Goal: Task Accomplishment & Management: Manage account settings

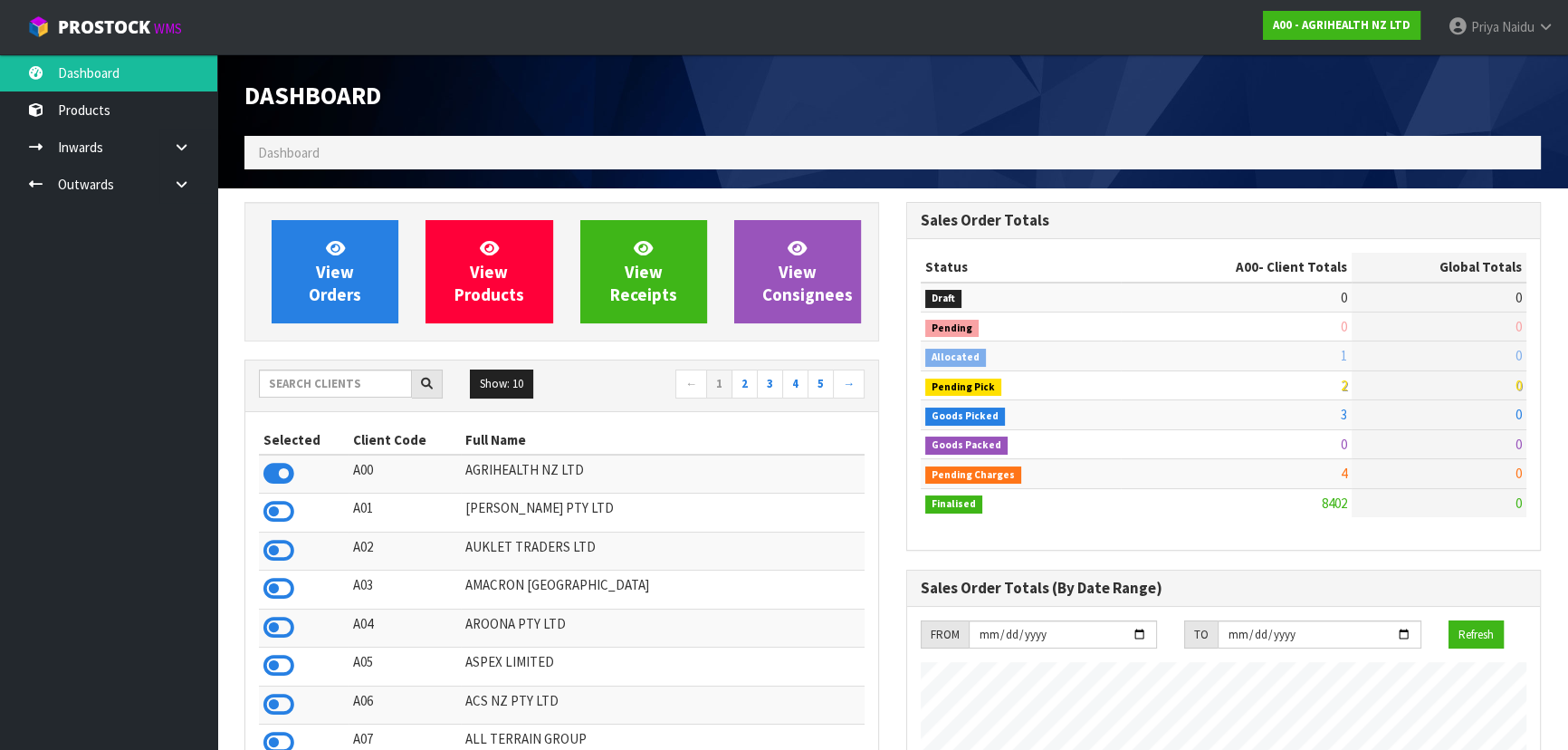
scroll to position [1369, 661]
click at [361, 396] on input "text" at bounding box center [335, 383] width 153 height 28
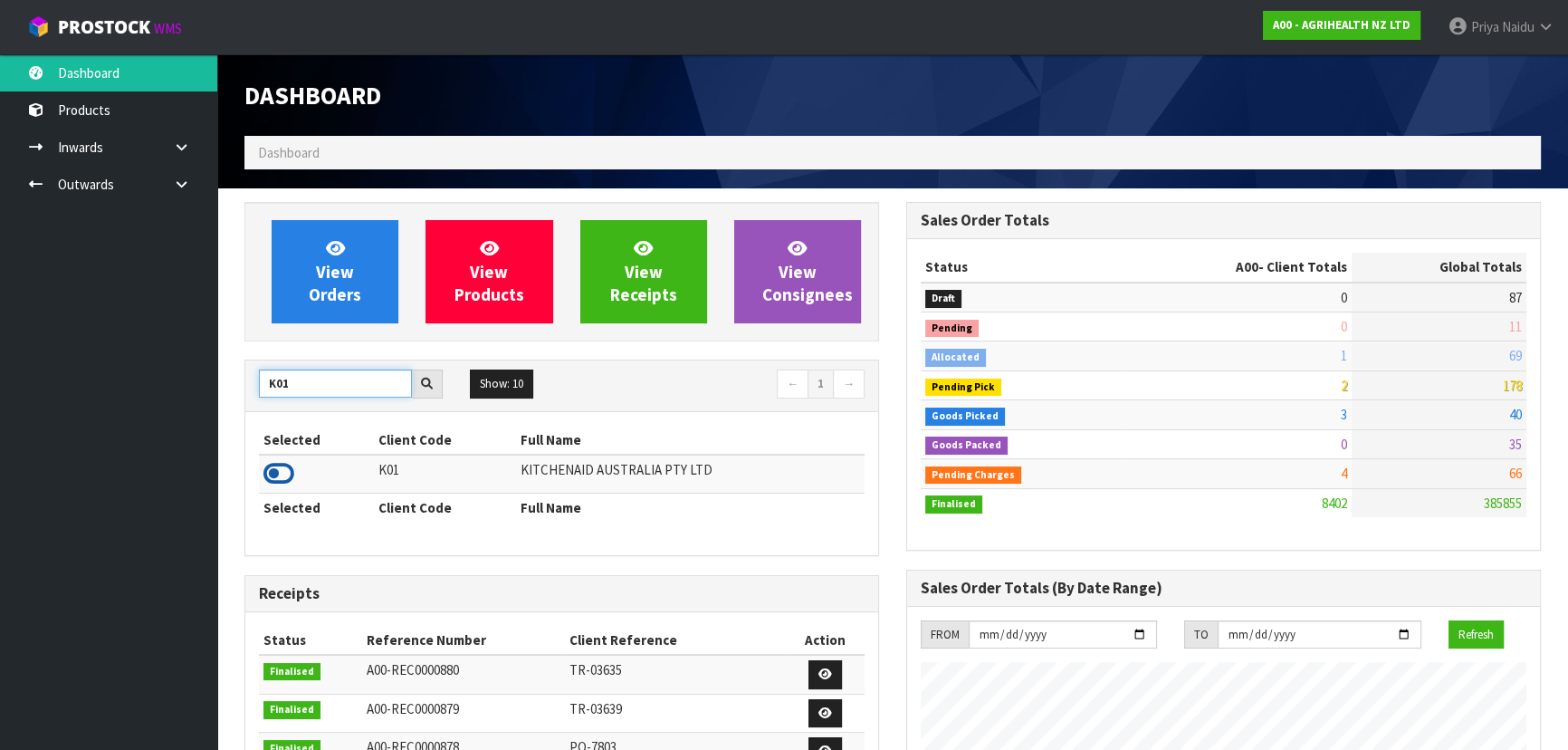
type input "K01"
click at [285, 475] on icon at bounding box center [279, 473] width 31 height 27
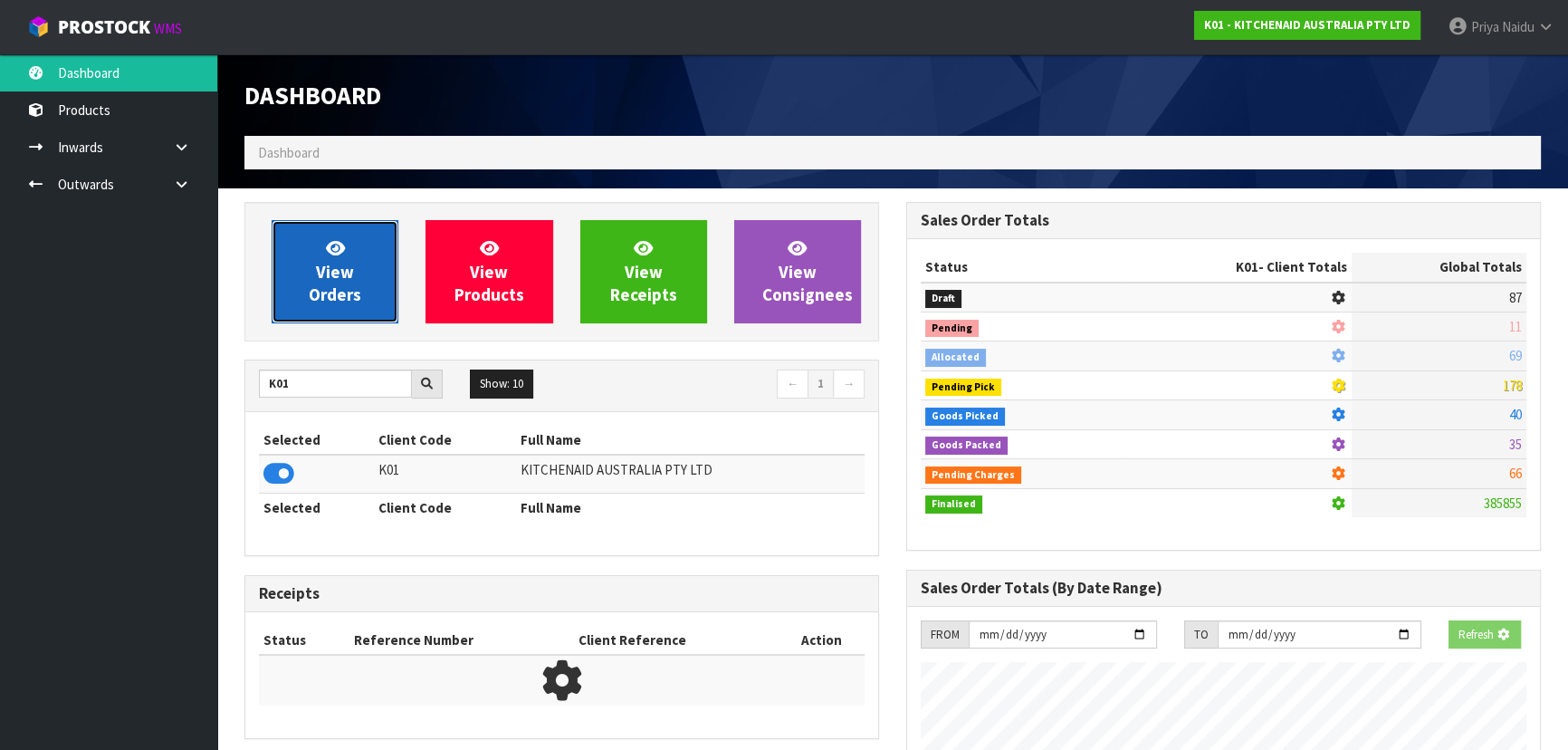
scroll to position [904466, 904398]
click at [327, 277] on span "View Orders" at bounding box center [335, 271] width 53 height 68
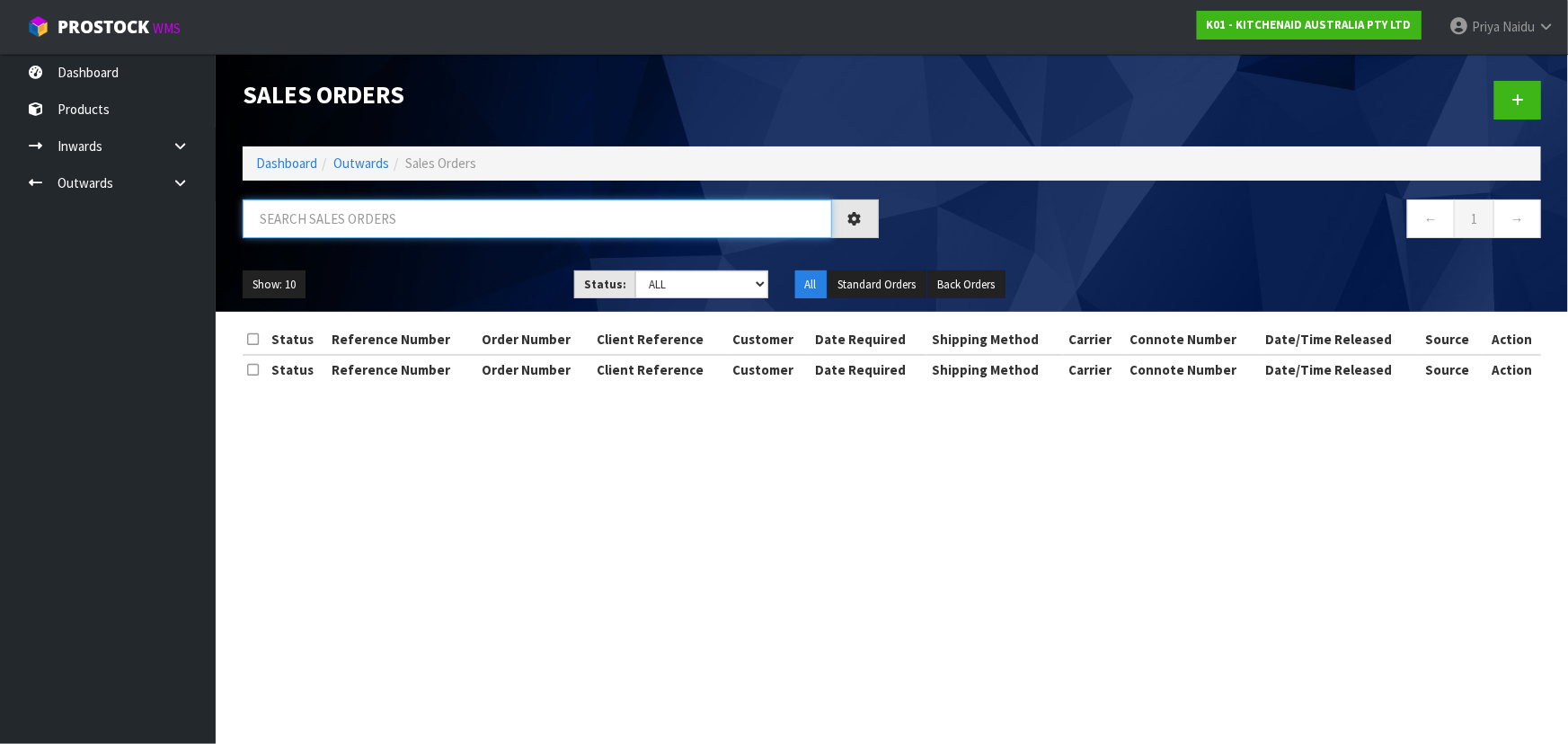
click at [370, 209] on input "text" at bounding box center [537, 219] width 590 height 39
type input "80564"
click at [658, 271] on select "Draft Pending Allocated Pending Pick Goods Picked Goods Packed Pending Charges …" at bounding box center [702, 284] width 133 height 28
select select "string:5"
click at [635, 271] on select "Draft Pending Allocated Pending Pick Goods Picked Goods Packed Pending Charges …" at bounding box center [702, 284] width 133 height 28
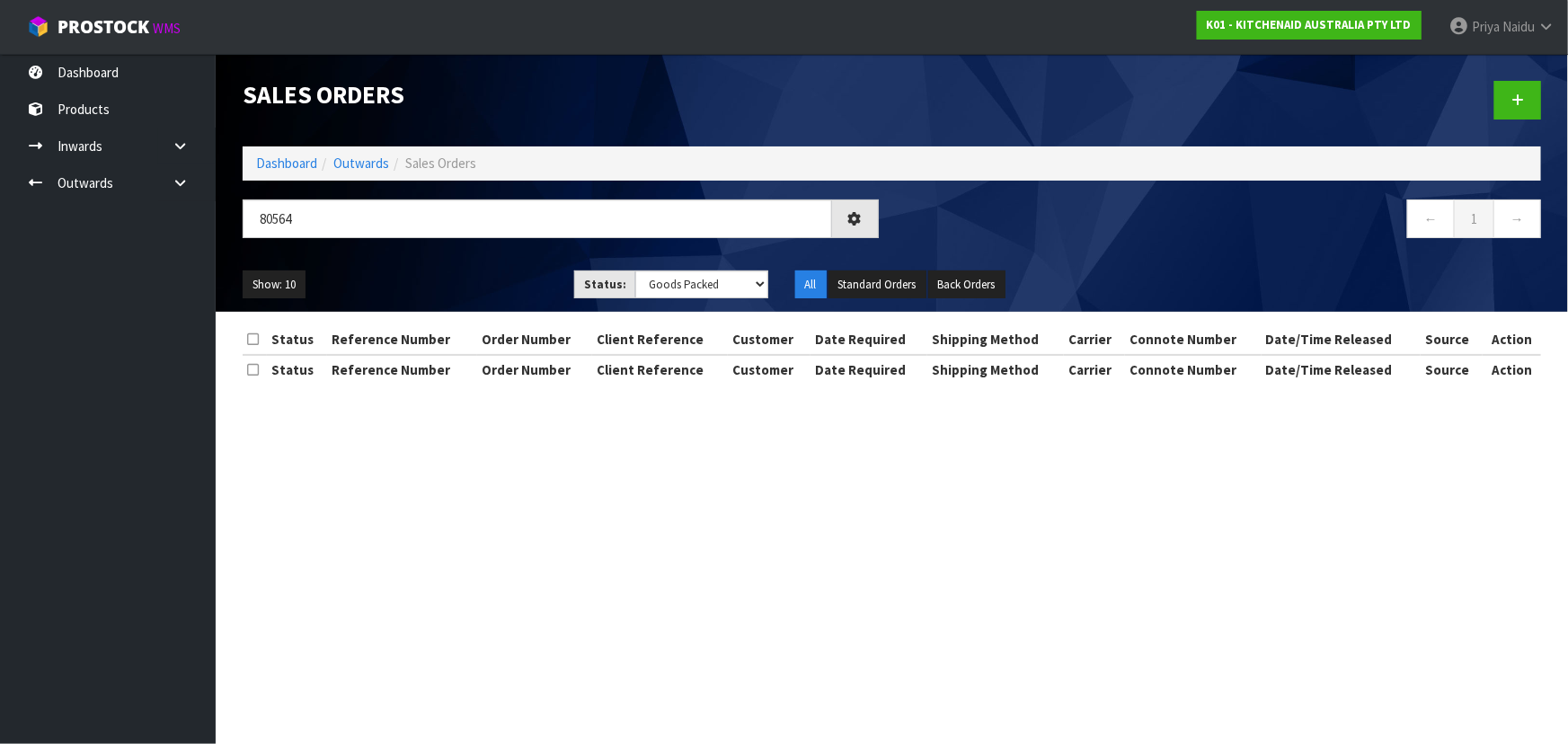
click at [434, 253] on div "80564 ← 1 →" at bounding box center [892, 229] width 1326 height 58
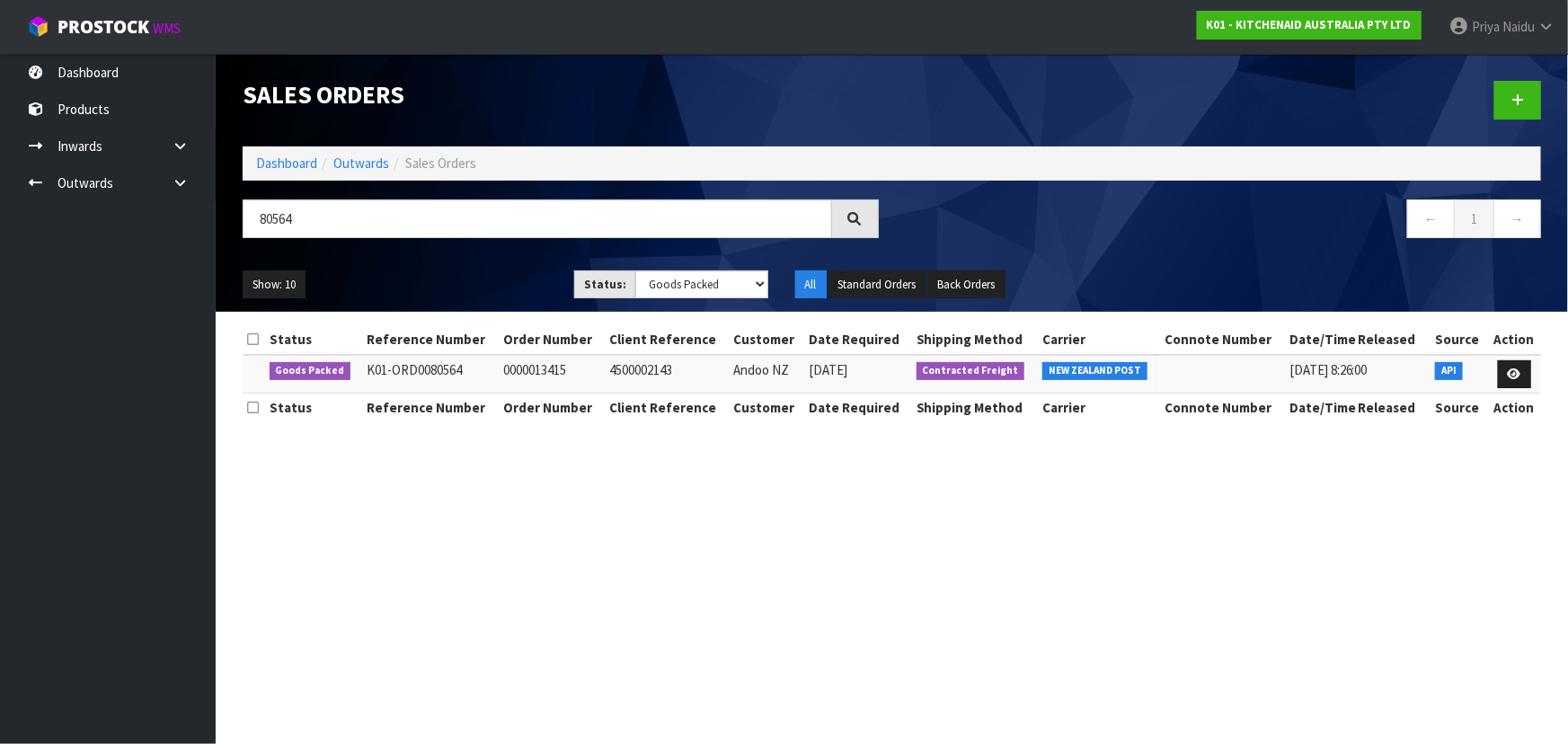
click at [434, 253] on div "80564 ← 1 →" at bounding box center [892, 229] width 1326 height 58
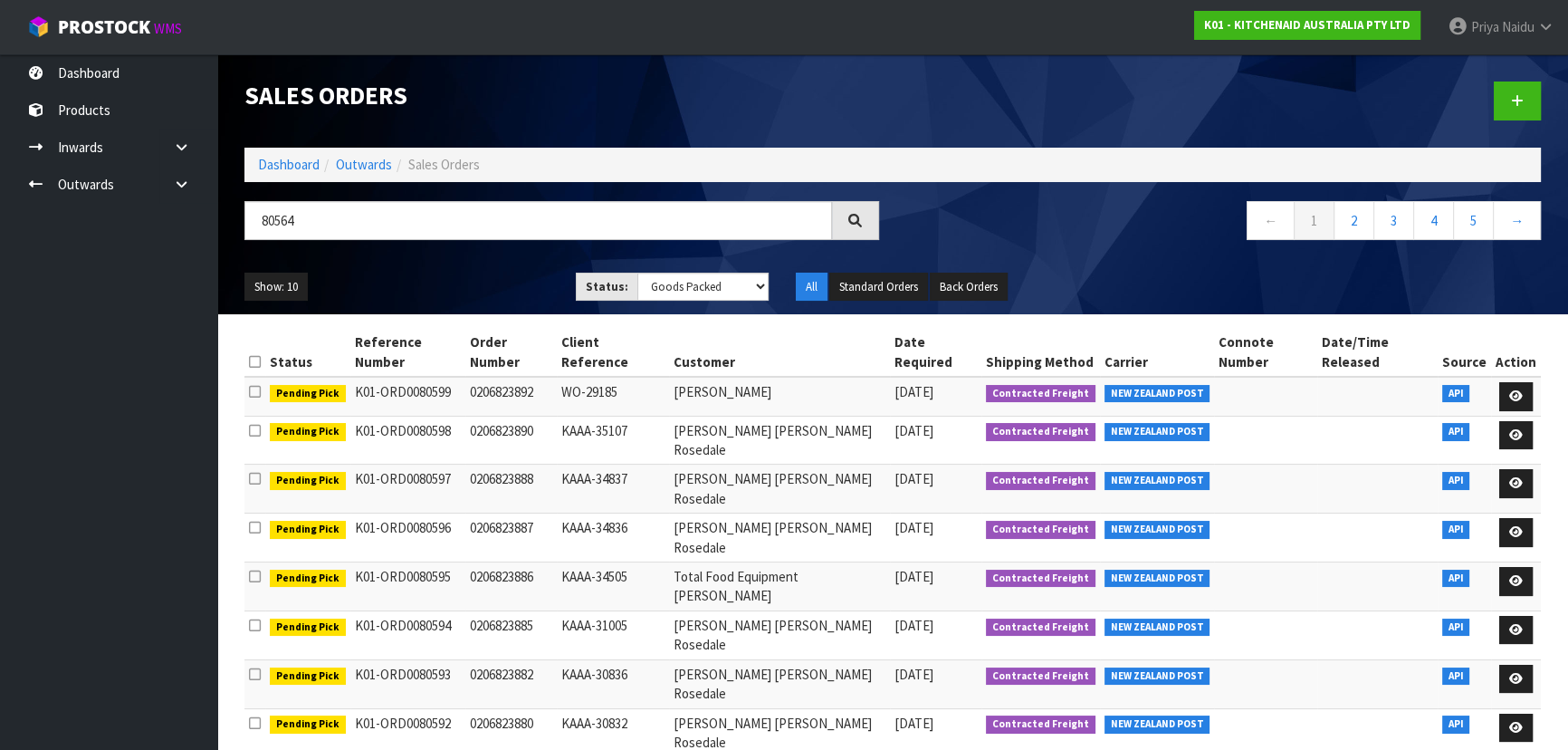
click at [460, 281] on ul "Show: 10 5 10 25 50" at bounding box center [397, 287] width 305 height 29
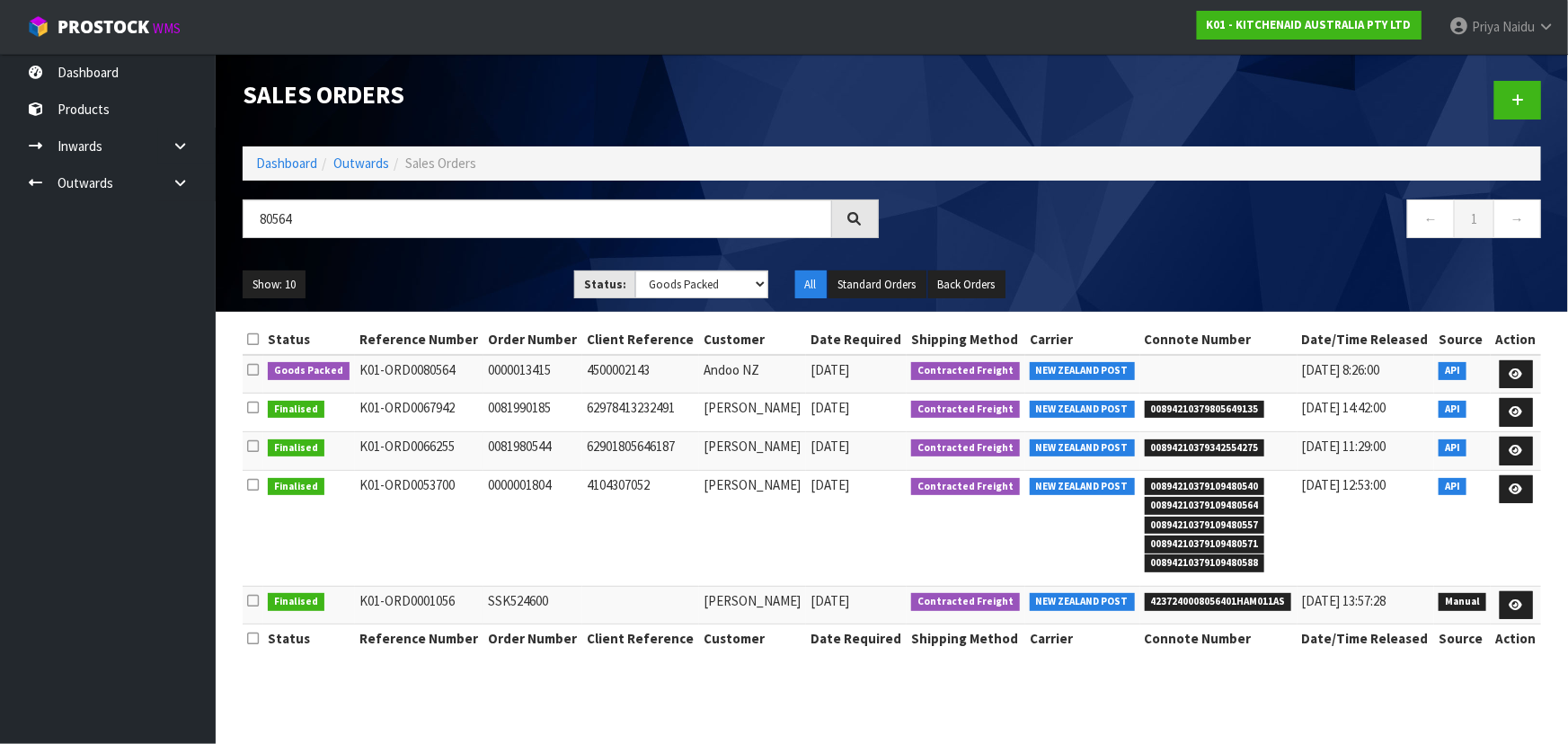
click at [456, 279] on ul "Show: 10 5 10 25 50" at bounding box center [395, 285] width 305 height 29
click at [1520, 368] on icon at bounding box center [1517, 373] width 14 height 12
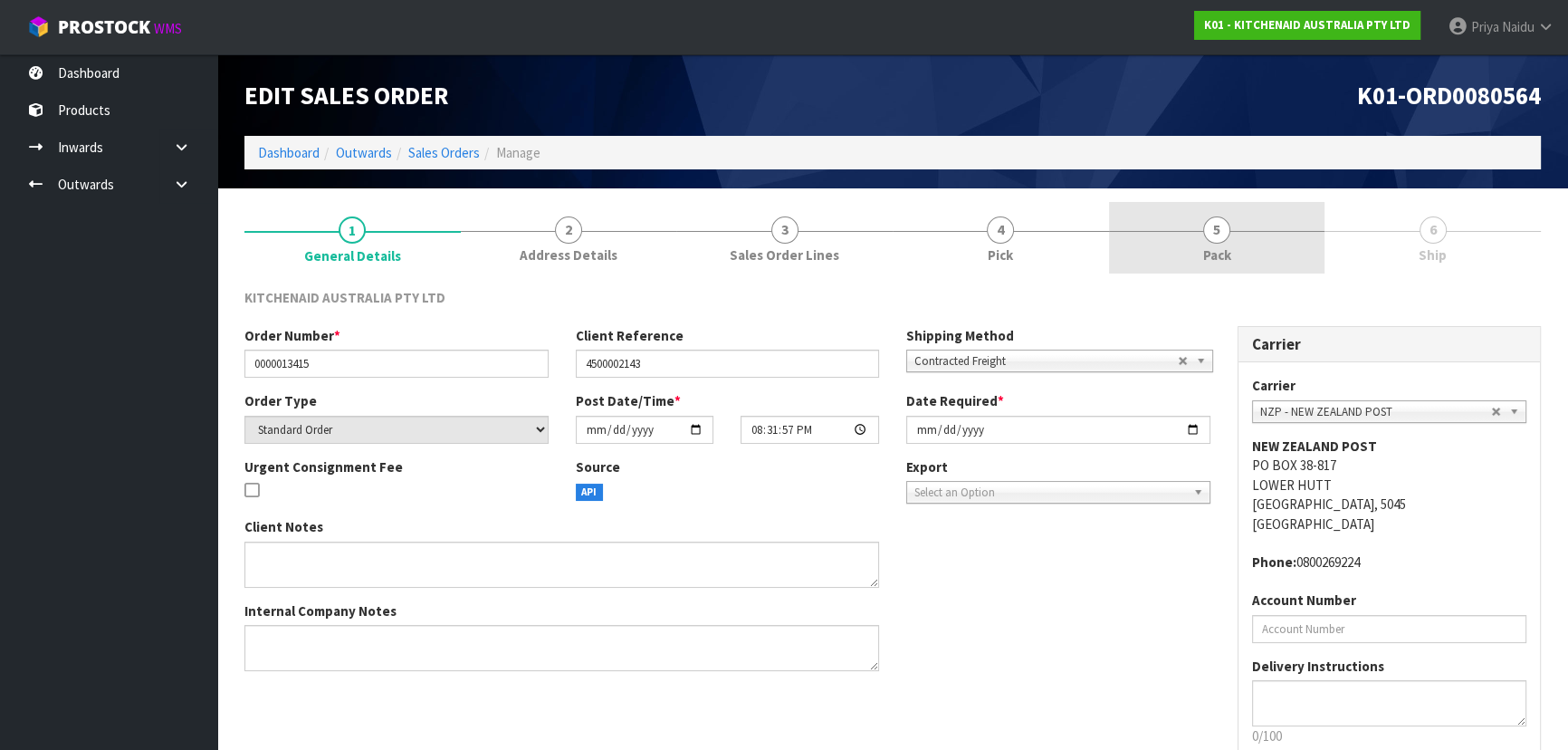
click at [1243, 242] on link "5 Pack" at bounding box center [1216, 238] width 217 height 72
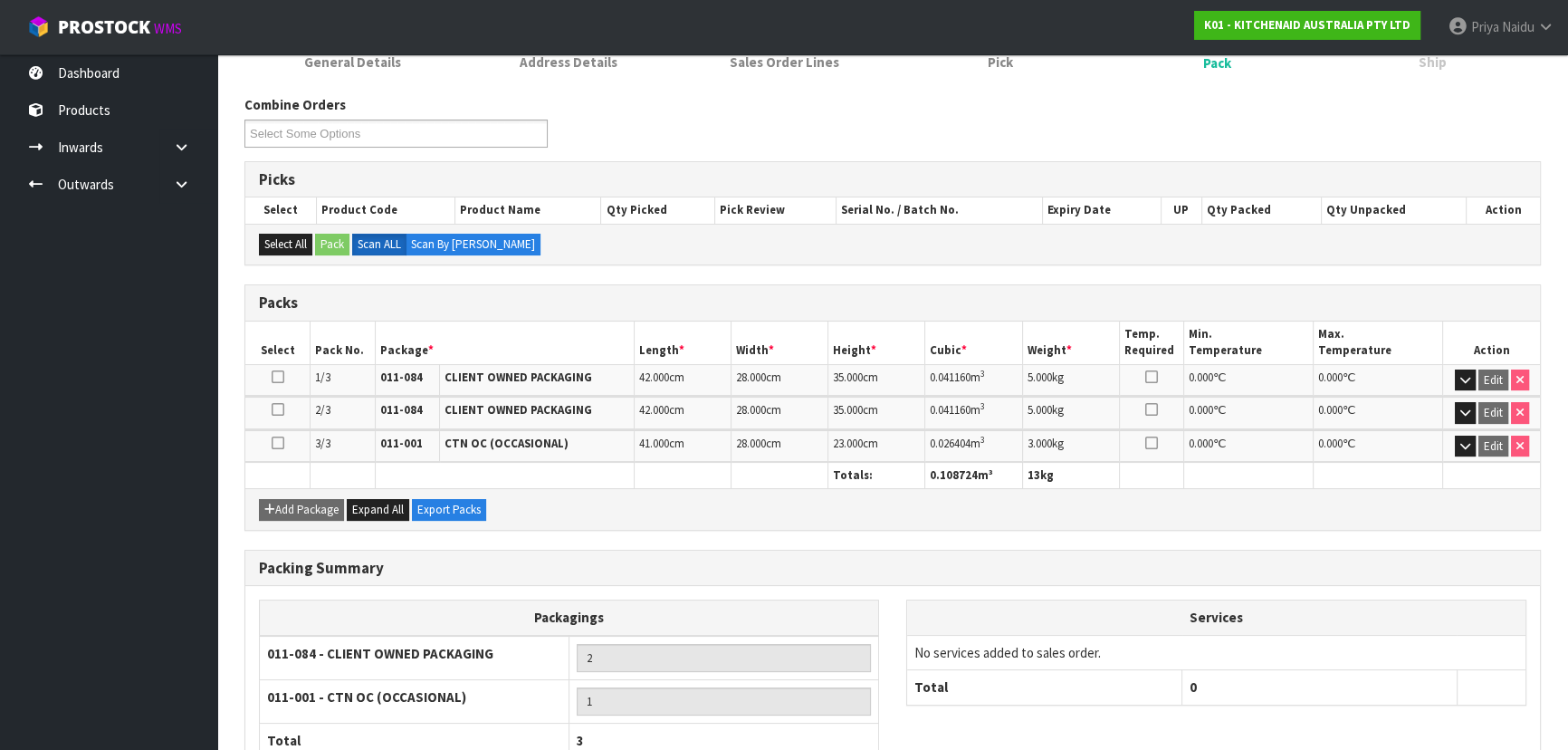
scroll to position [316, 0]
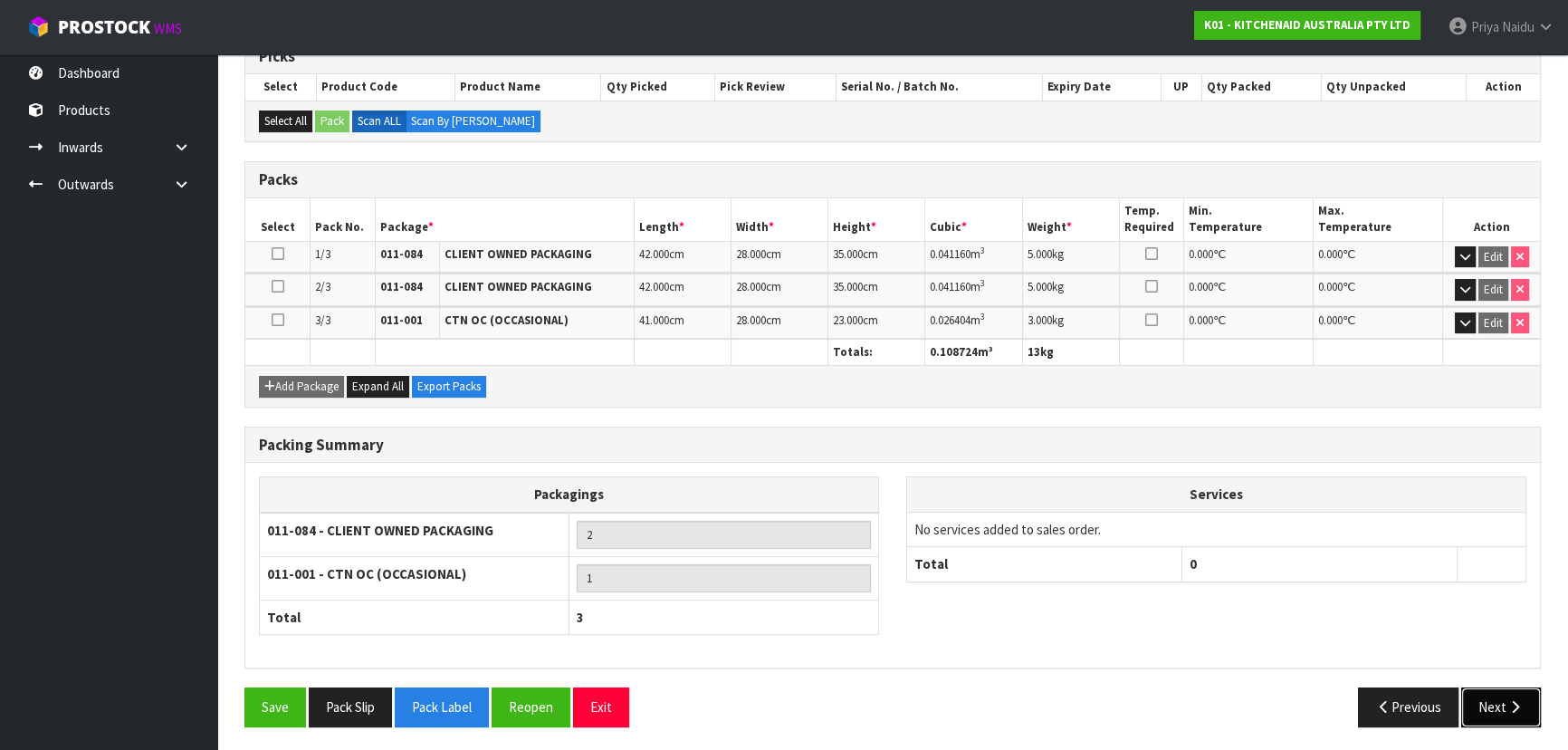
click at [1495, 691] on button "Next" at bounding box center [1501, 706] width 80 height 39
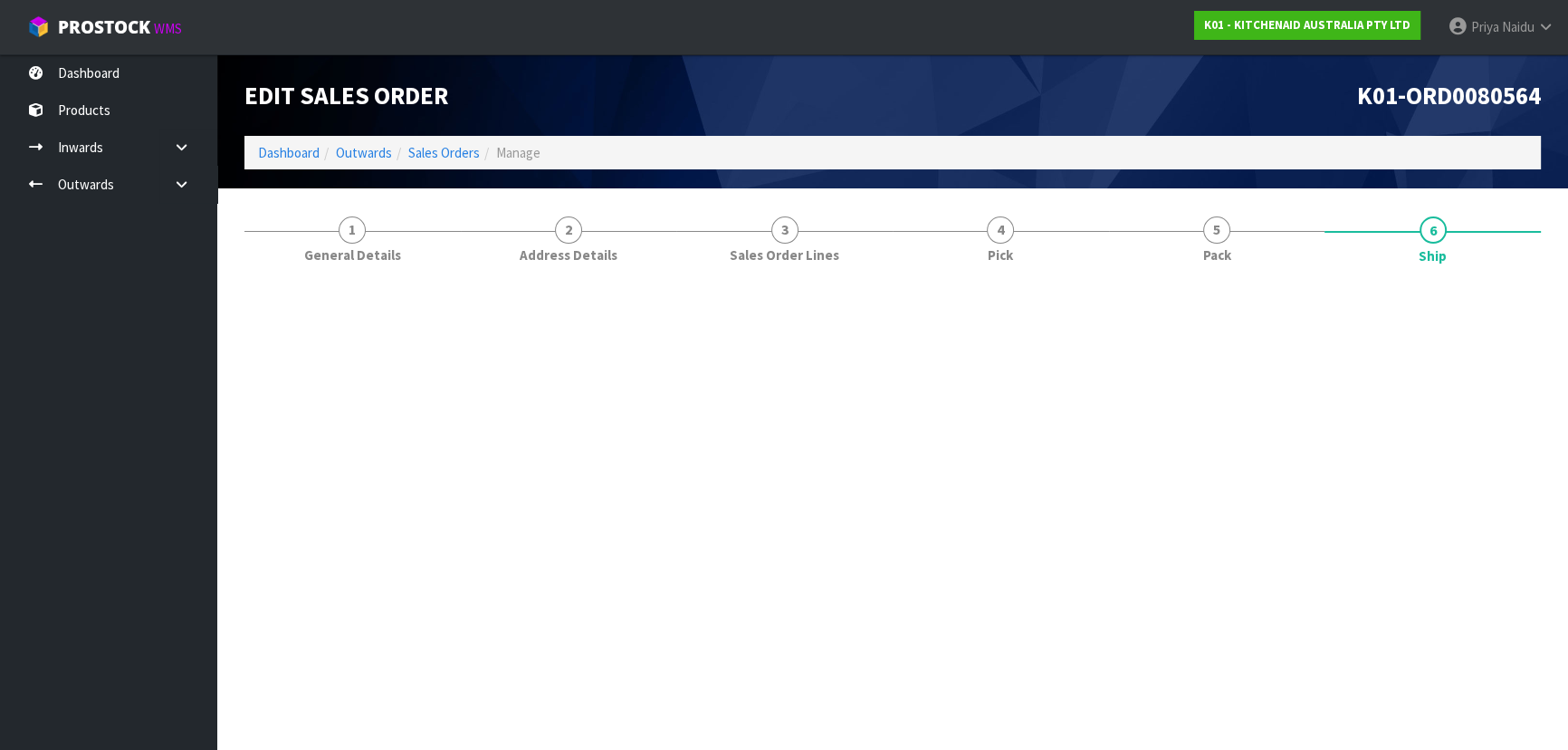
scroll to position [0, 0]
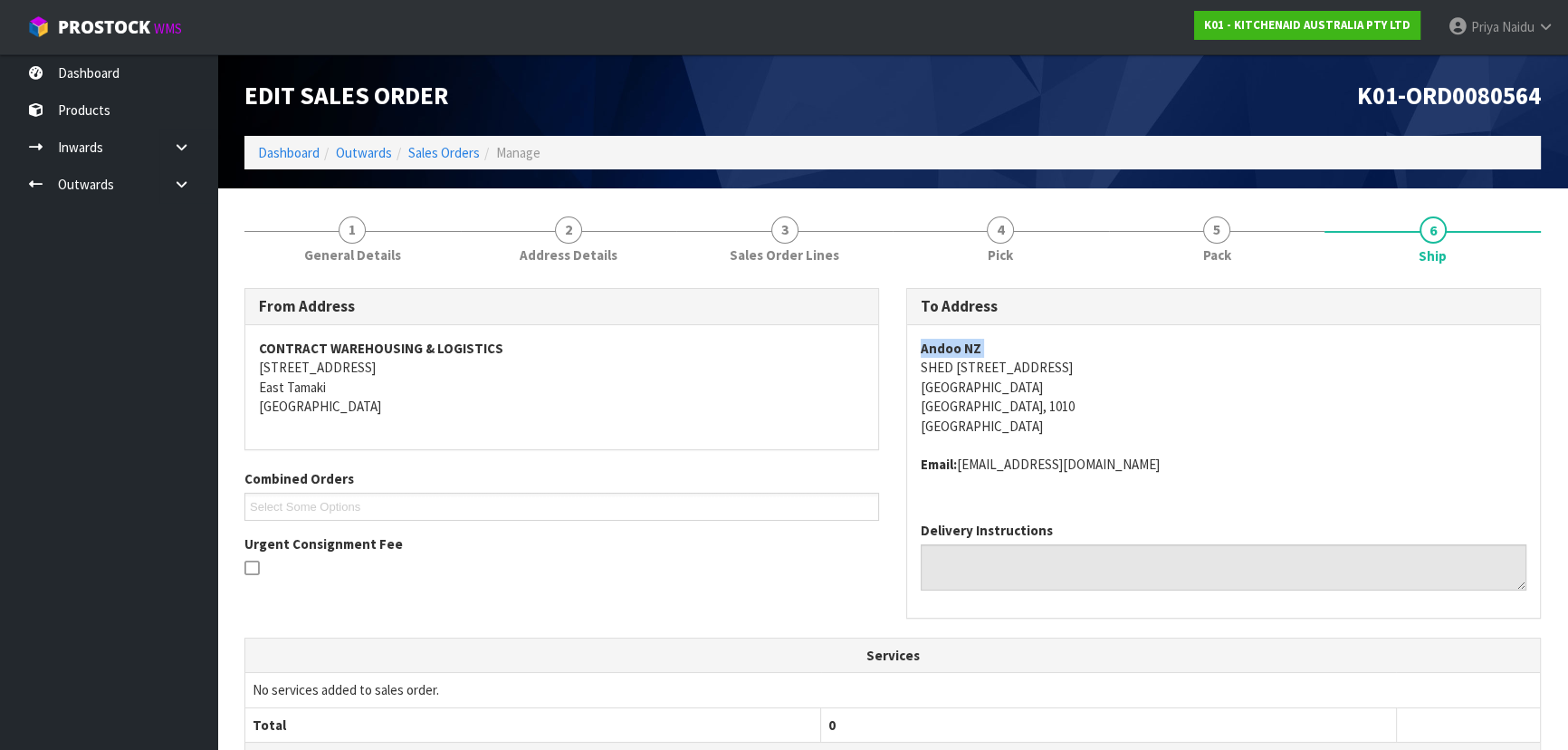
copy strong "Andoo NZ"
drag, startPoint x: 918, startPoint y: 358, endPoint x: 903, endPoint y: 336, distance: 26.6
click at [903, 336] on div "To Address Andoo NZ SHED 2, Tinely St Entrance Ports of Auckland Auckland Centr…" at bounding box center [1224, 463] width 662 height 349
click at [909, 364] on div "Andoo NZ SHED 2, Tinely St Entrance Ports of Auckland Auckland Central Auckland…" at bounding box center [1224, 415] width 633 height 182
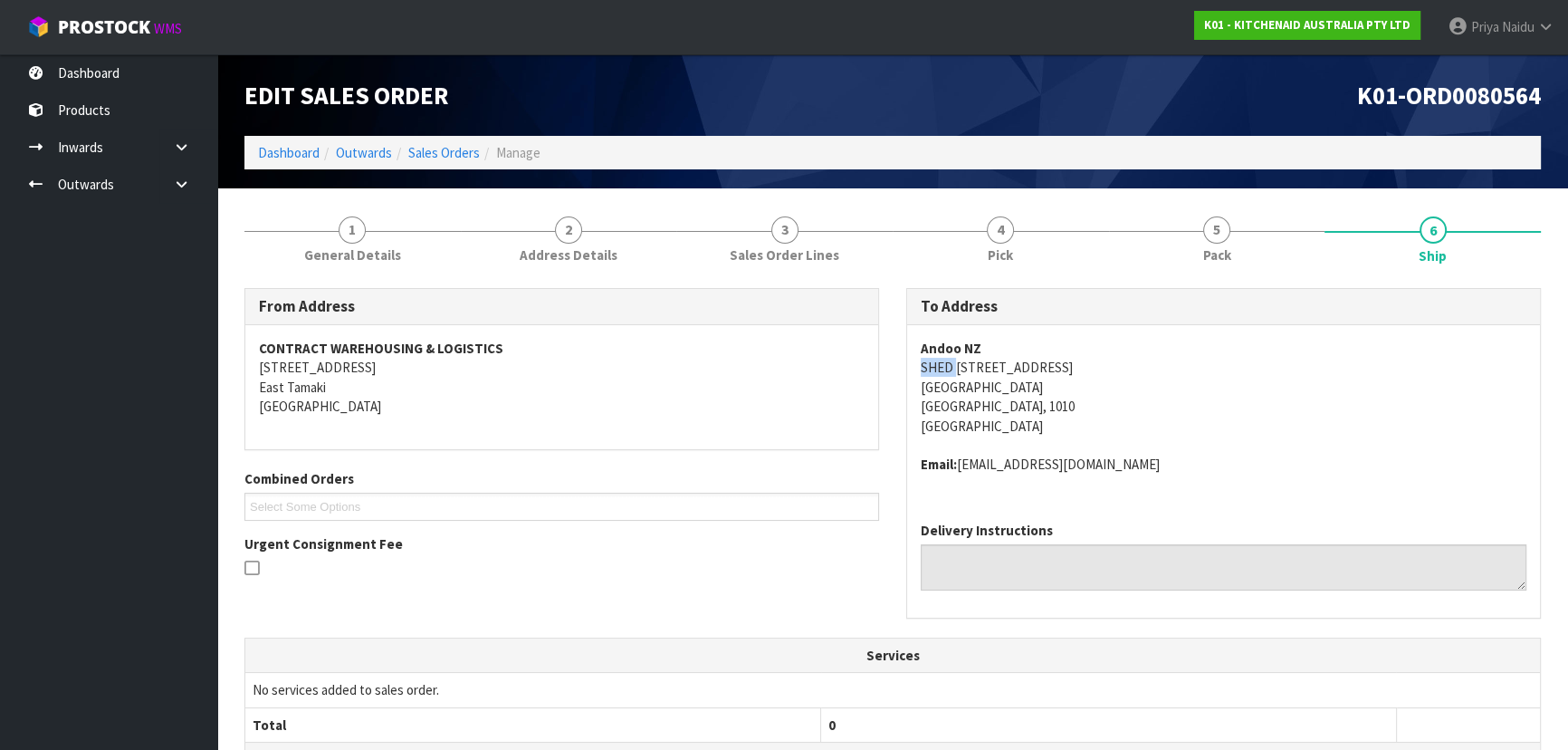
click at [913, 370] on div "Andoo NZ SHED 2, Tinely St Entrance Ports of Auckland Auckland Central Auckland…" at bounding box center [1224, 415] width 633 height 182
drag, startPoint x: 913, startPoint y: 370, endPoint x: 895, endPoint y: 352, distance: 25.5
click at [1189, 367] on div "Andoo NZ SHED 2, Tinely St Entrance Ports of Auckland Auckland Central Auckland…" at bounding box center [1224, 415] width 633 height 182
click at [1030, 383] on address "Andoo NZ SHED 2, Tinely St Entrance Ports of Auckland Auckland Central Auckland…" at bounding box center [1224, 386] width 605 height 97
copy address "Auckland Central"
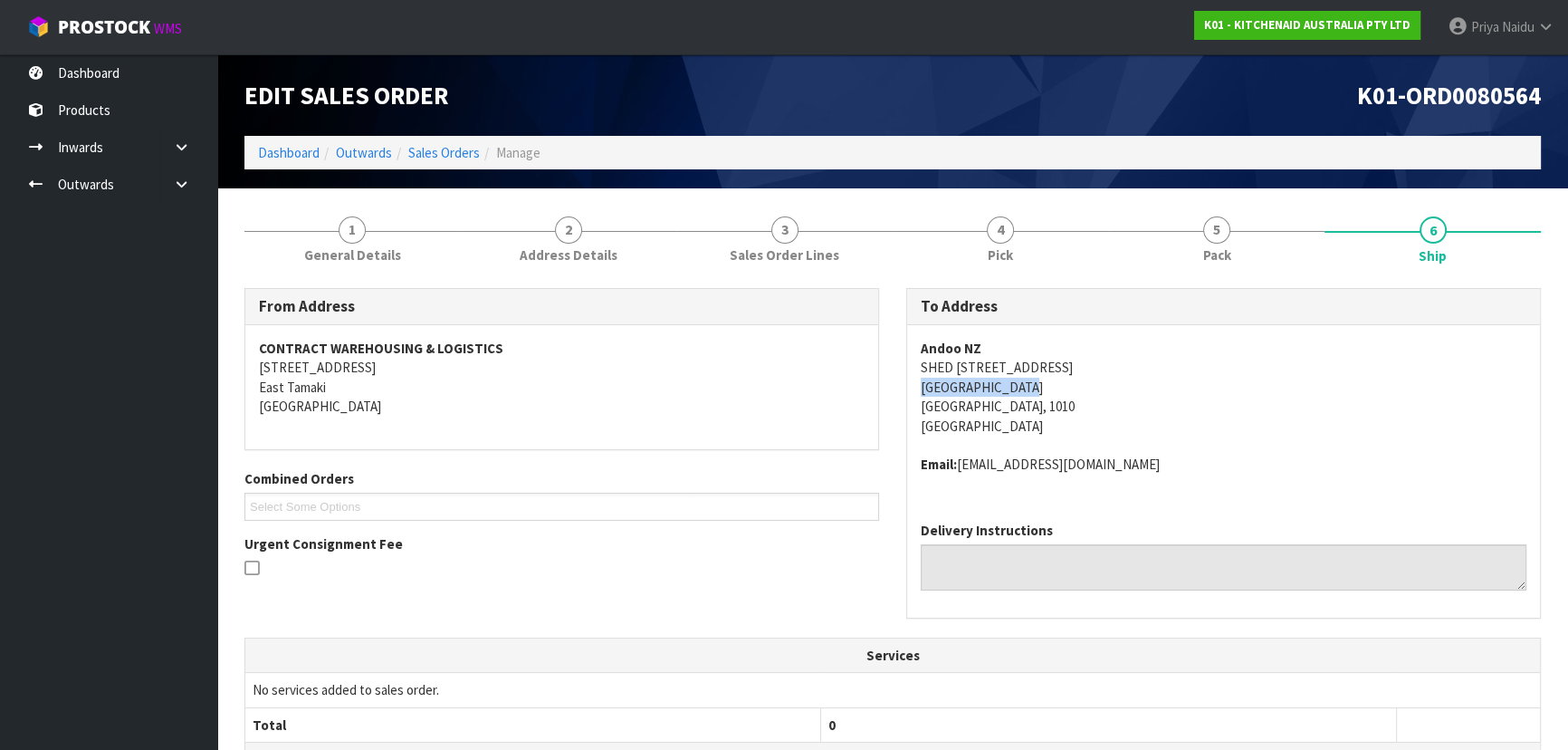
drag, startPoint x: 907, startPoint y: 389, endPoint x: 1027, endPoint y: 379, distance: 120.4
click at [1027, 379] on div "Andoo NZ SHED 2, Tinely St Entrance Ports of Auckland Auckland Central Auckland…" at bounding box center [1224, 415] width 633 height 182
copy address "claims@kitchenaid.com.au"
drag, startPoint x: 962, startPoint y: 467, endPoint x: 1167, endPoint y: 457, distance: 205.2
click at [1167, 457] on address "Email: claims@kitchenaid.com.au" at bounding box center [1224, 463] width 605 height 19
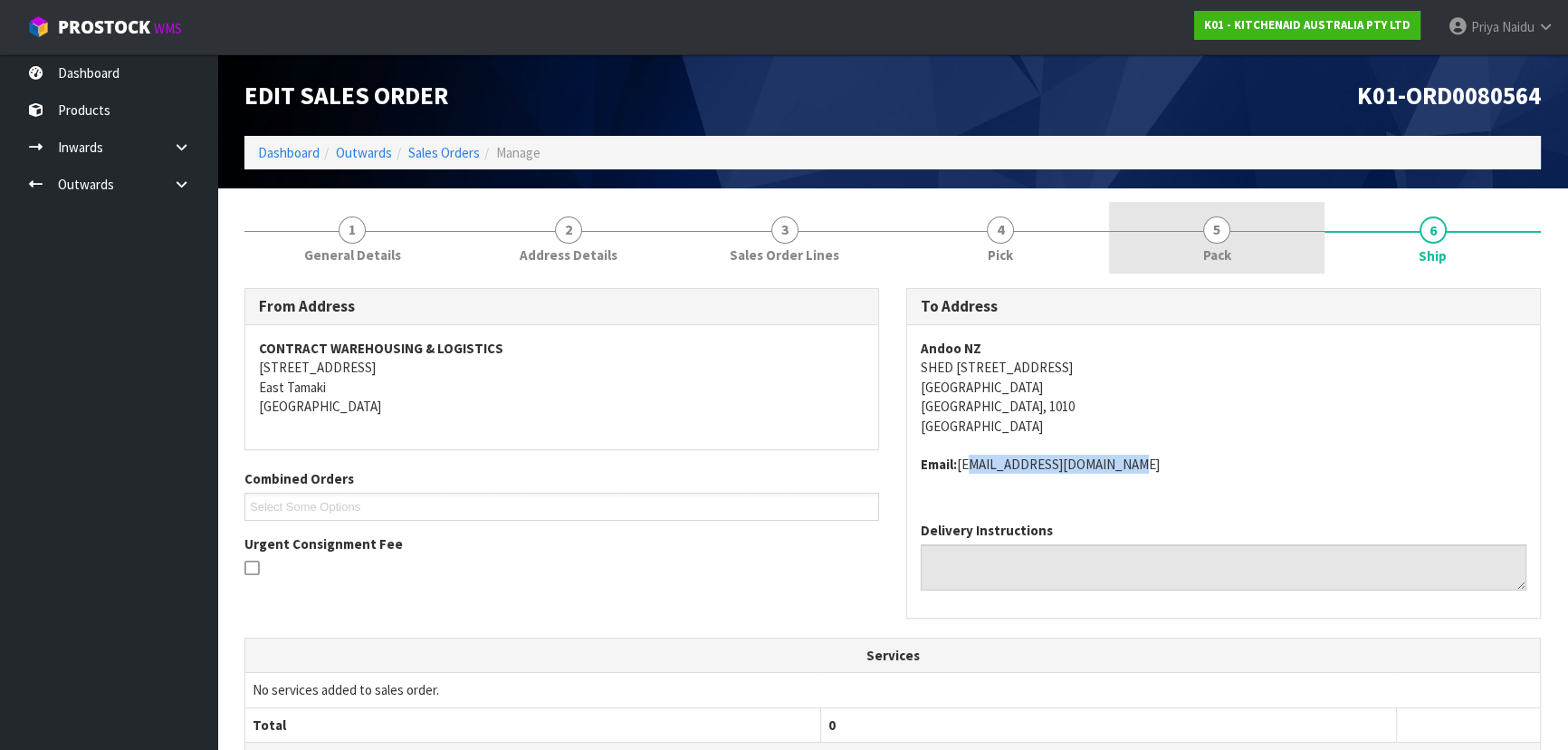
drag, startPoint x: 1217, startPoint y: 234, endPoint x: 1203, endPoint y: 238, distance: 14.6
click at [1217, 234] on span "5" at bounding box center [1216, 230] width 27 height 27
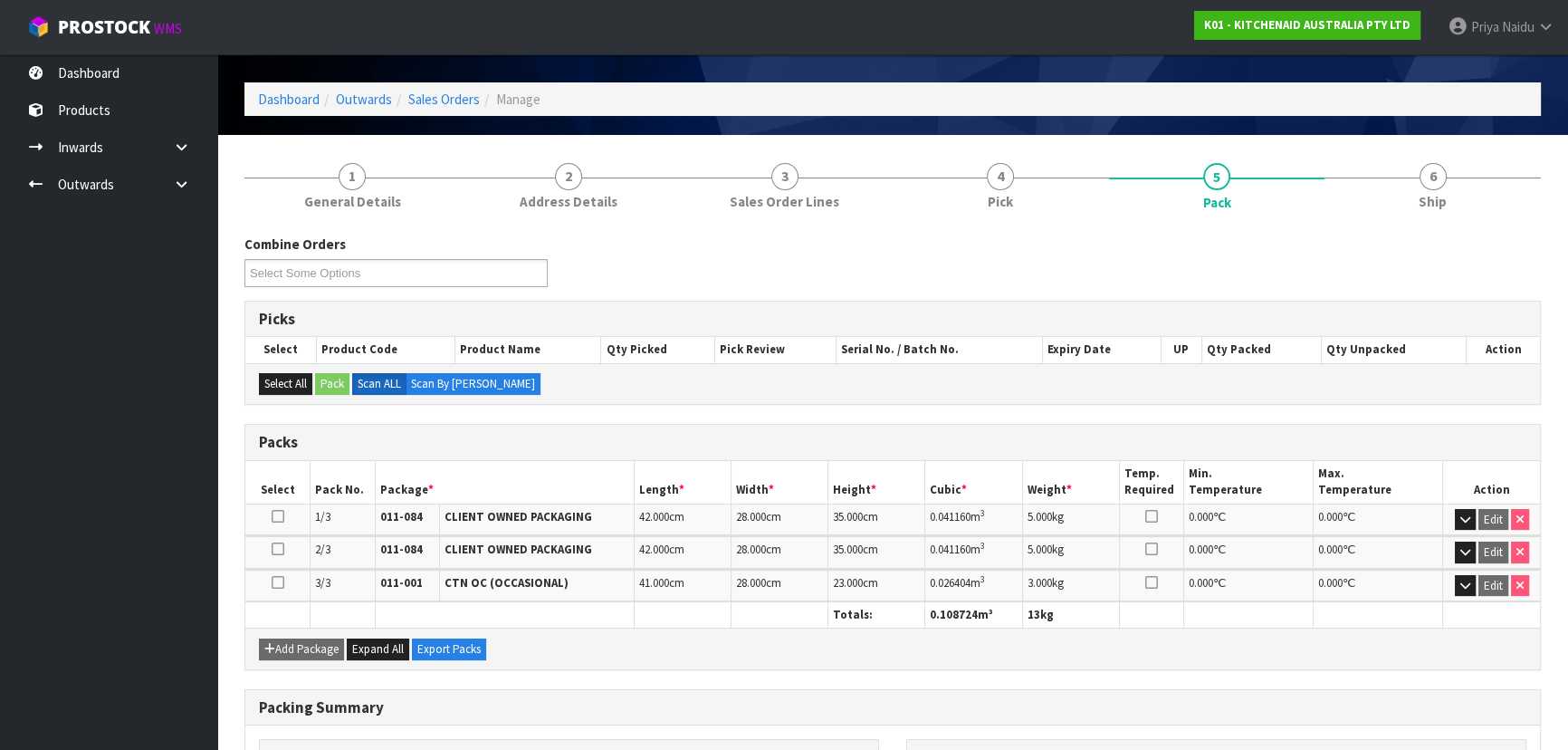
scroll to position [82, 0]
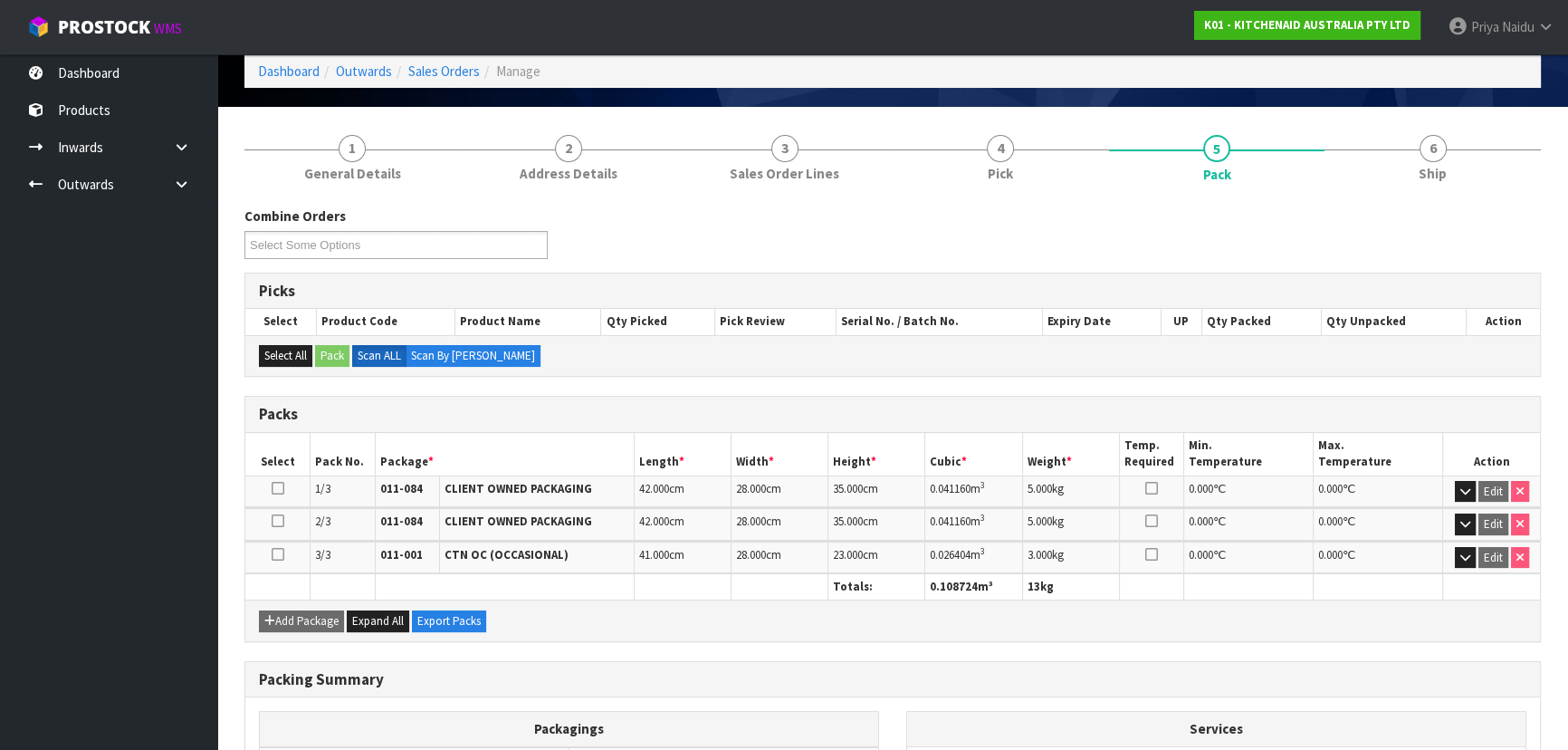
click at [362, 193] on div "Combine Orders K01-ORD0078817 K01-ORD0079700 K01-ORD0080364 K01-ORD0080531 K01-…" at bounding box center [893, 584] width 1296 height 782
drag, startPoint x: 347, startPoint y: 163, endPoint x: 325, endPoint y: 189, distance: 34.1
click at [345, 164] on span "General Details" at bounding box center [353, 173] width 97 height 19
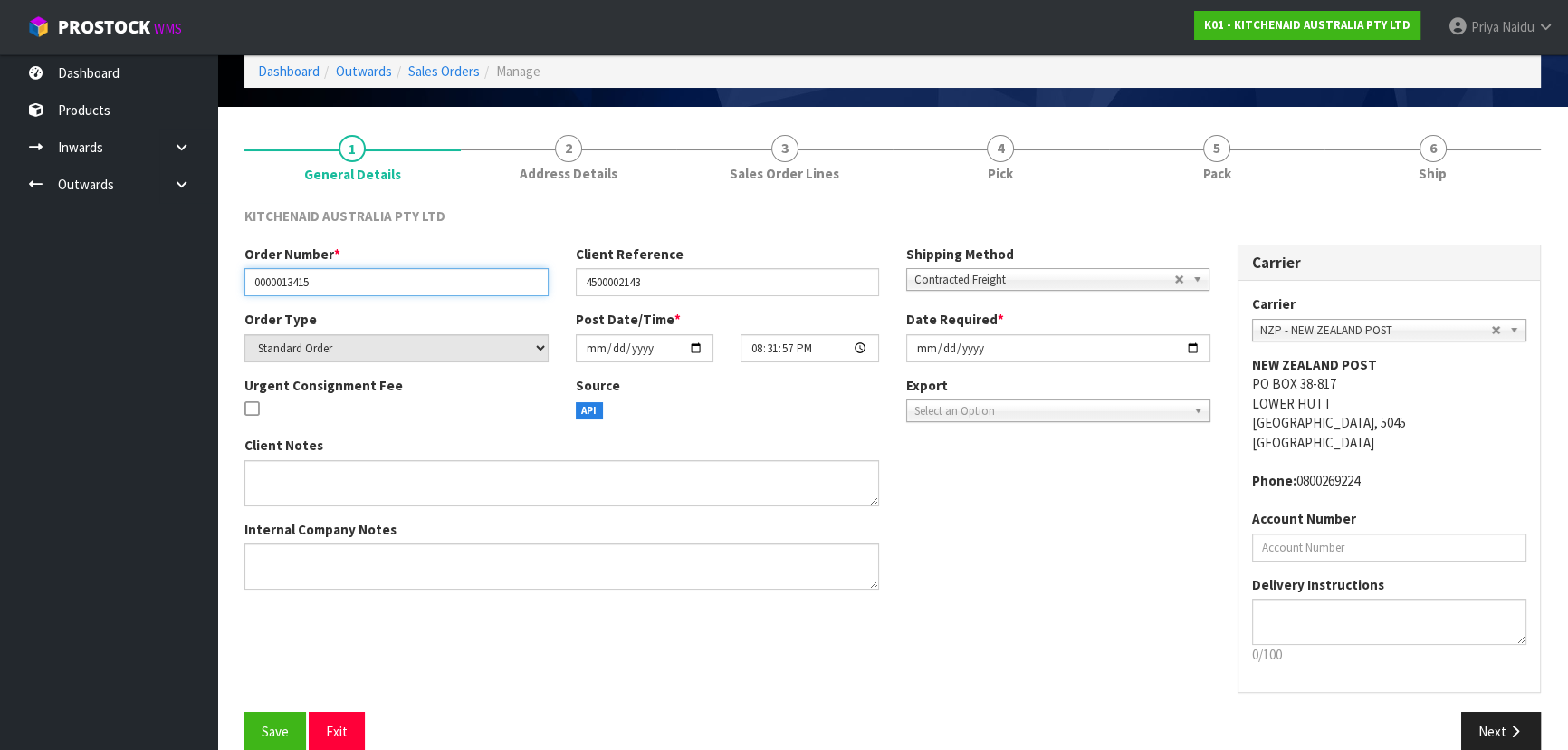
drag, startPoint x: 249, startPoint y: 278, endPoint x: 371, endPoint y: 281, distance: 122.0
click at [371, 281] on input "0000013415" at bounding box center [397, 282] width 305 height 28
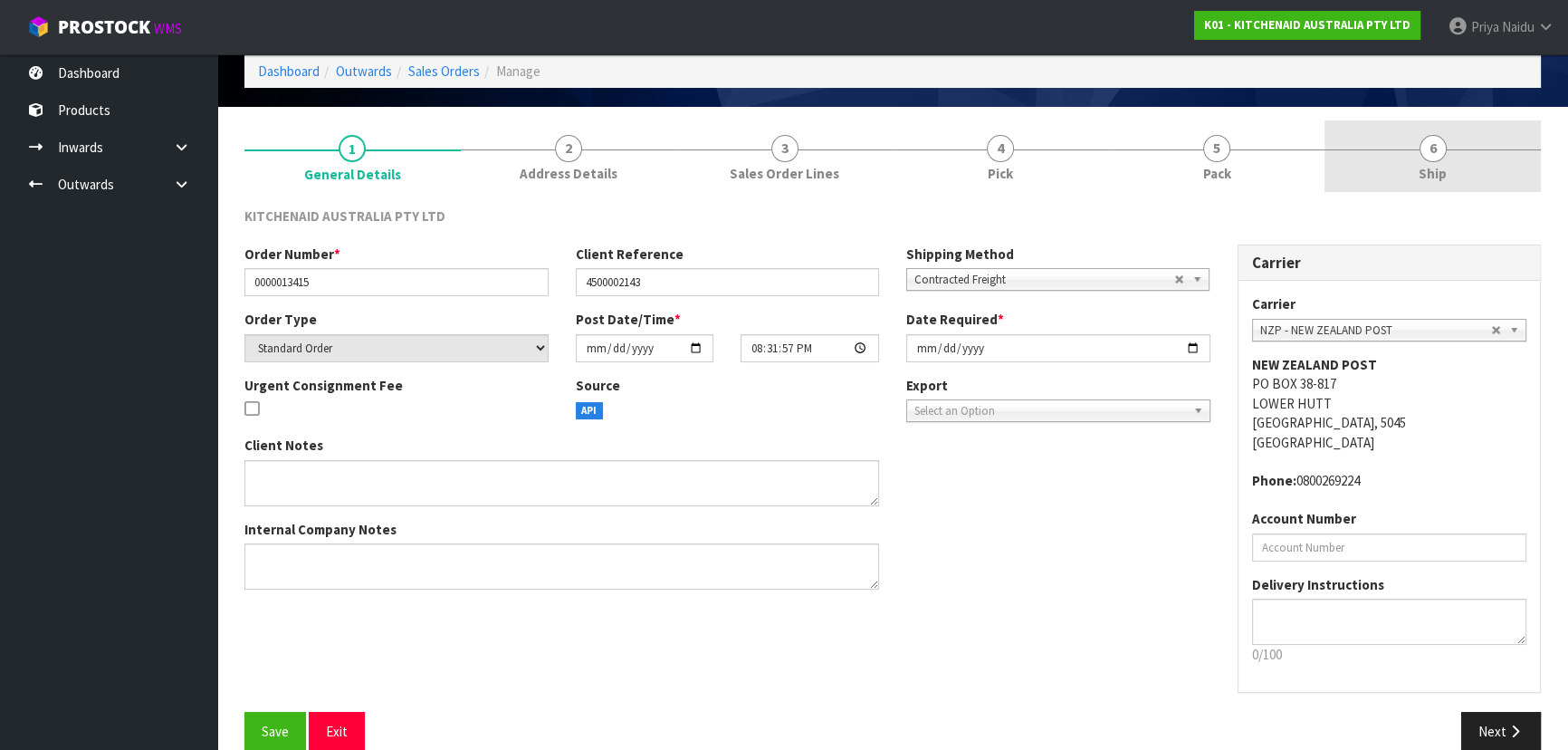
drag, startPoint x: 1466, startPoint y: 158, endPoint x: 1452, endPoint y: 163, distance: 14.9
click at [1466, 158] on link "6 Ship" at bounding box center [1432, 156] width 217 height 72
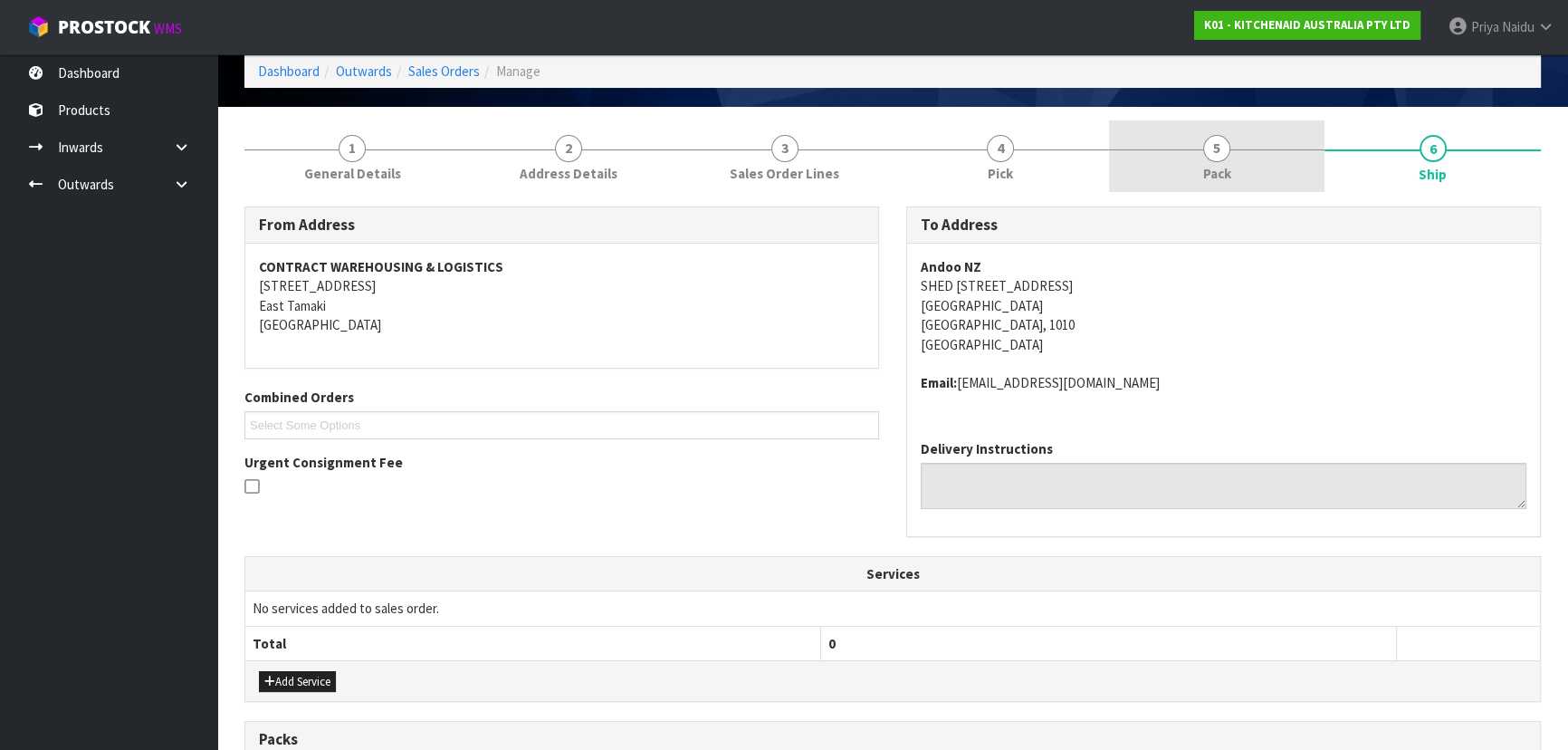
drag, startPoint x: 1236, startPoint y: 177, endPoint x: 1228, endPoint y: 181, distance: 8.9
click at [1236, 177] on link "5 Pack" at bounding box center [1216, 156] width 217 height 72
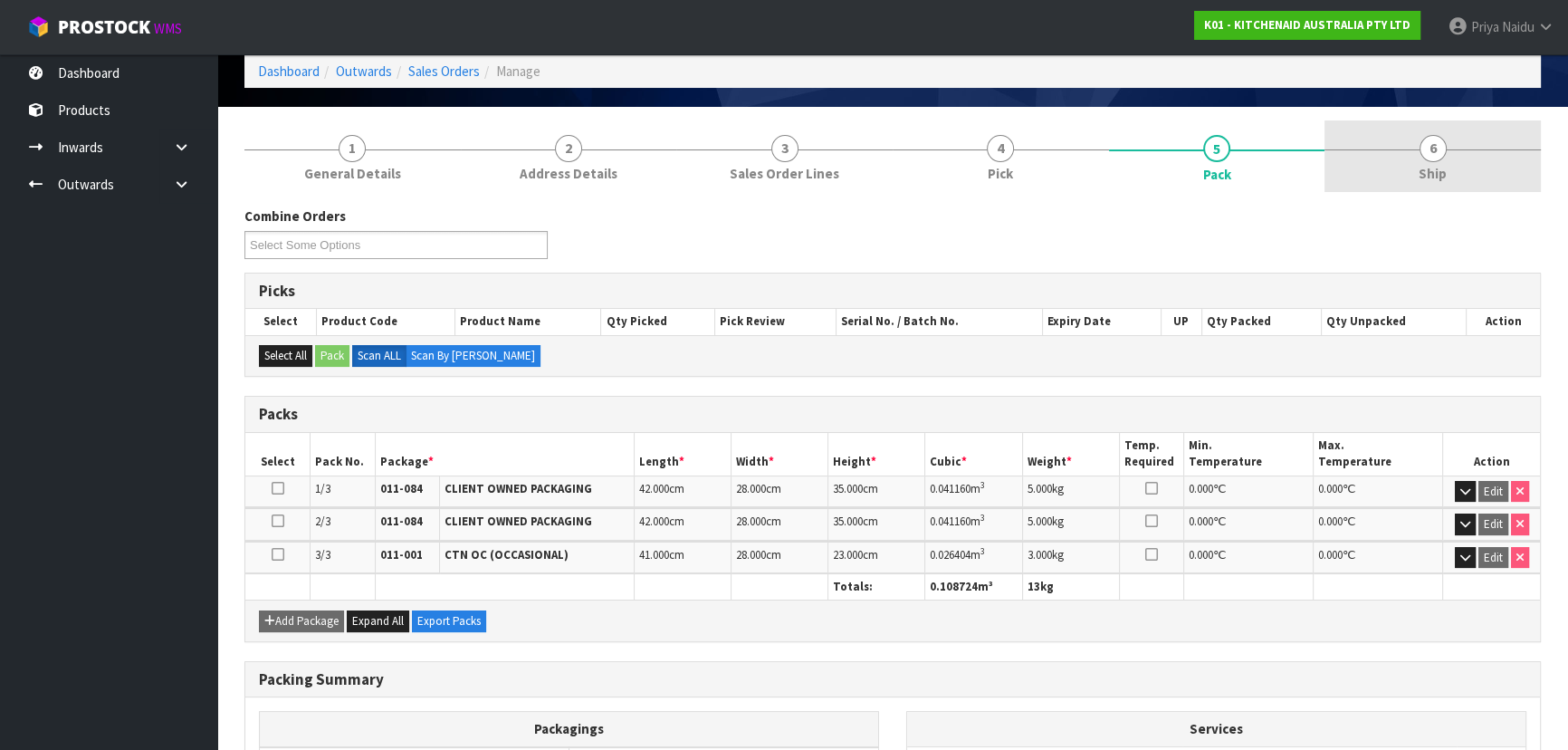
drag, startPoint x: 1429, startPoint y: 173, endPoint x: 1385, endPoint y: 190, distance: 47.2
click at [1429, 173] on span "Ship" at bounding box center [1432, 173] width 28 height 19
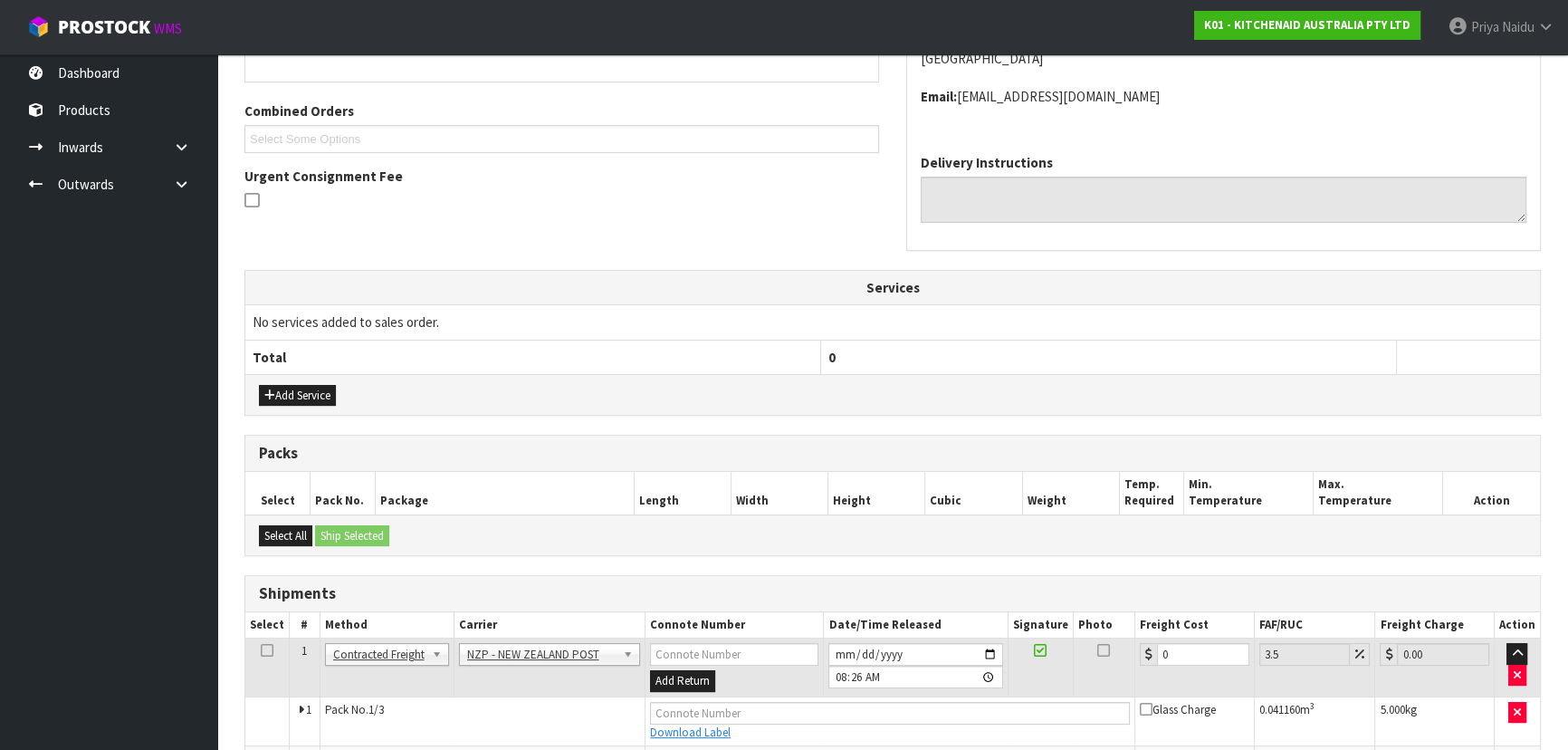
scroll to position [511, 0]
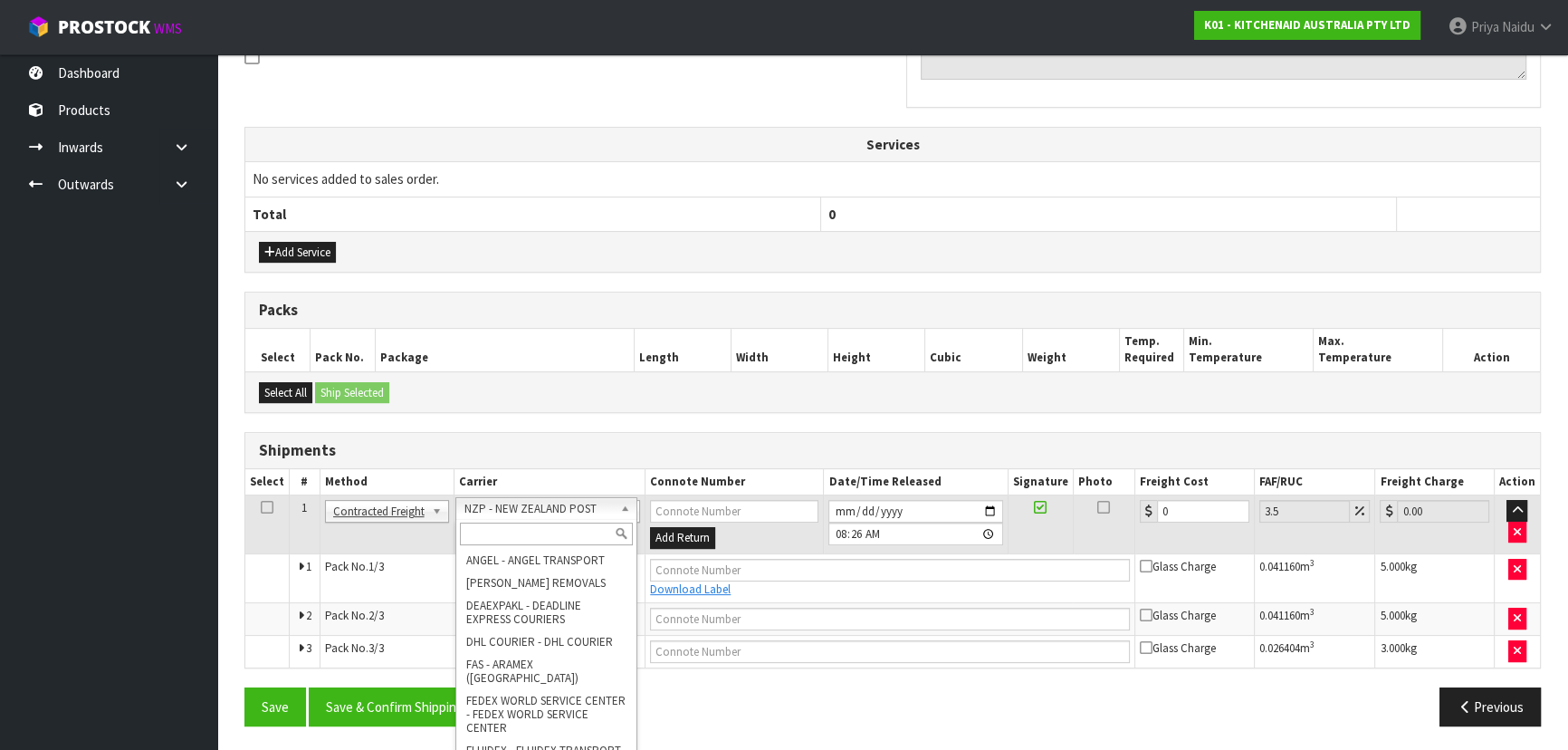
click at [482, 531] on input "text" at bounding box center [546, 533] width 173 height 23
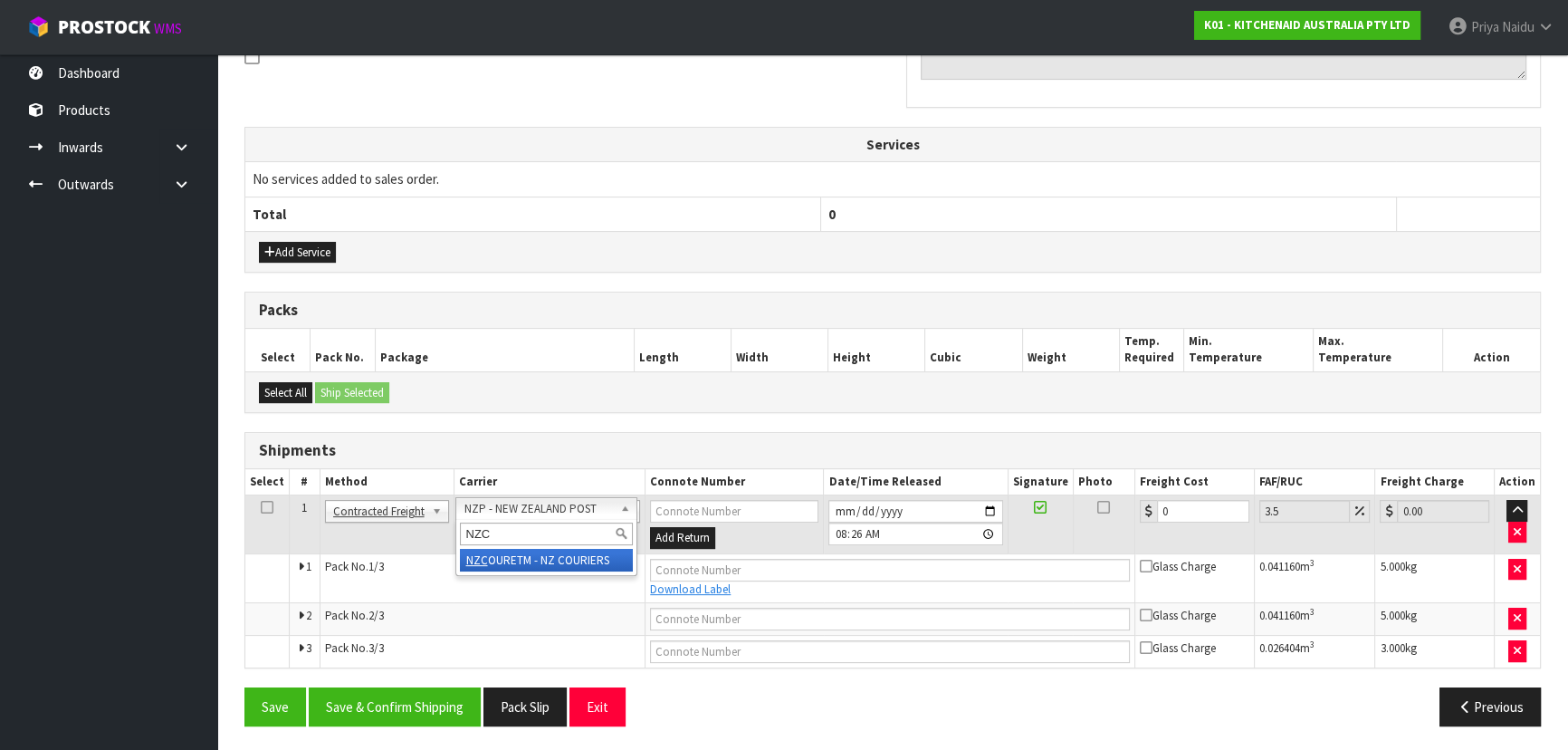
type input "NZC"
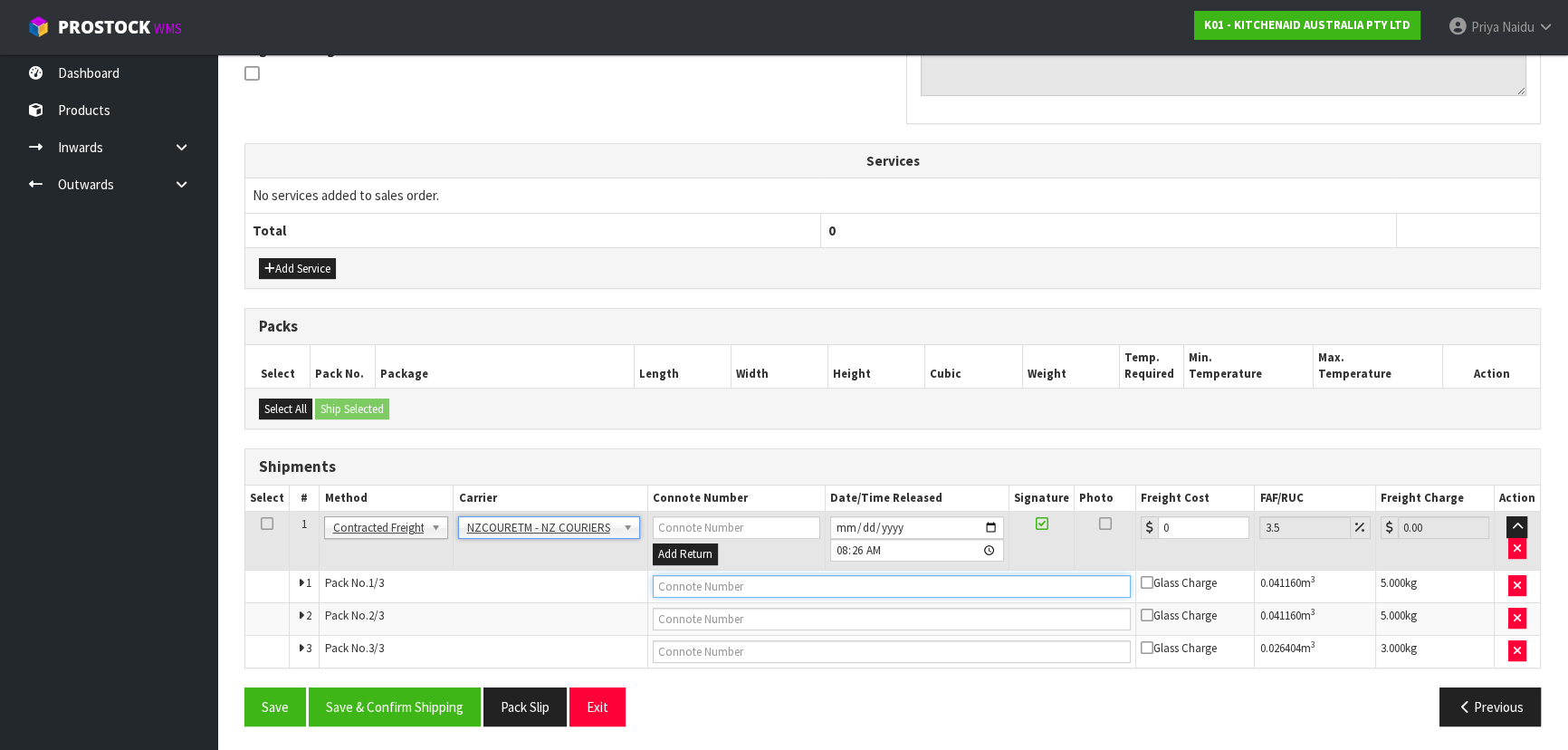
click at [726, 582] on input "text" at bounding box center [892, 586] width 479 height 23
paste input "BZGG004102"
type input "BZGG004102"
click at [1196, 526] on input "0" at bounding box center [1203, 527] width 92 height 23
type input "0"
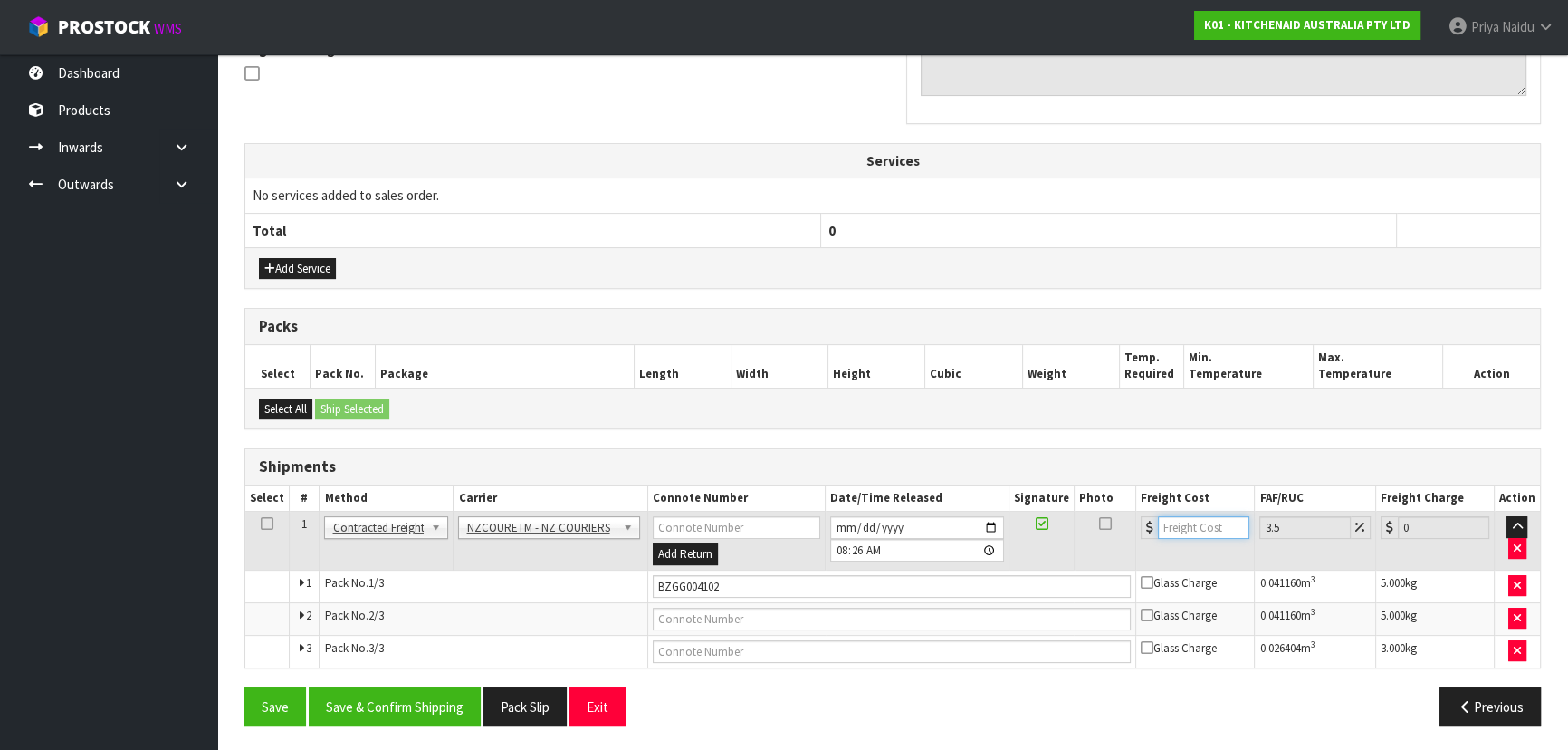
type input "1"
type input "1.03"
type input "13"
type input "13.45"
type input "13.8"
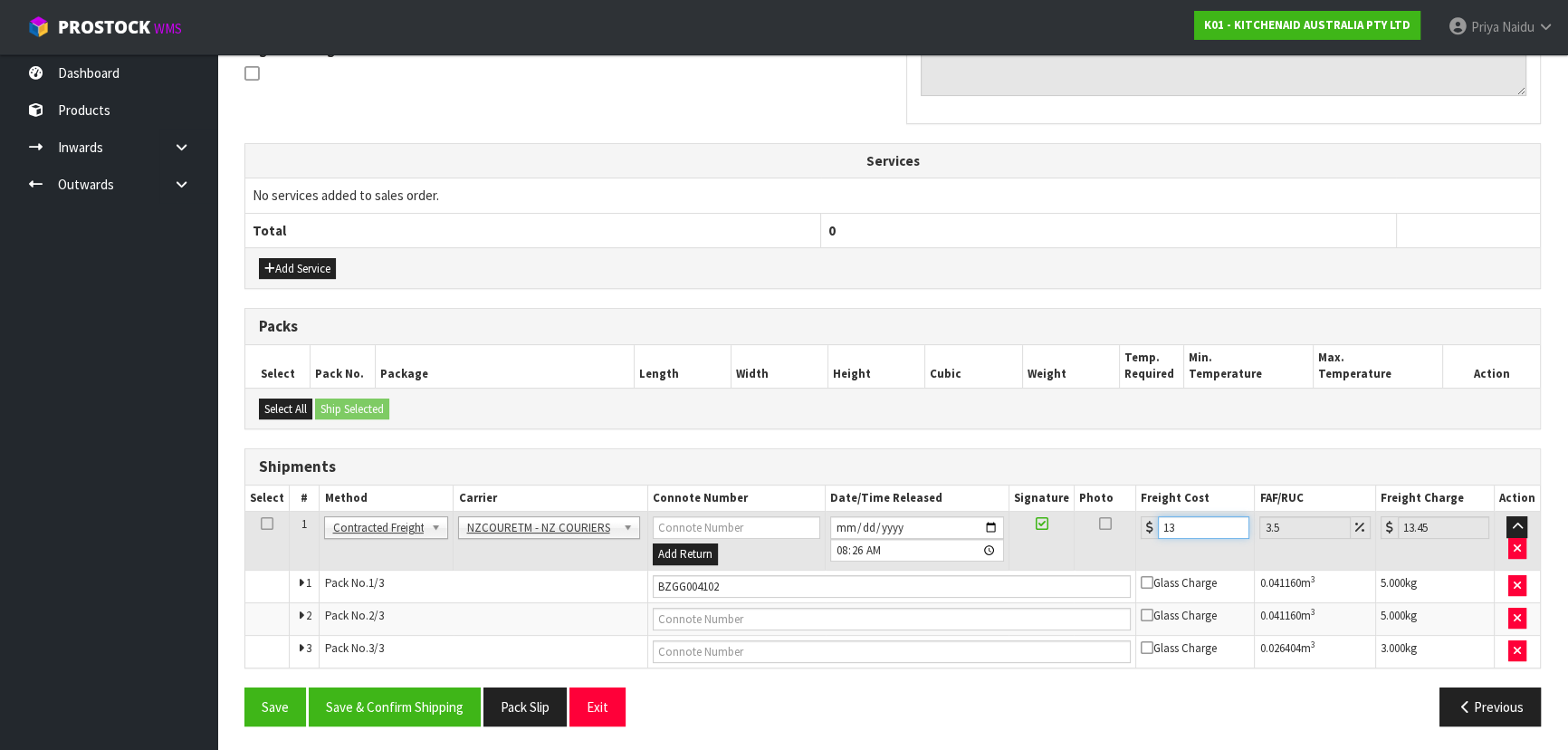
type input "14.28"
type input "13.80"
click at [388, 696] on button "Save & Confirm Shipping" at bounding box center [395, 706] width 172 height 39
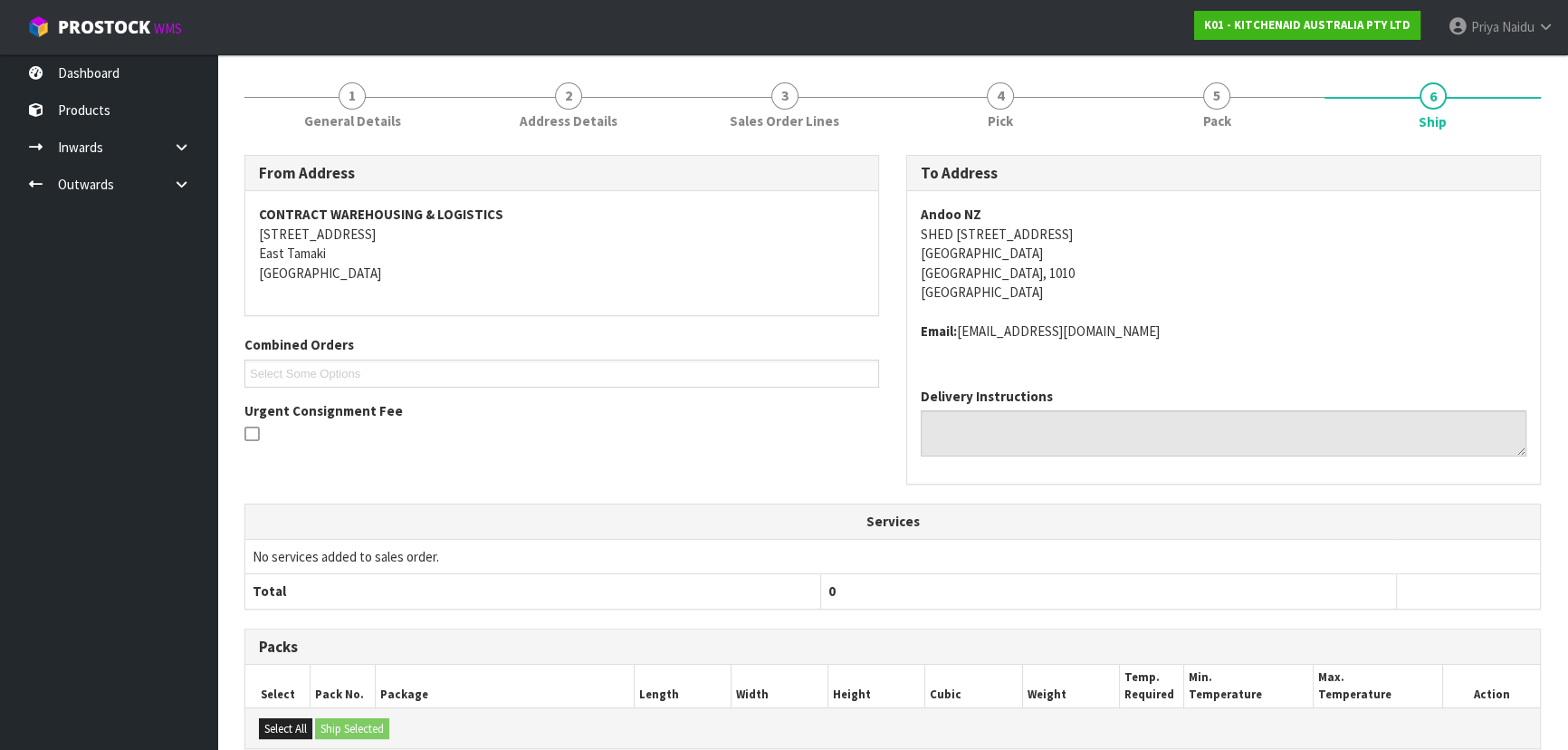
scroll to position [0, 0]
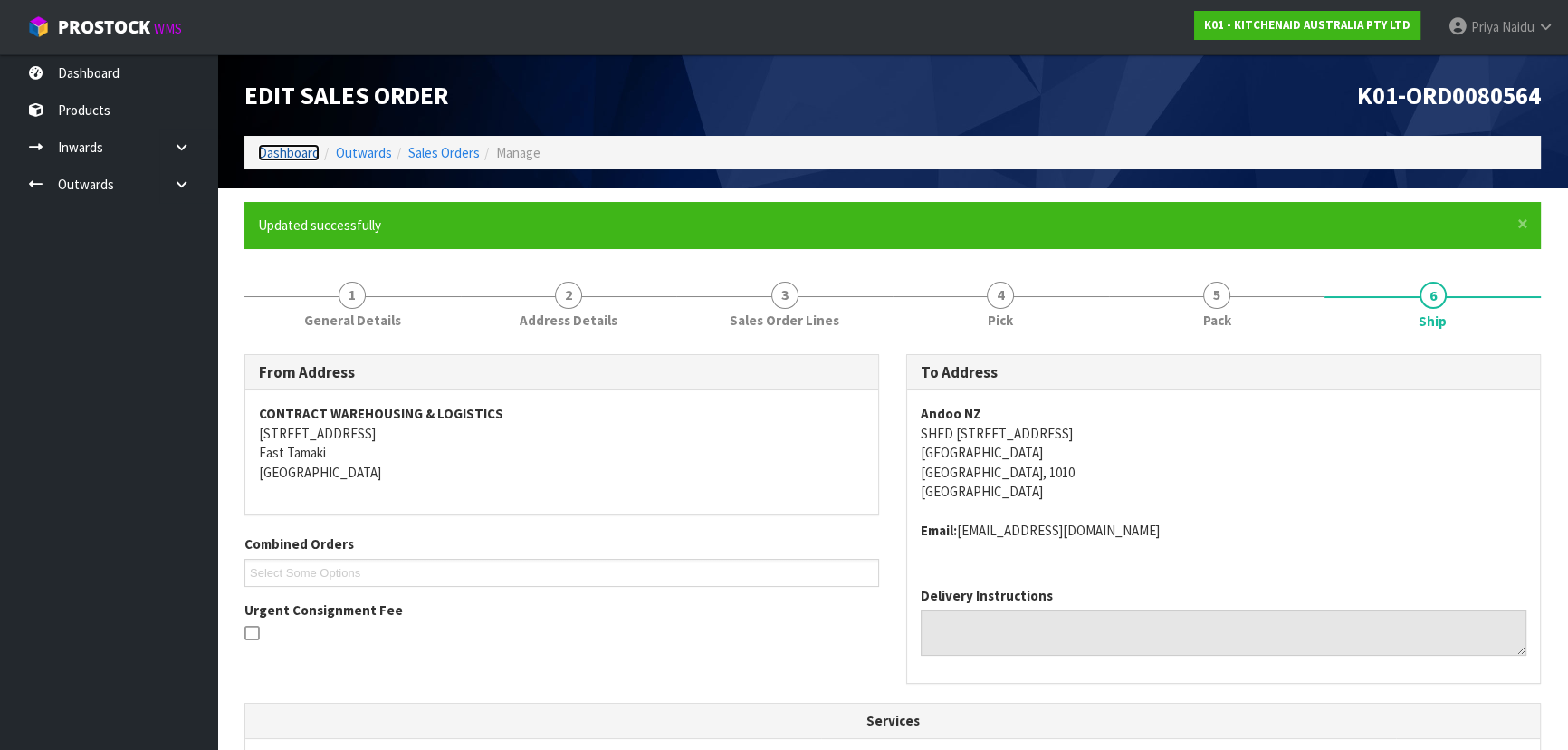
click at [302, 149] on link "Dashboard" at bounding box center [289, 152] width 62 height 17
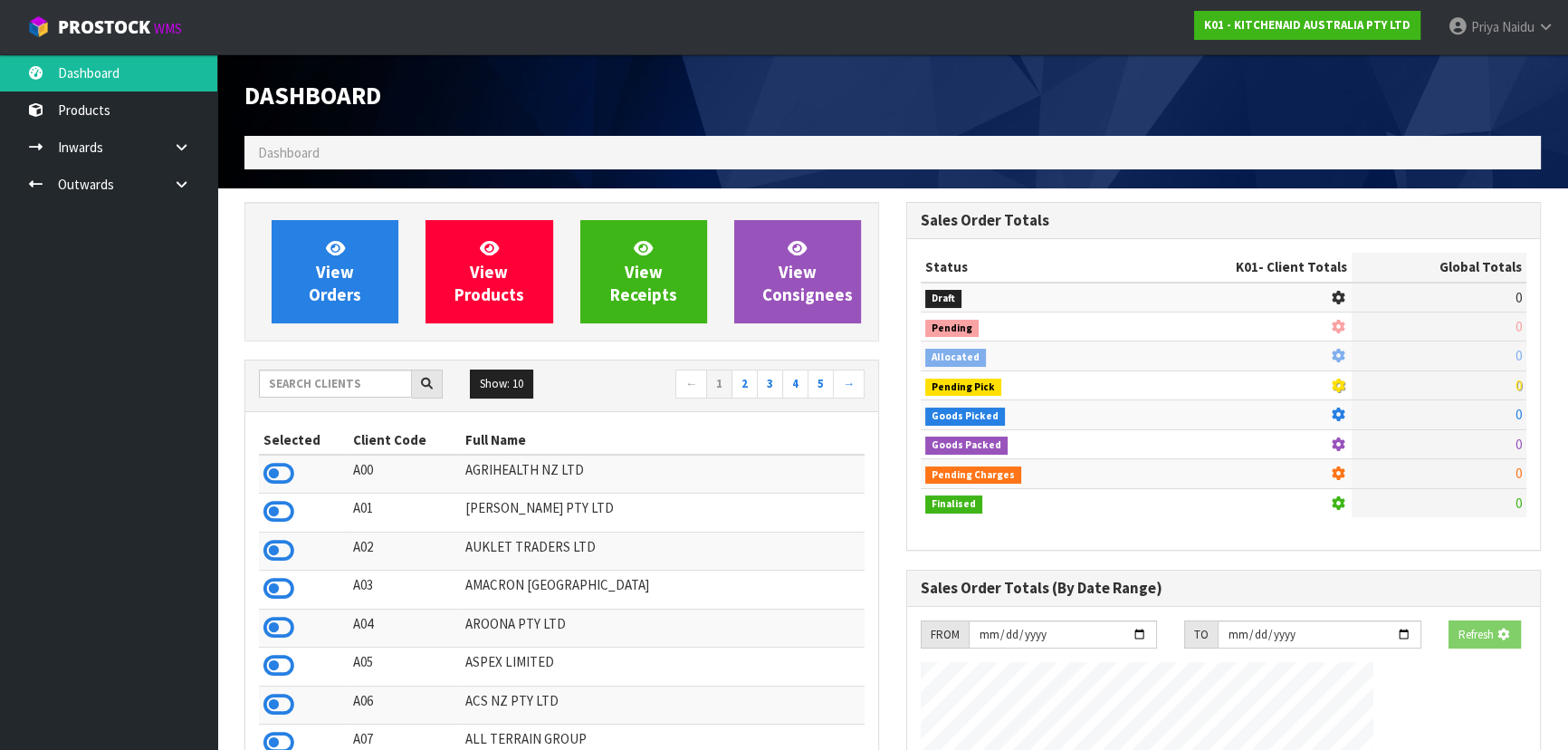
click at [356, 362] on div "Show: 10 5 10 25 50 ← 1 2 3 4 5 →" at bounding box center [562, 385] width 633 height 51
click at [347, 379] on input "text" at bounding box center [335, 383] width 153 height 28
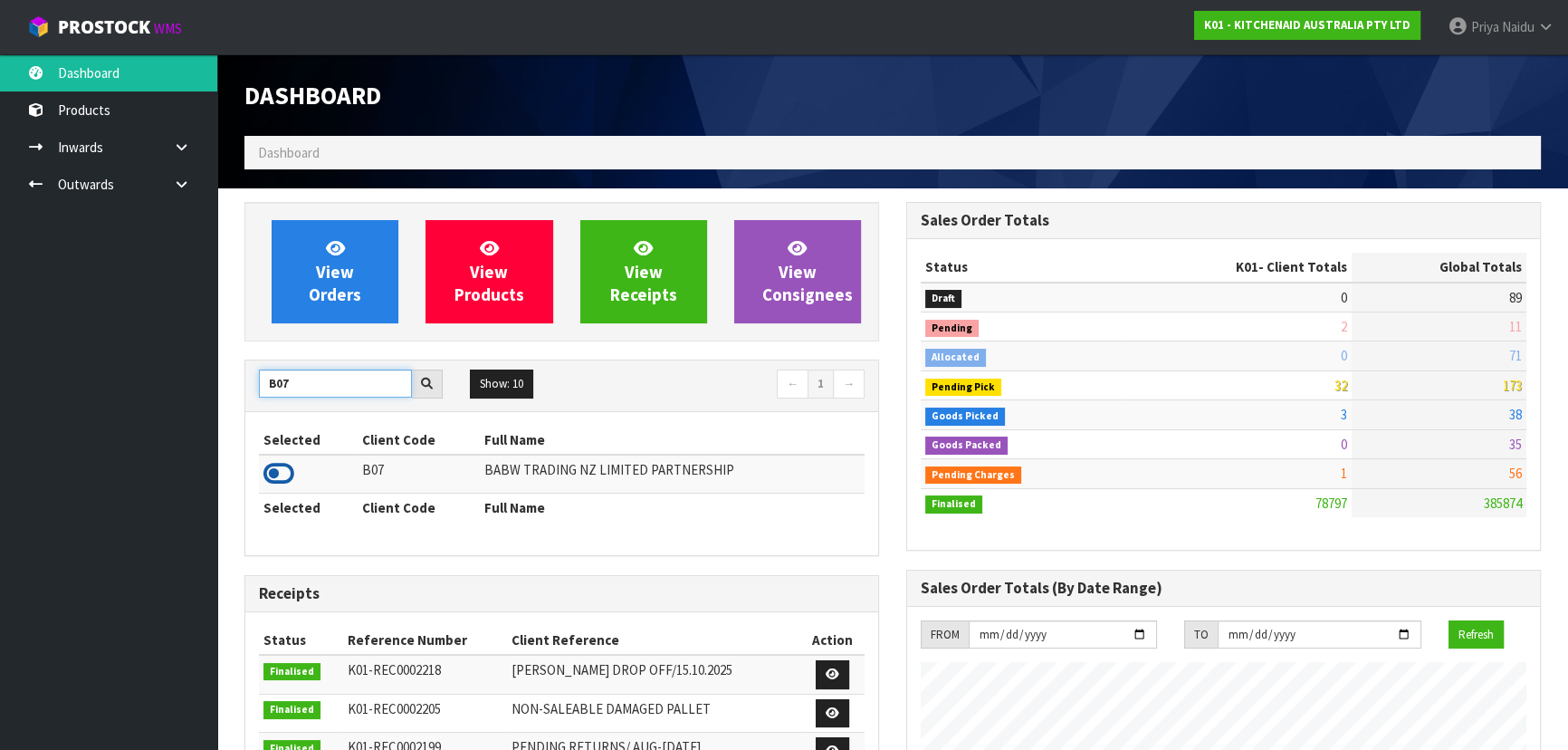
type input "B07"
click at [283, 472] on icon at bounding box center [279, 473] width 31 height 27
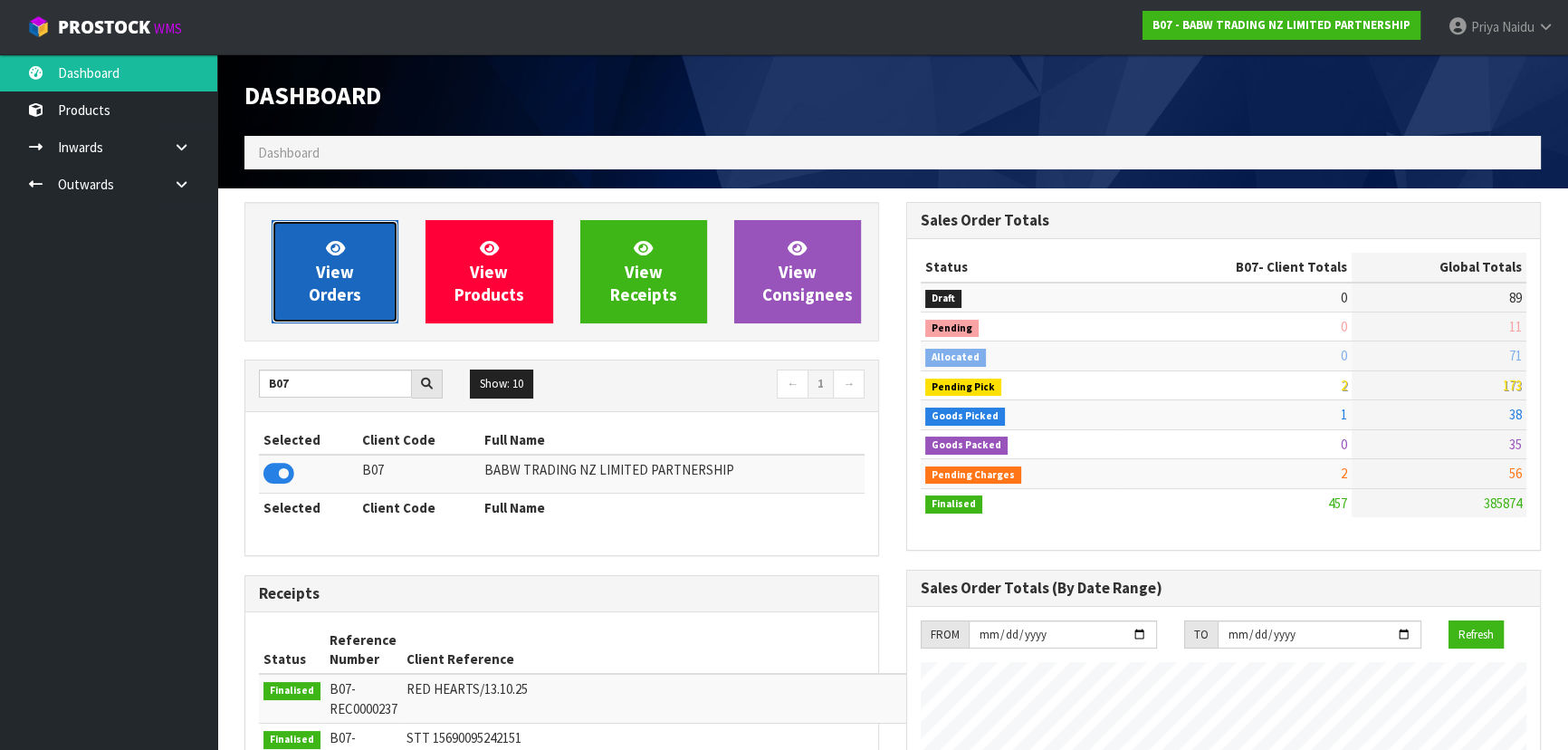
click at [339, 280] on span "View Orders" at bounding box center [335, 271] width 53 height 68
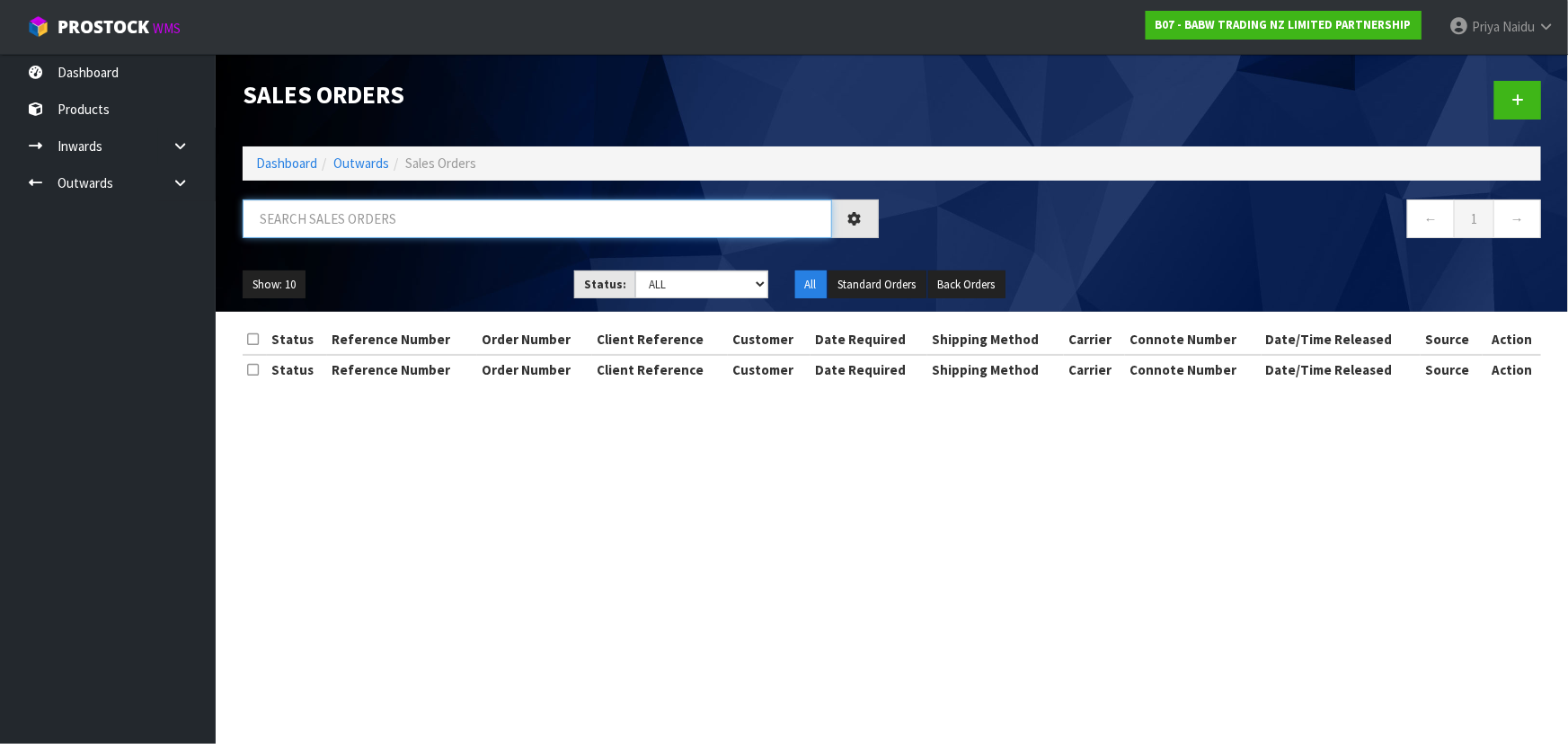
click at [375, 214] on input "text" at bounding box center [537, 219] width 590 height 39
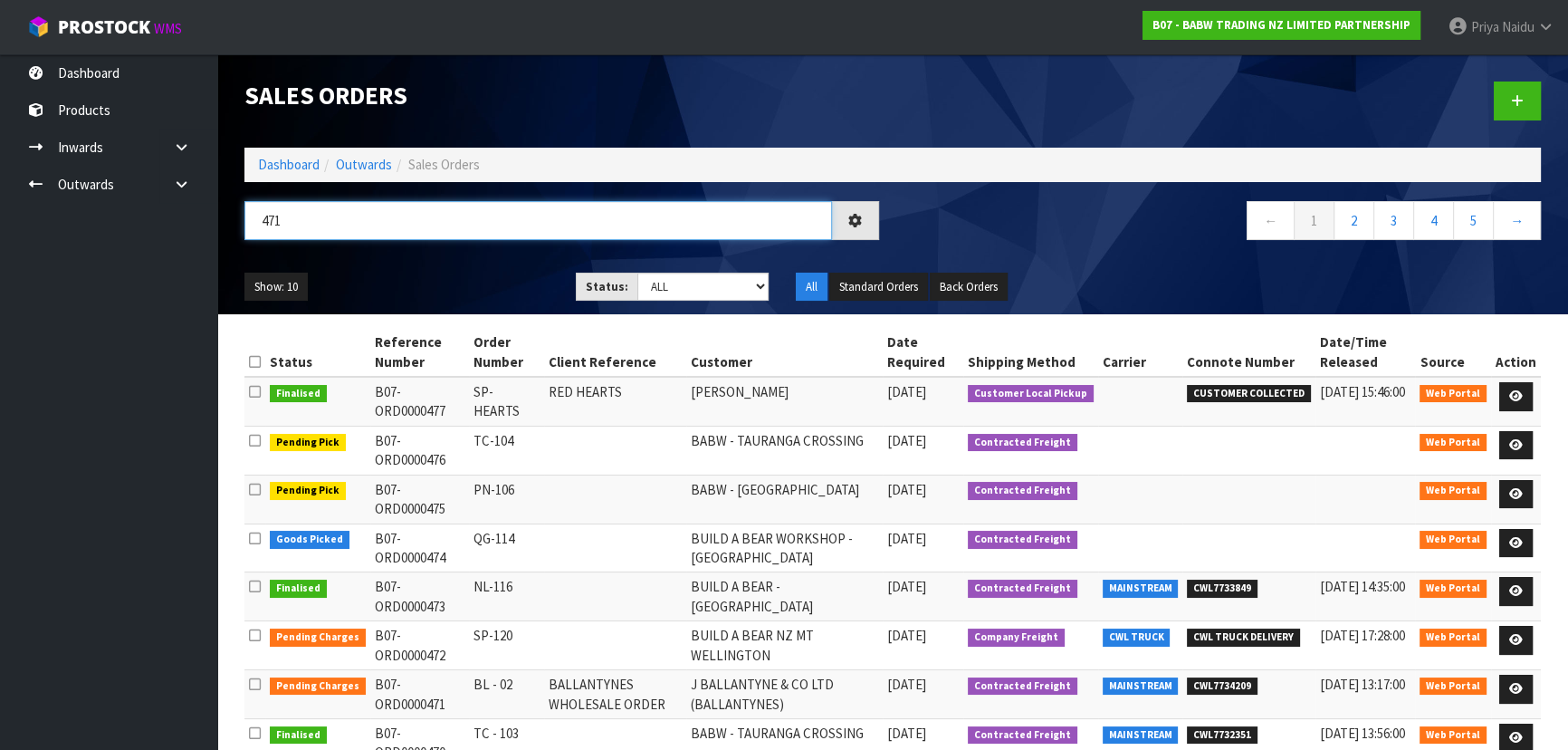
type input "471"
click at [481, 286] on ul "Show: 10 5 10 25 50" at bounding box center [397, 287] width 305 height 29
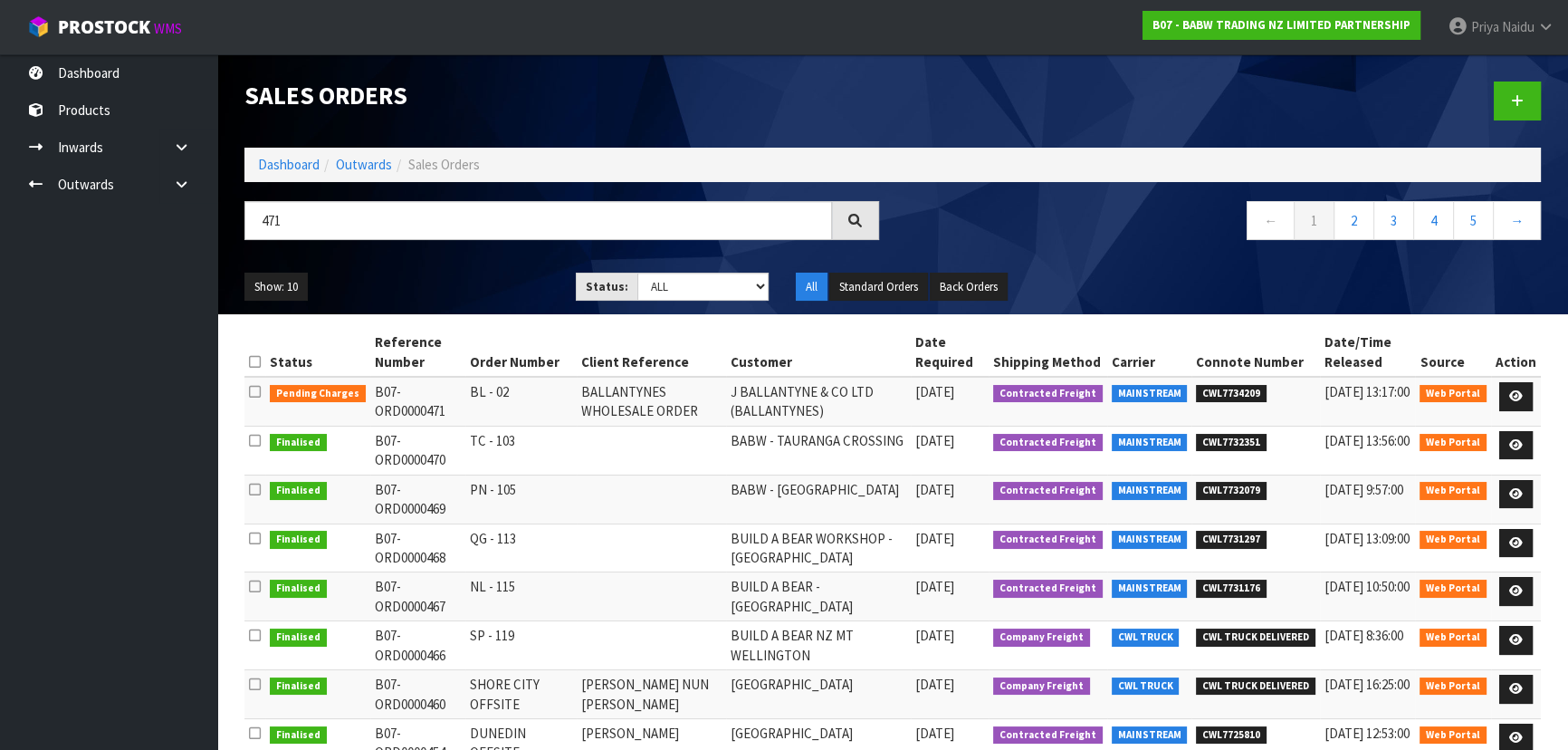
click at [485, 273] on ul "Show: 10 5 10 25 50" at bounding box center [397, 287] width 305 height 29
click at [472, 274] on ul "Show: 10 5 10 25 50" at bounding box center [397, 287] width 305 height 29
click at [1515, 394] on icon at bounding box center [1515, 395] width 14 height 12
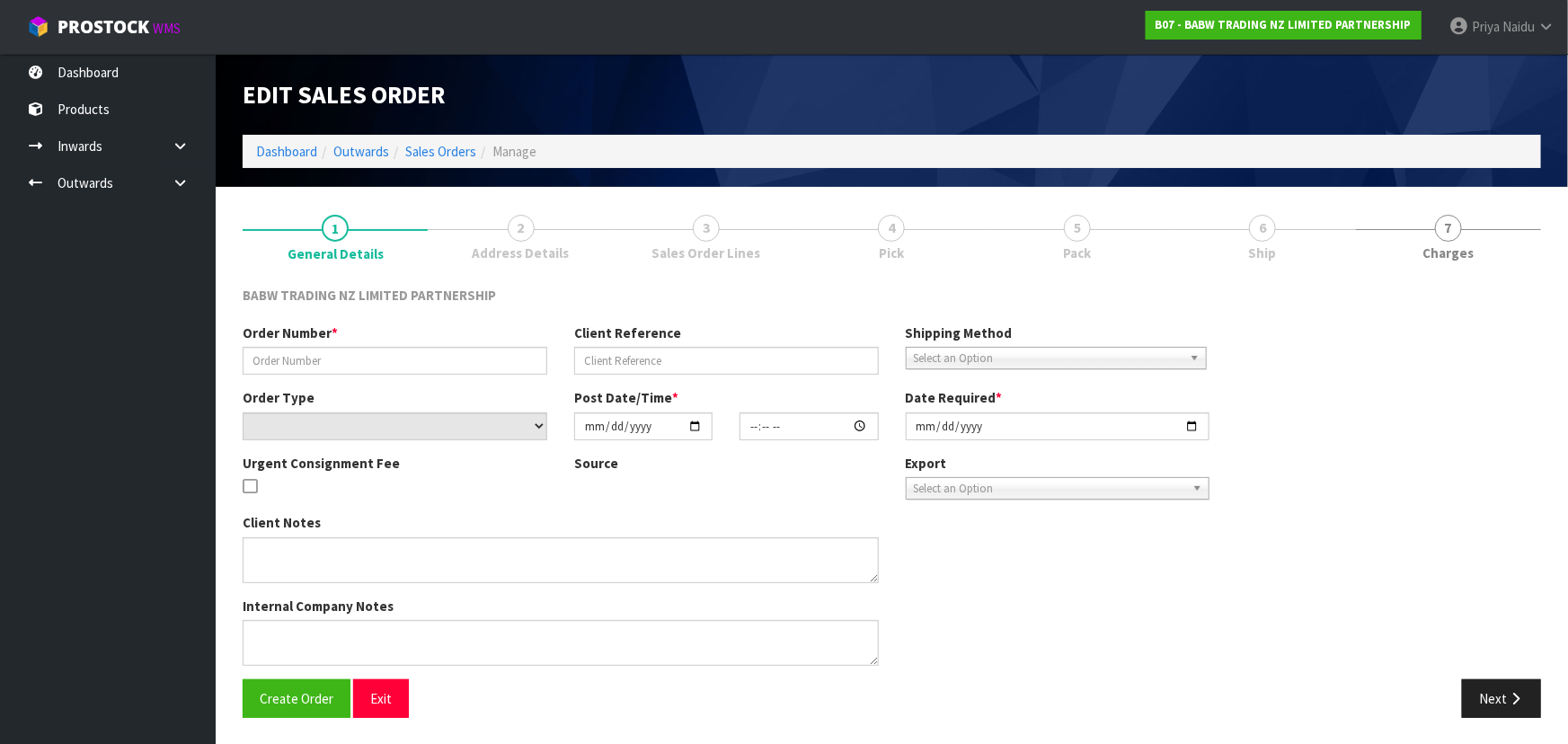
type input "BL - 02"
type input "BALLANTYNES WHOLESALE ORDER"
select select "number:0"
type input "2025-10-09"
type input "15:55:00.000"
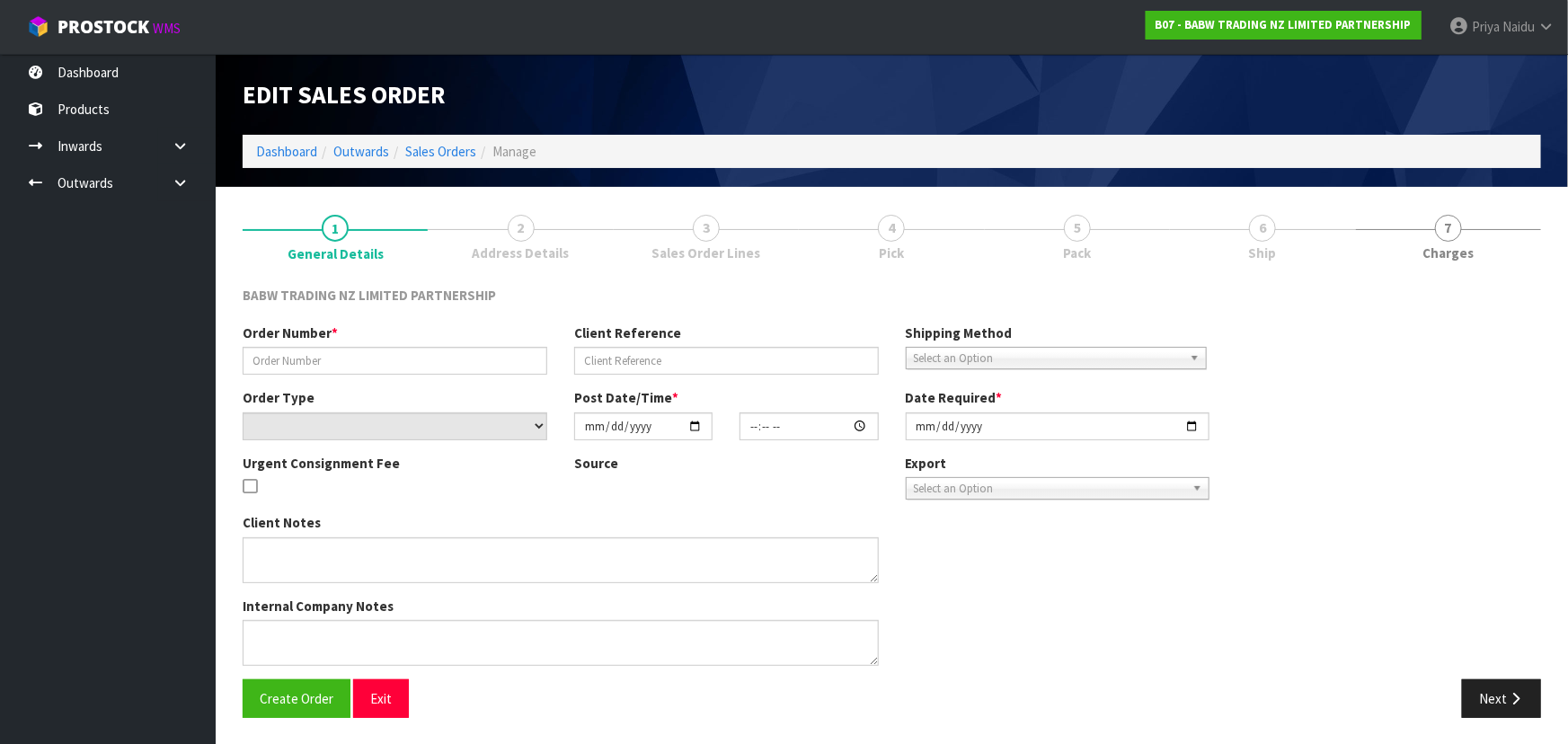
type input "2025-10-09"
type textarea "DISTRIBUTION CENTRE DELIVERIES MUST BE MADE BETWEEN 7.30AM AND 2PM MONDAY TO FR…"
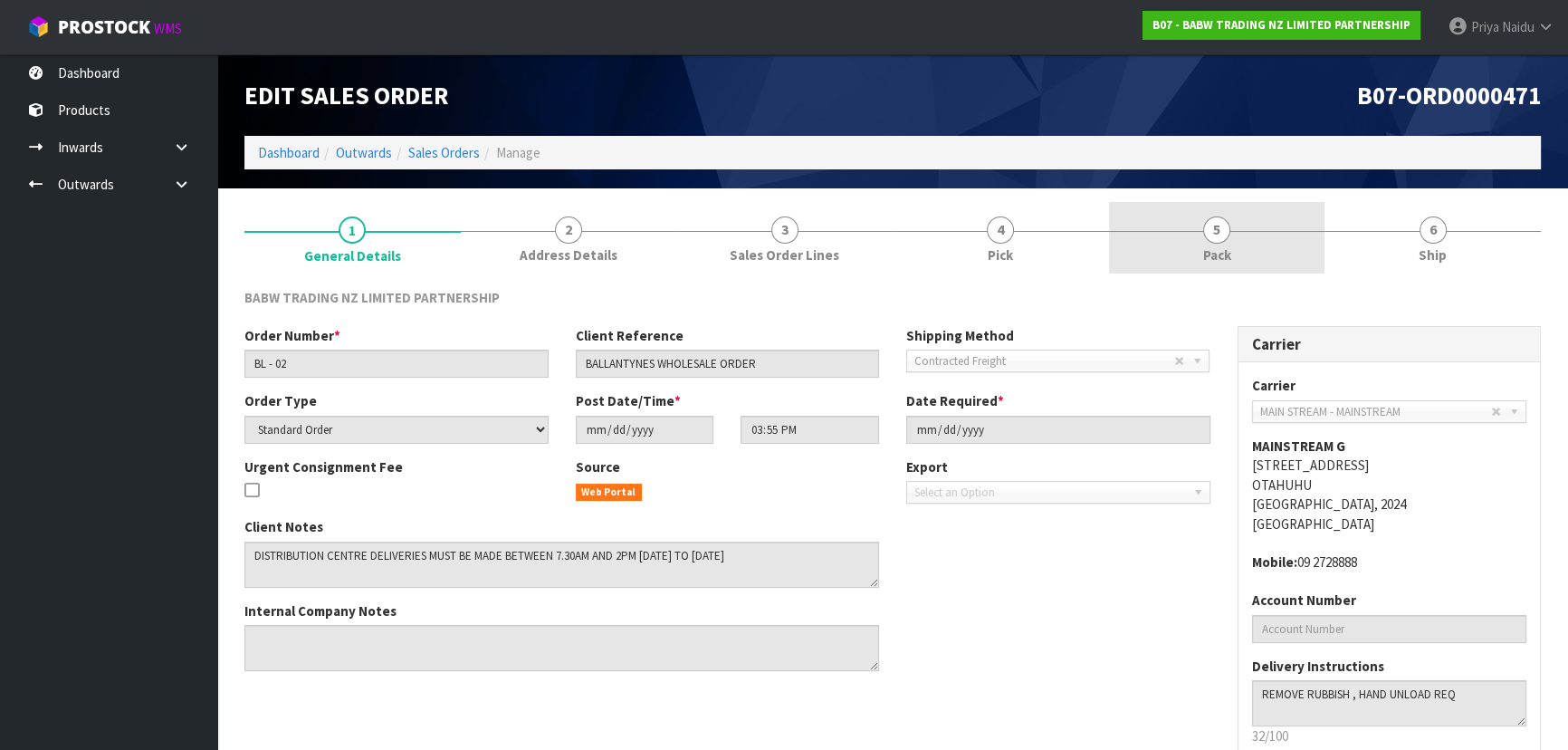
click at [1222, 225] on span "5" at bounding box center [1216, 230] width 27 height 27
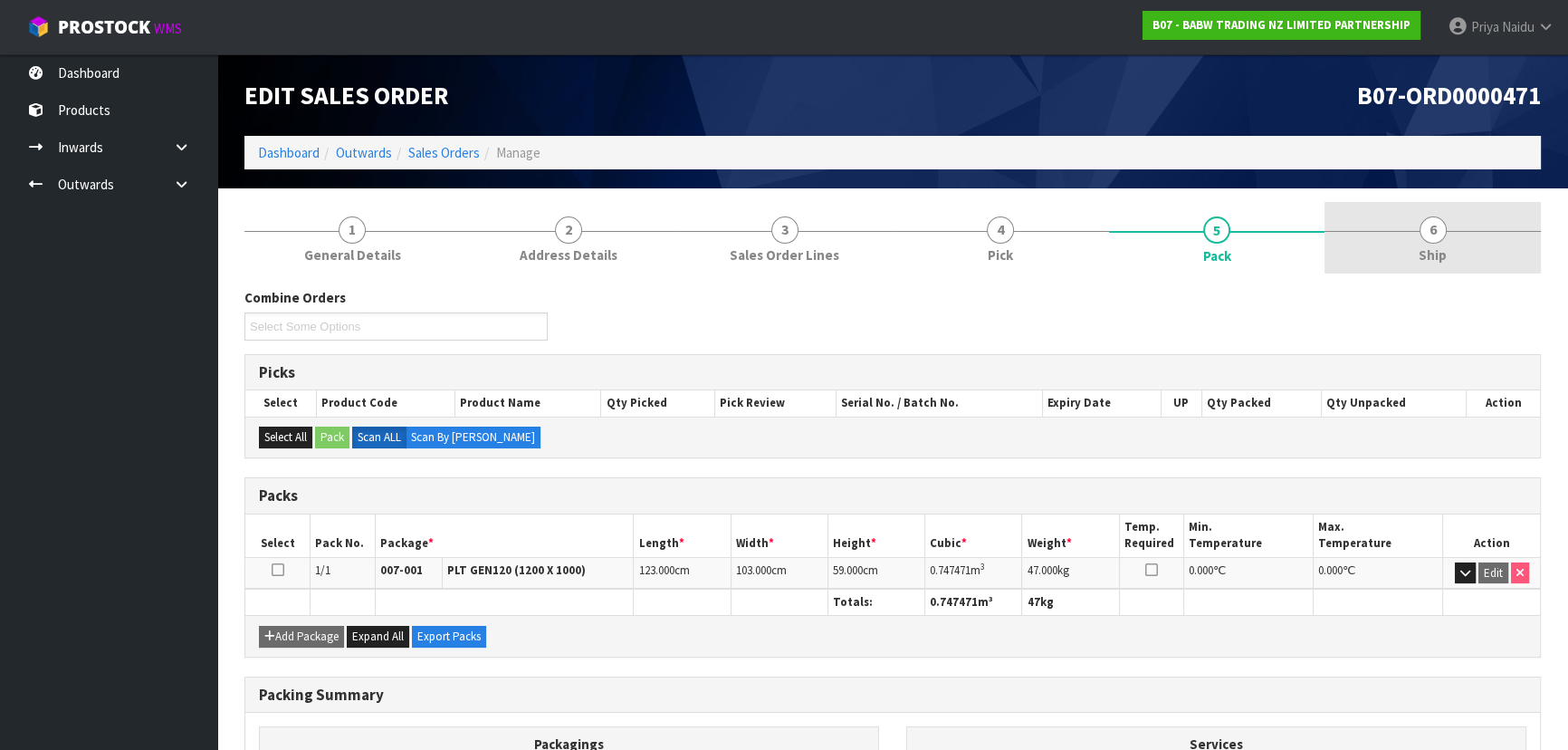
click at [1418, 244] on link "6 Ship" at bounding box center [1432, 238] width 217 height 72
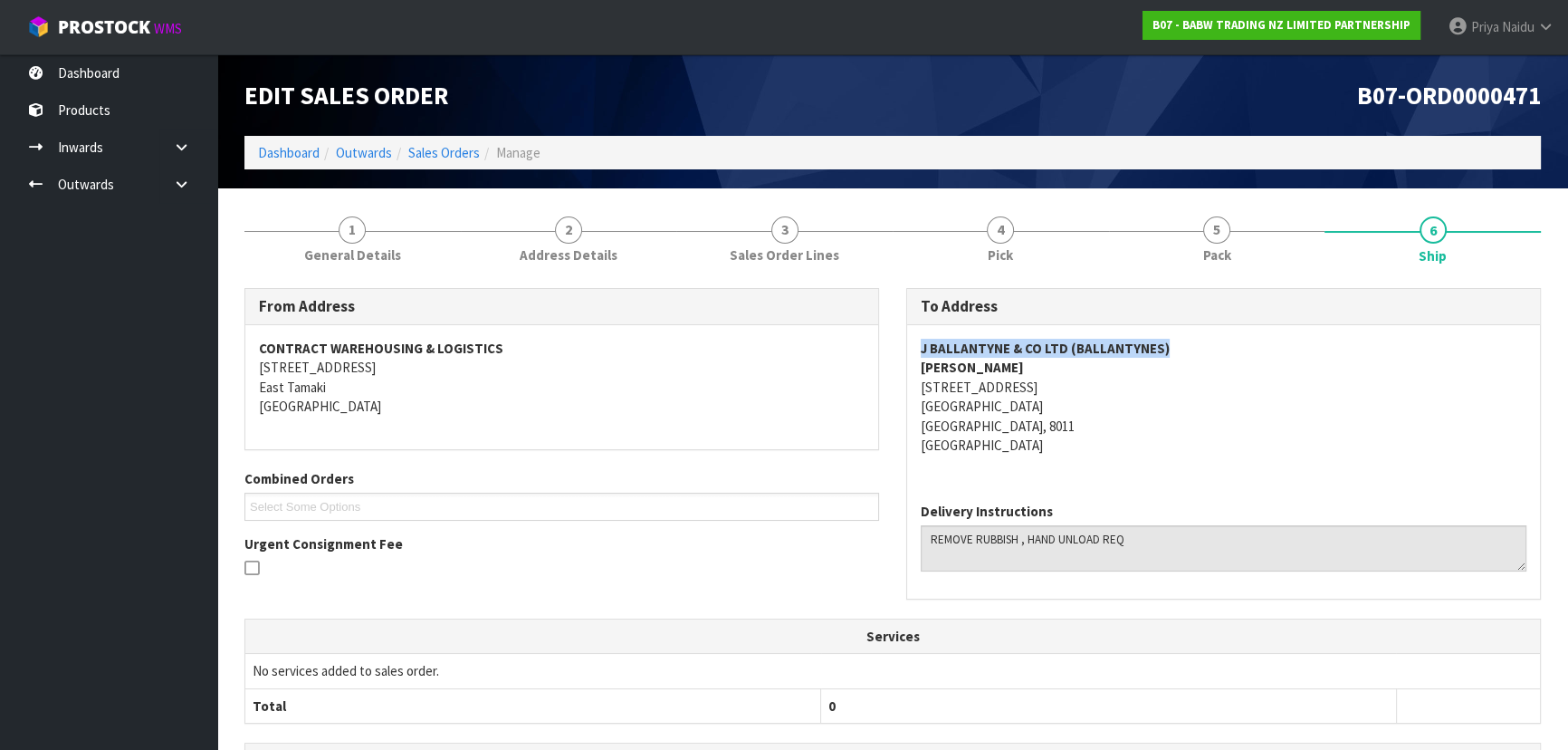
copy strong "J BALLANTYNE & CO LTD (BALLANTYNES)"
drag, startPoint x: 915, startPoint y: 354, endPoint x: 45, endPoint y: 309, distance: 871.2
click at [1231, 344] on div "J BALLANTYNE & CO LTD (BALLANTYNES) CAROLINE FALLOW 99 FERRY ROAD CHRISTCHURCH …" at bounding box center [1224, 406] width 633 height 163
copy address "99 FERRY ROAD CHRISTCHURCH Christchurch, 8011"
drag, startPoint x: 915, startPoint y: 391, endPoint x: 1038, endPoint y: 425, distance: 127.6
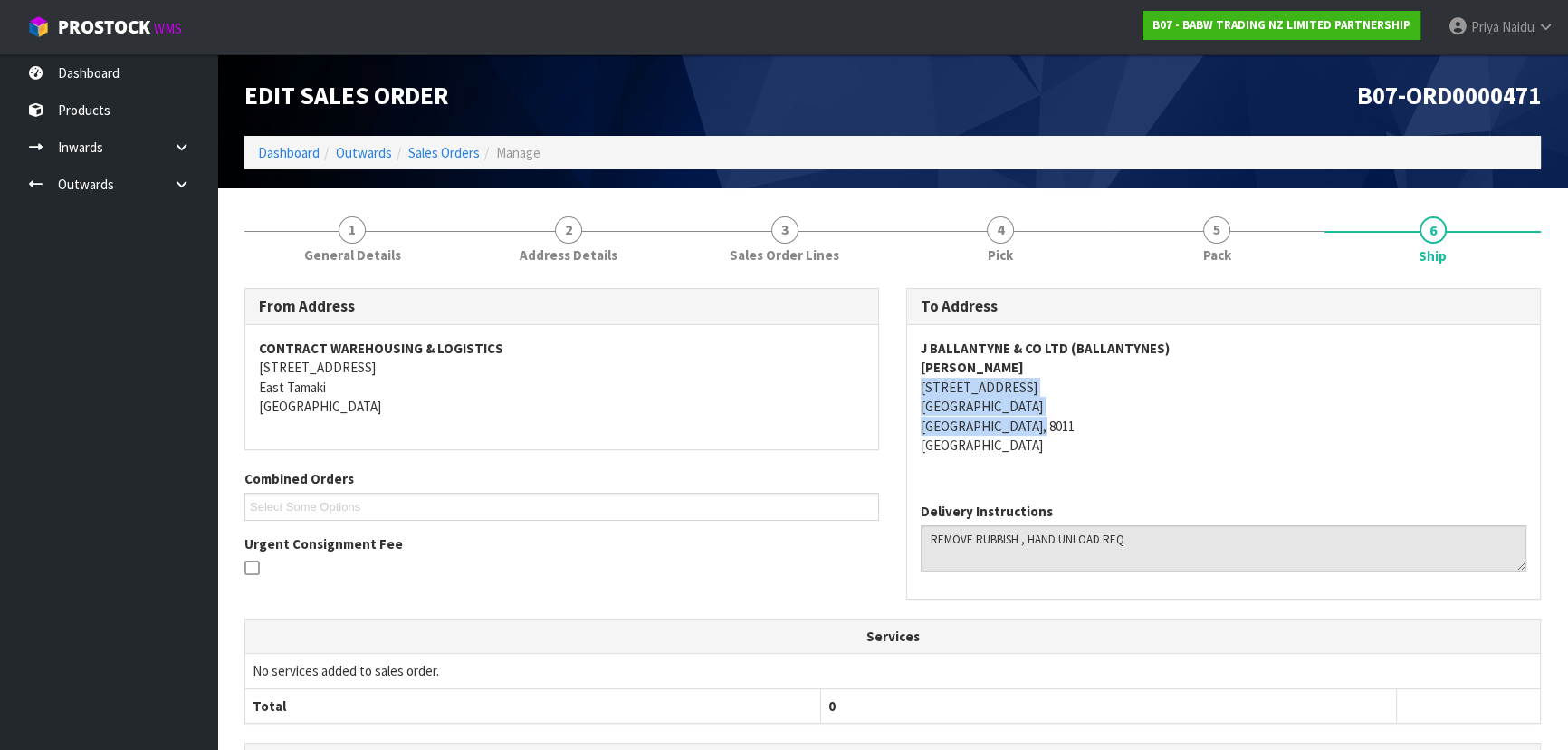
click at [1038, 425] on div "J BALLANTYNE & CO LTD (BALLANTYNES) CAROLINE FALLOW 99 FERRY ROAD CHRISTCHURCH …" at bounding box center [1224, 406] width 633 height 163
click at [923, 369] on strong "CAROLINE FALLOW" at bounding box center [973, 366] width 103 height 17
copy strong "CAROLINE FALLOW"
drag, startPoint x: 926, startPoint y: 364, endPoint x: 791, endPoint y: 374, distance: 135.4
click at [1081, 375] on div "J BALLANTYNE & CO LTD (BALLANTYNES) CAROLINE FALLOW 99 FERRY ROAD CHRISTCHURCH …" at bounding box center [1224, 406] width 633 height 163
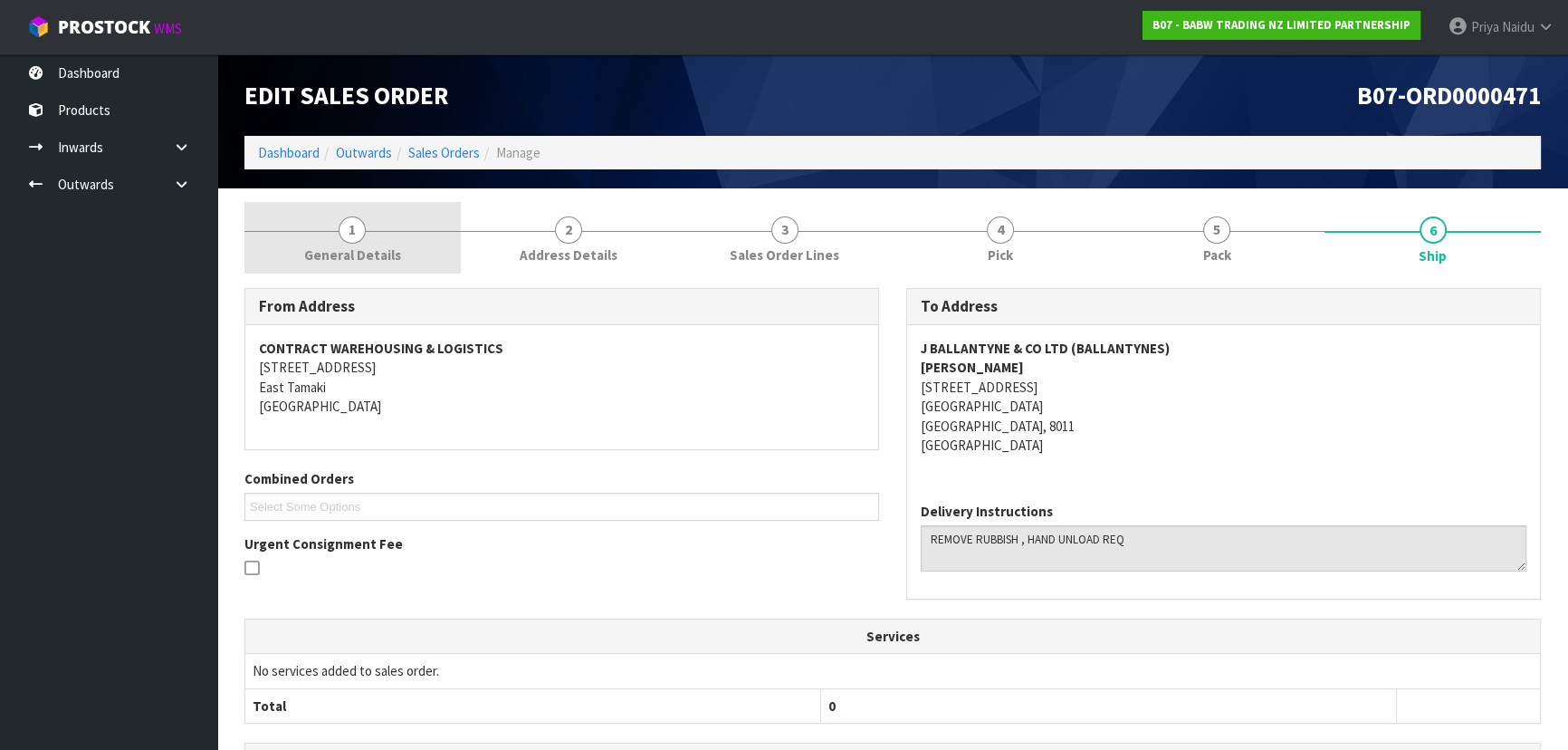
click at [387, 231] on link "1 General Details" at bounding box center [353, 238] width 217 height 72
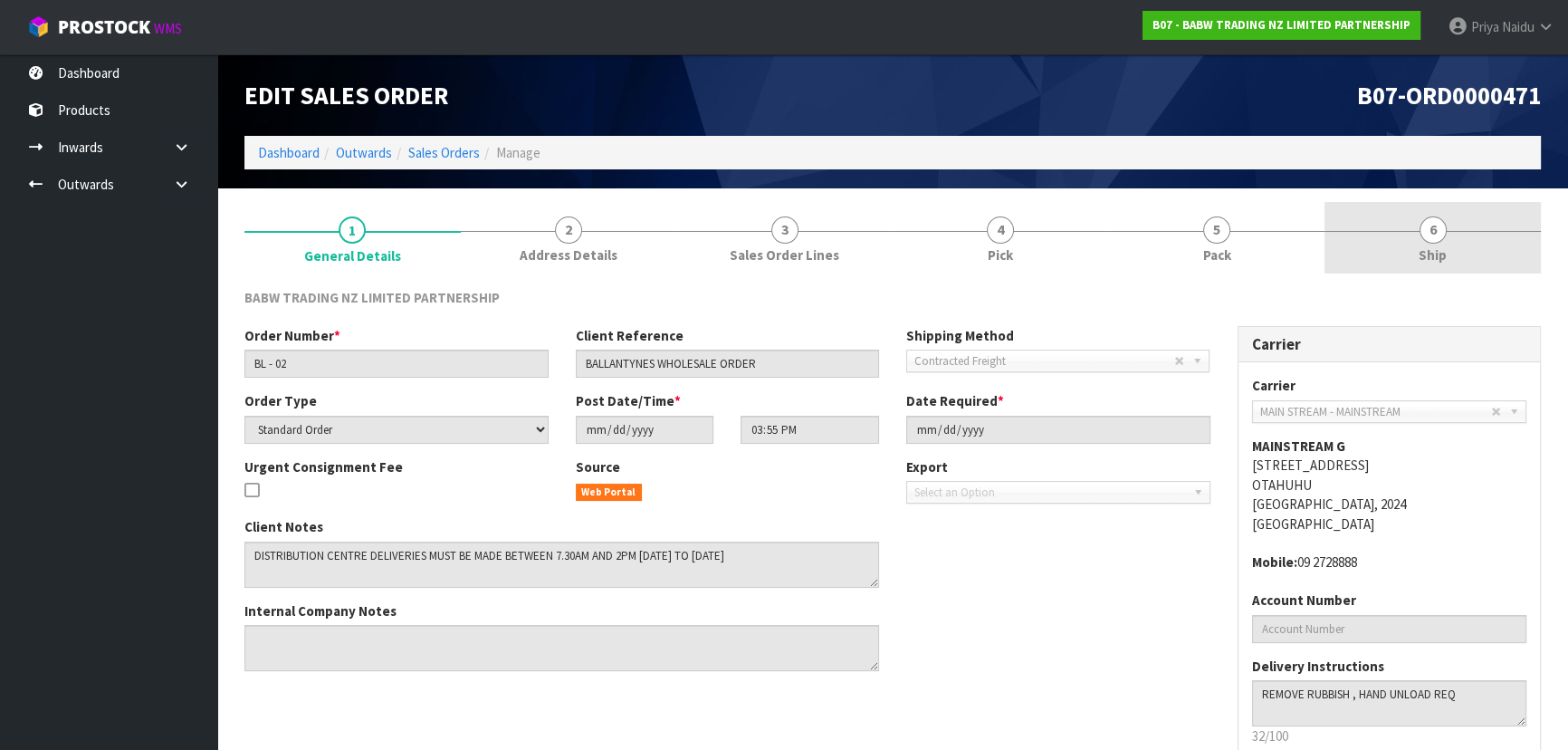
click at [1461, 206] on link "6 Ship" at bounding box center [1432, 238] width 217 height 72
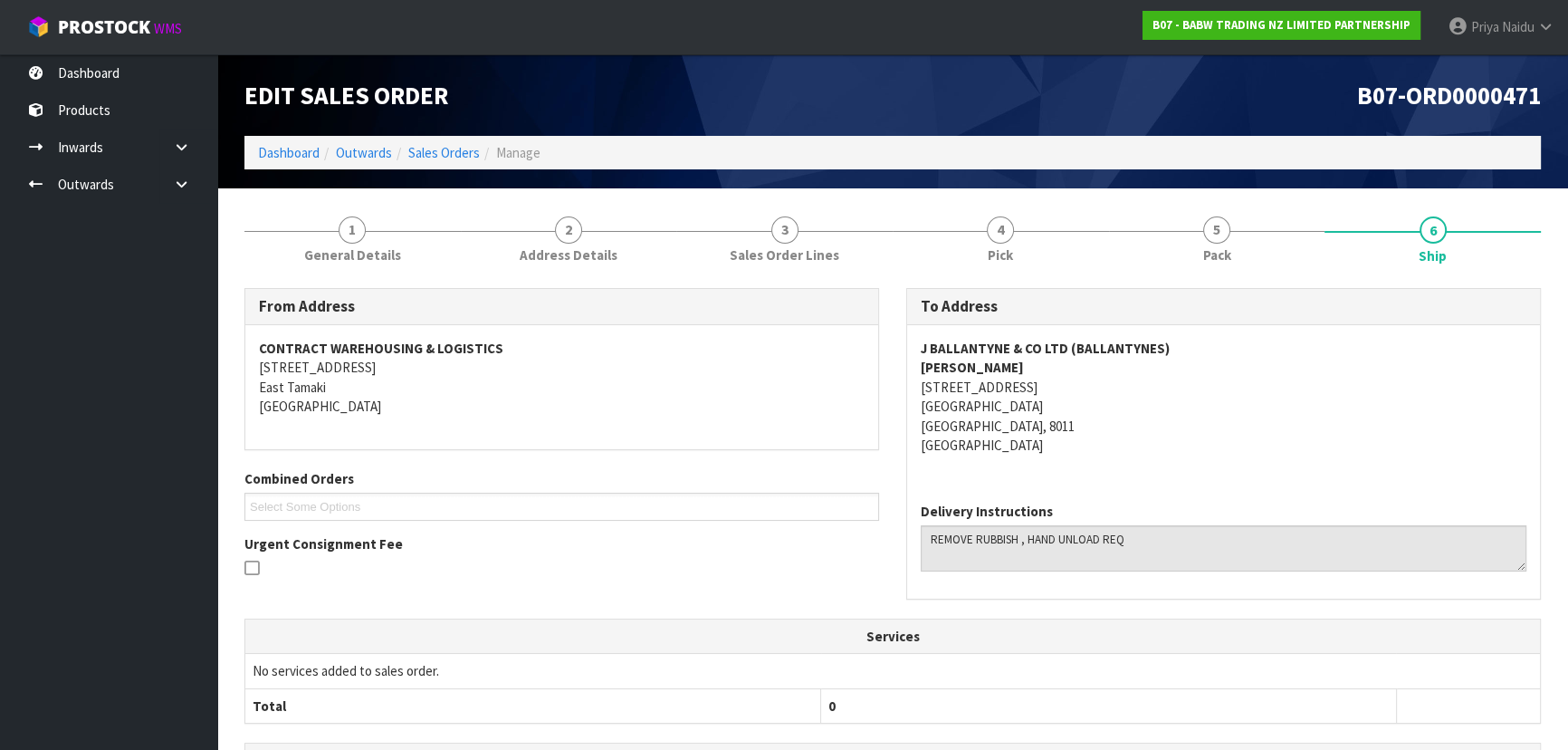
click at [924, 540] on div "Delivery Instructions" at bounding box center [1224, 543] width 633 height 111
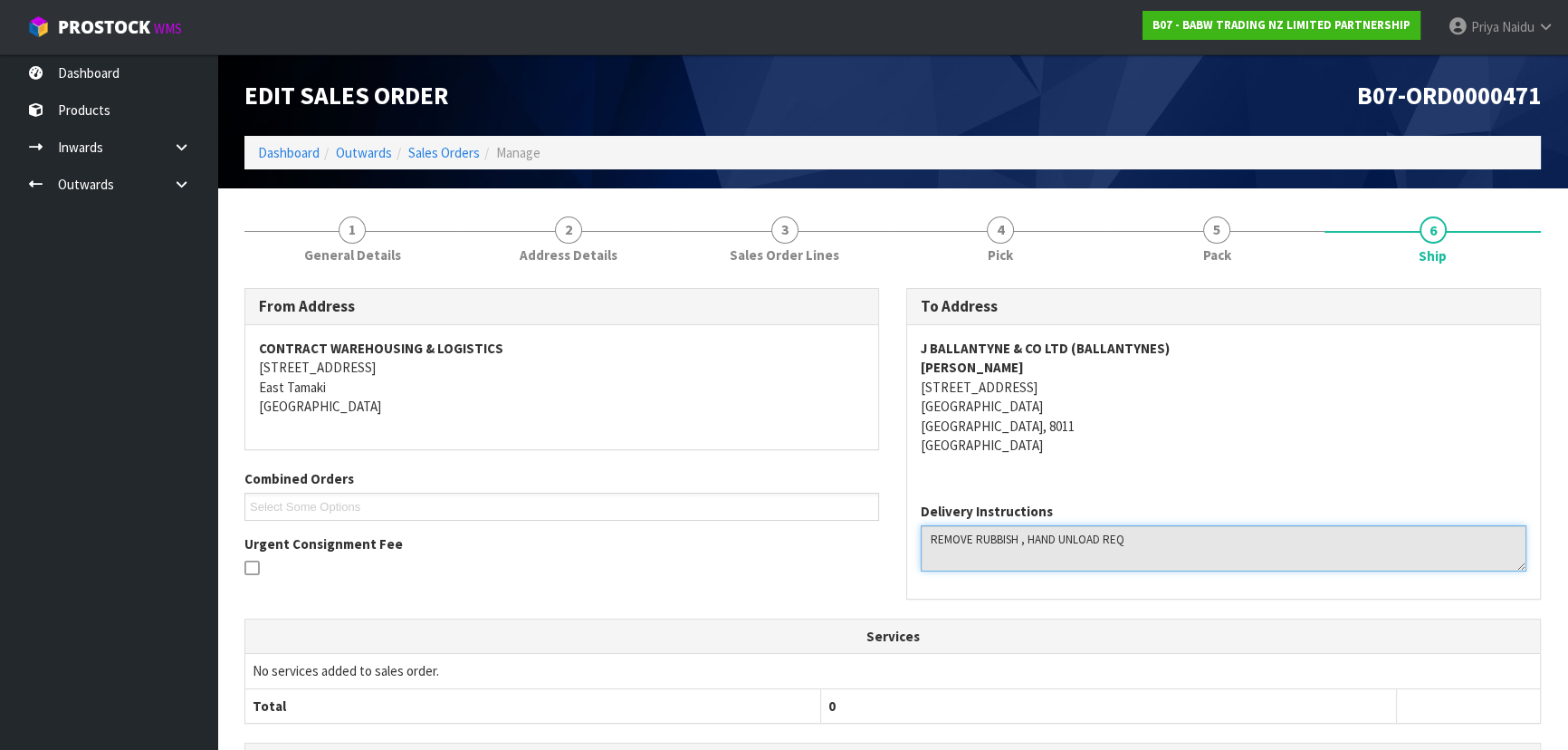
drag, startPoint x: 924, startPoint y: 540, endPoint x: 453, endPoint y: 536, distance: 471.0
click at [1170, 539] on textarea at bounding box center [1224, 548] width 605 height 46
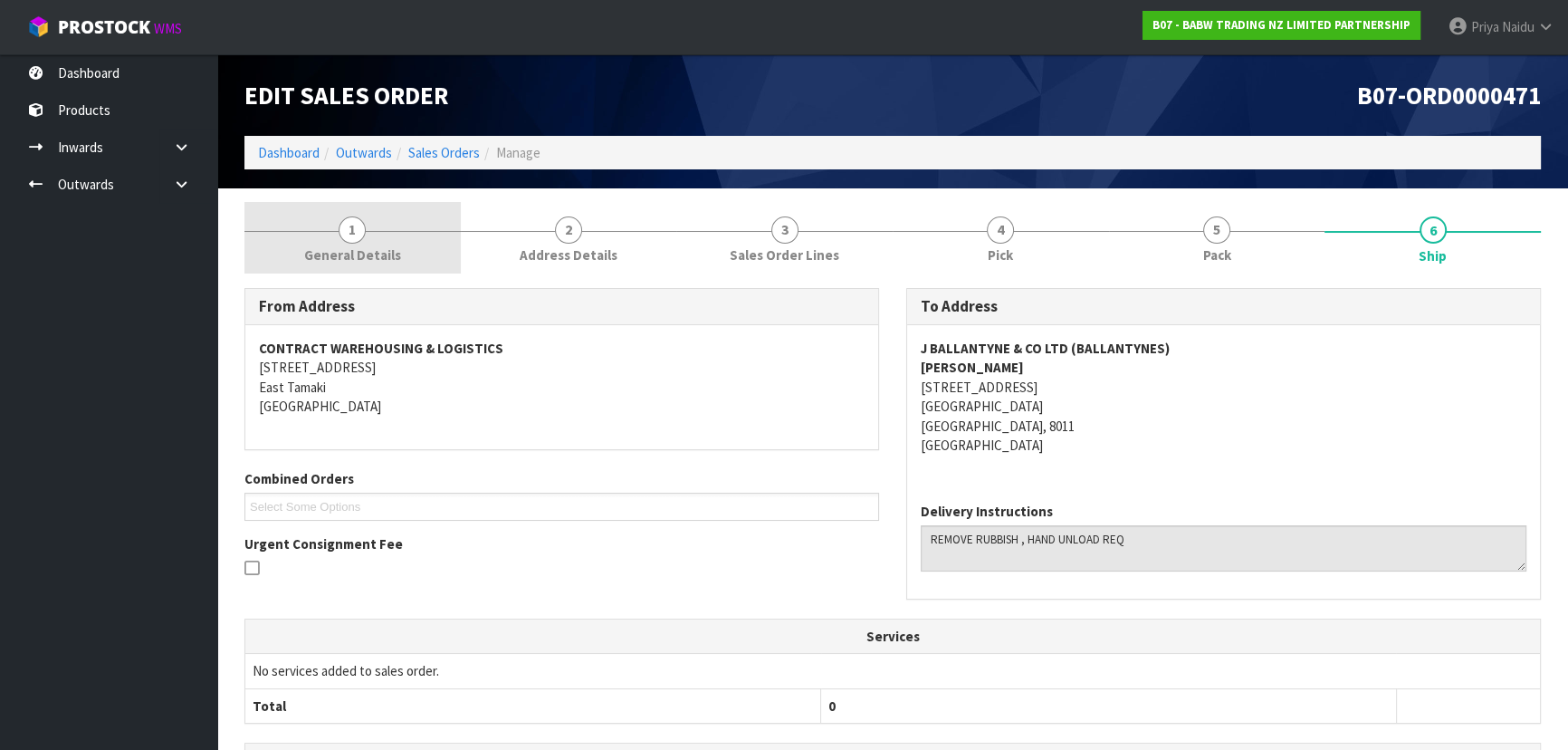
click at [289, 261] on link "1 General Details" at bounding box center [353, 238] width 217 height 72
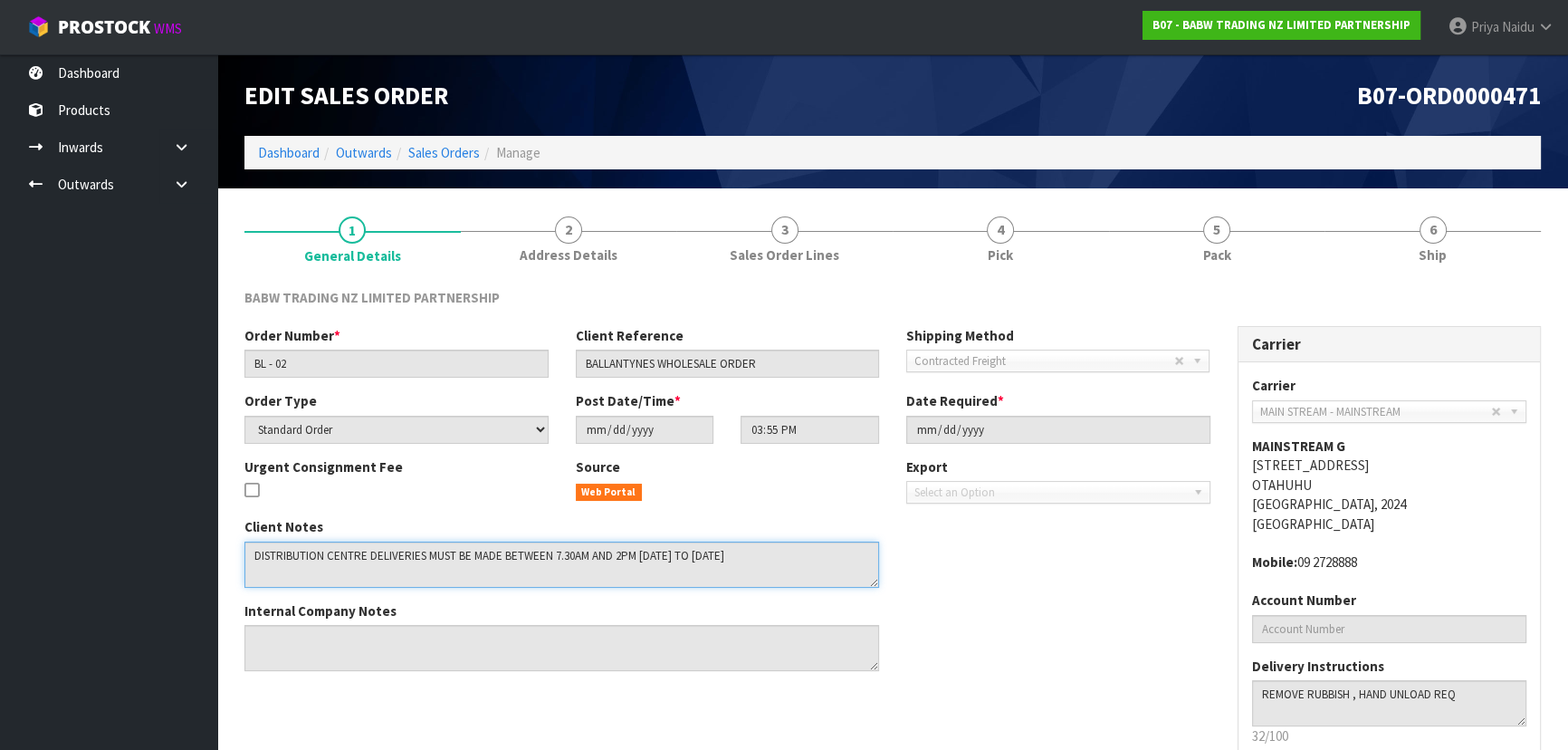
drag, startPoint x: 246, startPoint y: 555, endPoint x: 799, endPoint y: 570, distance: 553.2
click at [799, 570] on textarea at bounding box center [562, 564] width 634 height 46
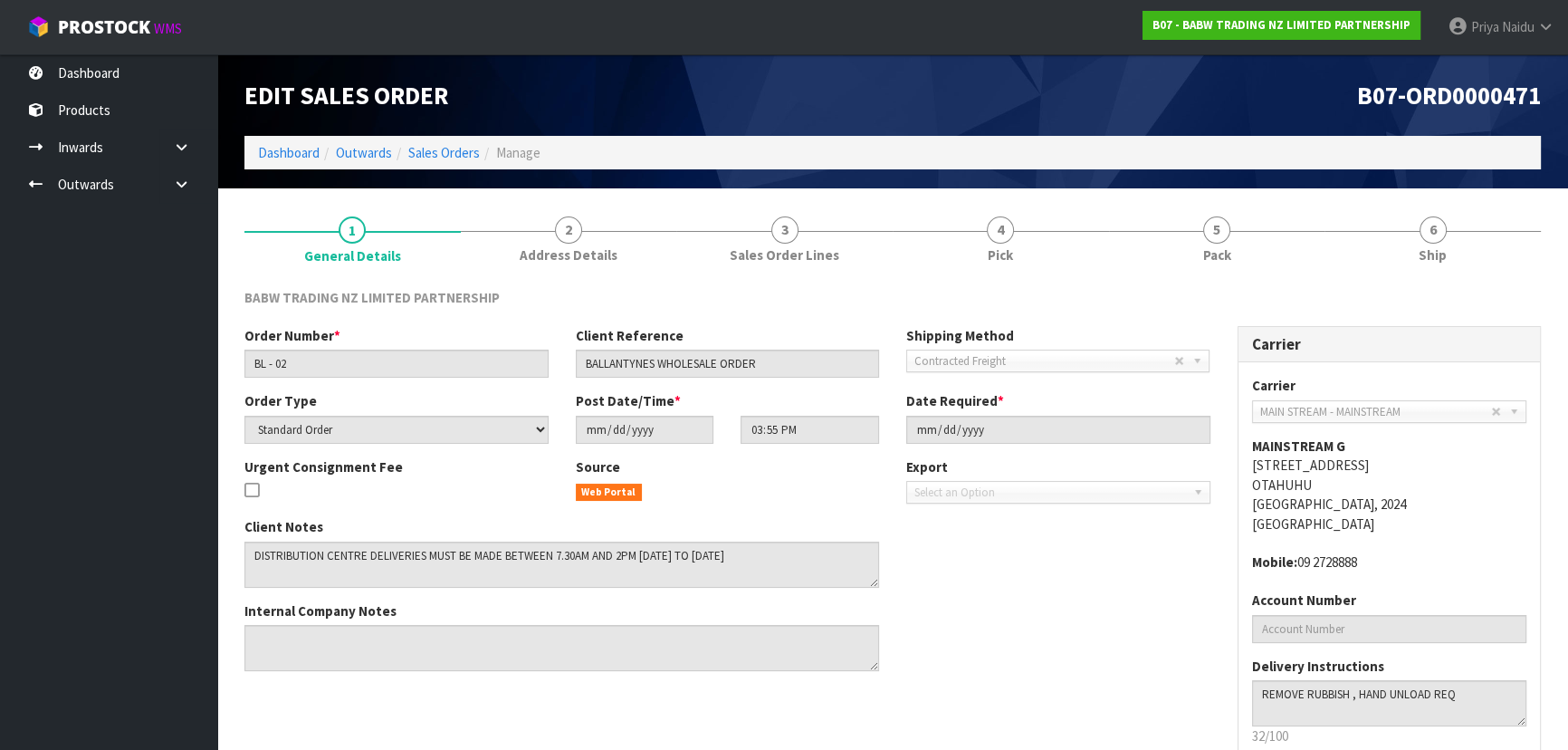
click at [974, 586] on div "Client Notes Internal Company Notes" at bounding box center [727, 600] width 992 height 168
click at [305, 155] on link "Dashboard" at bounding box center [289, 152] width 62 height 17
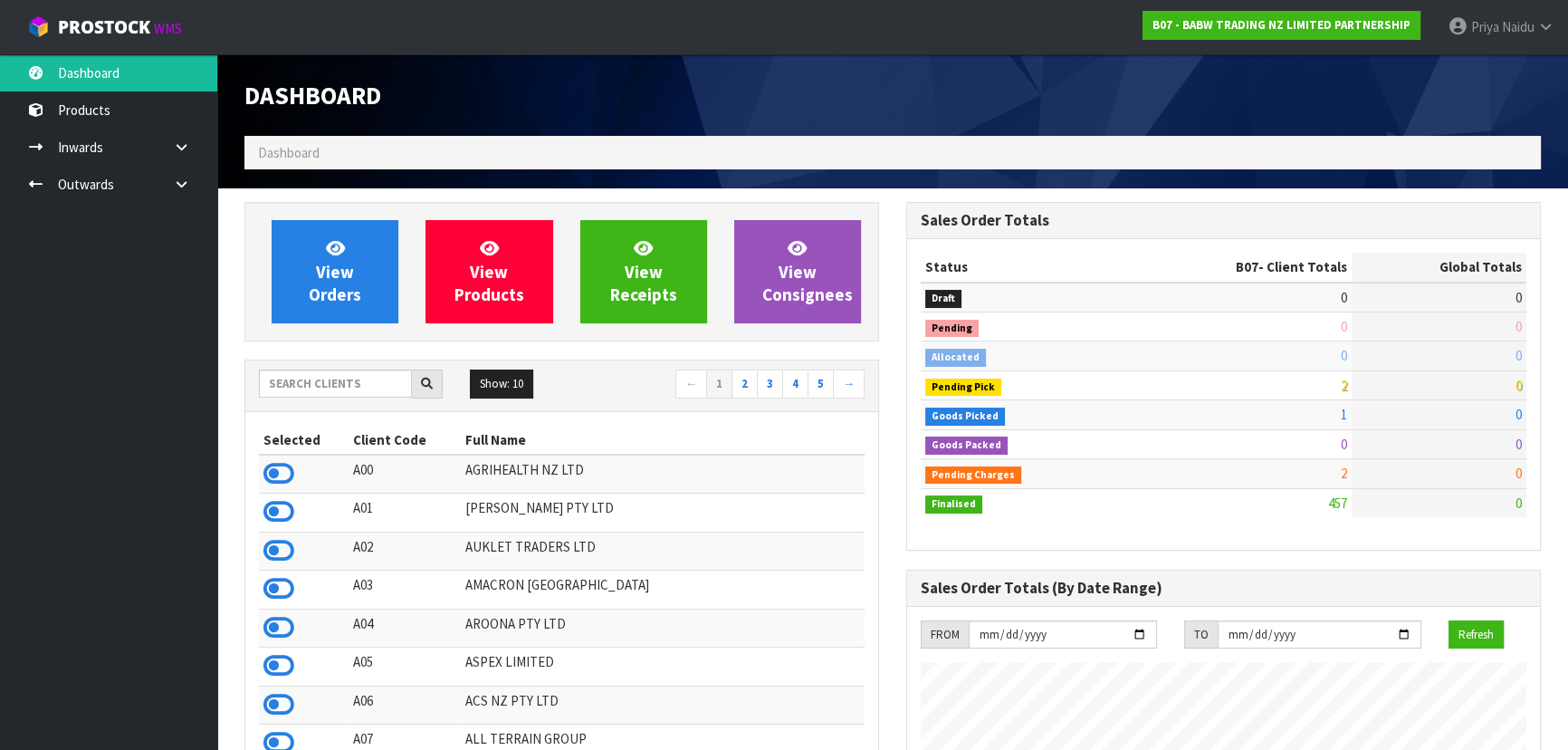
scroll to position [1369, 661]
click at [339, 387] on input "text" at bounding box center [335, 383] width 153 height 28
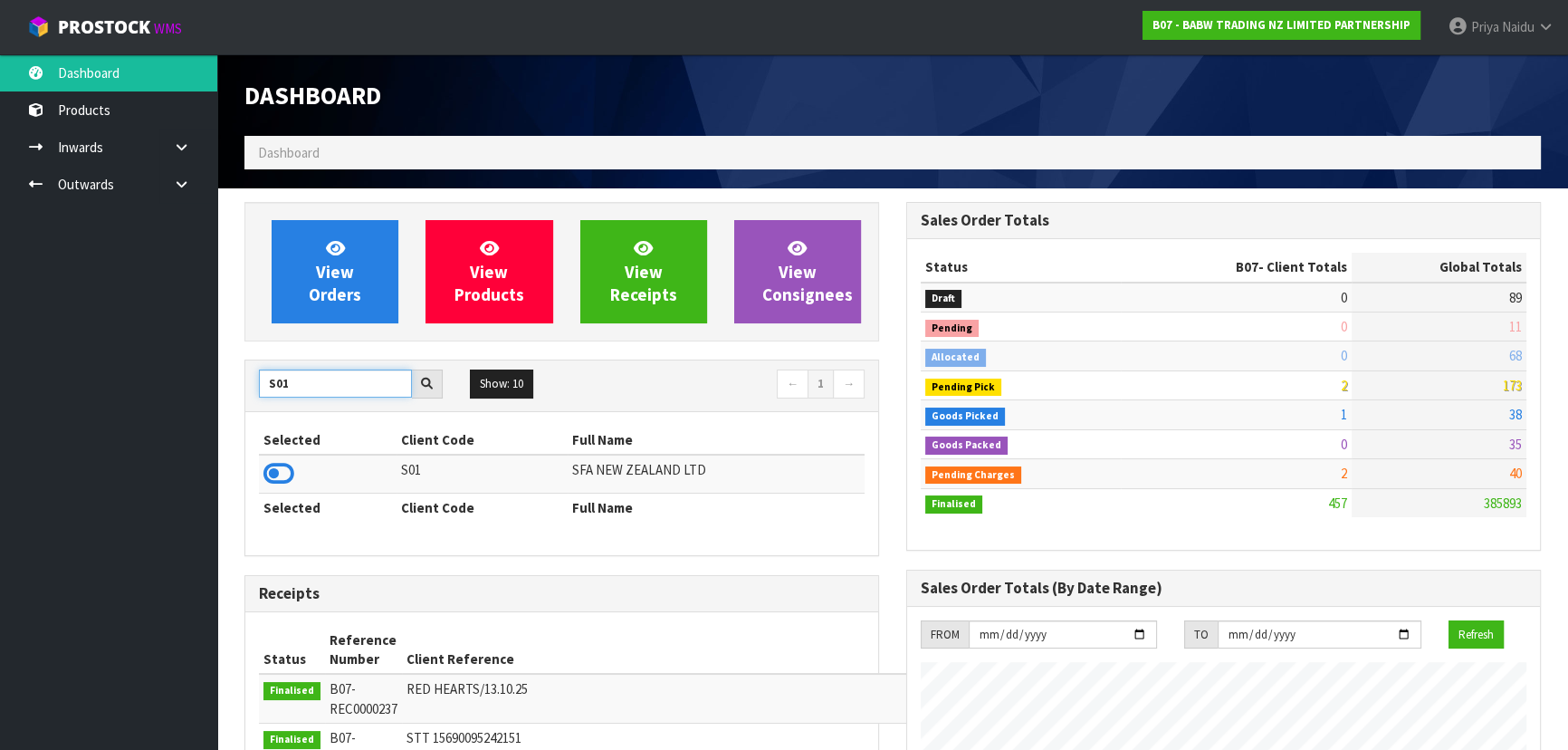
type input "S01"
click at [275, 480] on icon at bounding box center [279, 473] width 31 height 27
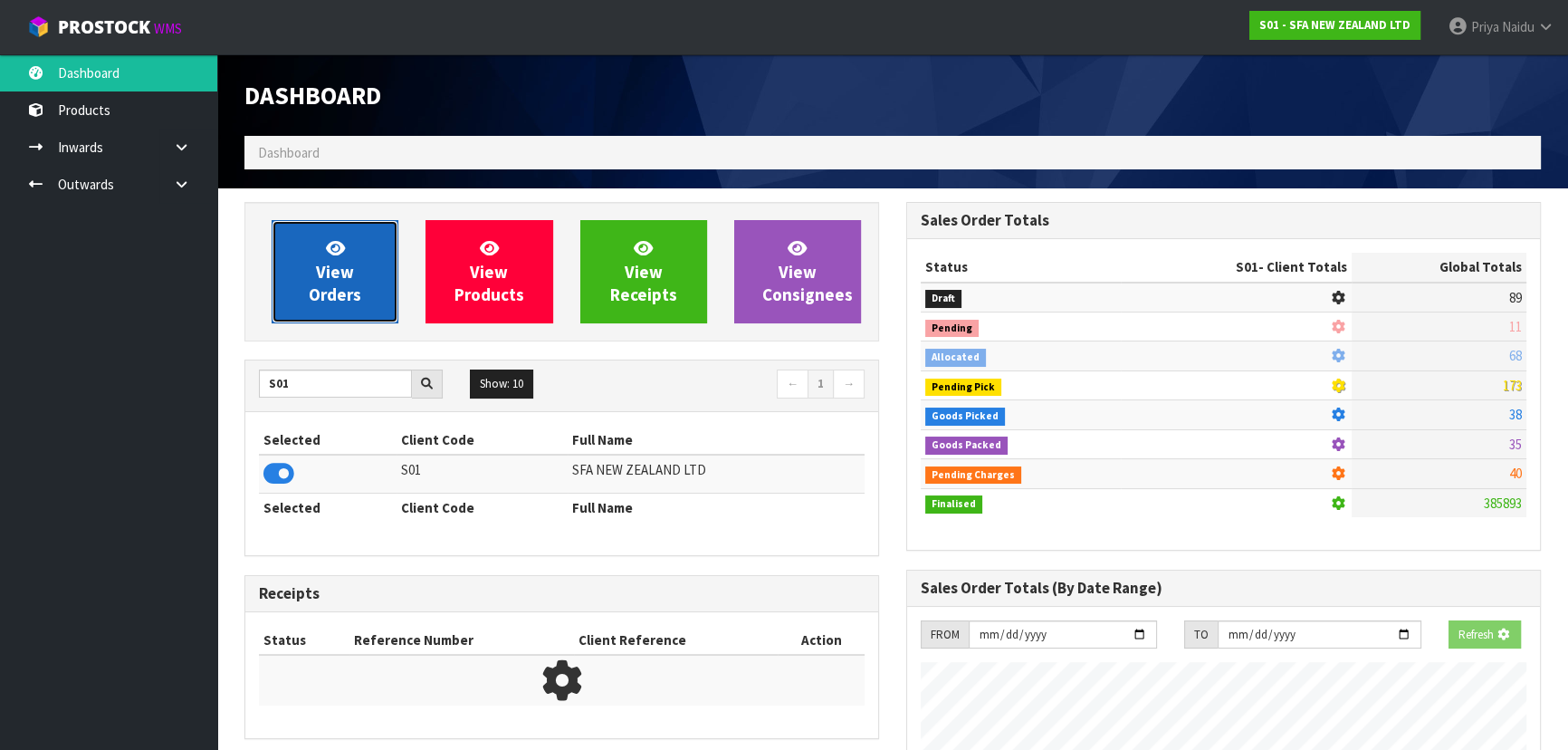
click at [324, 307] on link "View Orders" at bounding box center [335, 272] width 127 height 103
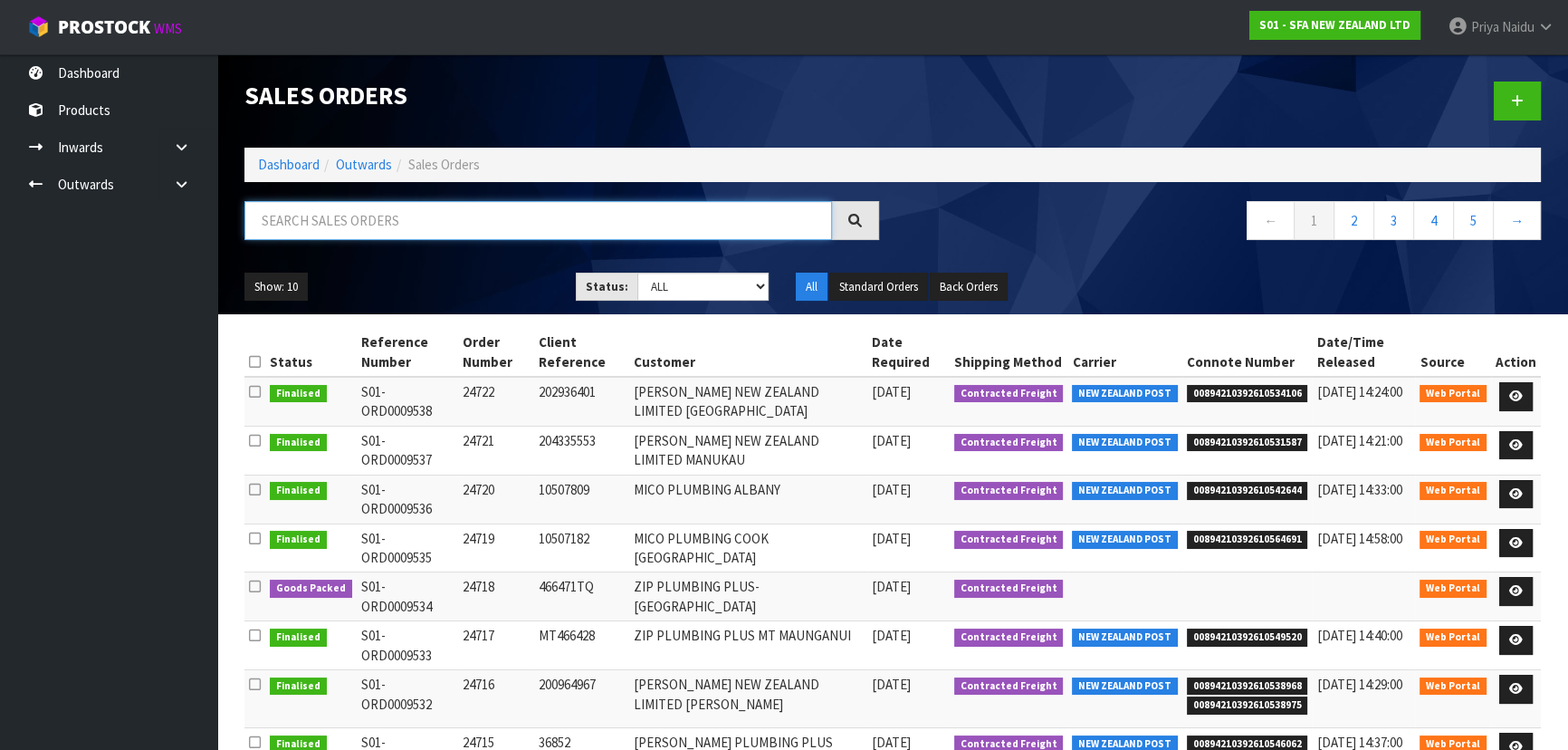
click at [369, 230] on input "text" at bounding box center [538, 220] width 587 height 39
type input "9534"
click at [673, 280] on select "Draft Pending Allocated Pending Pick Goods Picked Goods Packed Pending Charges …" at bounding box center [703, 287] width 132 height 28
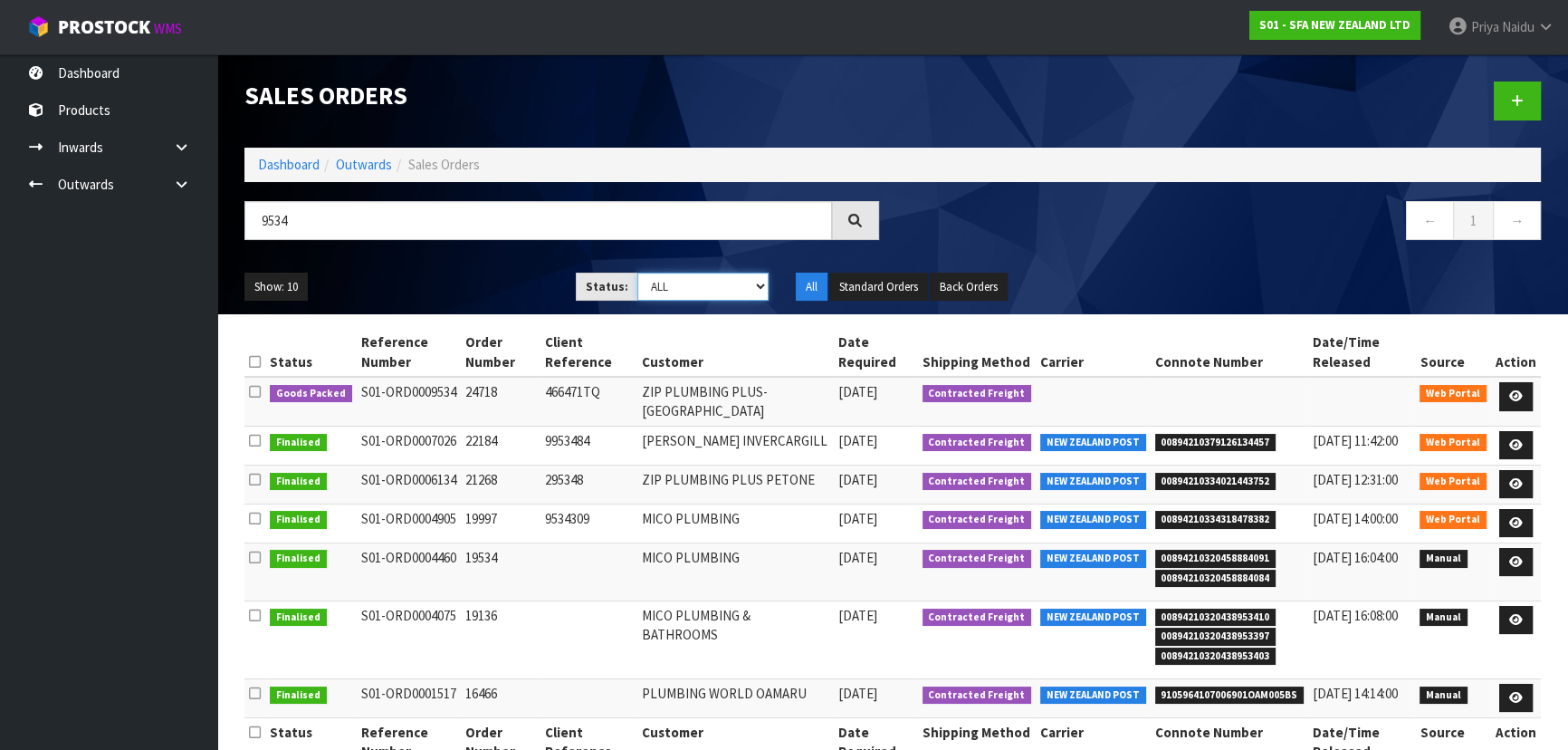
select select "string:5"
click at [637, 273] on select "Draft Pending Allocated Pending Pick Goods Picked Goods Packed Pending Charges …" at bounding box center [703, 287] width 132 height 28
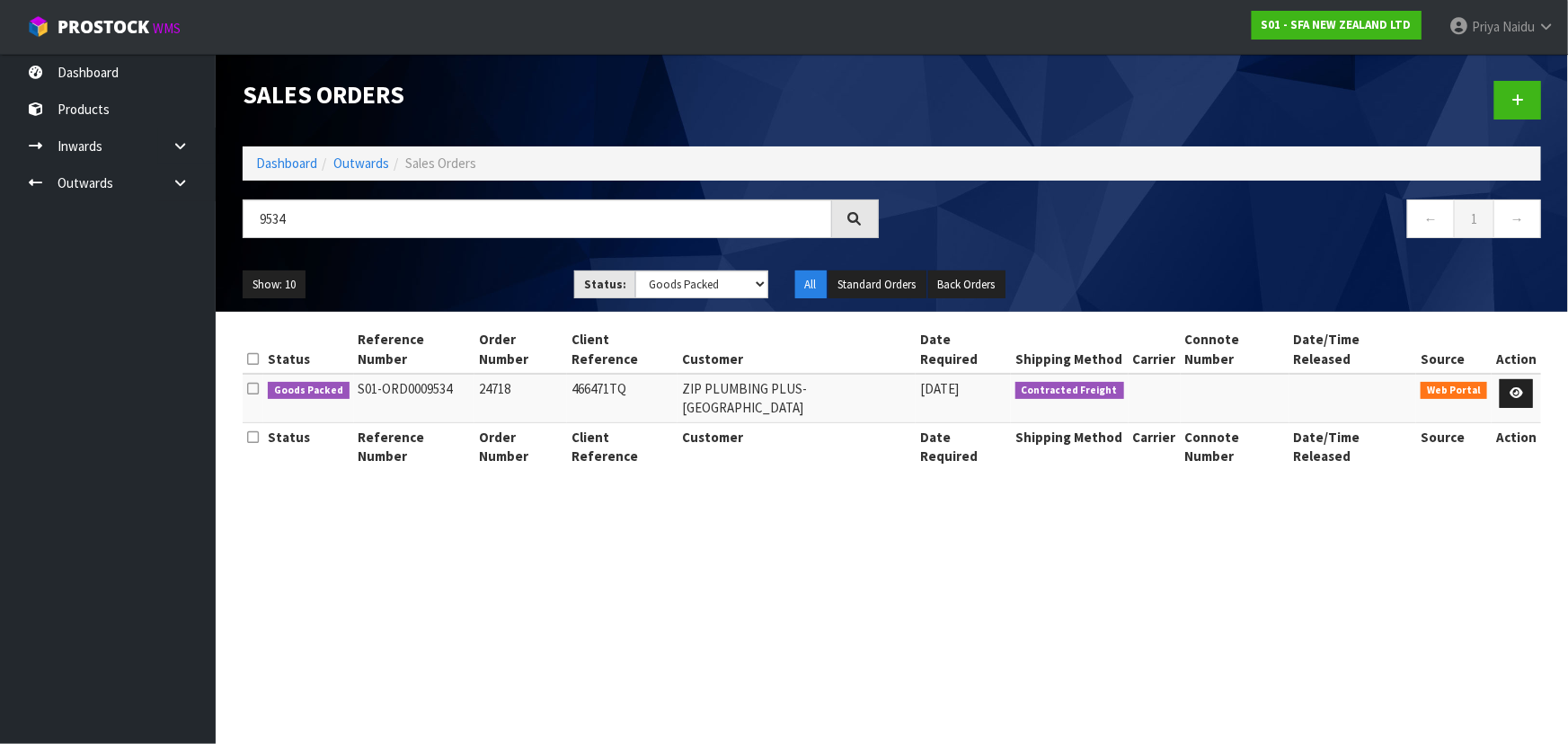
click at [481, 285] on ul "Show: 10 5 10 25 50" at bounding box center [395, 285] width 305 height 29
click at [481, 284] on ul "Show: 10 5 10 25 50" at bounding box center [395, 285] width 305 height 29
click at [465, 288] on ul "Show: 10 5 10 25 50" at bounding box center [395, 285] width 305 height 29
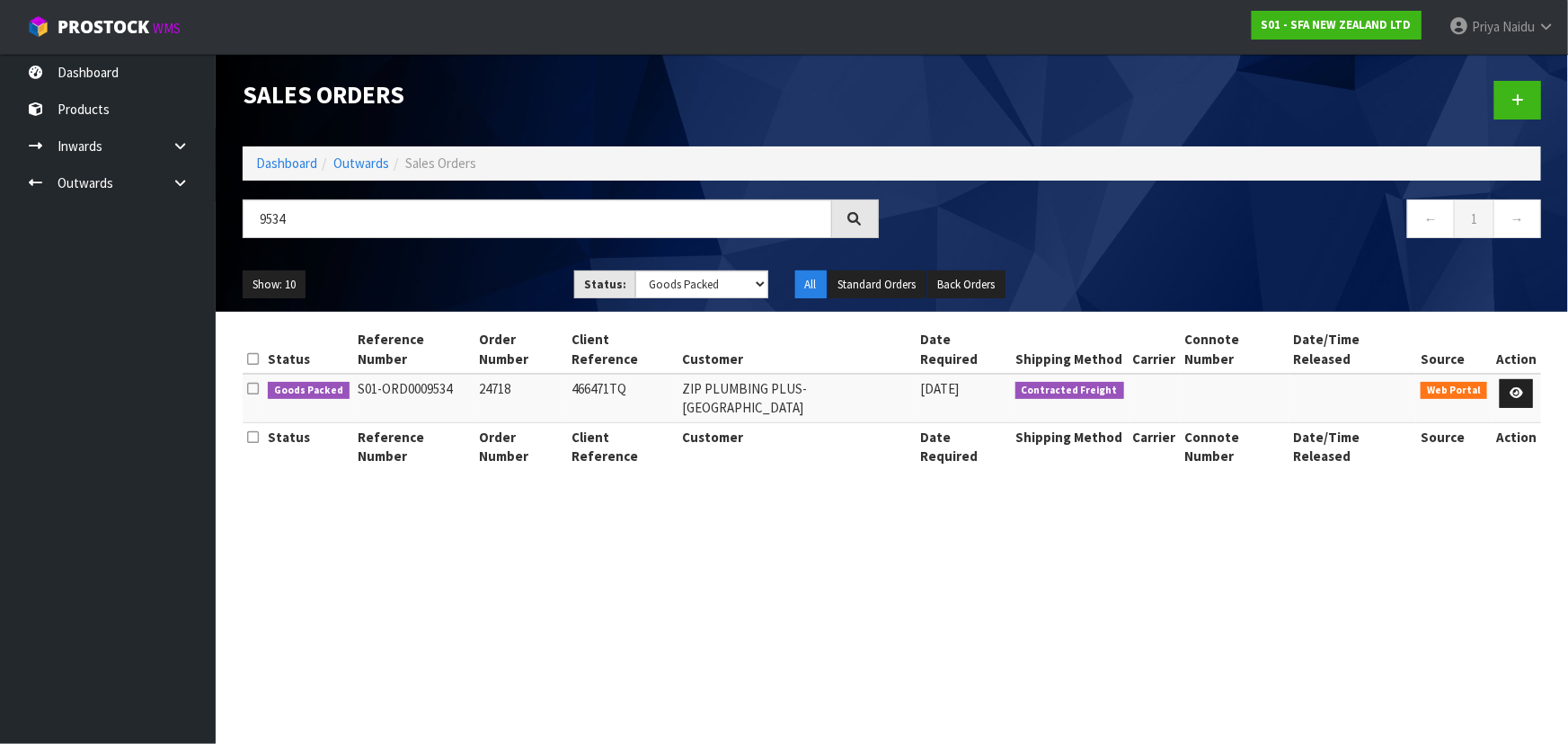
click at [469, 277] on ul "Show: 10 5 10 25 50" at bounding box center [395, 285] width 305 height 29
click at [452, 282] on ul "Show: 10 5 10 25 50" at bounding box center [395, 285] width 305 height 29
click at [1512, 387] on icon at bounding box center [1517, 392] width 14 height 12
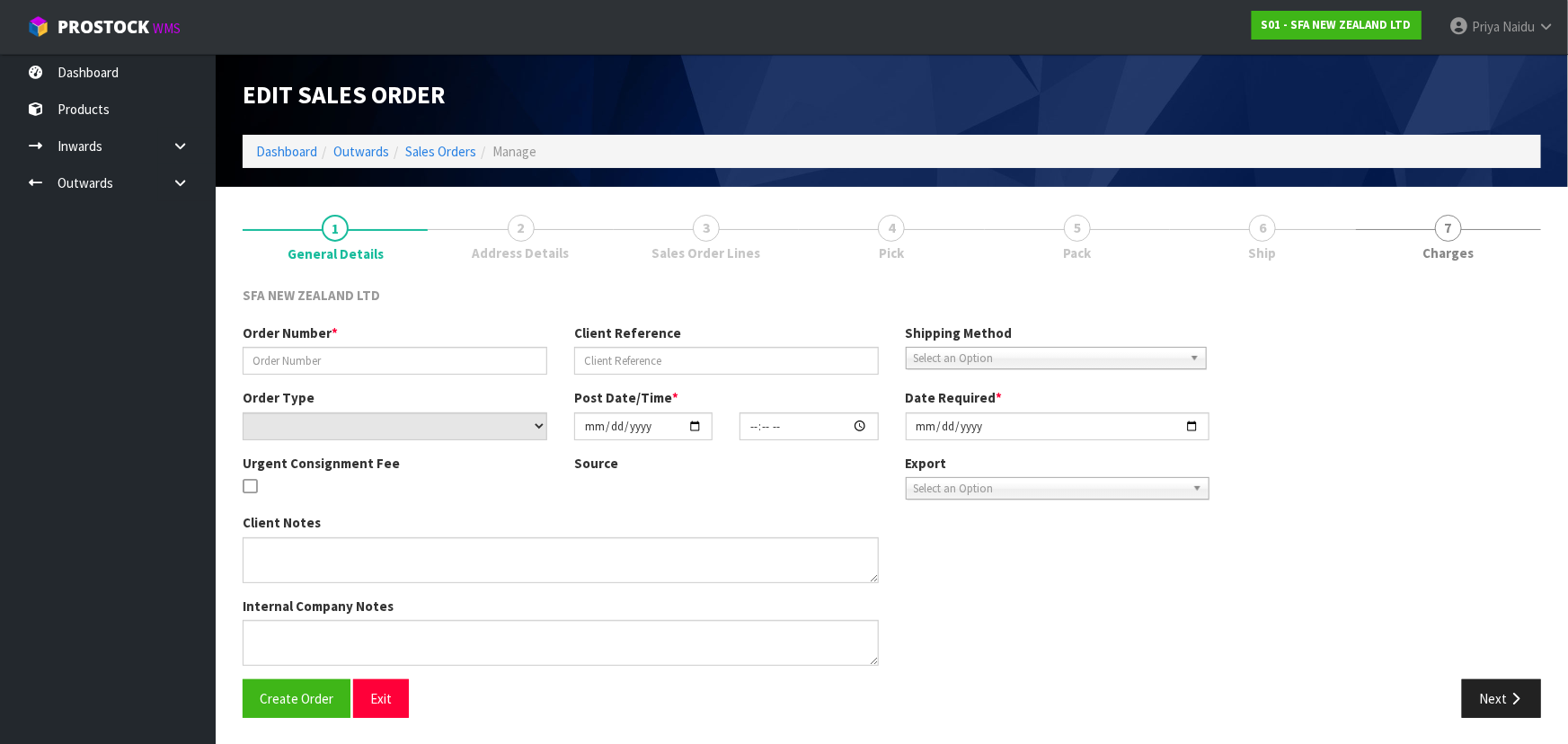
type input "24718"
type input "466471TQ"
select select "number:0"
type input "2025-10-15"
type input "10:26:00.000"
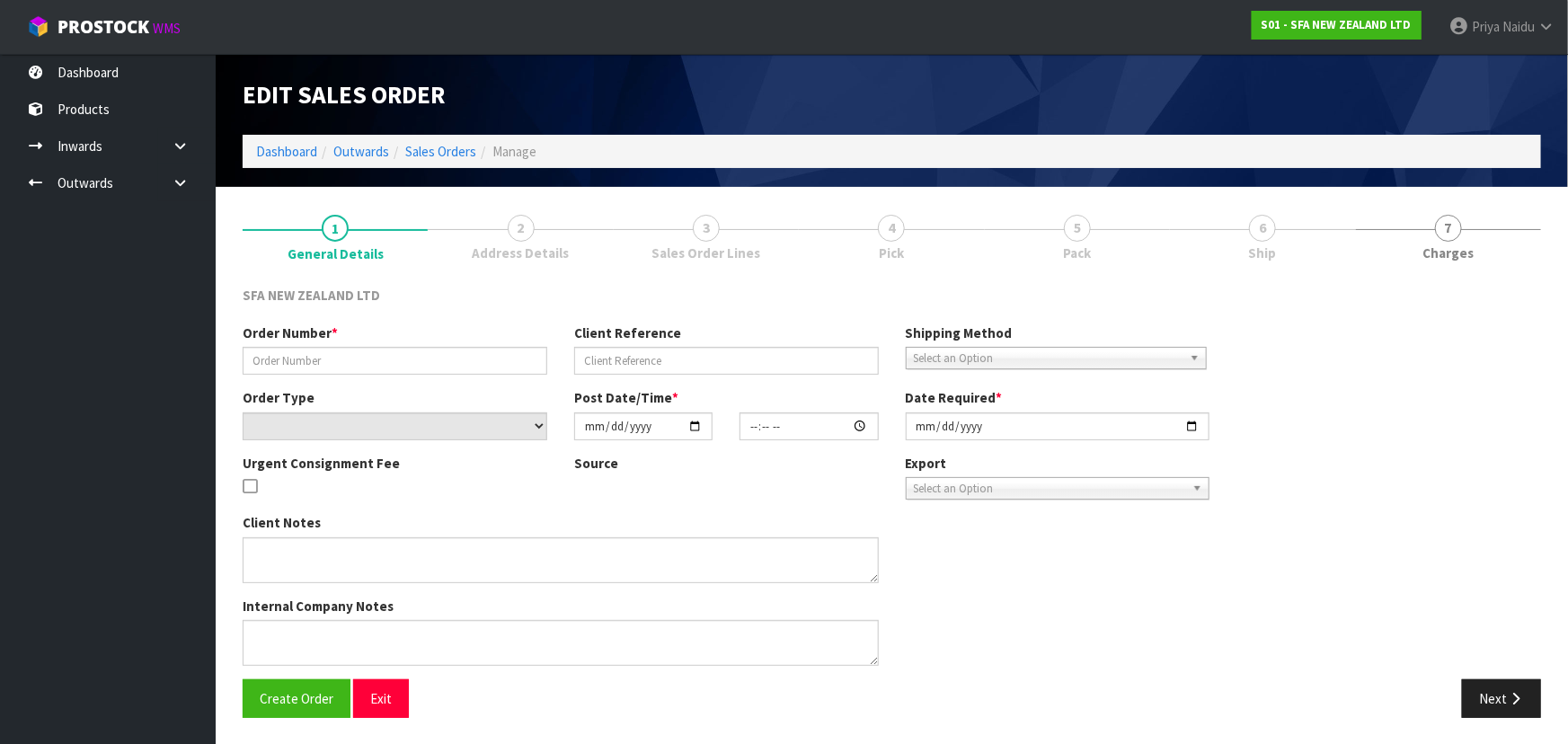
type input "2025-10-15"
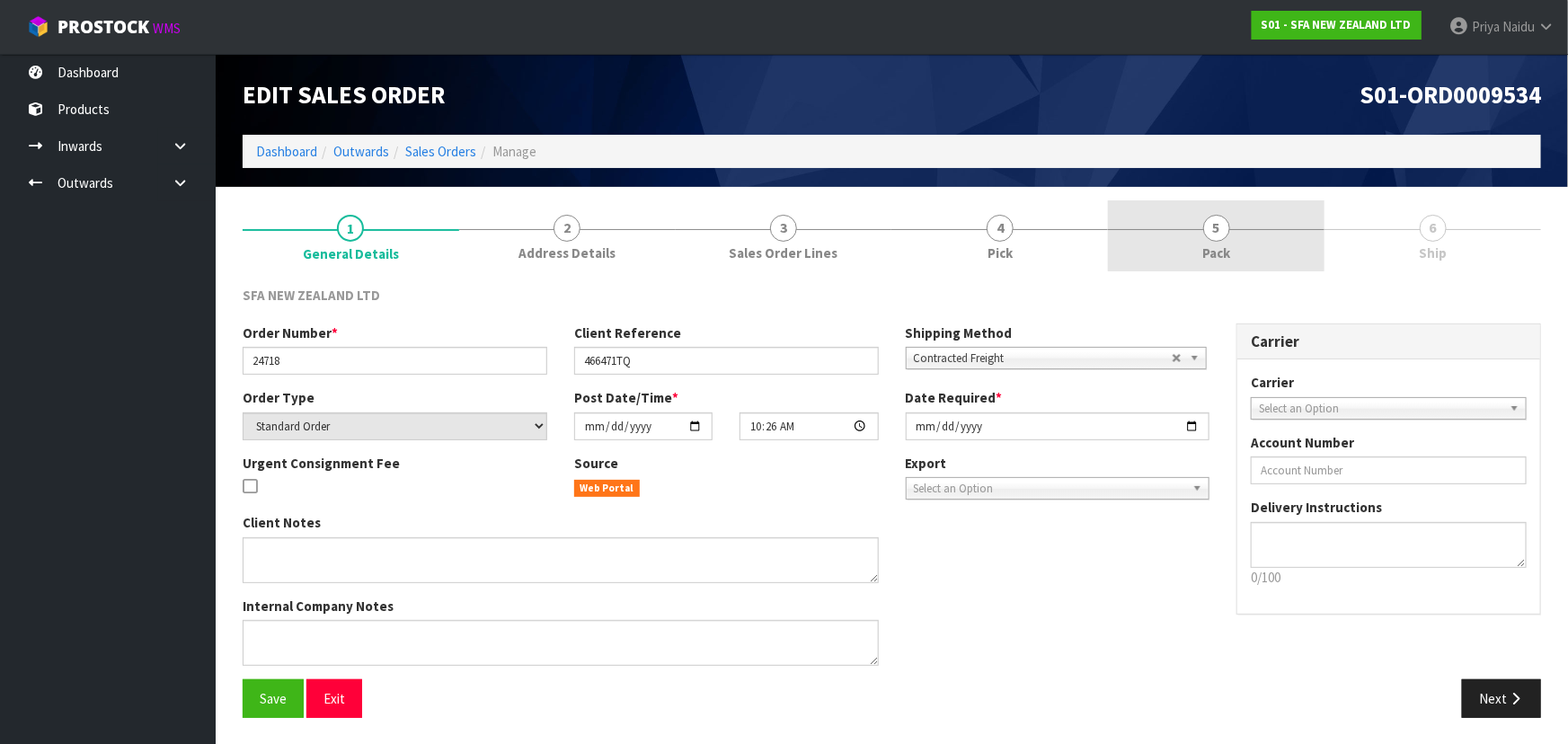
click at [1259, 245] on link "5 Pack" at bounding box center [1216, 236] width 217 height 71
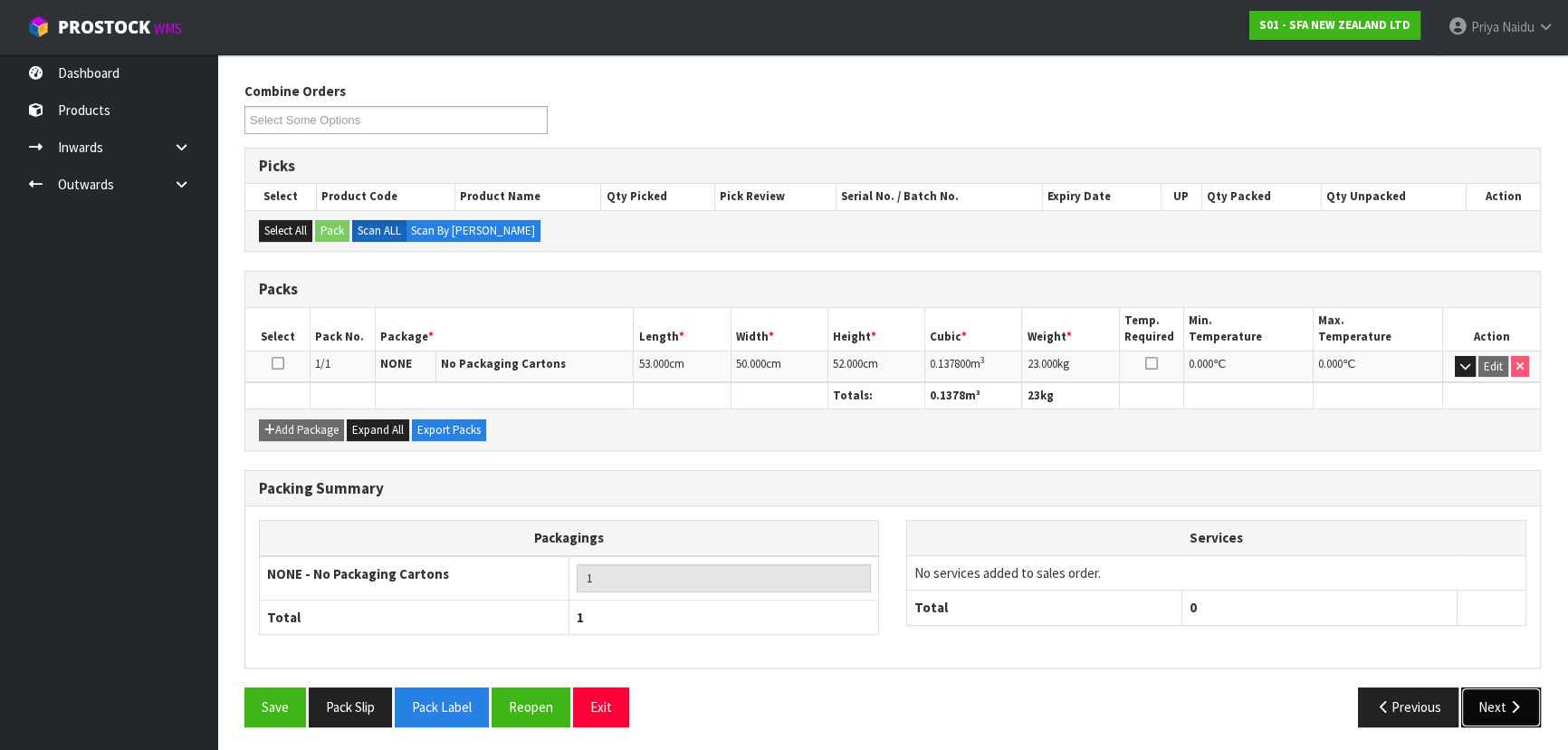
click at [1515, 714] on button "Next" at bounding box center [1501, 706] width 80 height 39
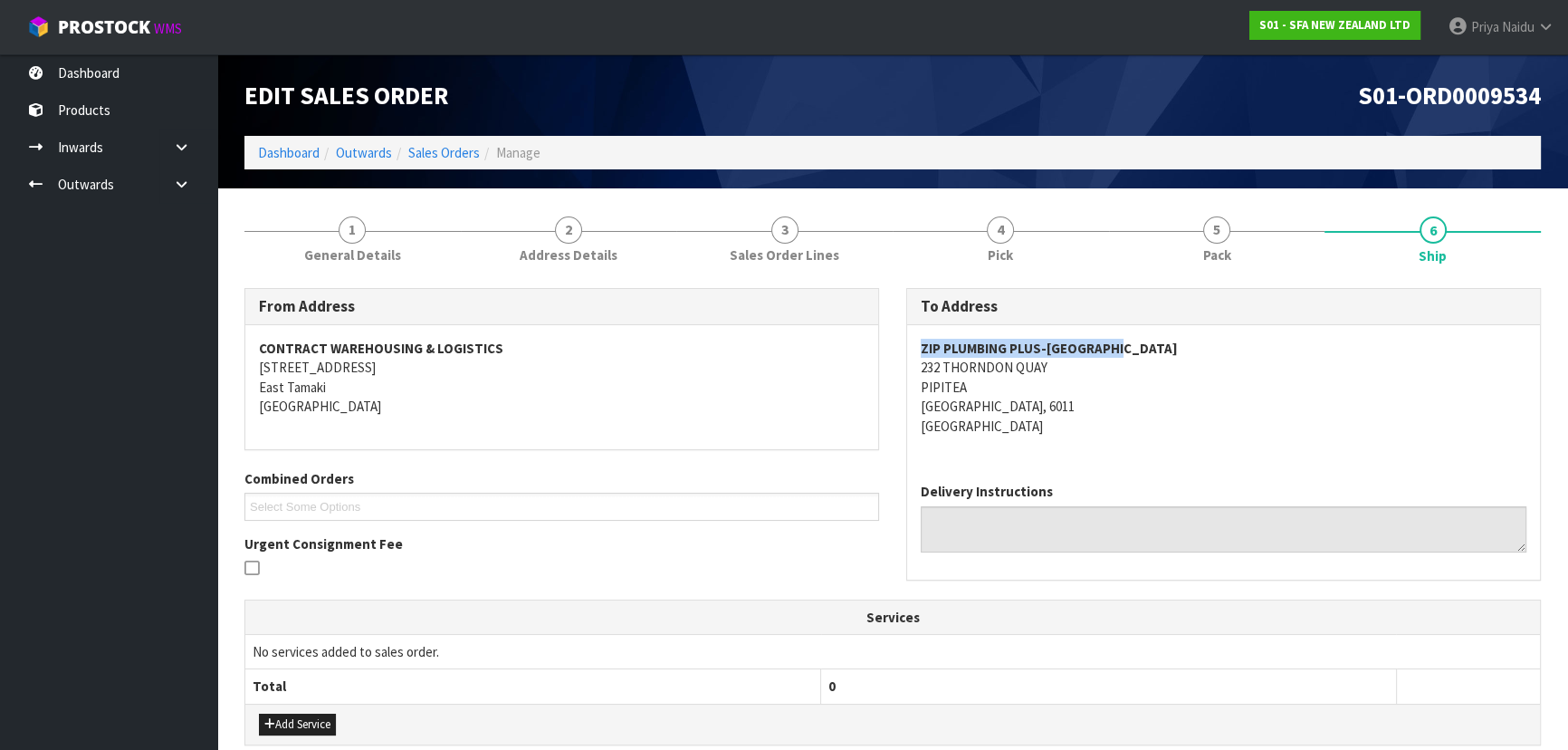
copy strong "ZIP PLUMBING PLUS-WELLINGTON"
drag, startPoint x: 952, startPoint y: 342, endPoint x: 1179, endPoint y: 356, distance: 227.4
click at [1179, 356] on div "ZIP PLUMBING PLUS-WELLINGTON 232 THORNDON QUAY PIPITEA WELLINGTON, 6011 New Zea…" at bounding box center [1224, 396] width 633 height 143
copy address "232 THORNDON QUAY PIPITEA WELLINGTON, 6011"
drag, startPoint x: 905, startPoint y: 365, endPoint x: 859, endPoint y: 406, distance: 61.6
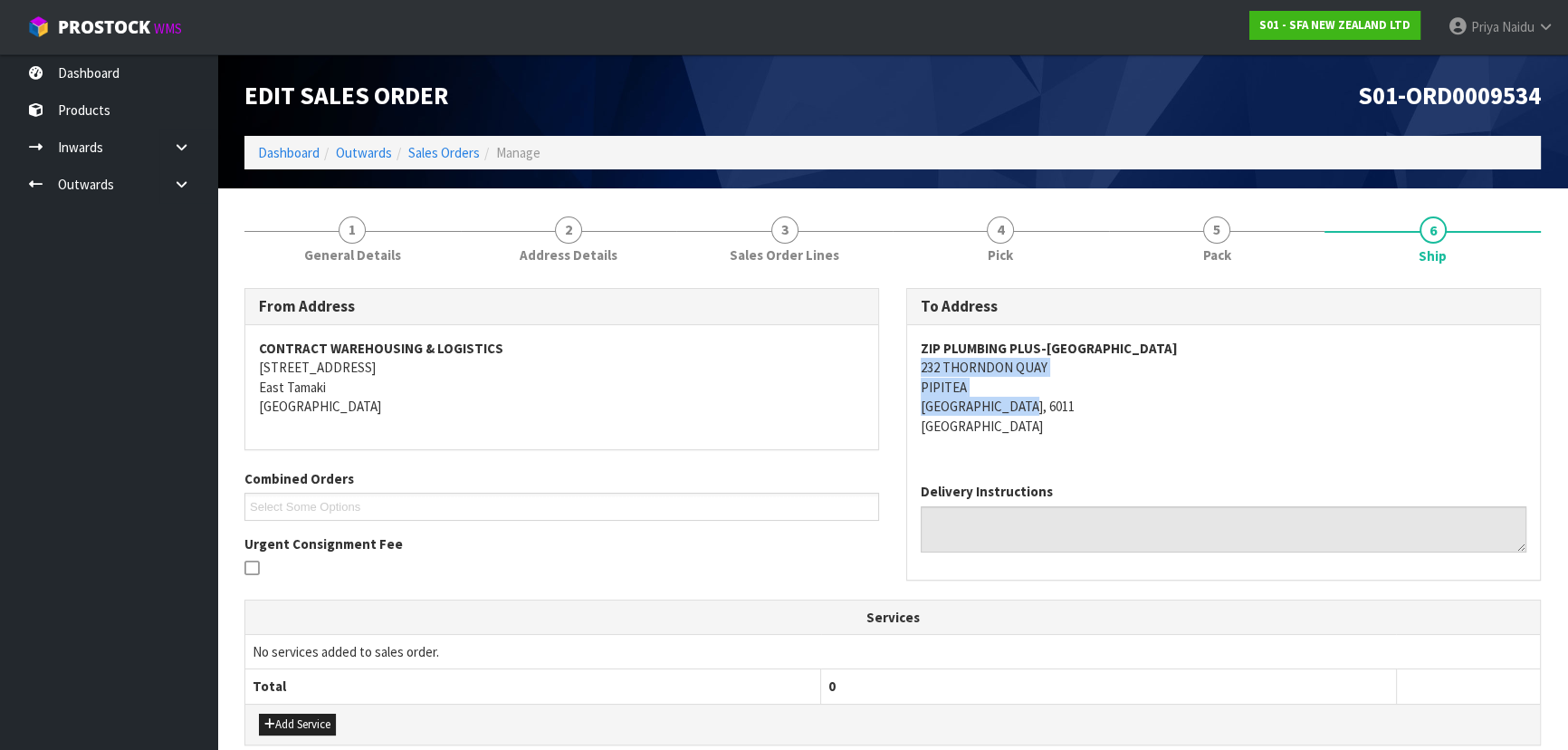
click at [1101, 412] on div "To Address ZIP PLUMBING PLUS-WELLINGTON 232 THORNDON QUAY PIPITEA WELLINGTON, 6…" at bounding box center [1224, 443] width 662 height 311
click at [915, 368] on div "ZIP PLUMBING PLUS-WELLINGTON 232 THORNDON QUAY PIPITEA WELLINGTON, 6011 New Zea…" at bounding box center [1224, 396] width 633 height 143
drag, startPoint x: 915, startPoint y: 367, endPoint x: 1079, endPoint y: 367, distance: 164.0
click at [1081, 367] on div "ZIP PLUMBING PLUS-WELLINGTON 232 THORNDON QUAY PIPITEA WELLINGTON, 6011 New Zea…" at bounding box center [1224, 396] width 633 height 143
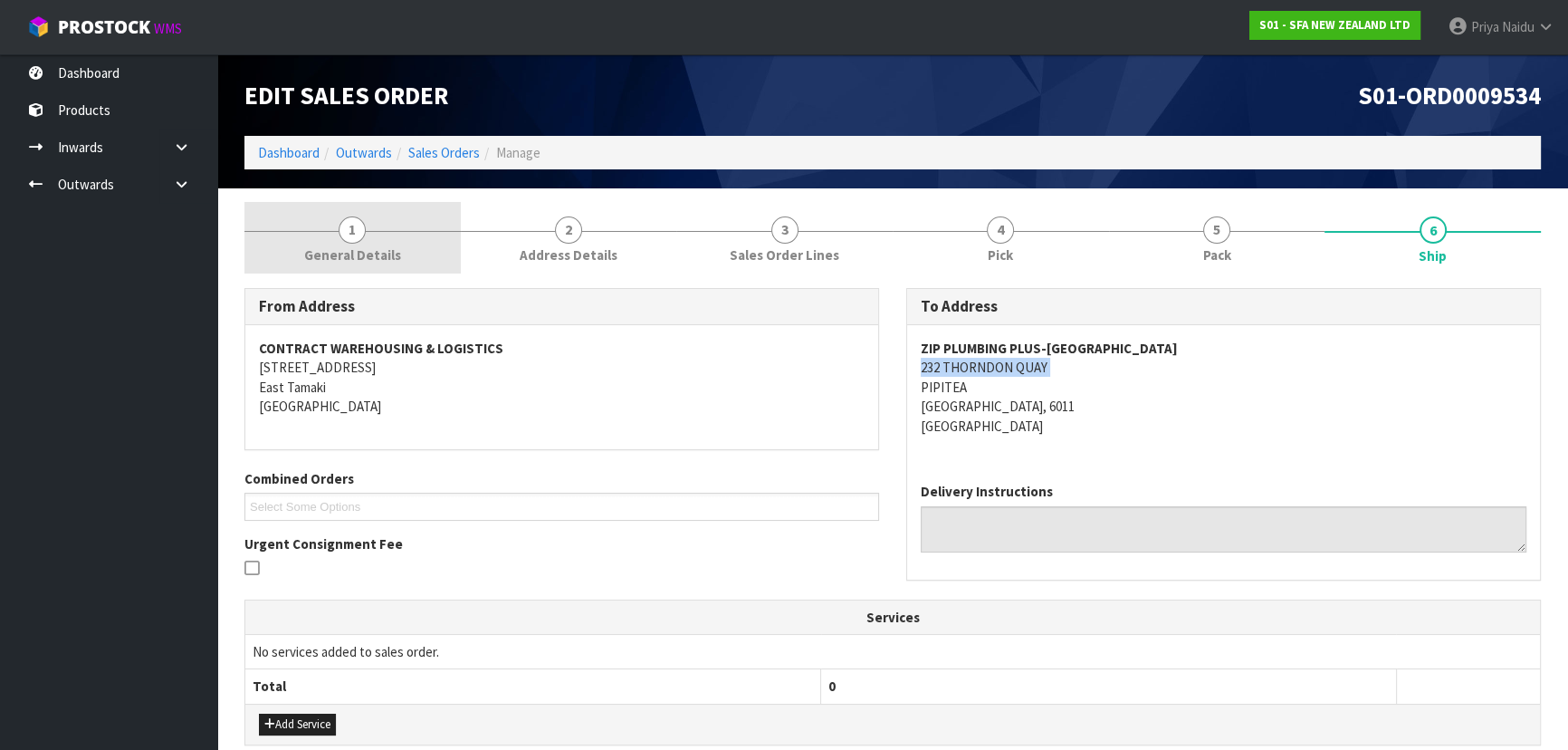
drag, startPoint x: 376, startPoint y: 233, endPoint x: 369, endPoint y: 242, distance: 11.4
click at [376, 233] on link "1 General Details" at bounding box center [353, 238] width 217 height 72
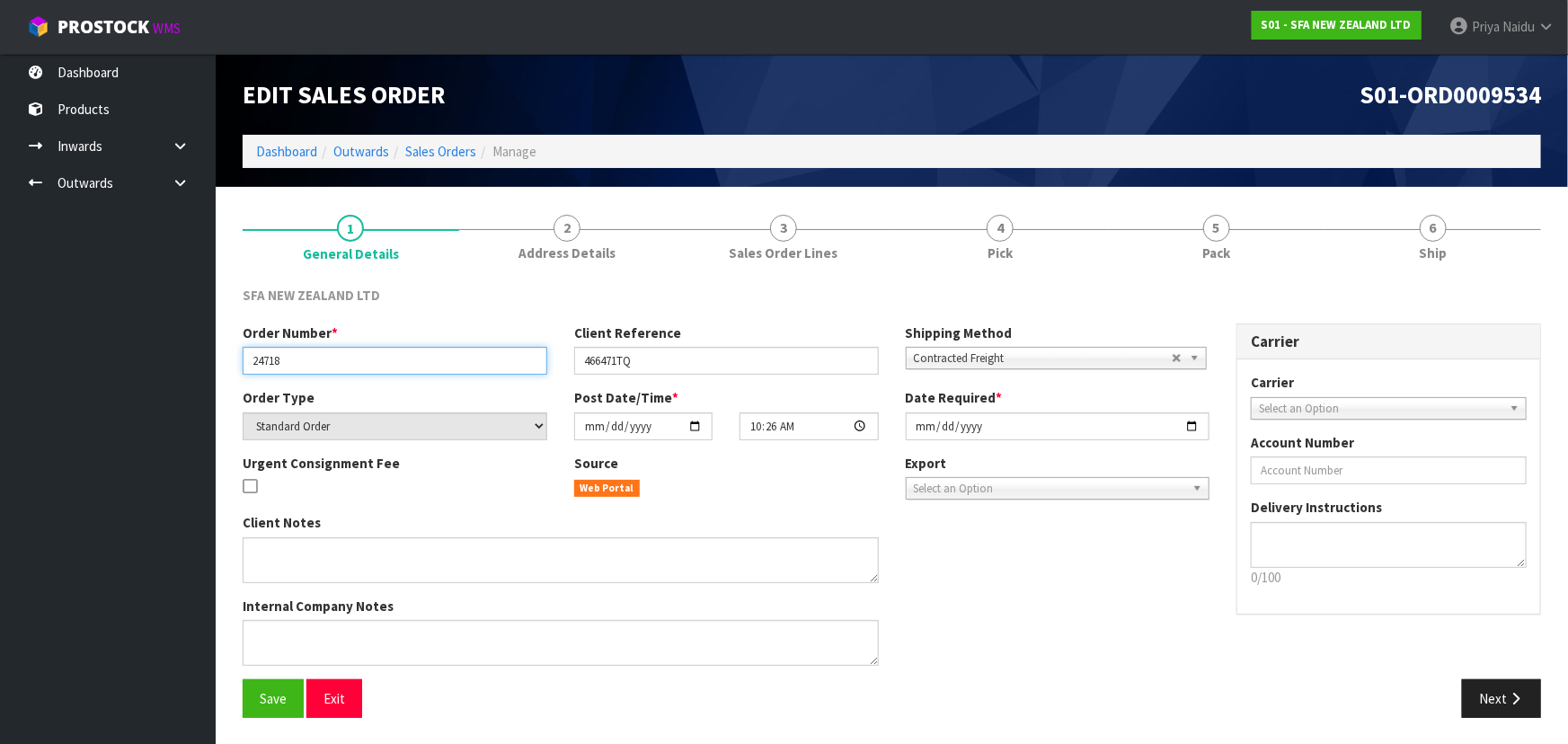
drag, startPoint x: 286, startPoint y: 359, endPoint x: 337, endPoint y: 363, distance: 51.2
click at [337, 363] on input "24718" at bounding box center [395, 360] width 305 height 28
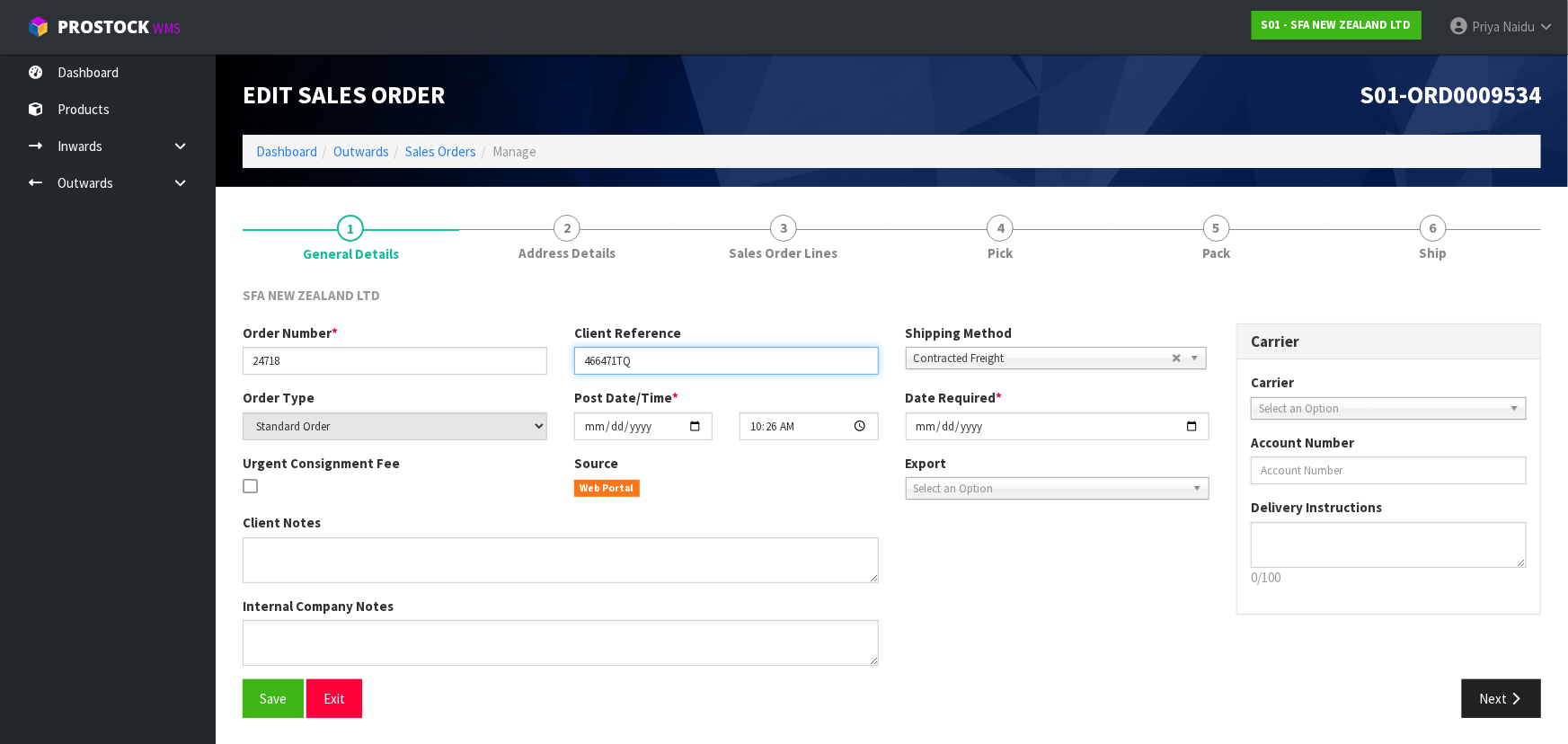
drag, startPoint x: 578, startPoint y: 360, endPoint x: 706, endPoint y: 354, distance: 128.1
click at [706, 354] on input "466471TQ" at bounding box center [726, 360] width 305 height 28
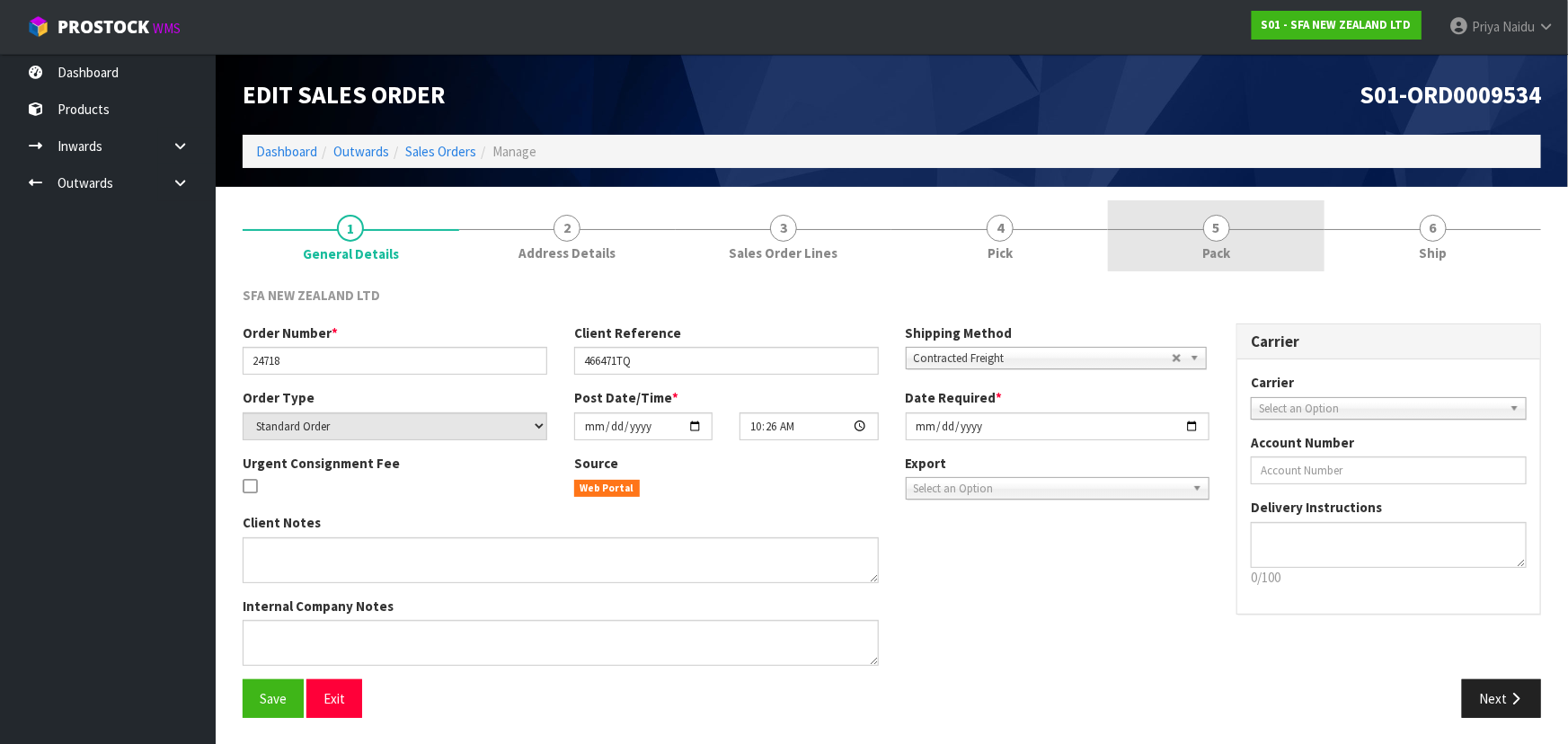
click at [1253, 270] on link "5 Pack" at bounding box center [1216, 236] width 217 height 71
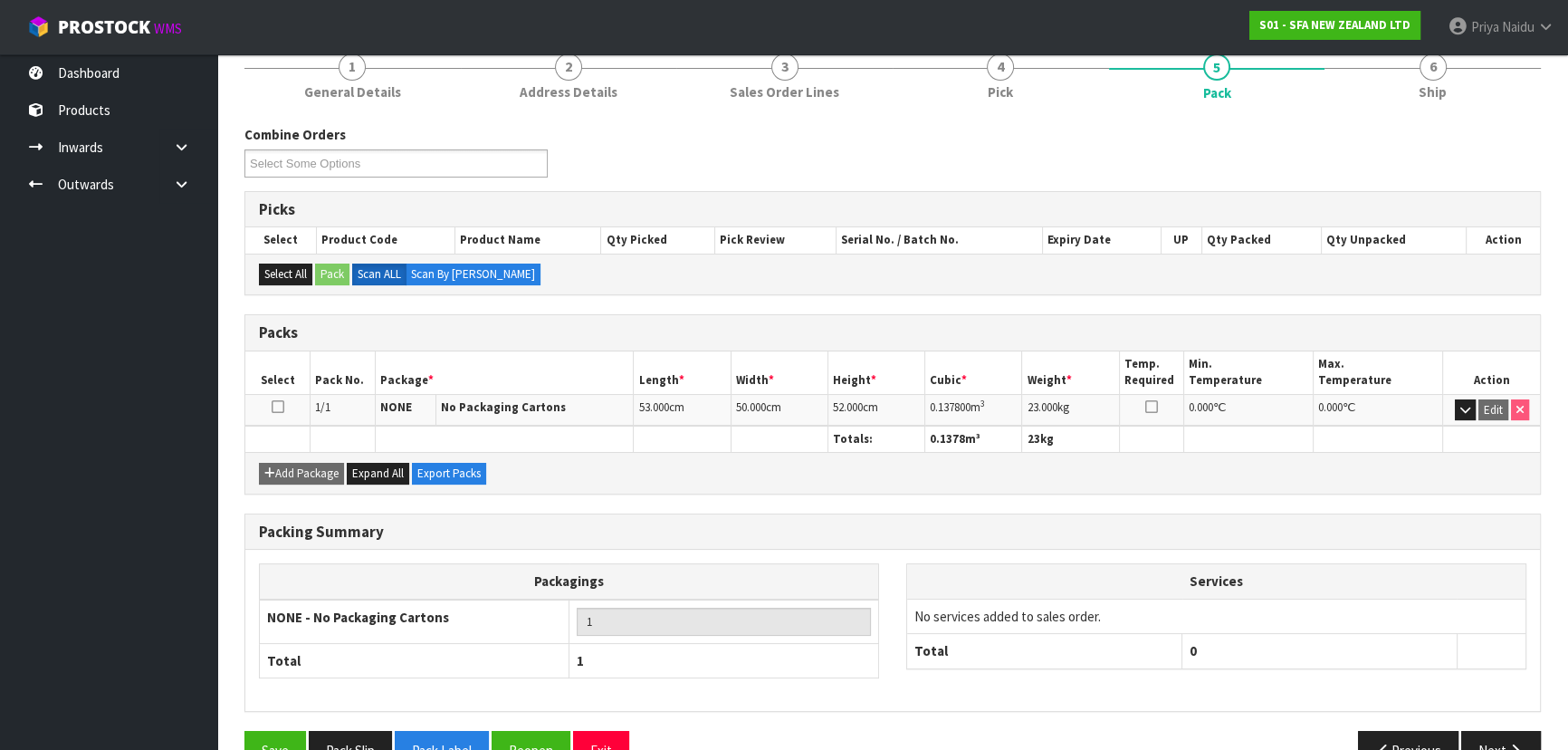
scroll to position [164, 0]
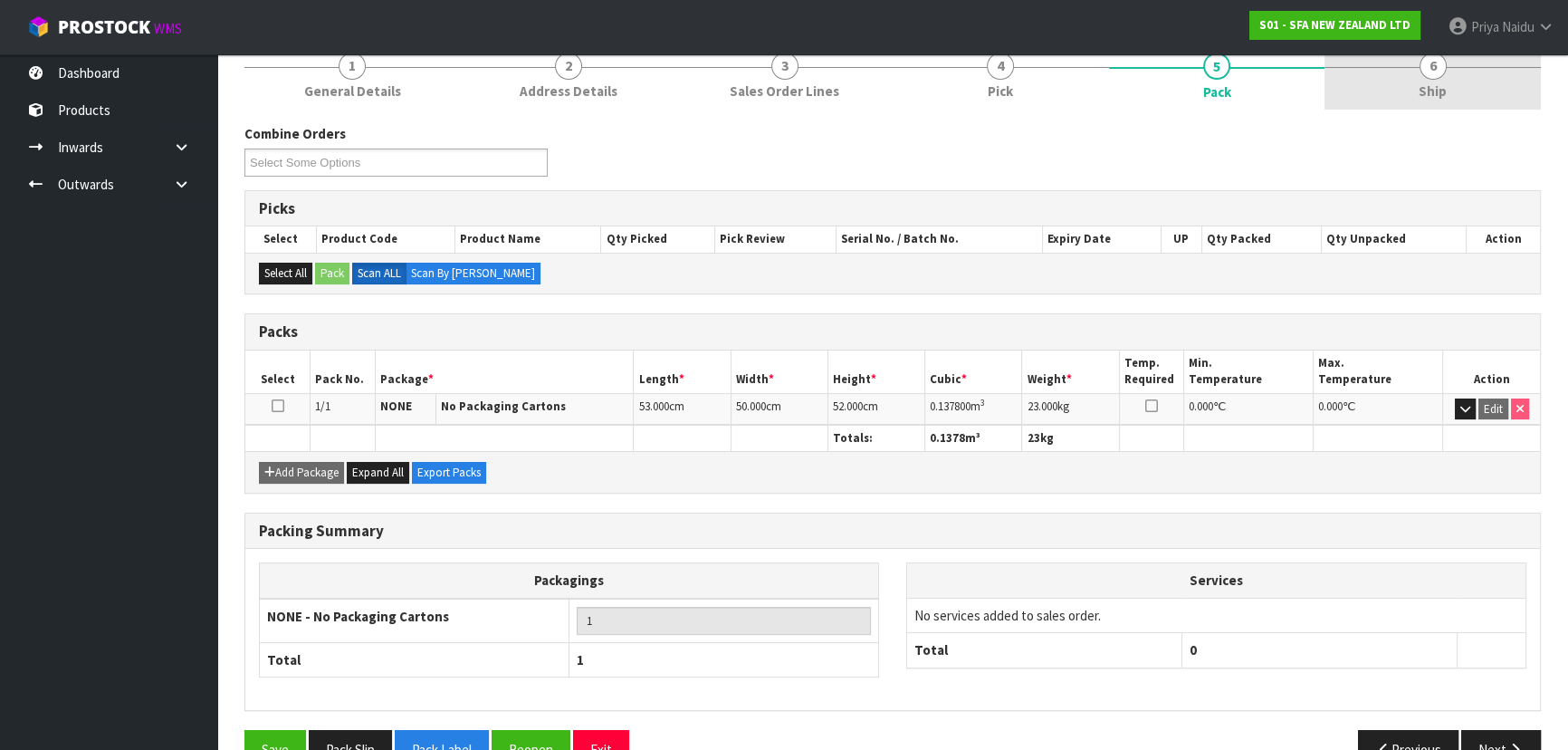
drag, startPoint x: 1430, startPoint y: 92, endPoint x: 1426, endPoint y: 101, distance: 9.8
click at [1431, 92] on span "Ship" at bounding box center [1432, 91] width 28 height 19
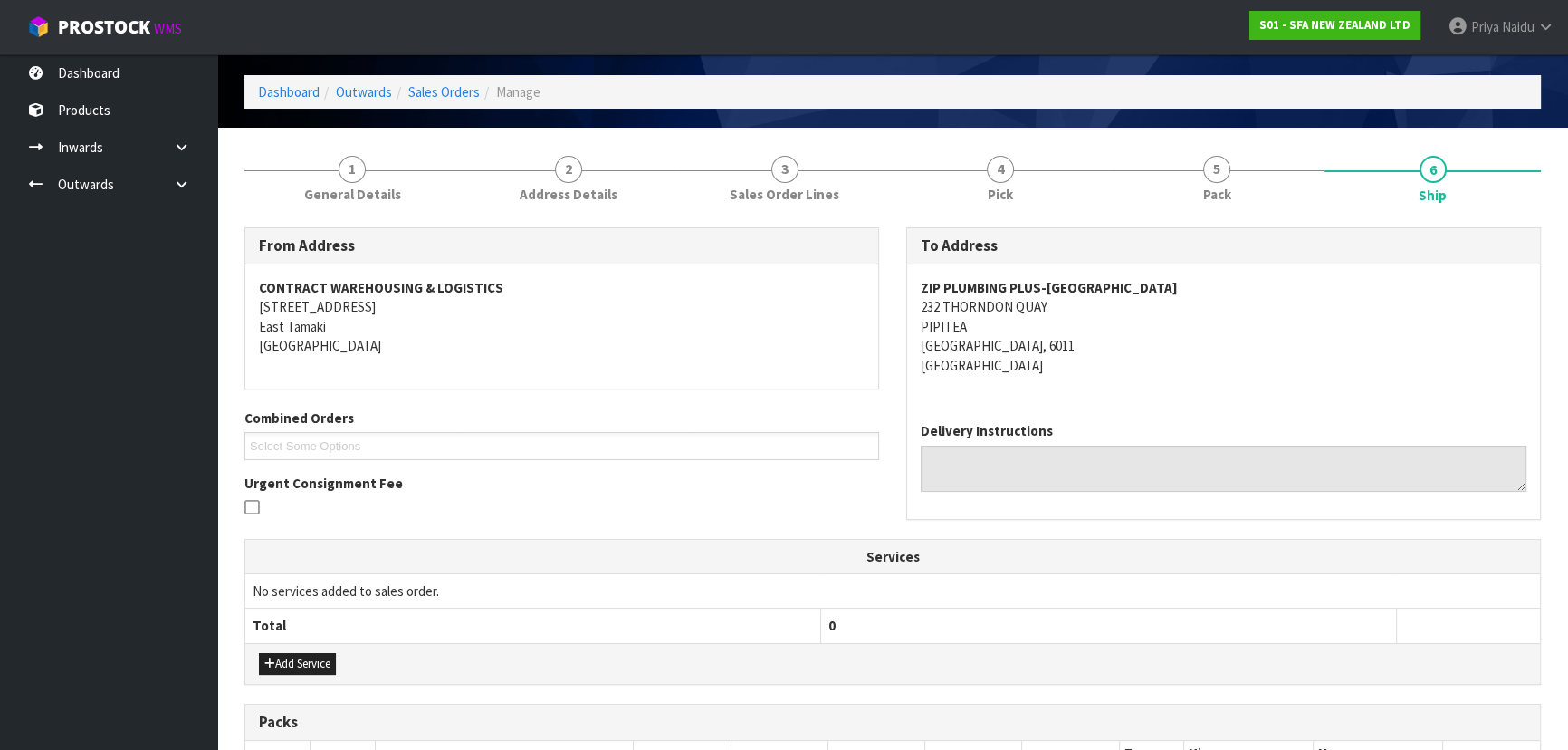
scroll to position [0, 0]
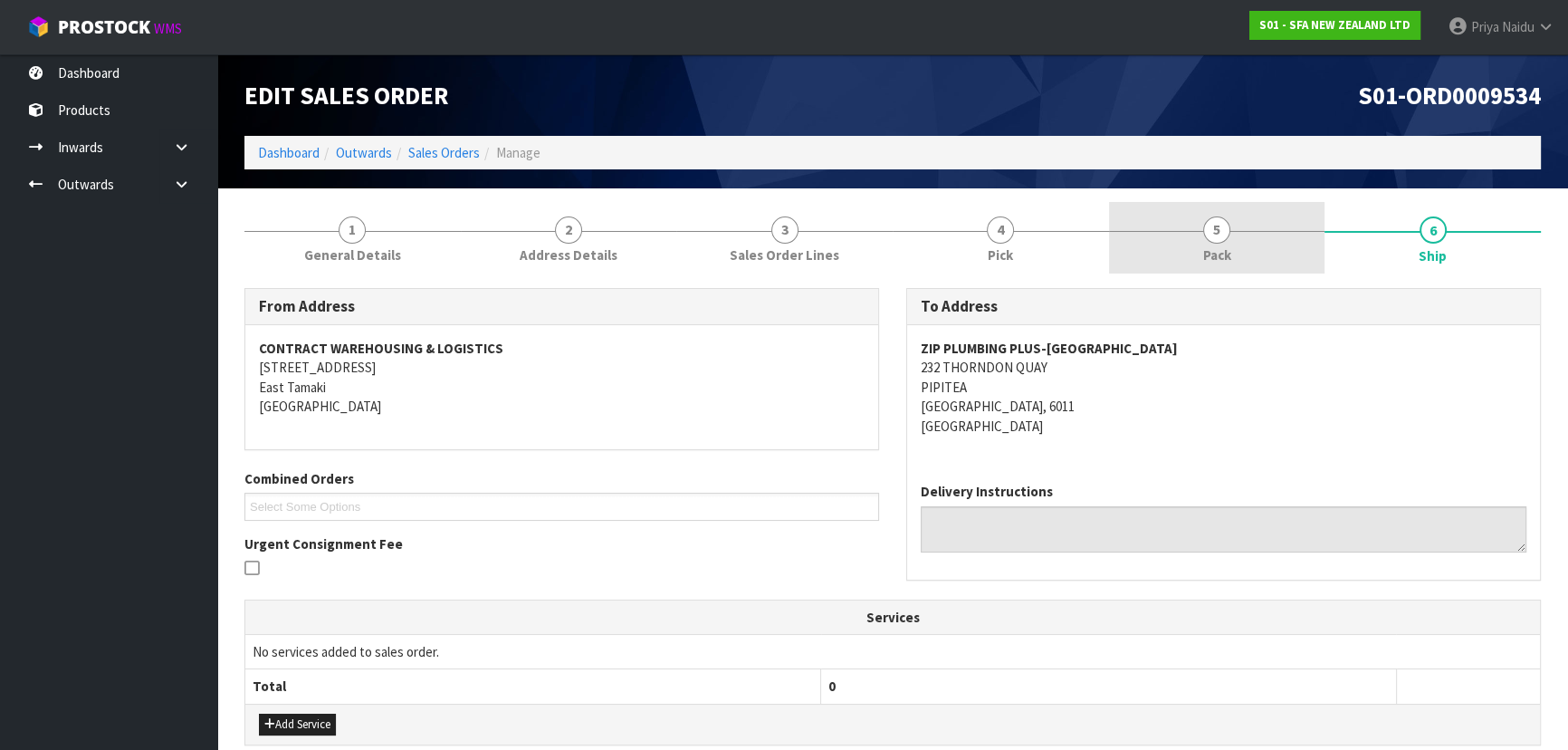
click at [1195, 222] on link "5 Pack" at bounding box center [1216, 238] width 217 height 72
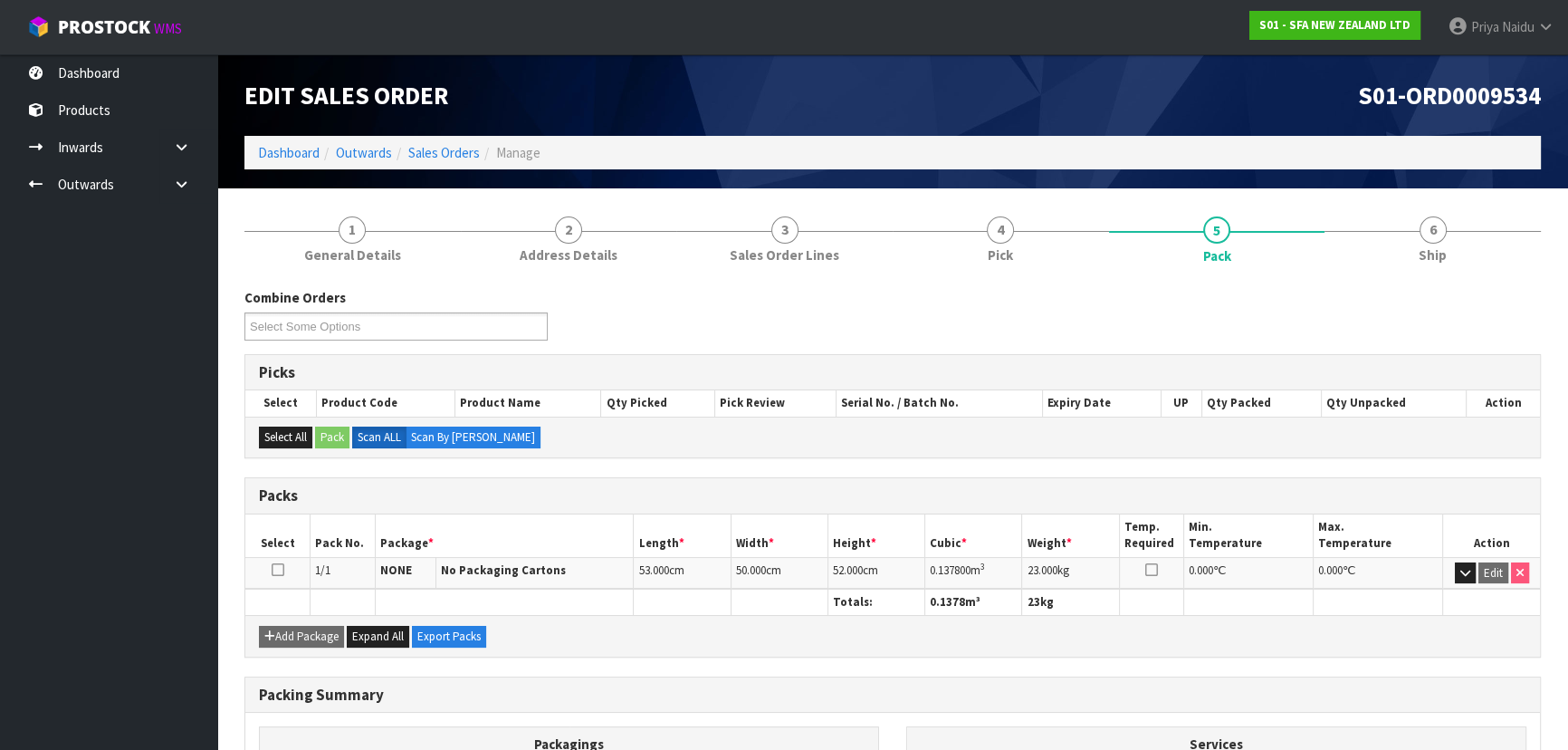
scroll to position [164, 0]
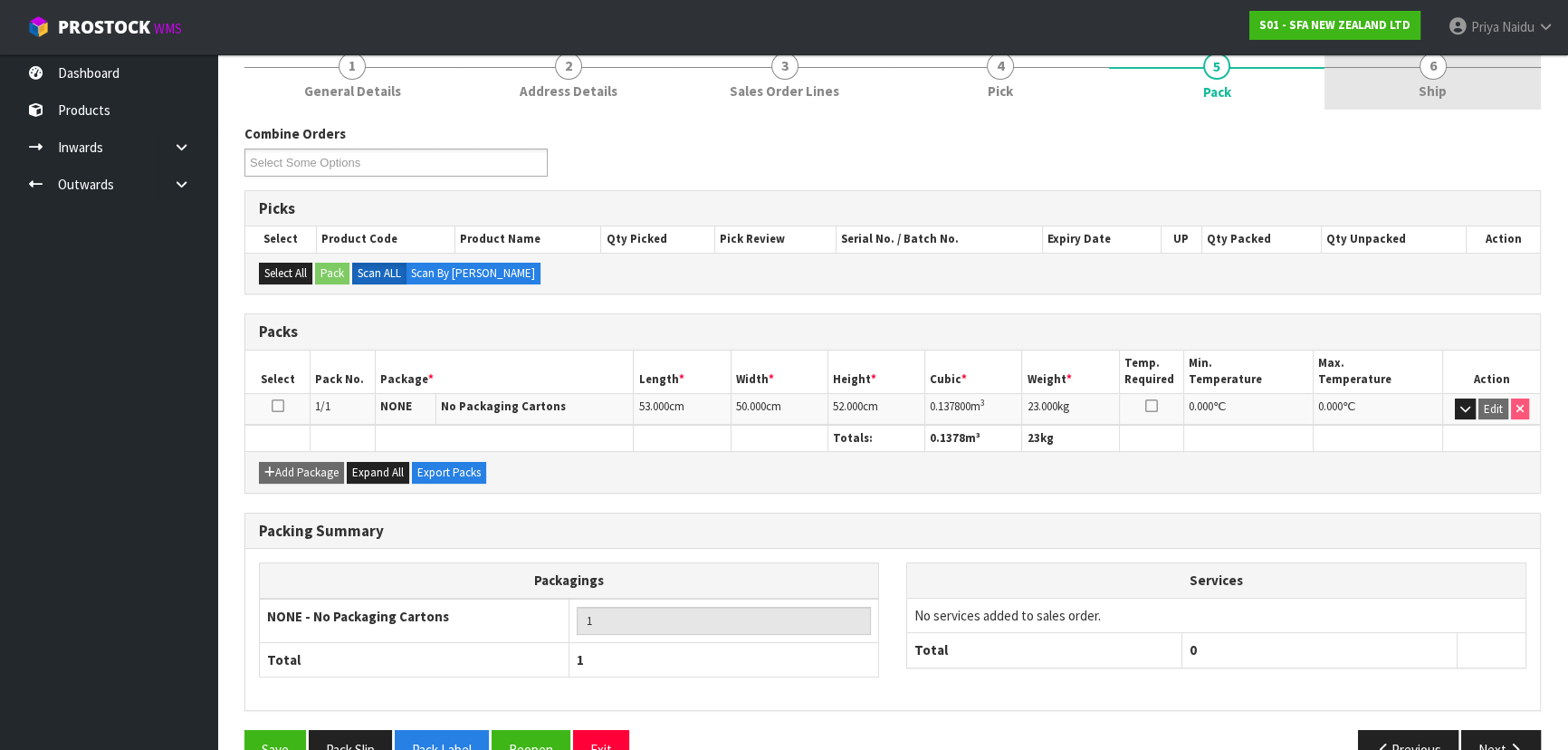
drag, startPoint x: 1398, startPoint y: 81, endPoint x: 1357, endPoint y: 101, distance: 45.6
click at [1398, 81] on link "6 Ship" at bounding box center [1432, 73] width 217 height 72
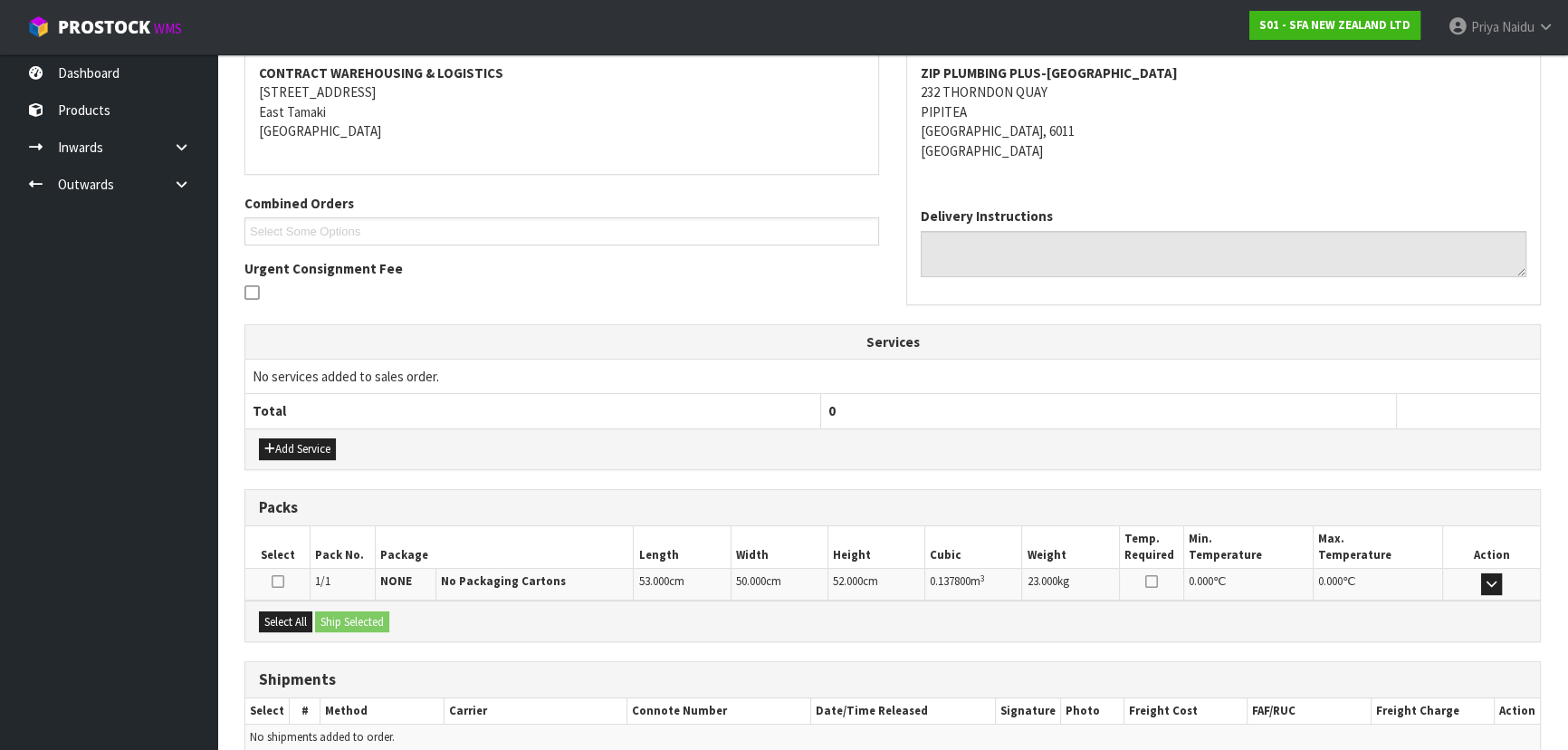
scroll to position [358, 0]
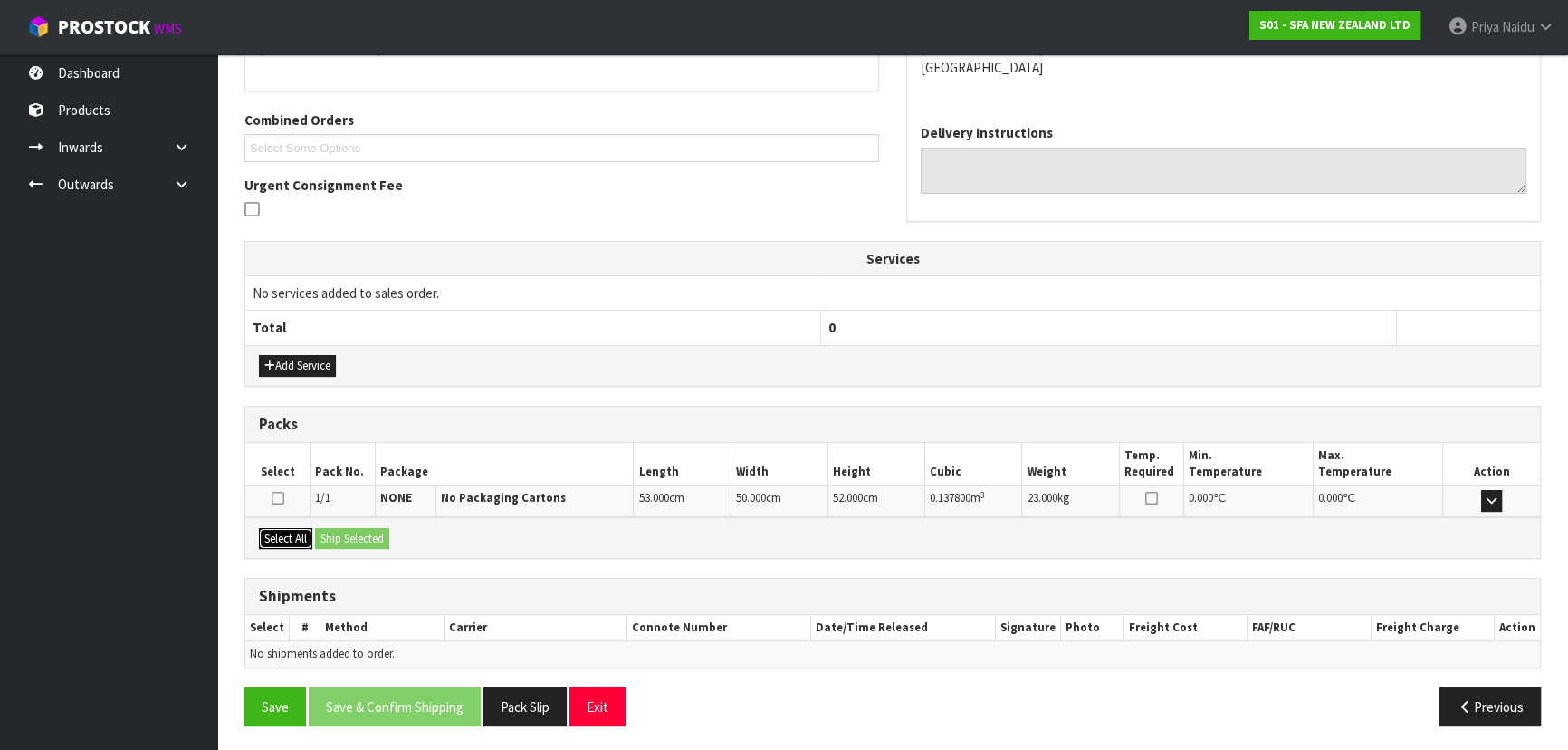
click at [285, 532] on button "Select All" at bounding box center [286, 539] width 53 height 22
drag, startPoint x: 343, startPoint y: 537, endPoint x: 363, endPoint y: 534, distance: 20.2
click at [344, 537] on button "Ship Selected" at bounding box center [353, 539] width 74 height 22
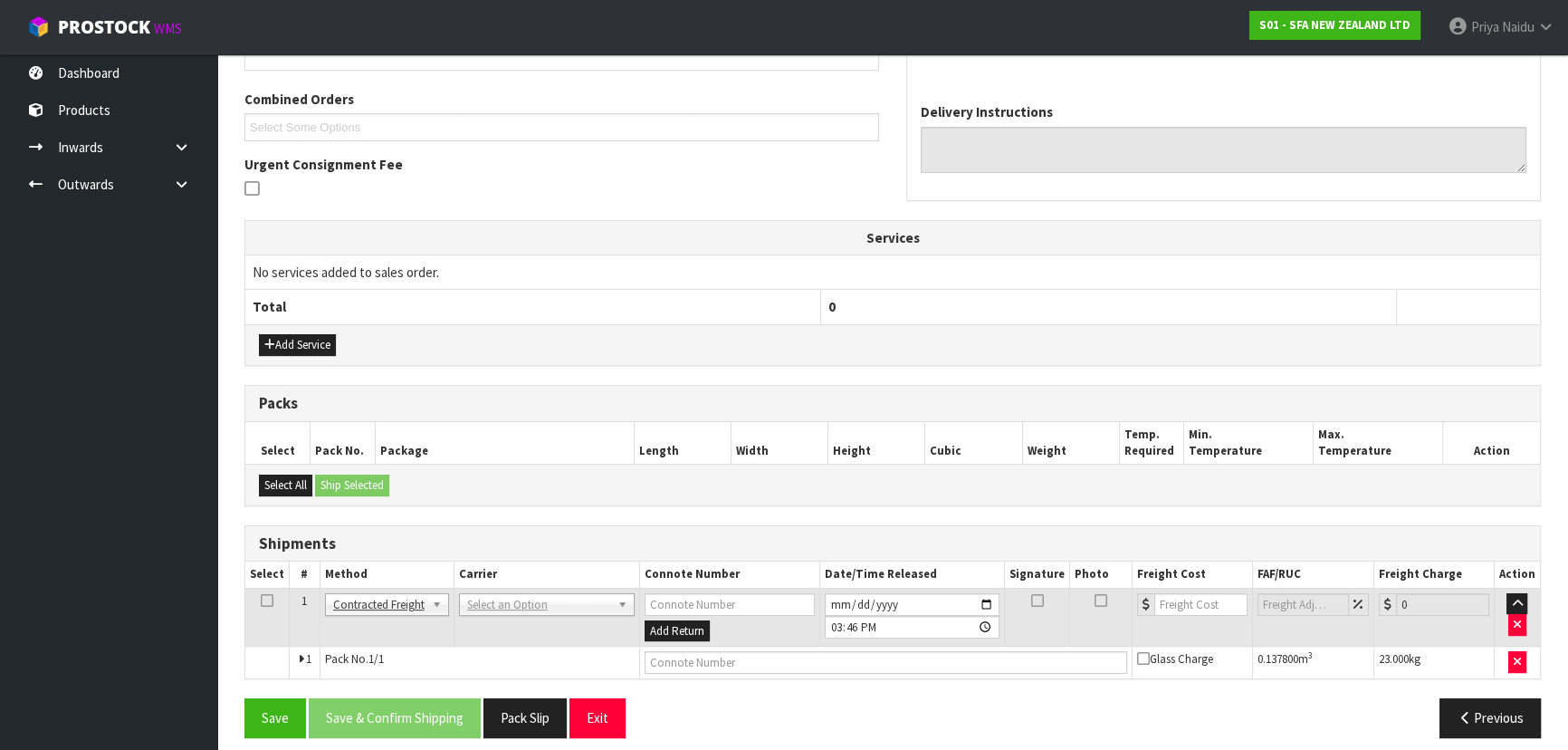
scroll to position [390, 0]
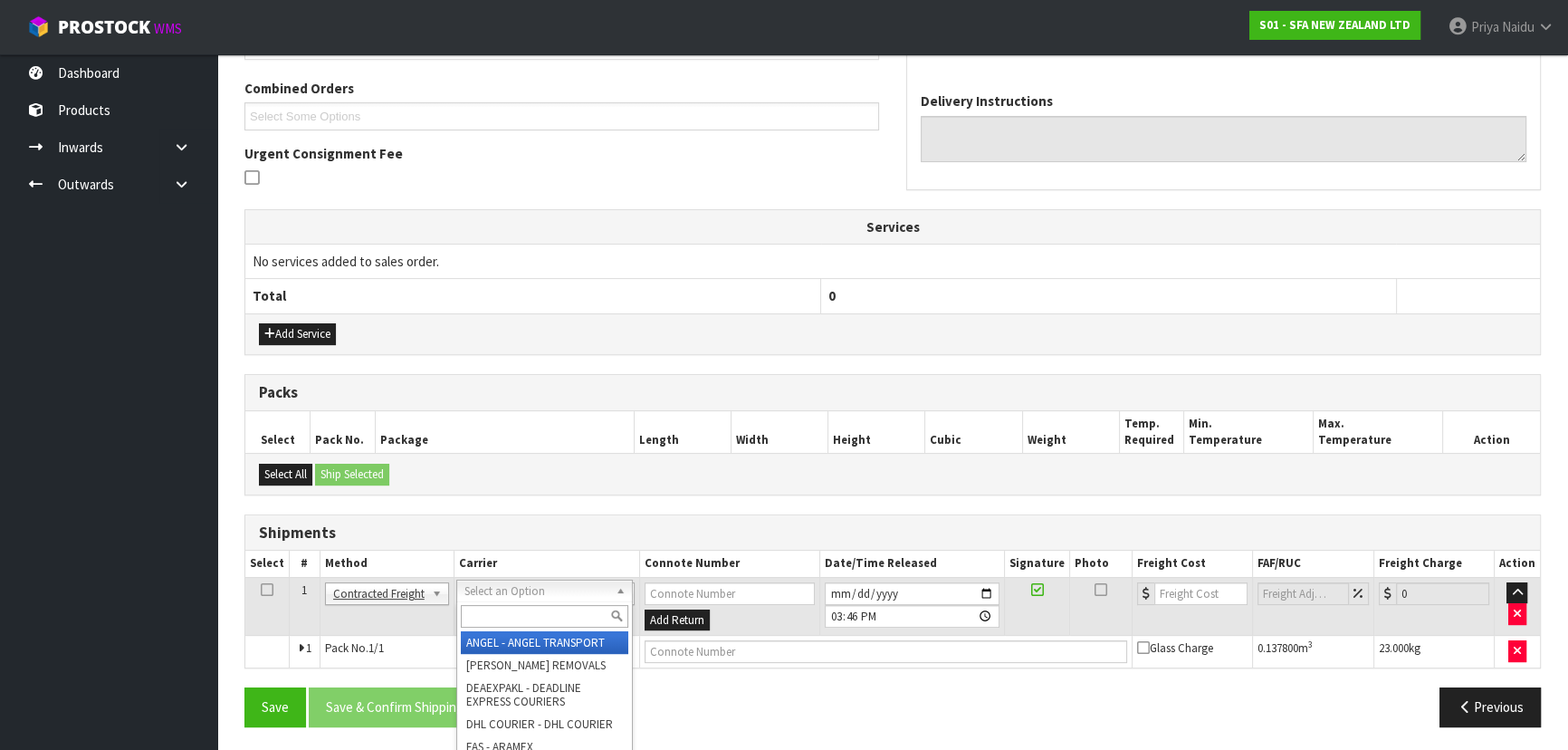
click at [487, 616] on input "text" at bounding box center [544, 616] width 168 height 23
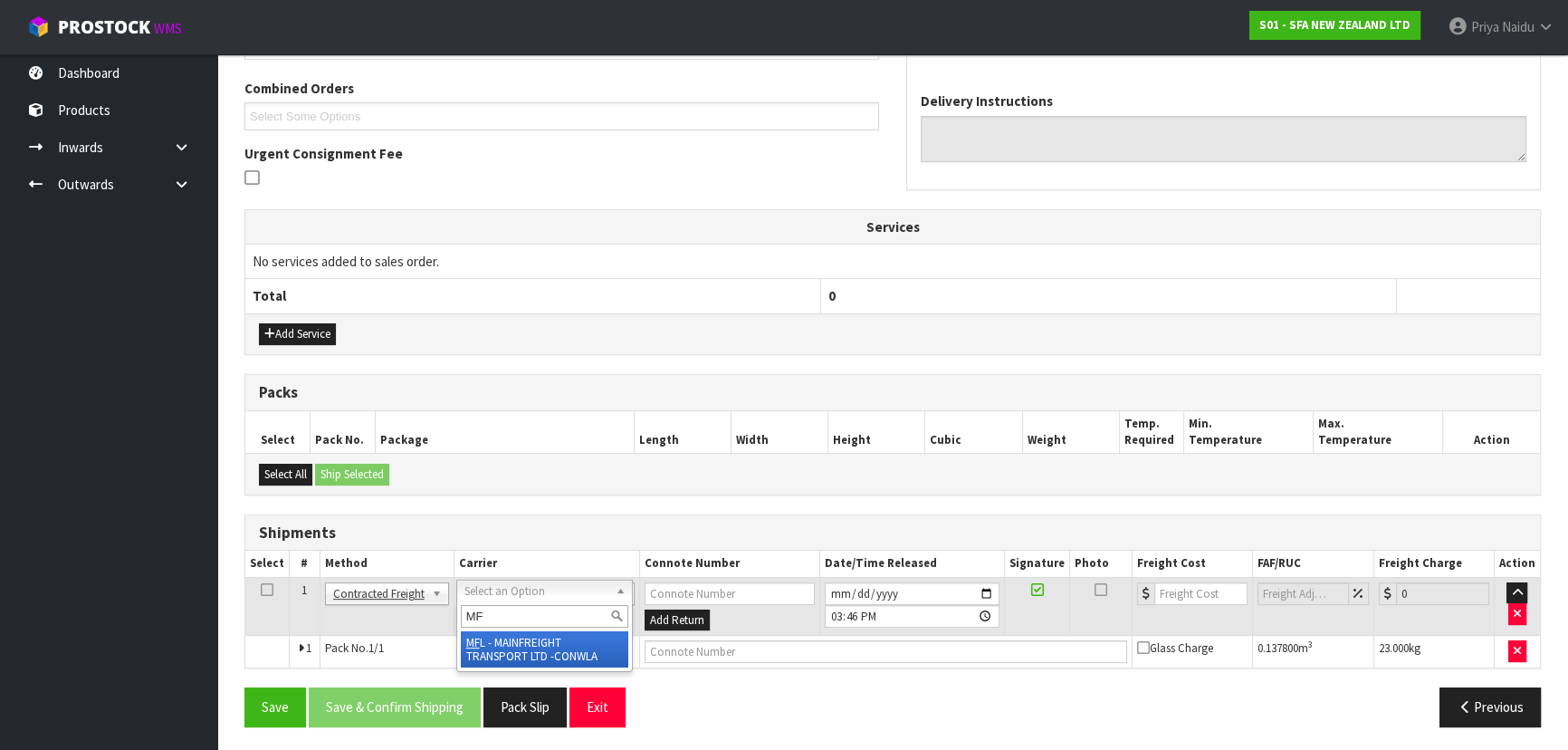
type input "MF"
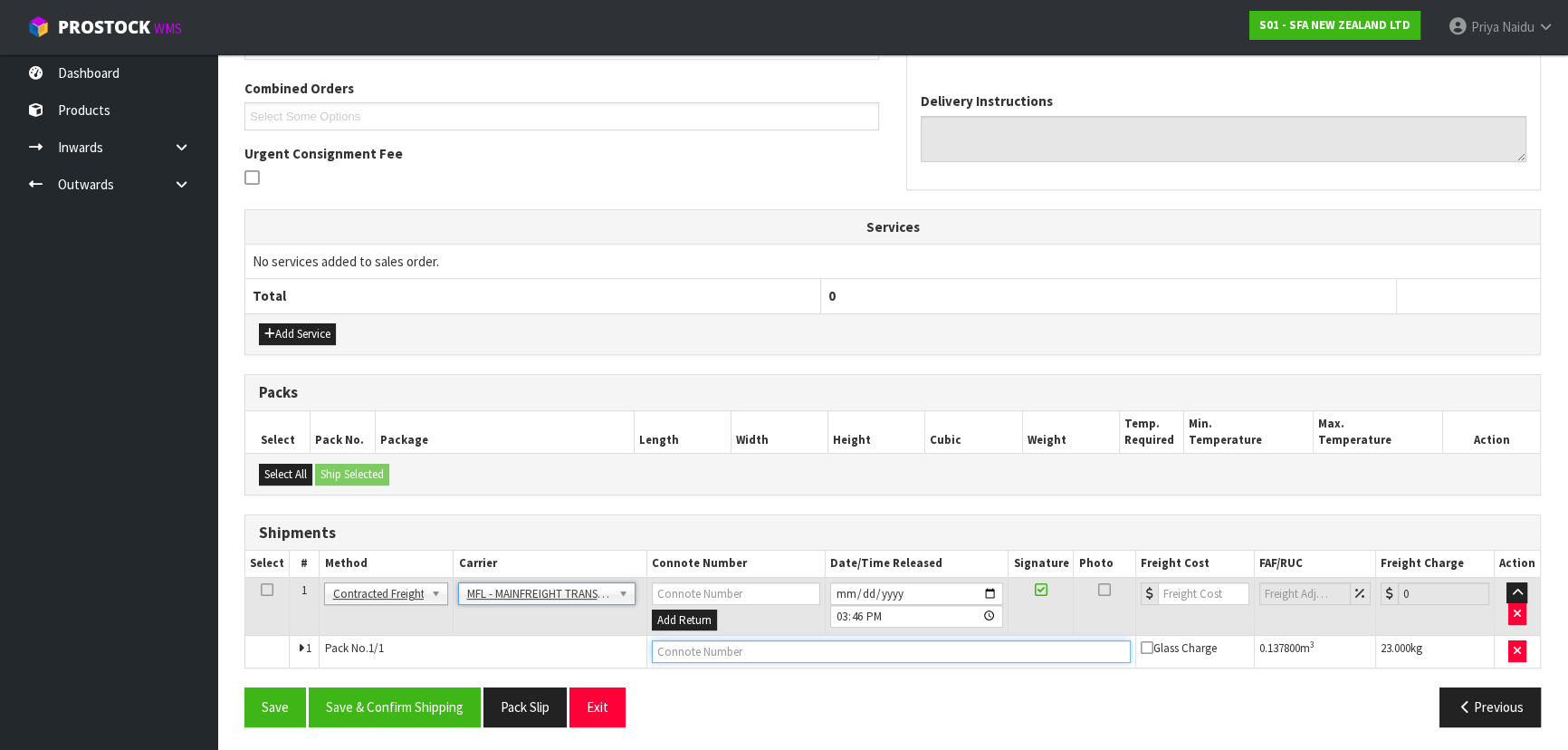
click at [688, 650] on input "text" at bounding box center [891, 651] width 479 height 23
paste input "FWM59120956"
type input "FWM59120956"
click at [1187, 590] on input "number" at bounding box center [1203, 593] width 92 height 23
drag, startPoint x: -164, startPoint y: 499, endPoint x: -439, endPoint y: 519, distance: 275.7
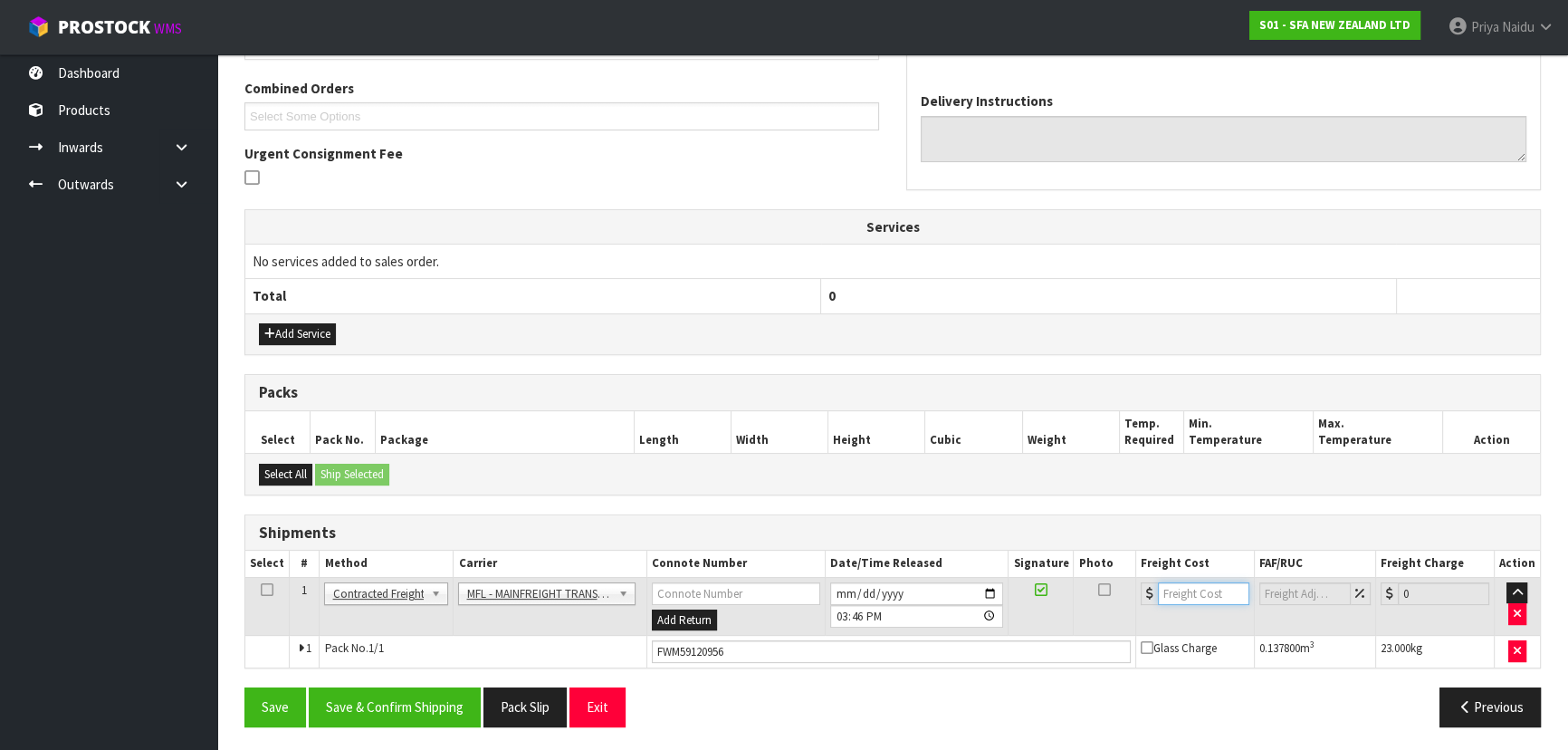
drag, startPoint x: 1195, startPoint y: 596, endPoint x: 1178, endPoint y: 576, distance: 26.2
click at [1195, 596] on input "number" at bounding box center [1203, 593] width 92 height 23
type input "46"
click at [385, 689] on button "Save & Confirm Shipping" at bounding box center [395, 706] width 172 height 39
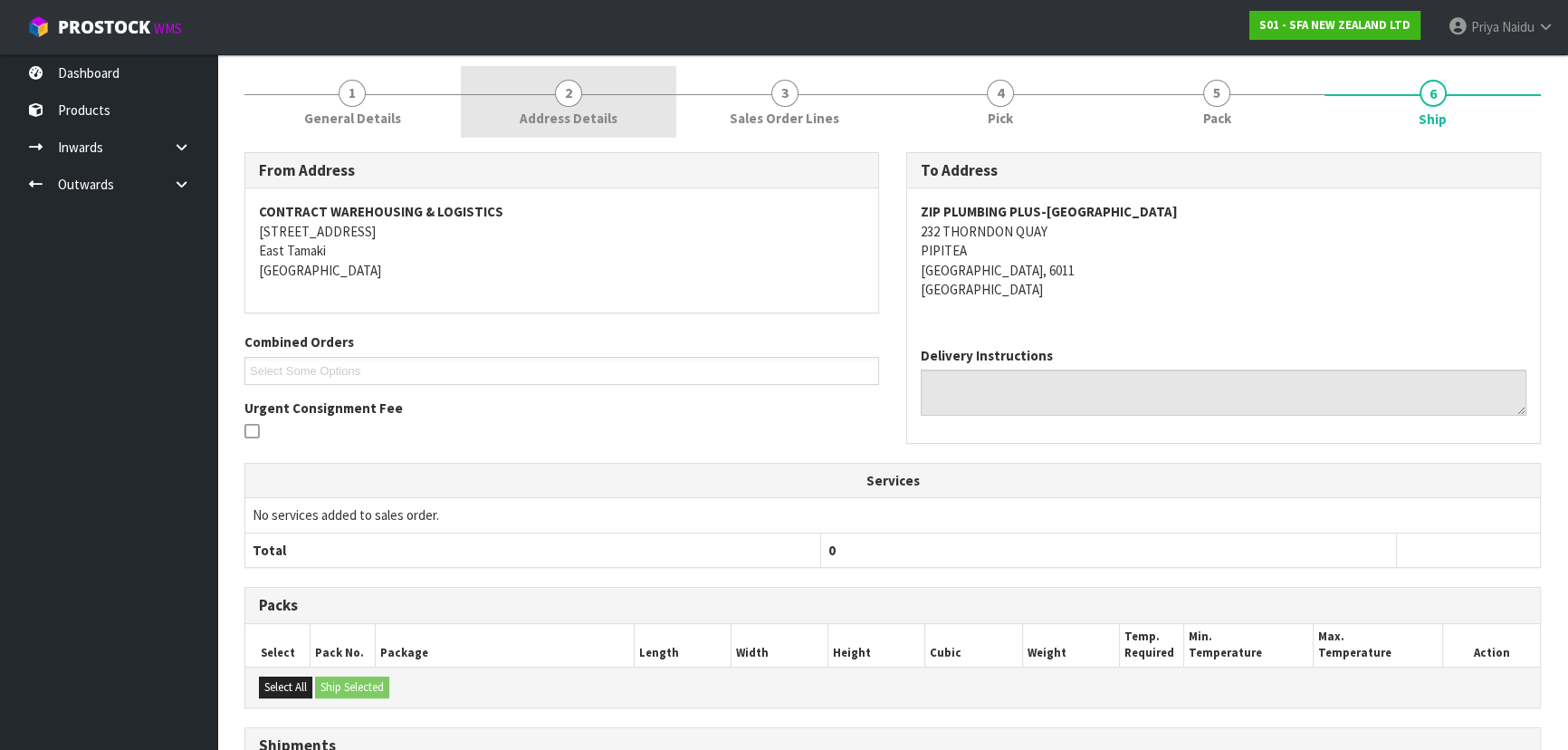
scroll to position [0, 0]
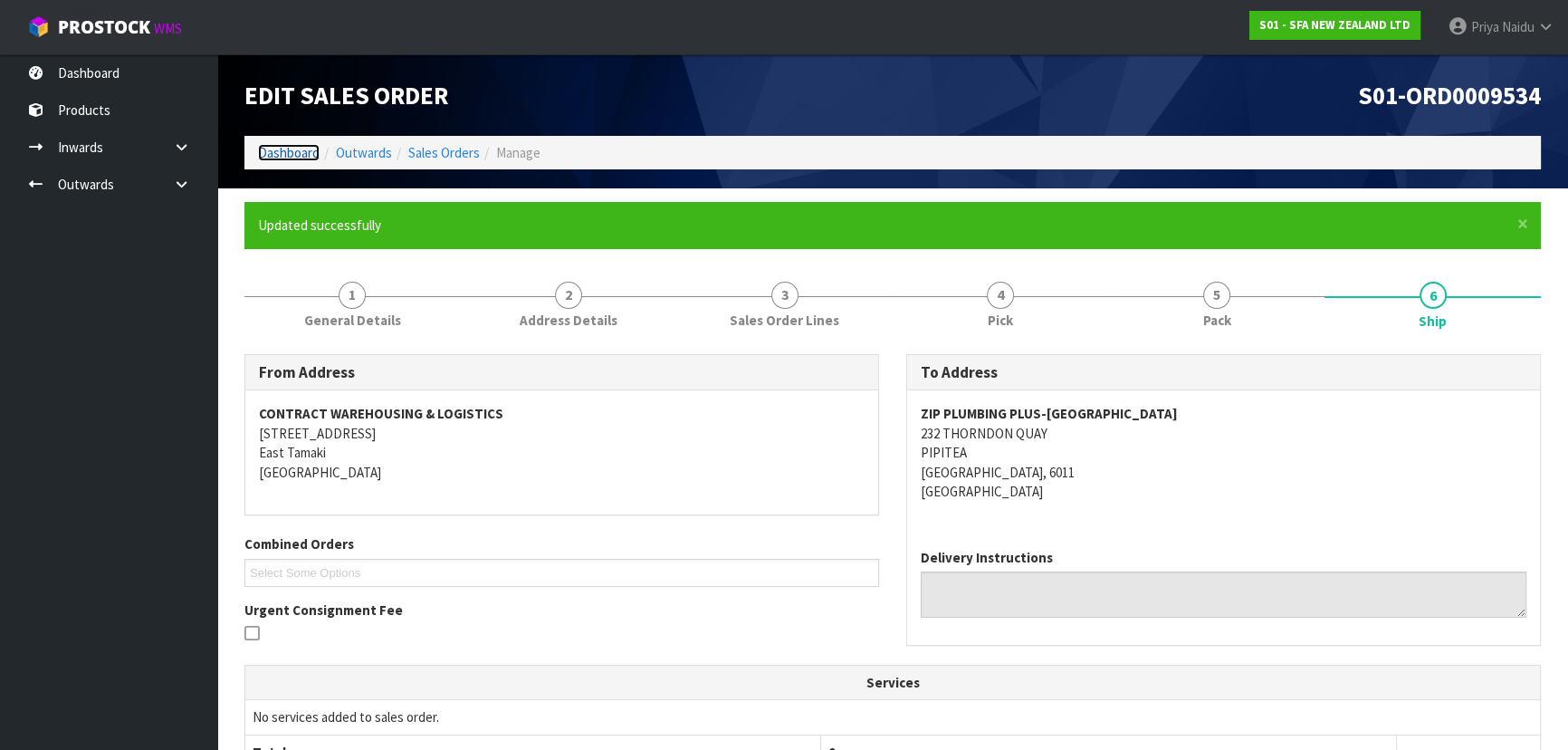
click at [286, 154] on link "Dashboard" at bounding box center [289, 152] width 62 height 17
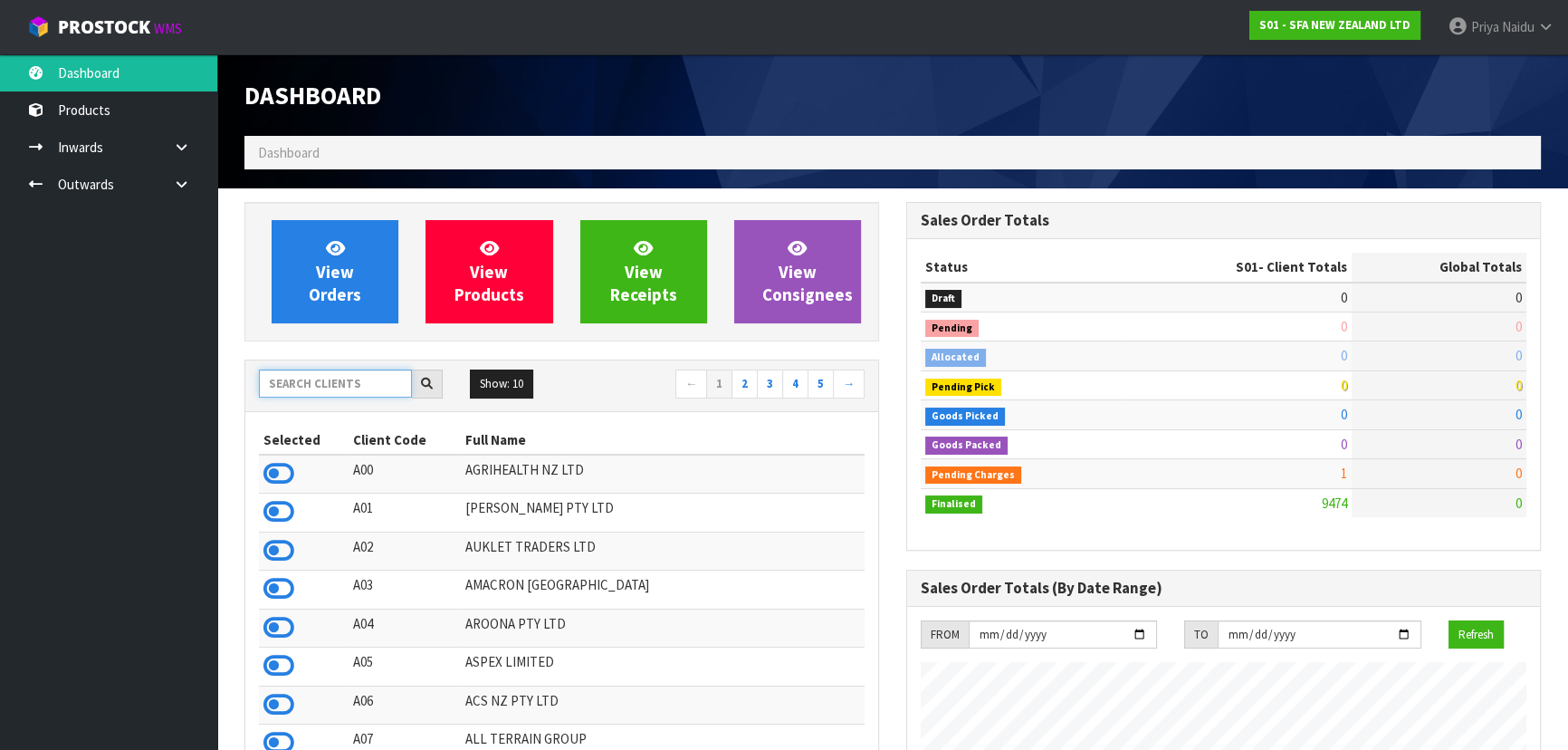
click at [331, 381] on input "text" at bounding box center [335, 383] width 153 height 28
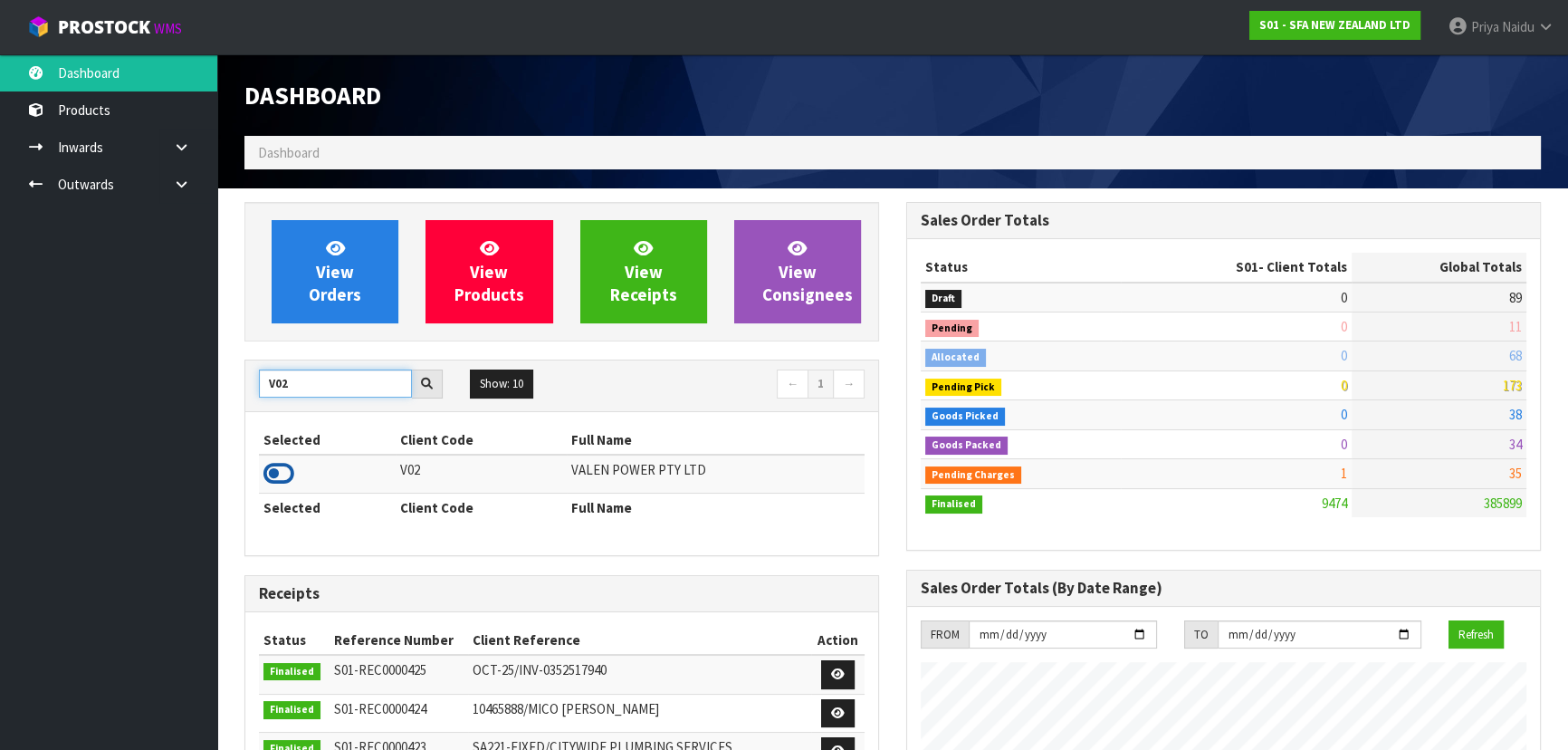
type input "V02"
click at [278, 469] on icon at bounding box center [279, 473] width 31 height 27
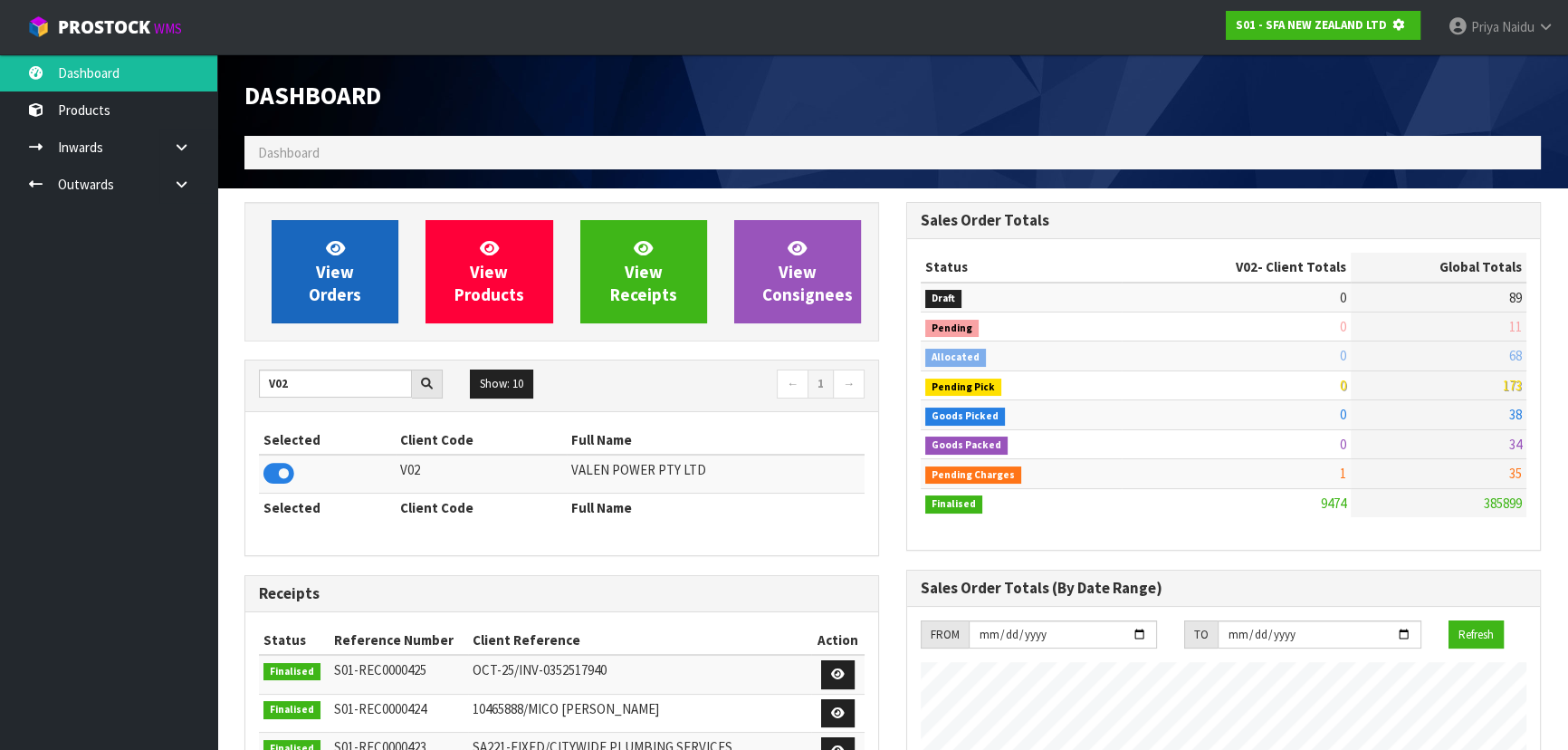
scroll to position [1127, 661]
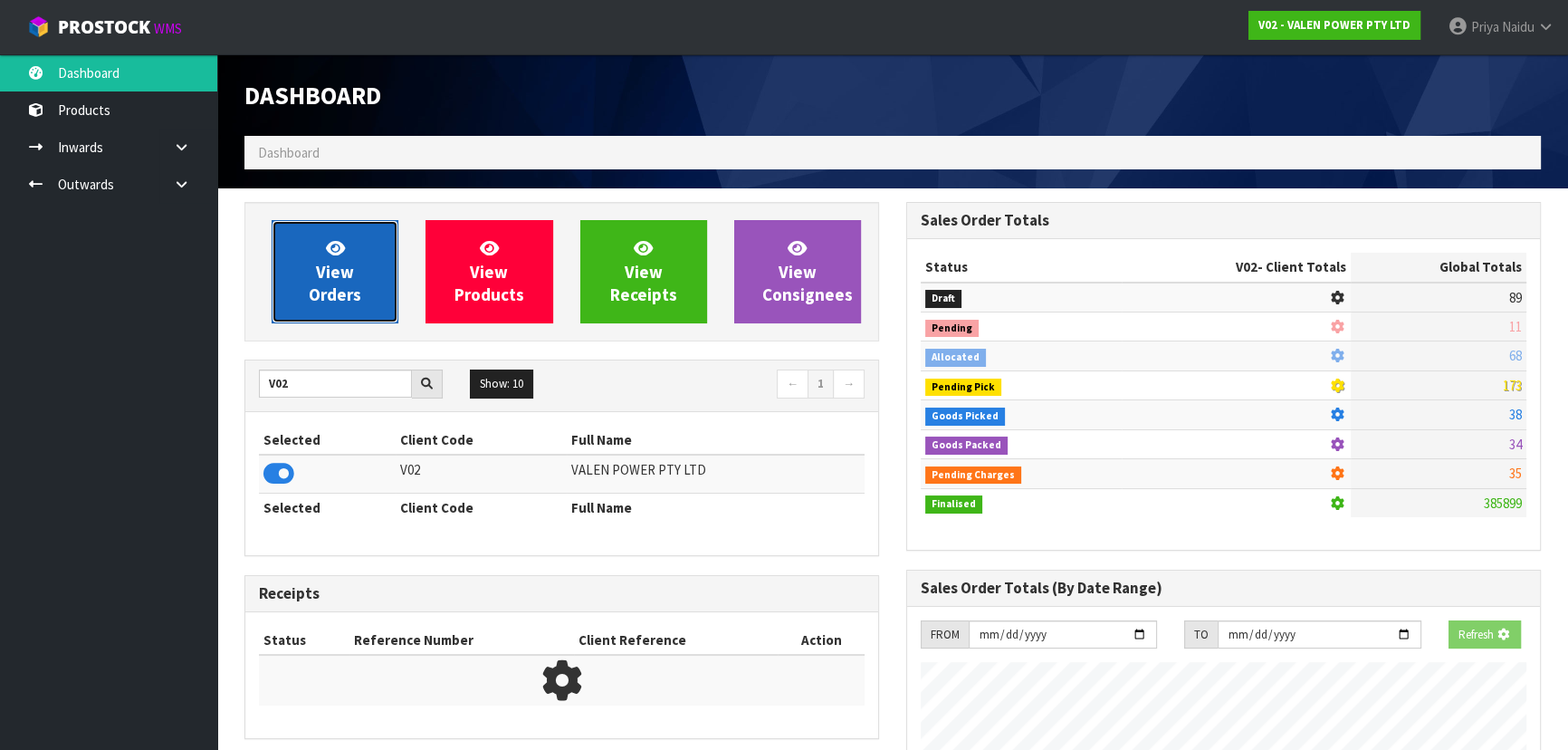
click at [344, 263] on span "View Orders" at bounding box center [335, 271] width 53 height 68
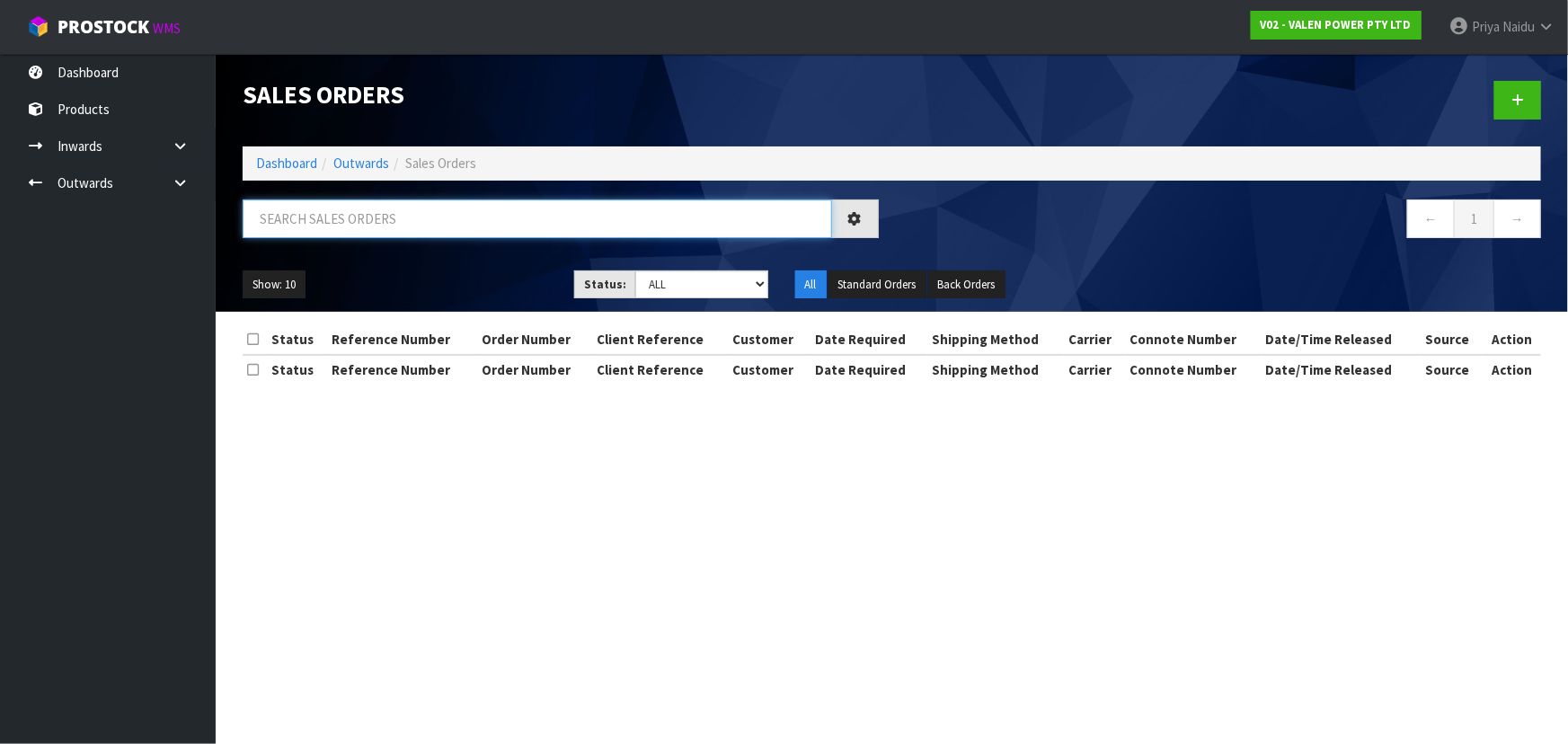
click at [370, 225] on input "text" at bounding box center [537, 219] width 590 height 39
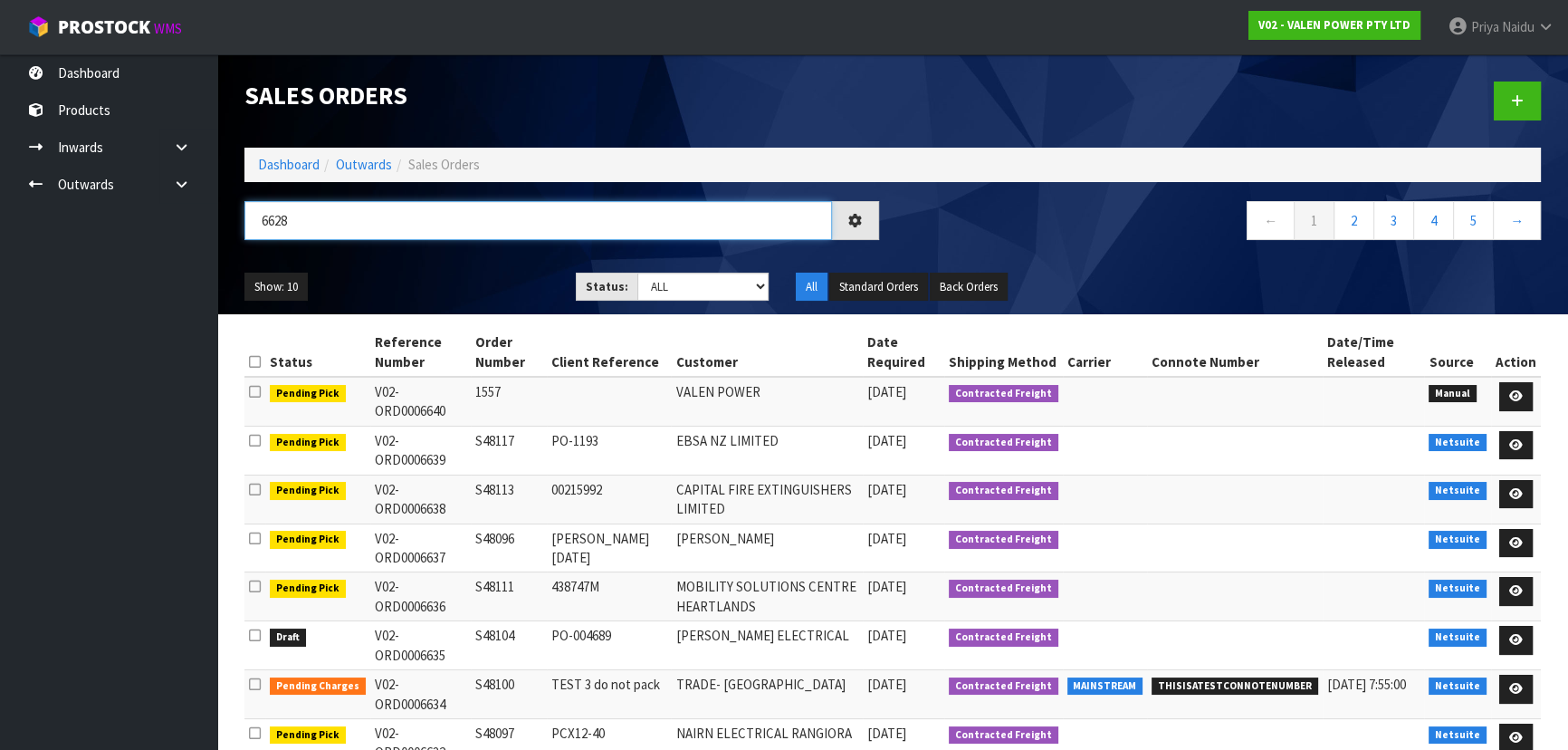
type input "6628"
click at [446, 273] on ul "Show: 10 5 10 25 50" at bounding box center [397, 287] width 305 height 29
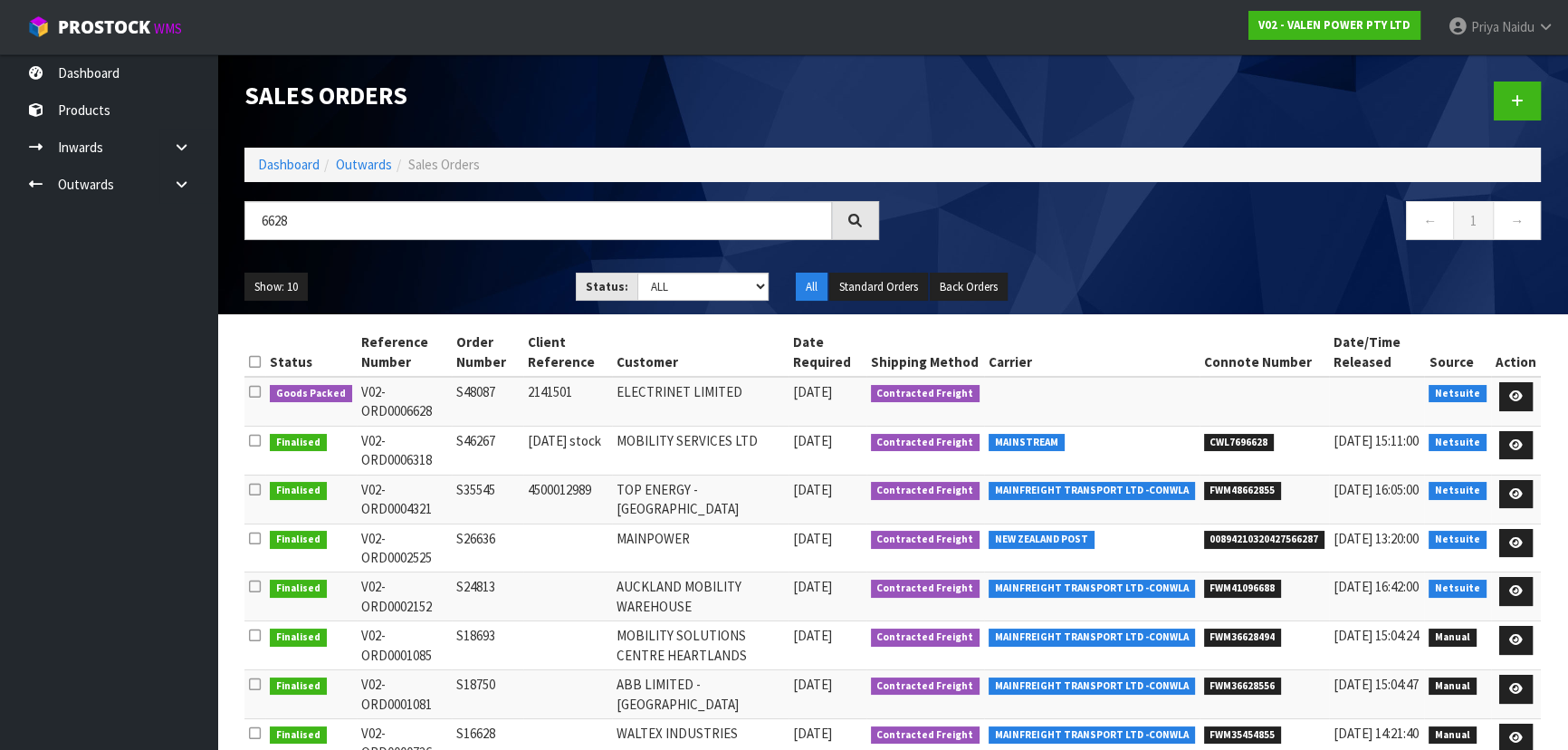
click at [445, 271] on div "Show: 10 5 10 25 50 Status: Draft Pending Allocated Pending Pick Goods Picked G…" at bounding box center [893, 287] width 1323 height 56
click at [440, 263] on div "Show: 10 5 10 25 50 Status: Draft Pending Allocated Pending Pick Goods Picked G…" at bounding box center [893, 287] width 1323 height 56
click at [438, 263] on div "Show: 10 5 10 25 50 Status: Draft Pending Allocated Pending Pick Goods Picked G…" at bounding box center [893, 287] width 1323 height 56
click at [1515, 390] on icon at bounding box center [1515, 395] width 14 height 12
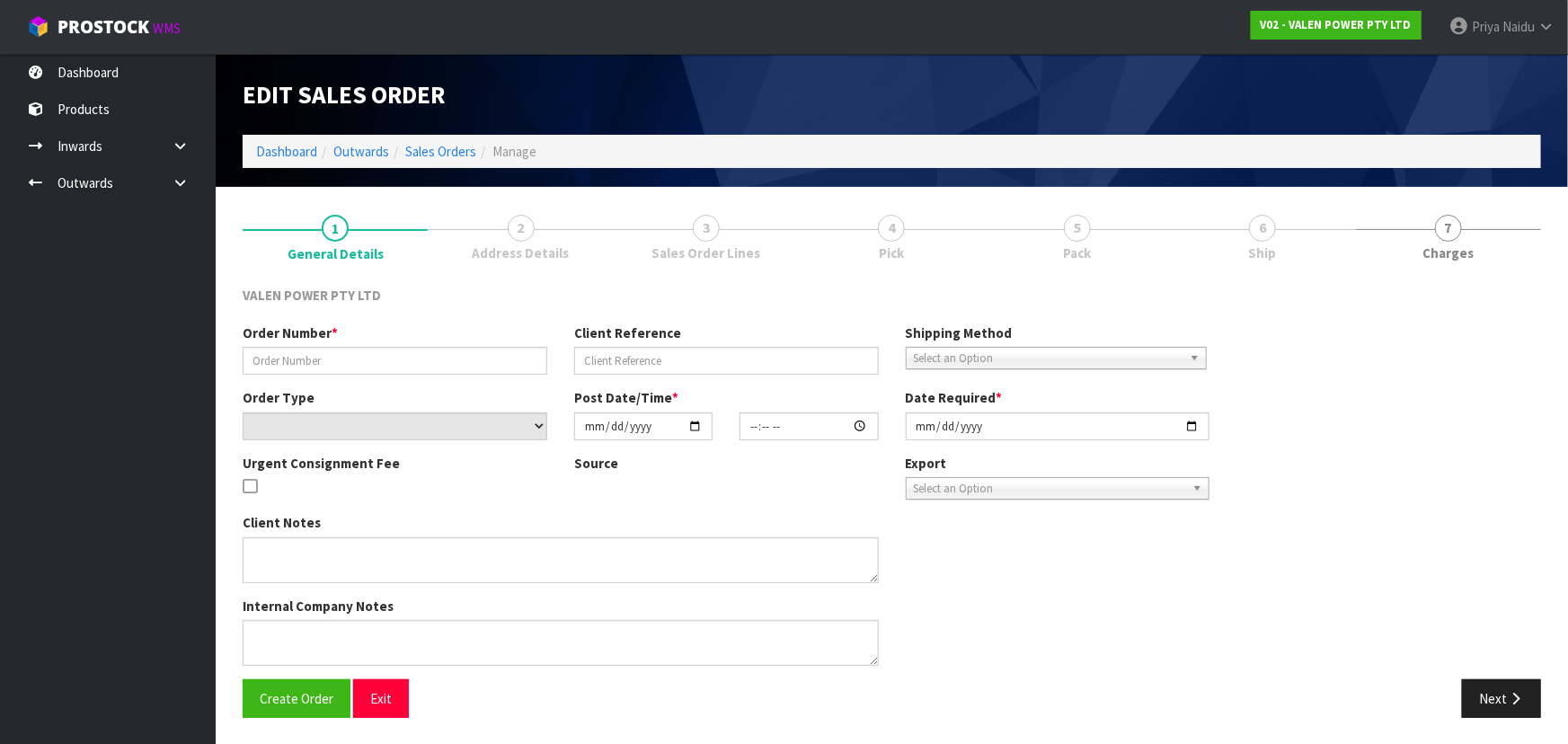
type input "S48087"
type input "2141501"
select select "number:0"
type input "2025-10-14"
type input "11:45:10.000"
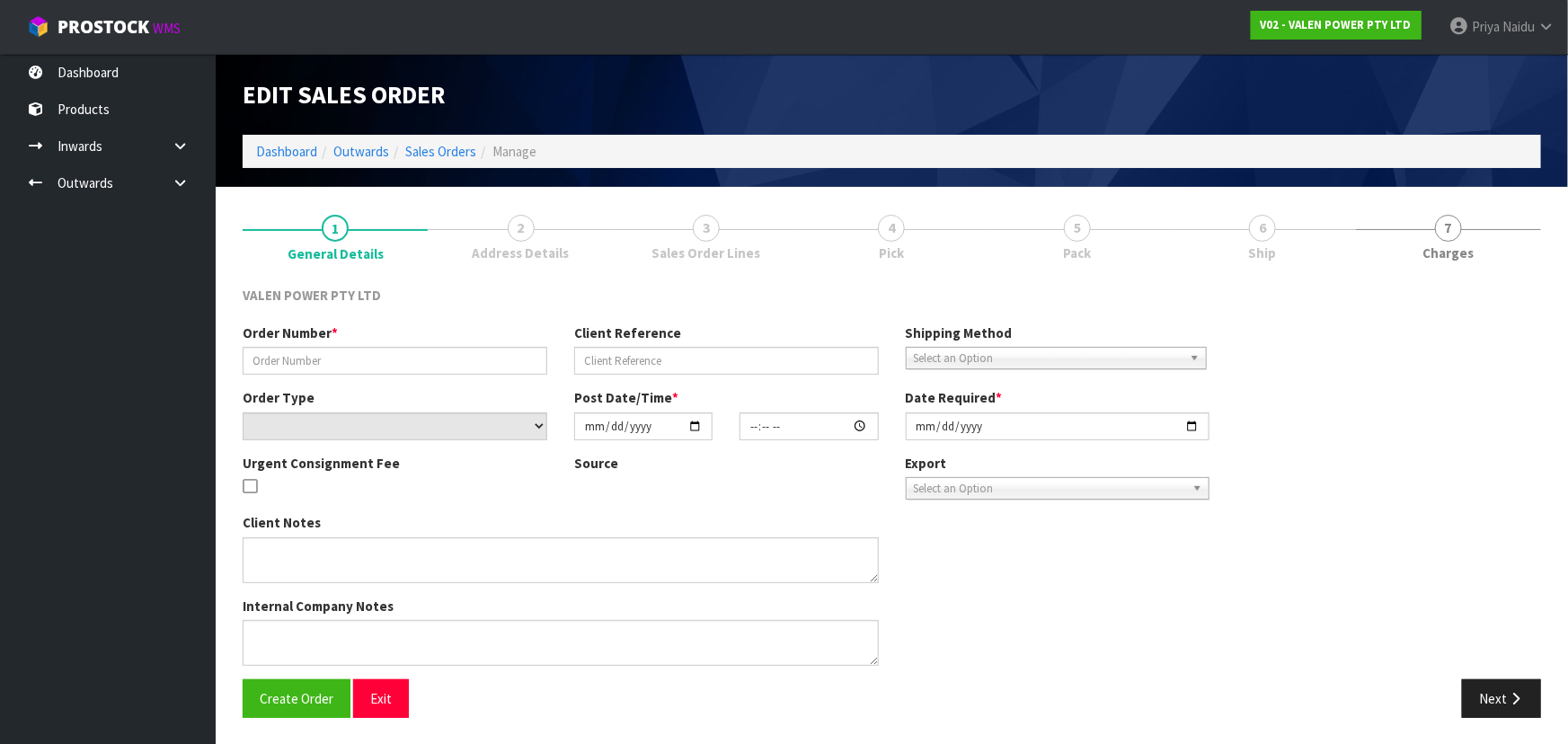
type input "2025-10-14"
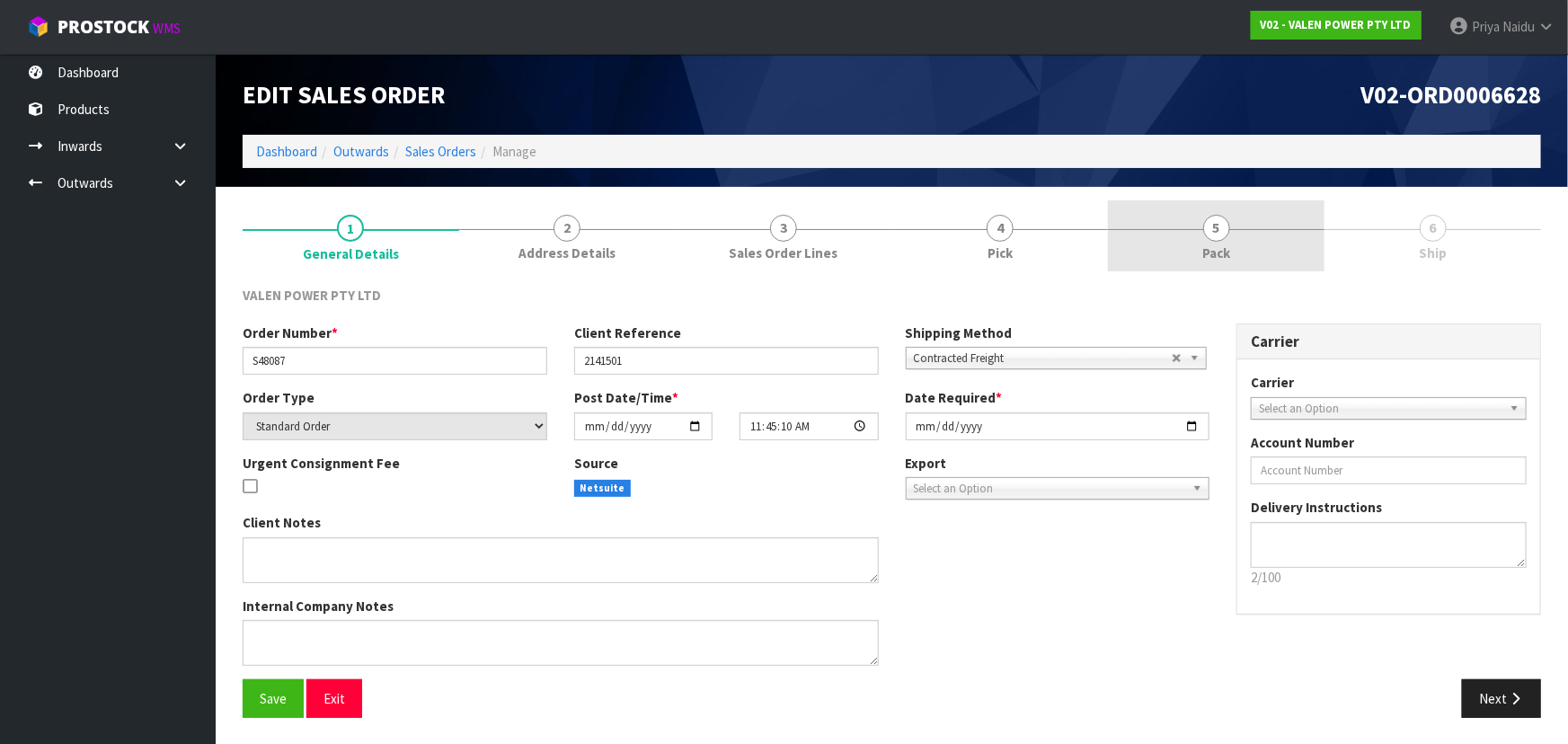
click at [1226, 239] on link "5 Pack" at bounding box center [1216, 236] width 217 height 71
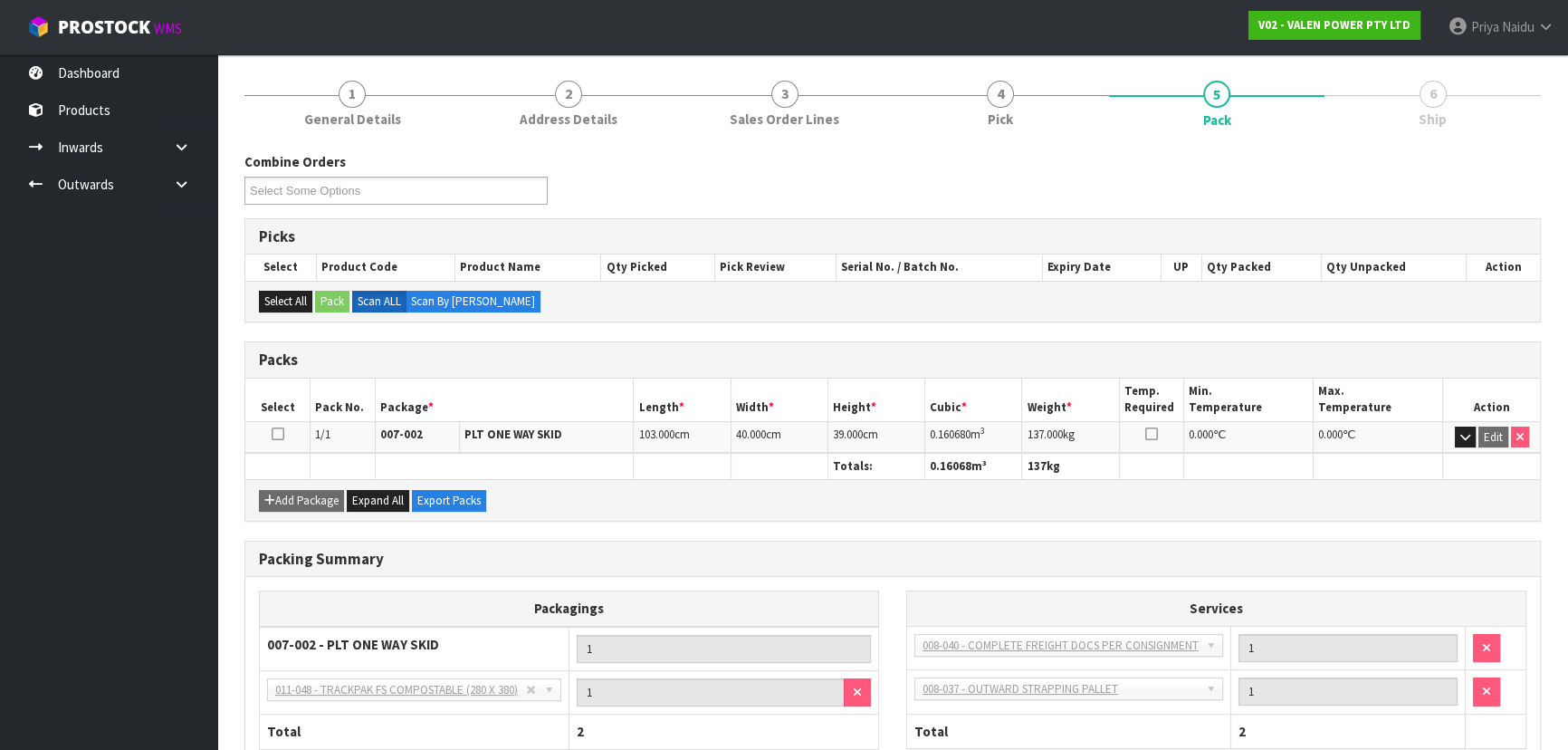
scroll to position [250, 0]
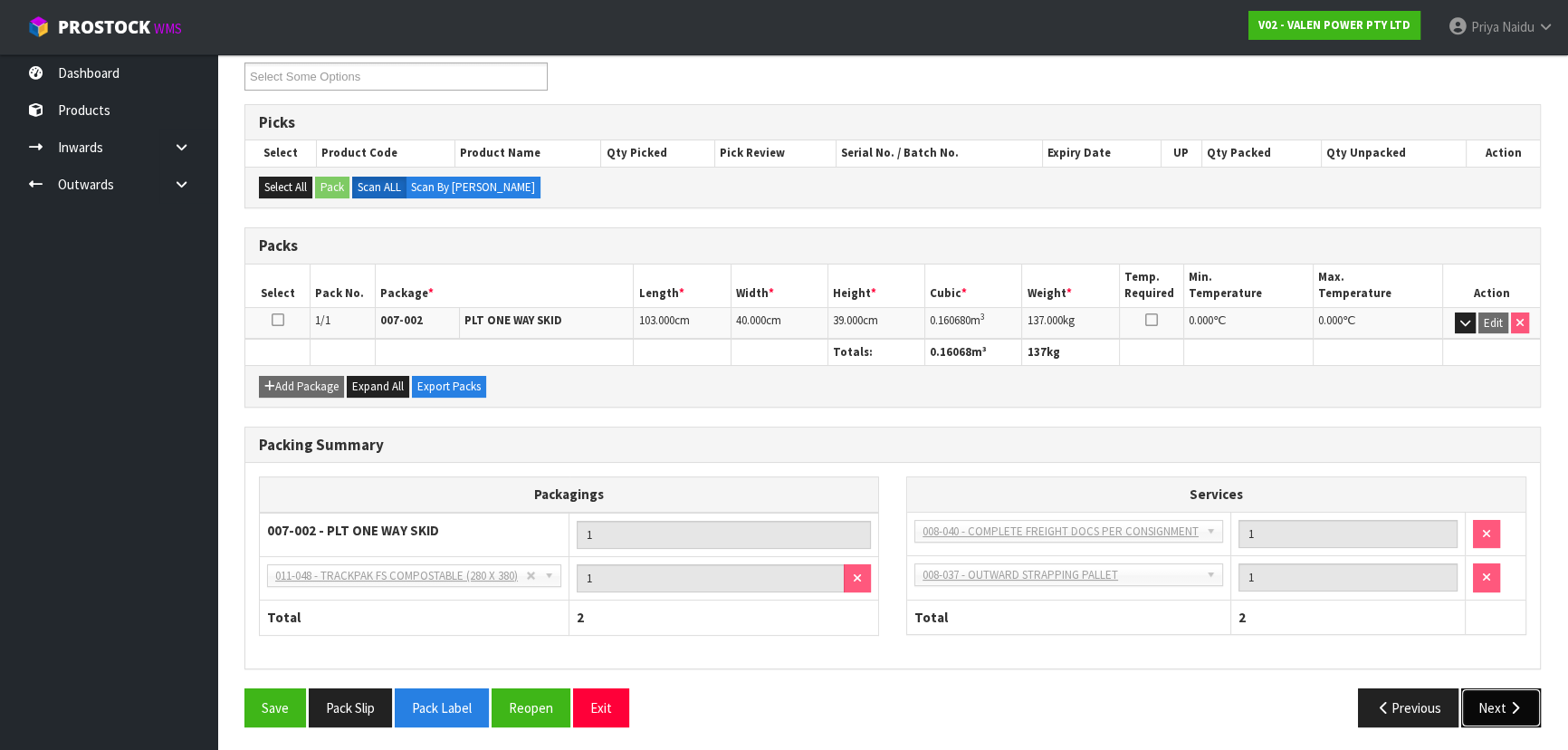
click at [1507, 706] on icon "button" at bounding box center [1515, 707] width 17 height 14
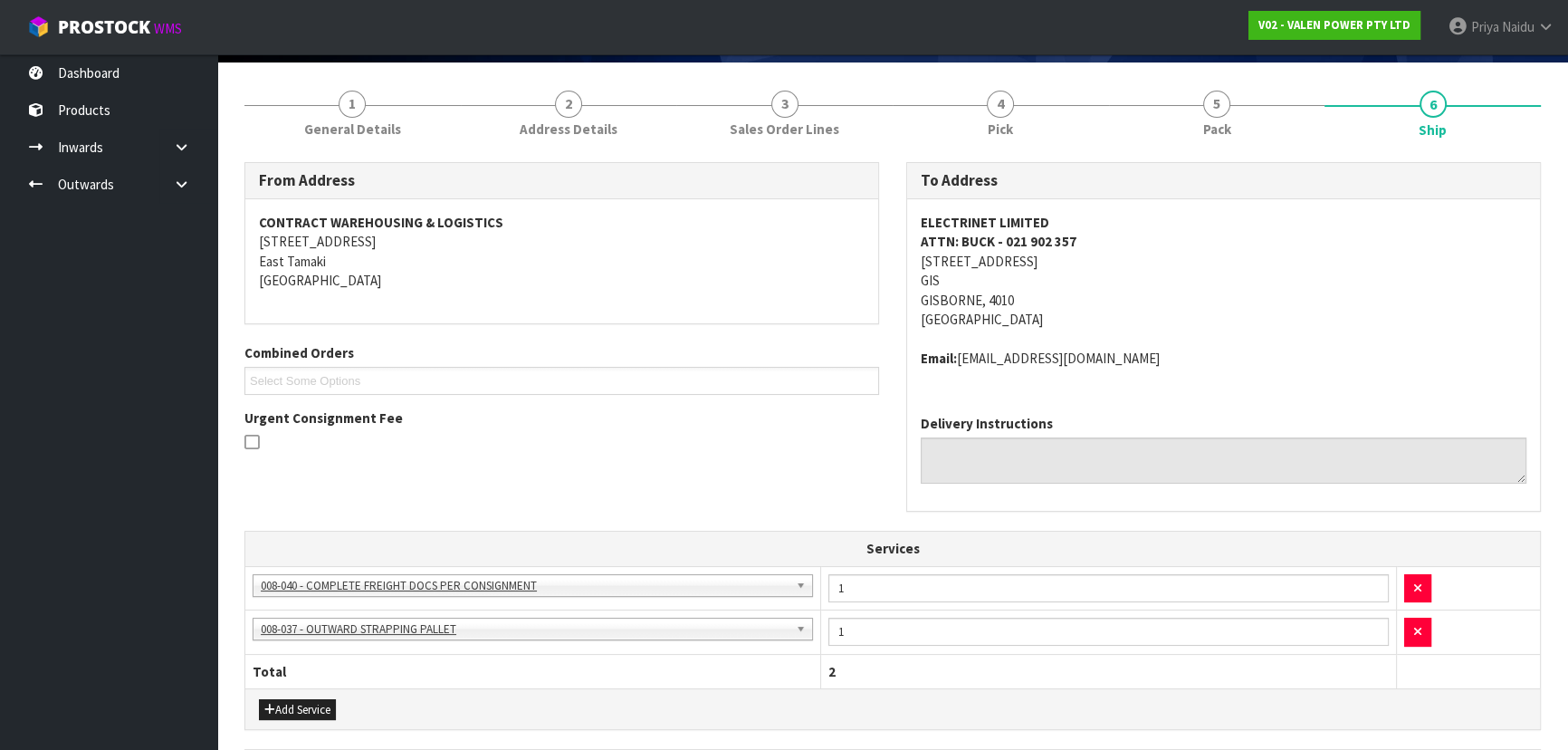
scroll to position [0, 0]
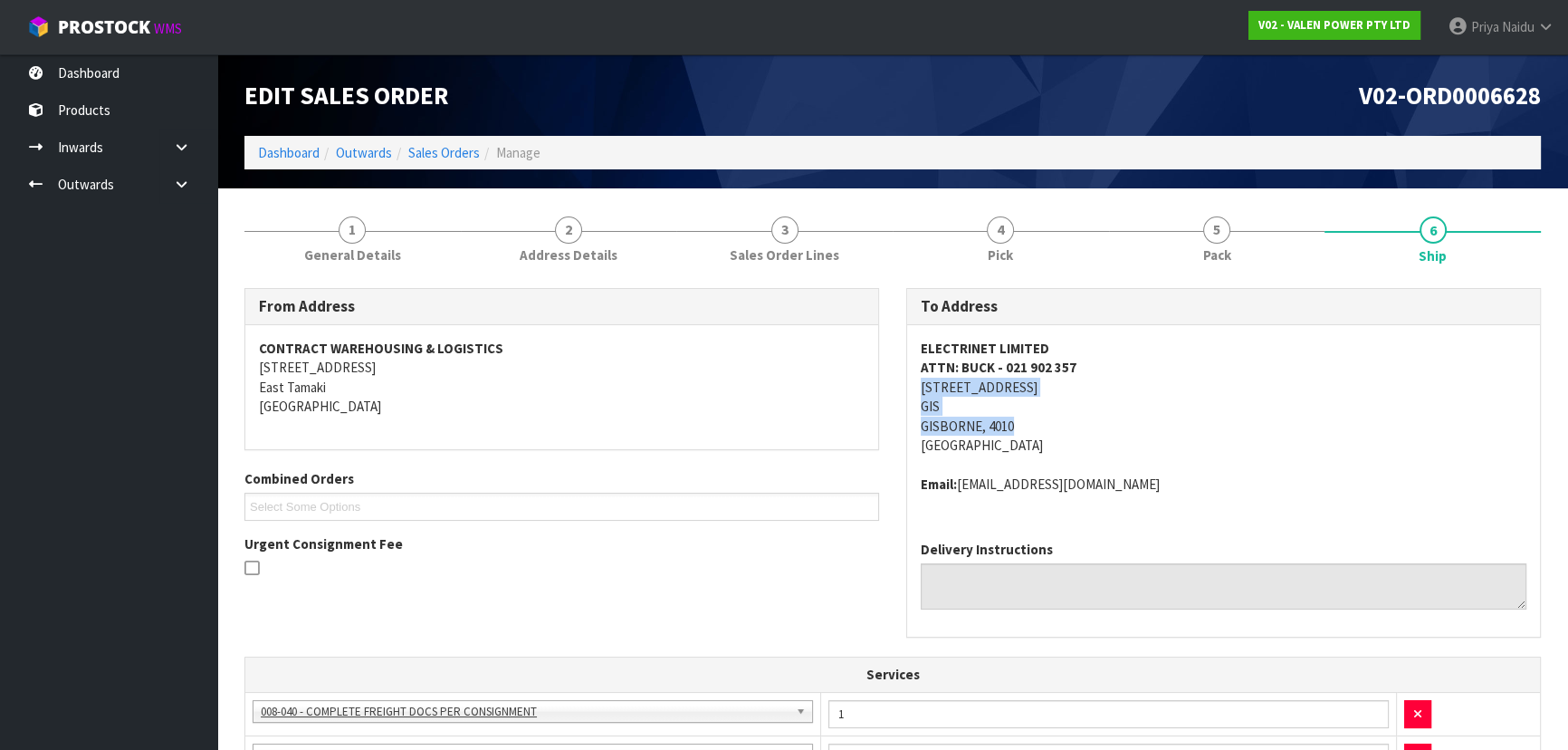
copy address "168 CARNARVON STREET GIS GISBORNE, 4010"
drag, startPoint x: 980, startPoint y: 389, endPoint x: 1157, endPoint y: 423, distance: 180.2
click at [1157, 423] on div "To Address ELECTRINET LIMITED ATTN: BUCK - 021 902 357 168 CARNARVON STREET GIS…" at bounding box center [1224, 472] width 662 height 368
copy strong "ELECTRINET LIMITED"
drag, startPoint x: 915, startPoint y: 342, endPoint x: 1101, endPoint y: 347, distance: 186.1
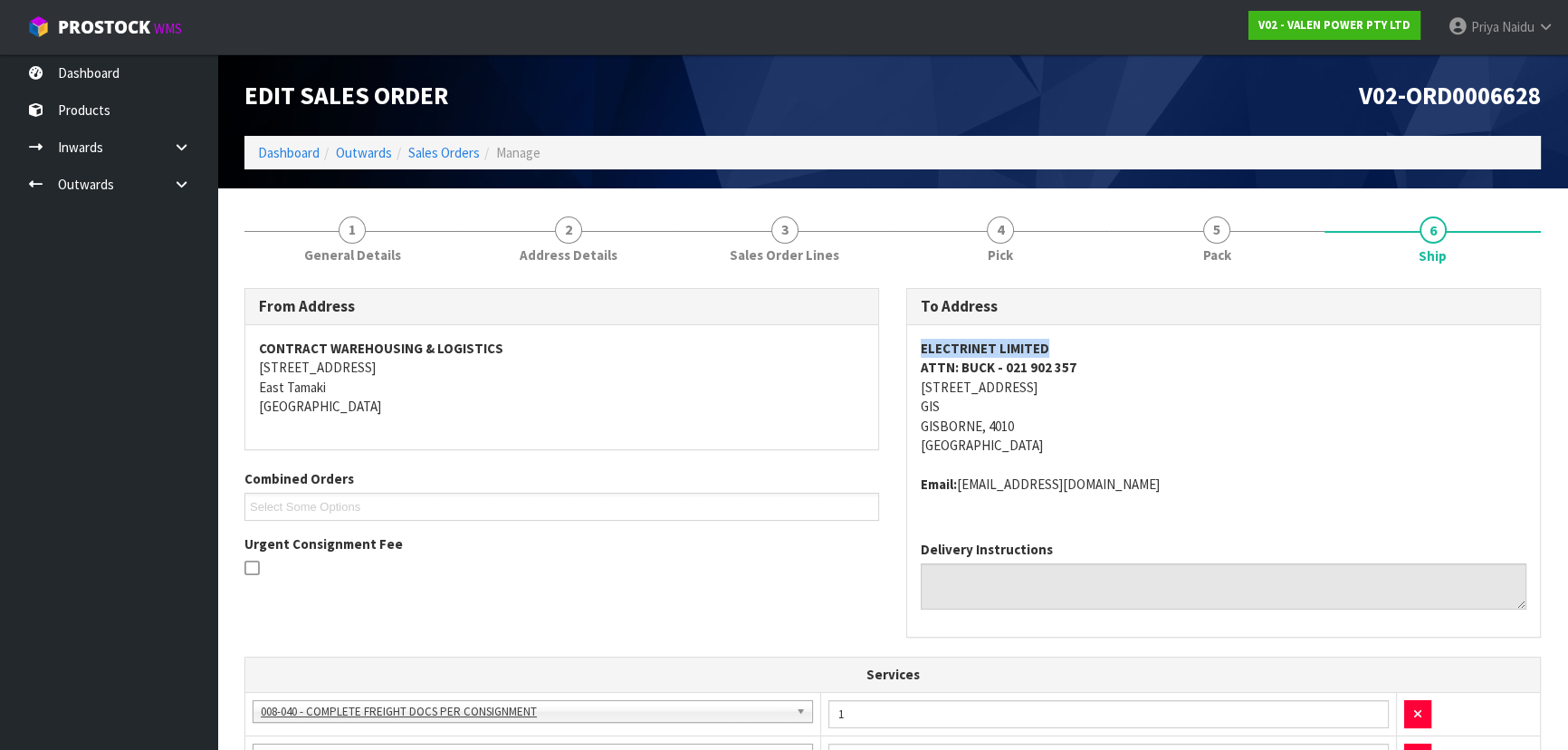
click at [1101, 347] on div "ELECTRINET LIMITED ATTN: BUCK - 021 902 357 168 CARNARVON STREET GIS GISBORNE, …" at bounding box center [1224, 425] width 633 height 201
drag, startPoint x: 914, startPoint y: 365, endPoint x: 1122, endPoint y: 373, distance: 208.2
click at [1122, 373] on div "ELECTRINET LIMITED ATTN: BUCK - 021 902 357 168 CARNARVON STREET GIS GISBORNE, …" at bounding box center [1224, 425] width 633 height 201
drag, startPoint x: 908, startPoint y: 478, endPoint x: 1127, endPoint y: 475, distance: 219.0
click at [1141, 475] on div "ELECTRINET LIMITED ATTN: BUCK - 021 902 357 168 CARNARVON STREET GIS GISBORNE, …" at bounding box center [1224, 425] width 633 height 201
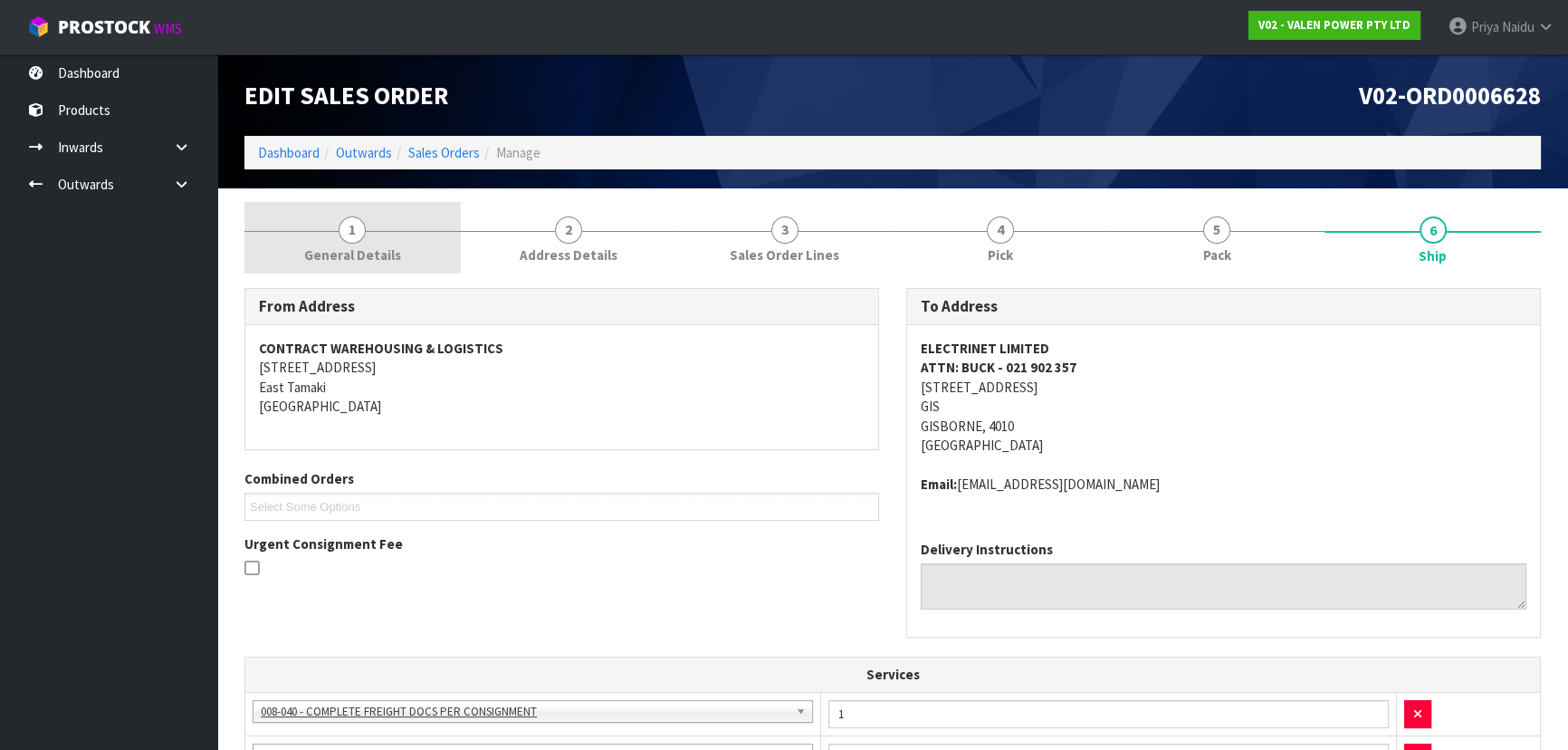
click at [356, 228] on span "1" at bounding box center [352, 230] width 27 height 27
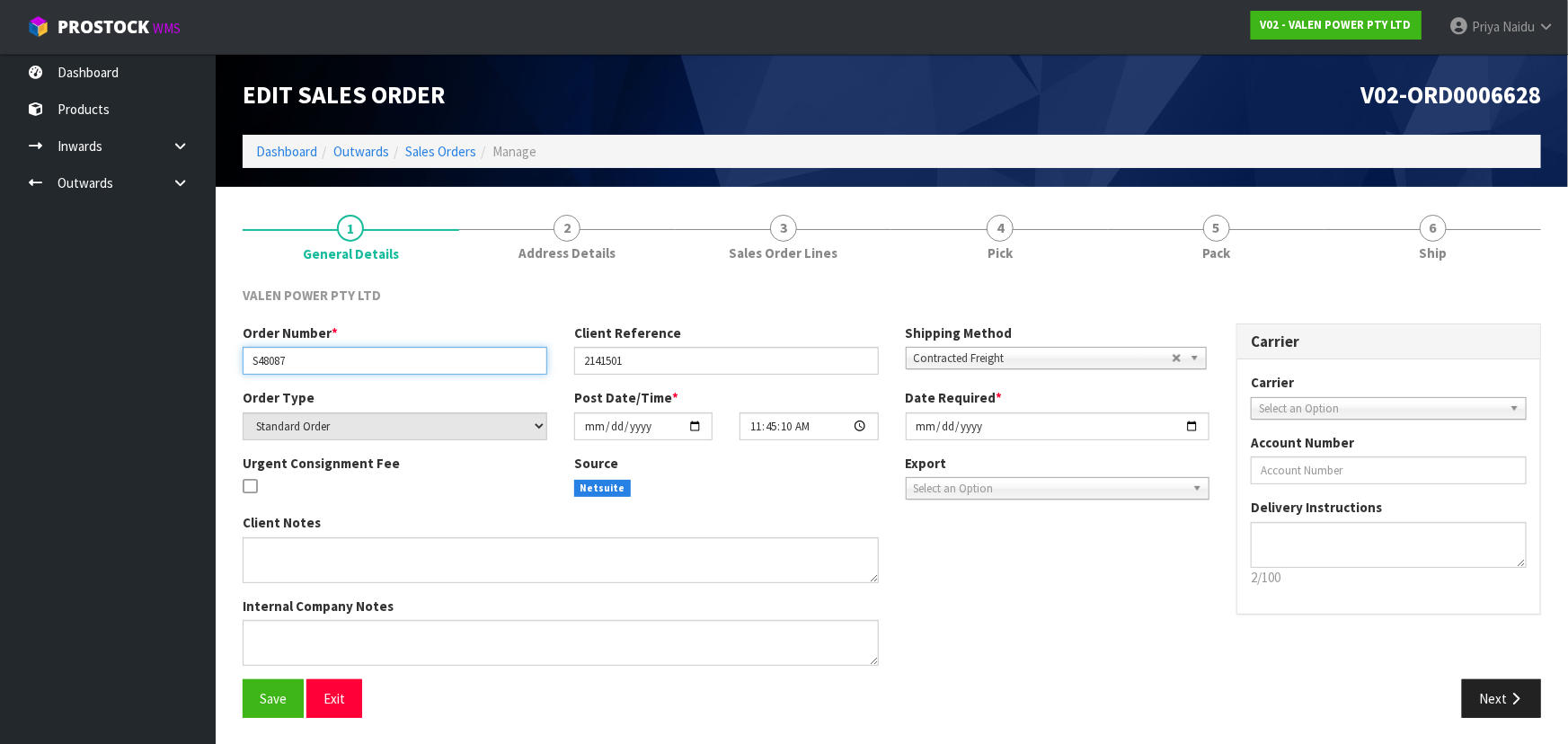
drag, startPoint x: 248, startPoint y: 359, endPoint x: 340, endPoint y: 359, distance: 92.0
click at [340, 359] on input "S48087" at bounding box center [395, 360] width 305 height 28
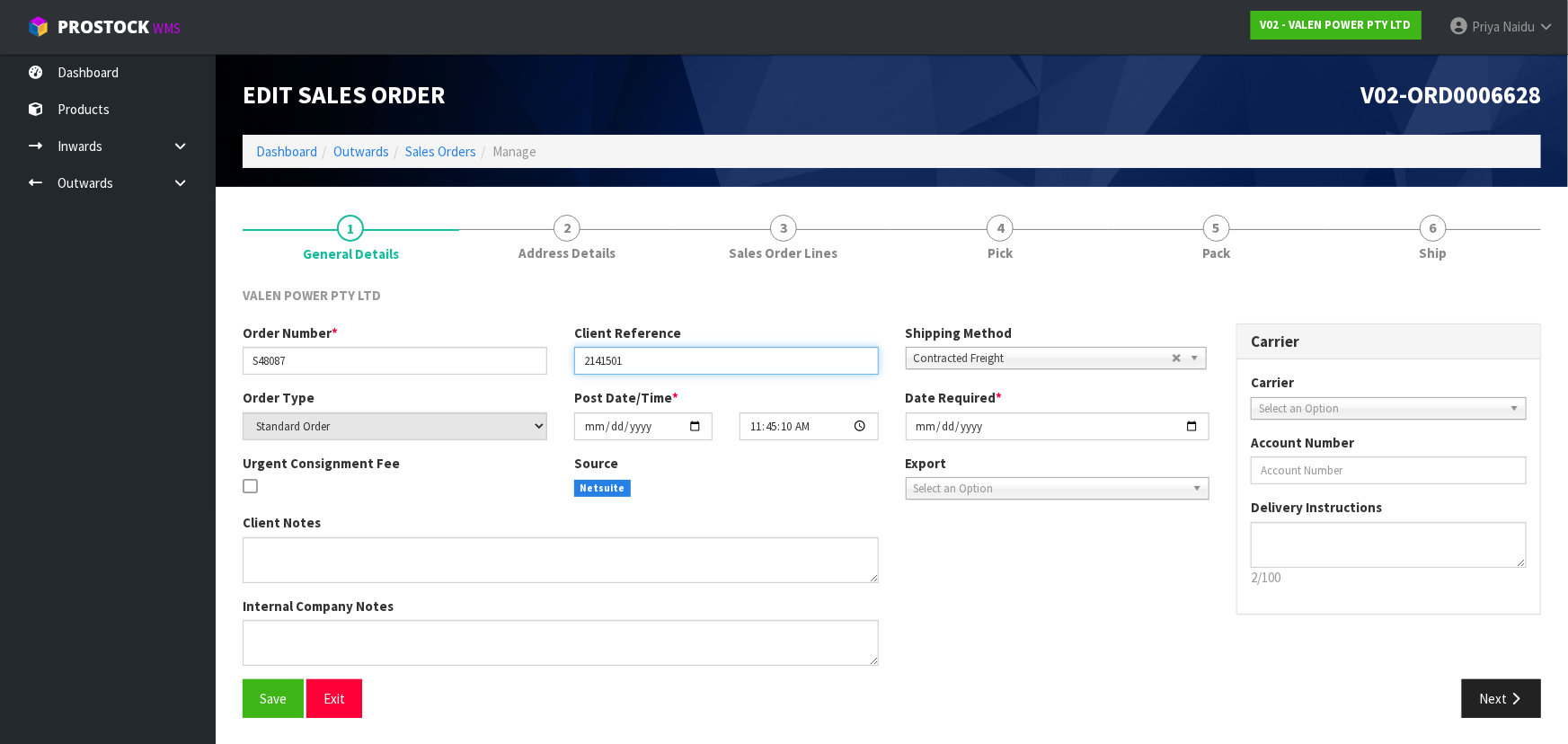
click at [665, 363] on input "2141501" at bounding box center [726, 360] width 305 height 28
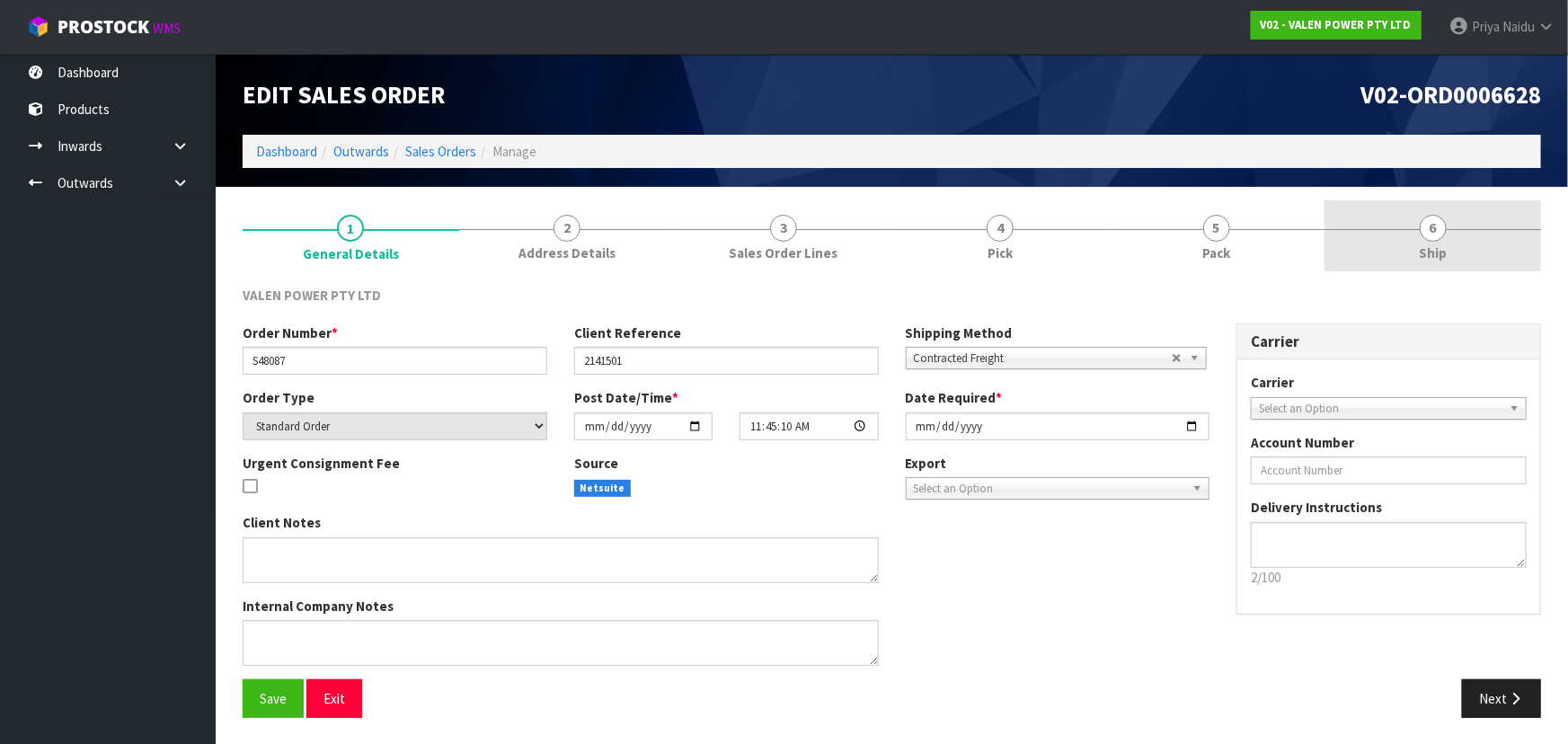
click at [1483, 244] on link "6 Ship" at bounding box center [1433, 236] width 217 height 71
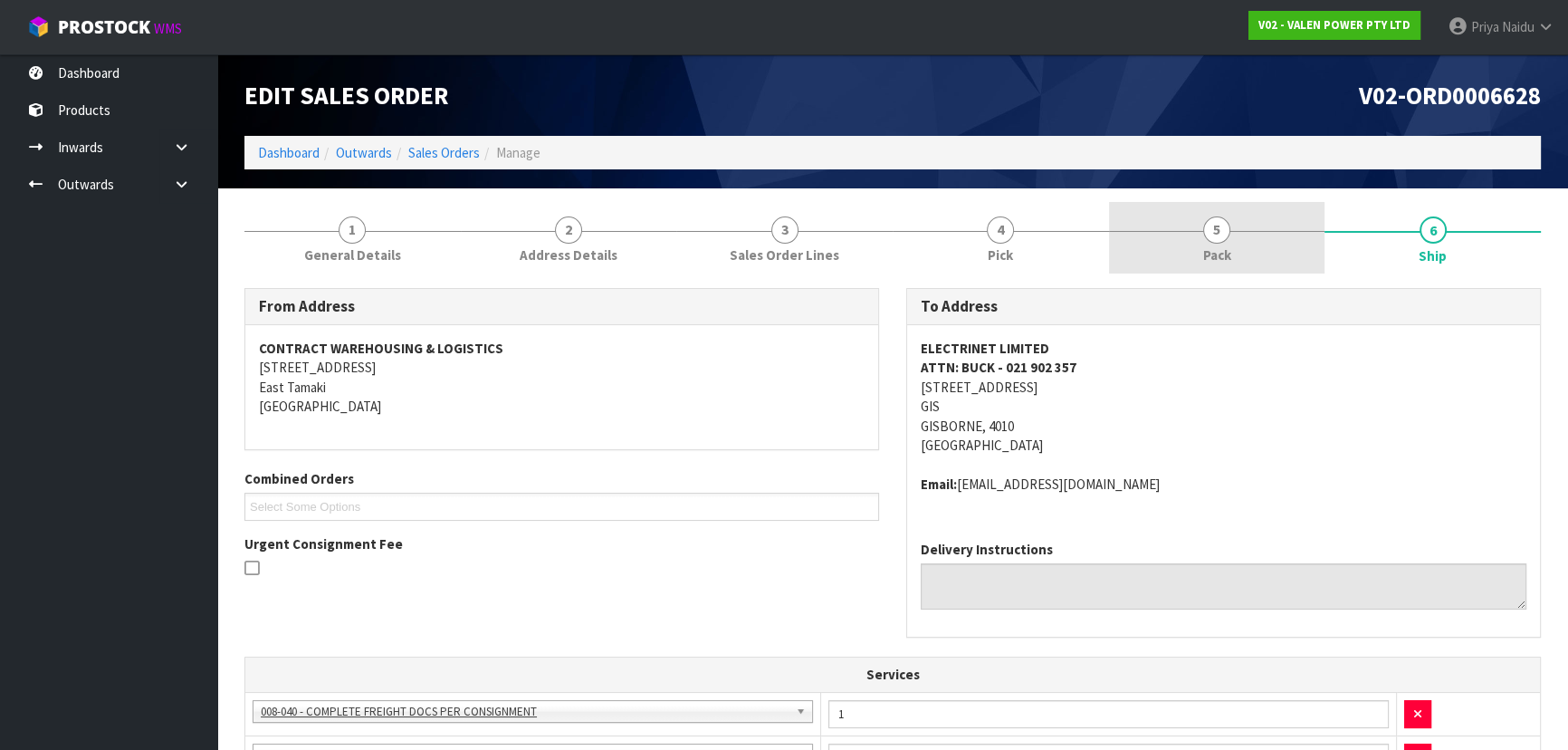
click at [1242, 267] on link "5 Pack" at bounding box center [1216, 238] width 217 height 72
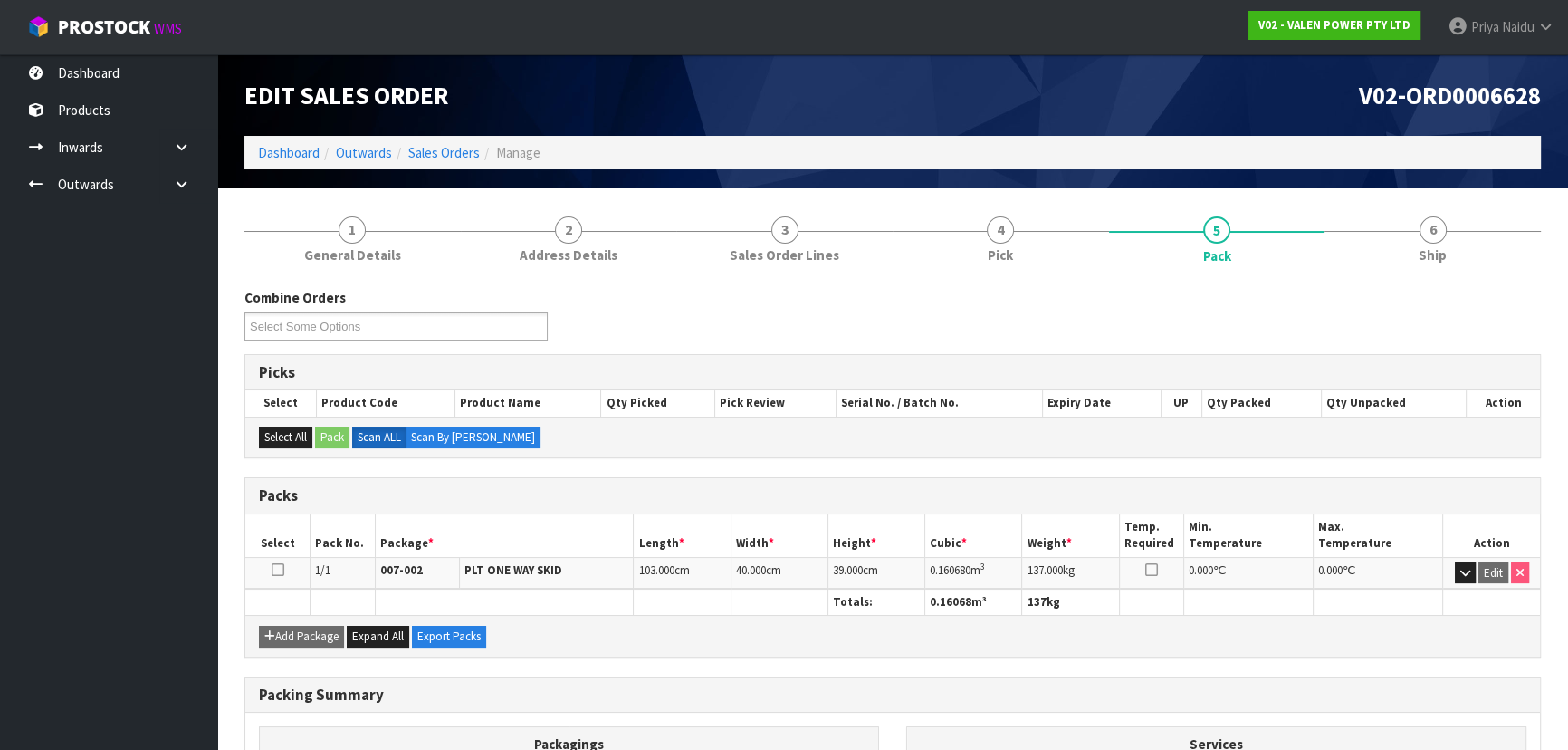
scroll to position [82, 0]
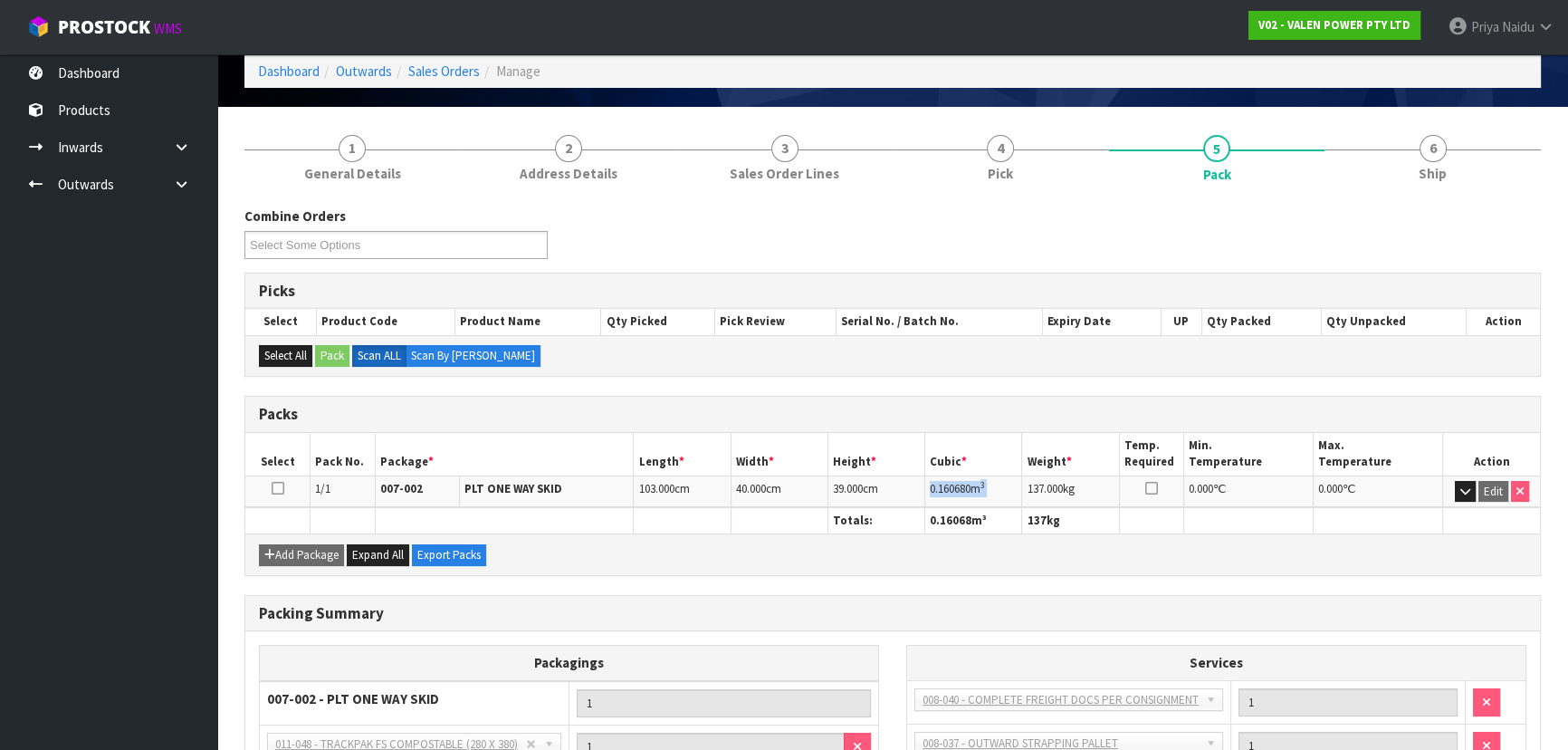
drag, startPoint x: 931, startPoint y: 483, endPoint x: 905, endPoint y: 483, distance: 26.0
click at [1012, 483] on td "0.160680 m 3" at bounding box center [973, 491] width 97 height 32
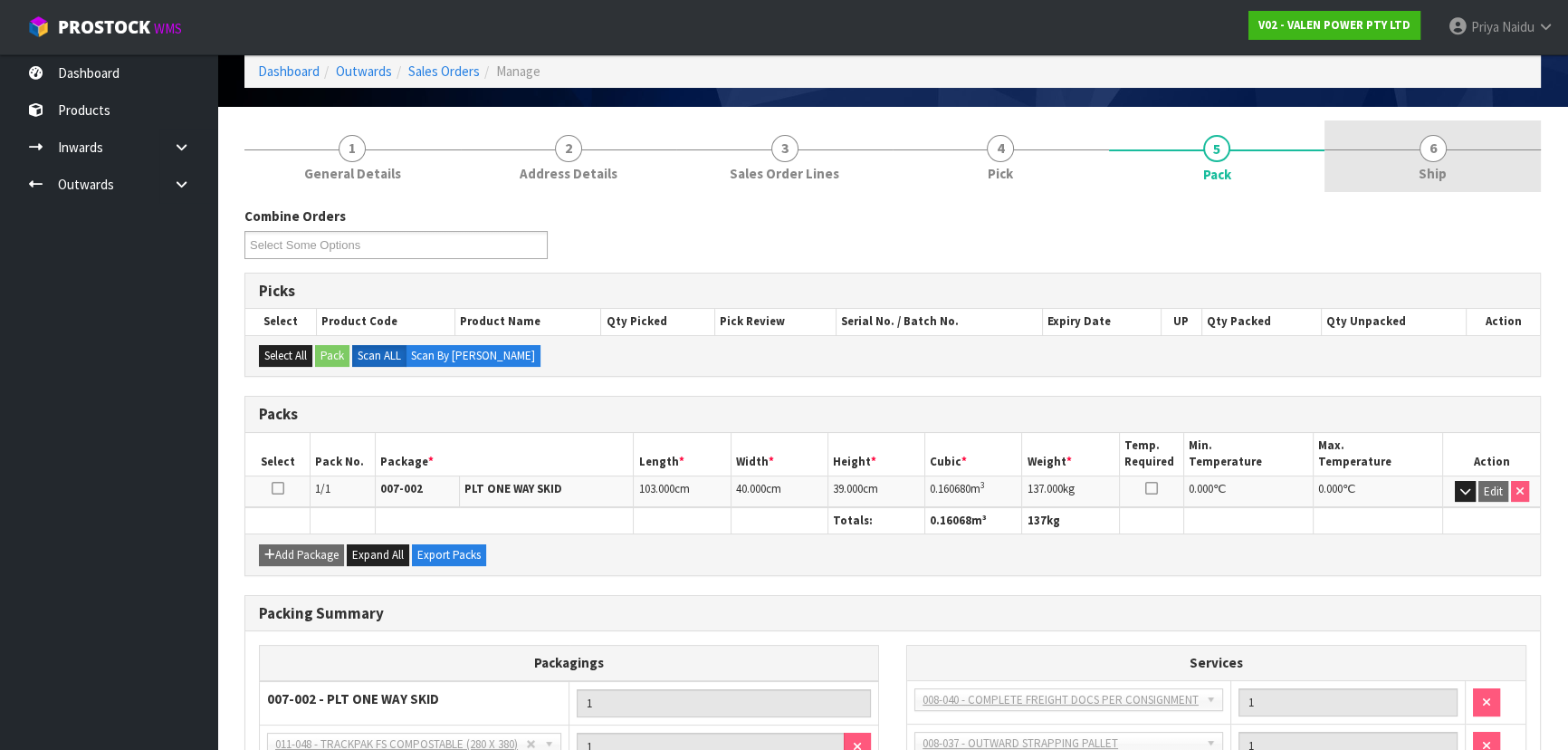
drag, startPoint x: 1468, startPoint y: 172, endPoint x: 1459, endPoint y: 180, distance: 12.0
click at [1468, 172] on link "6 Ship" at bounding box center [1432, 156] width 217 height 72
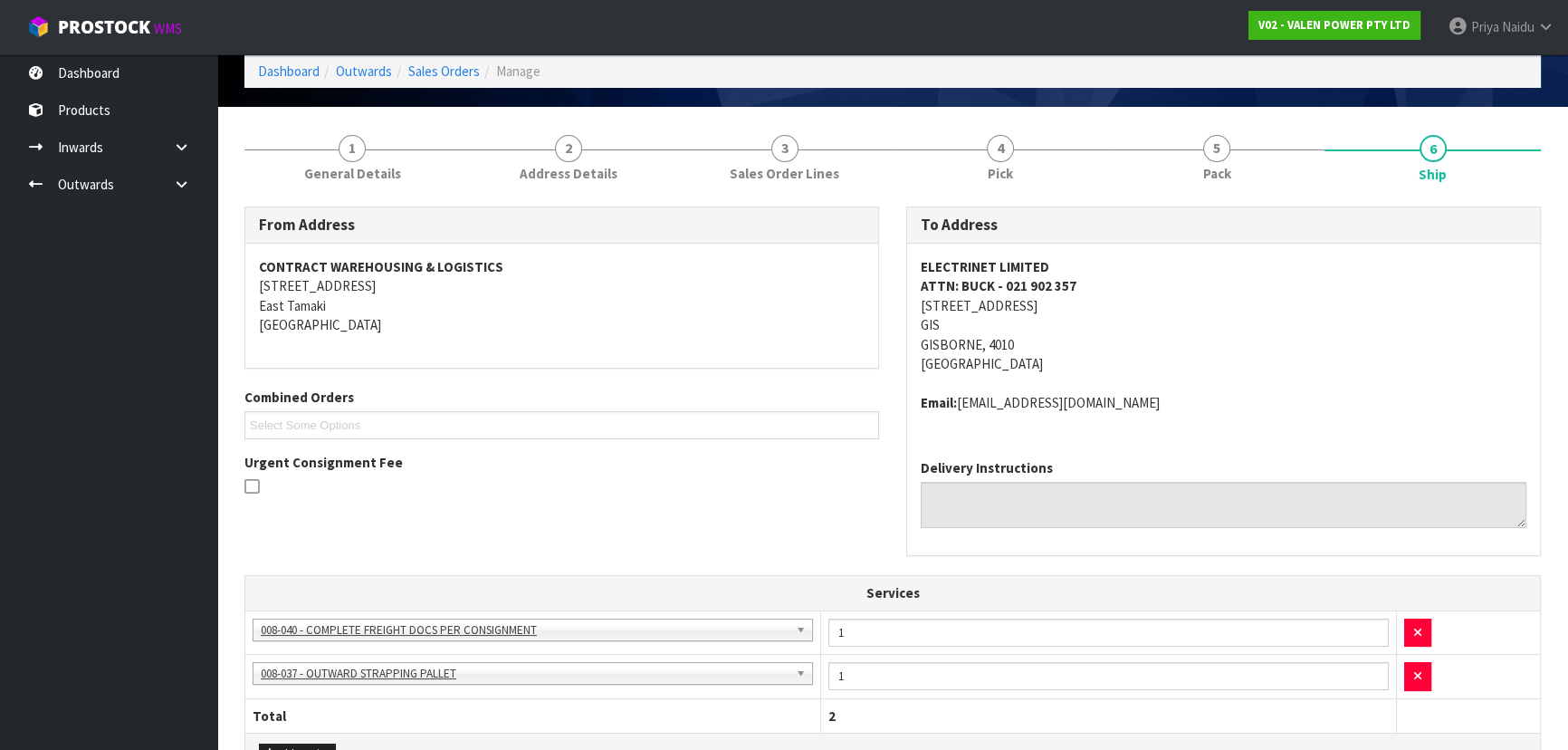
scroll to position [0, 0]
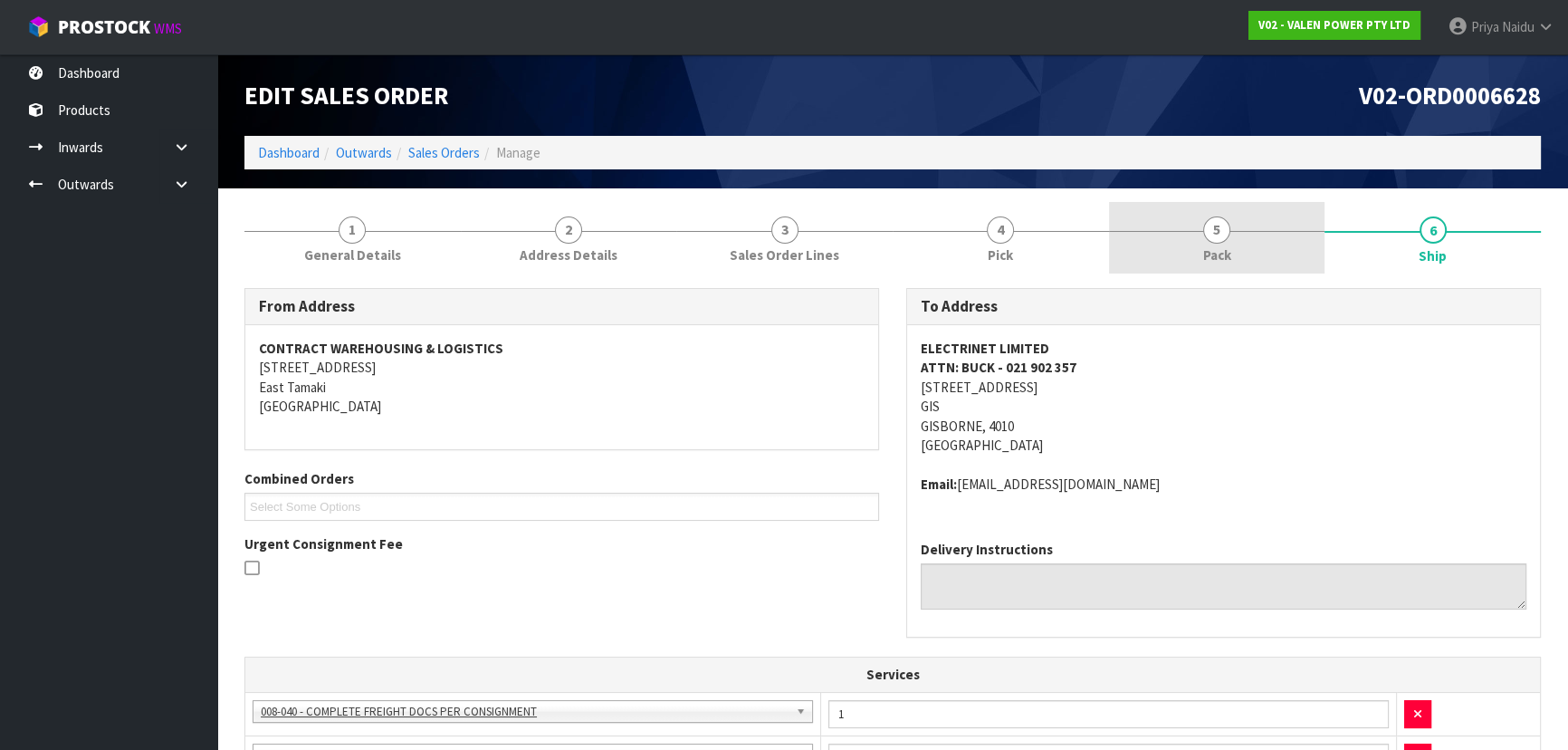
click at [1186, 229] on link "5 Pack" at bounding box center [1216, 238] width 217 height 72
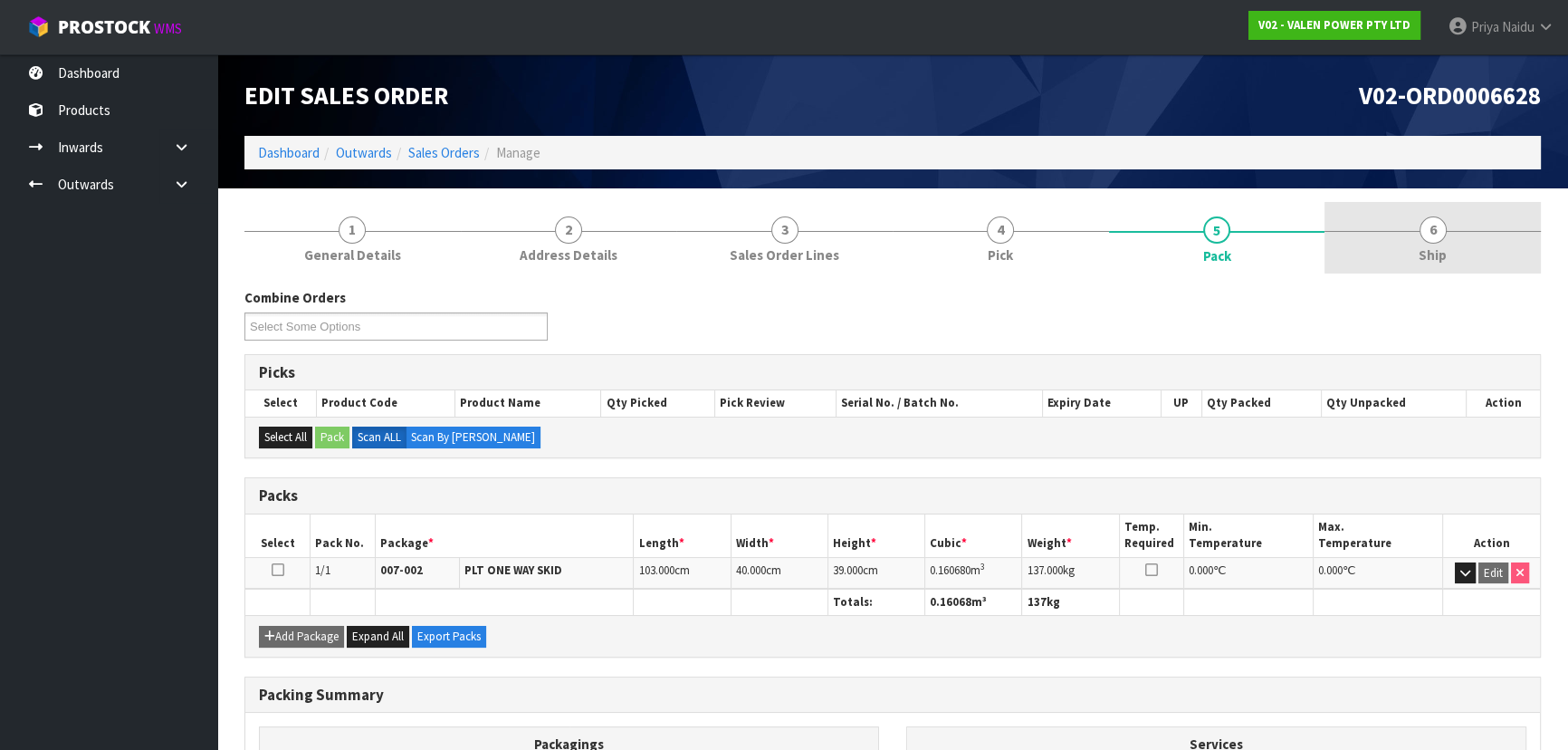
click at [1453, 204] on link "6 Ship" at bounding box center [1432, 238] width 217 height 72
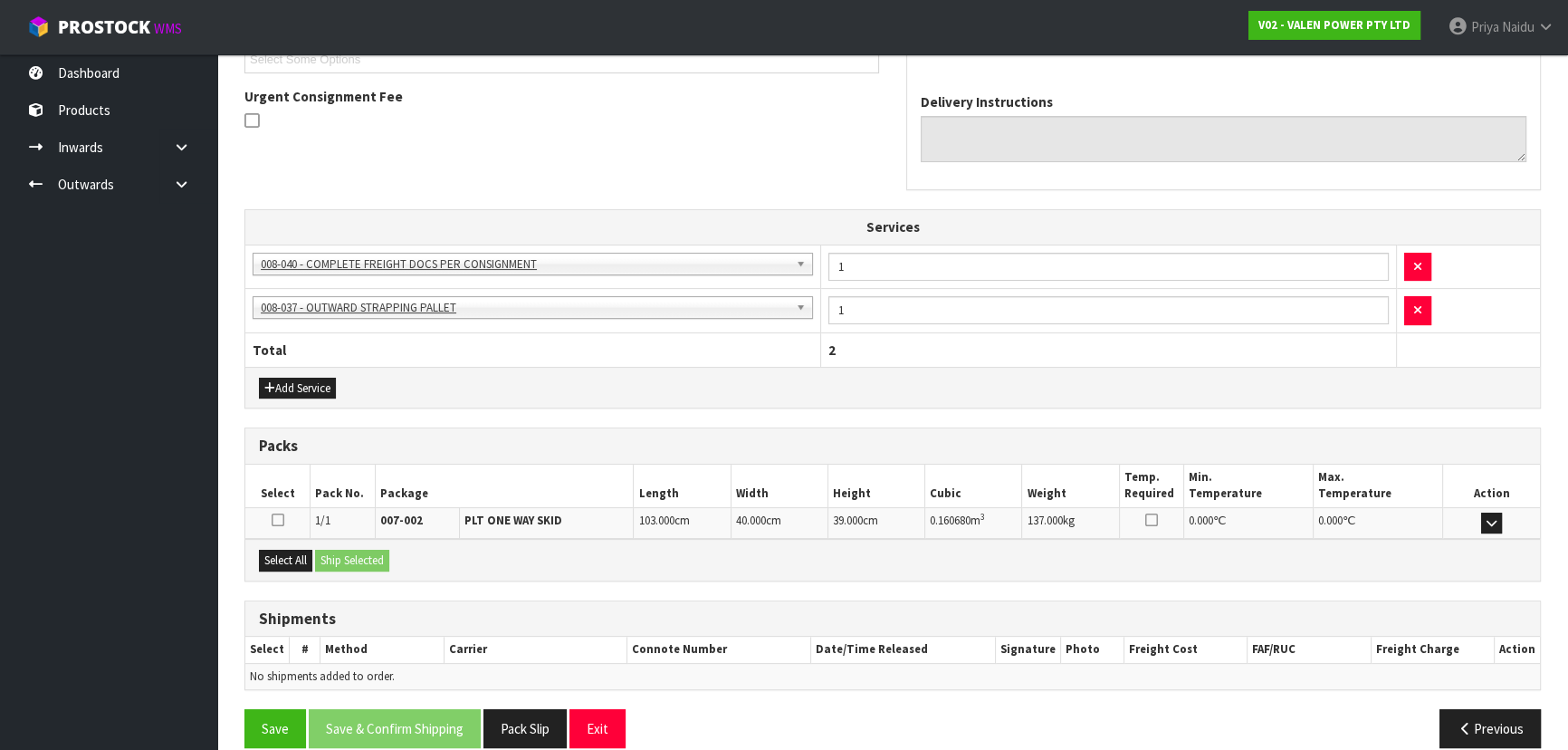
scroll to position [469, 0]
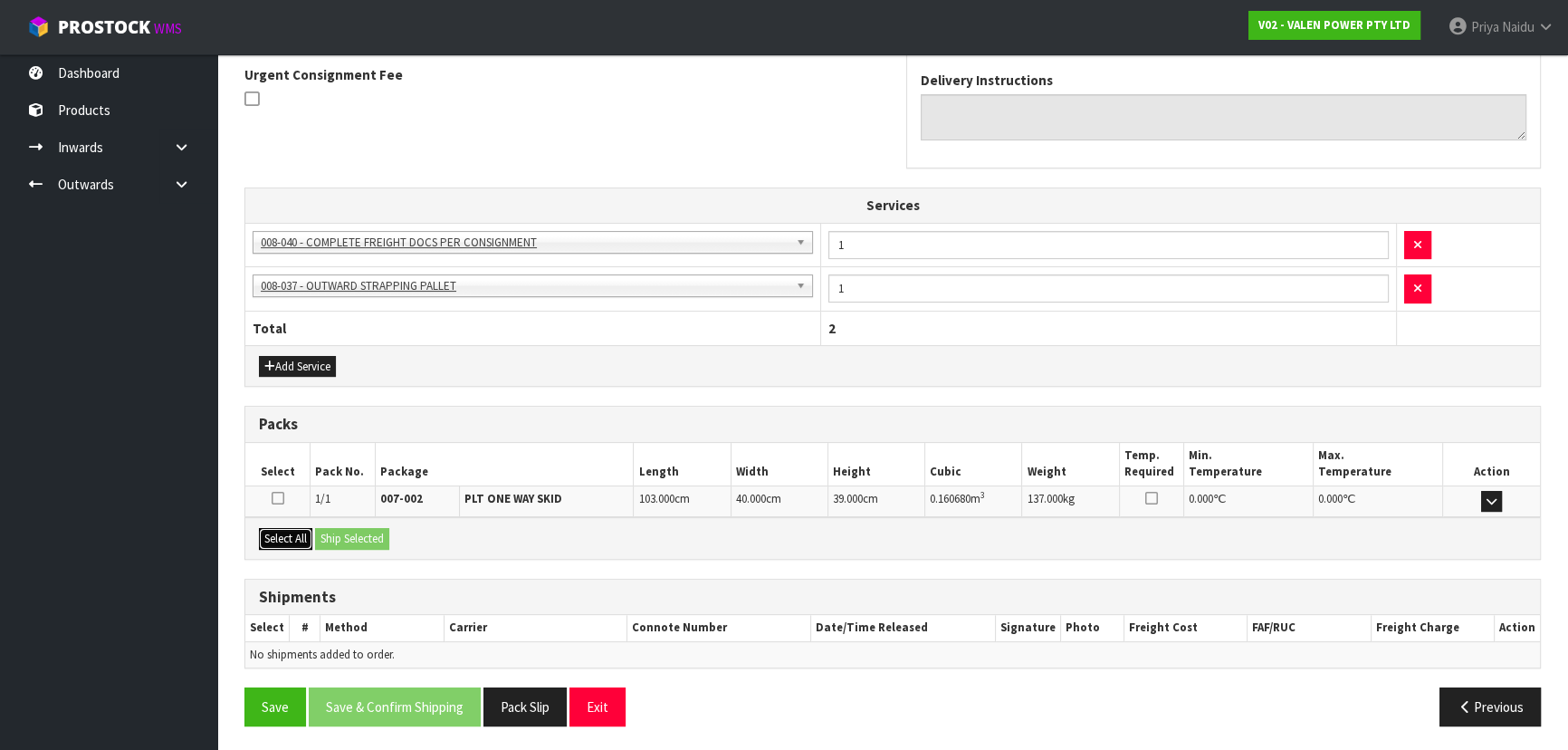
drag, startPoint x: 299, startPoint y: 531, endPoint x: 353, endPoint y: 531, distance: 54.0
click at [299, 531] on button "Select All" at bounding box center [286, 539] width 53 height 22
click at [353, 531] on button "Ship Selected" at bounding box center [353, 539] width 74 height 22
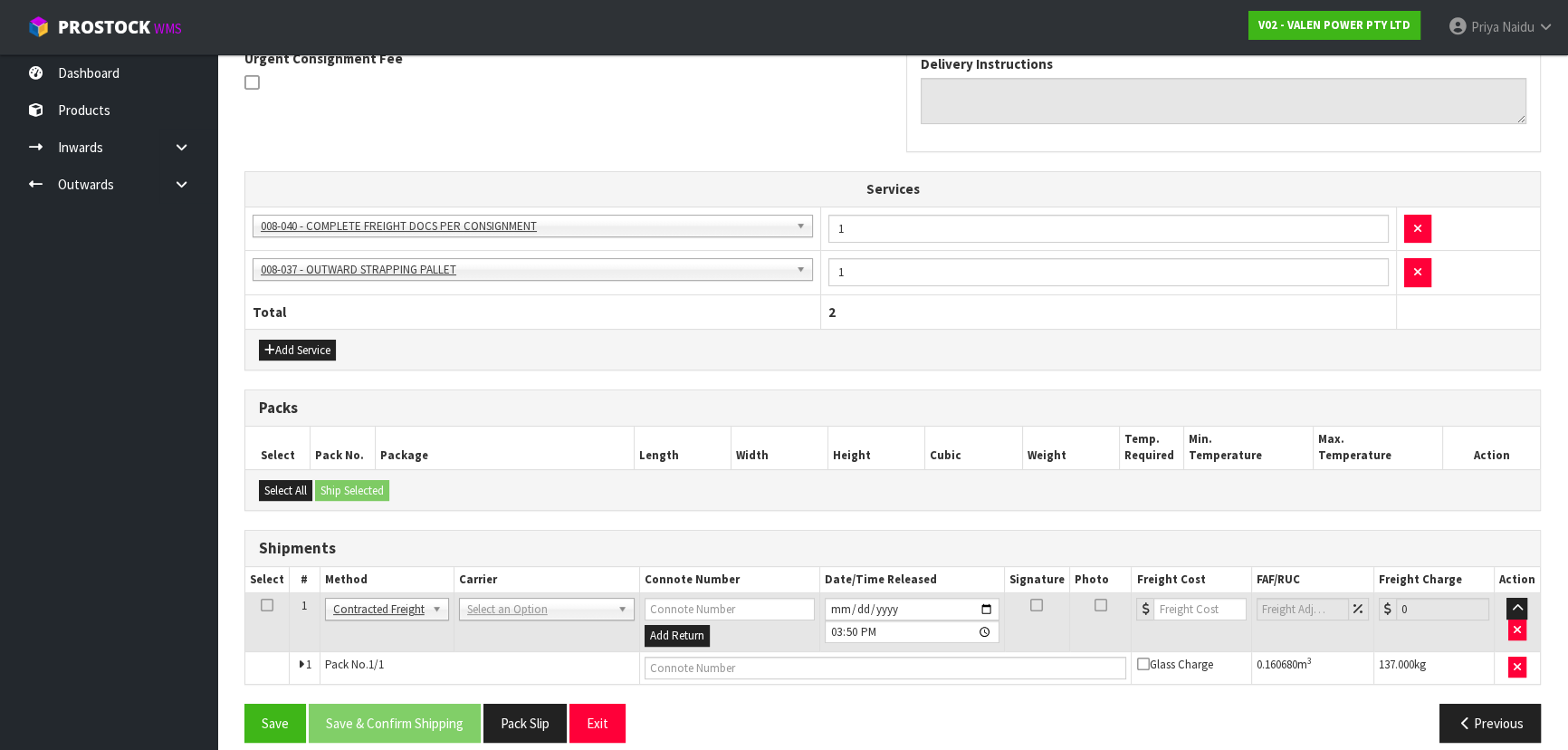
scroll to position [501, 0]
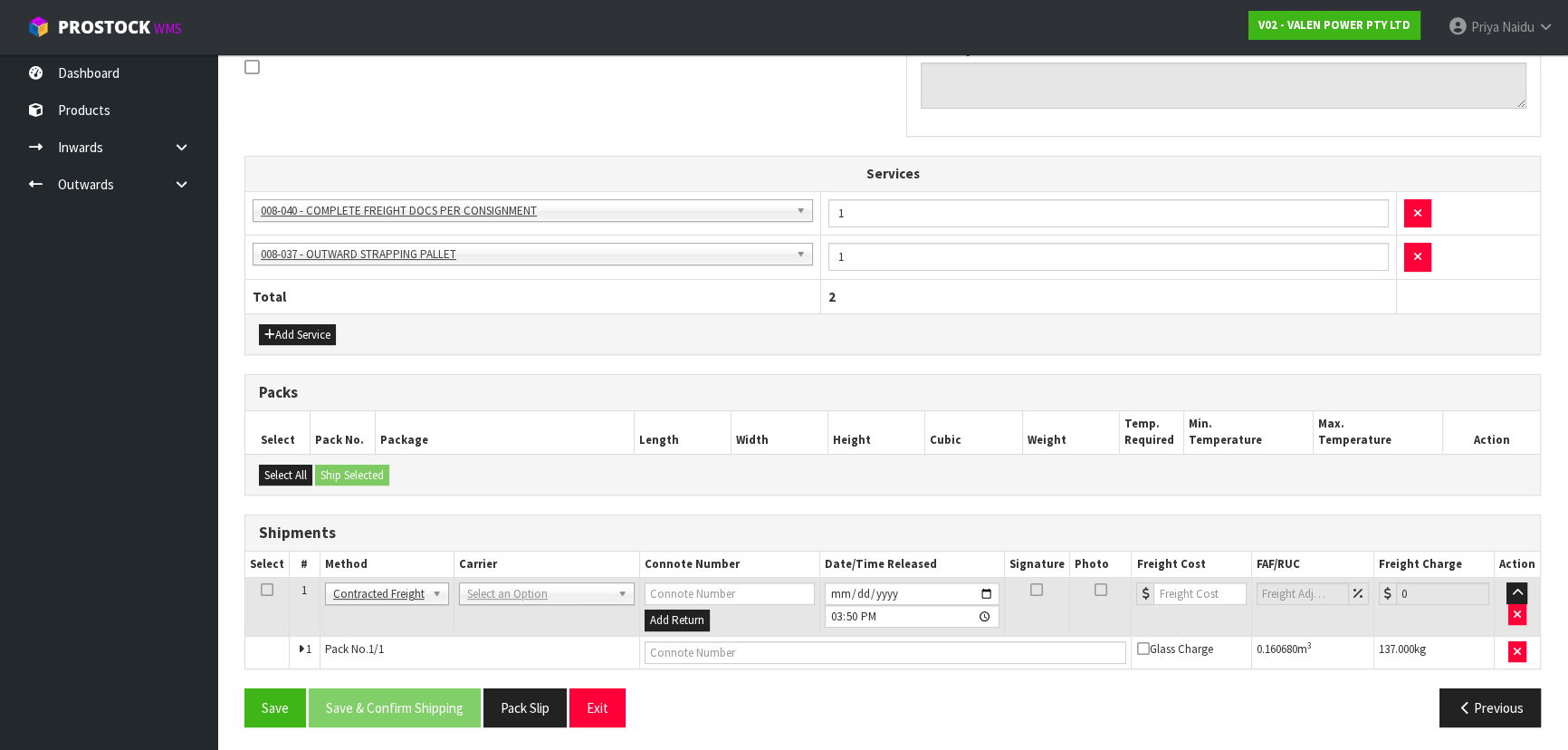
drag, startPoint x: 506, startPoint y: 588, endPoint x: 501, endPoint y: 601, distance: 13.9
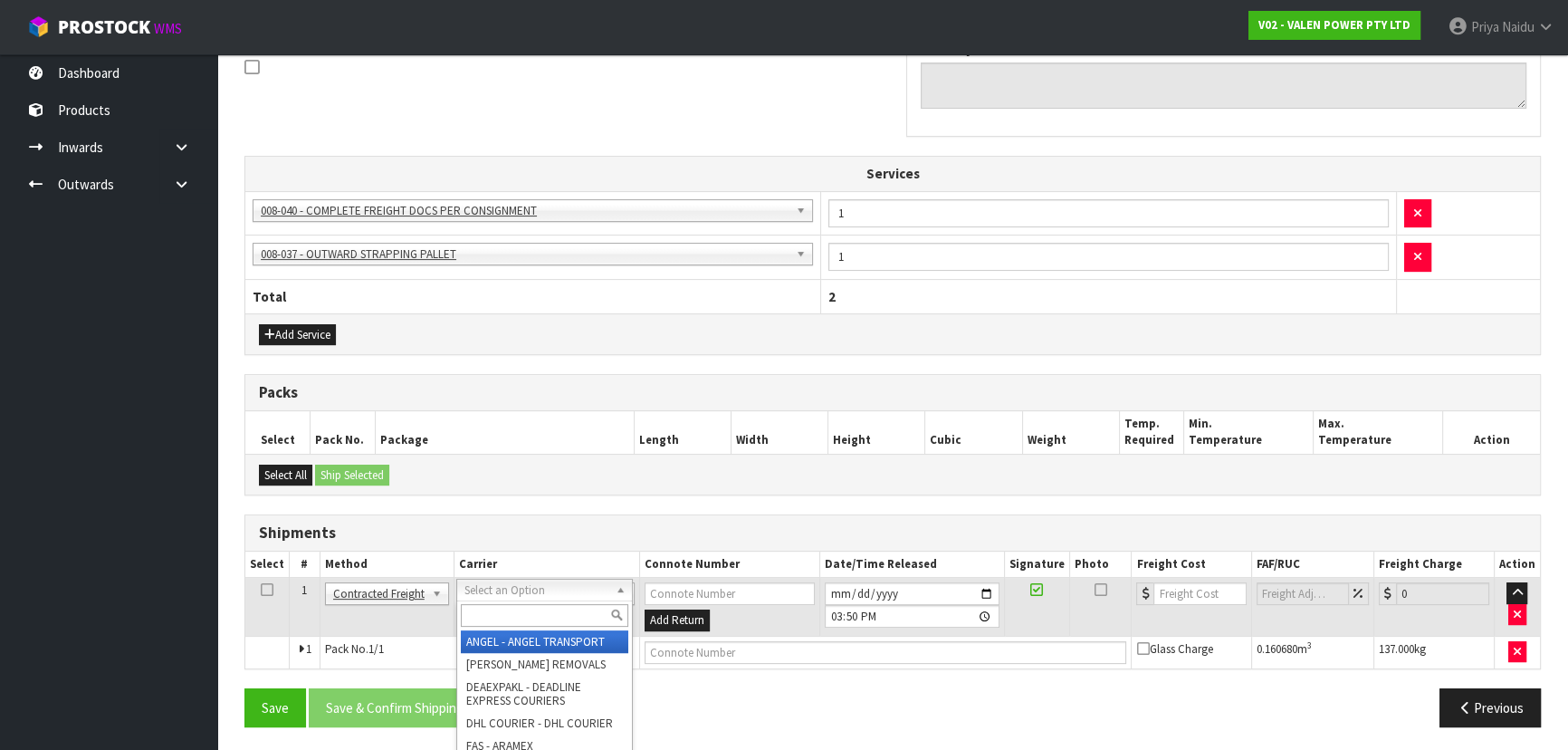
click at [498, 610] on input "text" at bounding box center [544, 615] width 168 height 23
type input "MA"
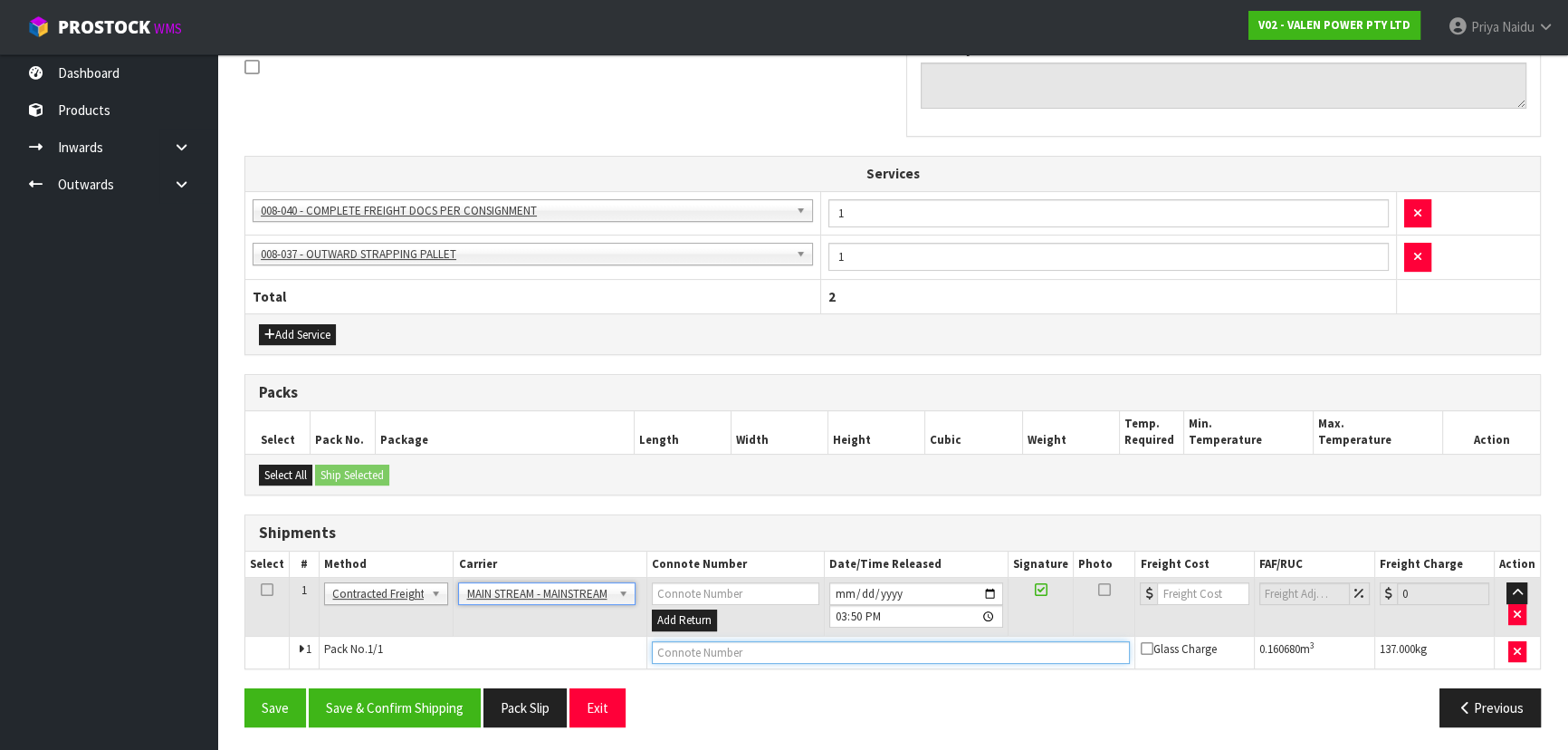
drag, startPoint x: 710, startPoint y: 647, endPoint x: 684, endPoint y: 659, distance: 28.6
click at [710, 647] on input "text" at bounding box center [891, 652] width 479 height 23
paste input "CWL7734360"
type input "CWL7734360"
click at [1190, 589] on input "number" at bounding box center [1202, 593] width 92 height 23
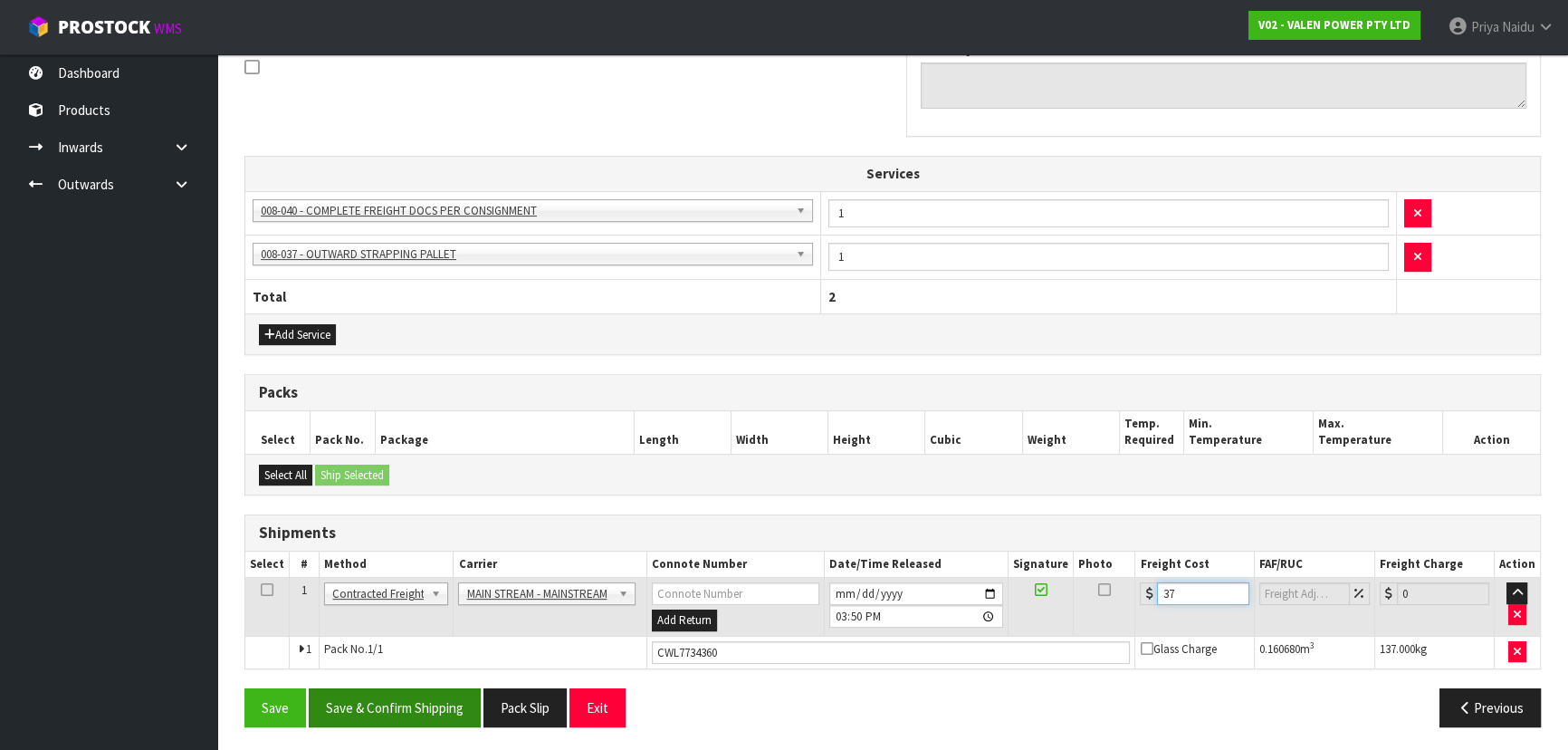
type input "37"
click at [435, 695] on button "Save & Confirm Shipping" at bounding box center [395, 707] width 172 height 39
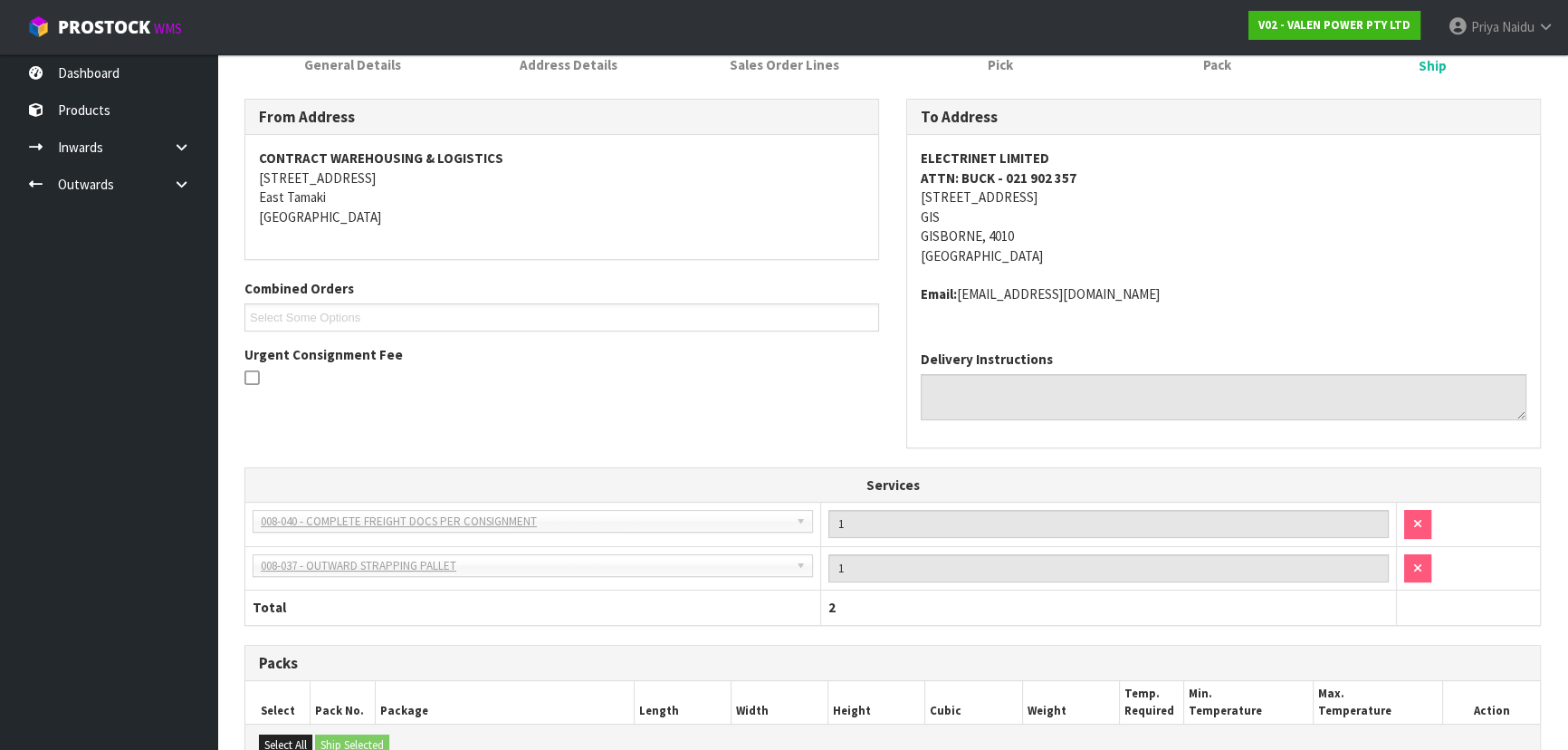
scroll to position [0, 0]
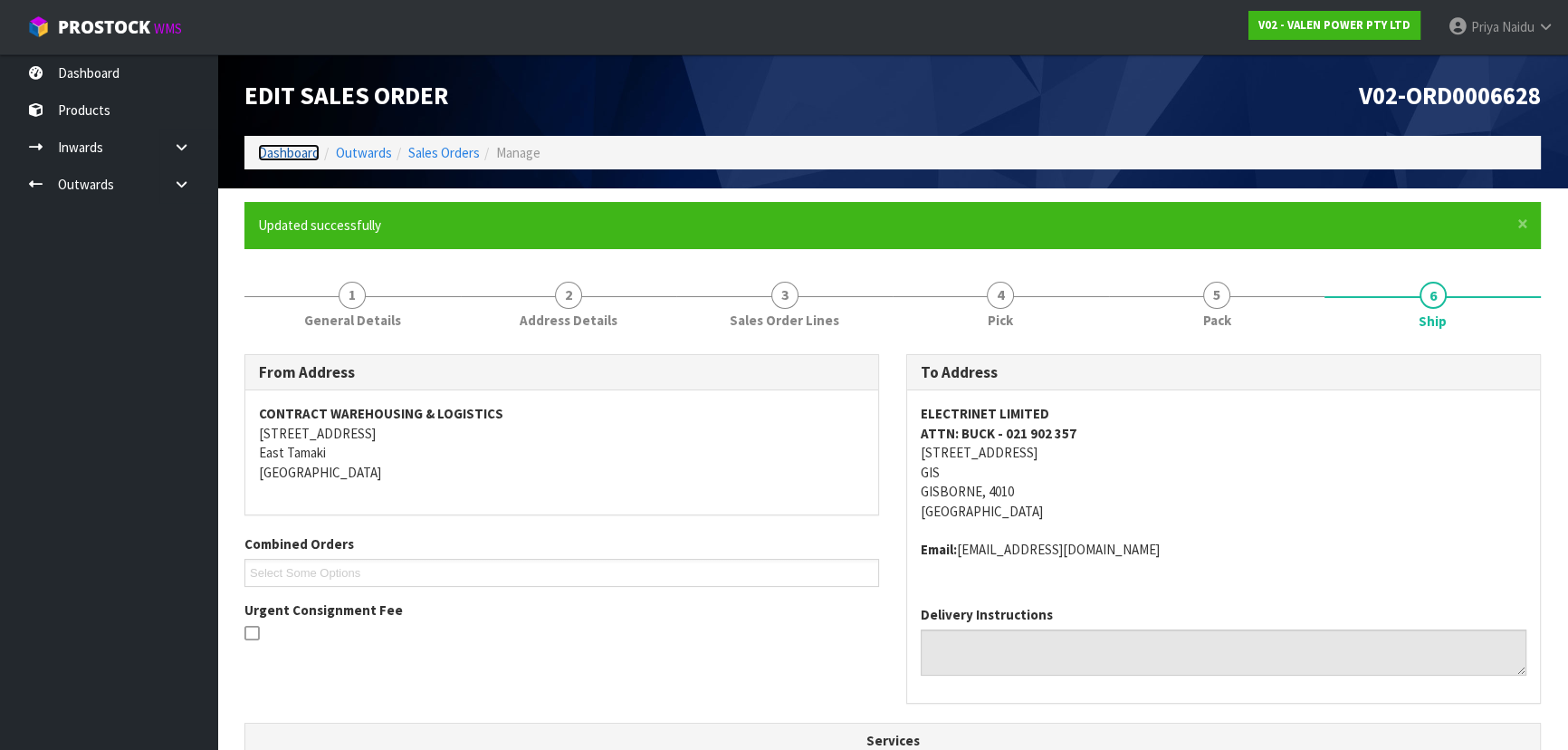
click at [284, 149] on link "Dashboard" at bounding box center [289, 152] width 62 height 17
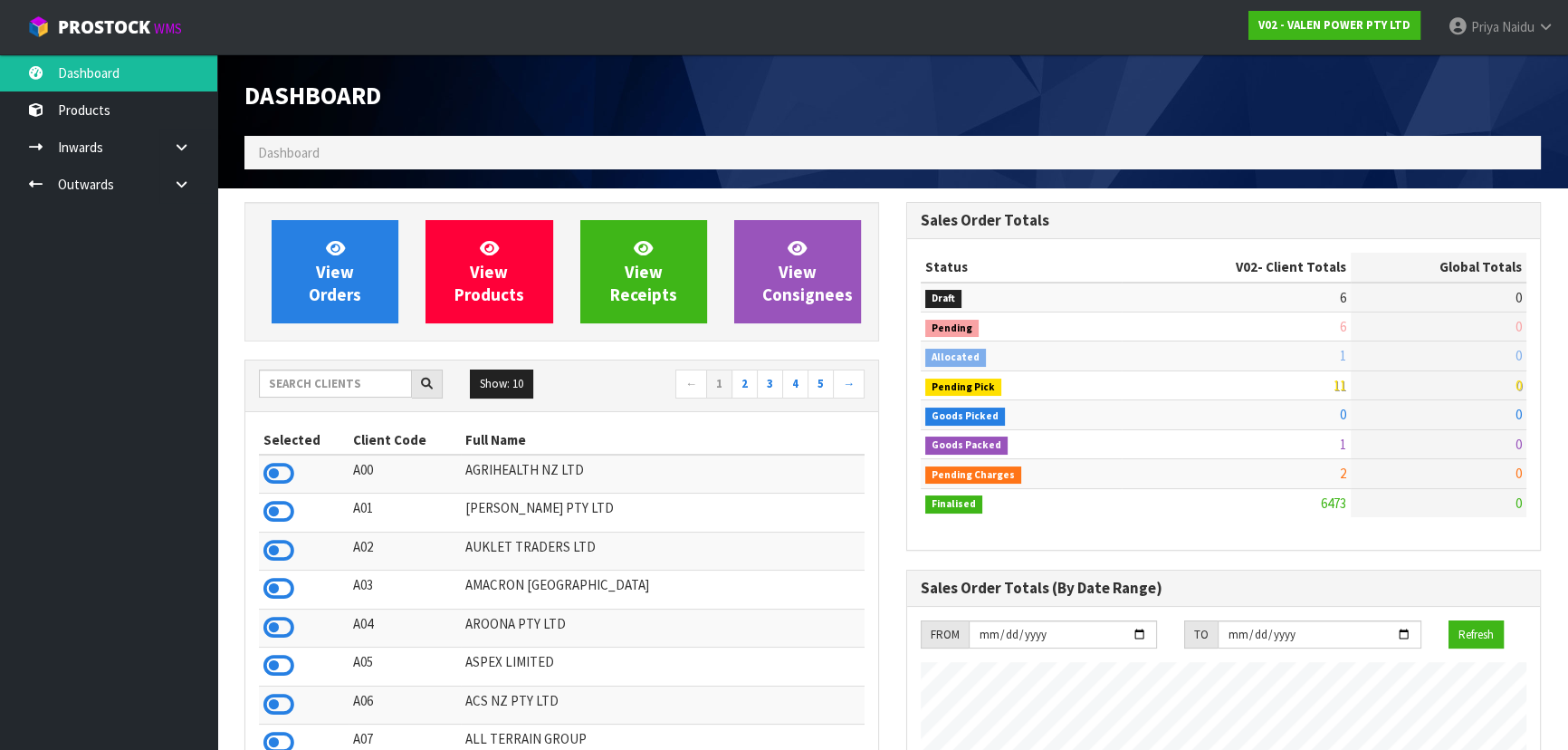
scroll to position [1408, 661]
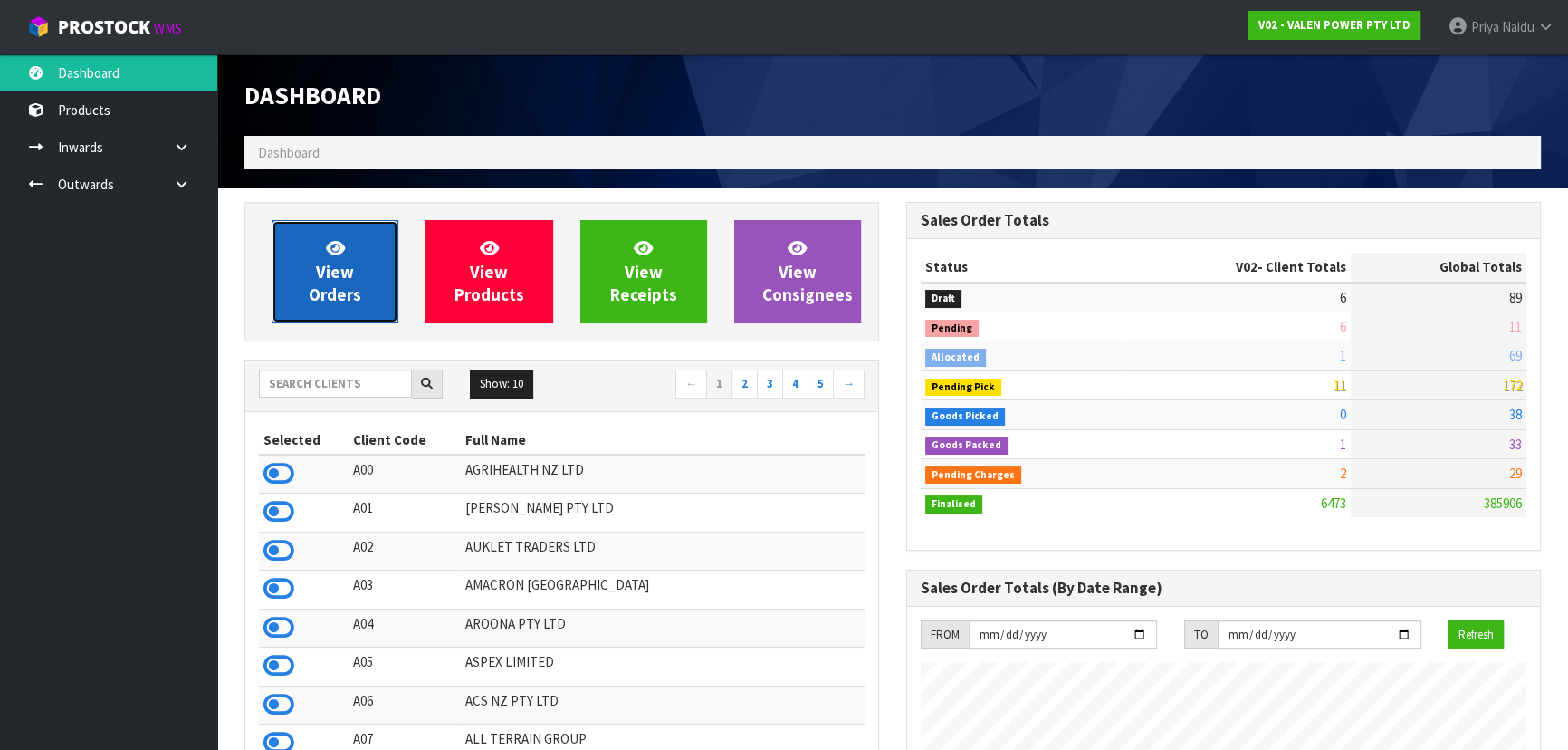
click at [352, 255] on link "View Orders" at bounding box center [335, 272] width 127 height 103
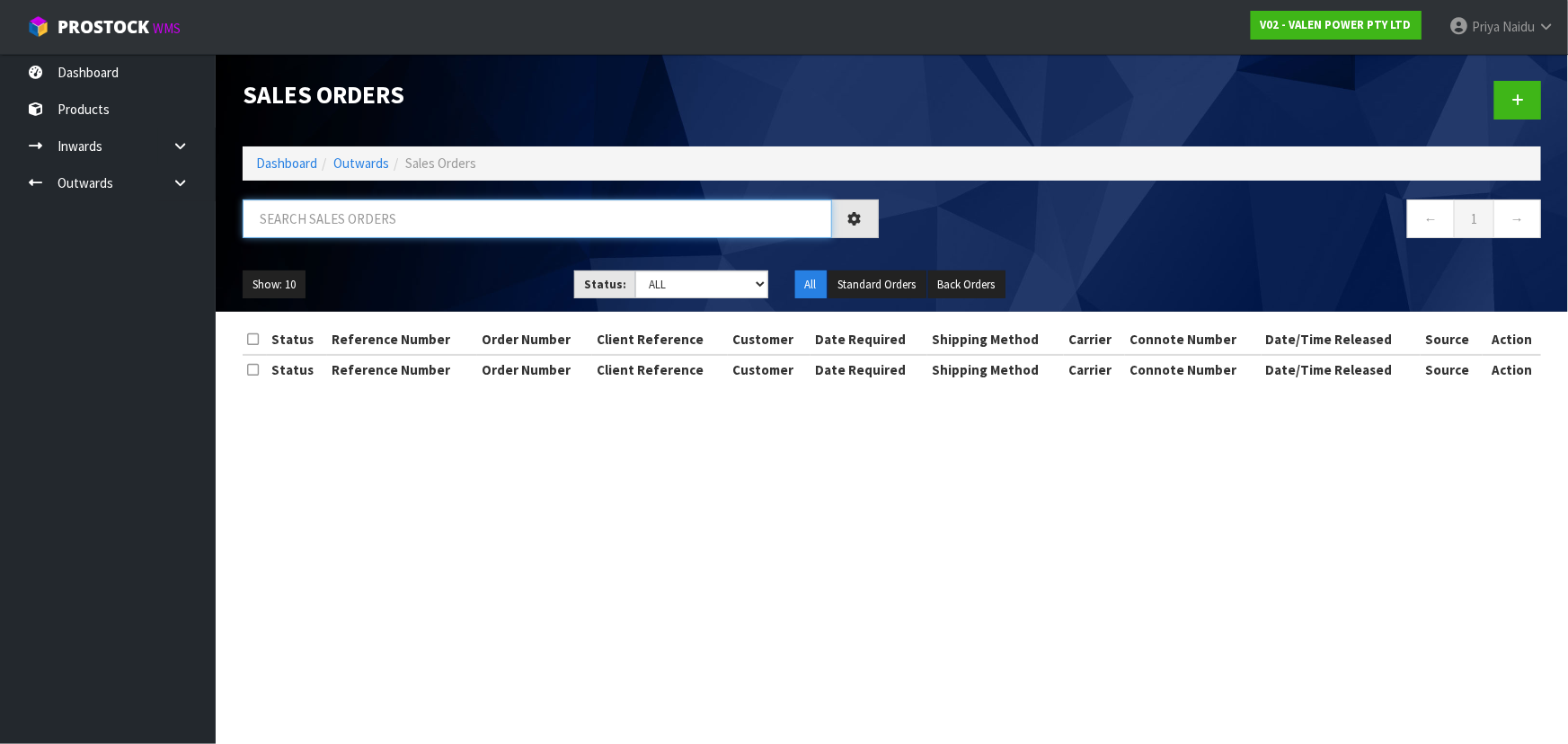
click at [336, 207] on input "text" at bounding box center [537, 219] width 590 height 39
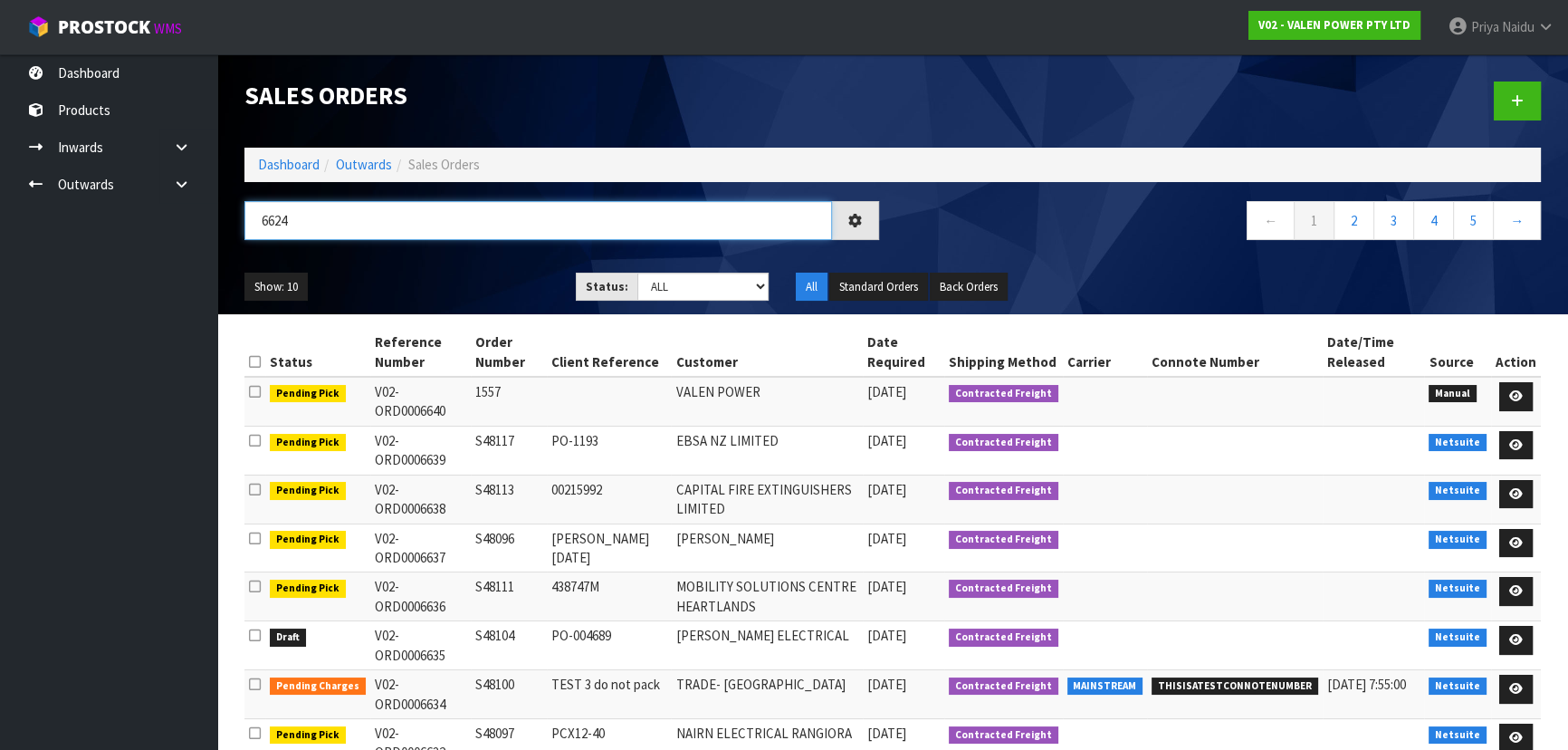
type input "6624"
click at [470, 255] on div "6624 ← 1 2 3 4 5 →" at bounding box center [893, 230] width 1323 height 58
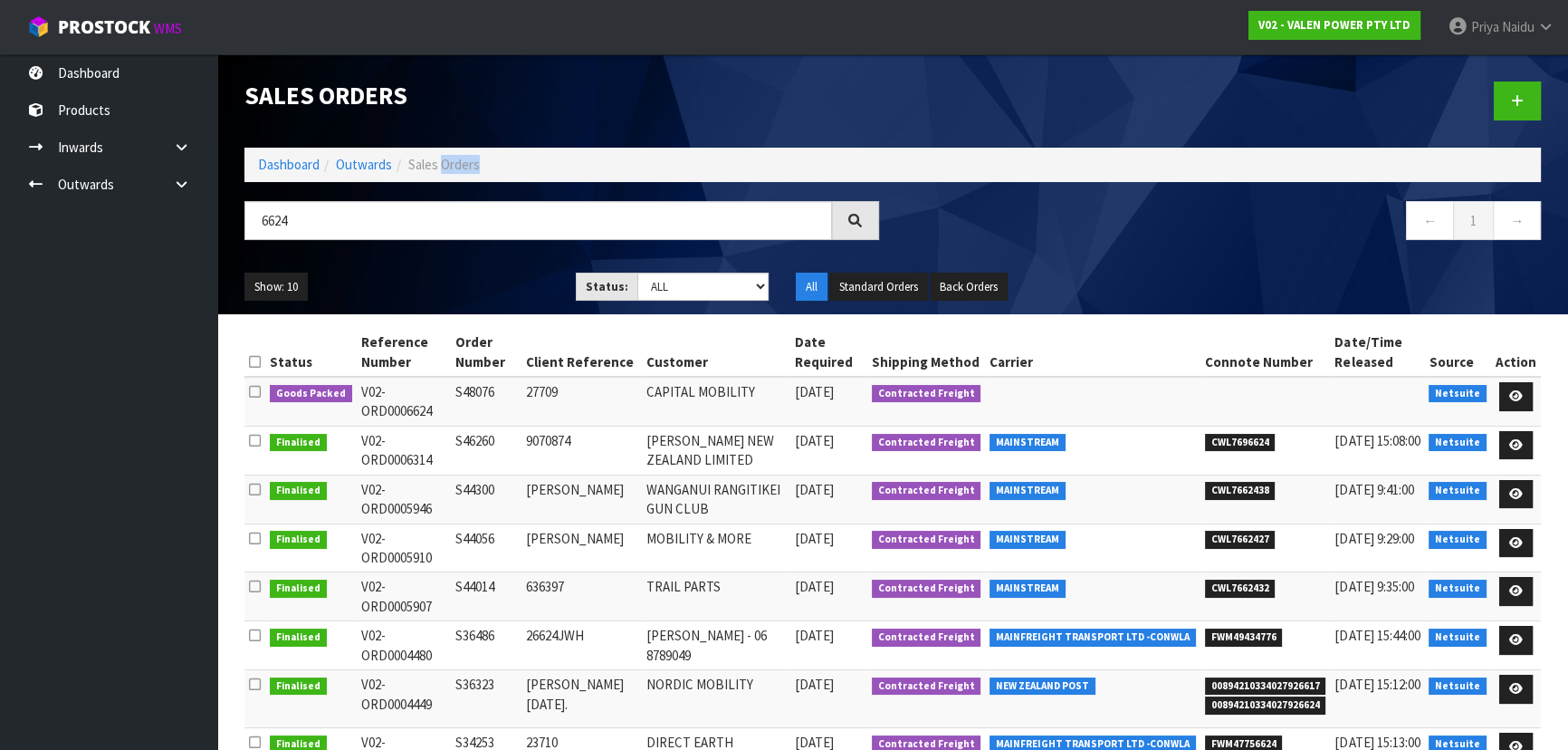
click at [470, 255] on div "6624 ← 1 →" at bounding box center [893, 230] width 1323 height 58
click at [463, 258] on div "6624 ← 1 →" at bounding box center [893, 230] width 1323 height 58
click at [1521, 394] on icon at bounding box center [1515, 395] width 14 height 12
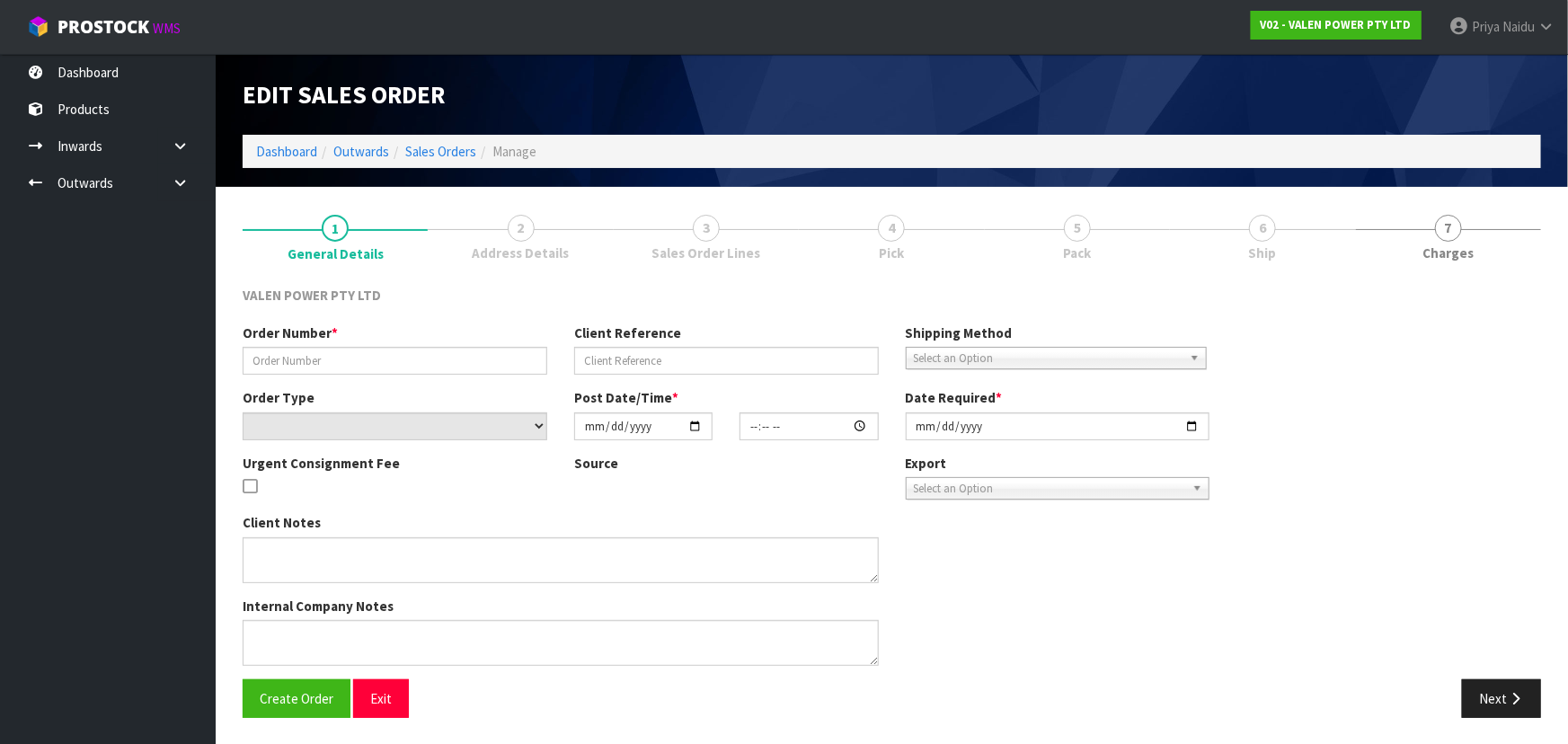
type input "S48076"
type input "27709"
select select "number:0"
type input "2025-10-13"
type input "15:15:18.000"
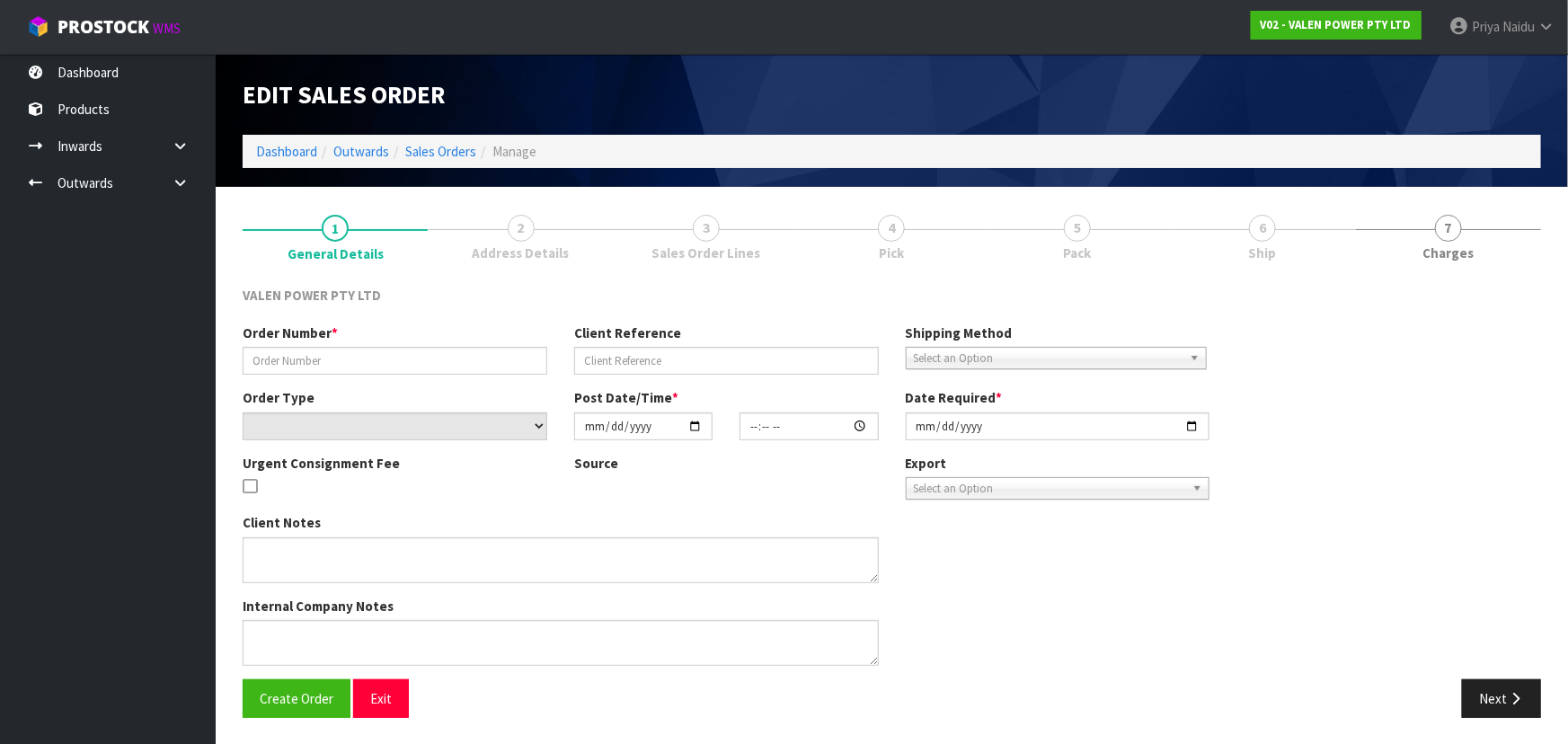
type input "2025-10-14"
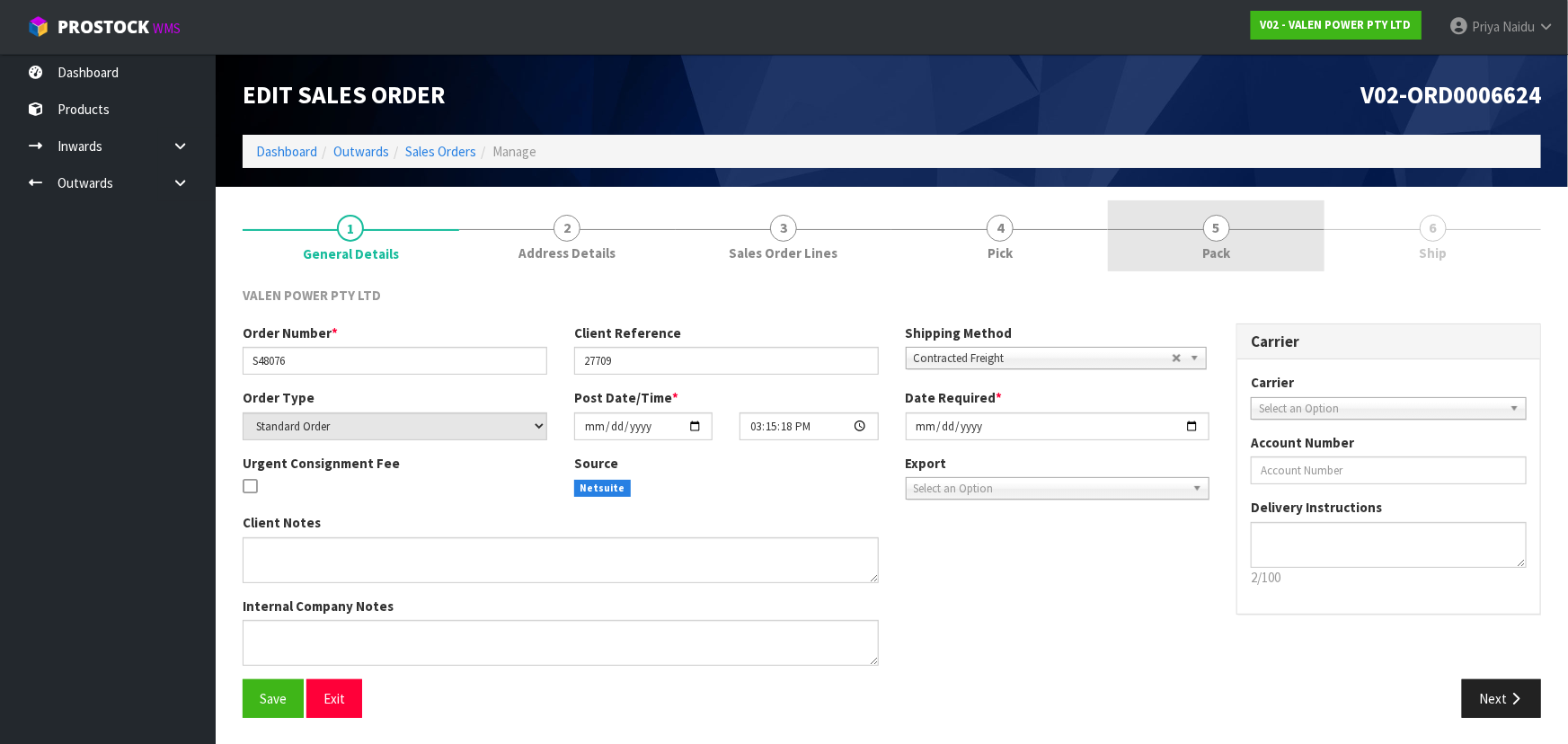
drag, startPoint x: 1251, startPoint y: 242, endPoint x: 1245, endPoint y: 271, distance: 29.6
click at [1249, 242] on link "5 Pack" at bounding box center [1216, 236] width 217 height 71
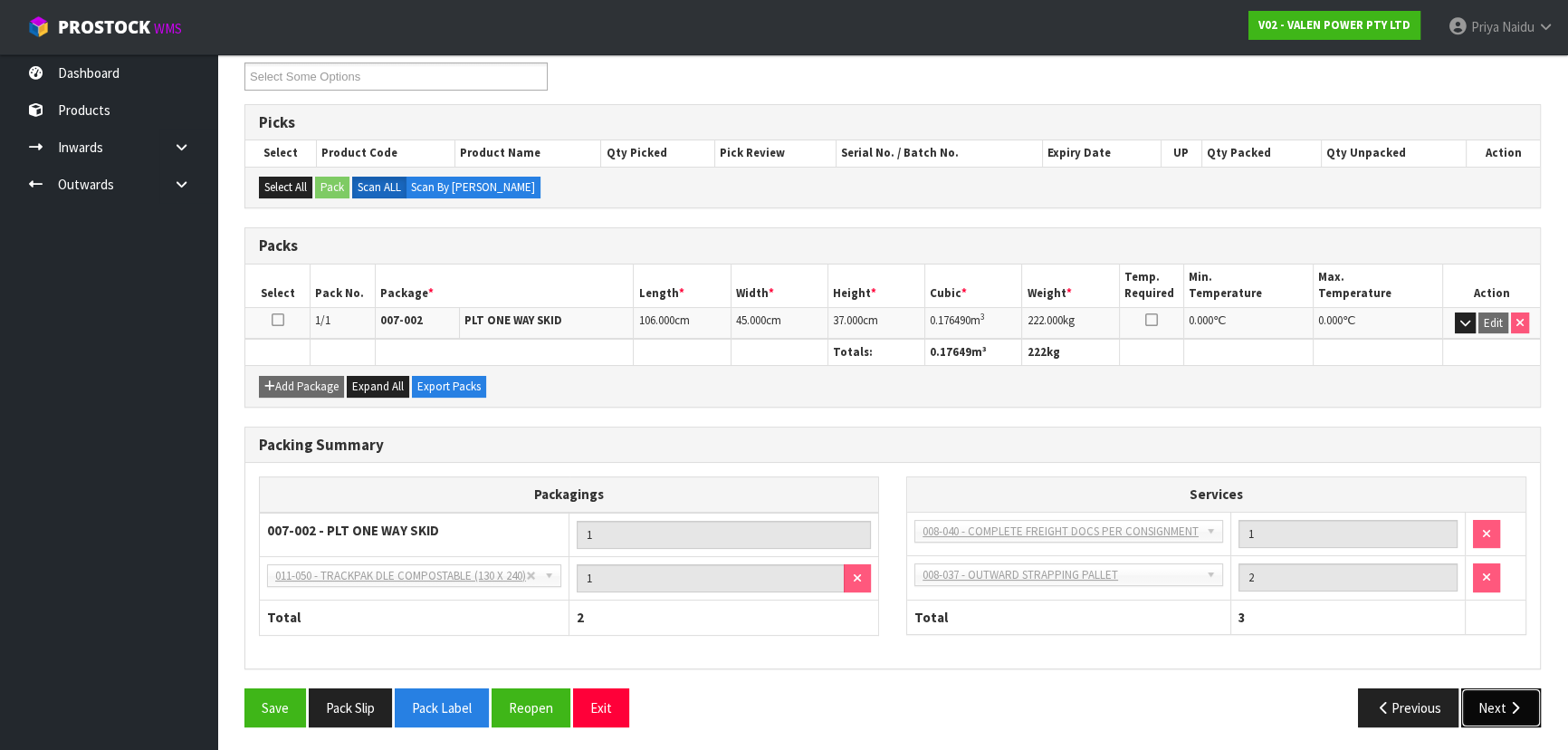
click at [1502, 697] on button "Next" at bounding box center [1501, 707] width 80 height 39
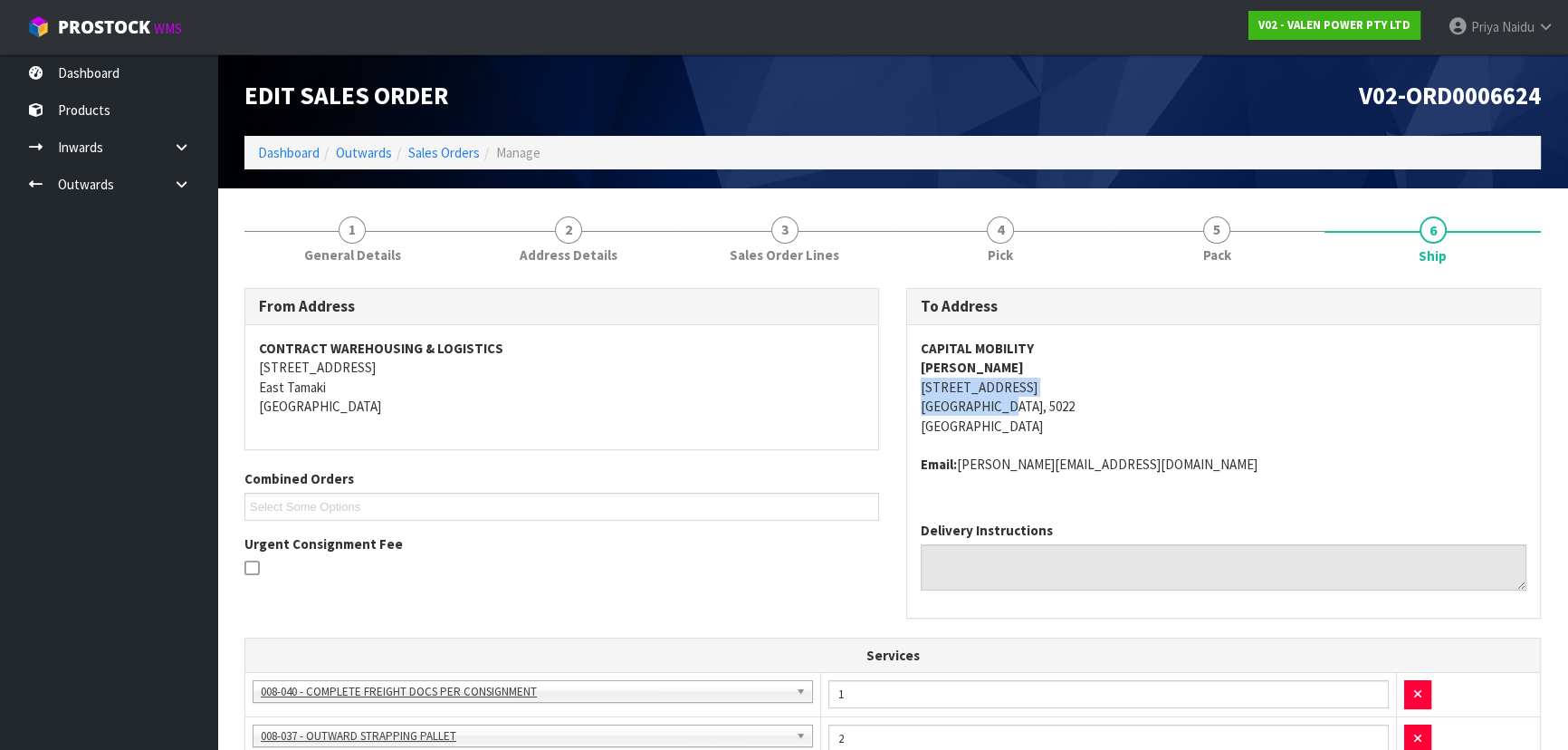
drag, startPoint x: 915, startPoint y: 387, endPoint x: 905, endPoint y: 397, distance: 14.1
click at [1075, 397] on div "CAPITAL MOBILITY ROBERT D 23 BROKEN HILL ROAD PORIRUA, 5022 New Zealand Email: …" at bounding box center [1224, 415] width 633 height 182
drag, startPoint x: 914, startPoint y: 346, endPoint x: 808, endPoint y: 342, distance: 106.1
click at [1111, 342] on div "CAPITAL MOBILITY ROBERT D 23 BROKEN HILL ROAD PORIRUA, 5022 New Zealand Email: …" at bounding box center [1224, 415] width 633 height 182
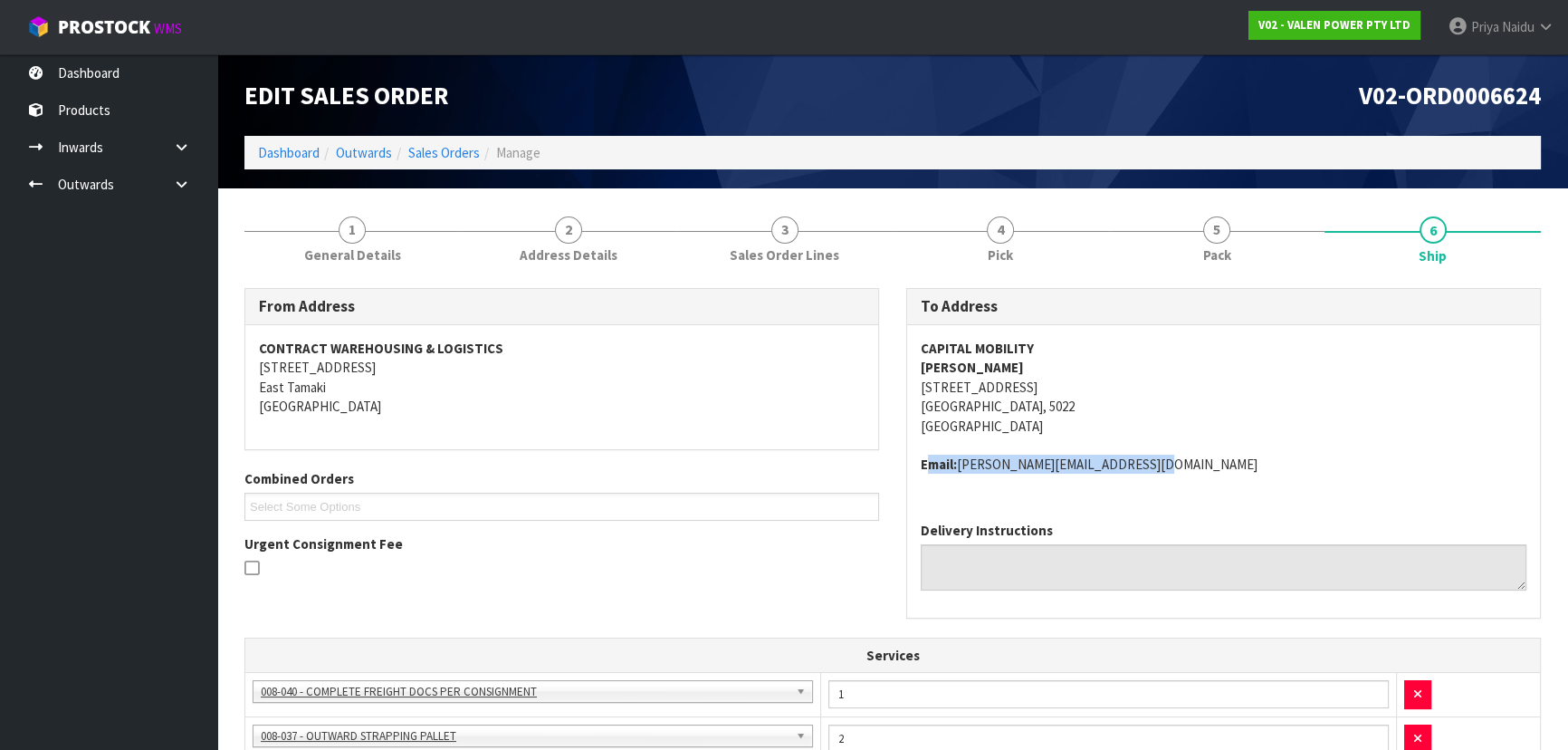
drag, startPoint x: 924, startPoint y: 463, endPoint x: 1107, endPoint y: 451, distance: 183.4
click at [1190, 458] on address "Email: robert@capitalmobility.co.nz" at bounding box center [1224, 463] width 605 height 19
click at [916, 467] on div "CAPITAL MOBILITY ROBERT D 23 BROKEN HILL ROAD PORIRUA, 5022 New Zealand Email: …" at bounding box center [1224, 415] width 633 height 182
drag, startPoint x: 916, startPoint y: 457, endPoint x: 1086, endPoint y: 457, distance: 170.0
click at [1157, 457] on div "CAPITAL MOBILITY ROBERT D 23 BROKEN HILL ROAD PORIRUA, 5022 New Zealand Email: …" at bounding box center [1224, 415] width 633 height 182
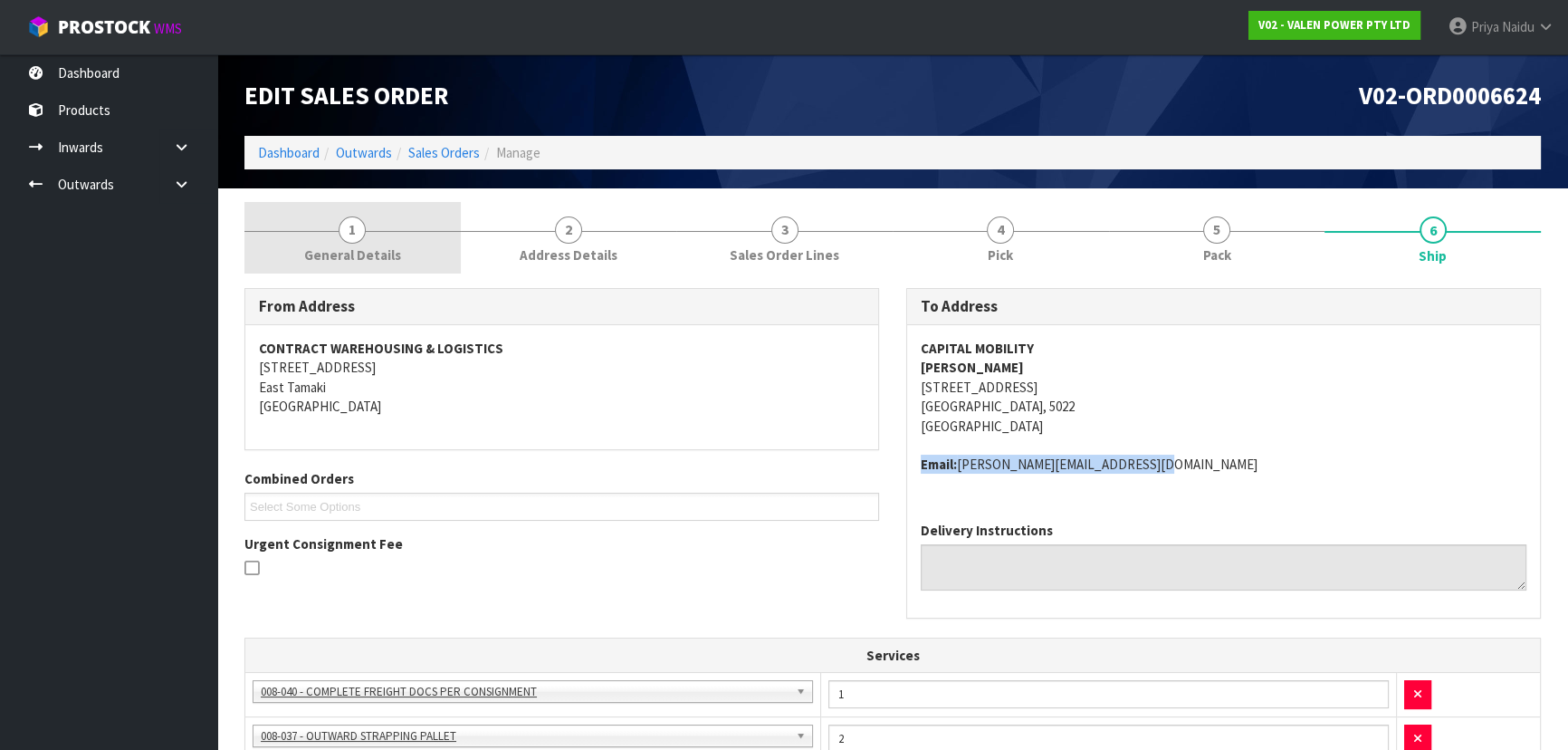
click at [381, 254] on span "General Details" at bounding box center [353, 255] width 97 height 19
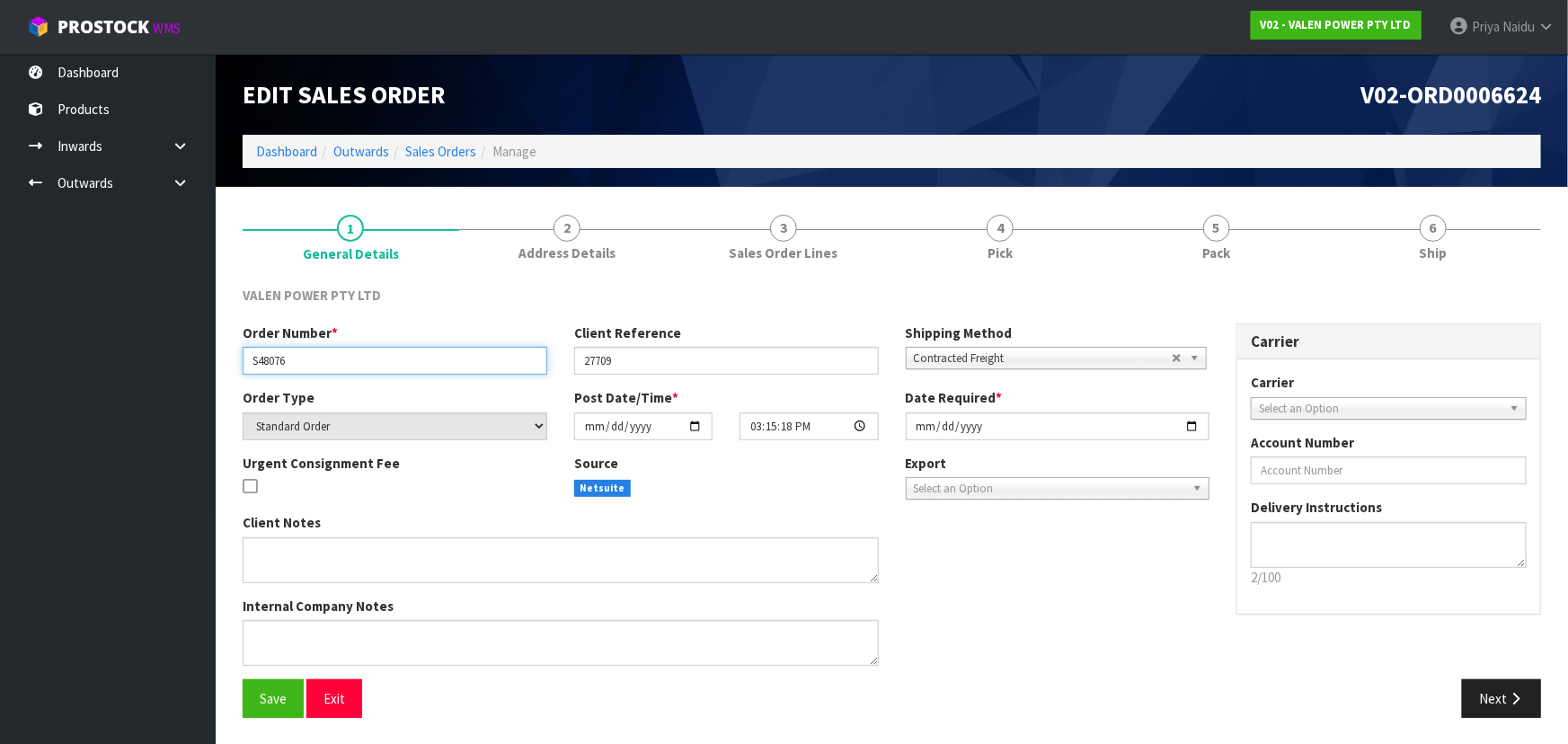
drag, startPoint x: 249, startPoint y: 358, endPoint x: 311, endPoint y: 357, distance: 62.0
click at [311, 357] on input "S48076" at bounding box center [395, 360] width 305 height 28
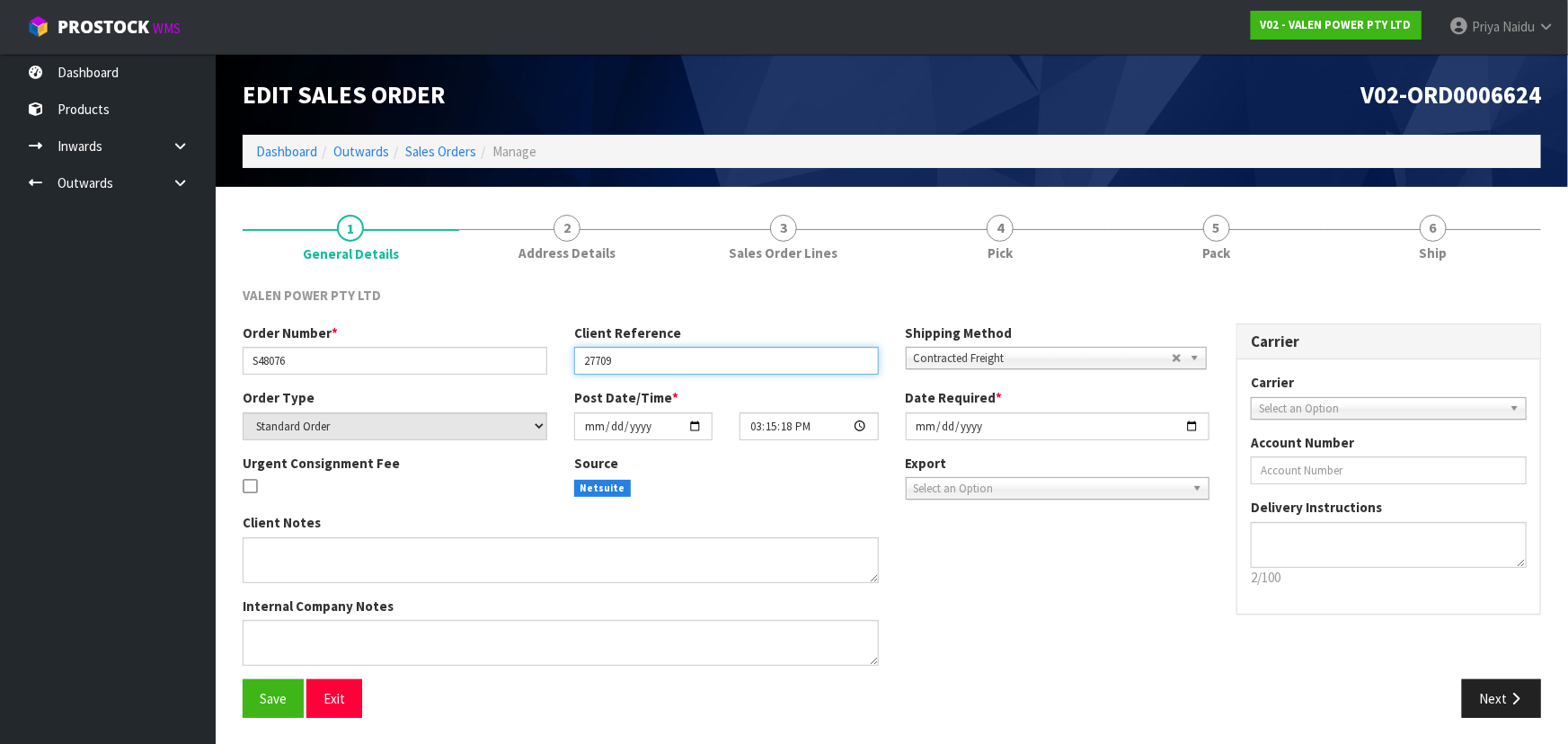
drag, startPoint x: 583, startPoint y: 363, endPoint x: 640, endPoint y: 359, distance: 57.1
click at [640, 359] on input "27709" at bounding box center [726, 360] width 305 height 28
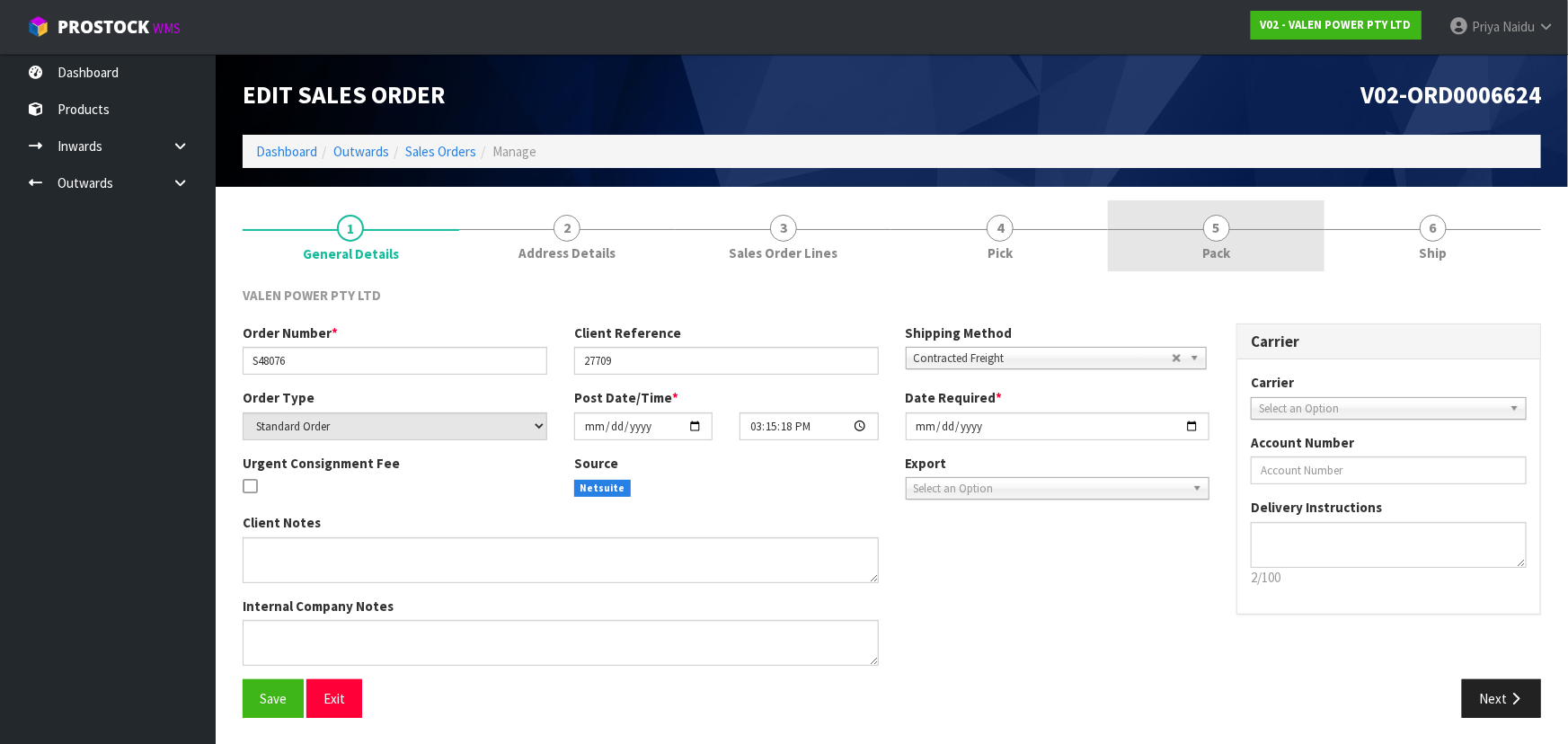
drag, startPoint x: 1312, startPoint y: 206, endPoint x: 1241, endPoint y: 246, distance: 81.5
click at [1311, 206] on link "5 Pack" at bounding box center [1216, 236] width 217 height 71
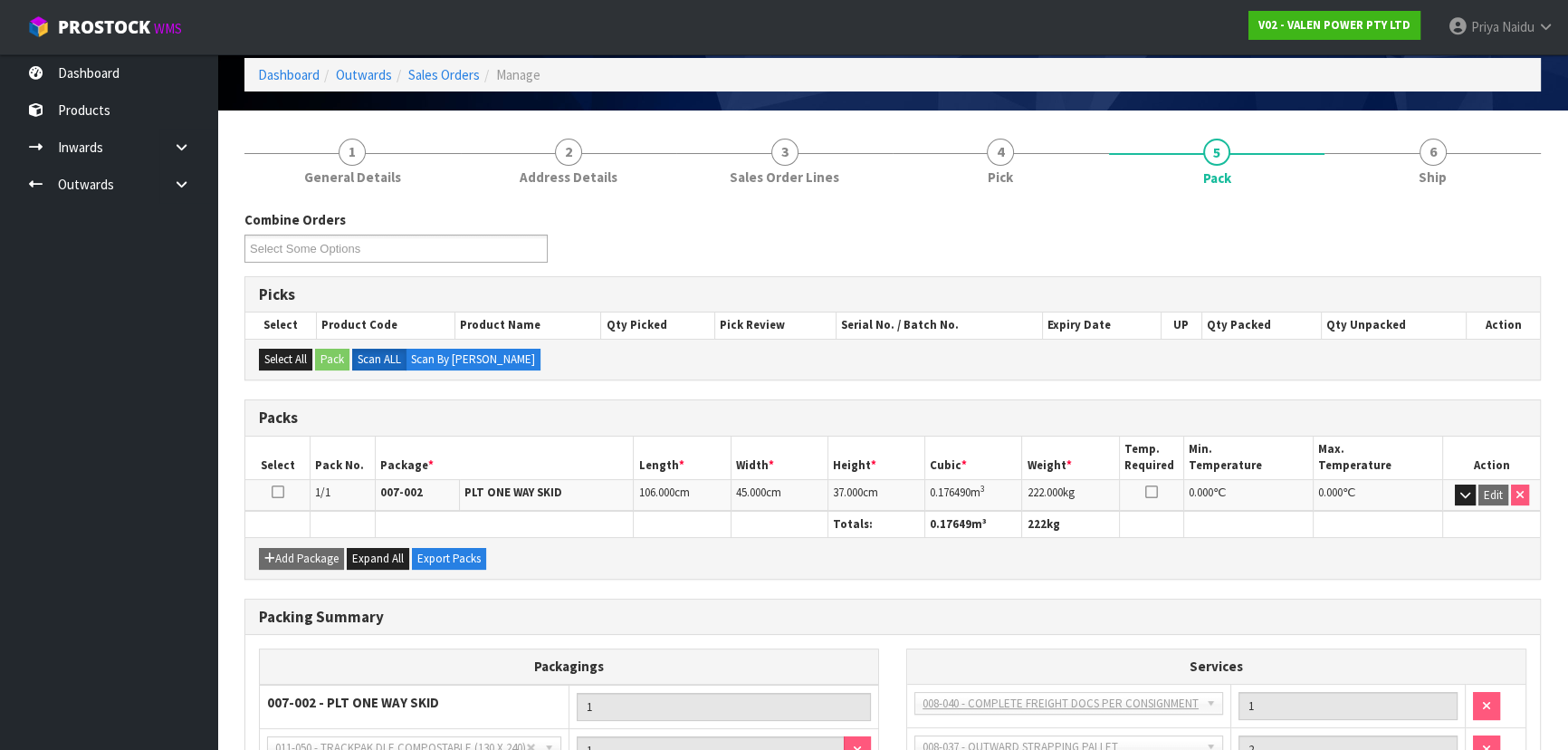
scroll to position [164, 0]
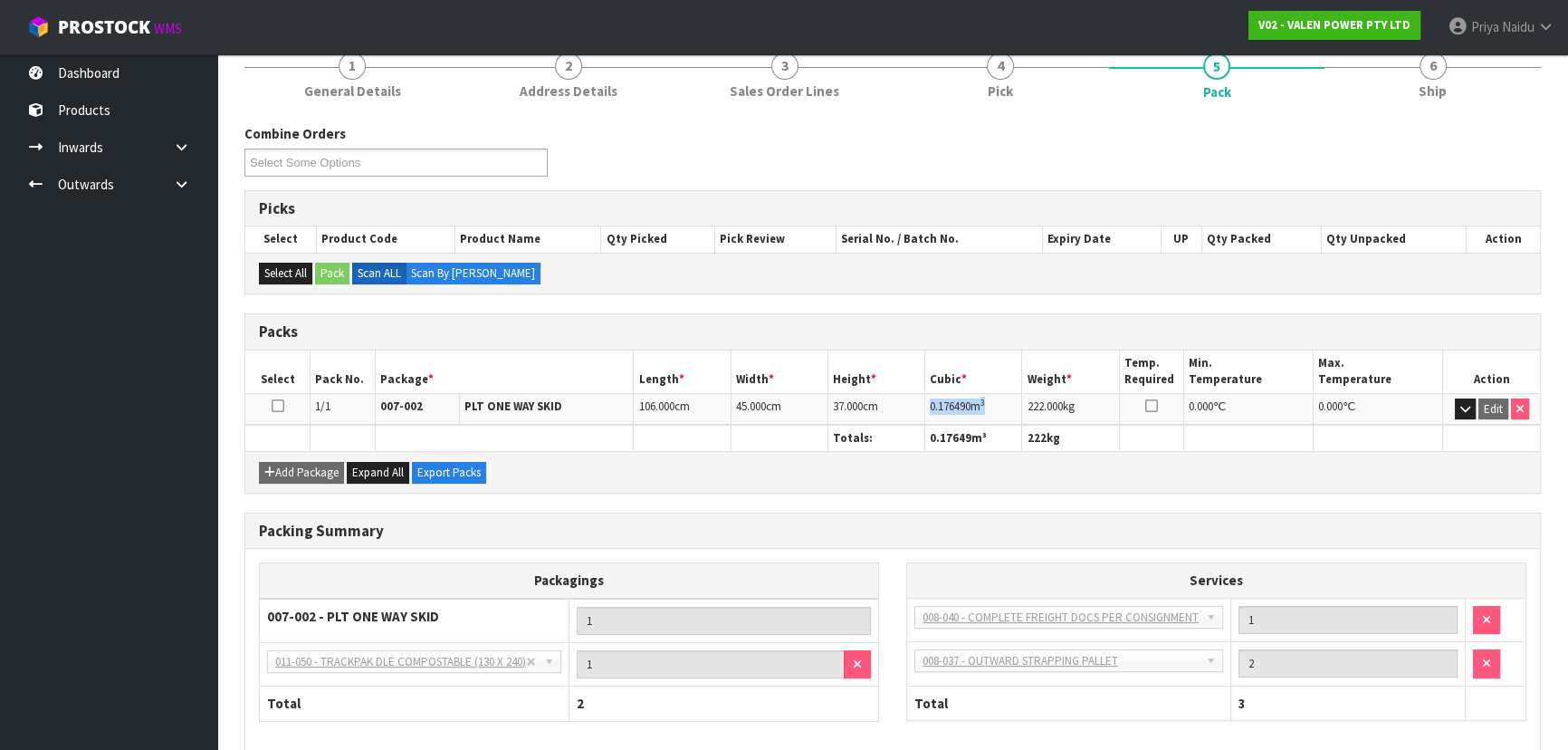
drag, startPoint x: 932, startPoint y: 405, endPoint x: 707, endPoint y: 404, distance: 225.0
click at [1002, 405] on td "0.176490 m 3" at bounding box center [973, 408] width 97 height 32
click at [1447, 85] on link "6 Ship" at bounding box center [1432, 73] width 217 height 72
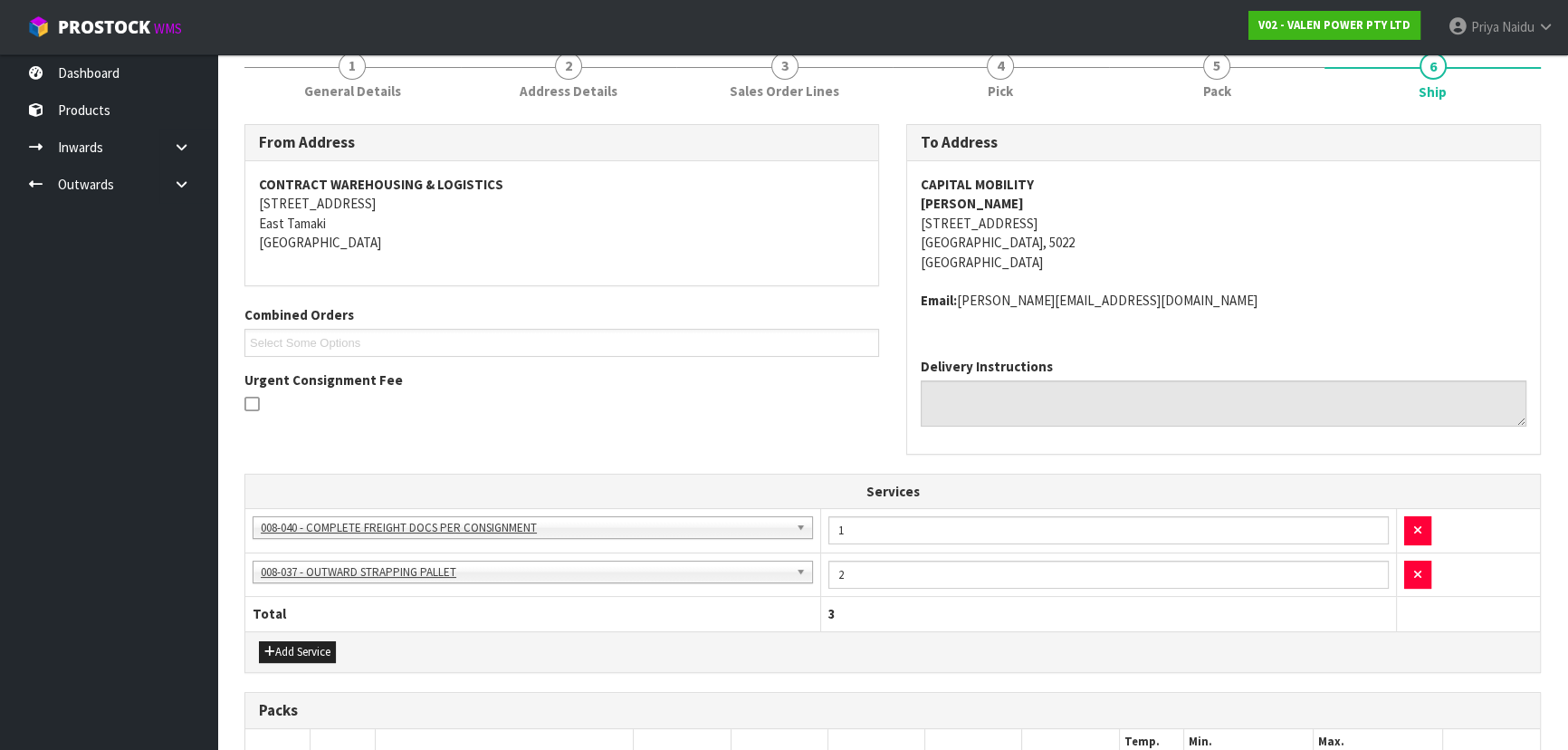
click at [918, 185] on div "CAPITAL MOBILITY ROBERT D 23 BROKEN HILL ROAD PORIRUA, 5022 New Zealand Email: …" at bounding box center [1224, 252] width 633 height 182
drag, startPoint x: 976, startPoint y: 222, endPoint x: 1110, endPoint y: 248, distance: 136.5
click at [1110, 248] on div "CAPITAL MOBILITY ROBERT D 23 BROKEN HILL ROAD PORIRUA, 5022 New Zealand Email: …" at bounding box center [1224, 252] width 633 height 182
click at [1207, 245] on address "CAPITAL MOBILITY ROBERT D 23 BROKEN HILL ROAD PORIRUA, 5022 New Zealand" at bounding box center [1224, 223] width 605 height 97
drag, startPoint x: 915, startPoint y: 181, endPoint x: 1079, endPoint y: 180, distance: 164.0
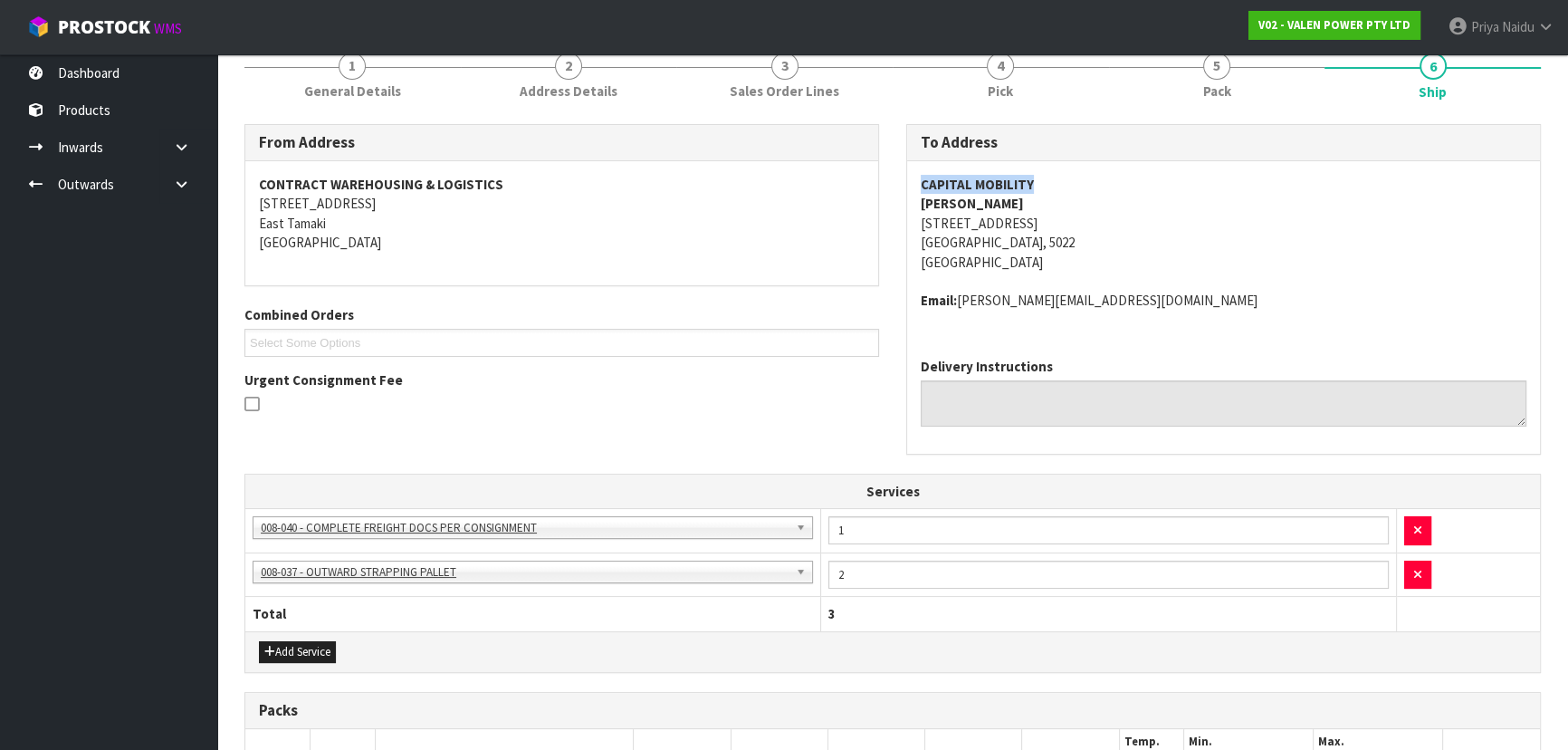
click at [1079, 180] on div "CAPITAL MOBILITY ROBERT D 23 BROKEN HILL ROAD PORIRUA, 5022 New Zealand Email: …" at bounding box center [1224, 252] width 633 height 182
click at [1207, 335] on div "CAPITAL MOBILITY ROBERT D 23 BROKEN HILL ROAD PORIRUA, 5022 New Zealand Email: …" at bounding box center [1224, 252] width 633 height 182
drag, startPoint x: 914, startPoint y: 186, endPoint x: 1075, endPoint y: 181, distance: 161.1
click at [1075, 181] on div "CAPITAL MOBILITY ROBERT D 23 BROKEN HILL ROAD PORIRUA, 5022 New Zealand Email: …" at bounding box center [1224, 252] width 633 height 182
drag, startPoint x: 1186, startPoint y: 450, endPoint x: 1199, endPoint y: 432, distance: 22.2
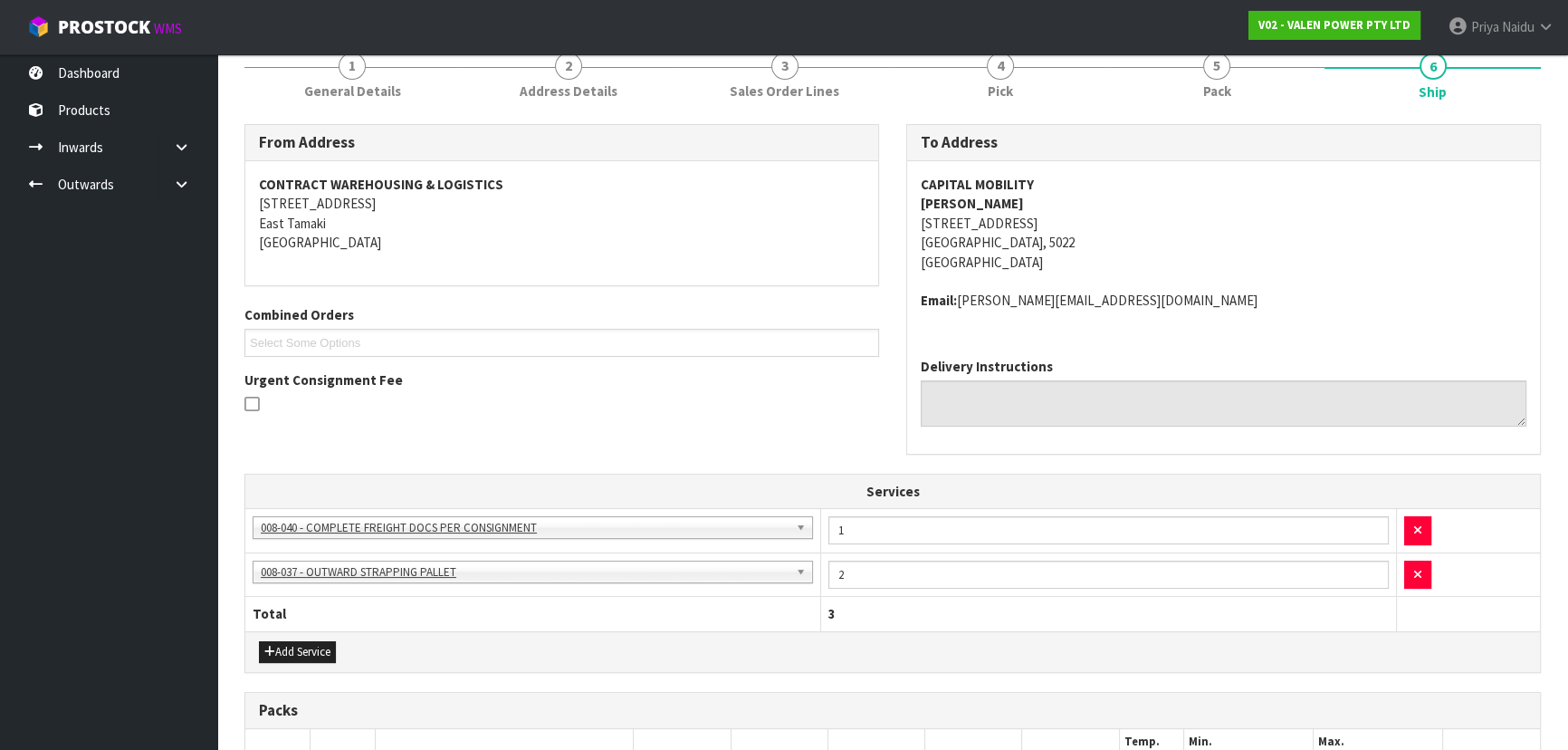
click at [1186, 446] on div "Delivery Instructions" at bounding box center [1224, 398] width 633 height 111
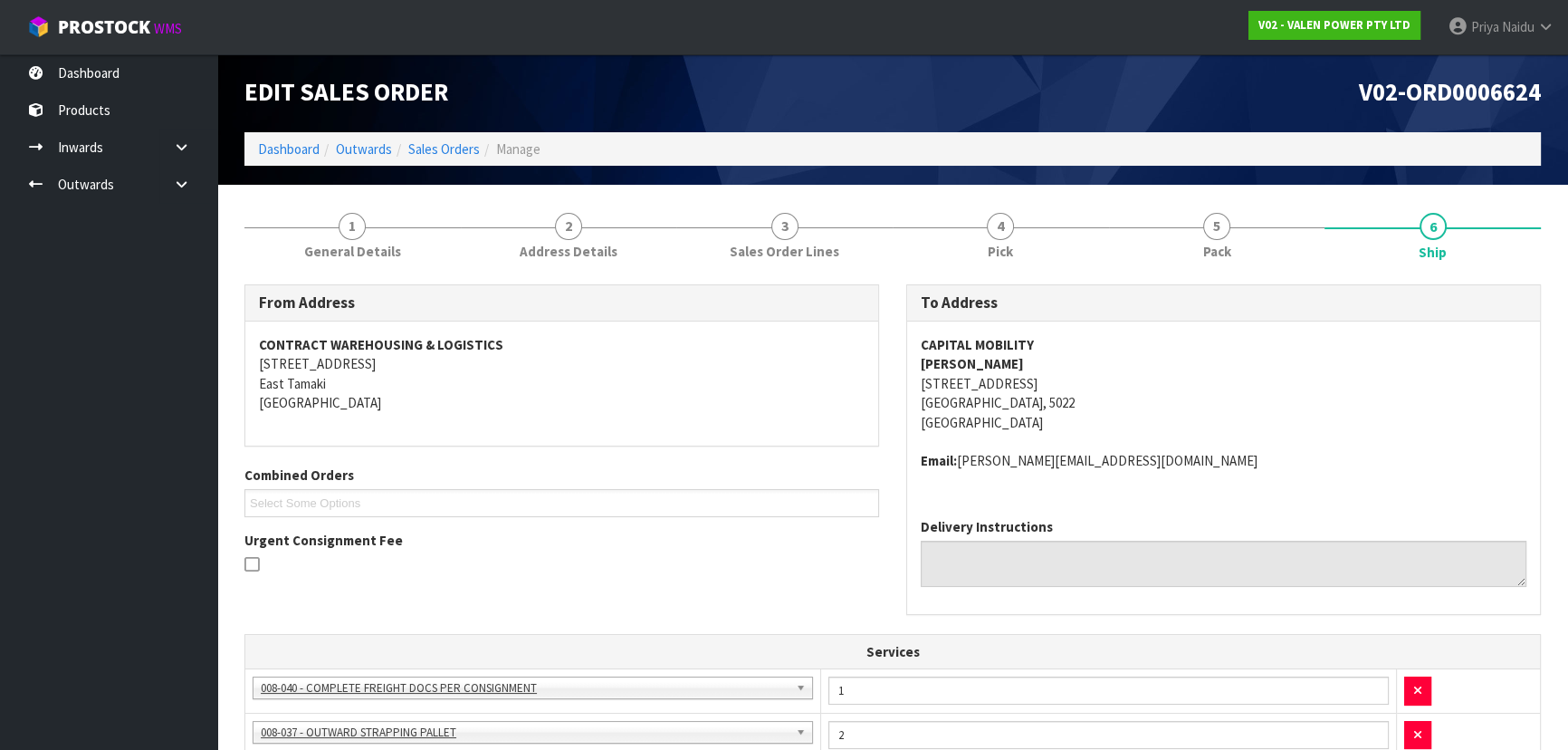
scroll to position [0, 0]
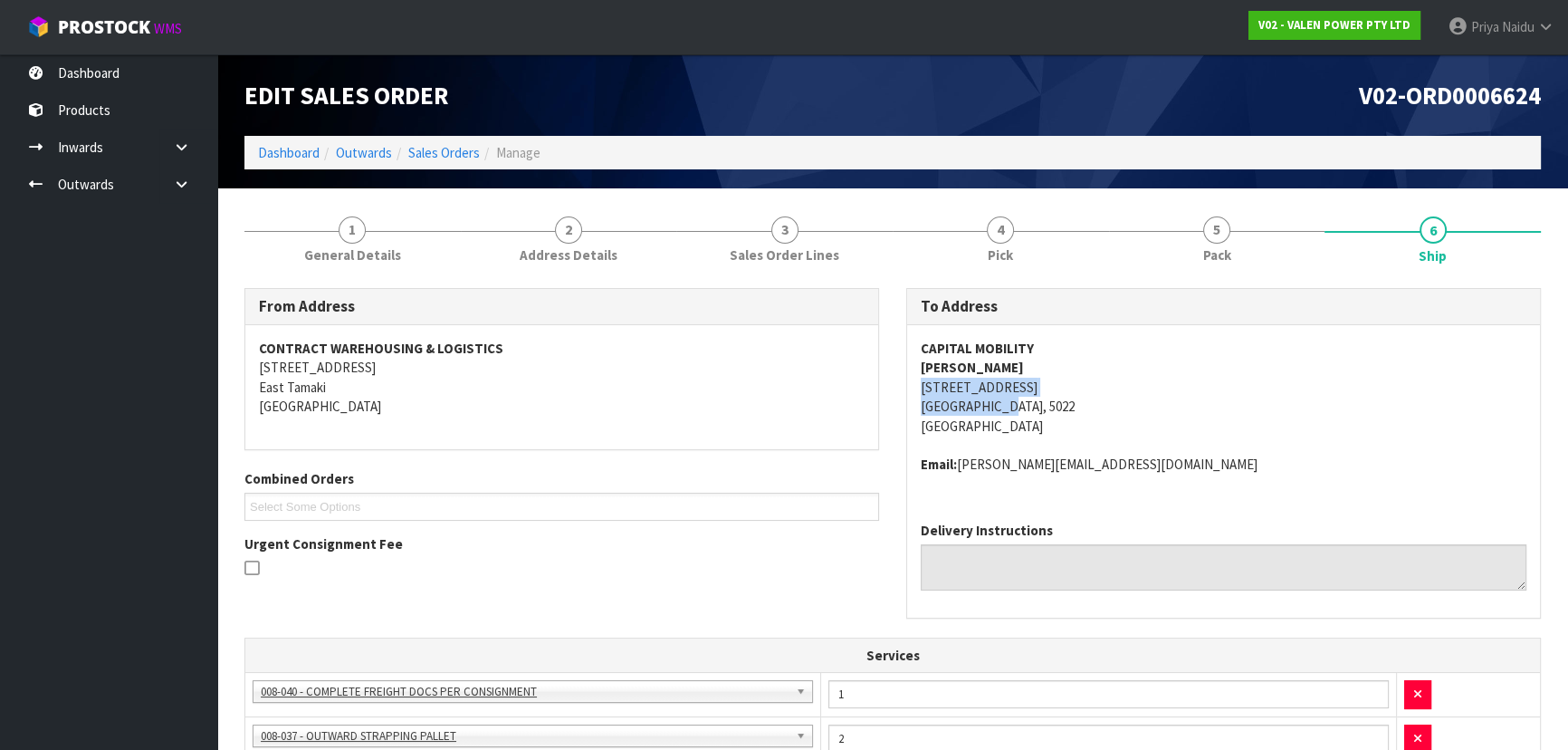
drag, startPoint x: 915, startPoint y: 384, endPoint x: 118, endPoint y: 453, distance: 800.0
click at [1084, 410] on div "CAPITAL MOBILITY ROBERT D 23 BROKEN HILL ROAD PORIRUA, 5022 New Zealand Email: …" at bounding box center [1224, 415] width 633 height 182
click at [1399, 390] on address "CAPITAL MOBILITY ROBERT D 23 BROKEN HILL ROAD PORIRUA, 5022 New Zealand" at bounding box center [1224, 386] width 605 height 97
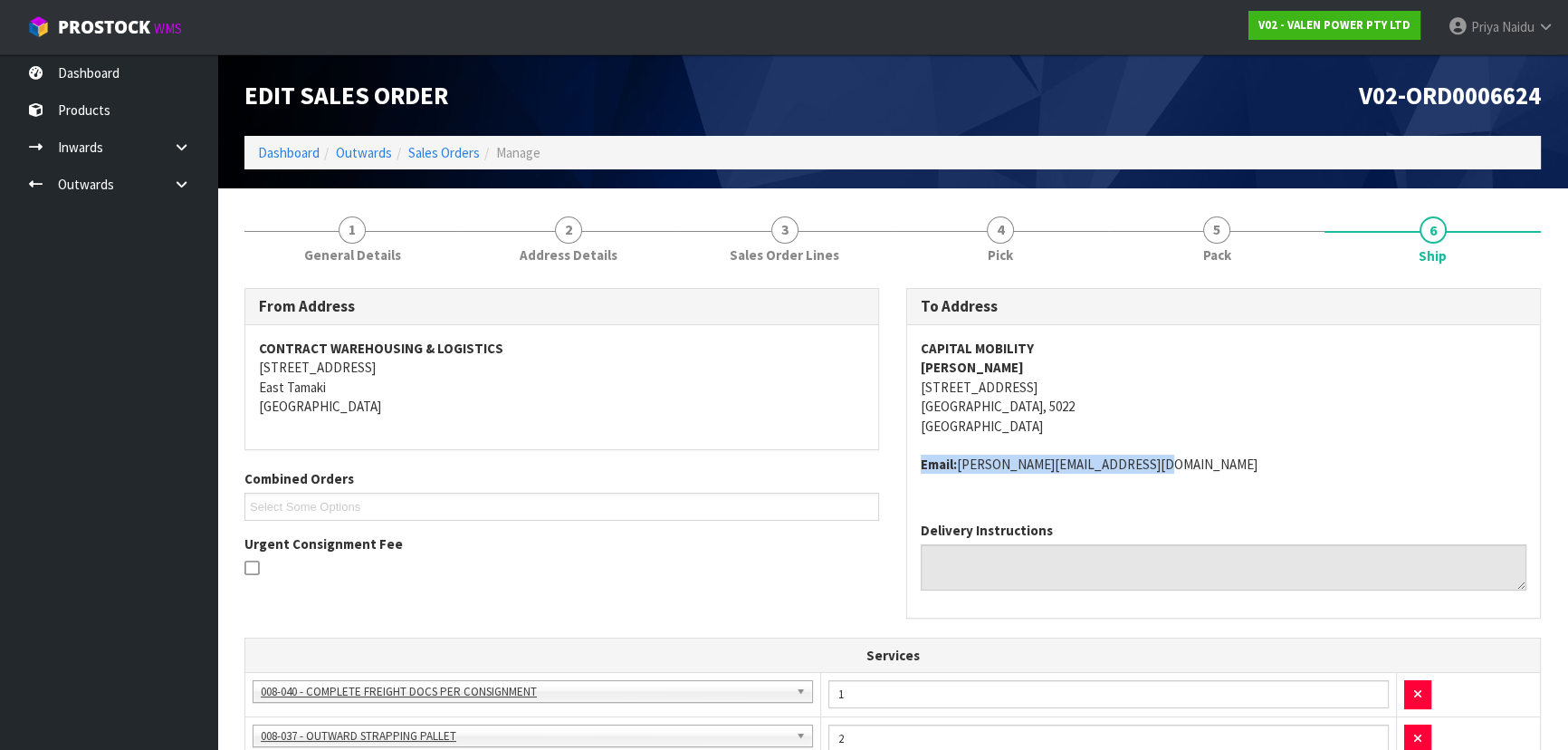
drag, startPoint x: 917, startPoint y: 463, endPoint x: 1173, endPoint y: 460, distance: 256.0
click at [1173, 460] on div "CAPITAL MOBILITY ROBERT D 23 BROKEN HILL ROAD PORIRUA, 5022 New Zealand Email: …" at bounding box center [1224, 415] width 633 height 182
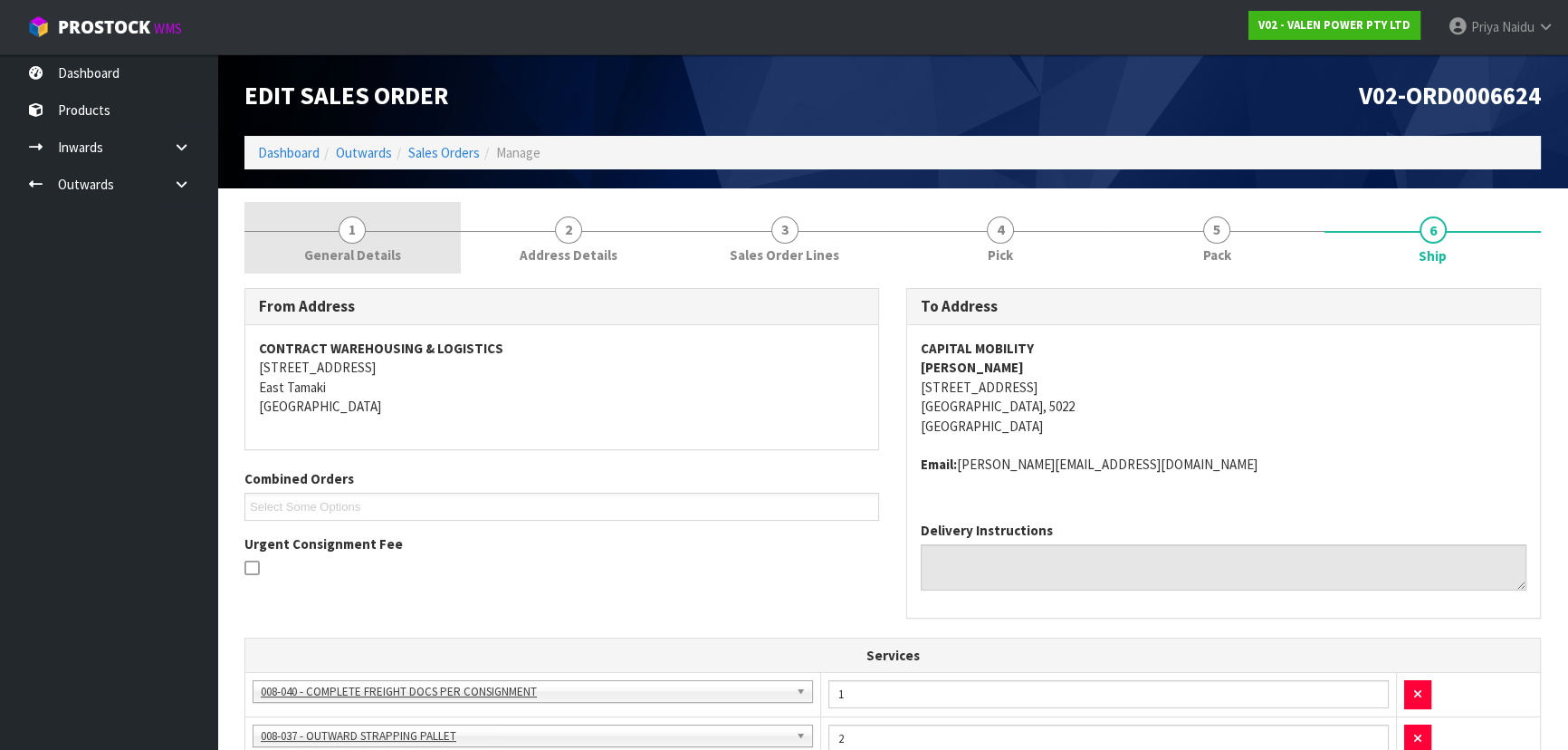
click at [281, 225] on link "1 General Details" at bounding box center [353, 238] width 217 height 72
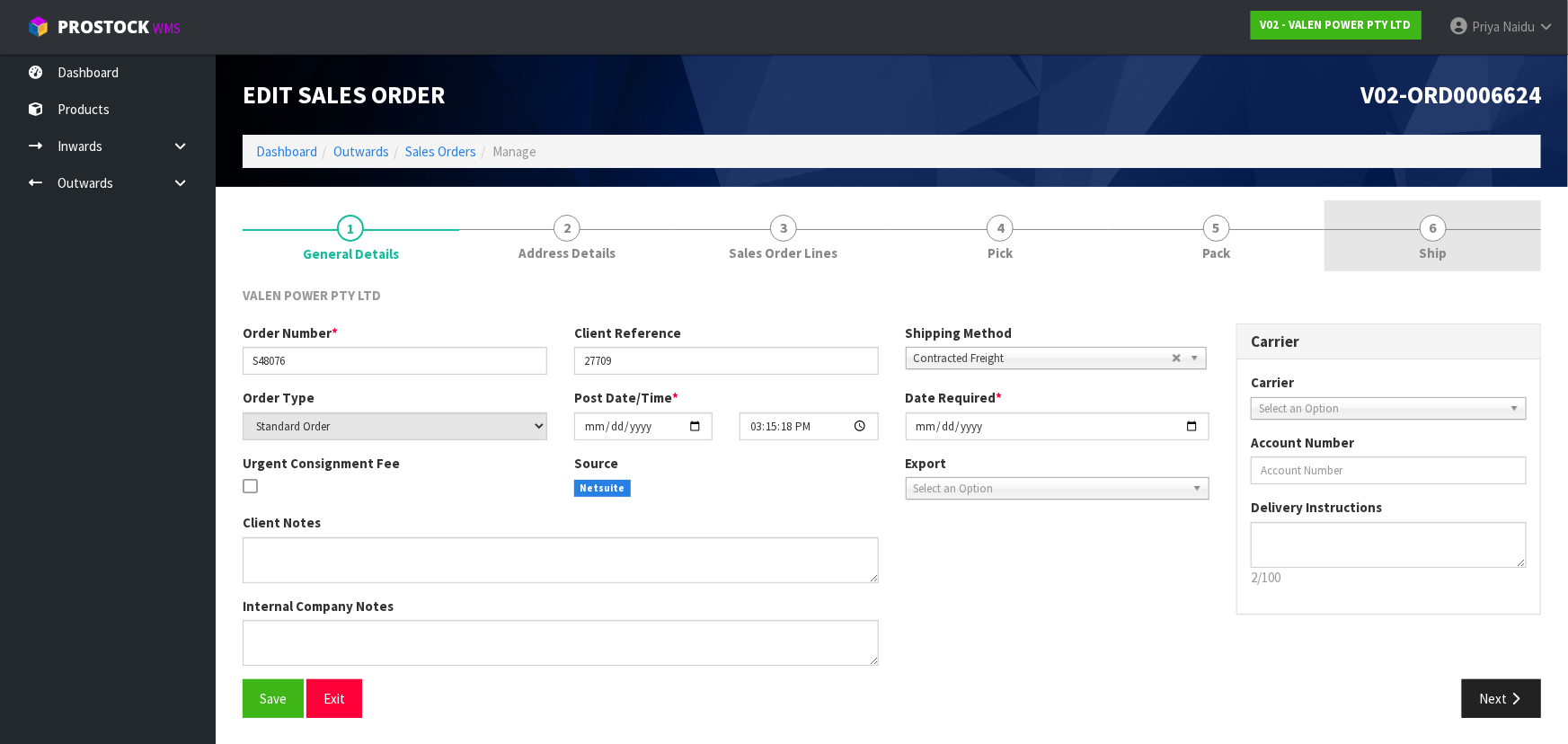
click at [1437, 224] on span "6" at bounding box center [1434, 229] width 27 height 27
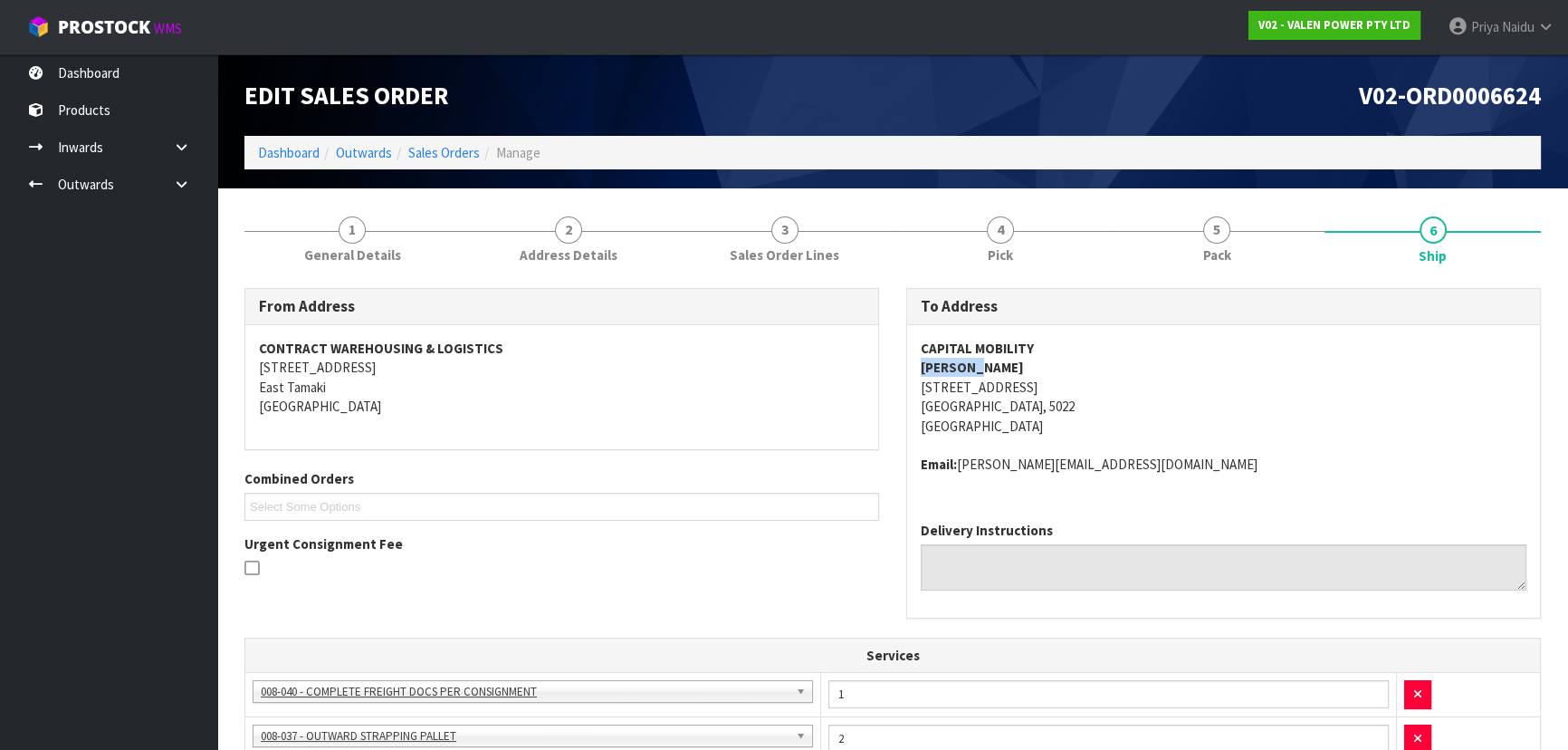
drag, startPoint x: 909, startPoint y: 371, endPoint x: 990, endPoint y: 361, distance: 81.6
click at [990, 361] on div "CAPITAL MOBILITY ROBERT D 23 BROKEN HILL ROAD PORIRUA, 5022 New Zealand Email: …" at bounding box center [1224, 415] width 633 height 182
drag, startPoint x: 1213, startPoint y: 234, endPoint x: 1172, endPoint y: 259, distance: 48.0
click at [1213, 234] on span "5" at bounding box center [1216, 230] width 27 height 27
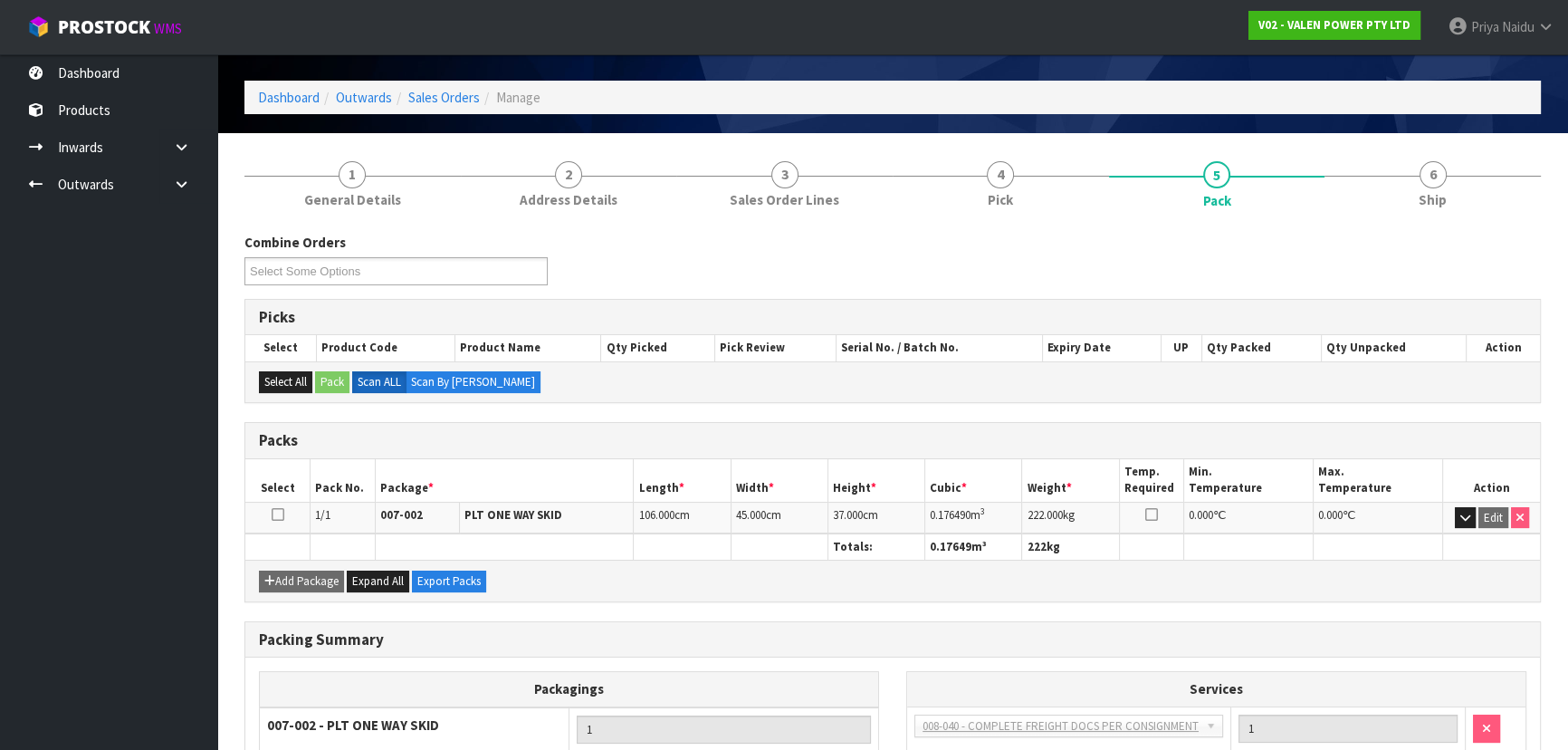
scroll to position [82, 0]
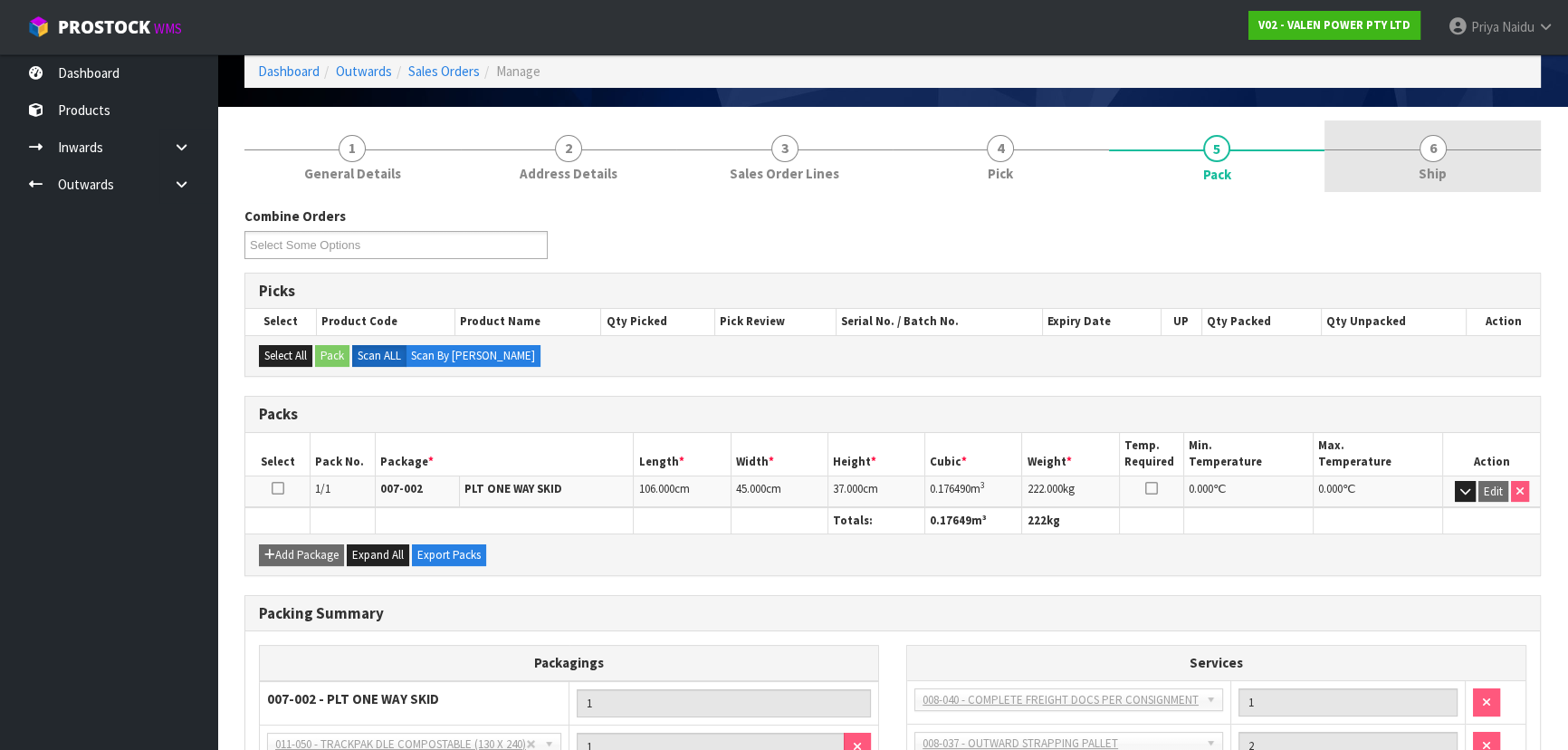
drag, startPoint x: 1399, startPoint y: 172, endPoint x: 1348, endPoint y: 190, distance: 54.1
click at [1399, 172] on link "6 Ship" at bounding box center [1432, 156] width 217 height 72
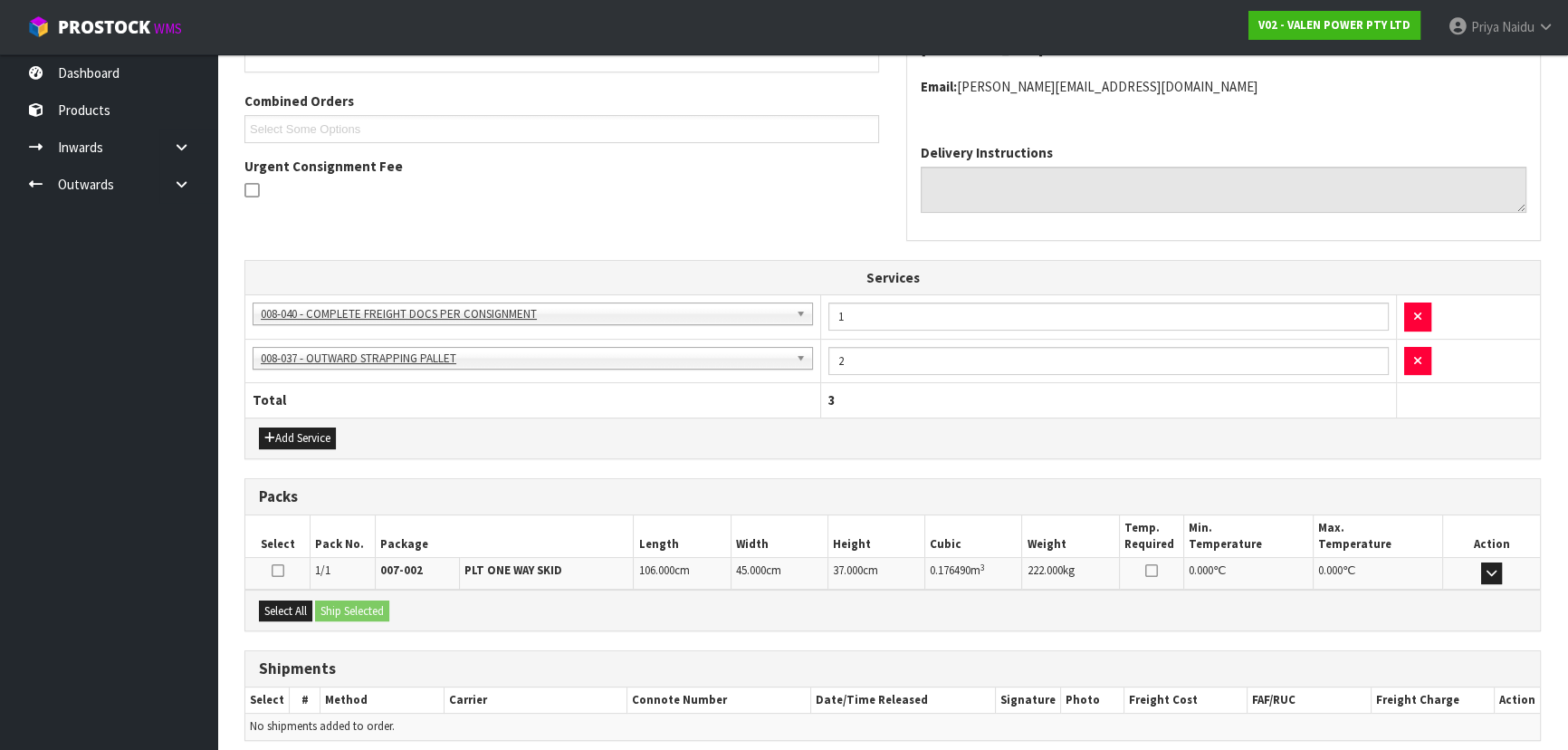
scroll to position [449, 0]
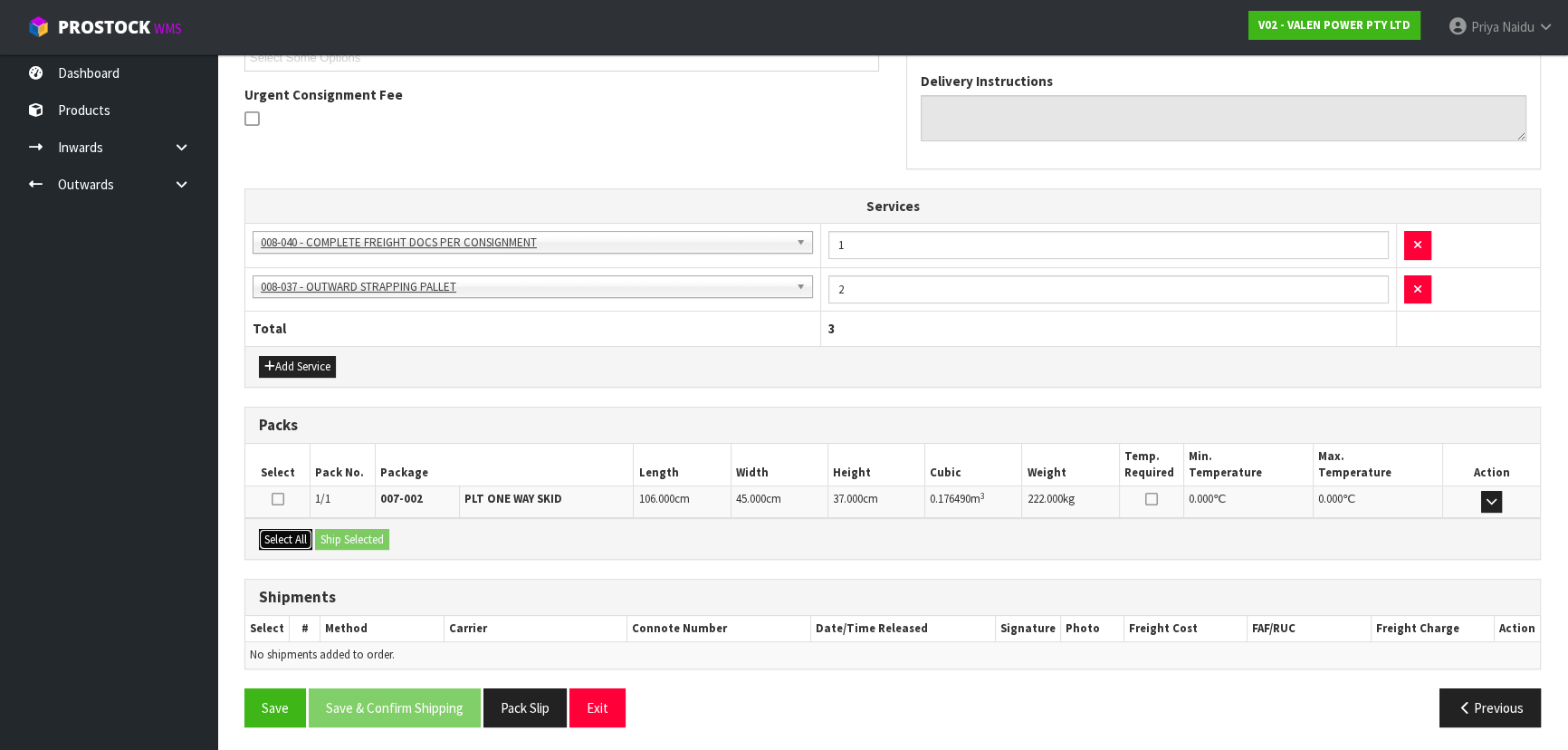
drag, startPoint x: 300, startPoint y: 534, endPoint x: 325, endPoint y: 528, distance: 25.7
click at [300, 534] on button "Select All" at bounding box center [286, 540] width 53 height 22
click at [376, 529] on button "Ship Selected" at bounding box center [353, 540] width 74 height 22
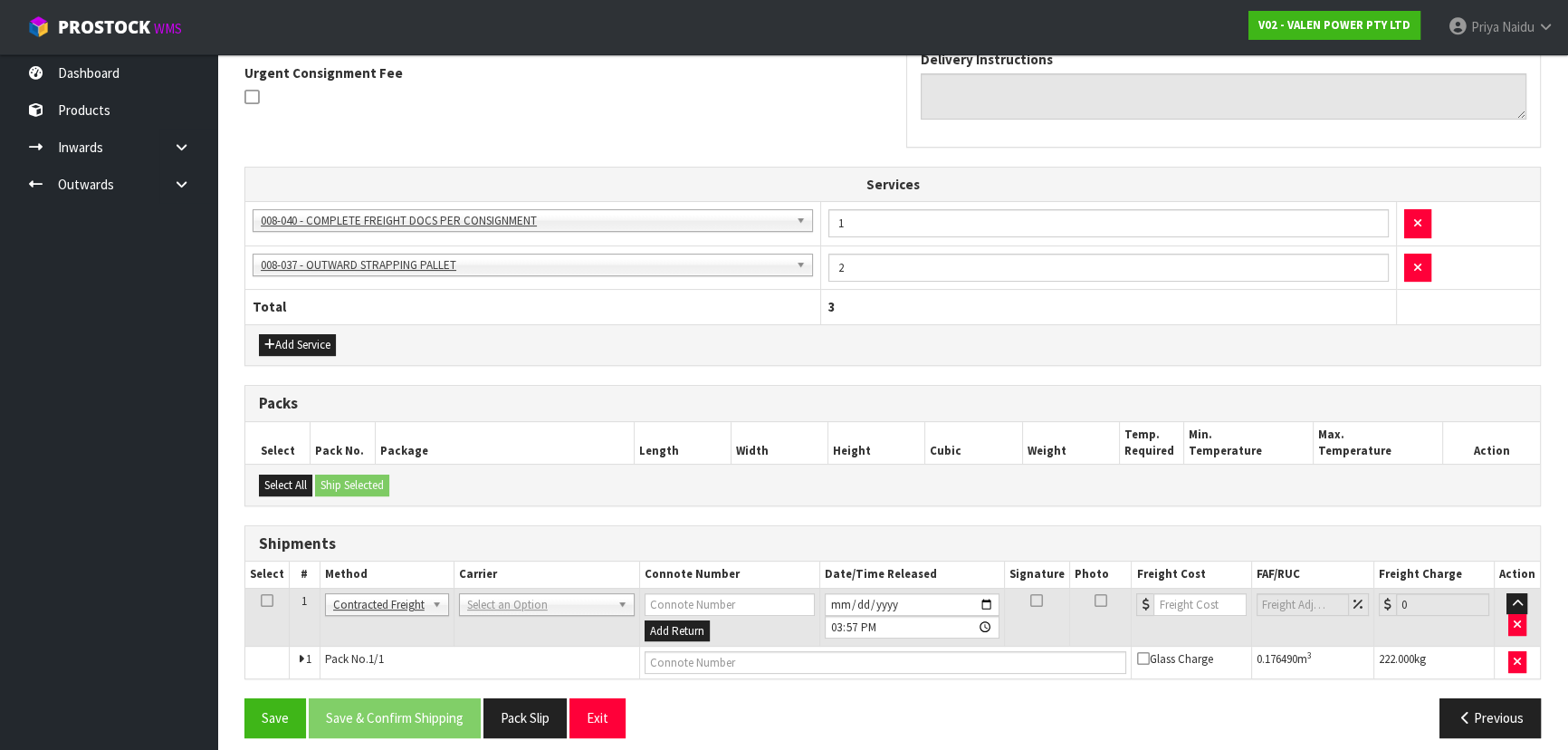
scroll to position [481, 0]
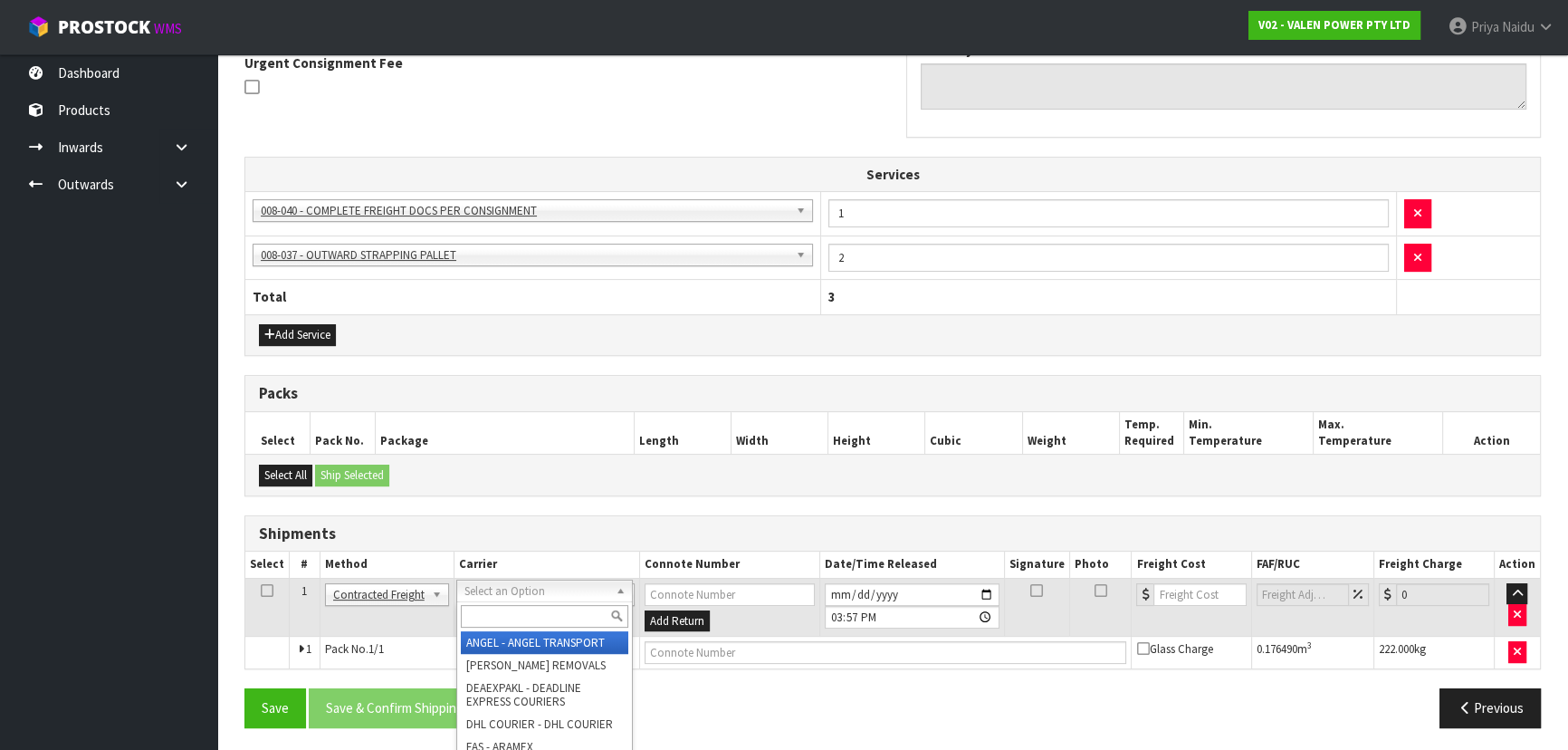
click at [501, 609] on input "text" at bounding box center [544, 616] width 168 height 23
type input "MA"
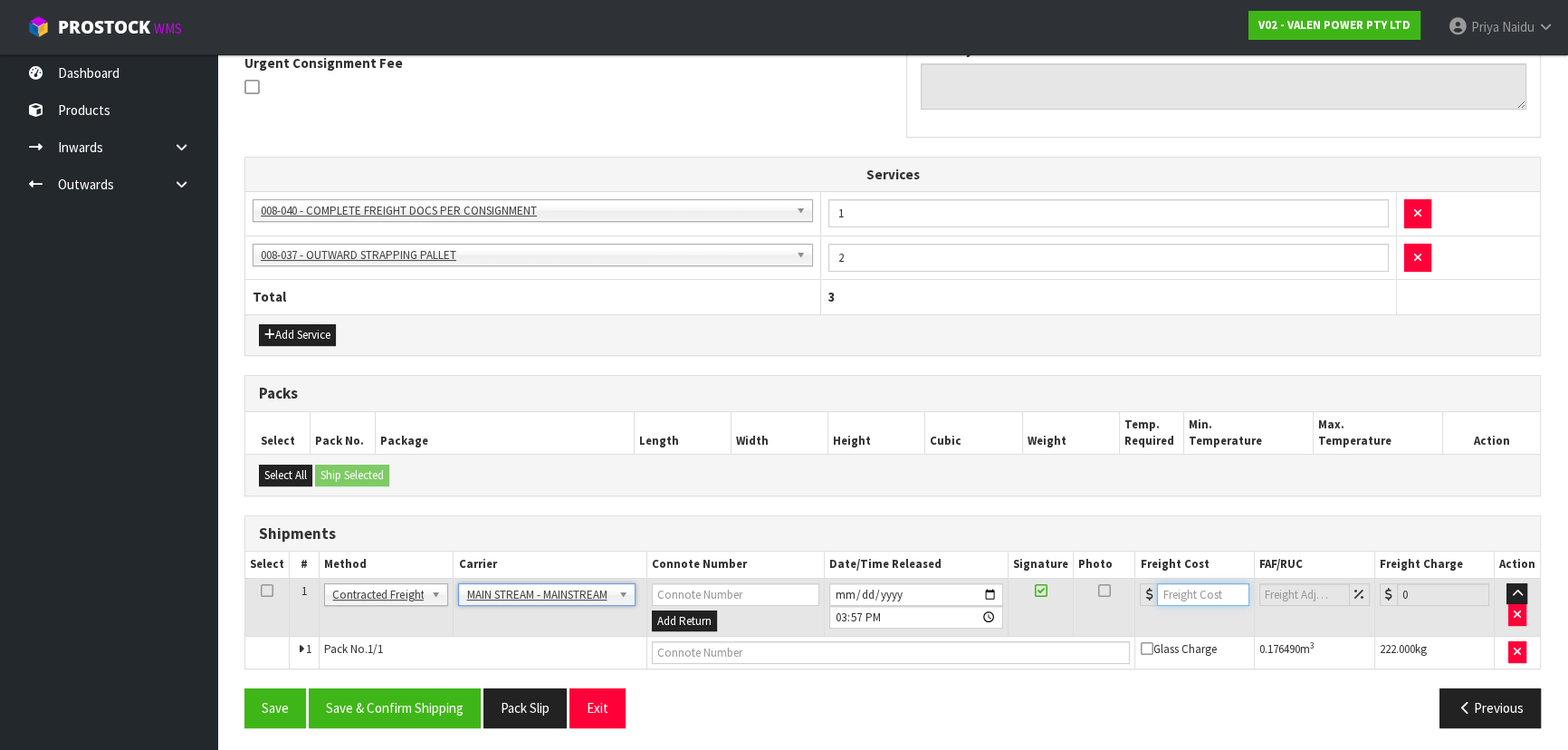
drag, startPoint x: 1200, startPoint y: 599, endPoint x: 1184, endPoint y: 604, distance: 16.8
click at [1200, 599] on input "number" at bounding box center [1202, 594] width 92 height 23
click at [1201, 586] on input "number" at bounding box center [1202, 594] width 92 height 23
type input "90.39"
click at [683, 645] on input "text" at bounding box center [891, 652] width 479 height 23
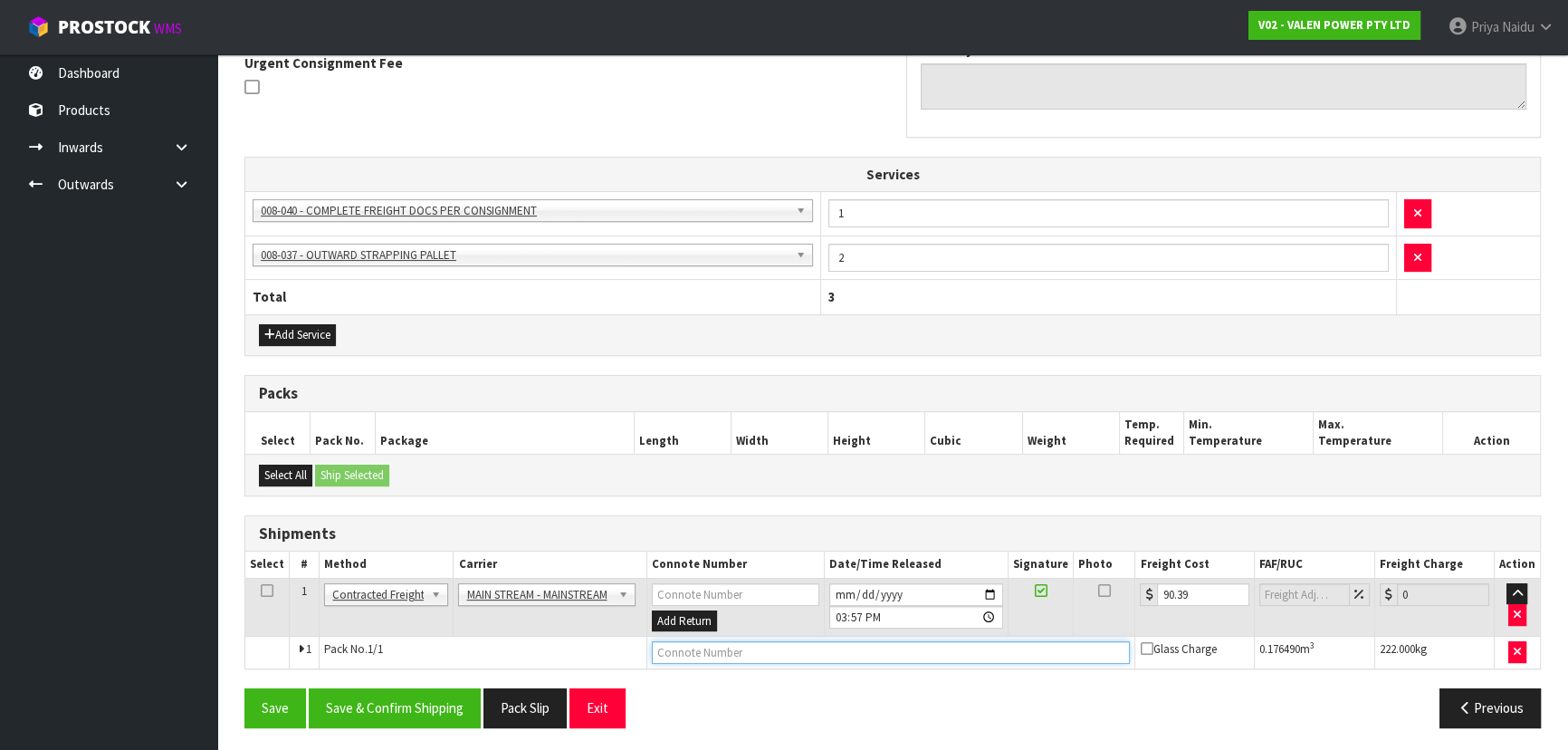
paste input "CWL7734362"
type input "CWL7734362"
click at [433, 704] on button "Save & Confirm Shipping" at bounding box center [395, 707] width 172 height 39
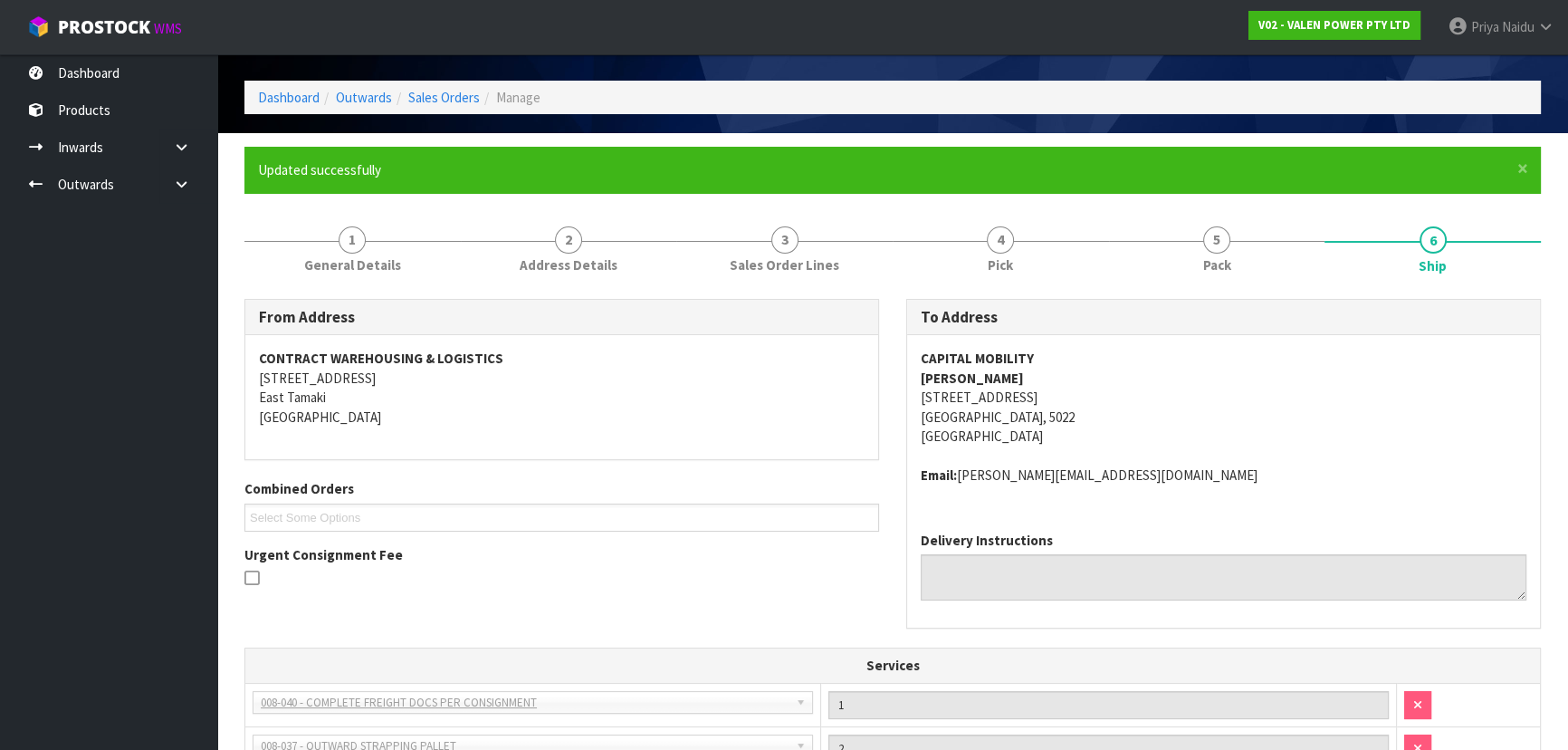
scroll to position [0, 0]
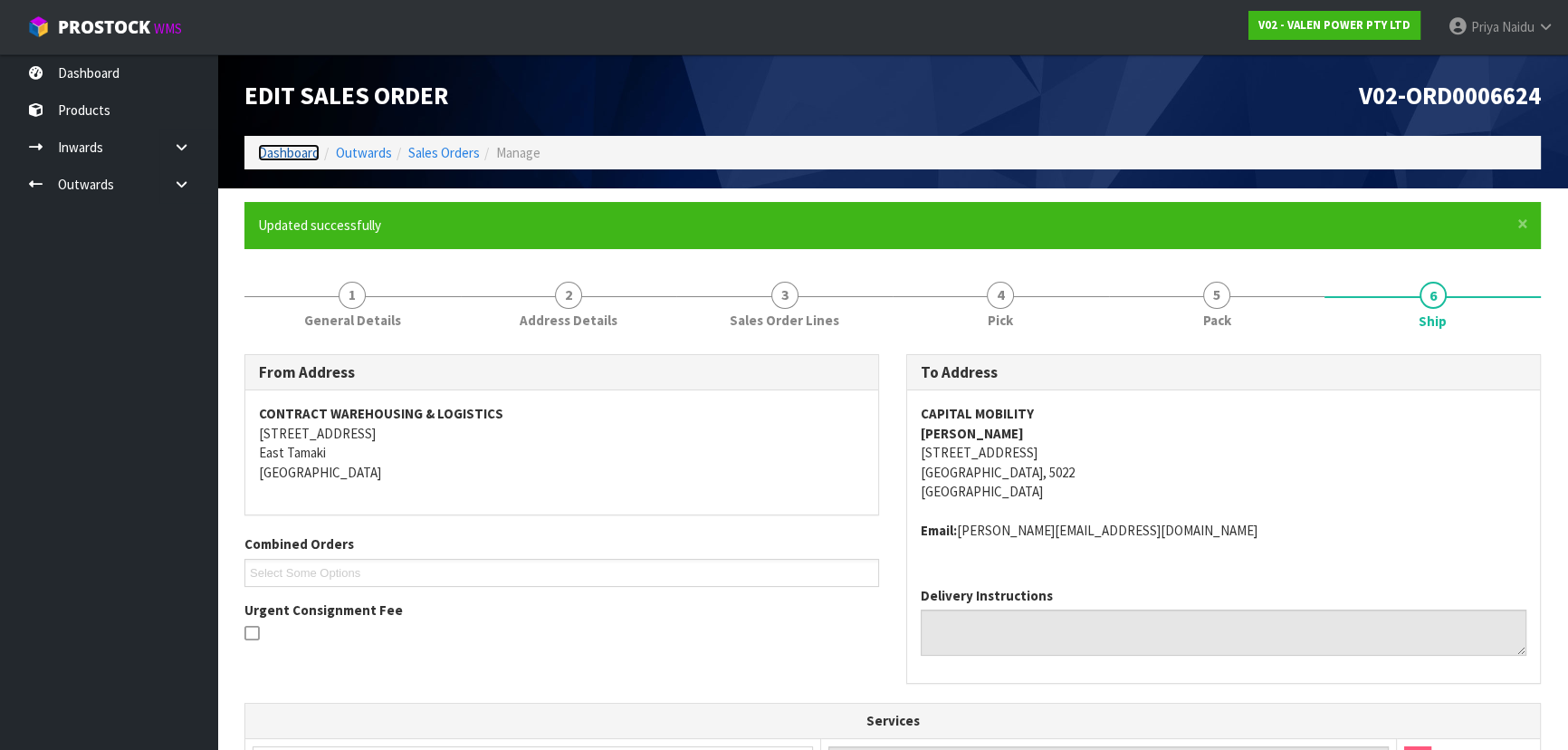
click at [292, 145] on link "Dashboard" at bounding box center [289, 152] width 62 height 17
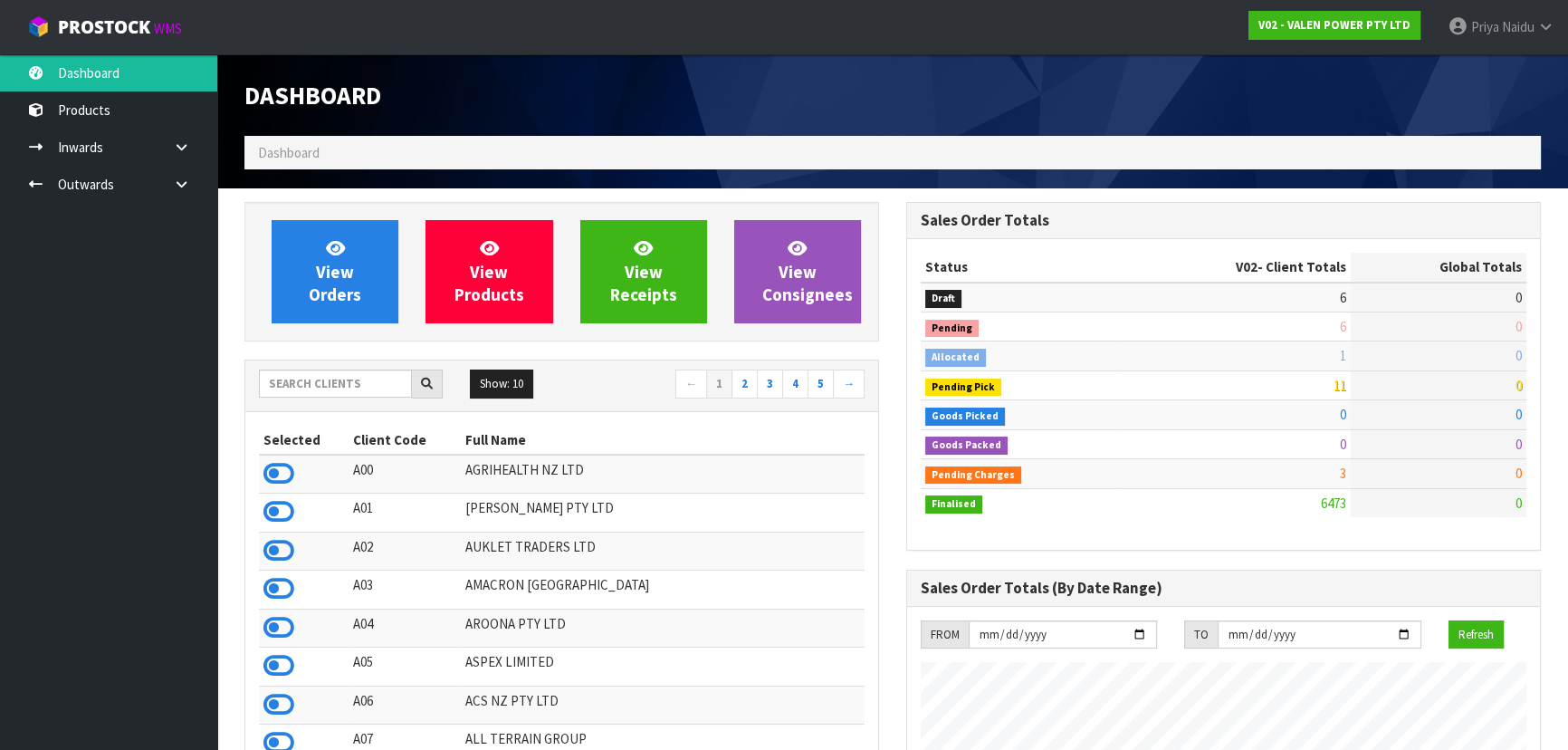
scroll to position [1369, 661]
click at [370, 387] on input "text" at bounding box center [335, 383] width 153 height 28
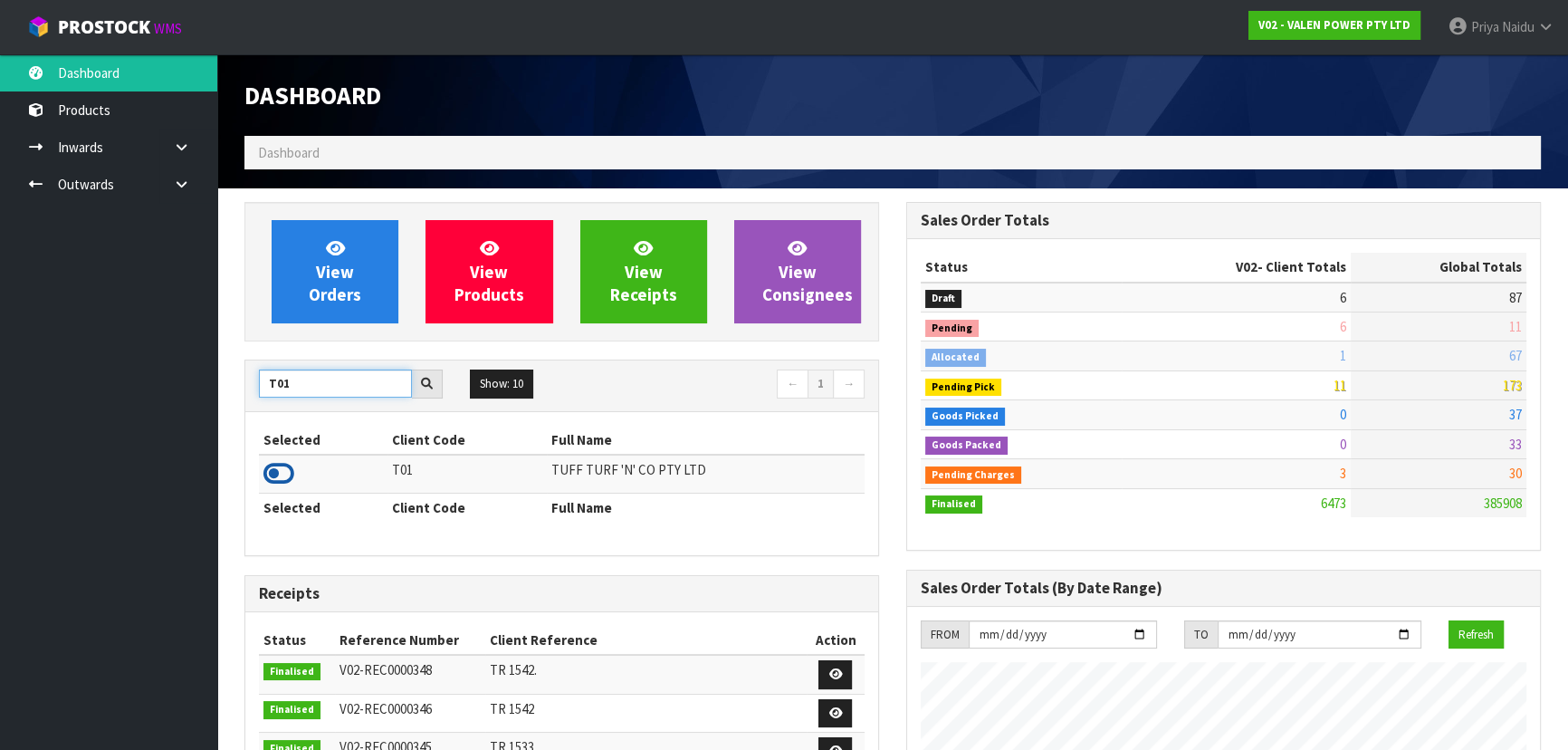
type input "T01"
click at [282, 479] on icon at bounding box center [279, 473] width 31 height 27
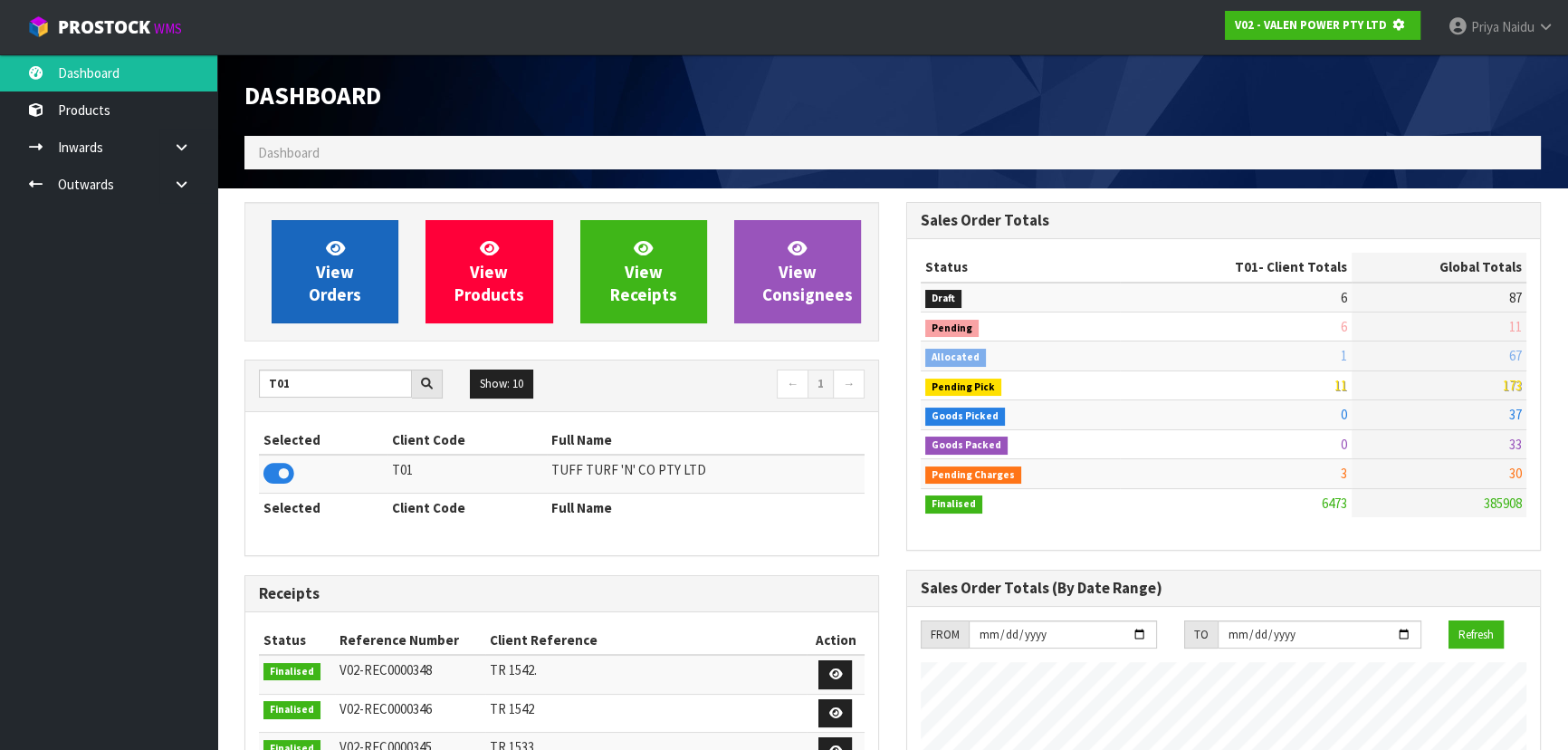
scroll to position [1127, 661]
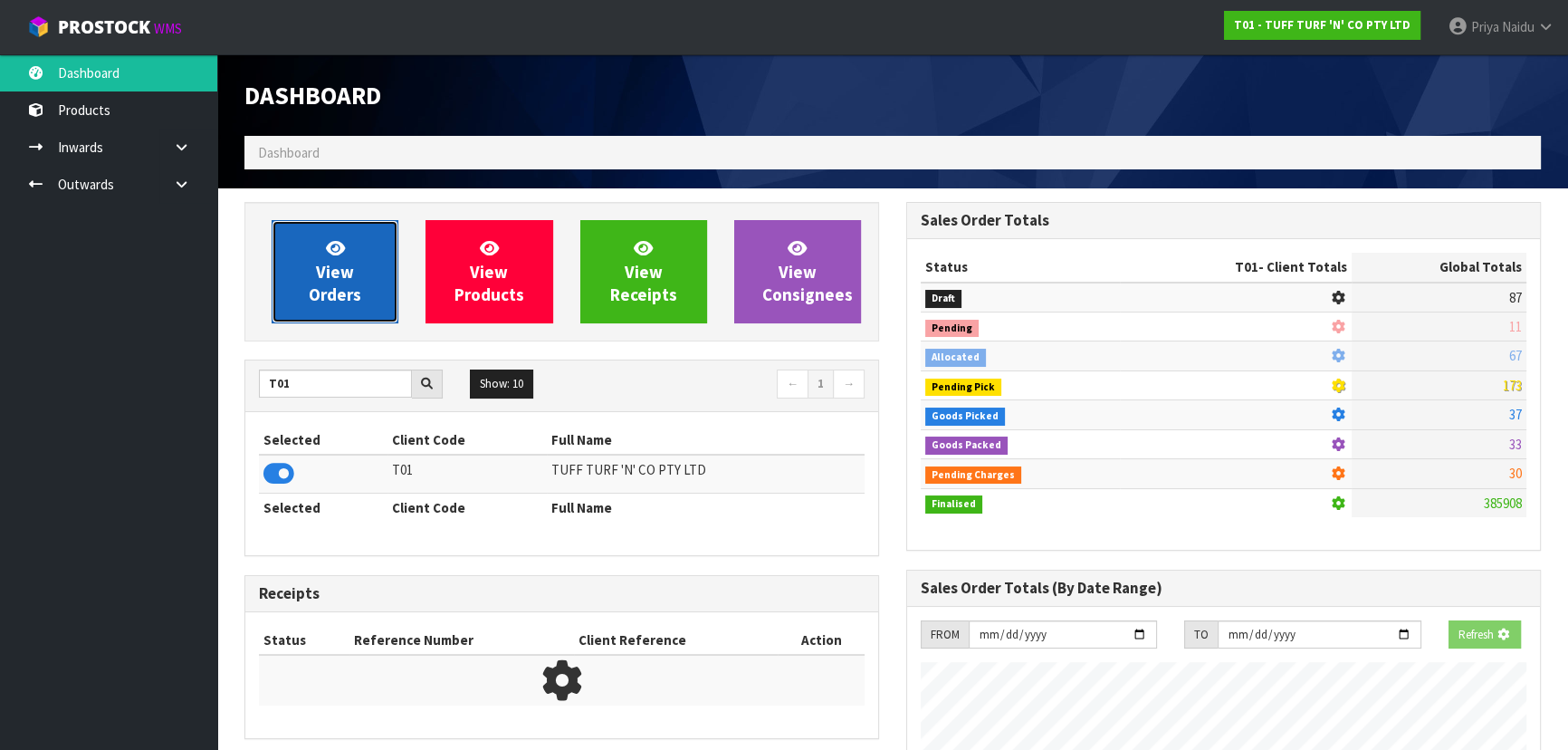
click at [325, 257] on icon at bounding box center [334, 248] width 19 height 17
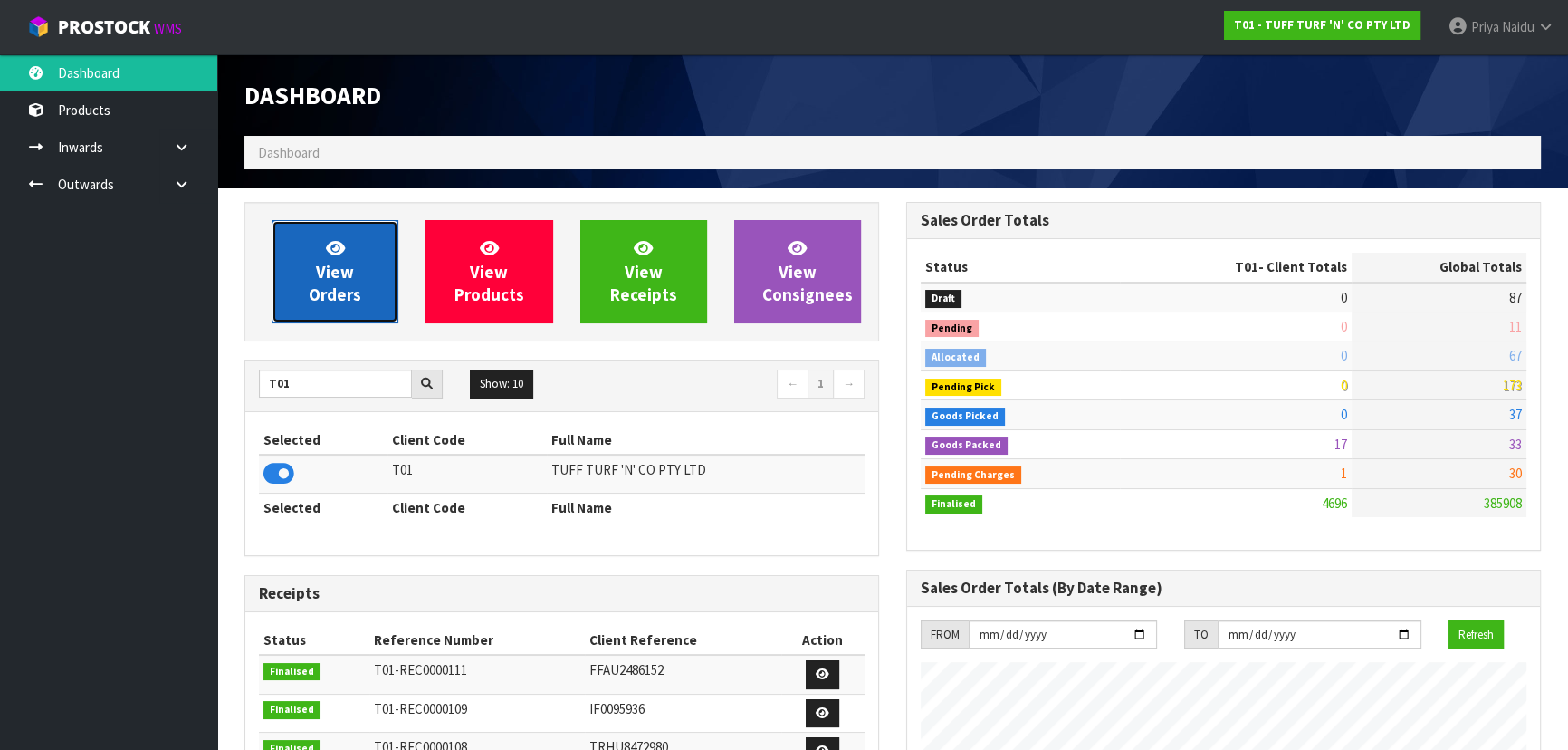
scroll to position [1369, 661]
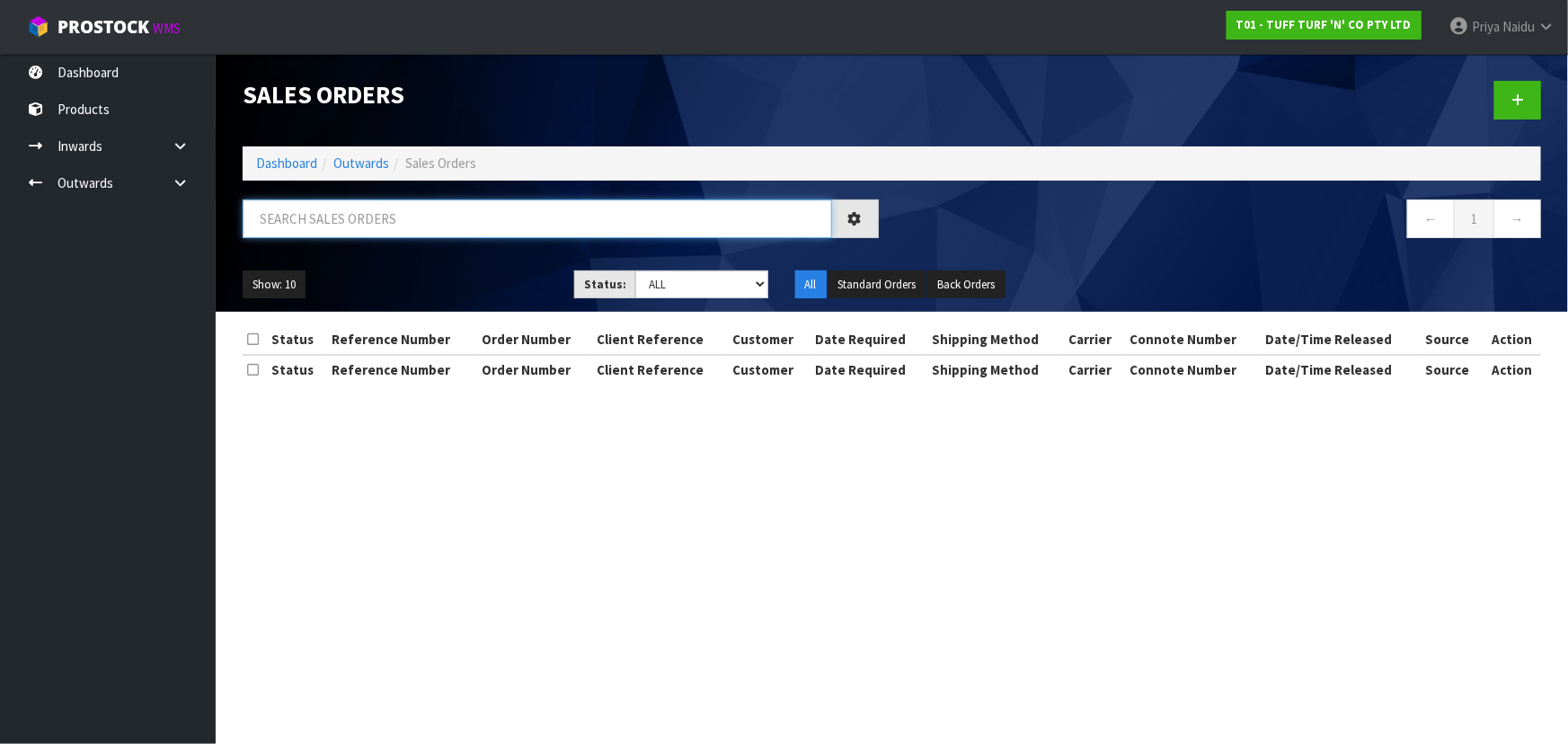
click at [368, 220] on input "text" at bounding box center [537, 219] width 590 height 39
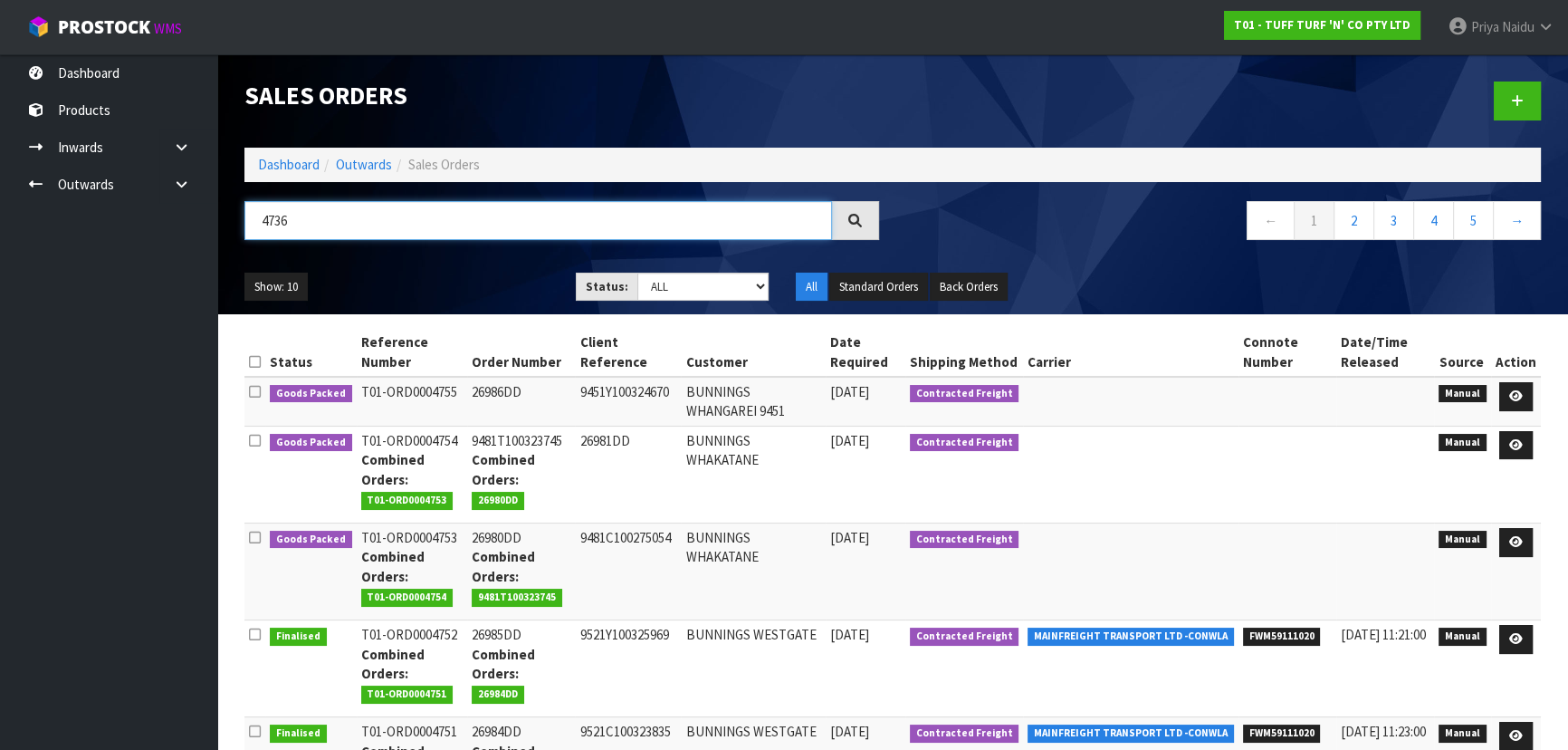
type input "4736"
drag, startPoint x: 711, startPoint y: 284, endPoint x: 706, endPoint y: 299, distance: 15.8
click at [711, 284] on select "Draft Pending Allocated Pending Pick Goods Picked Goods Packed Pending Charges …" at bounding box center [703, 287] width 132 height 28
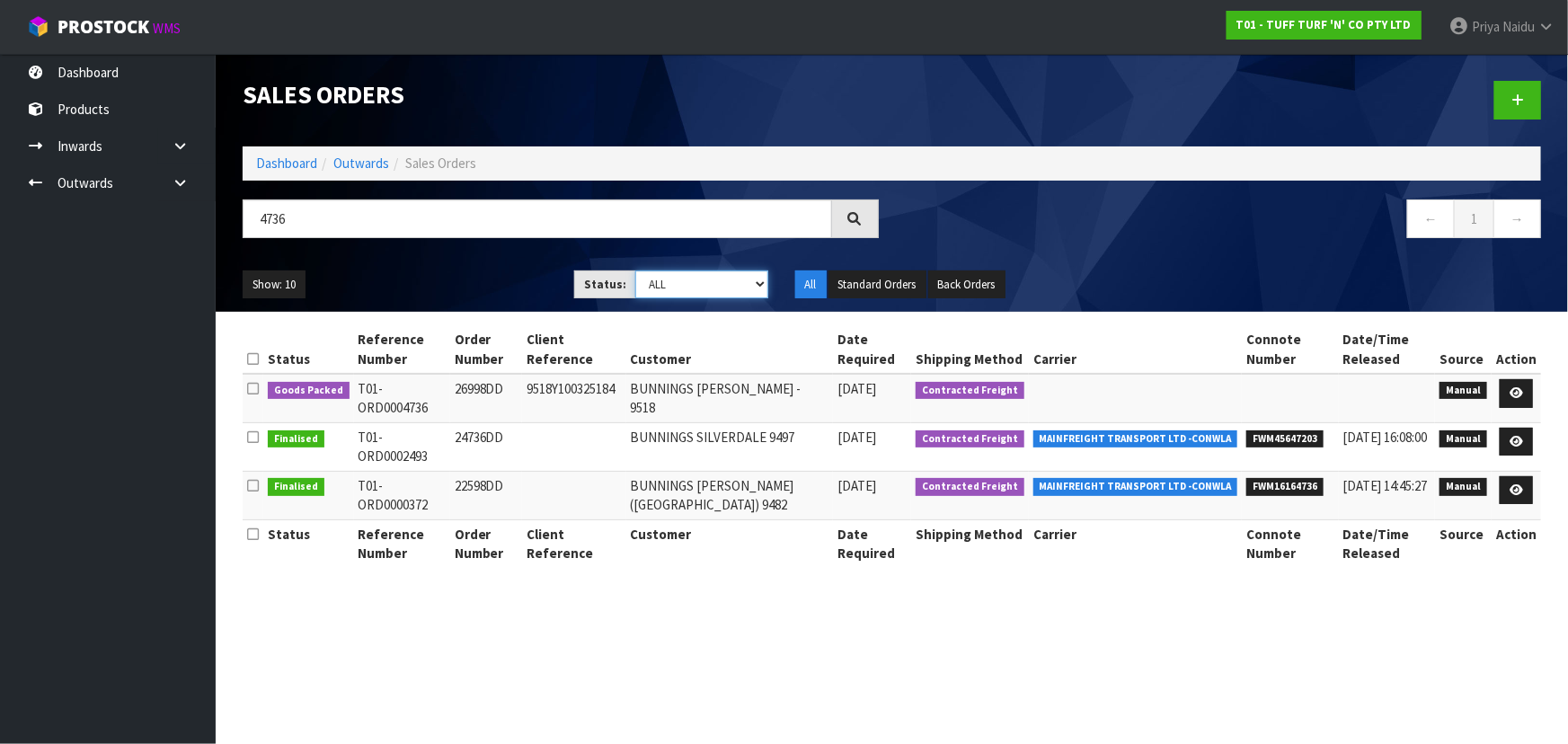
select select "string:5"
click at [635, 271] on select "Draft Pending Allocated Pending Pick Goods Picked Goods Packed Pending Charges …" at bounding box center [702, 284] width 133 height 28
click at [424, 243] on div "4736" at bounding box center [561, 226] width 663 height 52
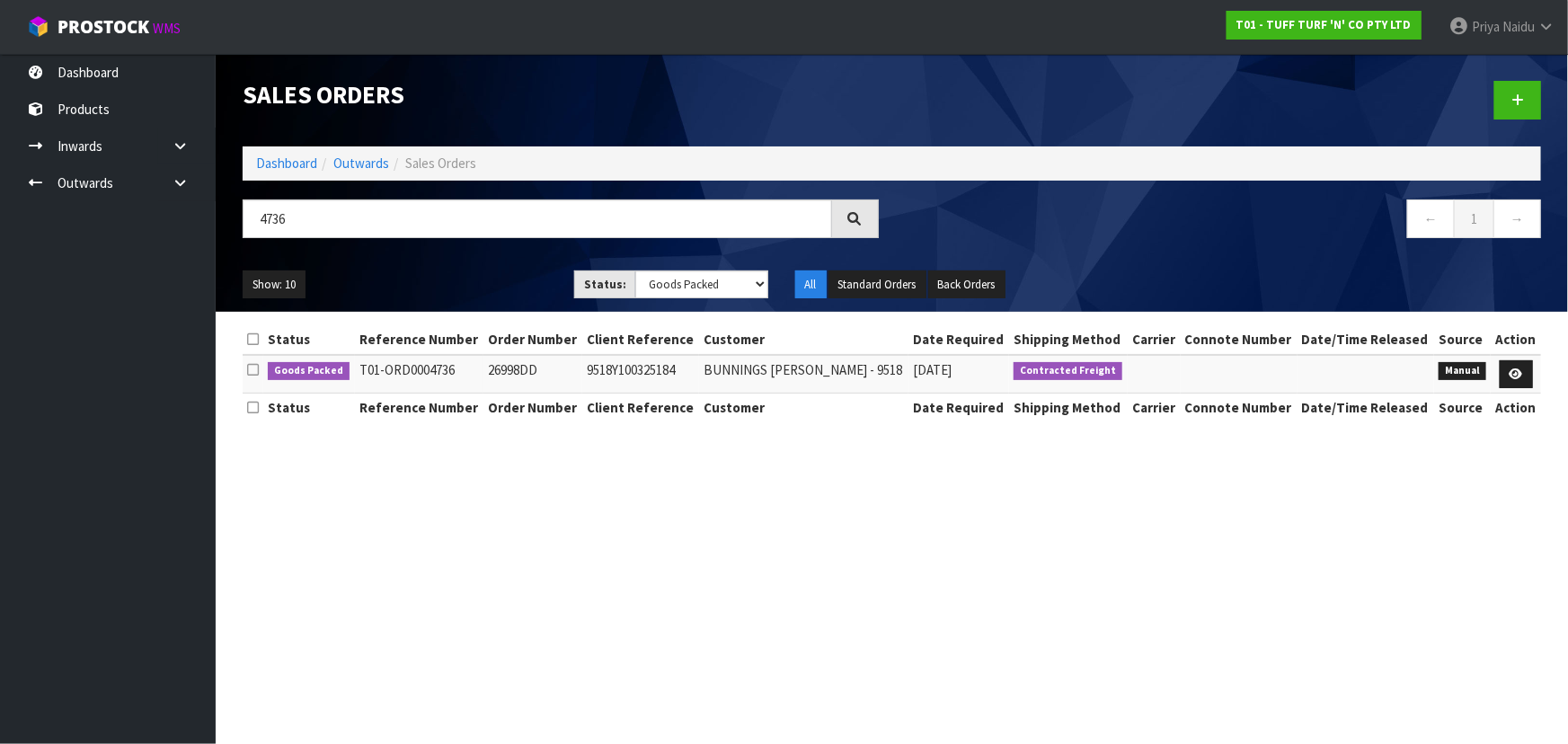
click at [409, 258] on div "Show: 10 5 10 25 50 Status: Draft Pending Allocated Pending Pick Goods Picked G…" at bounding box center [892, 285] width 1326 height 56
click at [1515, 376] on icon at bounding box center [1517, 373] width 14 height 12
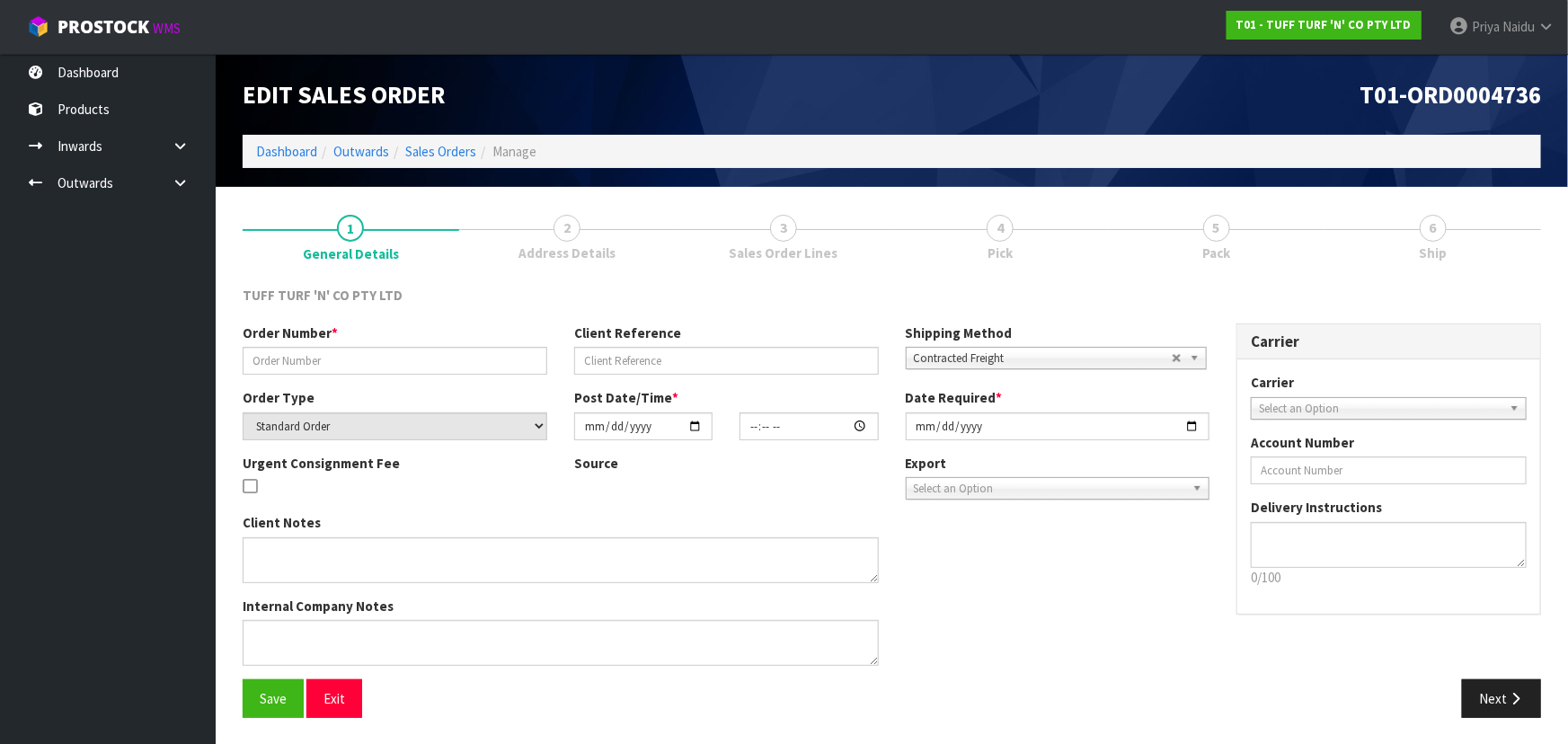
type input "26998DD"
type input "9518Y100325184"
select select "number:0"
type input "2025-10-13"
type input "12:41:00.000"
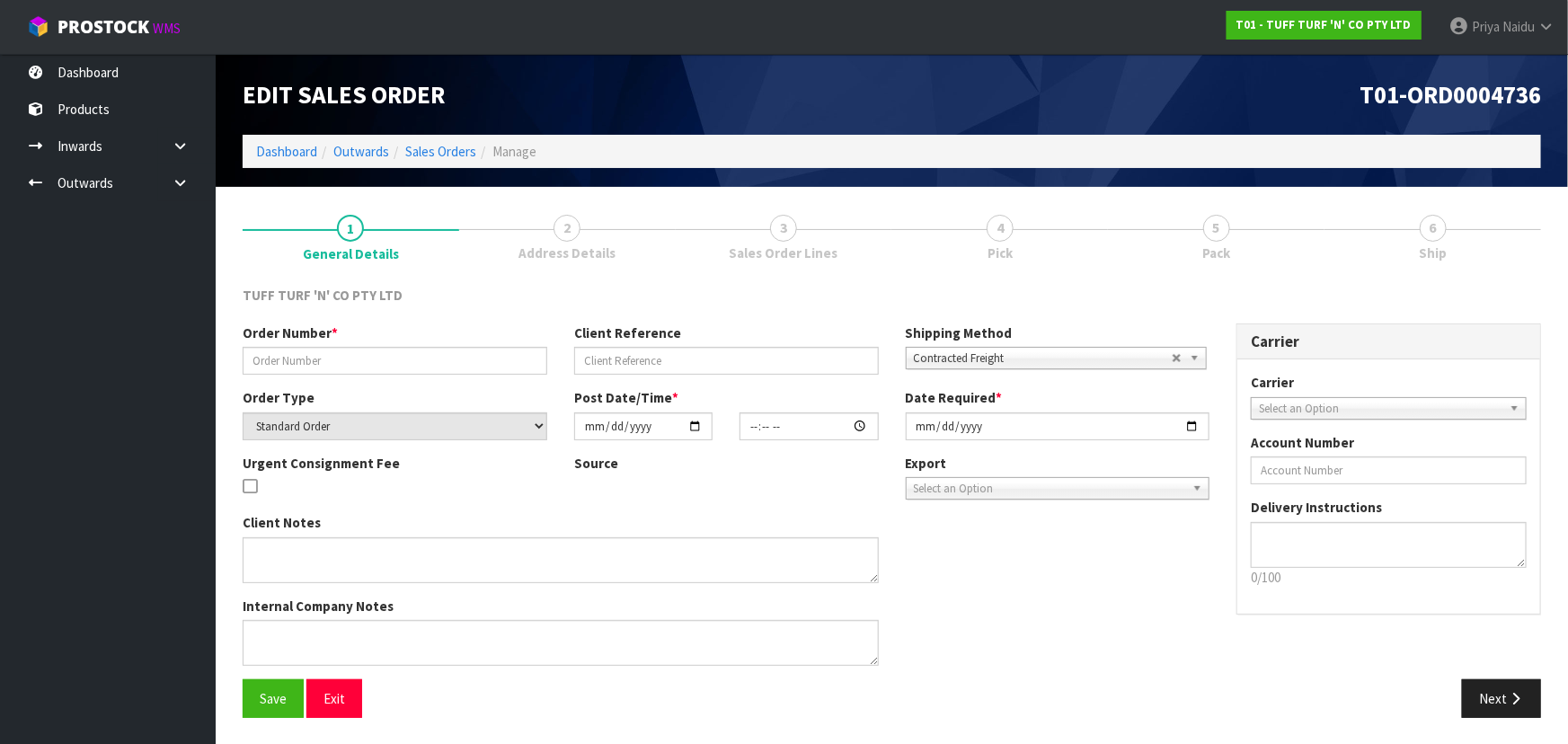
type input "2025-10-14"
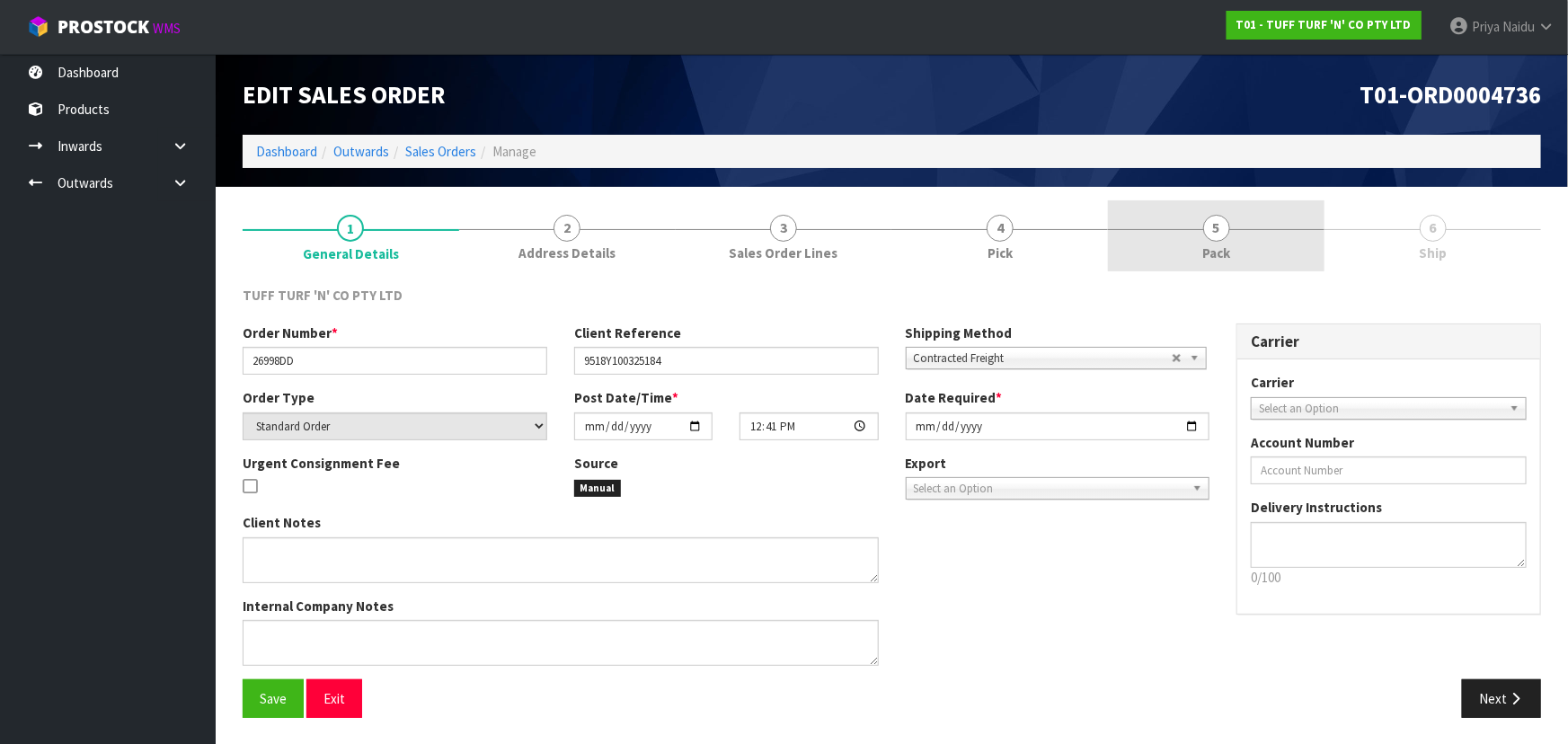
click at [1221, 246] on span "Pack" at bounding box center [1216, 253] width 28 height 19
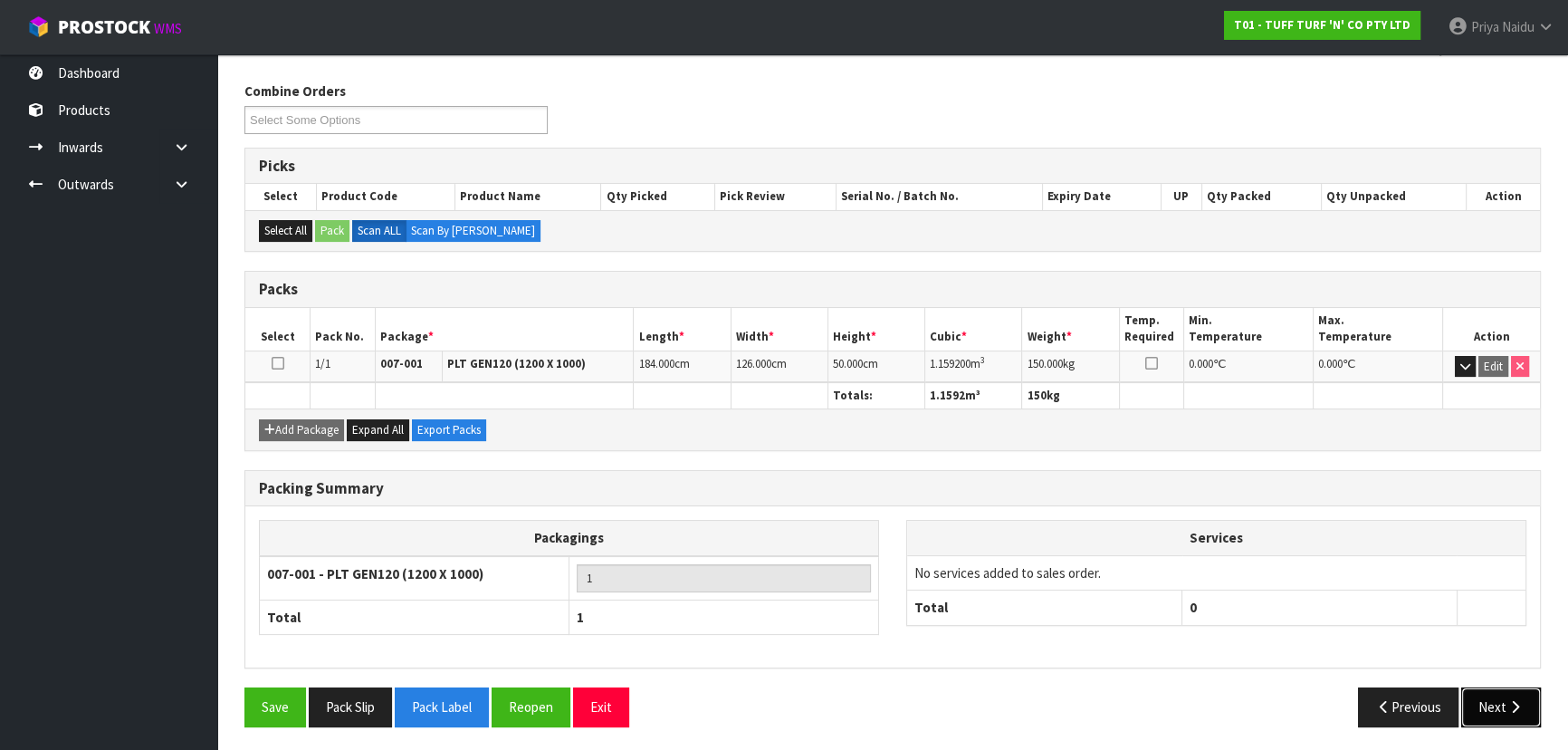
click at [1467, 696] on button "Next" at bounding box center [1501, 706] width 80 height 39
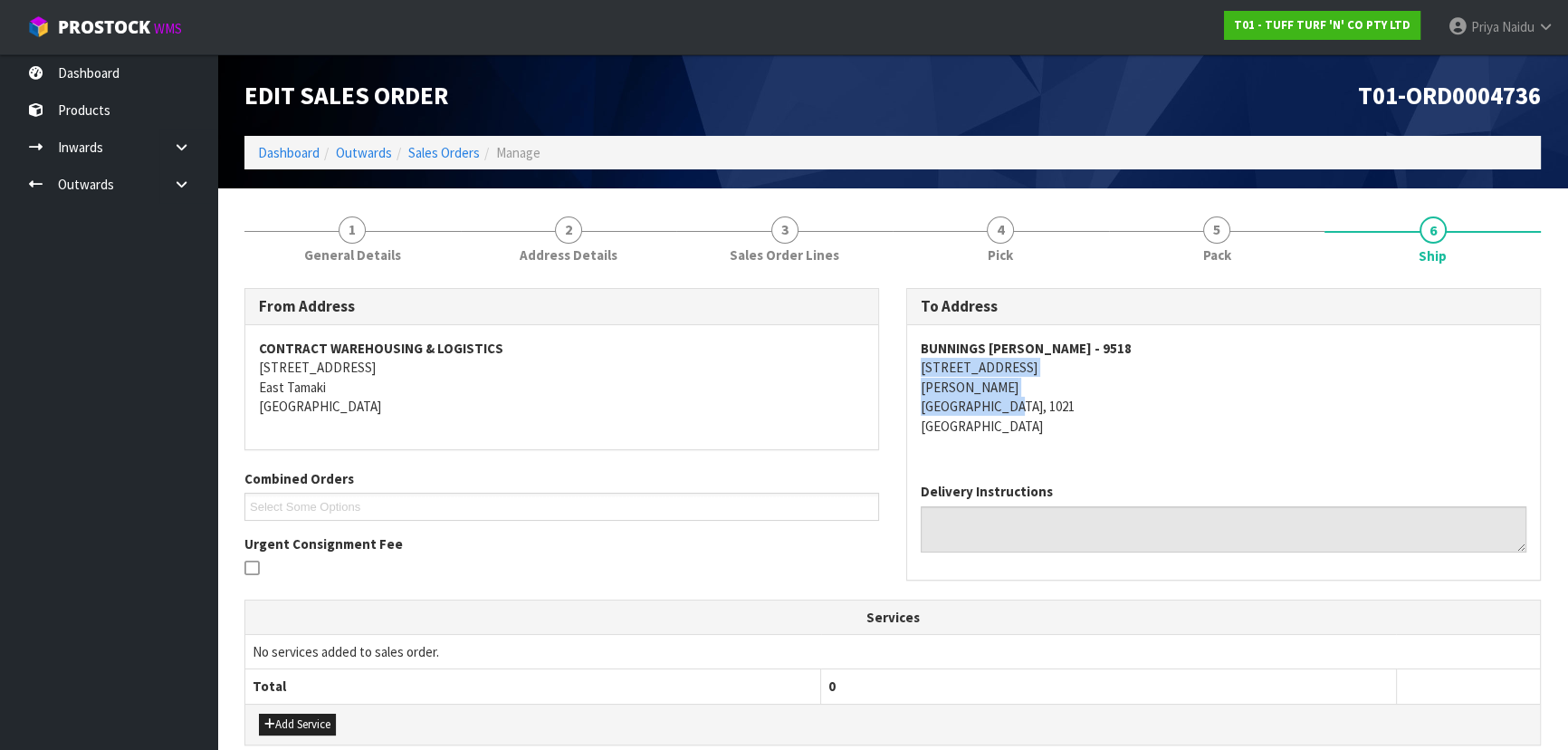
drag, startPoint x: 918, startPoint y: 365, endPoint x: 1083, endPoint y: 414, distance: 172.1
click at [1099, 411] on div "BUNNINGS GREY LYNN - 9518 272 - 302 GREAT NORTH ROAD GREY LYNN AUCKLAND, 1021 N…" at bounding box center [1224, 396] width 633 height 143
click at [909, 369] on div "BUNNINGS GREY LYNN - 9518 272 - 302 GREAT NORTH ROAD GREY LYNN AUCKLAND, 1021 N…" at bounding box center [1224, 396] width 633 height 143
drag, startPoint x: 911, startPoint y: 365, endPoint x: 501, endPoint y: 404, distance: 411.9
click at [1113, 367] on div "BUNNINGS GREY LYNN - 9518 272 - 302 GREAT NORTH ROAD GREY LYNN AUCKLAND, 1021 N…" at bounding box center [1224, 396] width 633 height 143
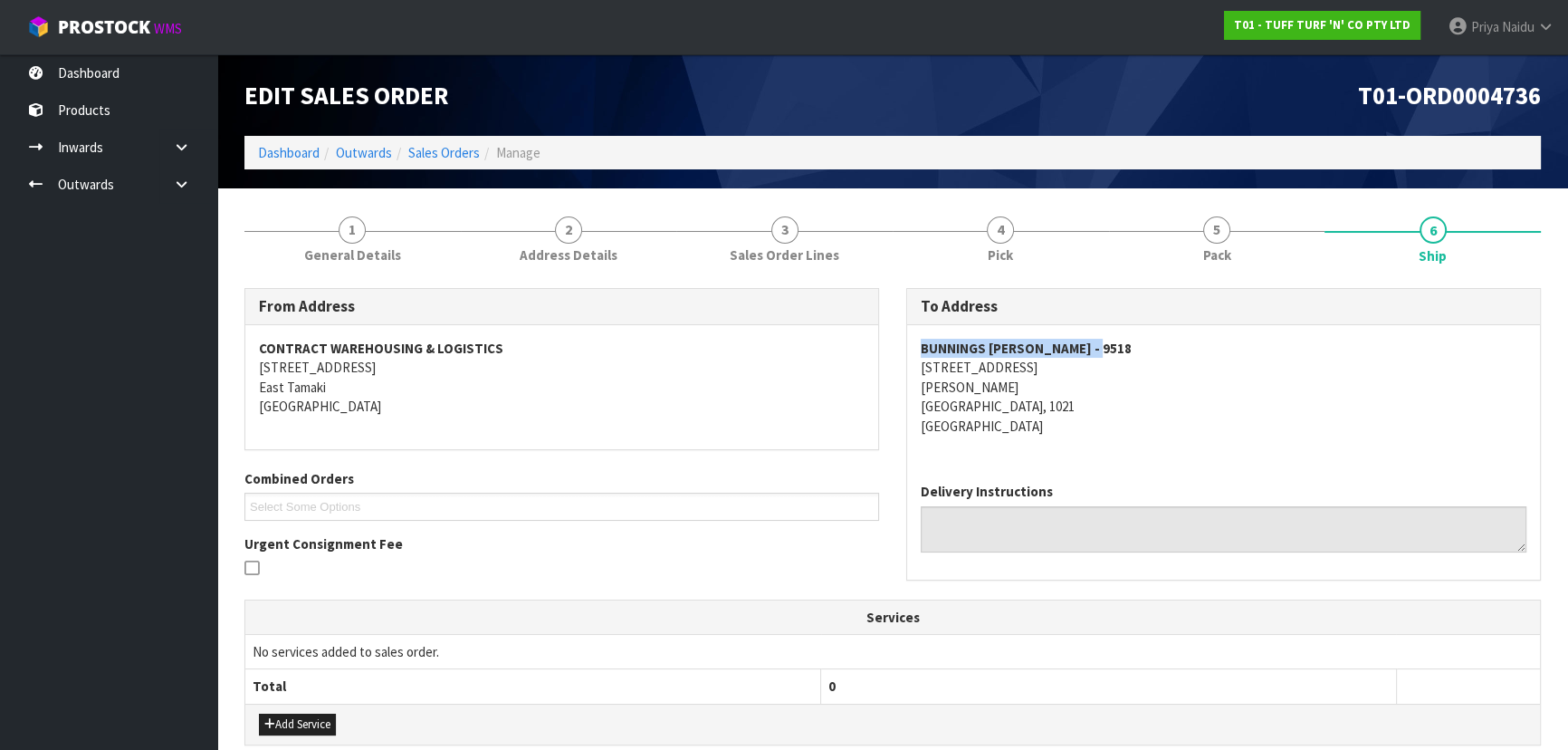
drag, startPoint x: 907, startPoint y: 348, endPoint x: 1110, endPoint y: 332, distance: 203.6
click at [1110, 332] on div "BUNNINGS GREY LYNN - 9518 272 - 302 GREAT NORTH ROAD GREY LYNN AUCKLAND, 1021 N…" at bounding box center [1224, 396] width 633 height 143
drag, startPoint x: 288, startPoint y: 200, endPoint x: 314, endPoint y: 226, distance: 36.8
click at [288, 204] on section "1 General Details 2 Address Details 3 Sales Order Lines 4 Pick 5 Pack 6 Ship Fr…" at bounding box center [893, 650] width 1350 height 924
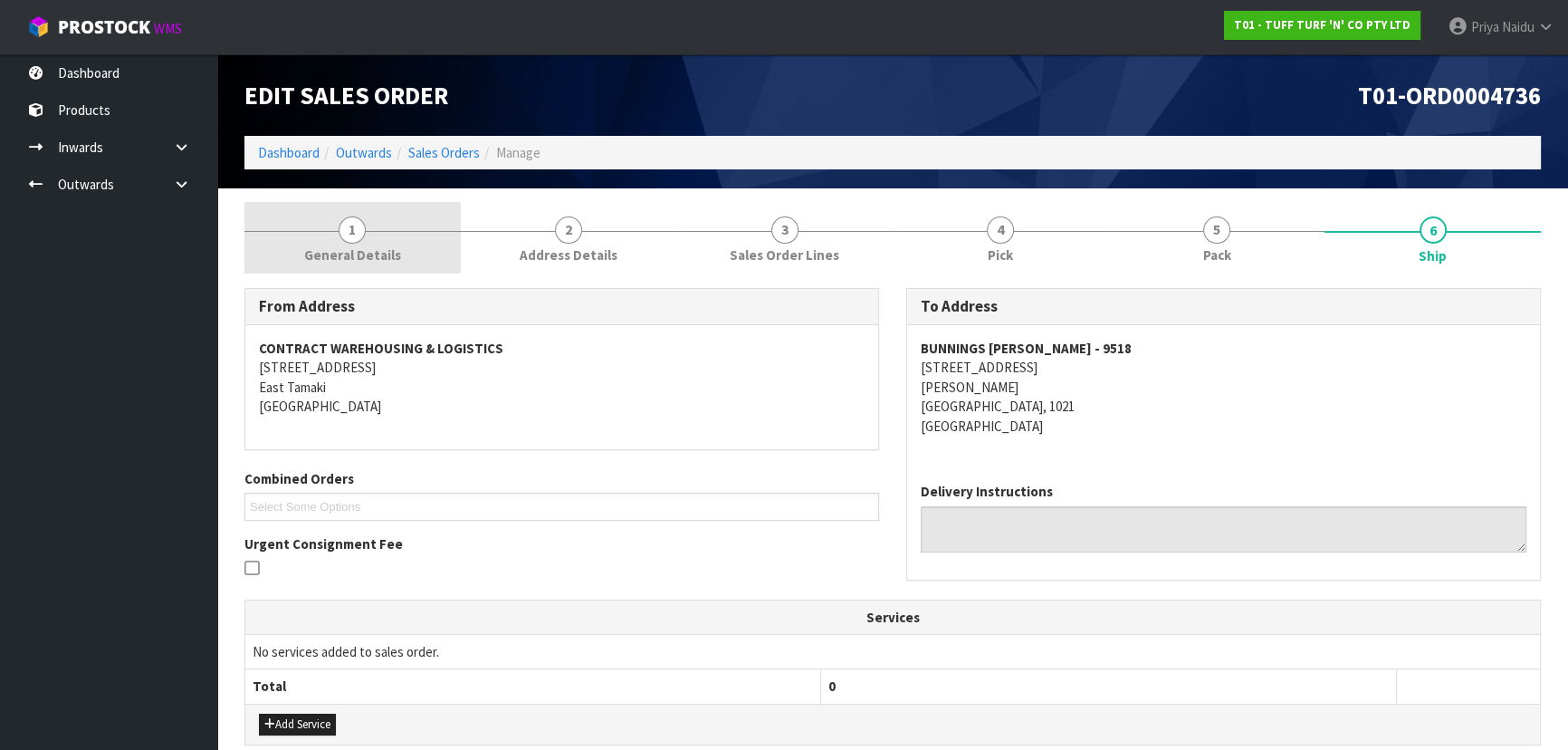
click at [330, 251] on span "General Details" at bounding box center [353, 255] width 97 height 19
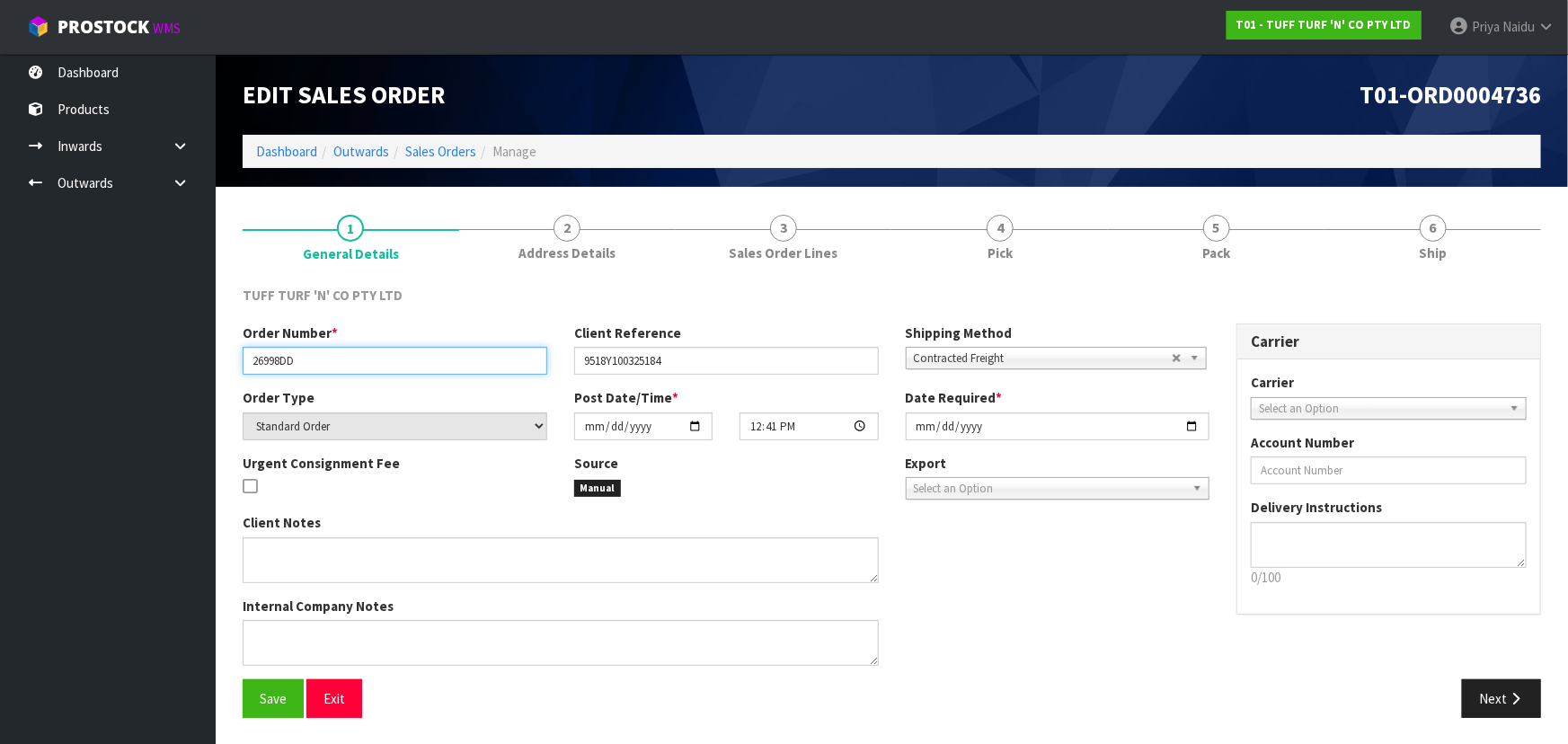
drag, startPoint x: 245, startPoint y: 362, endPoint x: 26, endPoint y: 398, distance: 221.9
click at [322, 361] on input "26998DD" at bounding box center [395, 360] width 305 height 28
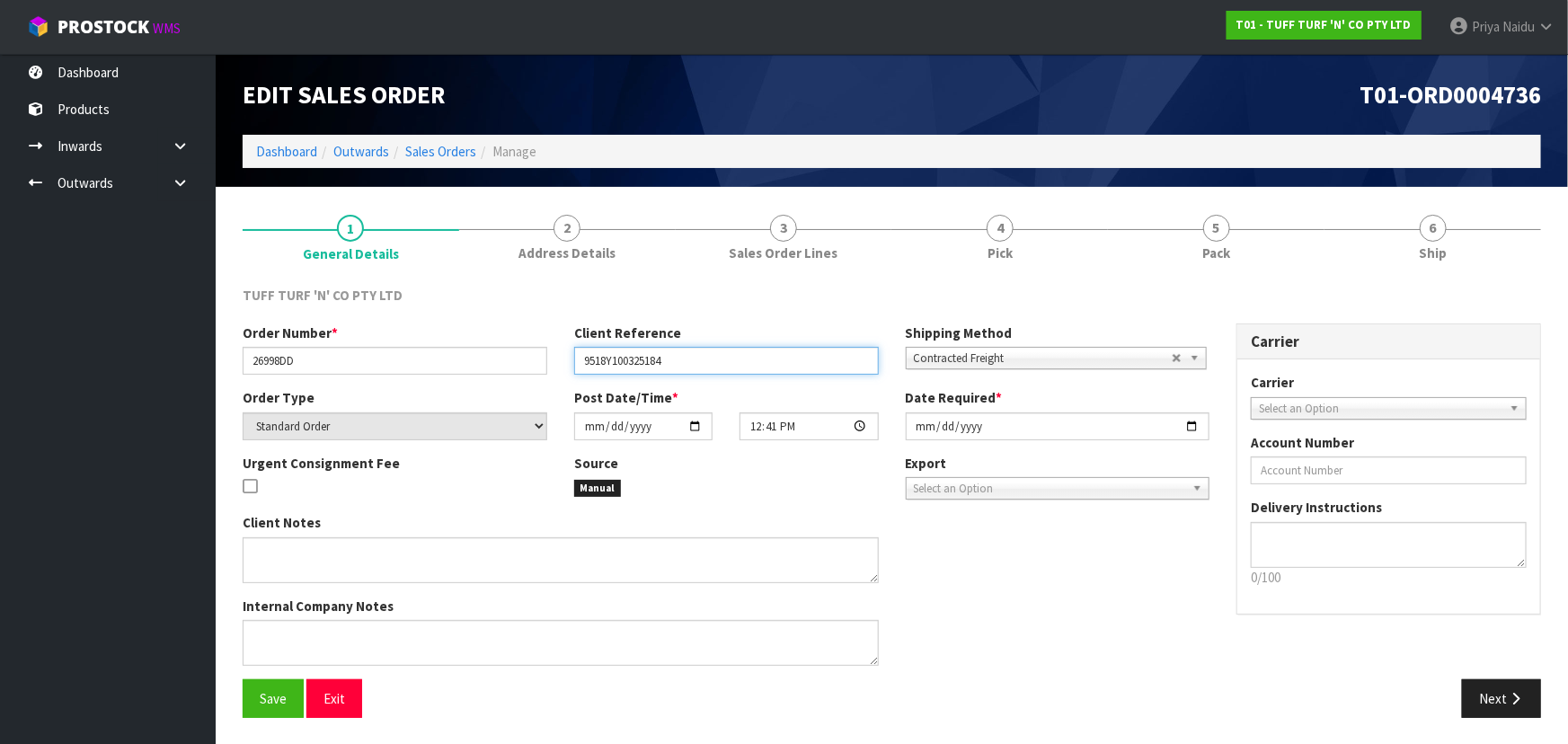
drag, startPoint x: 575, startPoint y: 360, endPoint x: 691, endPoint y: 382, distance: 118.1
click at [717, 379] on div "Order Number * 26998DD Client Reference 9518Y100325184 Shipping Method Client L…" at bounding box center [726, 355] width 994 height 65
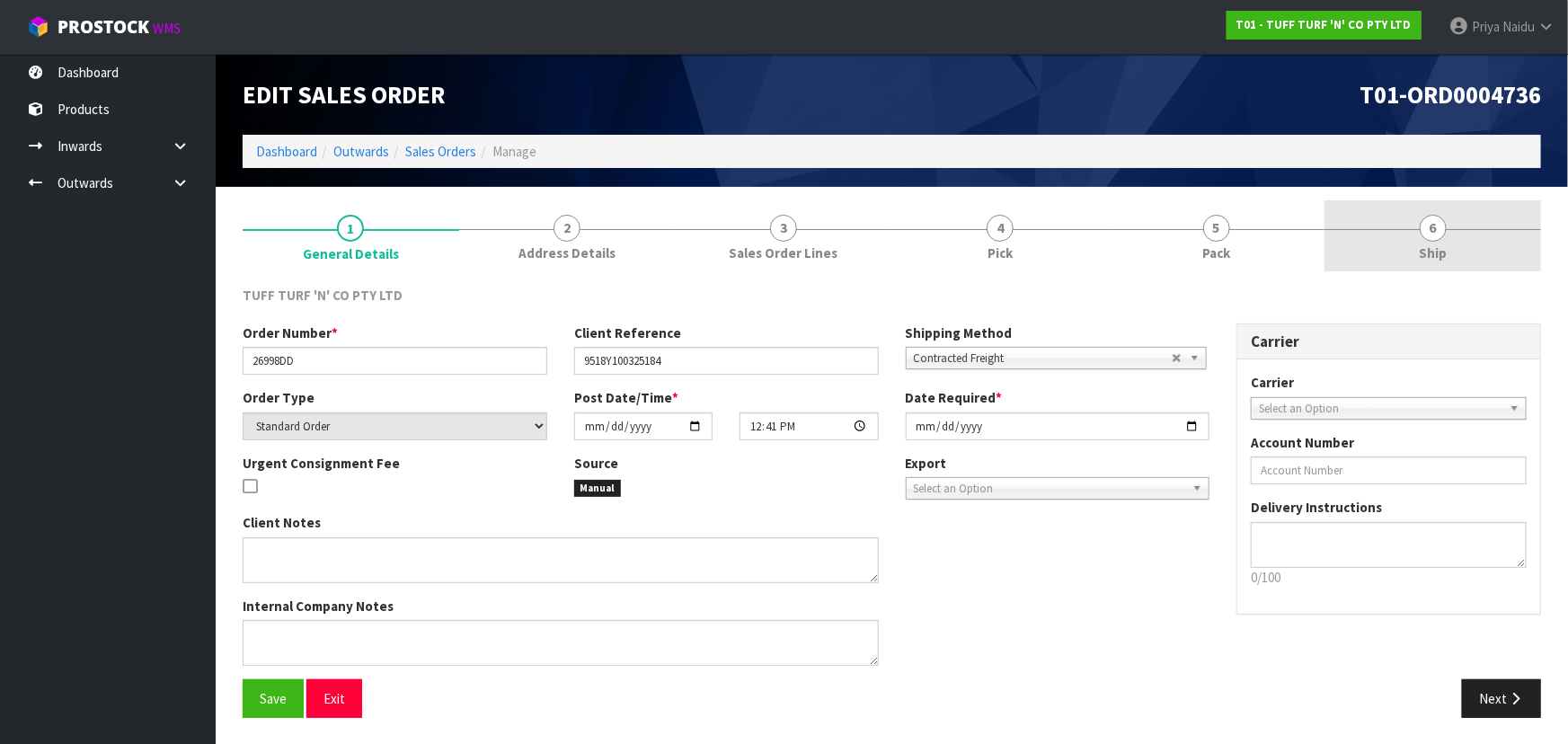
drag, startPoint x: 1479, startPoint y: 225, endPoint x: 1421, endPoint y: 267, distance: 71.6
click at [1479, 225] on link "6 Ship" at bounding box center [1433, 236] width 217 height 71
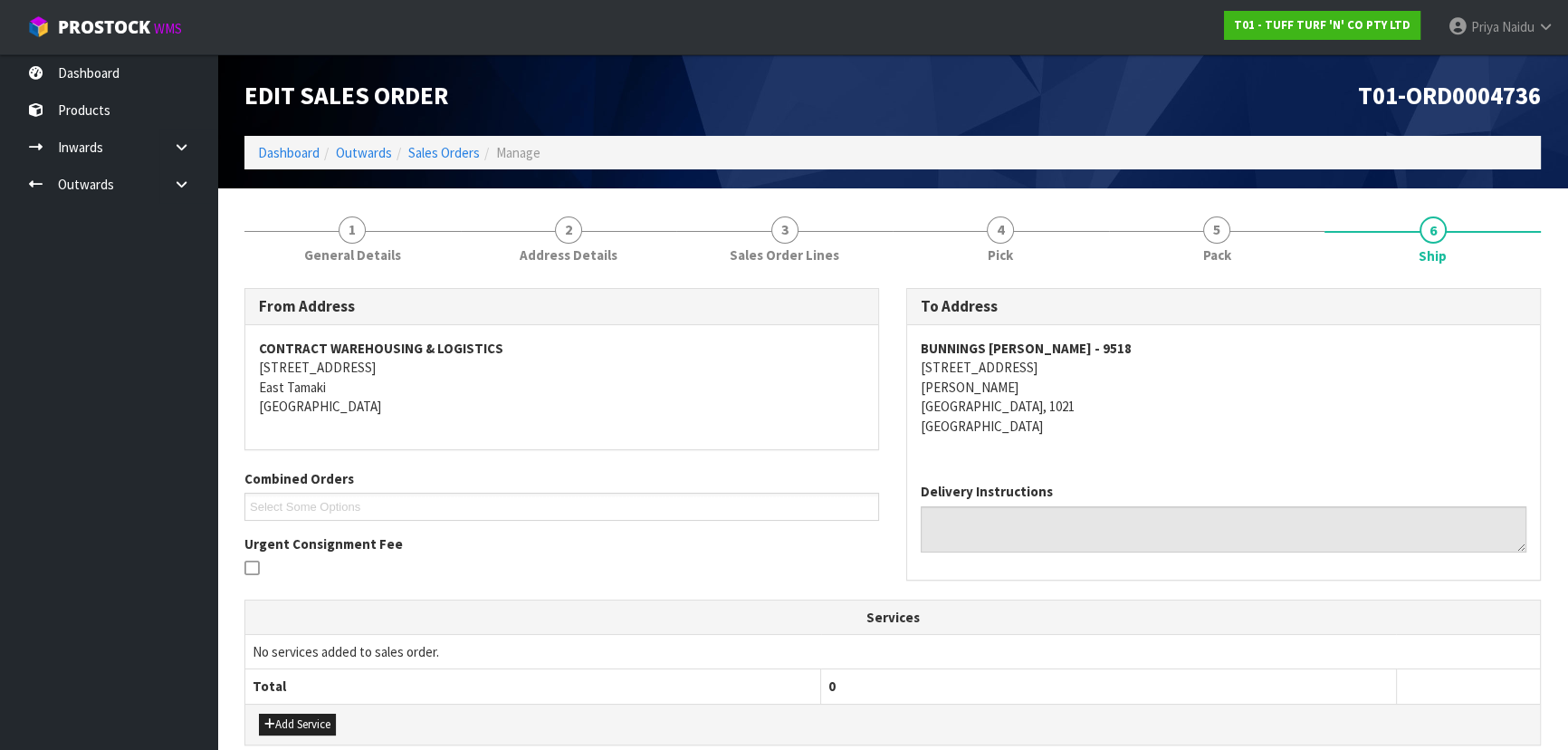
click at [1244, 440] on div "BUNNINGS GREY LYNN - 9518 272 - 302 GREAT NORTH ROAD GREY LYNN AUCKLAND, 1021 N…" at bounding box center [1224, 396] width 633 height 143
click at [1180, 234] on link "5 Pack" at bounding box center [1216, 238] width 217 height 72
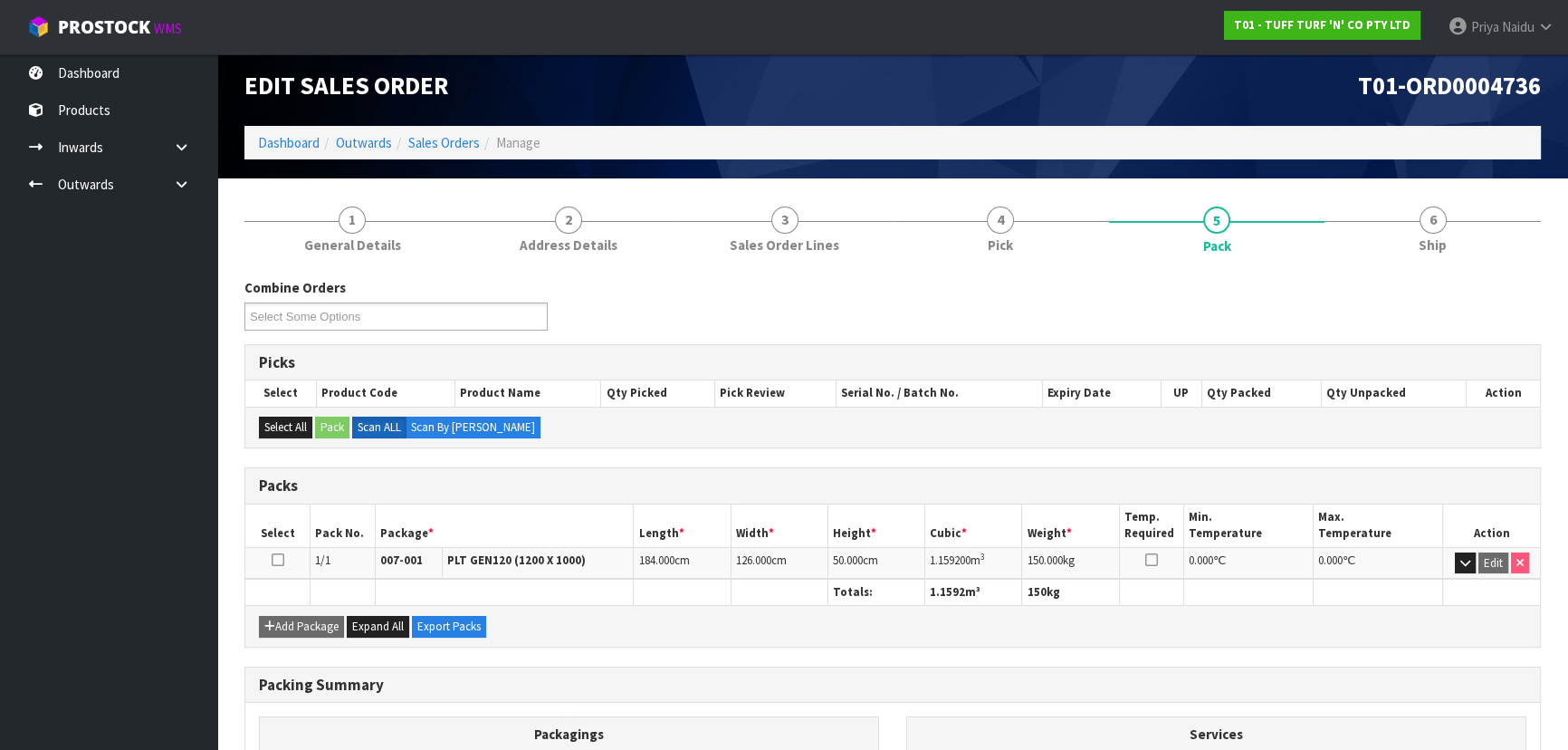
scroll to position [164, 0]
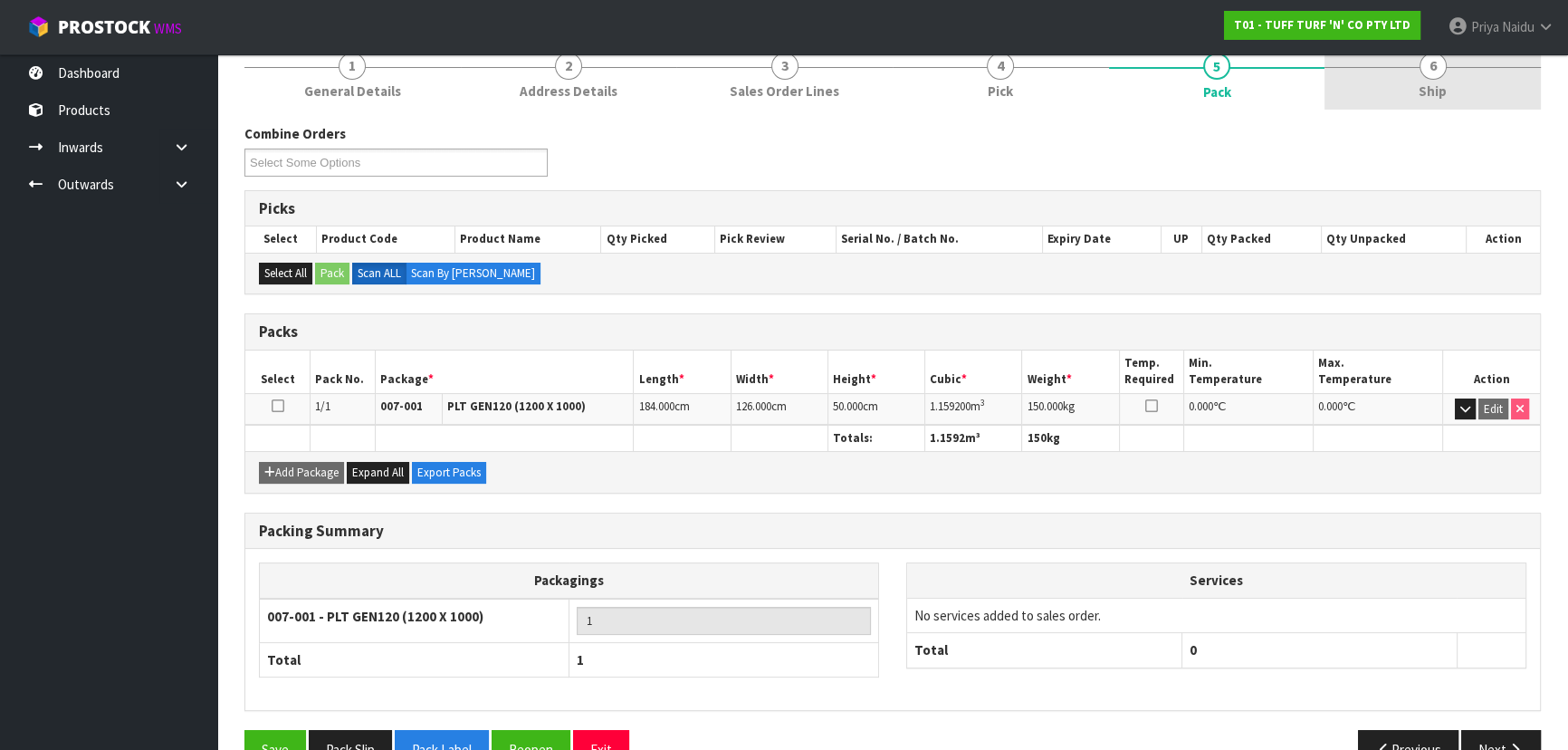
drag, startPoint x: 1476, startPoint y: 78, endPoint x: 1457, endPoint y: 85, distance: 20.2
click at [1476, 77] on link "6 Ship" at bounding box center [1432, 73] width 217 height 72
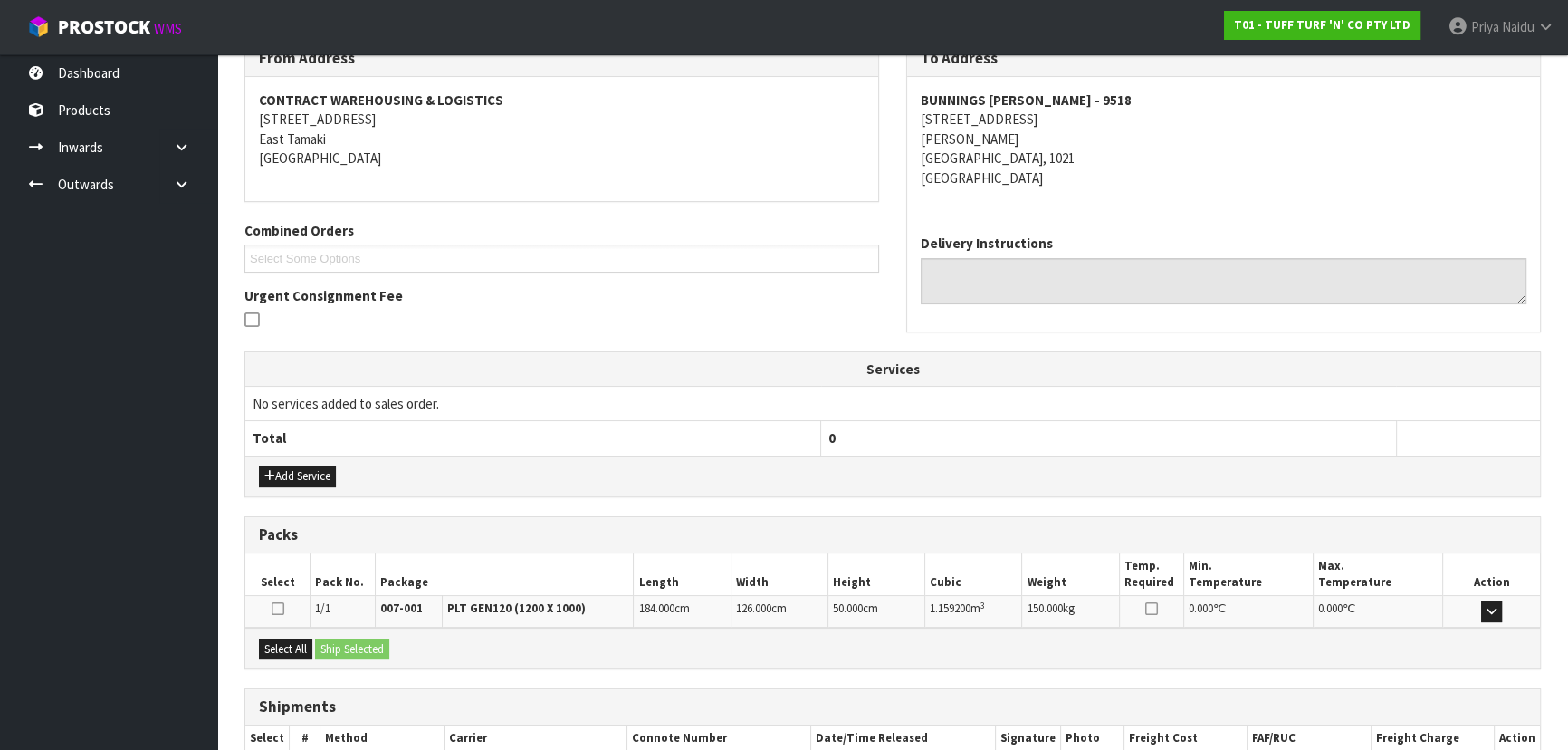
scroll to position [358, 0]
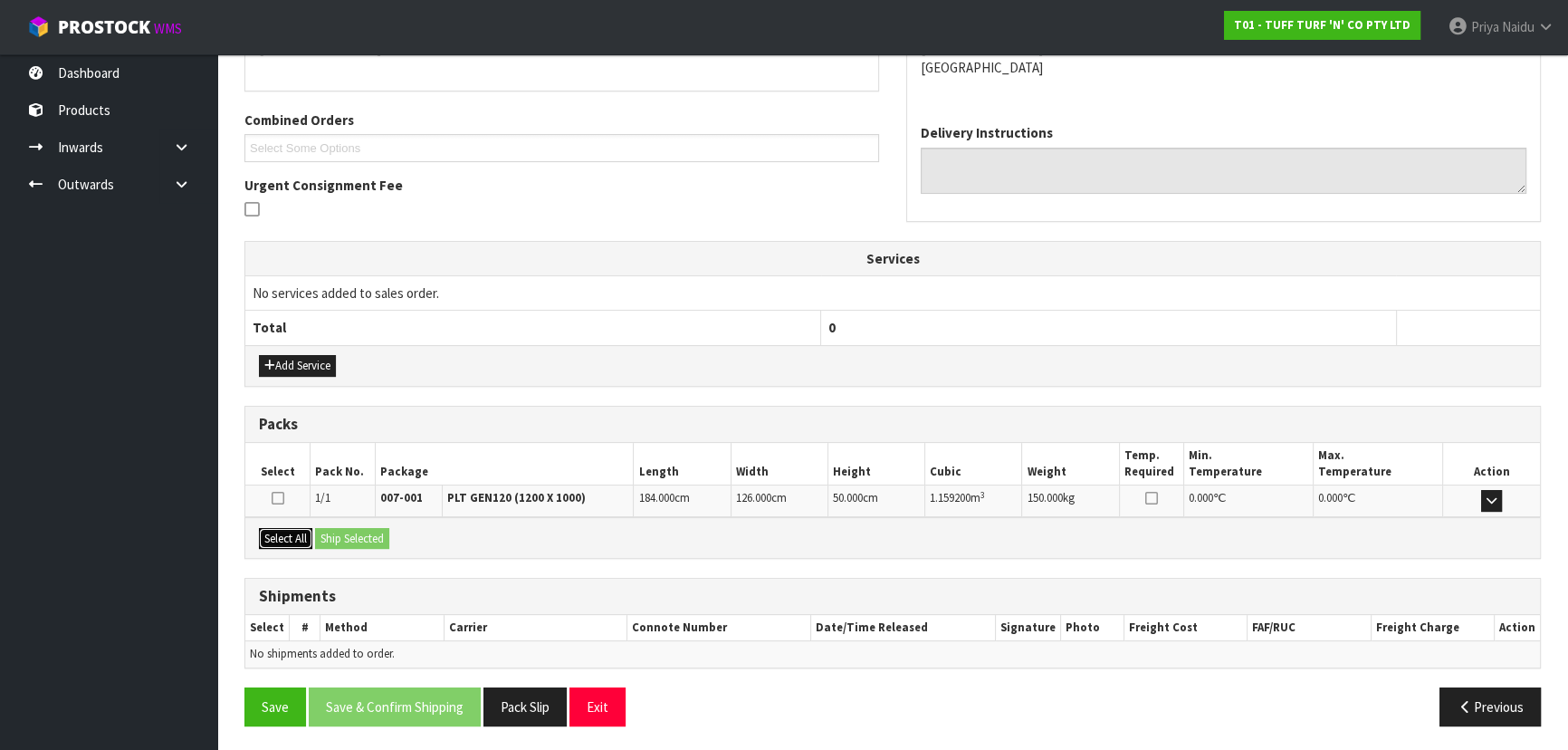
click at [278, 528] on button "Select All" at bounding box center [286, 539] width 53 height 22
click at [353, 542] on button "Ship Selected" at bounding box center [353, 539] width 74 height 22
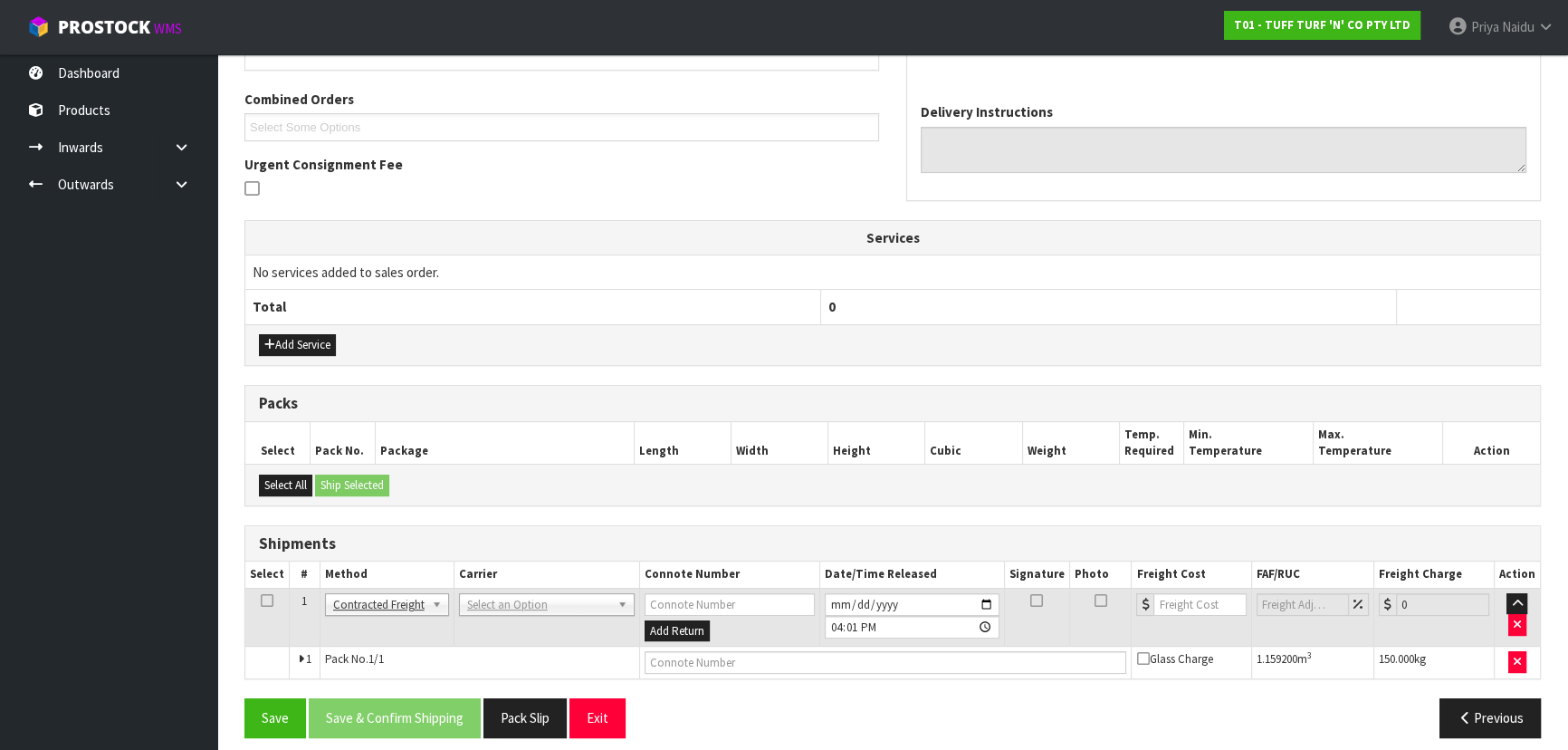
scroll to position [390, 0]
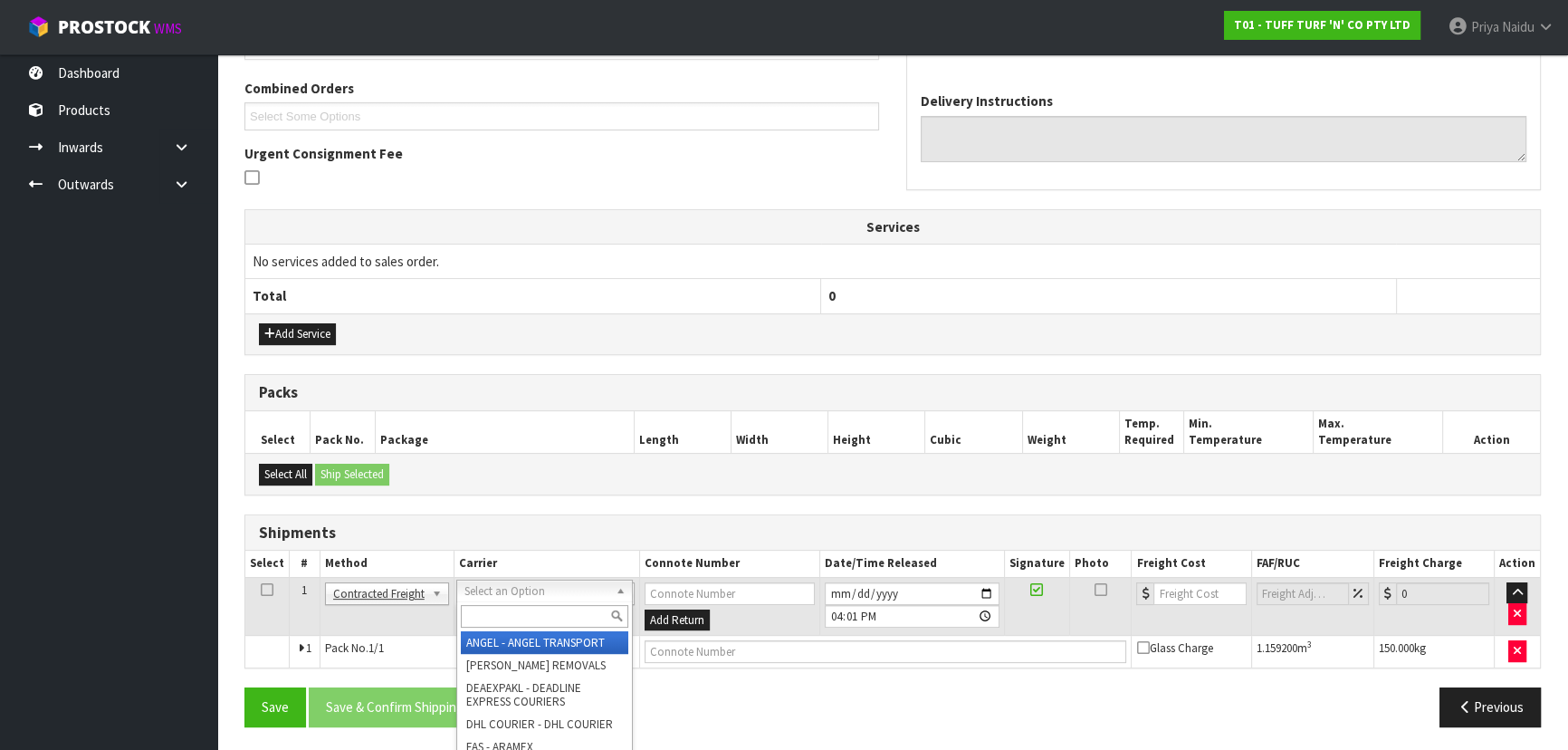
click at [489, 614] on input "text" at bounding box center [544, 616] width 168 height 23
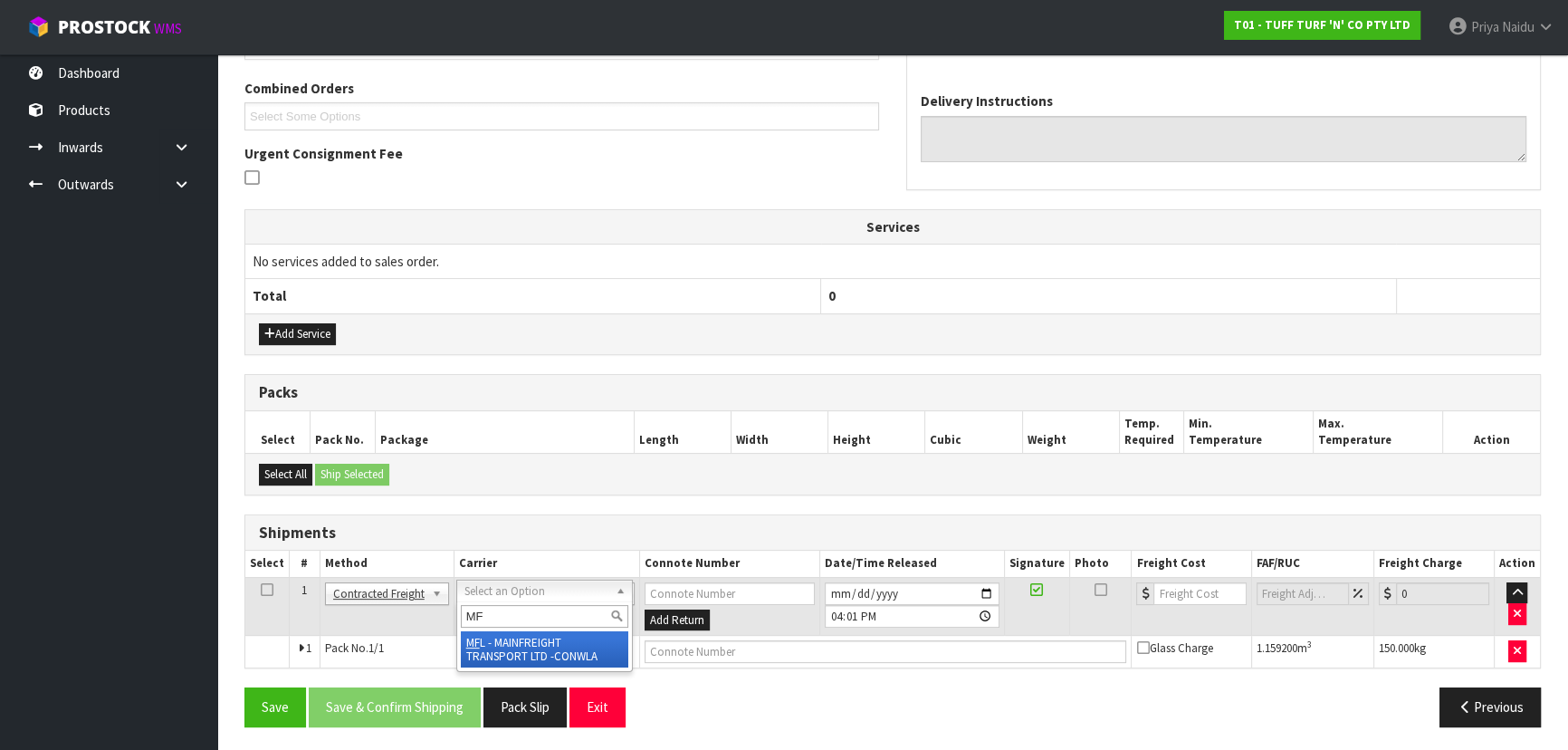
type input "MF"
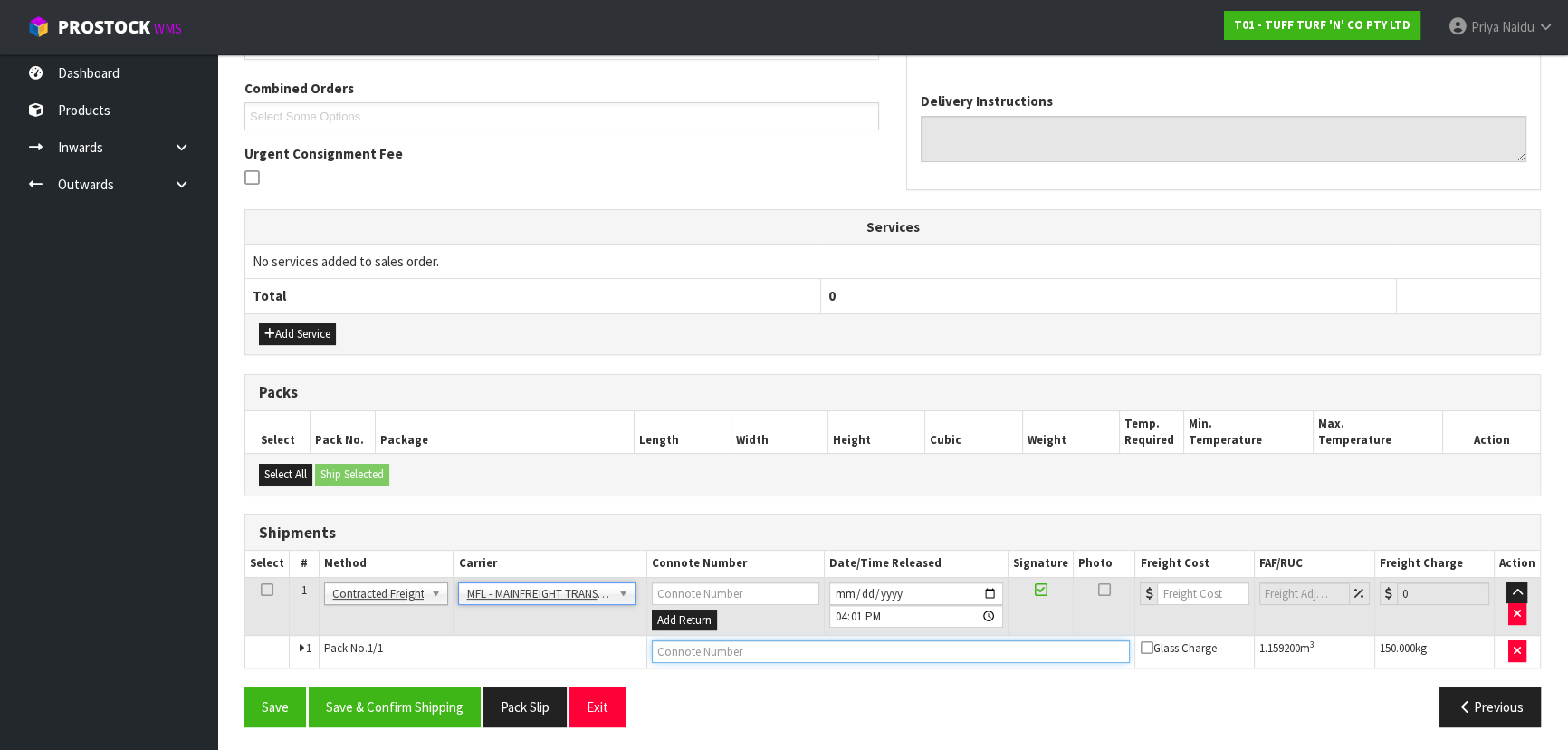
click at [695, 653] on input "text" at bounding box center [891, 651] width 479 height 23
paste input "FWM59121392"
type input "FWM59121392"
click at [1191, 583] on input "number" at bounding box center [1202, 593] width 92 height 23
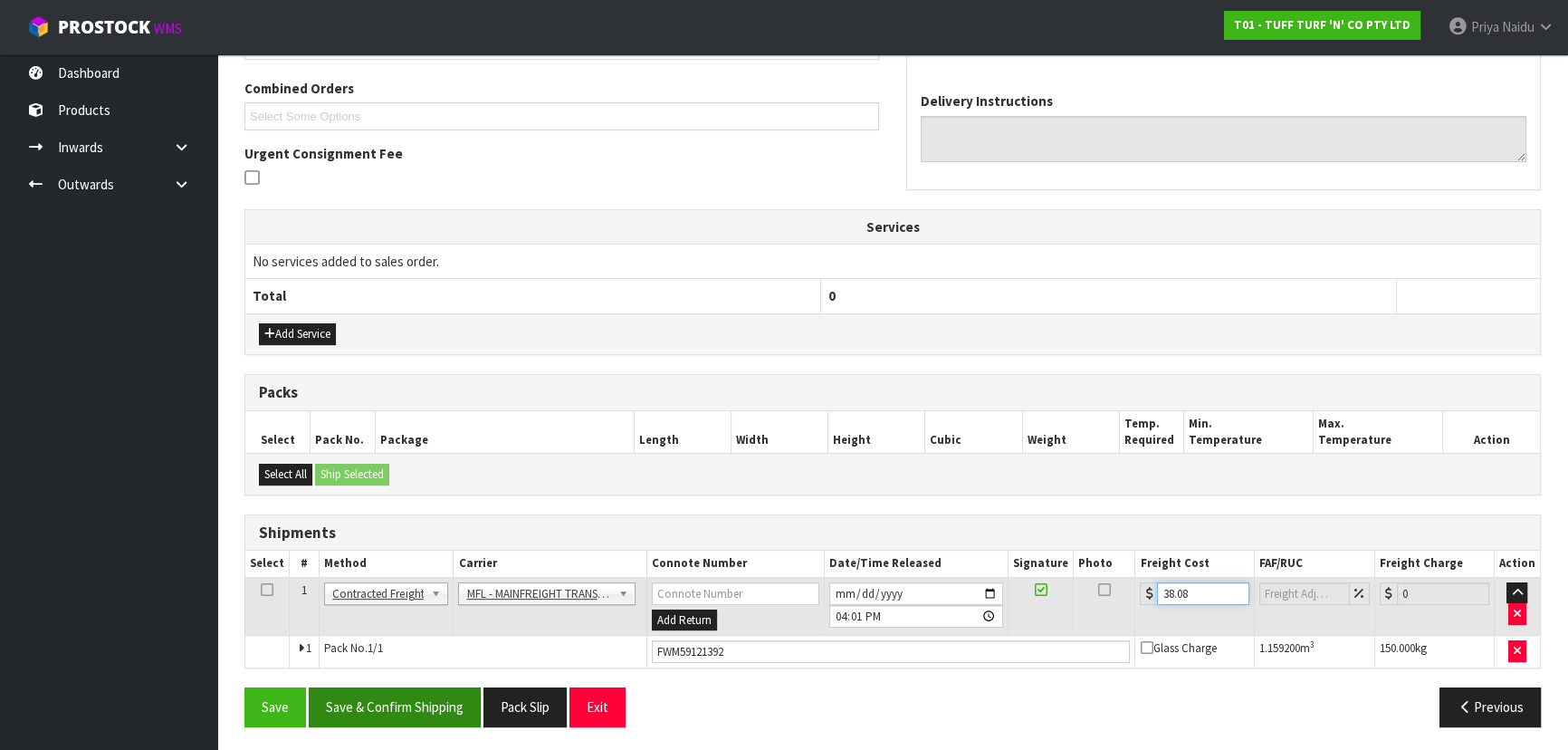
type input "38.08"
click at [391, 712] on button "Save & Confirm Shipping" at bounding box center [395, 706] width 172 height 39
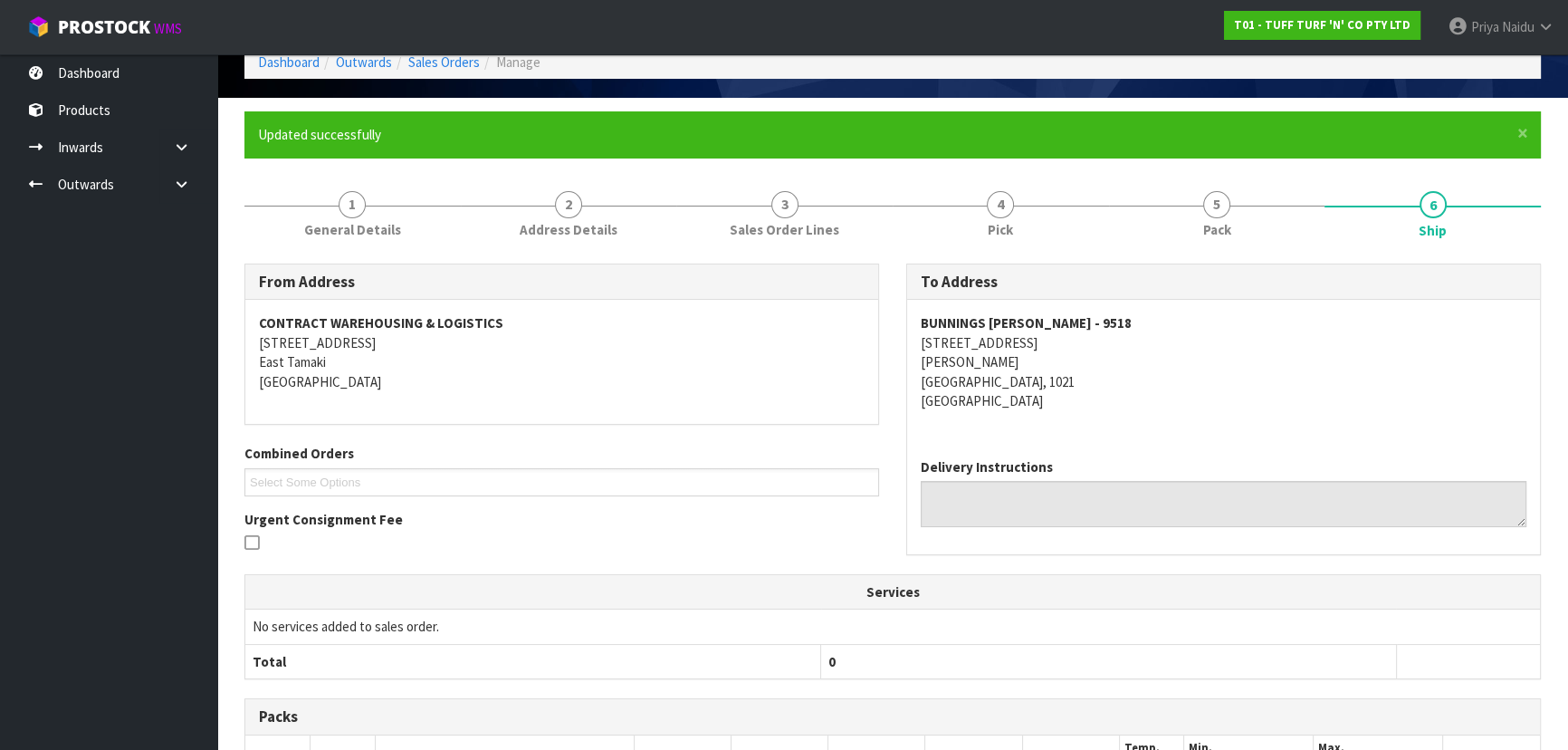
scroll to position [0, 0]
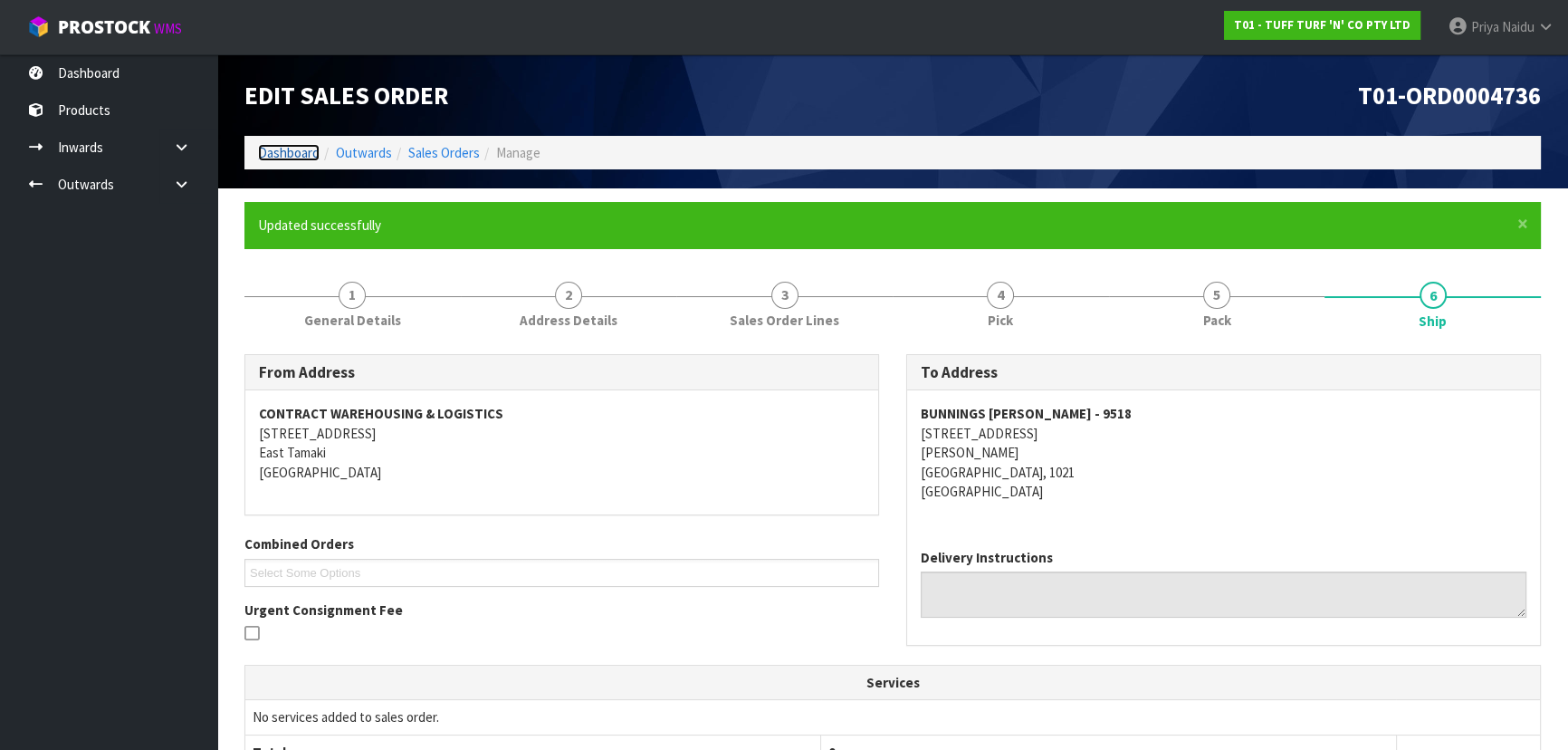
click at [309, 153] on link "Dashboard" at bounding box center [289, 152] width 62 height 17
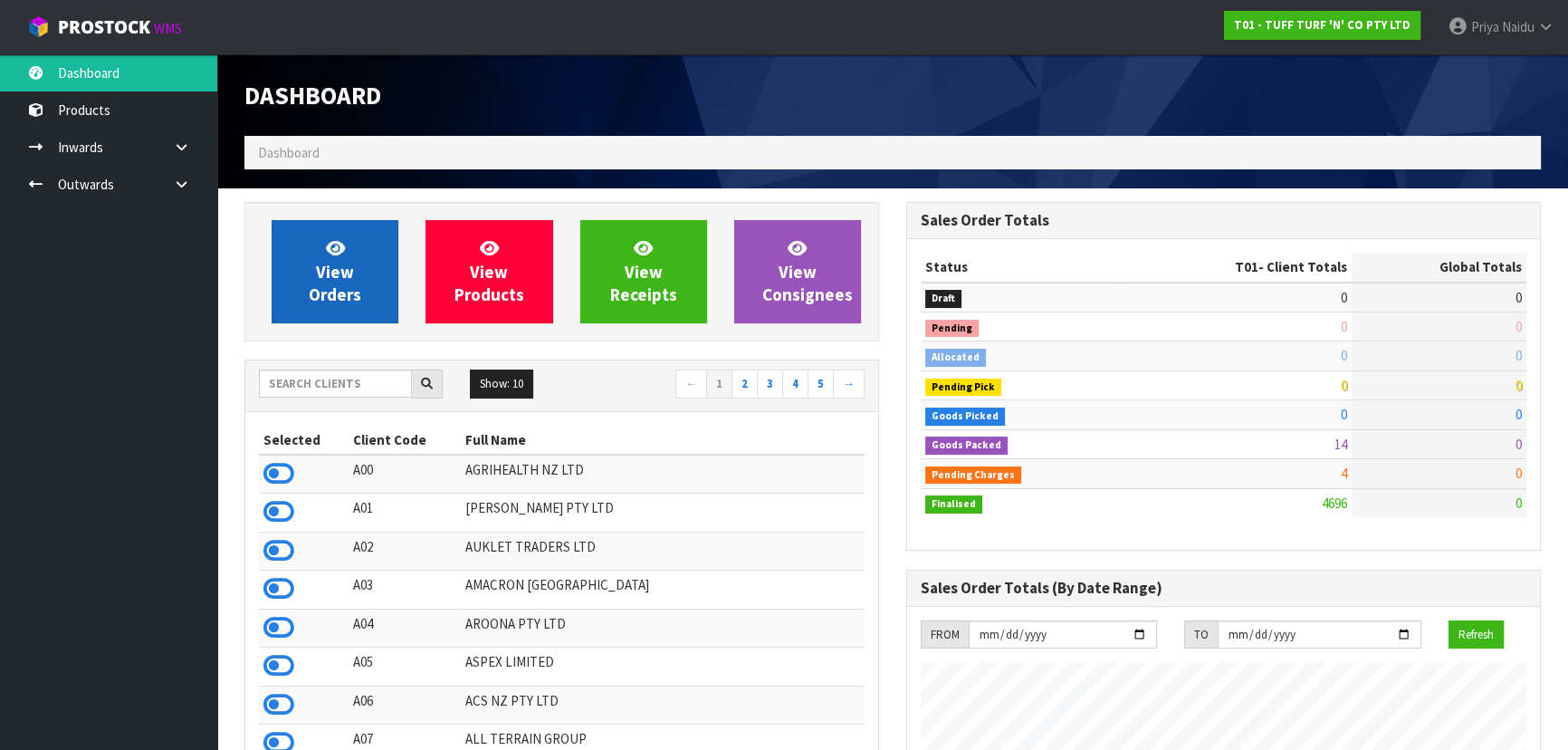
scroll to position [1369, 661]
click at [325, 293] on span "View Orders" at bounding box center [335, 271] width 53 height 68
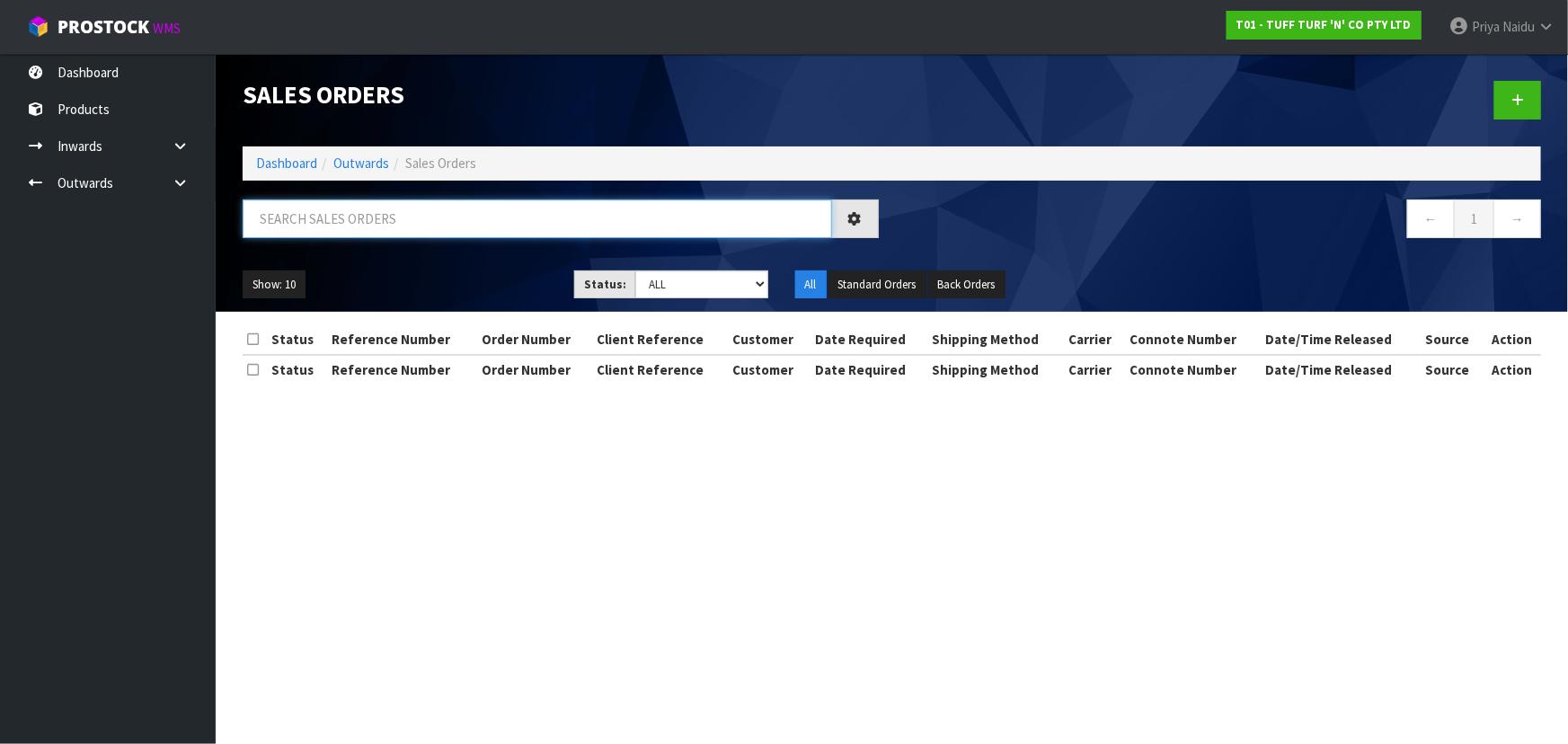
click at [401, 218] on input "text" at bounding box center [537, 219] width 590 height 39
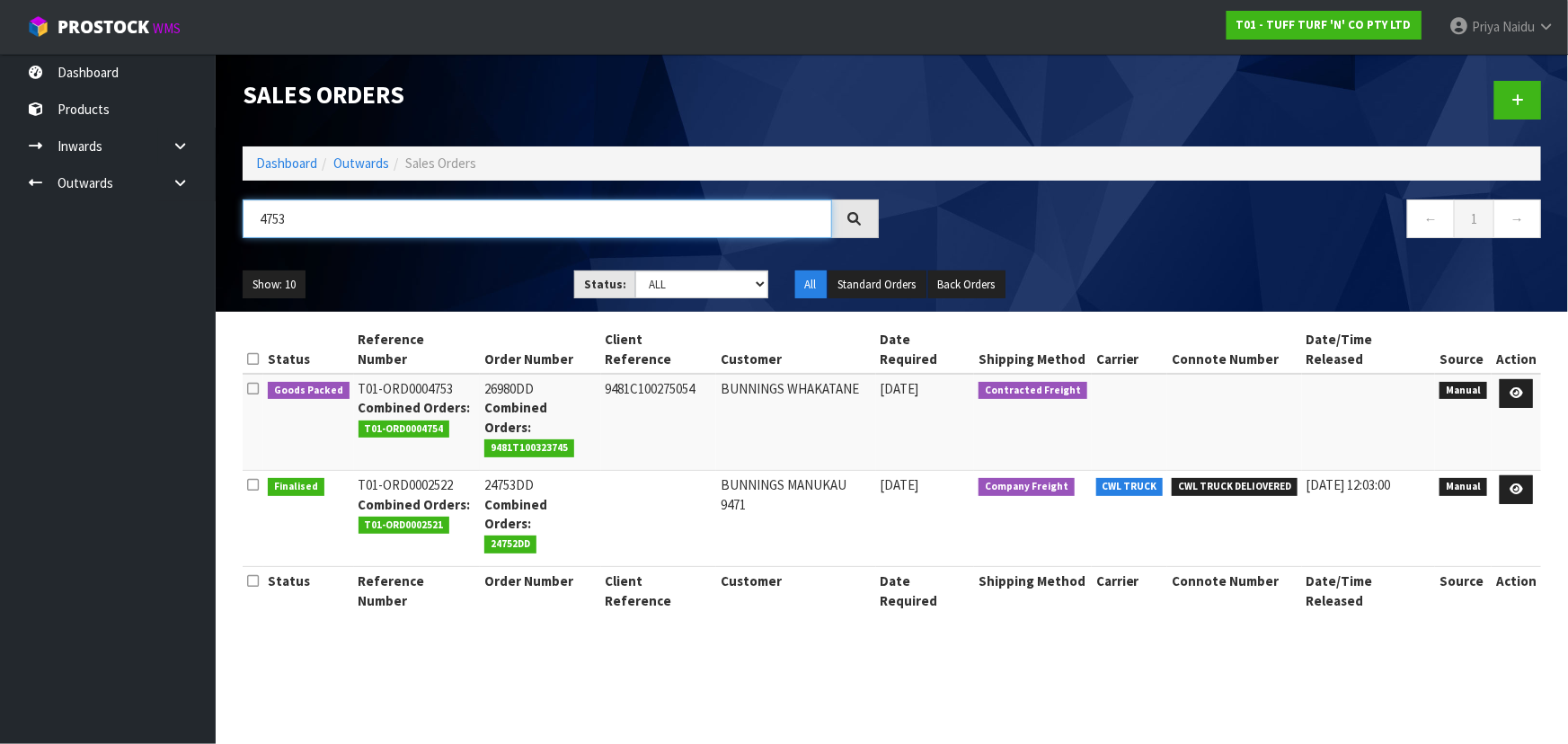
type input "4753"
click at [396, 302] on div "Show: 10 5 10 25 50 Status: Draft Pending Allocated Pending Pick Goods Picked G…" at bounding box center [892, 285] width 1326 height 56
click at [1515, 387] on icon at bounding box center [1517, 392] width 14 height 12
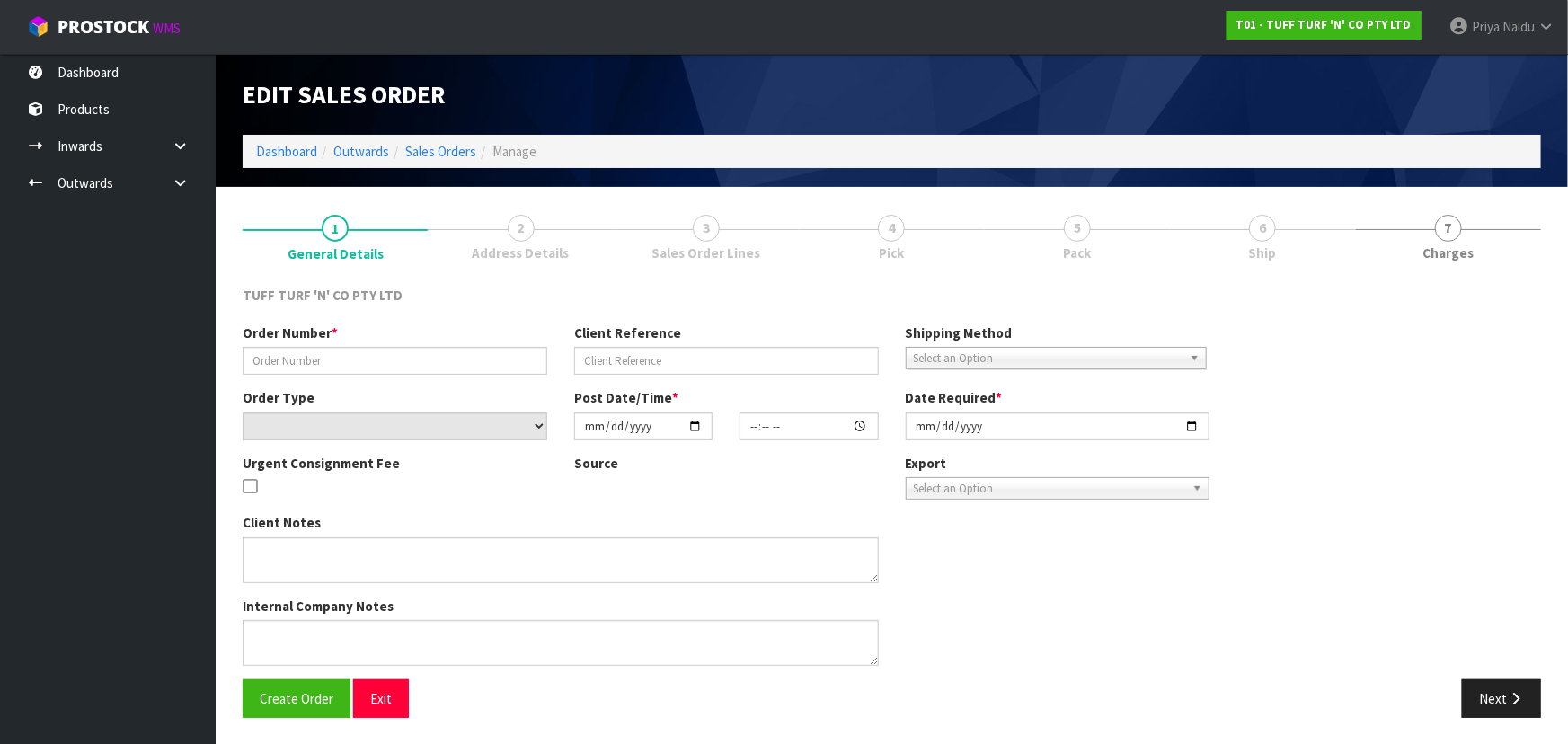
type input "26980DD"
type input "9481C100275054"
select select "number:0"
type input "2025-10-13"
type input "13:16:00.000"
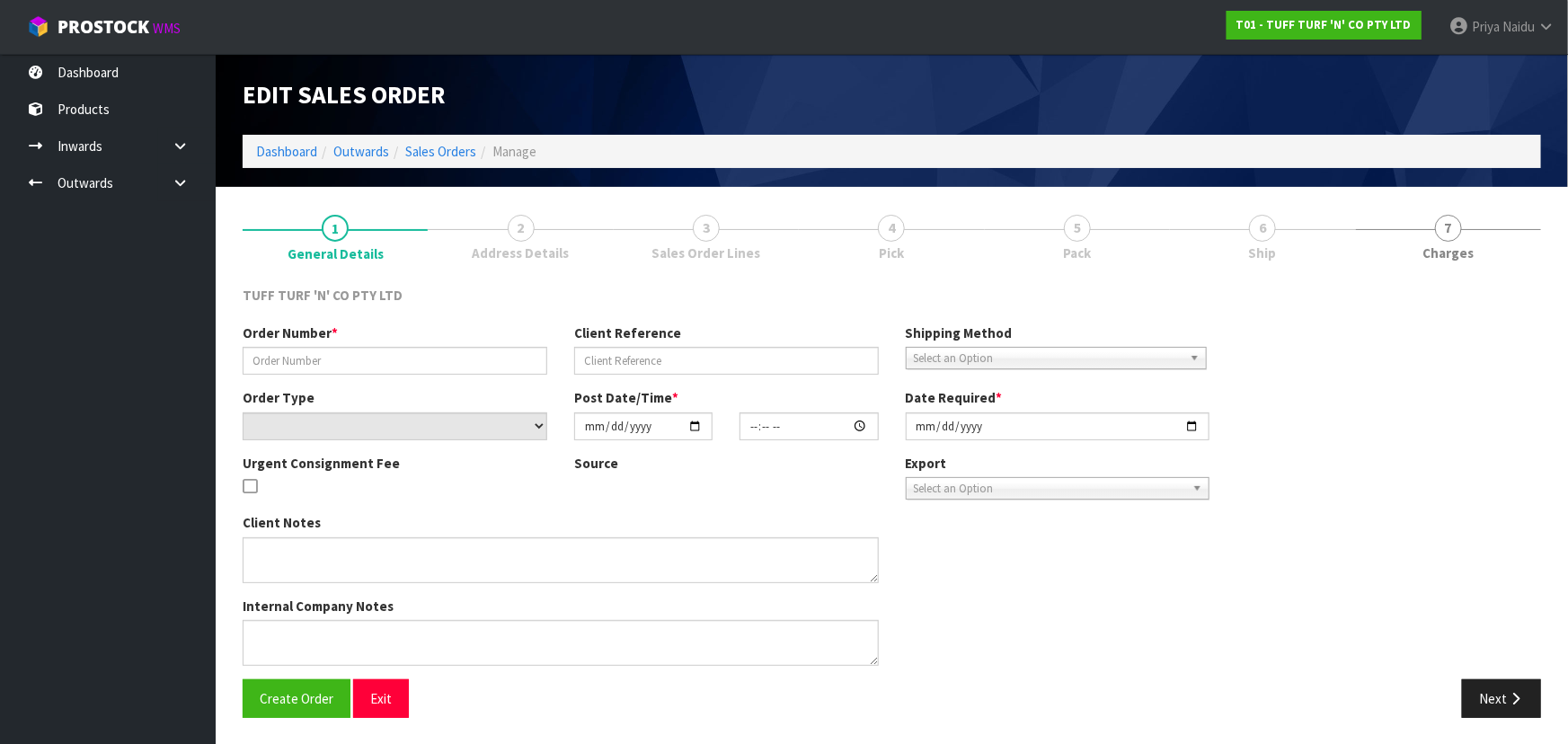
type input "2025-10-14"
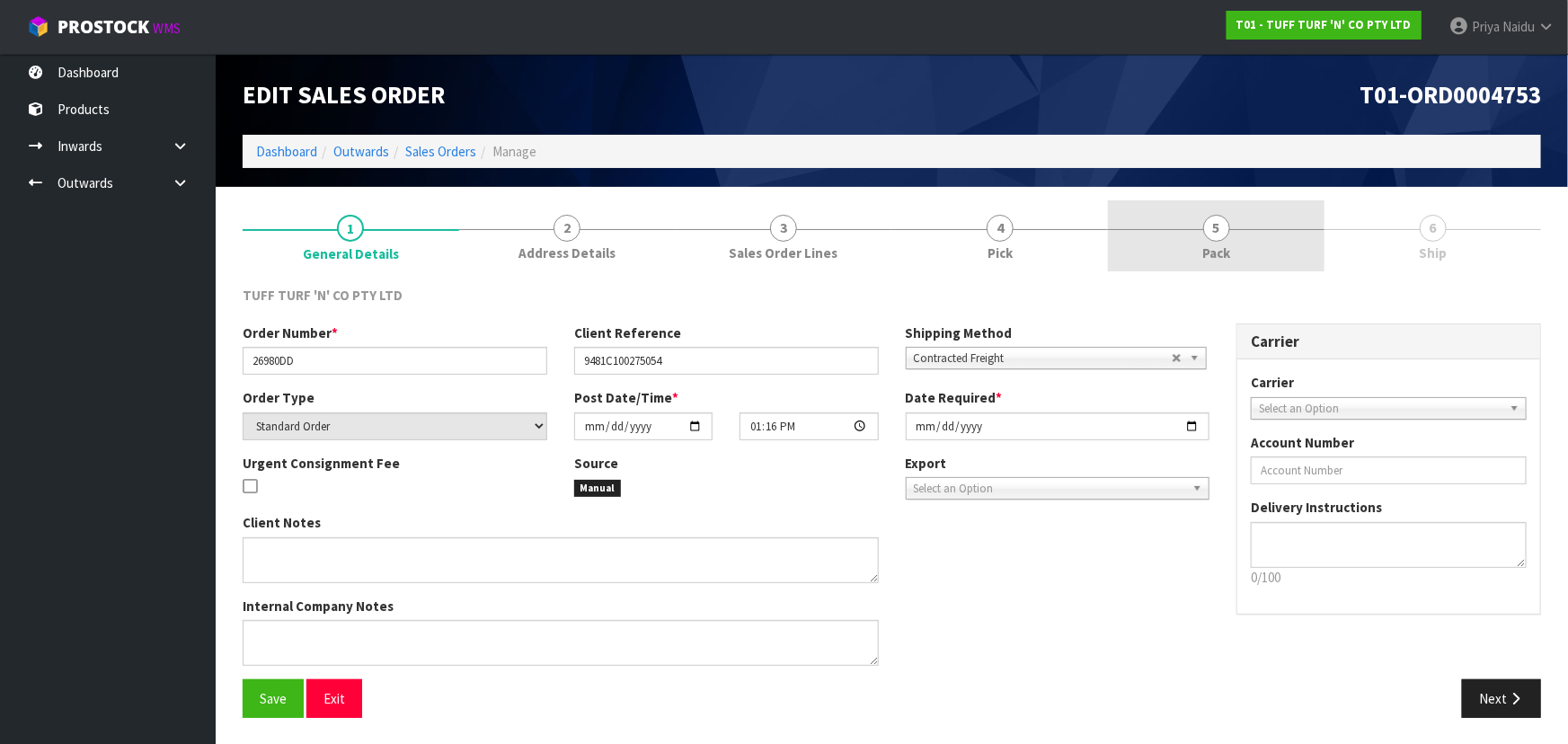
click at [1230, 250] on span "Pack" at bounding box center [1216, 253] width 28 height 19
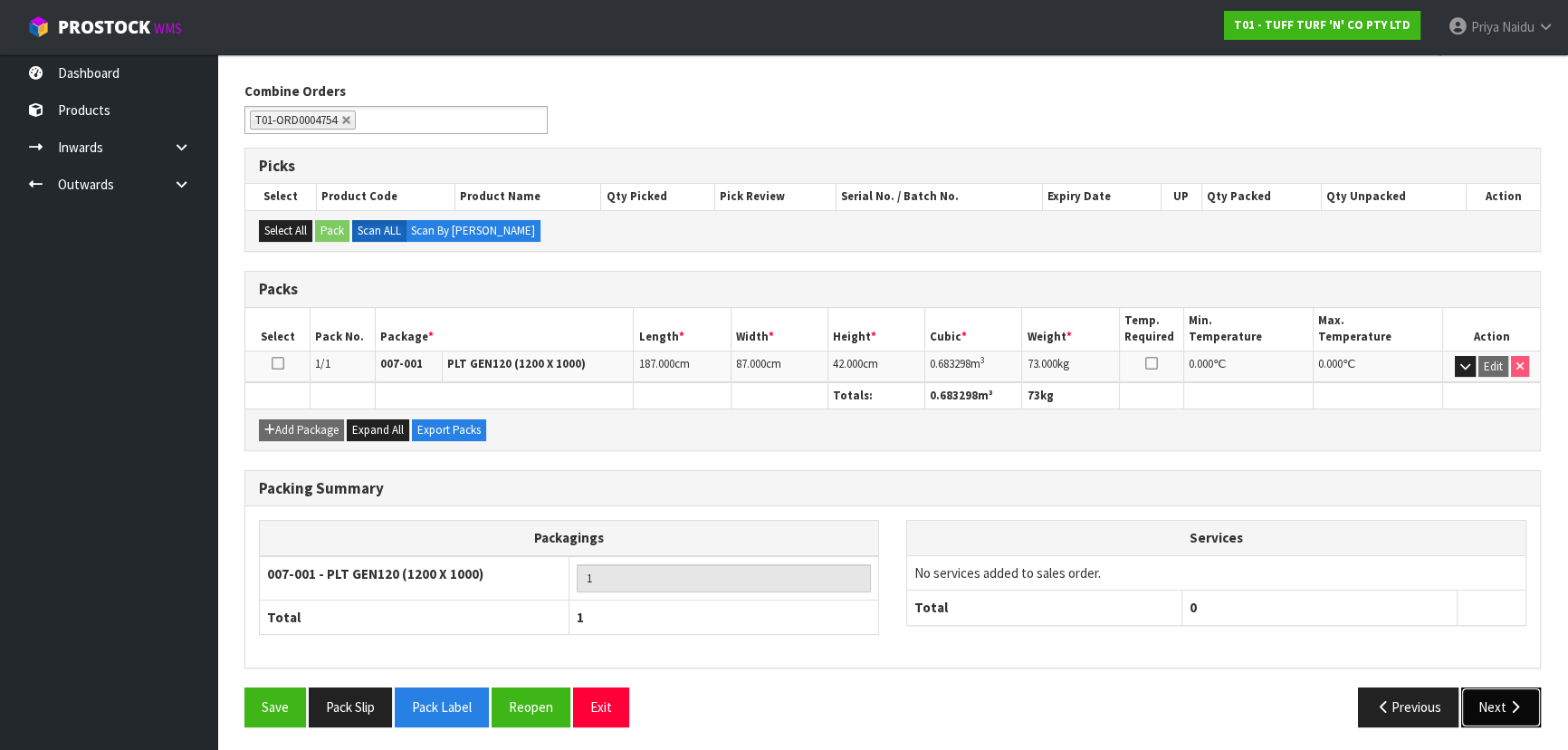
click at [1487, 687] on button "Next" at bounding box center [1501, 706] width 80 height 39
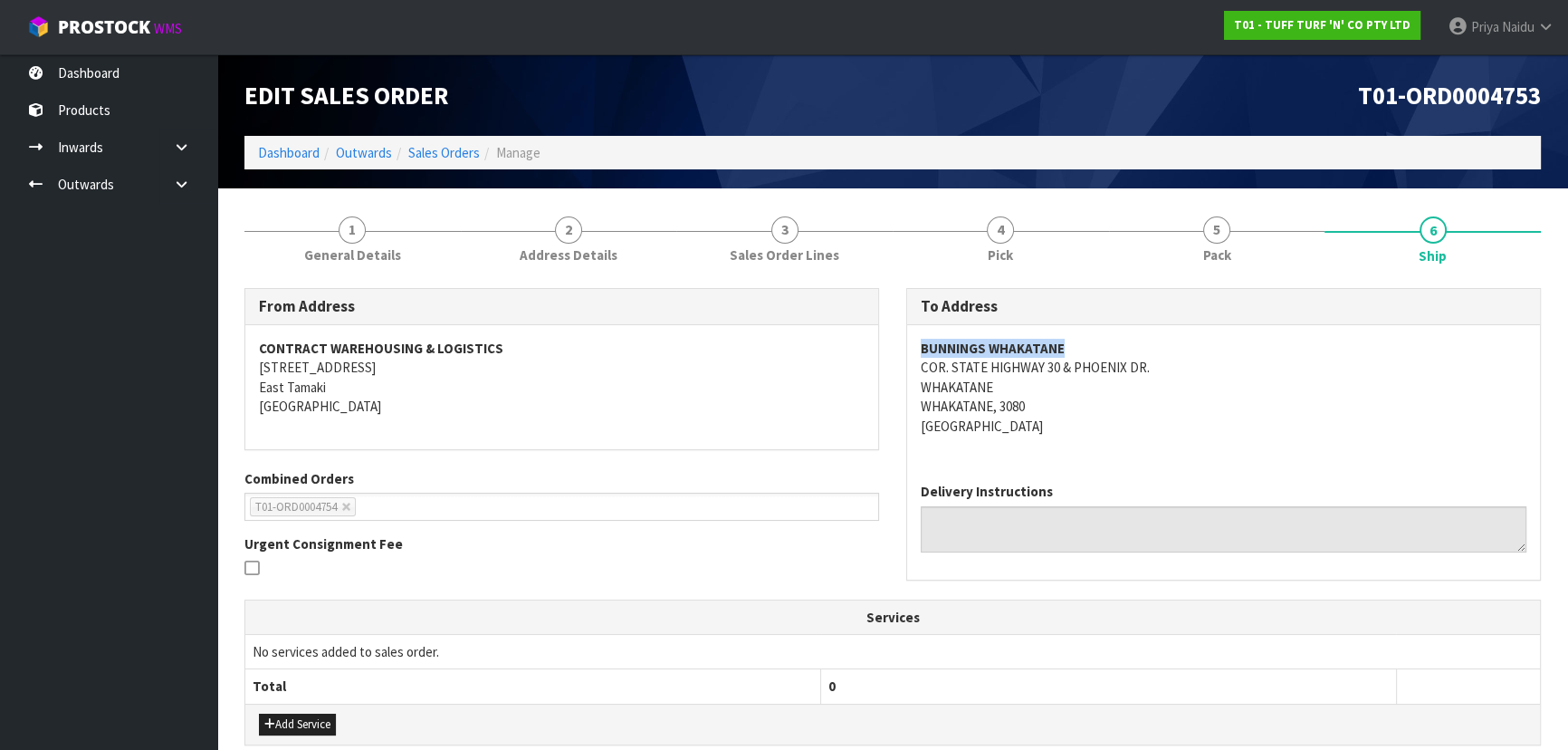
drag, startPoint x: 911, startPoint y: 349, endPoint x: 1083, endPoint y: 343, distance: 172.1
click at [1083, 343] on div "BUNNINGS WHAKATANE COR. STATE HIGHWAY 30 & PHOENIX DR. WHAKATANE WHAKATANE, 308…" at bounding box center [1224, 396] width 633 height 143
drag, startPoint x: 913, startPoint y: 369, endPoint x: 786, endPoint y: 488, distance: 174.0
click at [1186, 394] on div "BUNNINGS WHAKATANE COR. STATE HIGHWAY 30 & PHOENIX DR. WHAKATANE WHAKATANE, 308…" at bounding box center [1224, 396] width 633 height 143
click at [1144, 447] on div "BUNNINGS WHAKATANE COR. STATE HIGHWAY 30 & PHOENIX DR. WHAKATANE WHAKATANE, 308…" at bounding box center [1224, 396] width 633 height 143
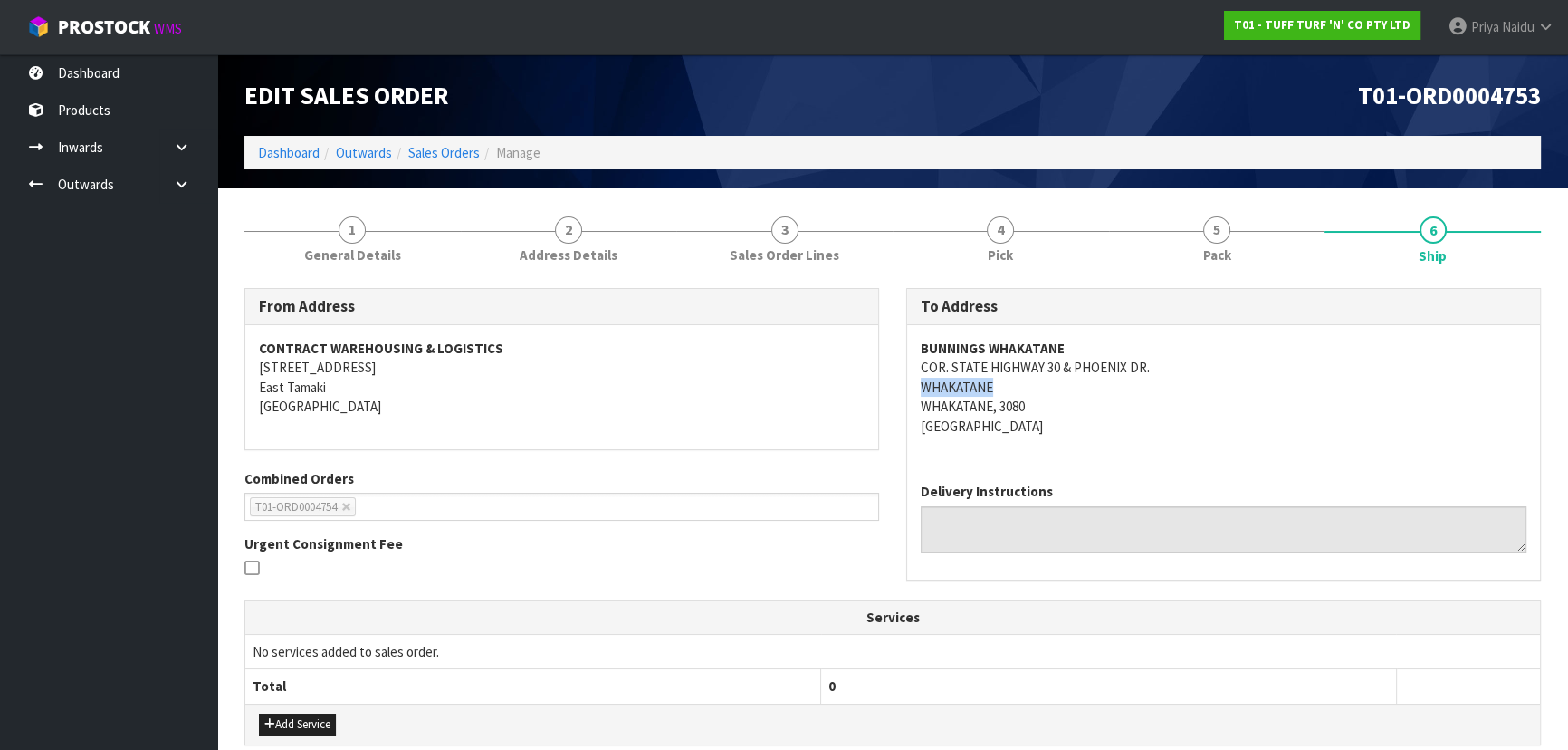
drag, startPoint x: 905, startPoint y: 381, endPoint x: 1010, endPoint y: 378, distance: 105.0
click at [1010, 378] on div "To Address BUNNINGS WHAKATANE COR. STATE HIGHWAY 30 & PHOENIX DR. WHAKATANE WHA…" at bounding box center [1224, 434] width 634 height 292
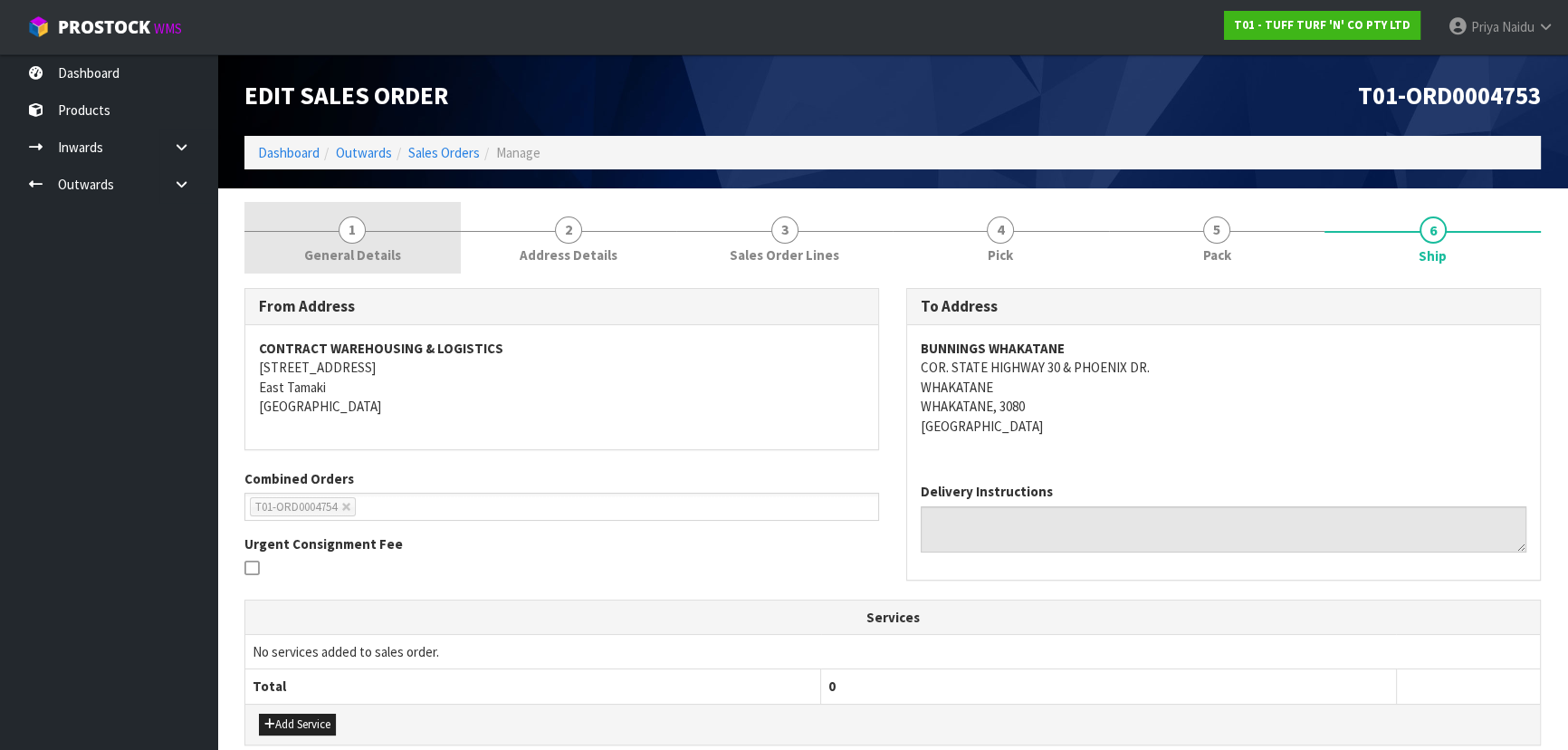
click at [406, 238] on link "1 General Details" at bounding box center [353, 238] width 217 height 72
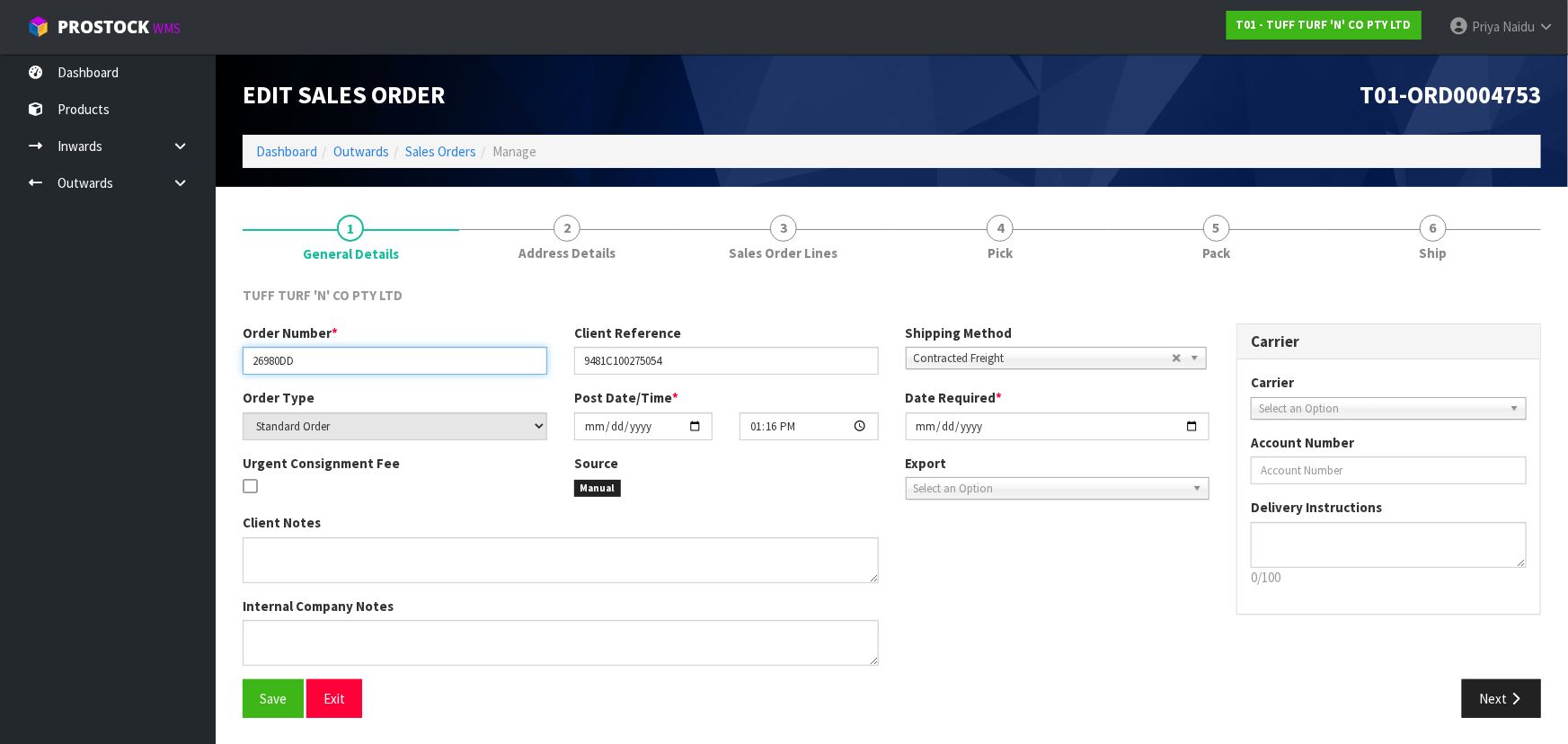
drag, startPoint x: 248, startPoint y: 357, endPoint x: 320, endPoint y: 356, distance: 72.0
click at [320, 356] on input "26980DD" at bounding box center [395, 360] width 305 height 28
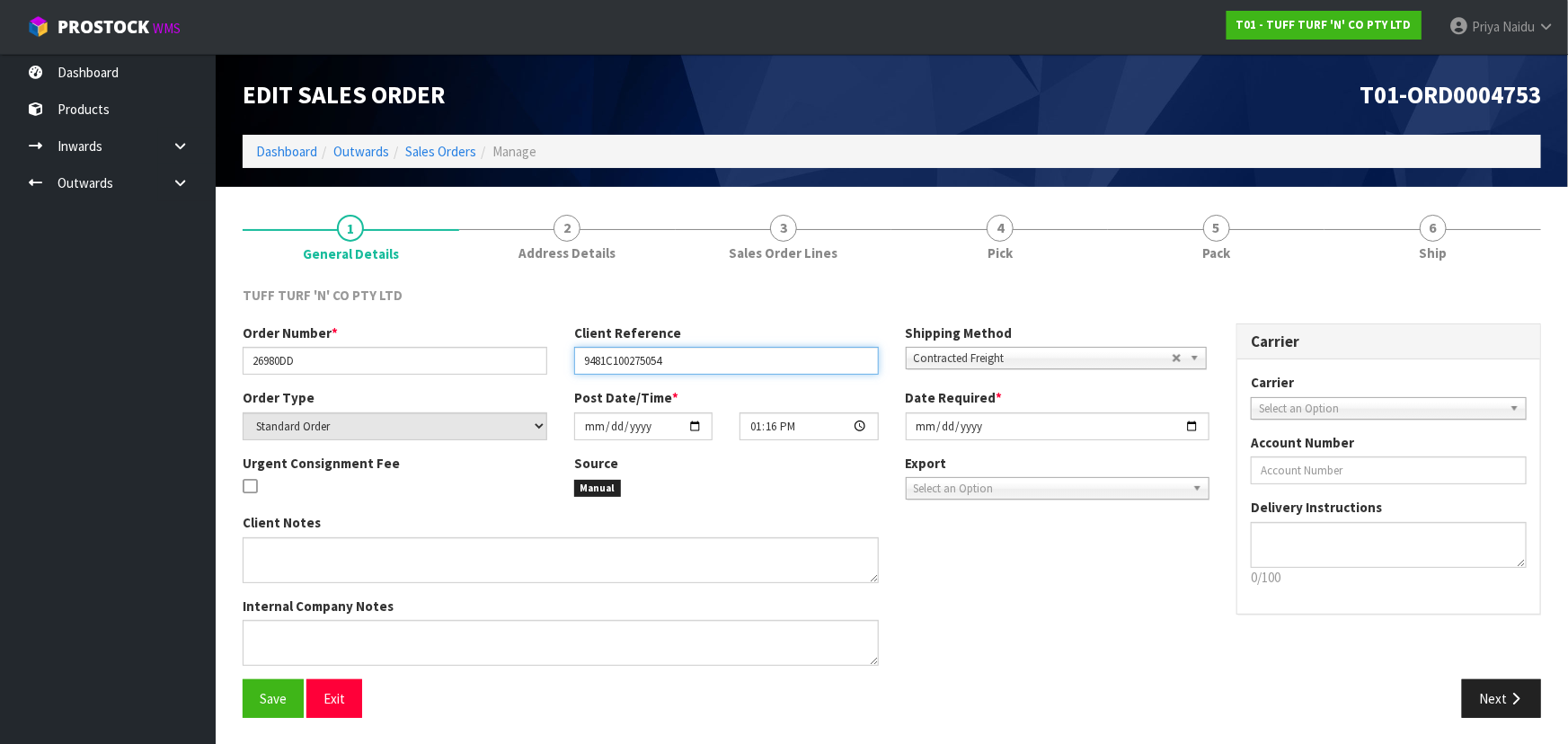
drag, startPoint x: 582, startPoint y: 360, endPoint x: 692, endPoint y: 359, distance: 110.0
click at [692, 359] on input "9481C100275054" at bounding box center [726, 360] width 305 height 28
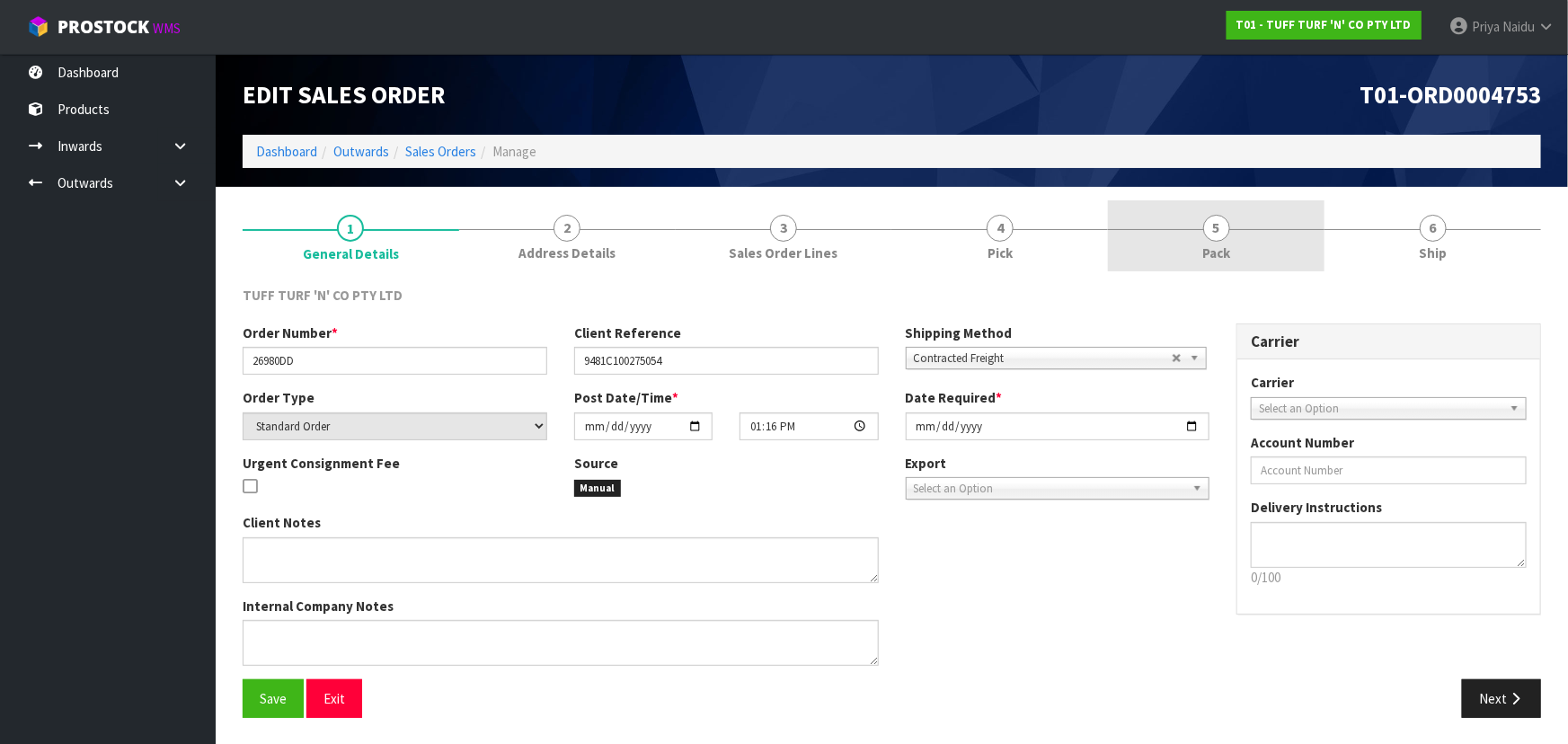
click at [1272, 195] on section "1 General Details 2 Address Details 3 Sales Order Lines 4 Pick 5 Pack 6 Ship TU…" at bounding box center [892, 466] width 1353 height 558
click at [1251, 228] on link "5 Pack" at bounding box center [1216, 236] width 217 height 71
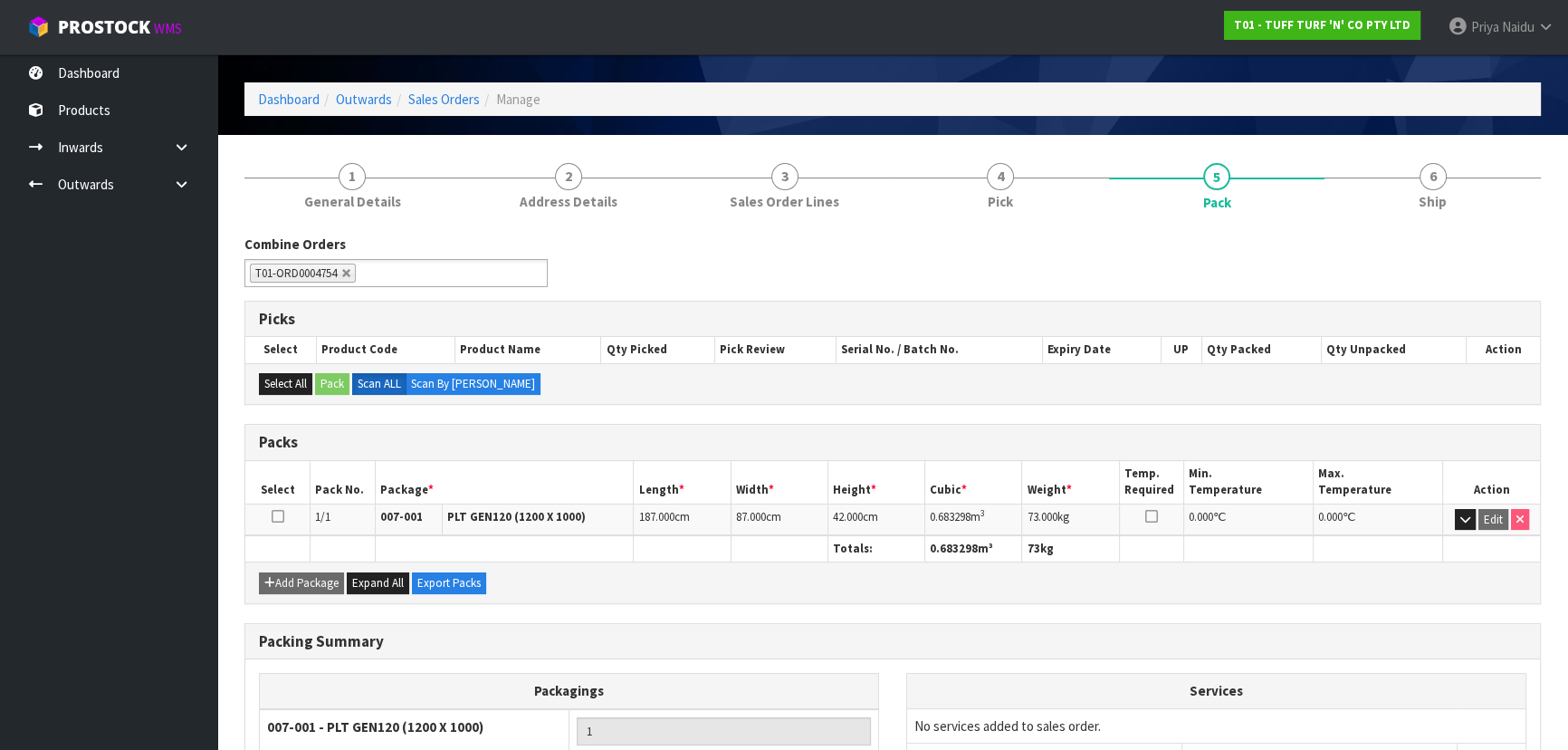
scroll to position [82, 0]
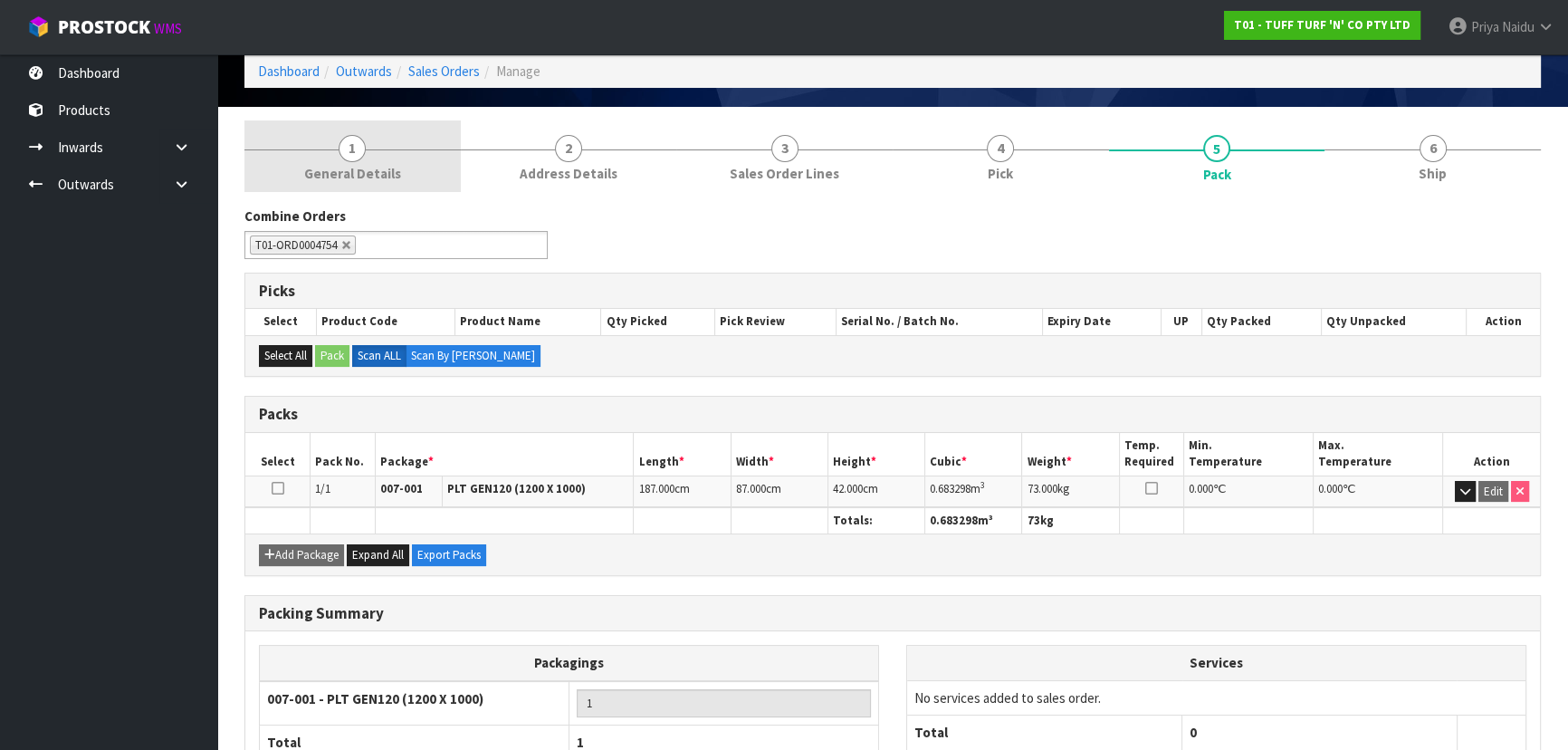
click at [361, 134] on link "1 General Details" at bounding box center [353, 156] width 217 height 72
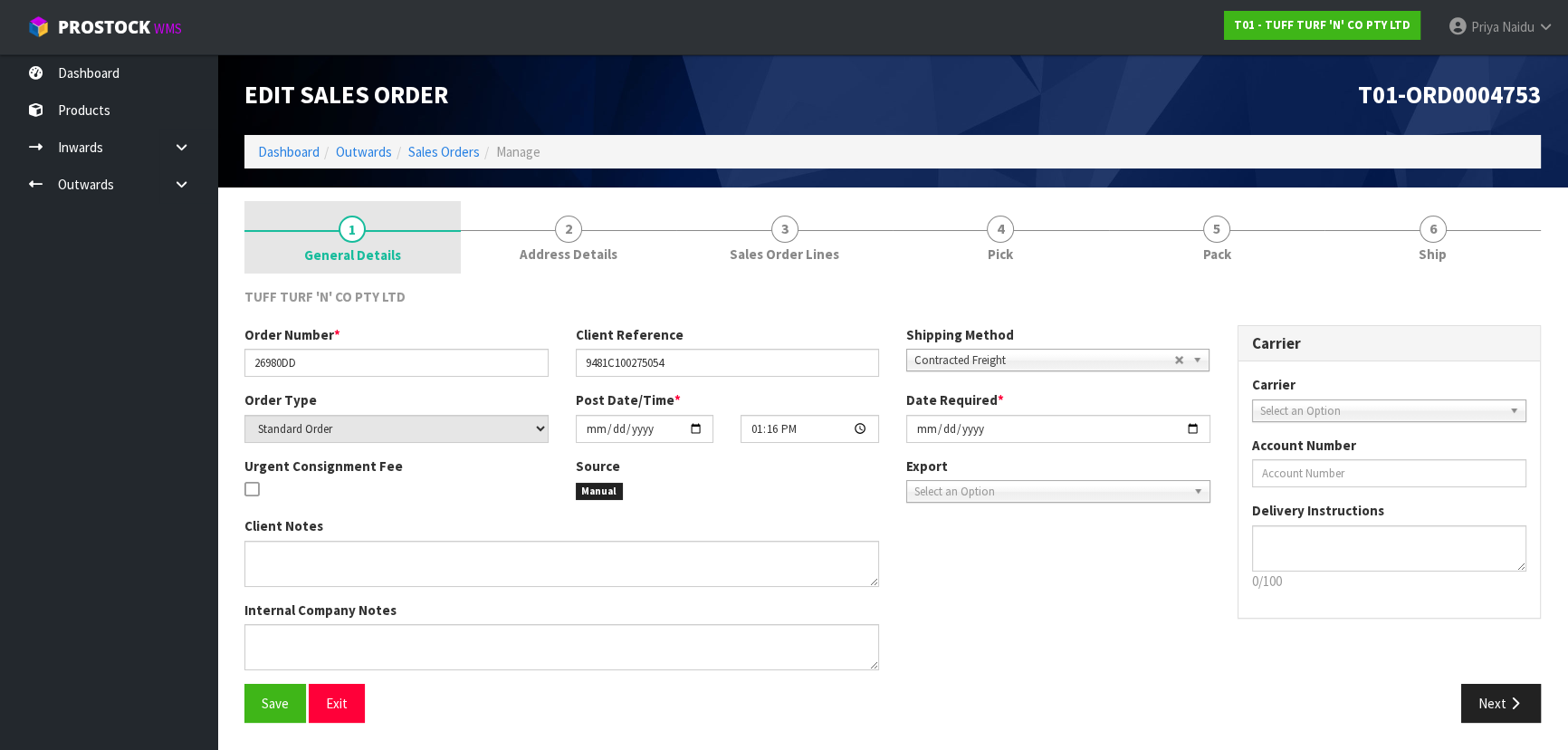
scroll to position [0, 0]
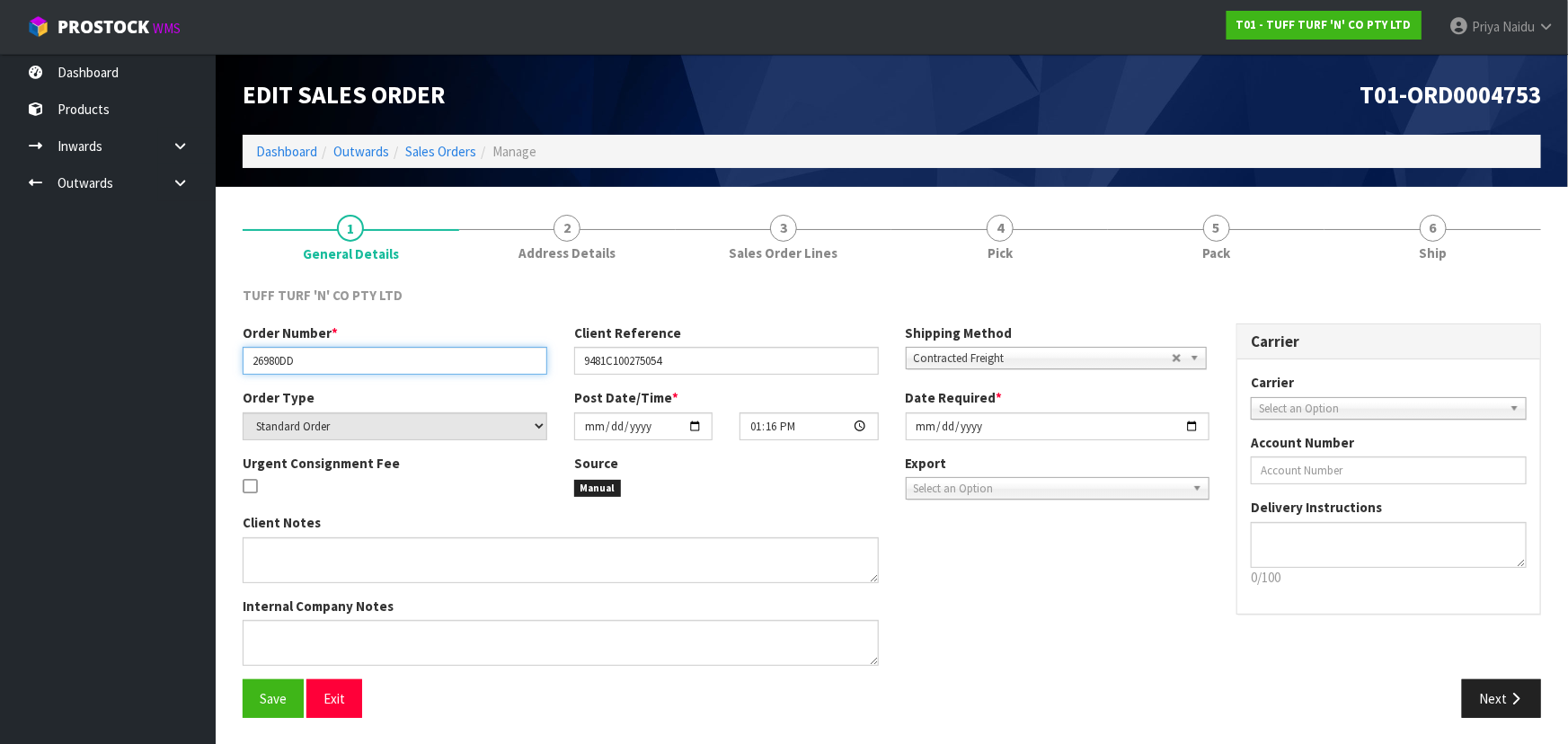
drag, startPoint x: 248, startPoint y: 356, endPoint x: 359, endPoint y: 359, distance: 111.0
click at [359, 359] on input "26980DD" at bounding box center [395, 360] width 305 height 28
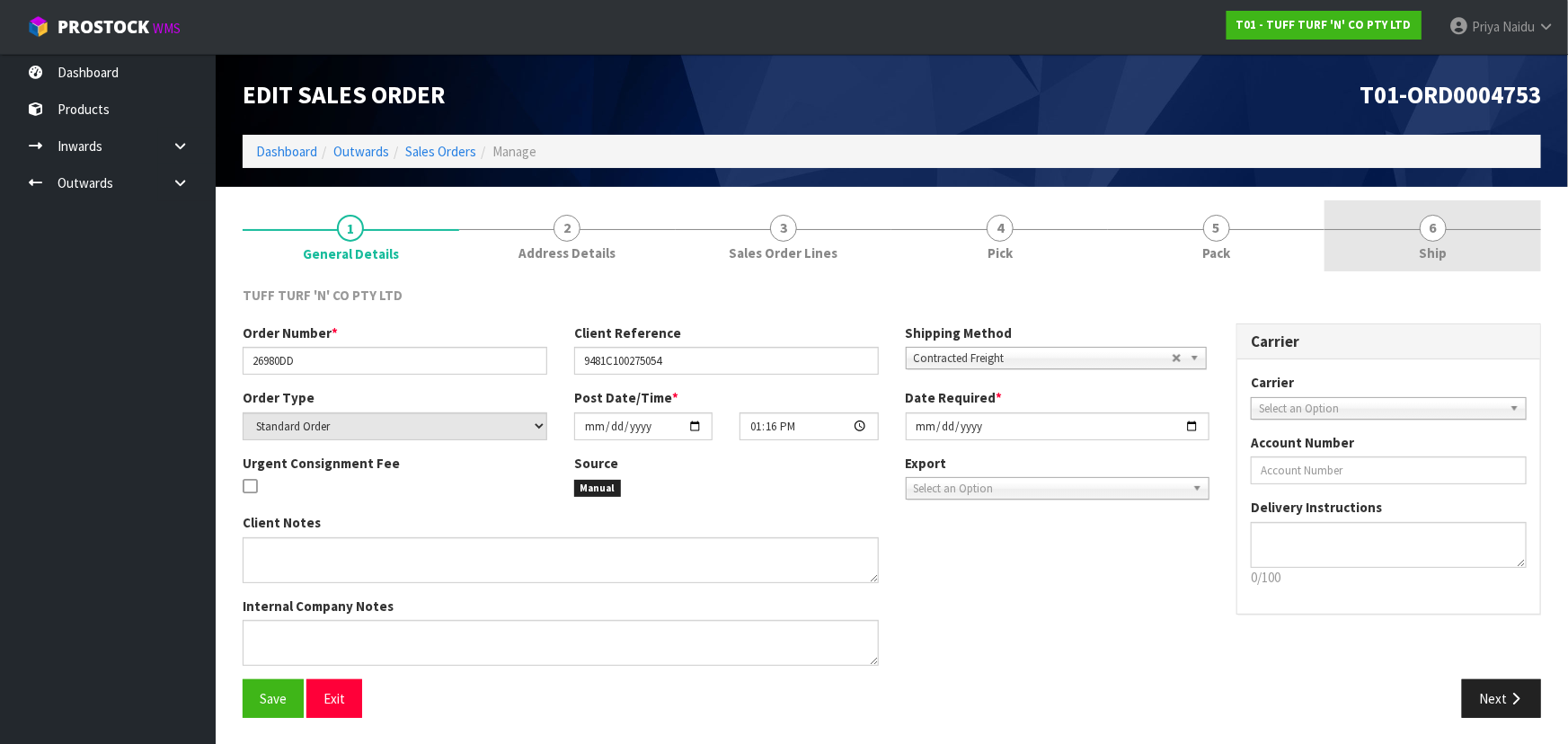
click at [1462, 260] on link "6 Ship" at bounding box center [1433, 236] width 217 height 71
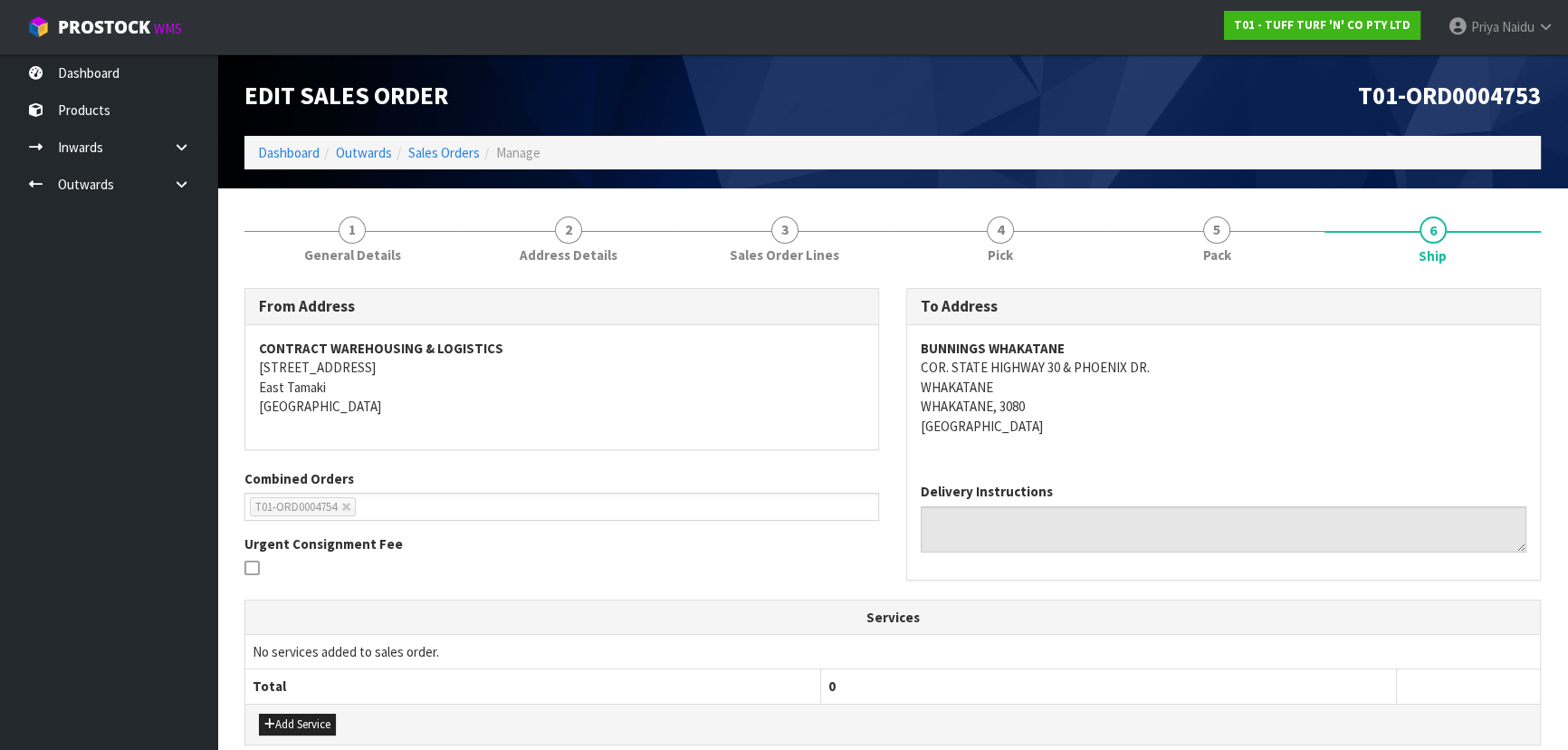
click at [1249, 437] on div "BUNNINGS WHAKATANE COR. STATE HIGHWAY 30 & PHOENIX DR. WHAKATANE WHAKATANE, 308…" at bounding box center [1224, 396] width 633 height 143
click at [1223, 450] on div "BUNNINGS WHAKATANE COR. STATE HIGHWAY 30 & PHOENIX DR. WHAKATANE WHAKATANE, 308…" at bounding box center [1224, 396] width 633 height 143
click at [1234, 243] on link "5 Pack" at bounding box center [1216, 238] width 217 height 72
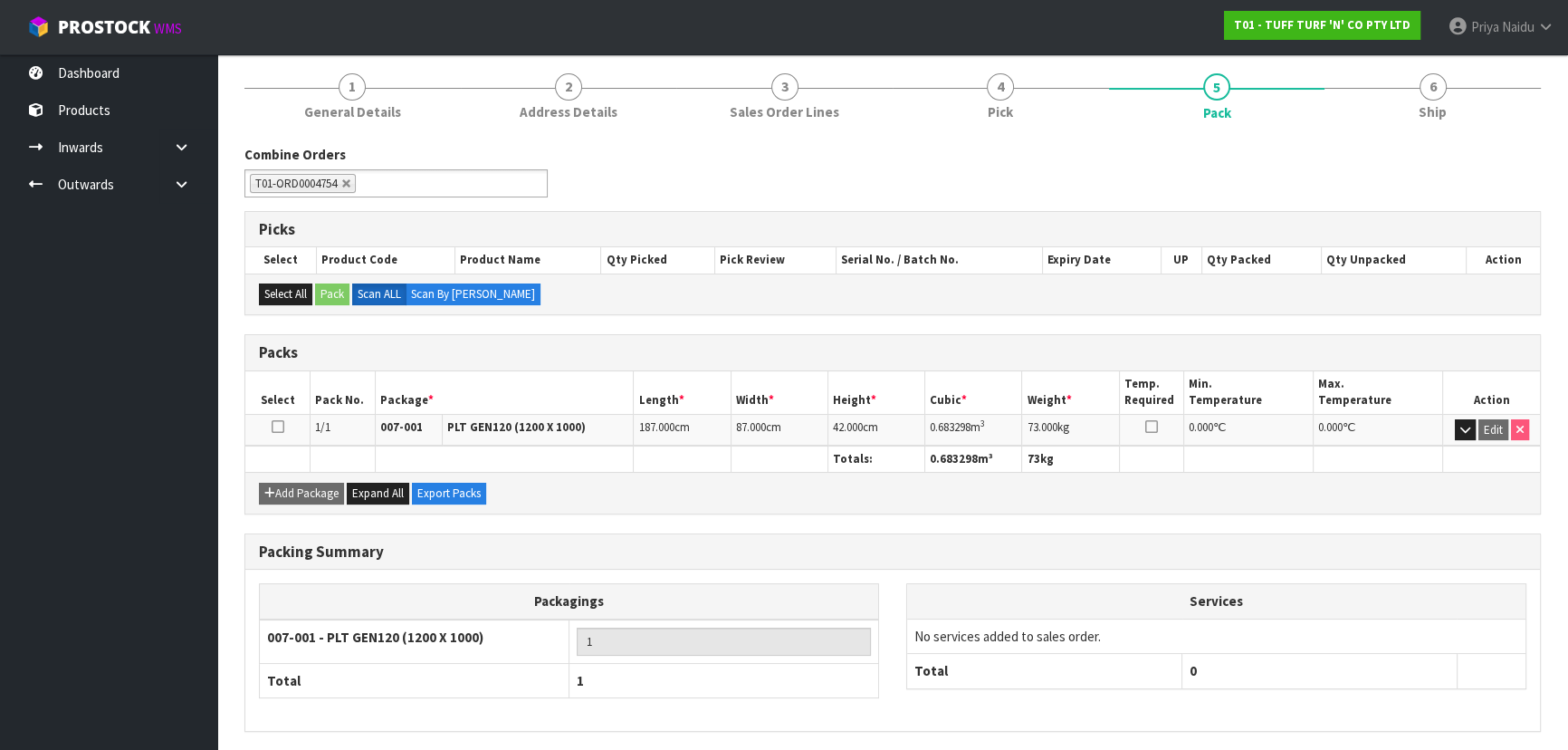
scroll to position [164, 0]
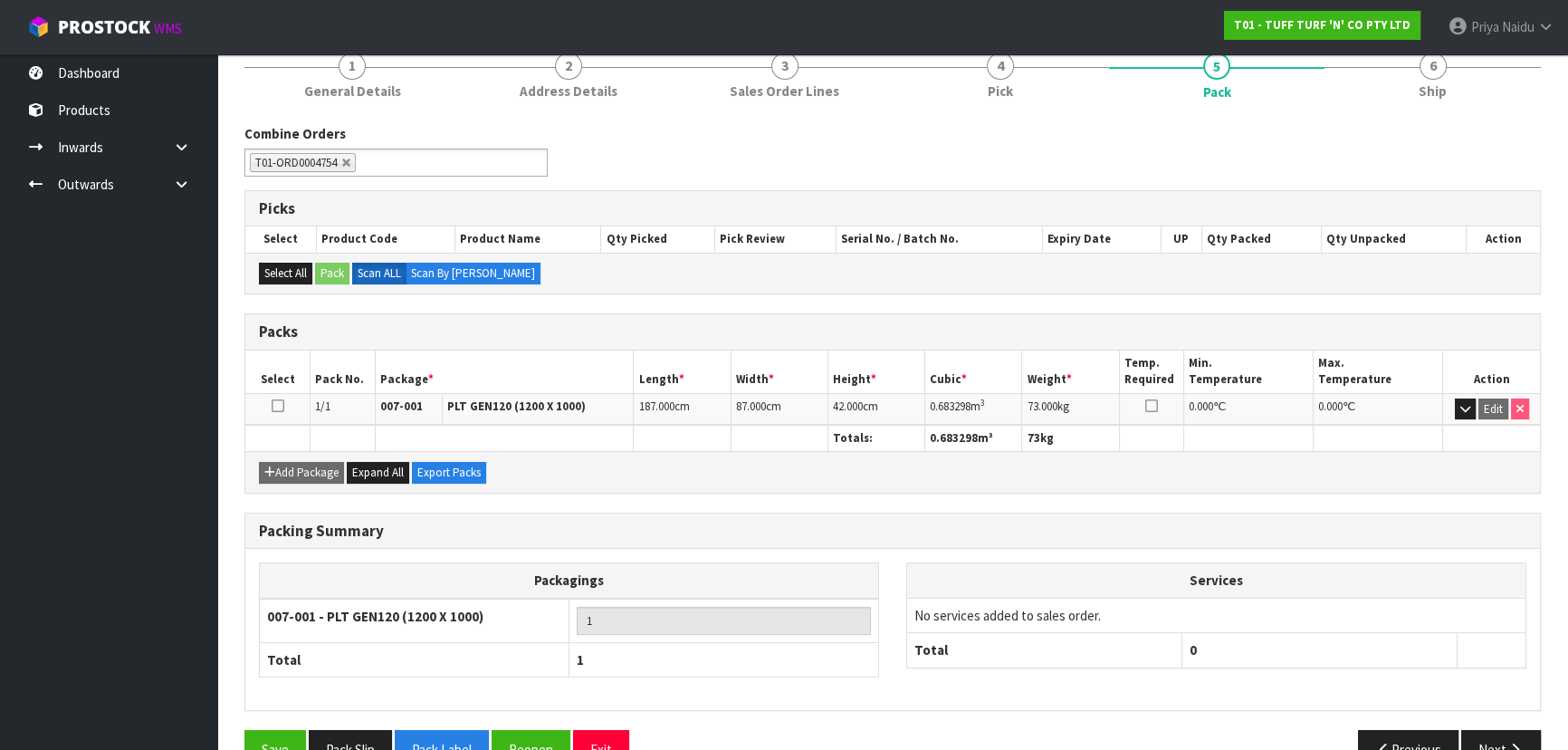
click at [1425, 52] on ul "T01 - TUFF TURF 'N' CO PTY LTD Priya Naidu Logout" at bounding box center [1389, 27] width 384 height 54
click at [1434, 91] on span "Ship" at bounding box center [1432, 91] width 28 height 19
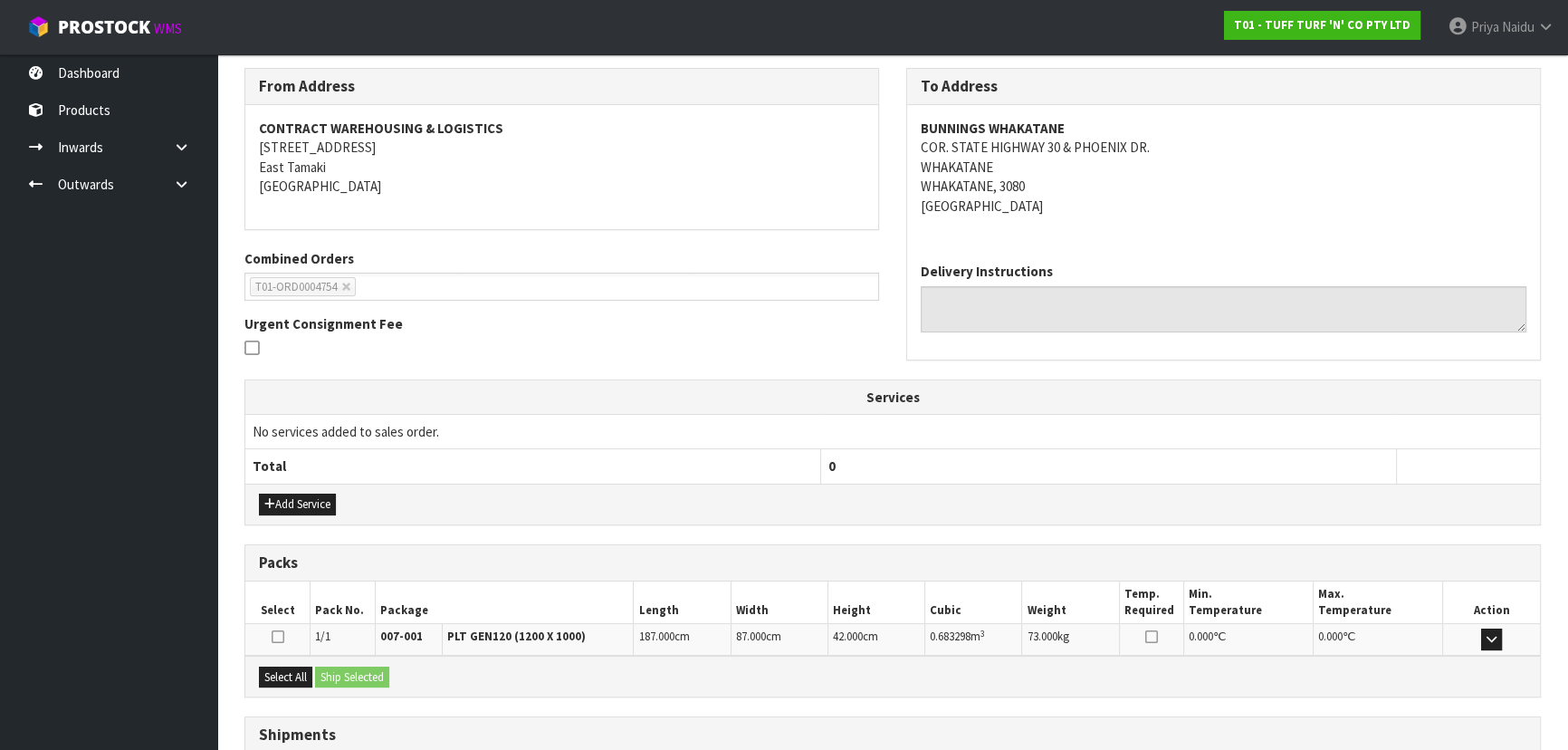
scroll to position [358, 0]
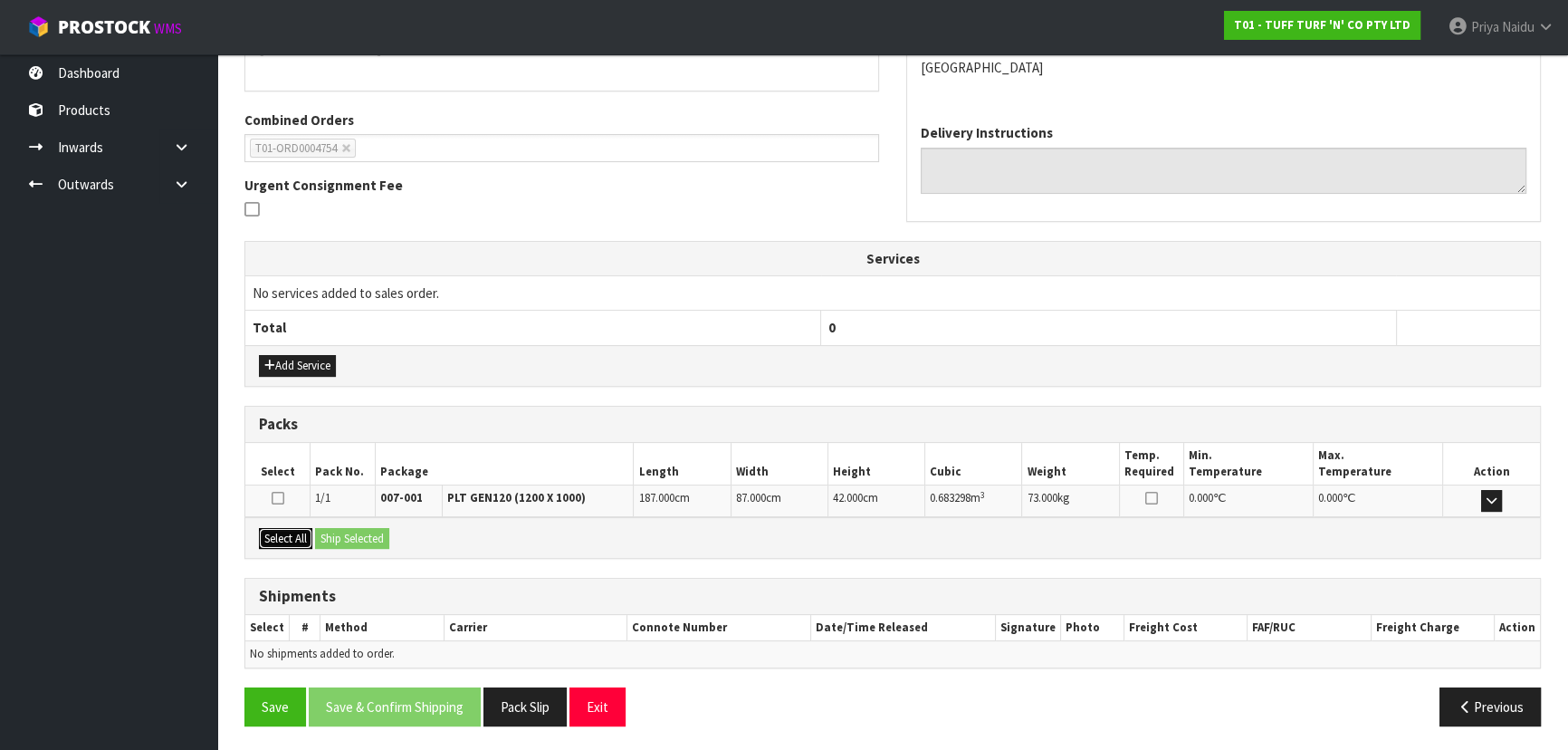
click at [295, 528] on button "Select All" at bounding box center [286, 539] width 53 height 22
click at [331, 528] on button "Ship Selected" at bounding box center [353, 539] width 74 height 22
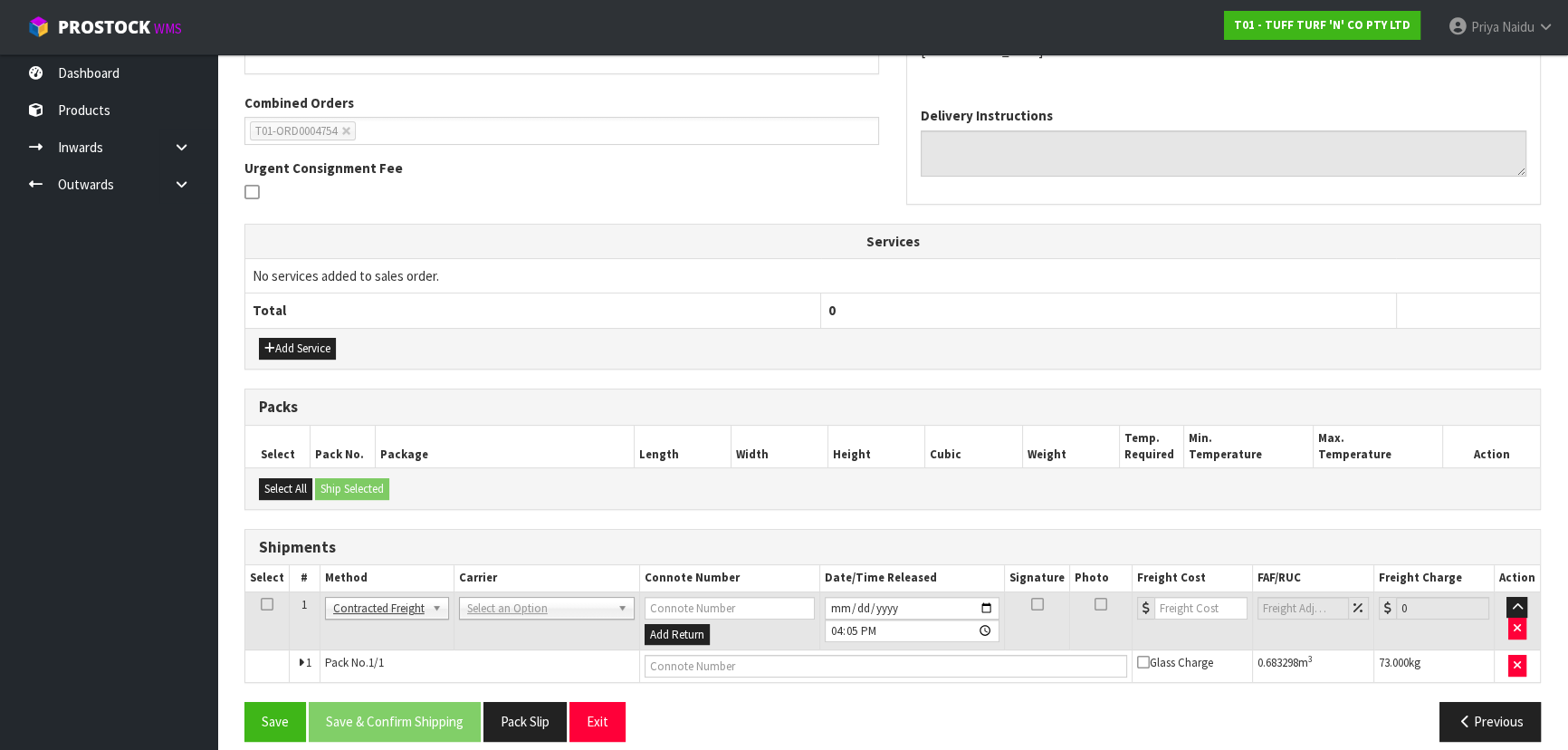
scroll to position [390, 0]
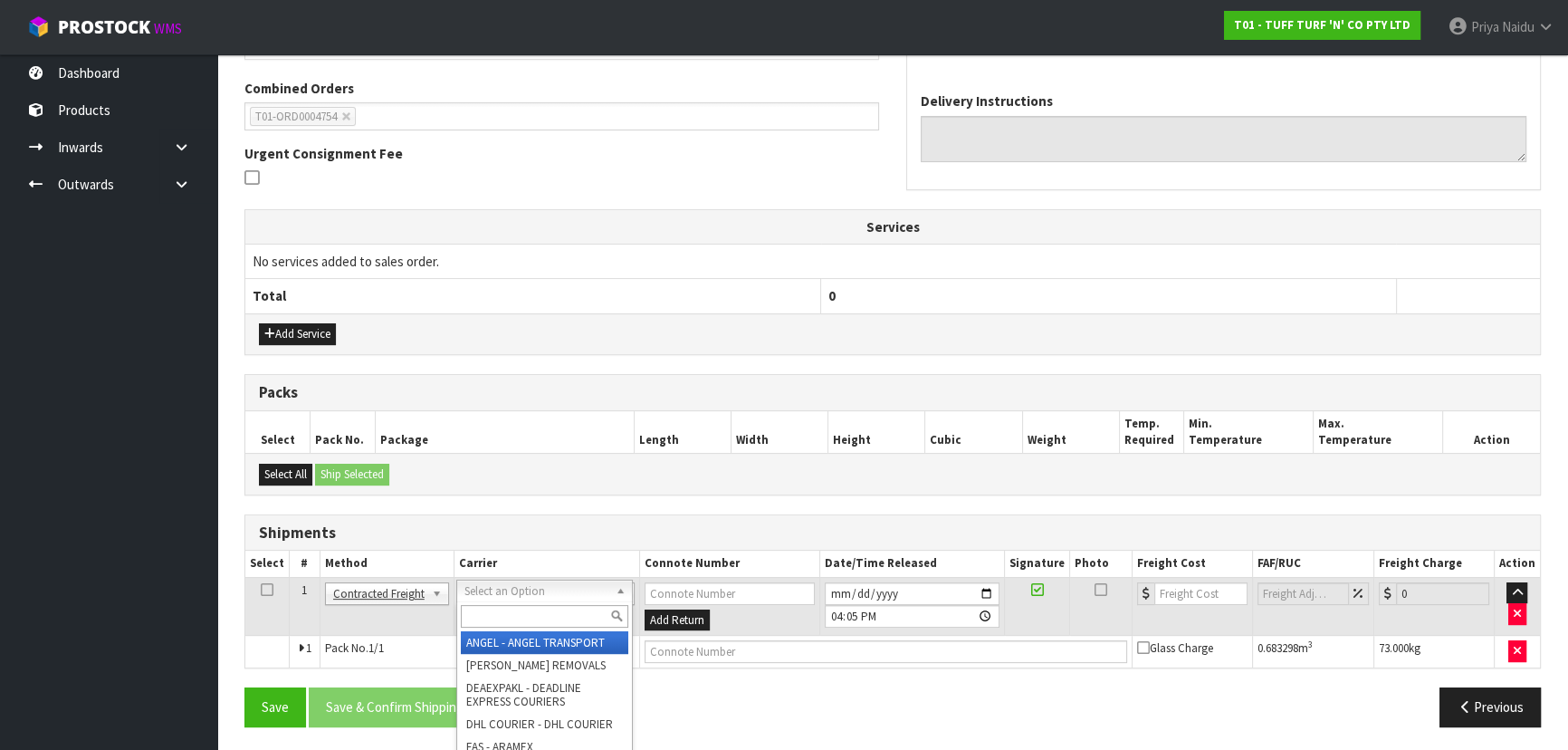
click at [499, 607] on input "text" at bounding box center [544, 616] width 168 height 23
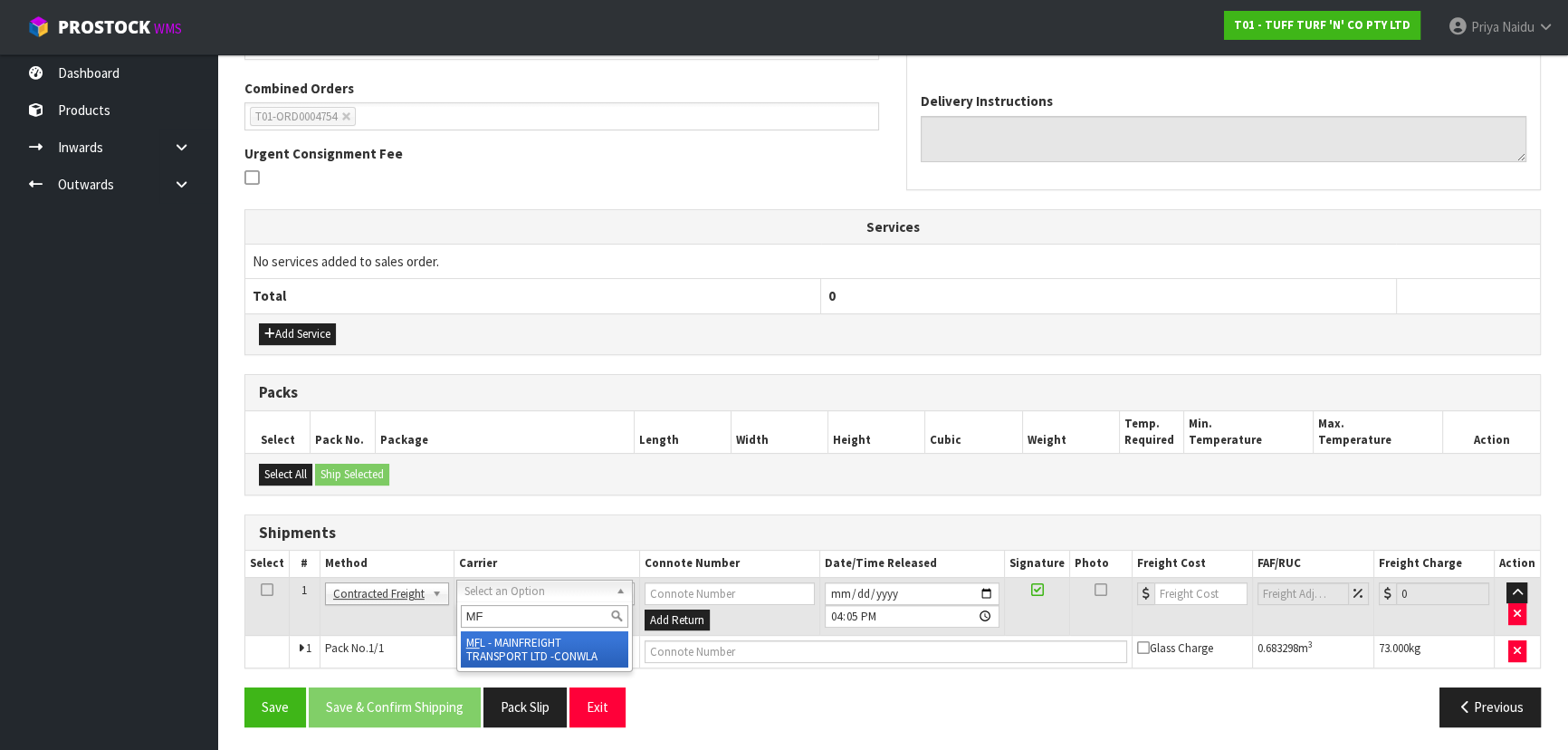
type input "MF"
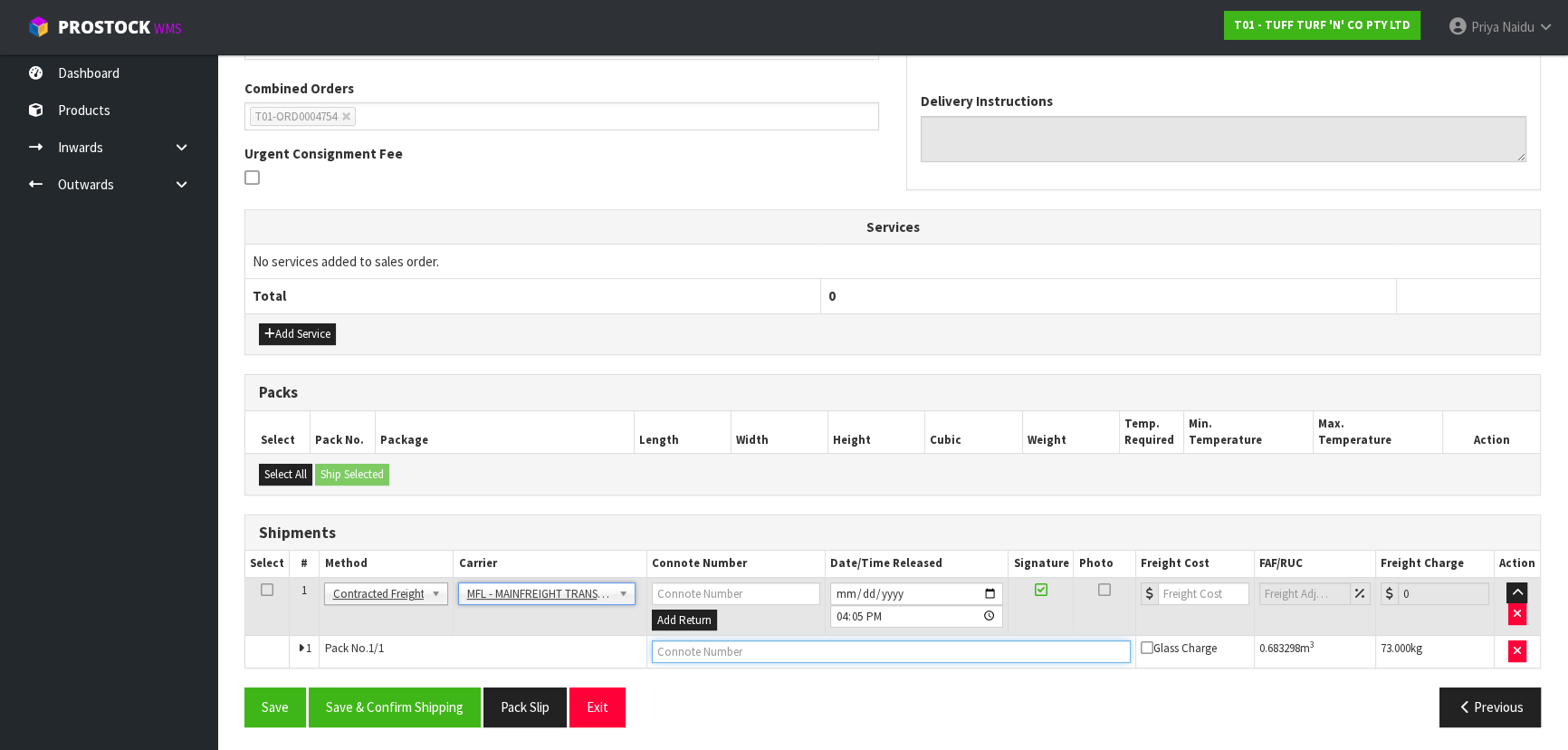
click at [692, 649] on input "text" at bounding box center [891, 651] width 479 height 23
paste input "FWM59121466"
type input "FWM59121466"
click at [1202, 592] on input "number" at bounding box center [1203, 593] width 92 height 23
type input "64.19"
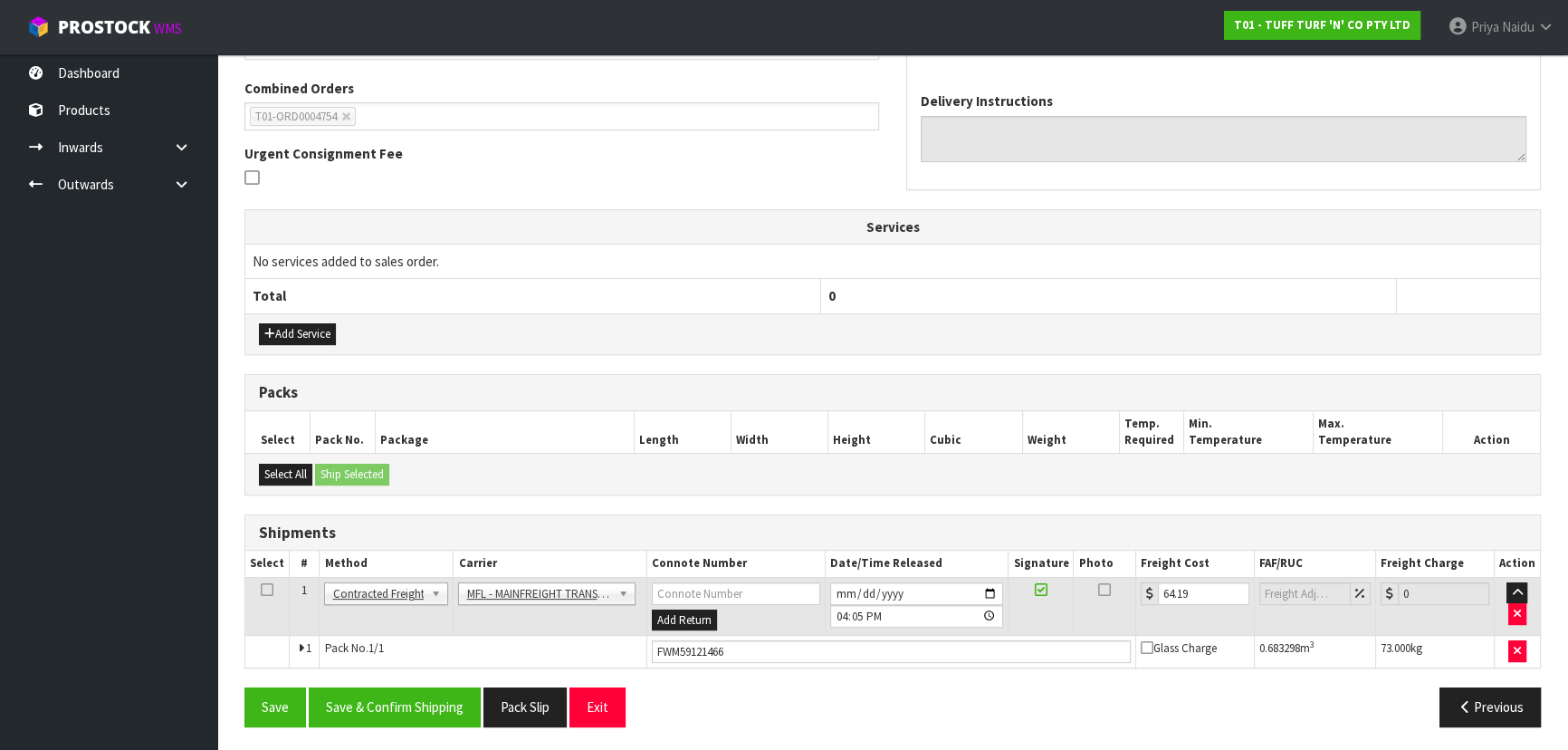
click at [402, 726] on div "Save Save & Confirm Shipping Pack Slip Exit Previous" at bounding box center [893, 714] width 1323 height 53
click at [434, 698] on button "Save & Confirm Shipping" at bounding box center [395, 706] width 172 height 39
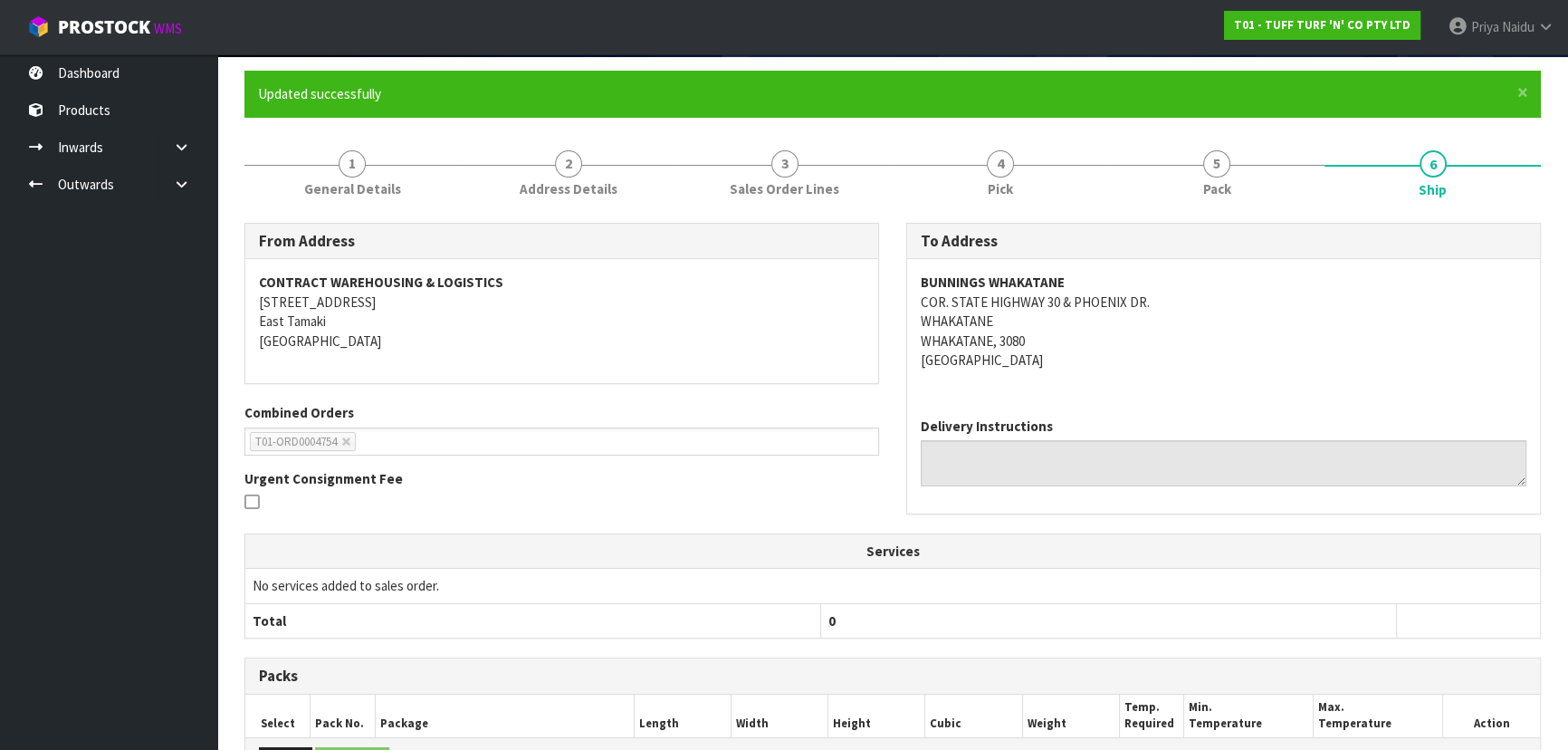
scroll to position [0, 0]
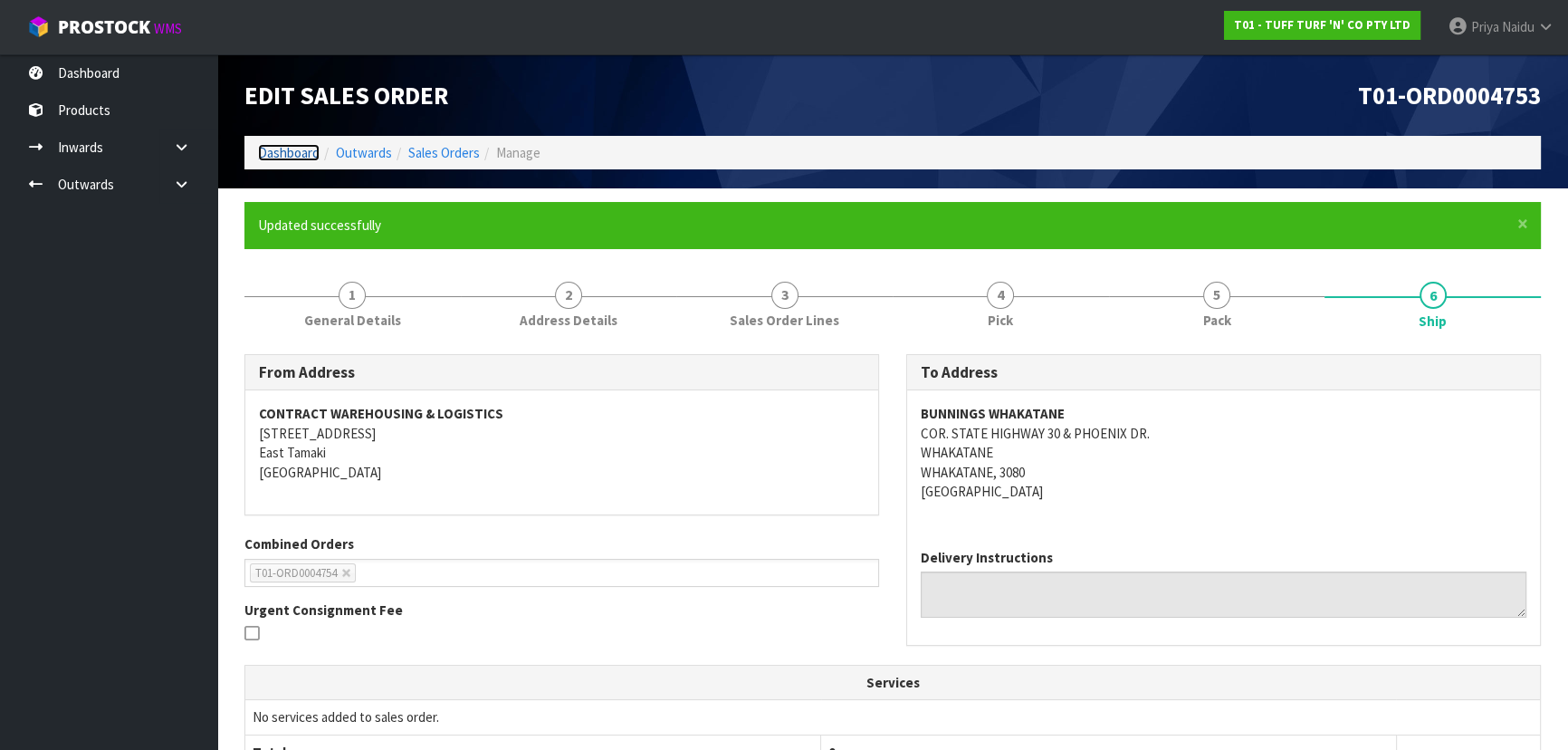
click at [308, 156] on link "Dashboard" at bounding box center [289, 152] width 62 height 17
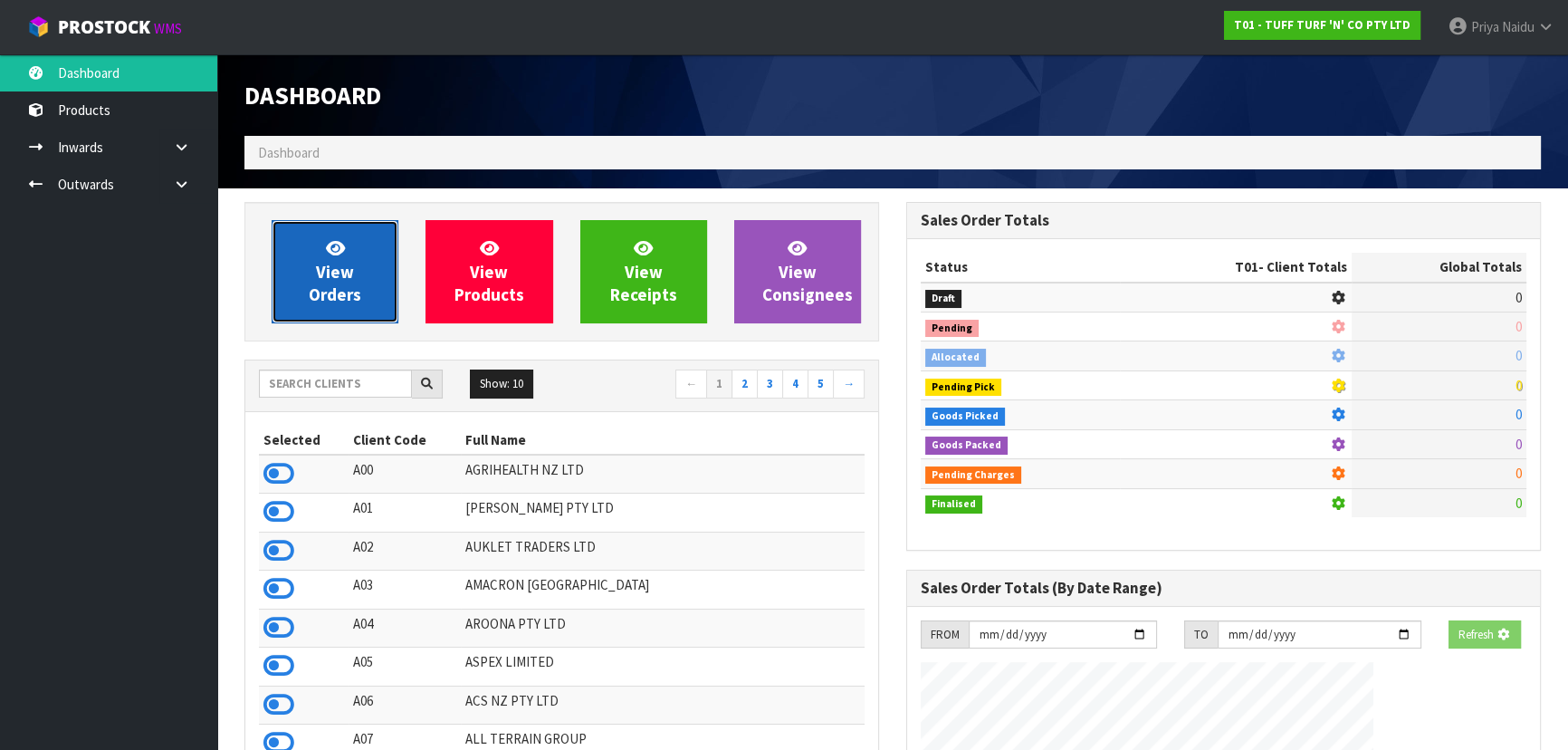
click at [332, 247] on icon at bounding box center [334, 248] width 19 height 17
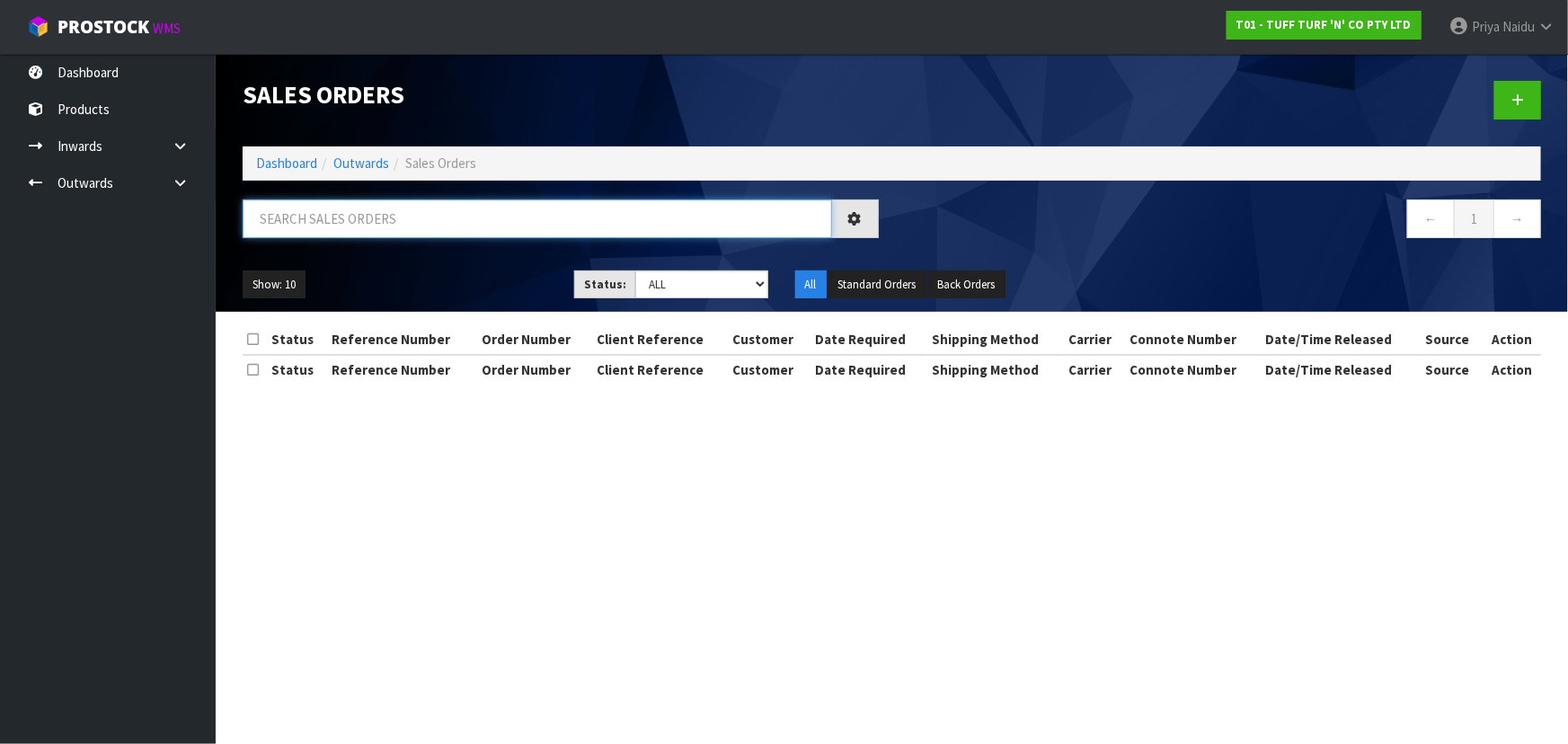
click at [356, 222] on input "text" at bounding box center [537, 219] width 590 height 39
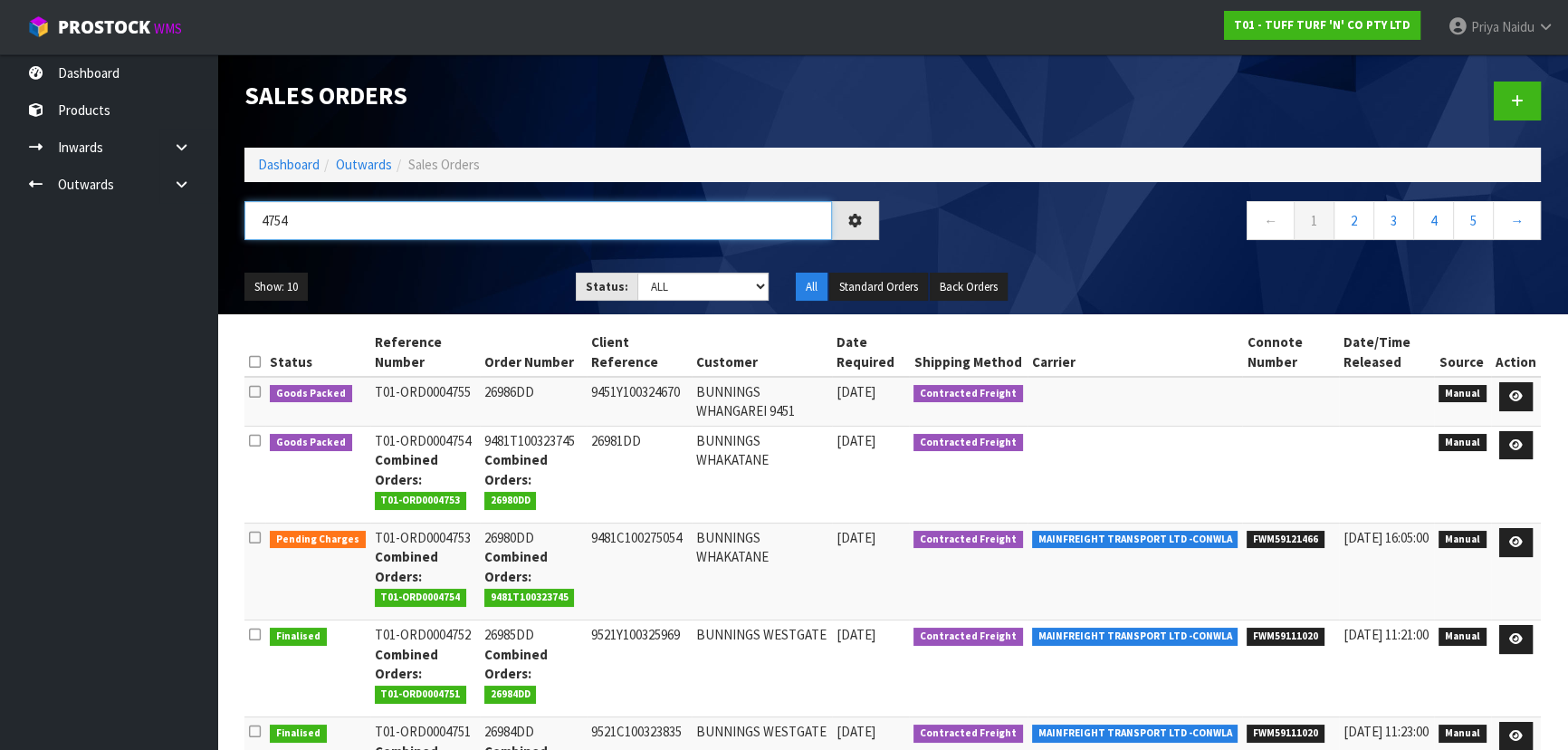
type input "4754"
click at [462, 279] on ul "Show: 10 5 10 25 50" at bounding box center [397, 287] width 305 height 29
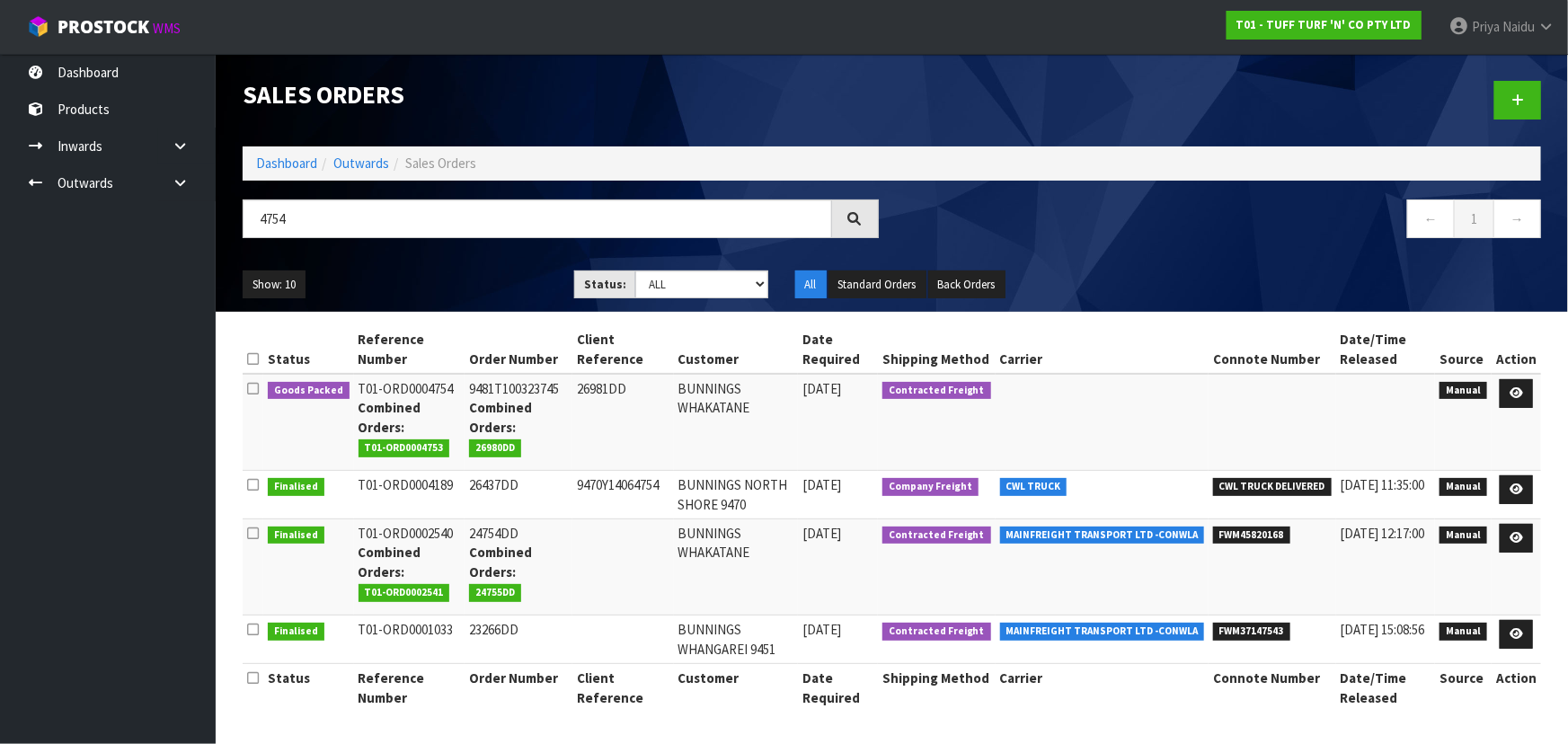
click at [467, 259] on div "Show: 10 5 10 25 50 Status: Draft Pending Allocated Pending Pick Goods Picked G…" at bounding box center [892, 285] width 1326 height 56
click at [1508, 394] on link at bounding box center [1517, 393] width 33 height 29
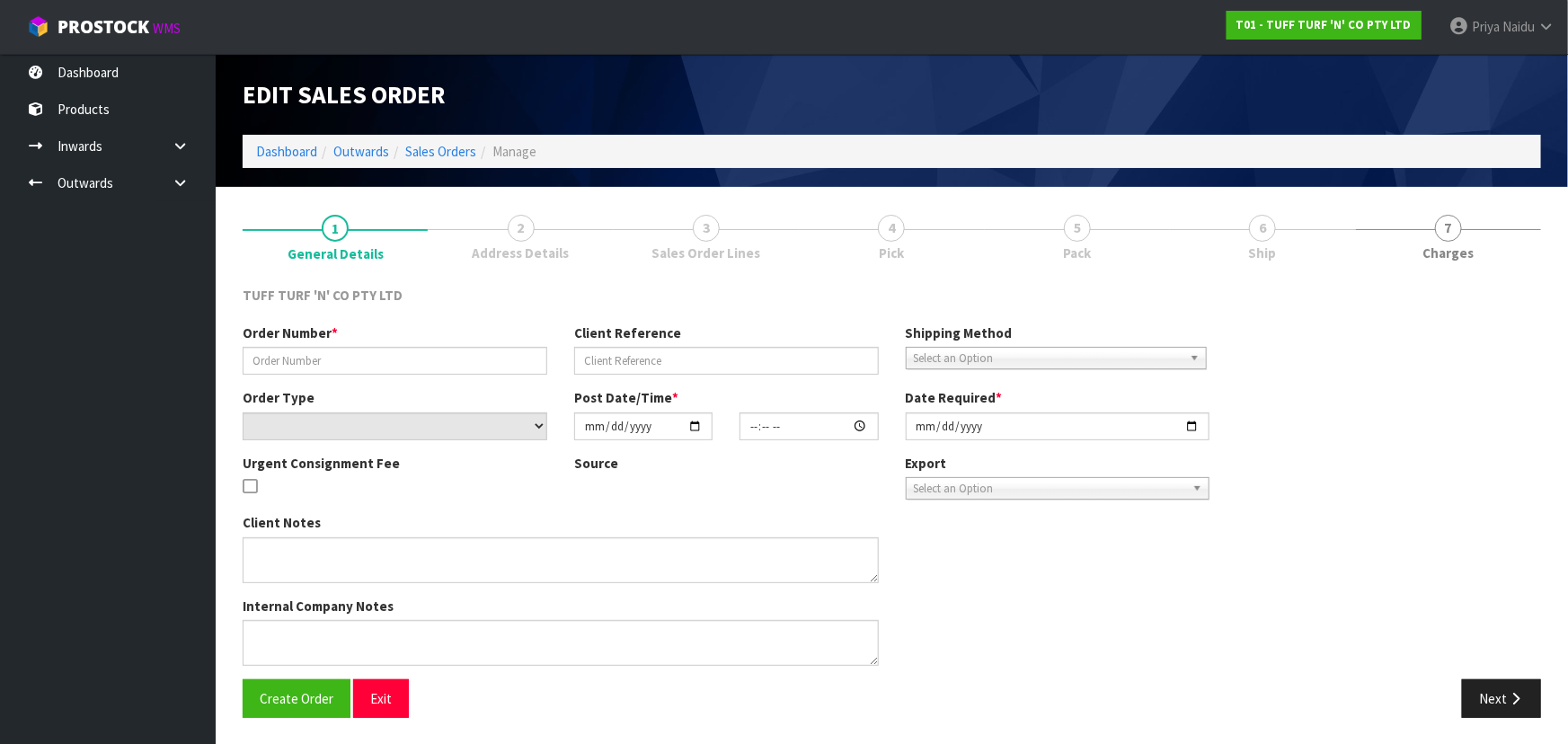
type input "9481T100323745"
type input "26981DD"
select select "number:0"
type input "2025-10-13"
type input "13:16:00.000"
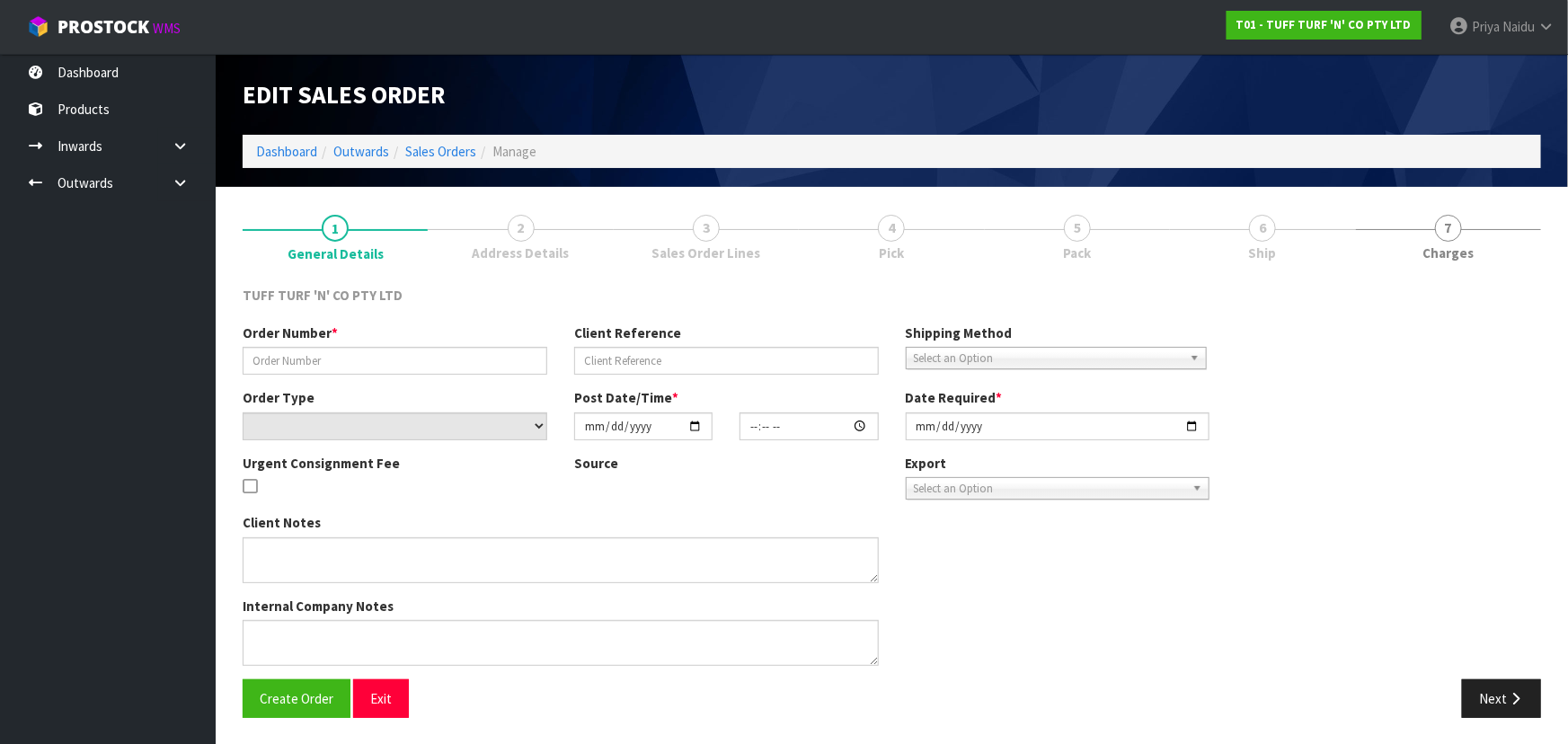
type input "2025-10-14"
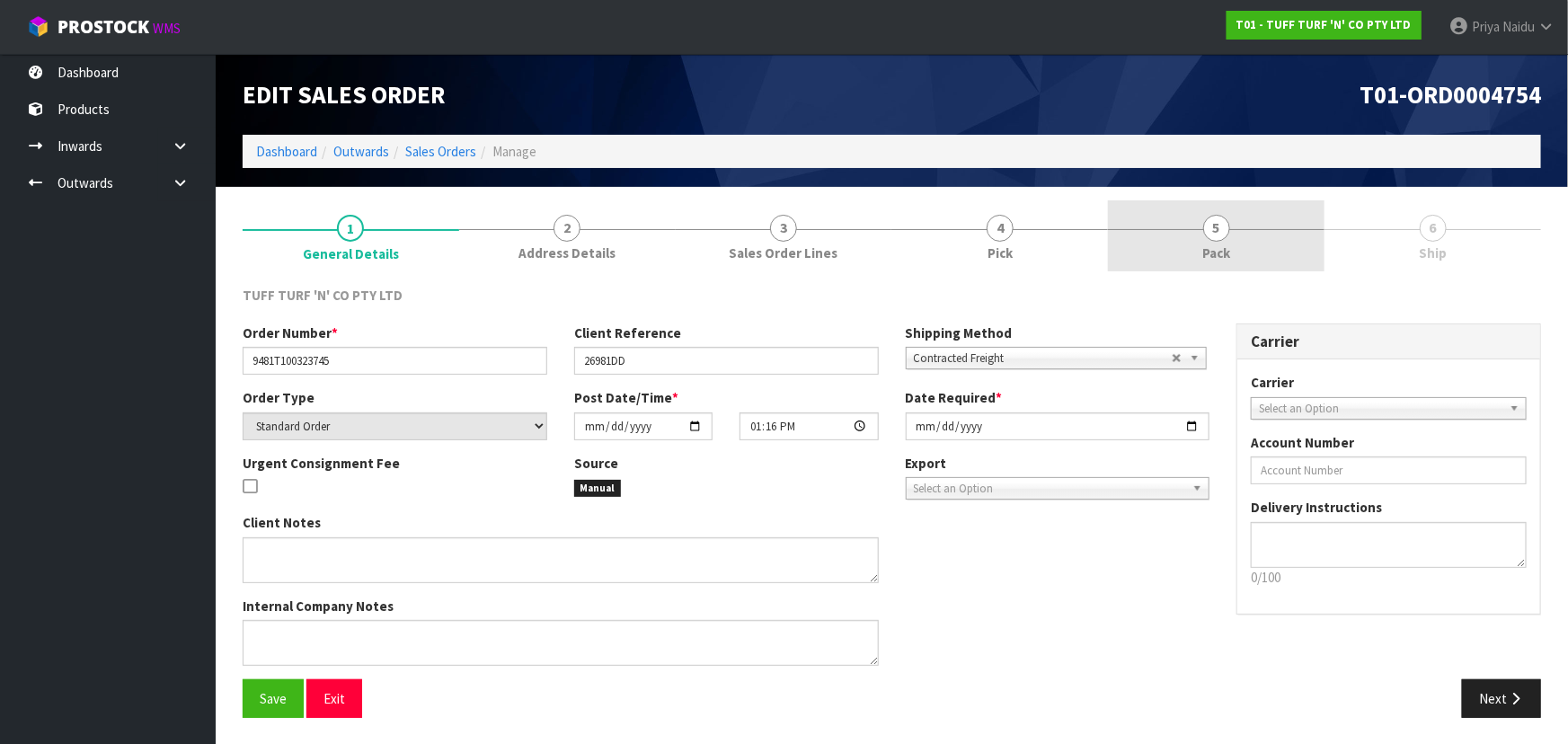
click at [1259, 246] on link "5 Pack" at bounding box center [1216, 236] width 217 height 71
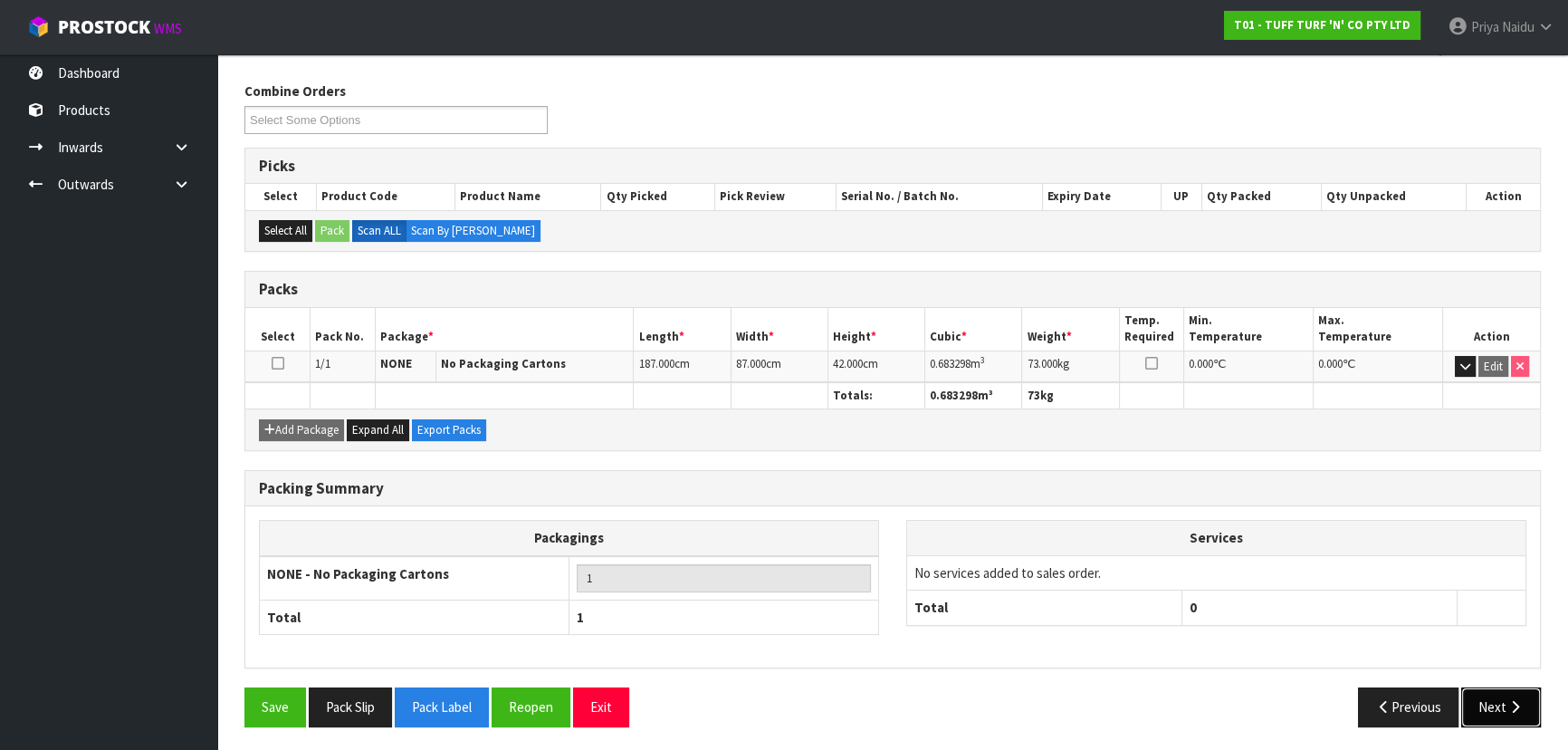
click at [1508, 721] on button "Next" at bounding box center [1501, 706] width 80 height 39
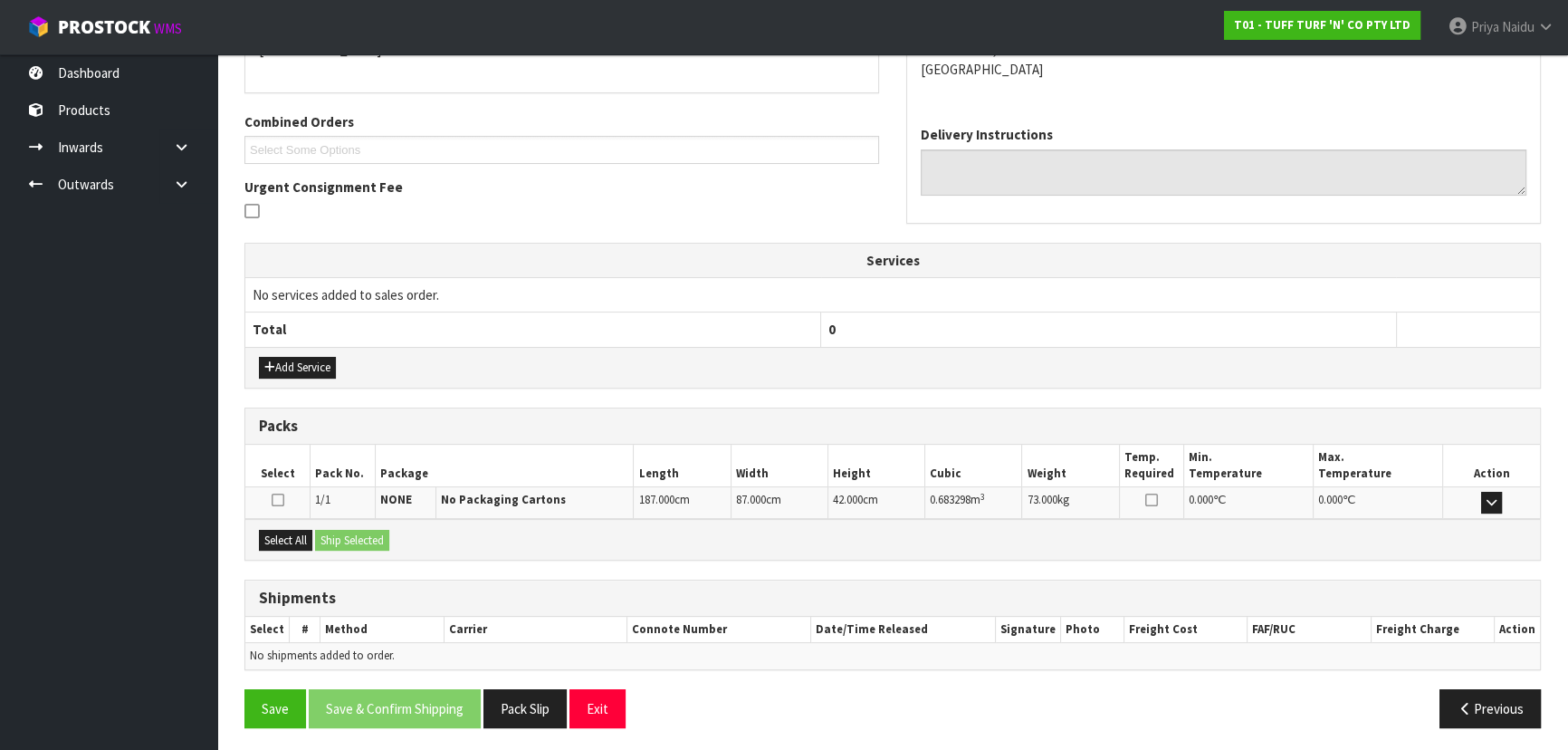
scroll to position [358, 0]
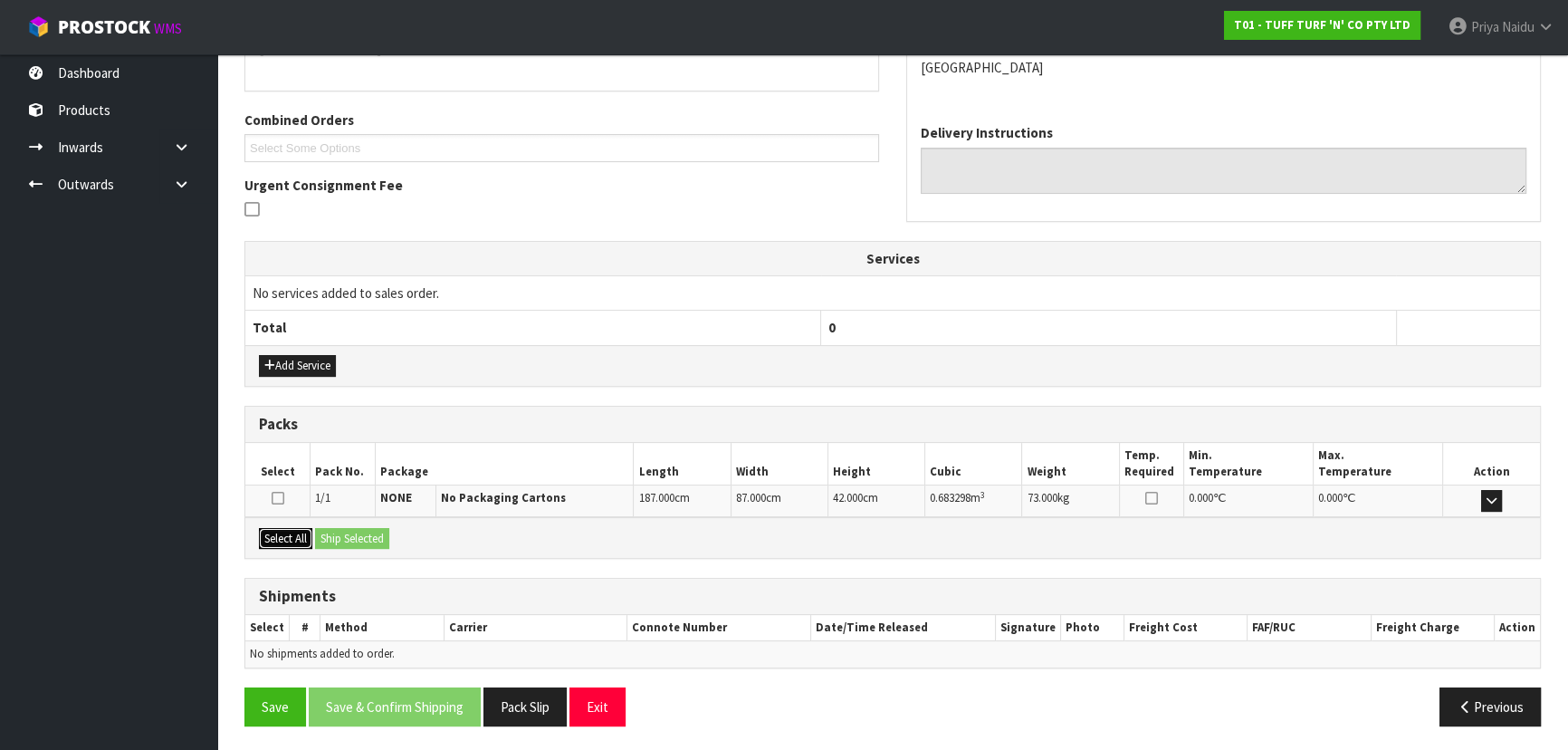
drag, startPoint x: 277, startPoint y: 539, endPoint x: 327, endPoint y: 538, distance: 50.0
click at [279, 539] on button "Select All" at bounding box center [286, 539] width 53 height 22
click at [334, 536] on button "Ship Selected" at bounding box center [353, 539] width 74 height 22
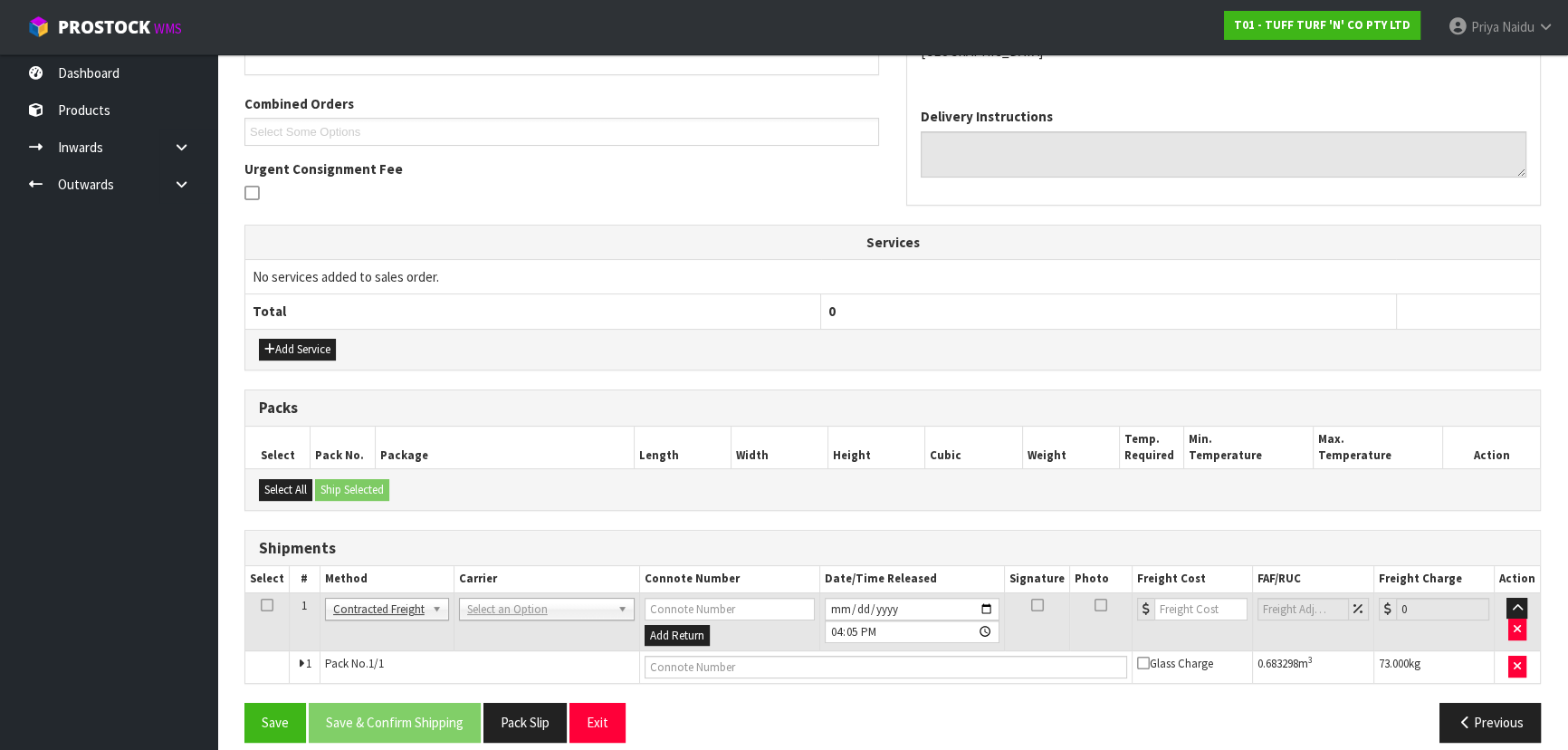
scroll to position [390, 0]
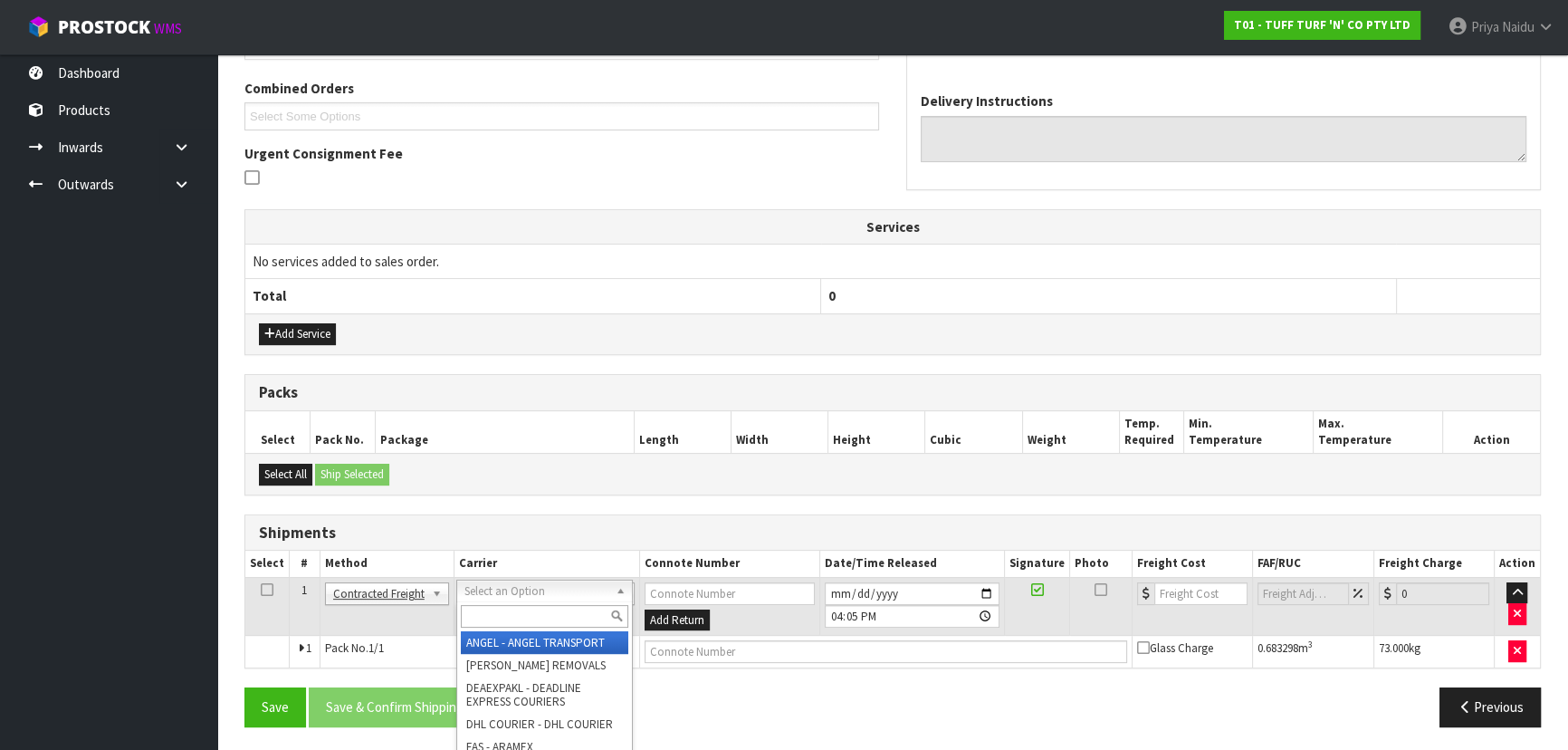
click at [516, 609] on input "text" at bounding box center [544, 616] width 168 height 23
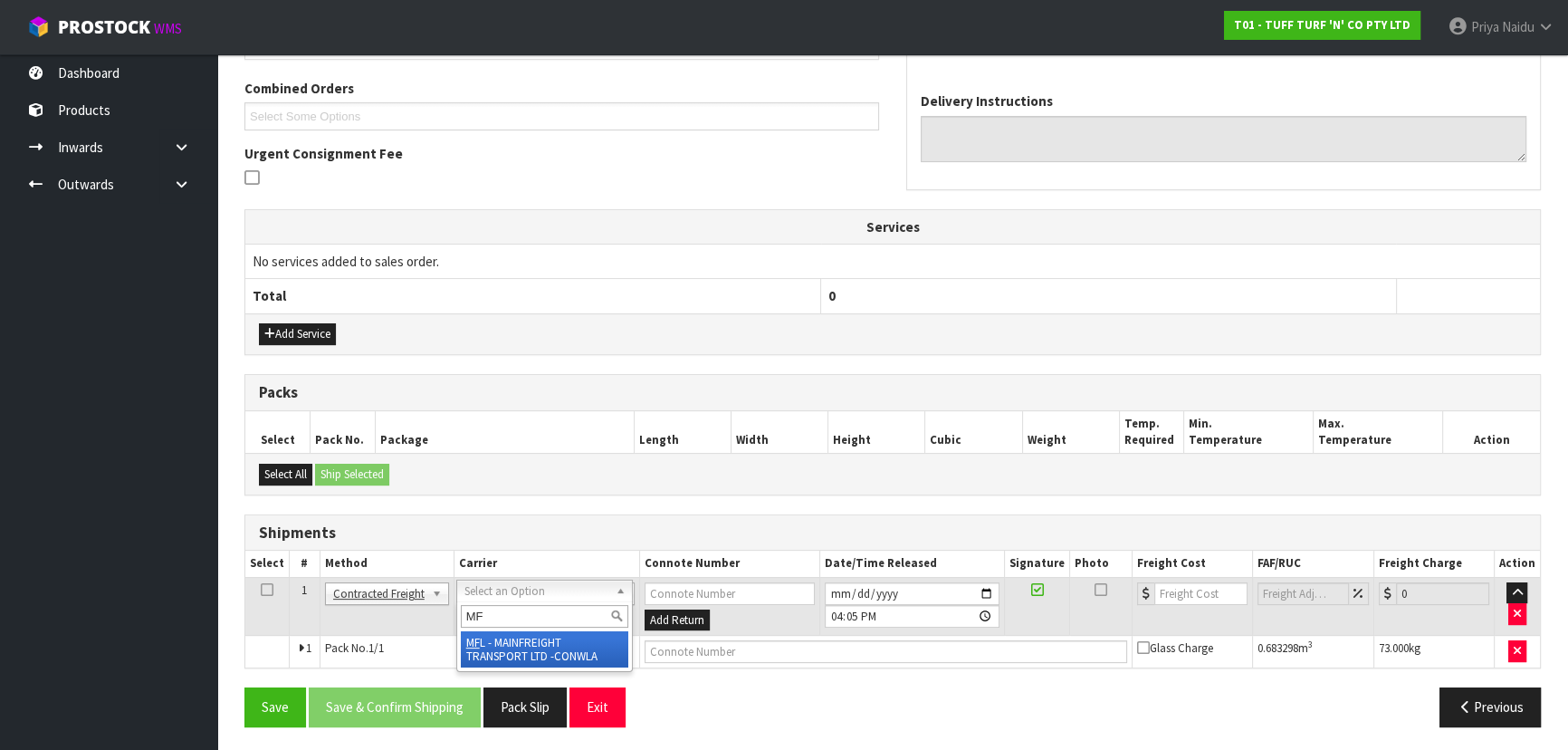
type input "MF"
drag, startPoint x: 558, startPoint y: 659, endPoint x: 611, endPoint y: 649, distance: 53.9
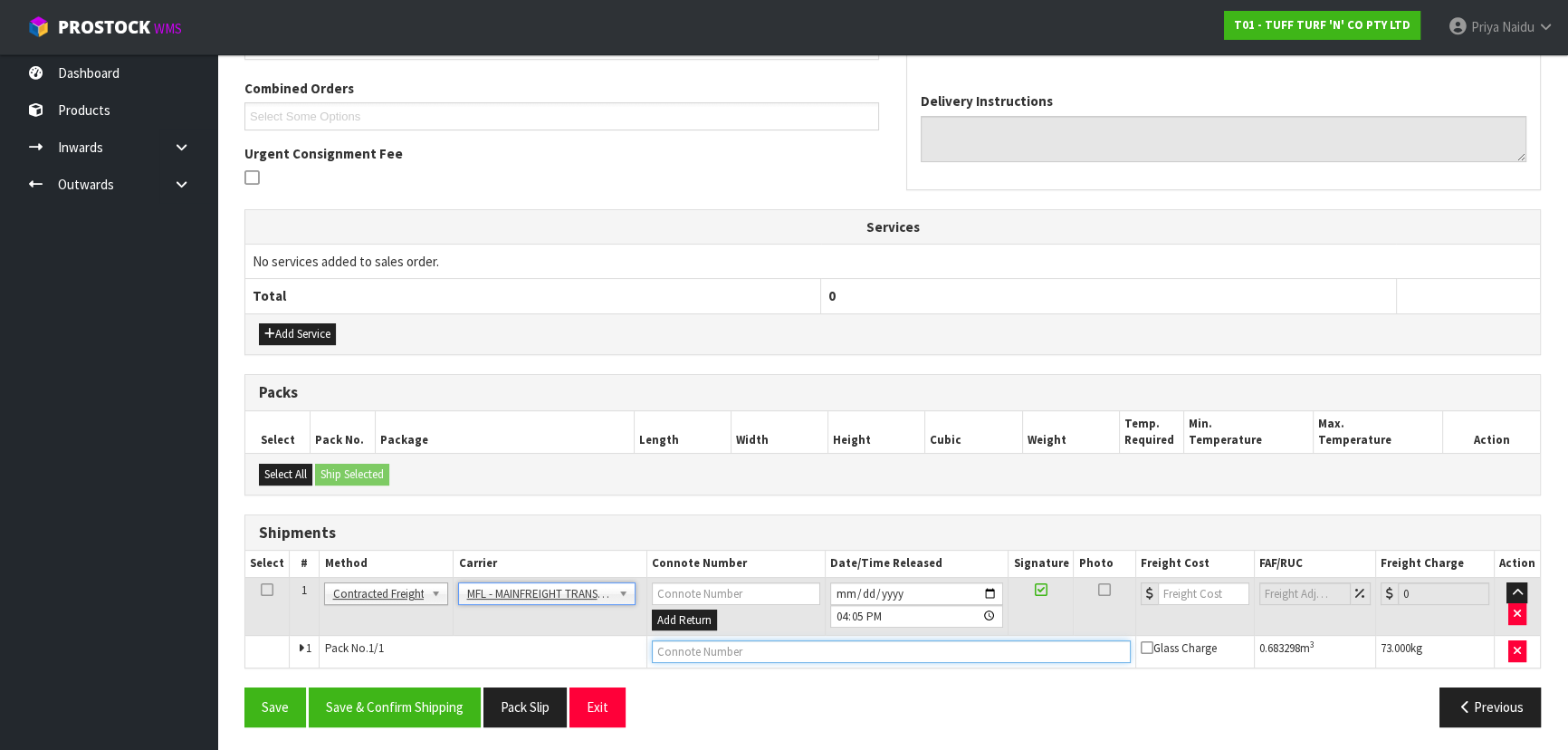
click at [682, 648] on input "text" at bounding box center [891, 651] width 479 height 23
paste input "FWM59121466"
type input "FWM59121466"
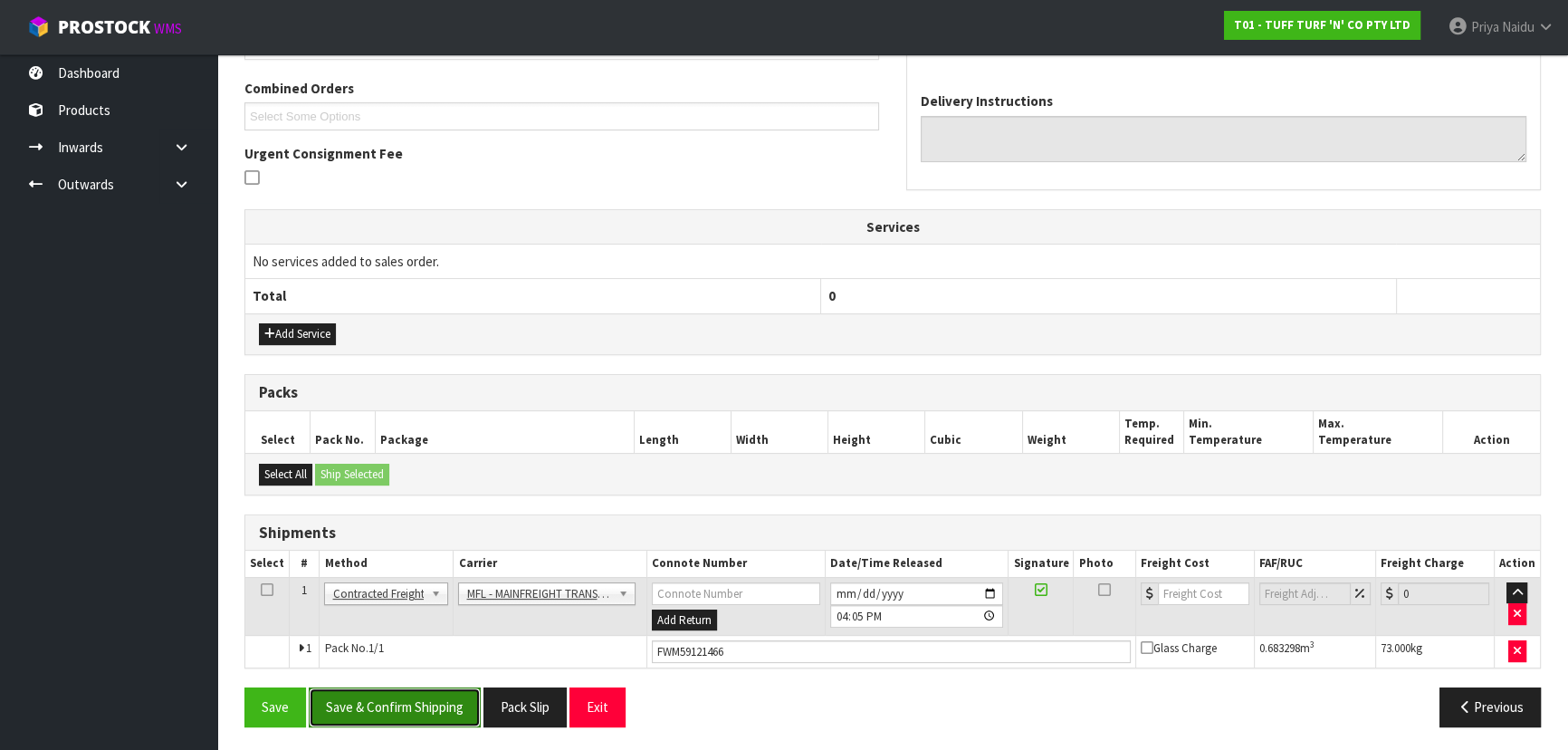
click at [402, 703] on button "Save & Confirm Shipping" at bounding box center [395, 706] width 172 height 39
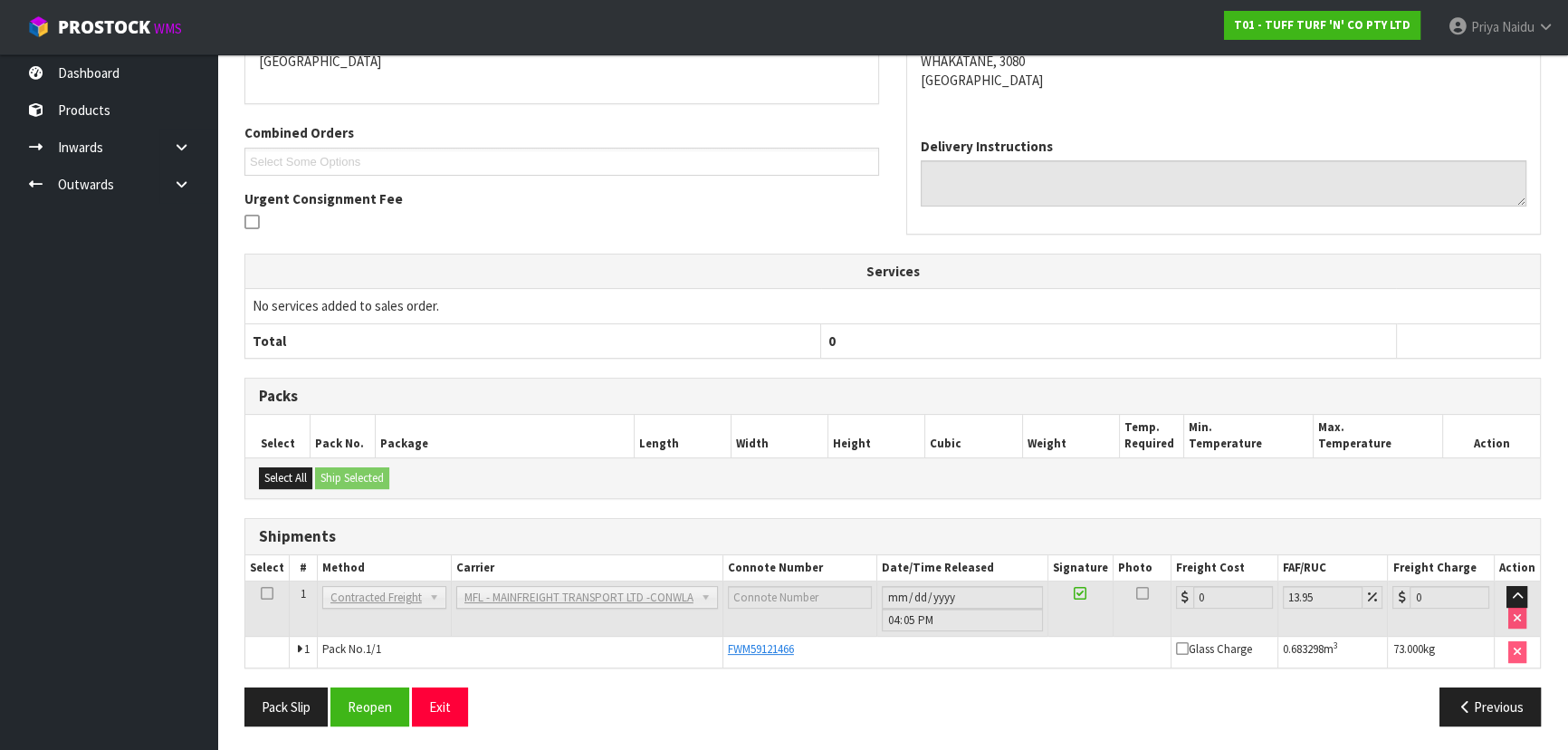
scroll to position [0, 0]
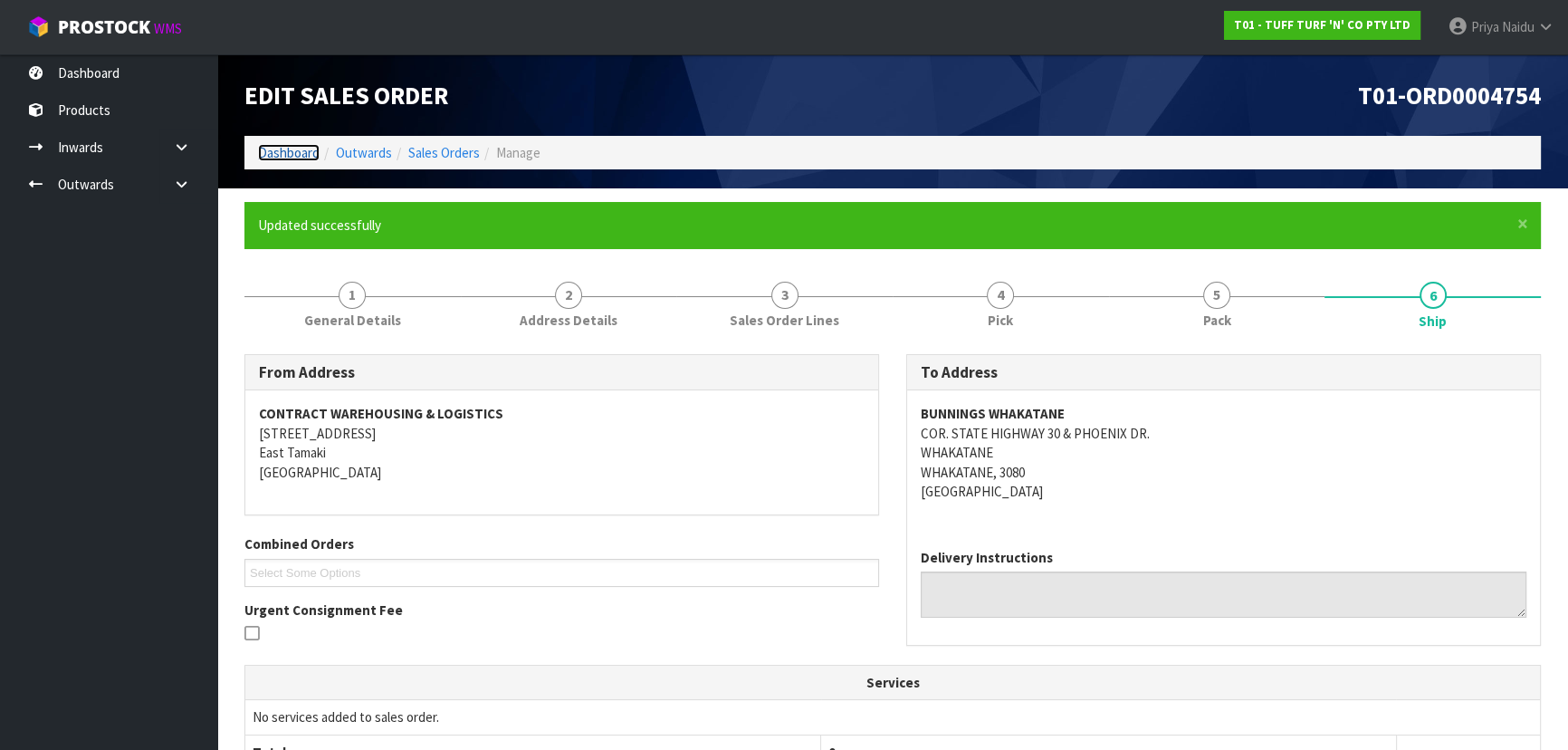
click at [295, 148] on link "Dashboard" at bounding box center [289, 152] width 62 height 17
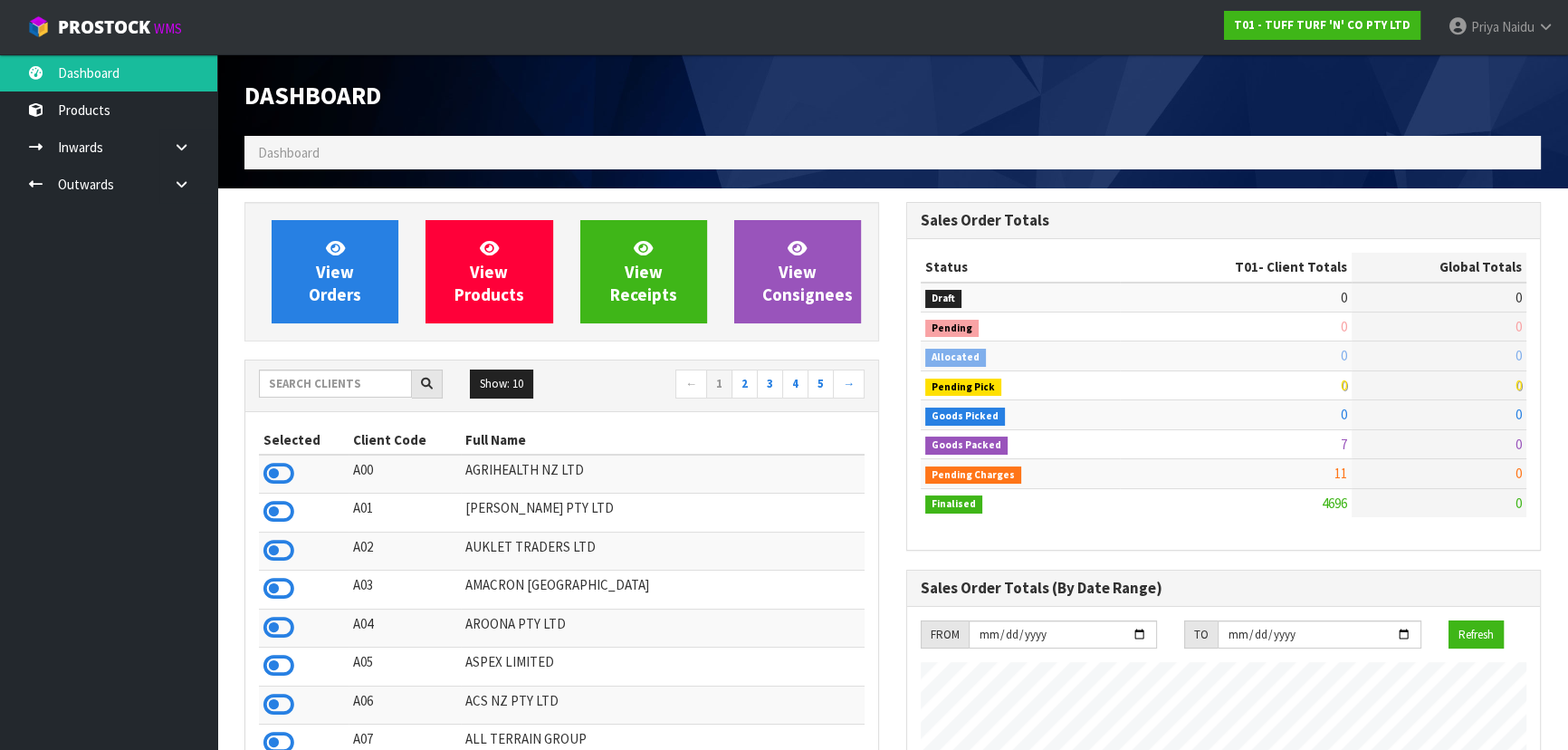
scroll to position [1369, 661]
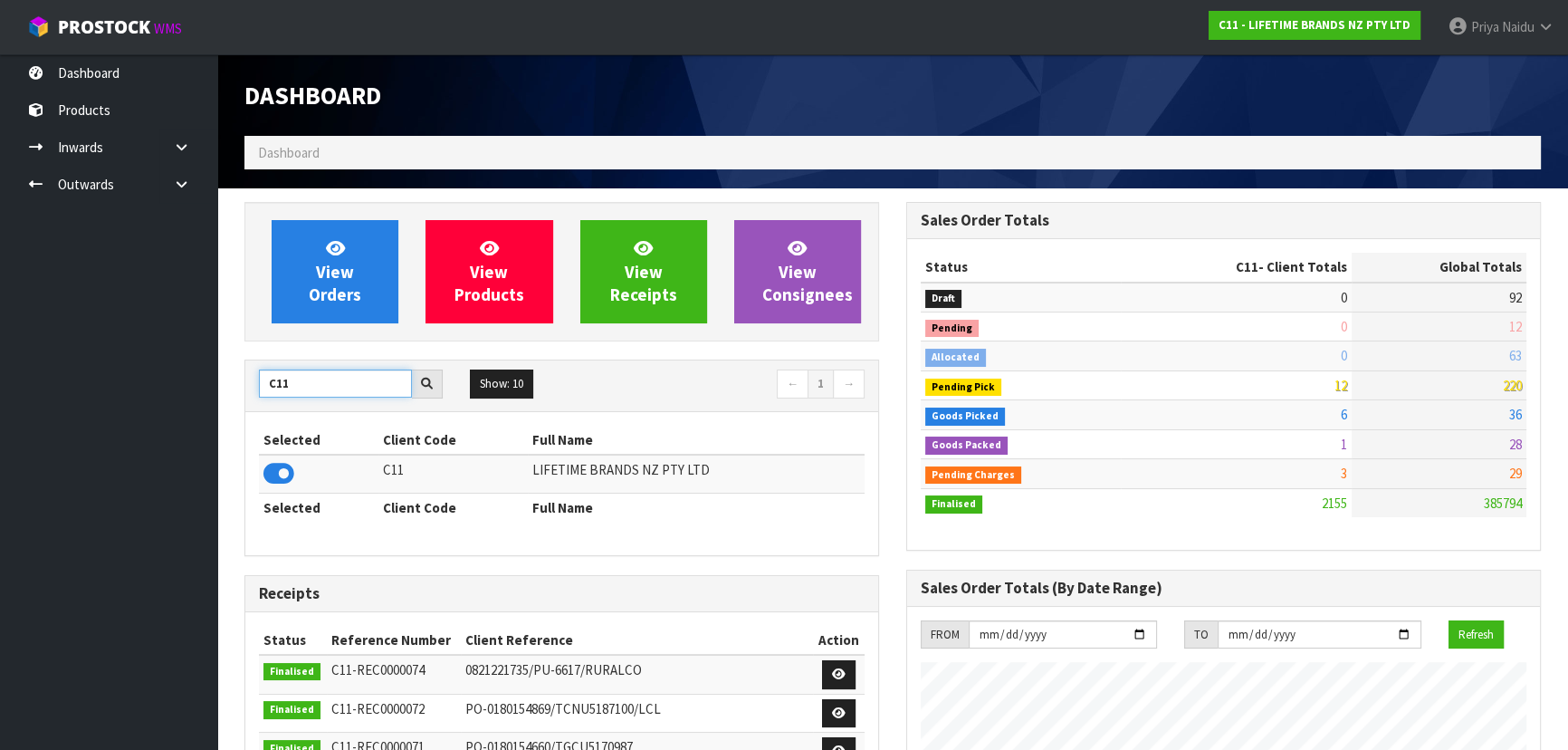
drag, startPoint x: 0, startPoint y: 0, endPoint x: 297, endPoint y: 394, distance: 493.4
click at [297, 394] on input "C11" at bounding box center [335, 383] width 153 height 28
type input "C"
type input "V02"
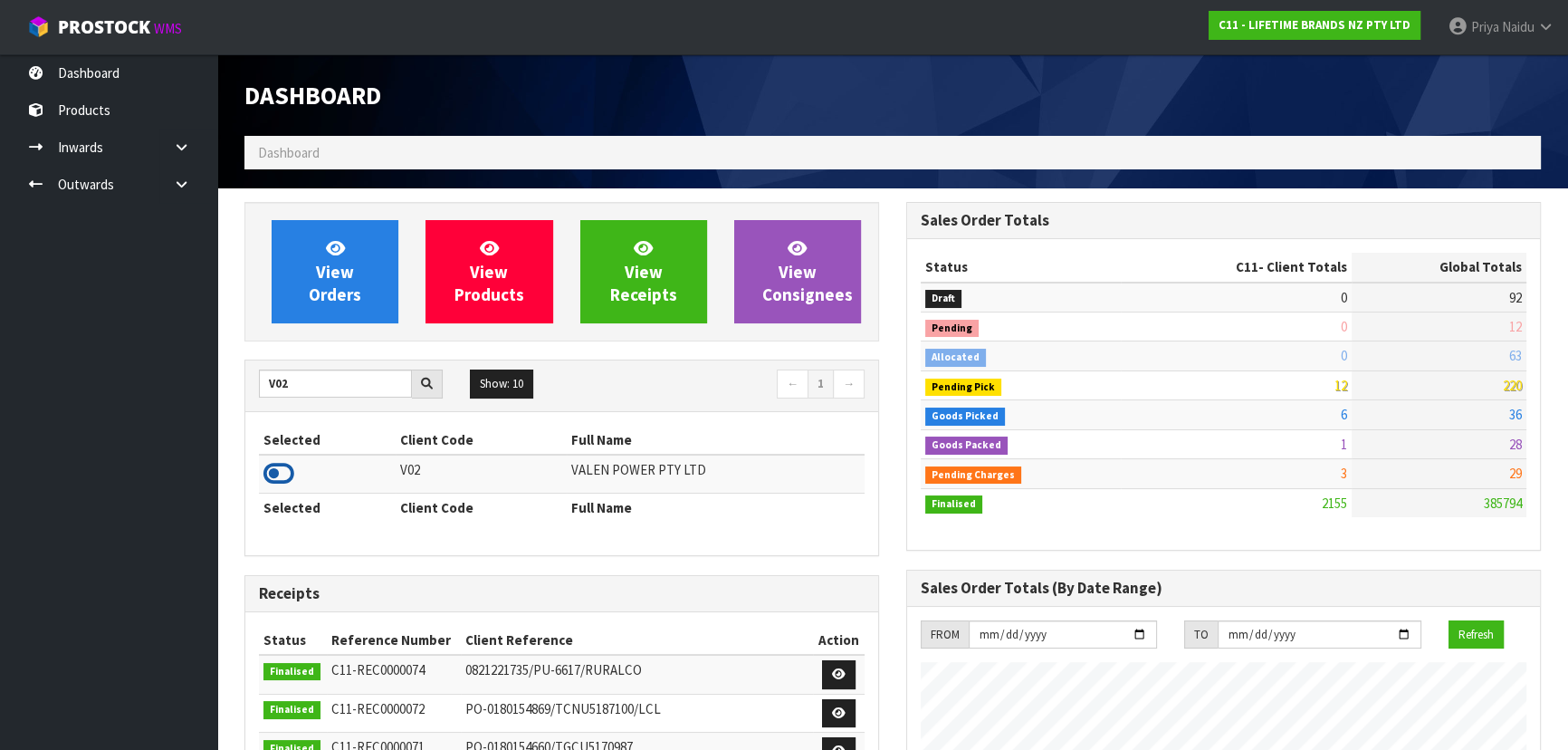
click at [279, 477] on icon at bounding box center [279, 473] width 31 height 27
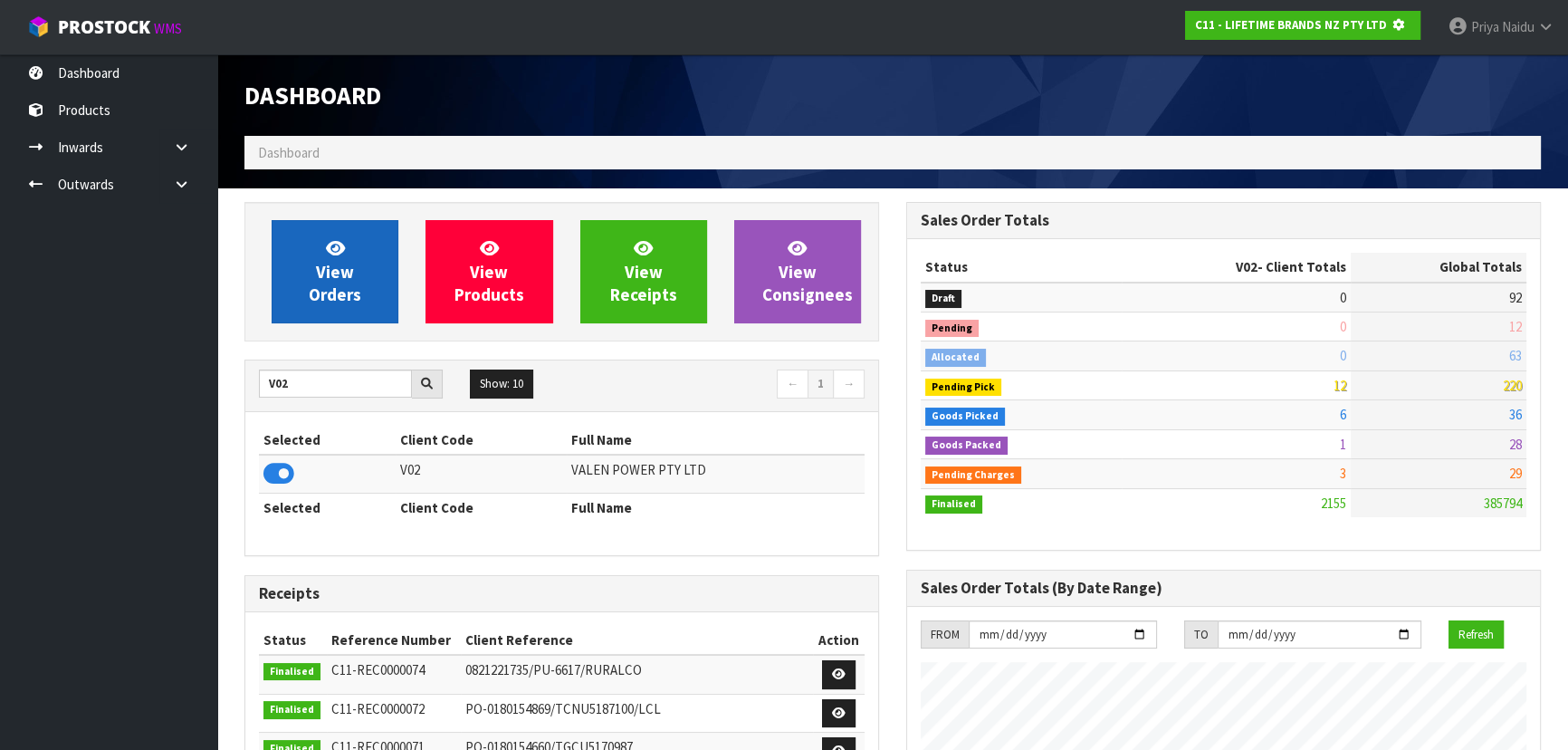
scroll to position [1127, 661]
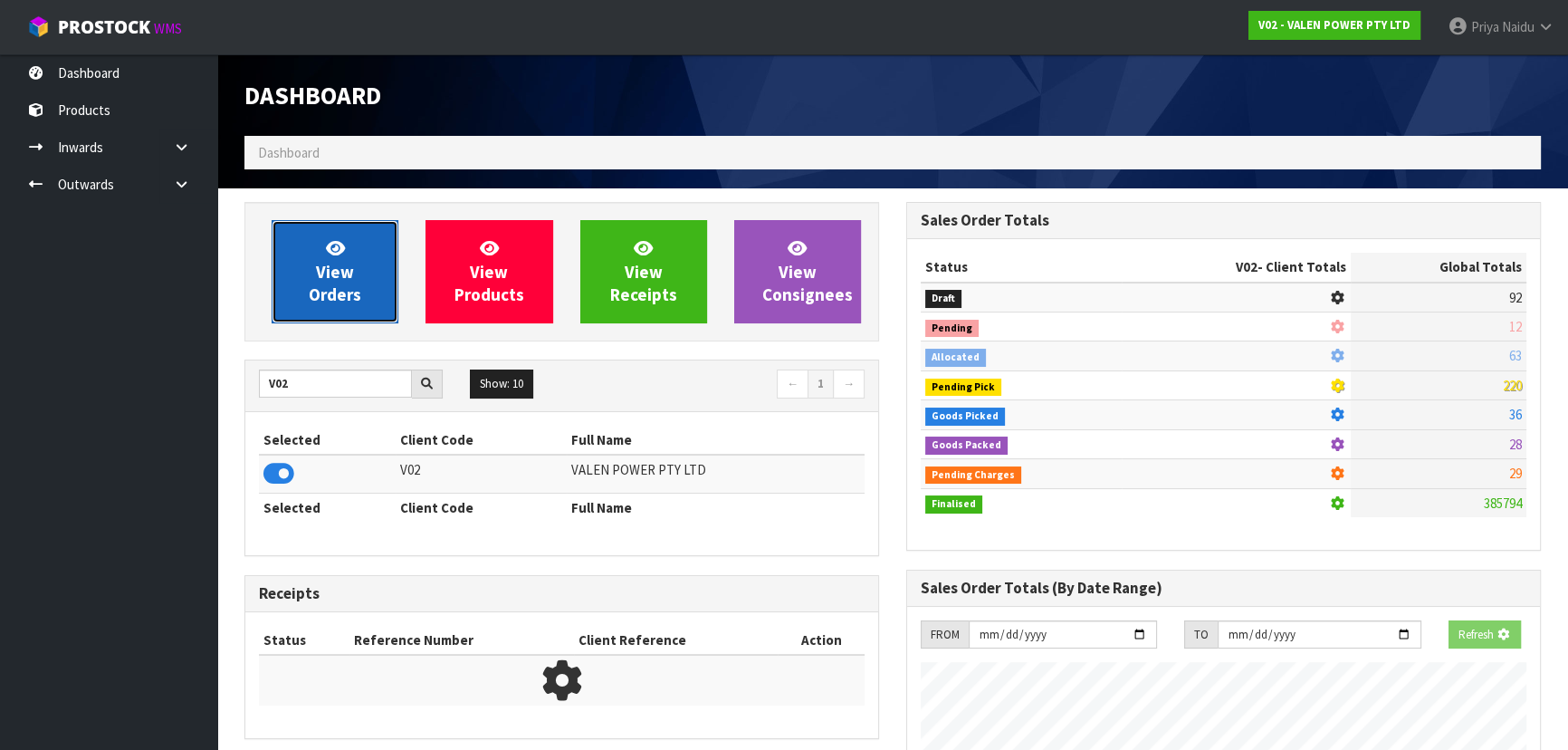
click at [346, 295] on span "View Orders" at bounding box center [335, 271] width 53 height 68
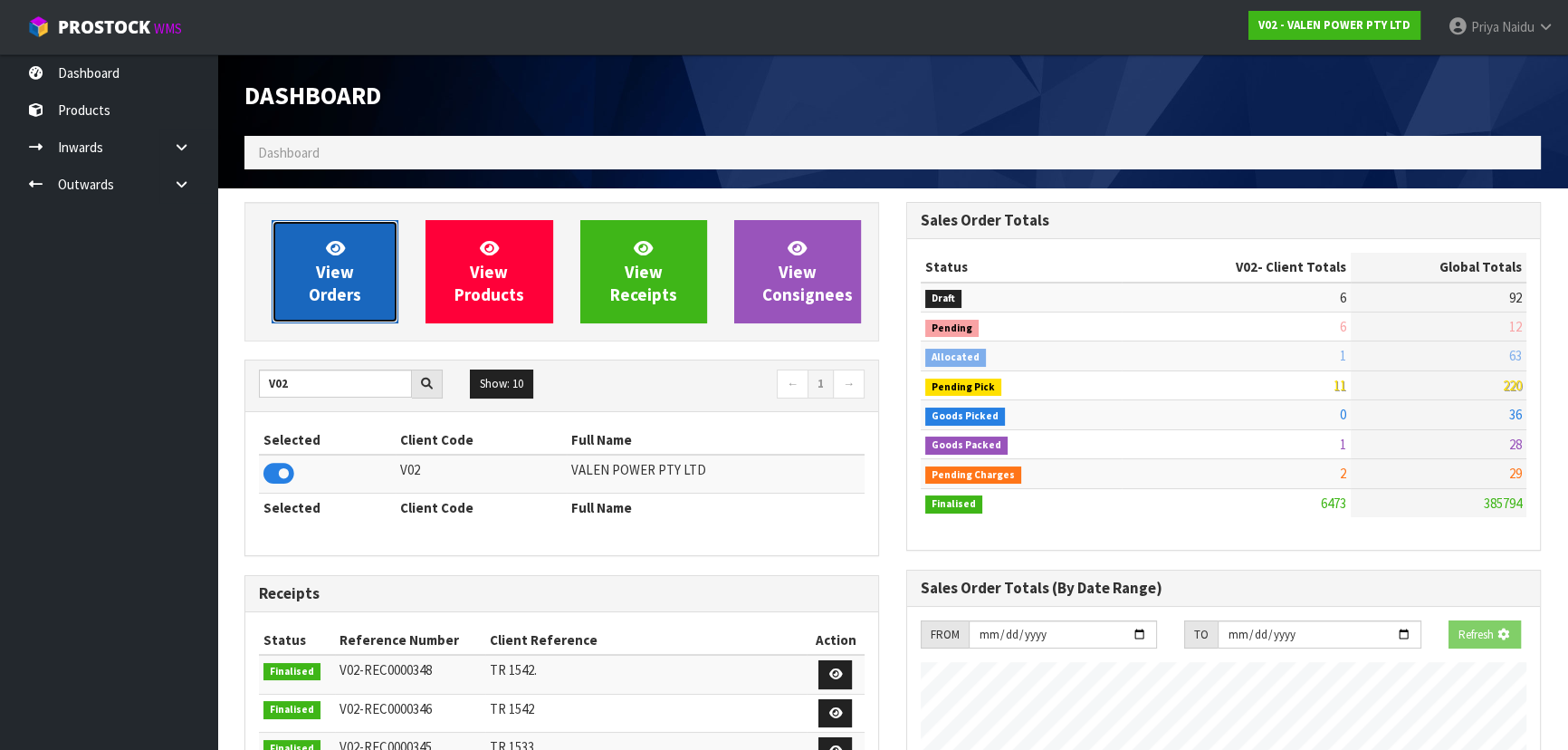
scroll to position [1408, 661]
click at [350, 244] on link "View Orders" at bounding box center [335, 272] width 127 height 103
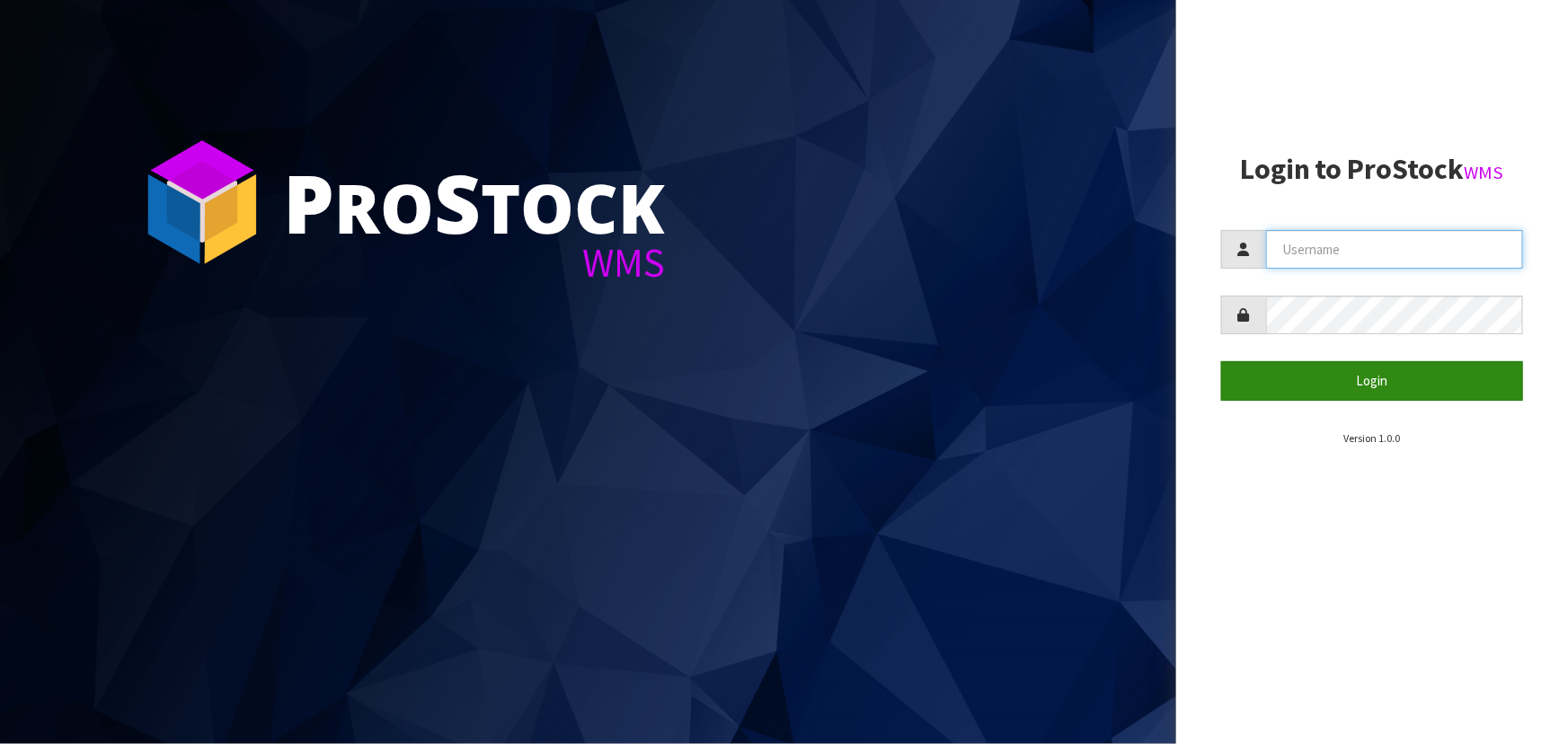
type input "priya"
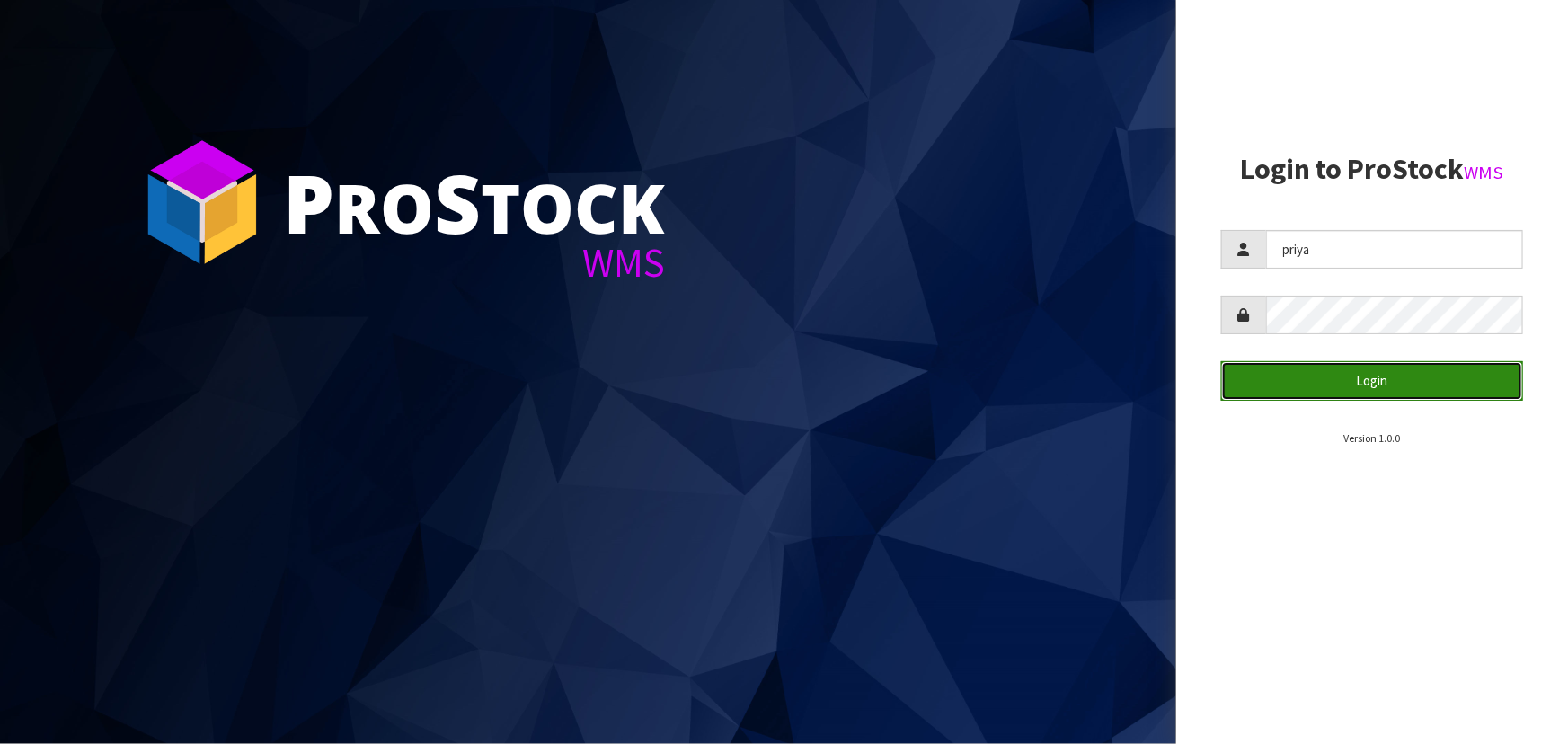
click at [1354, 366] on button "Login" at bounding box center [1373, 380] width 302 height 39
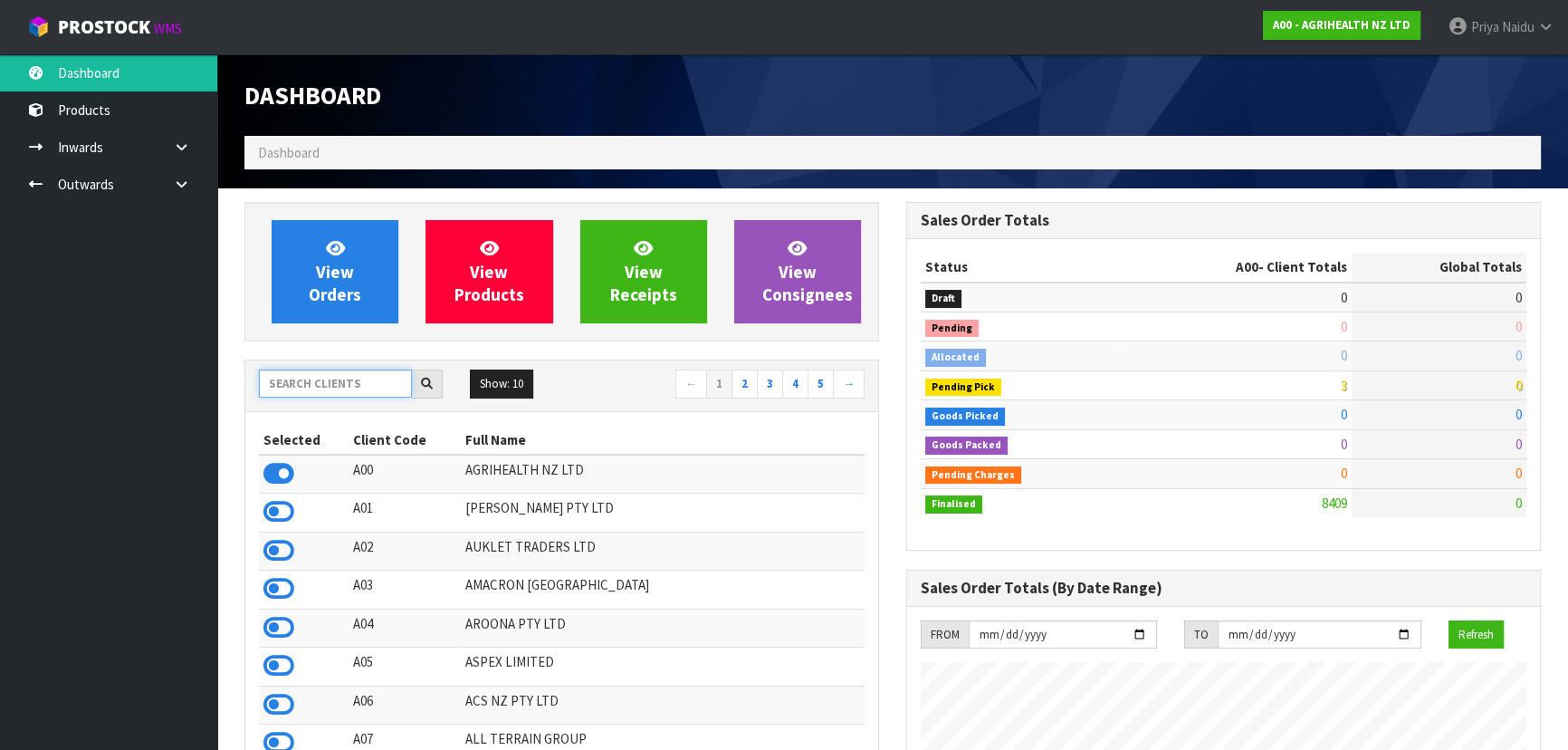
click at [361, 387] on input "text" at bounding box center [335, 383] width 153 height 28
paste input "CAPITAL MOBILITY"
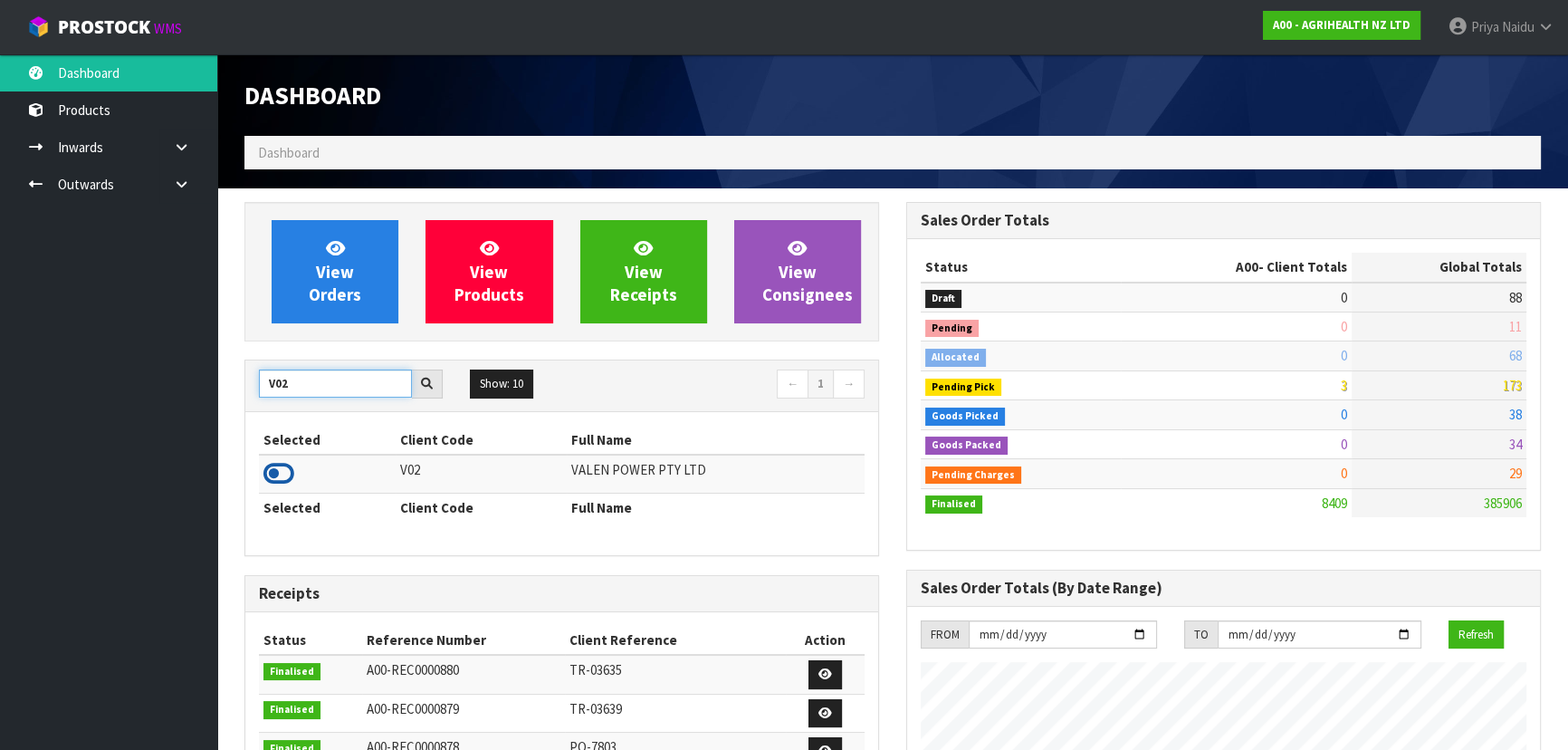
type input "V02"
drag, startPoint x: 272, startPoint y: 469, endPoint x: 319, endPoint y: 408, distance: 77.0
click at [272, 470] on icon at bounding box center [279, 473] width 31 height 27
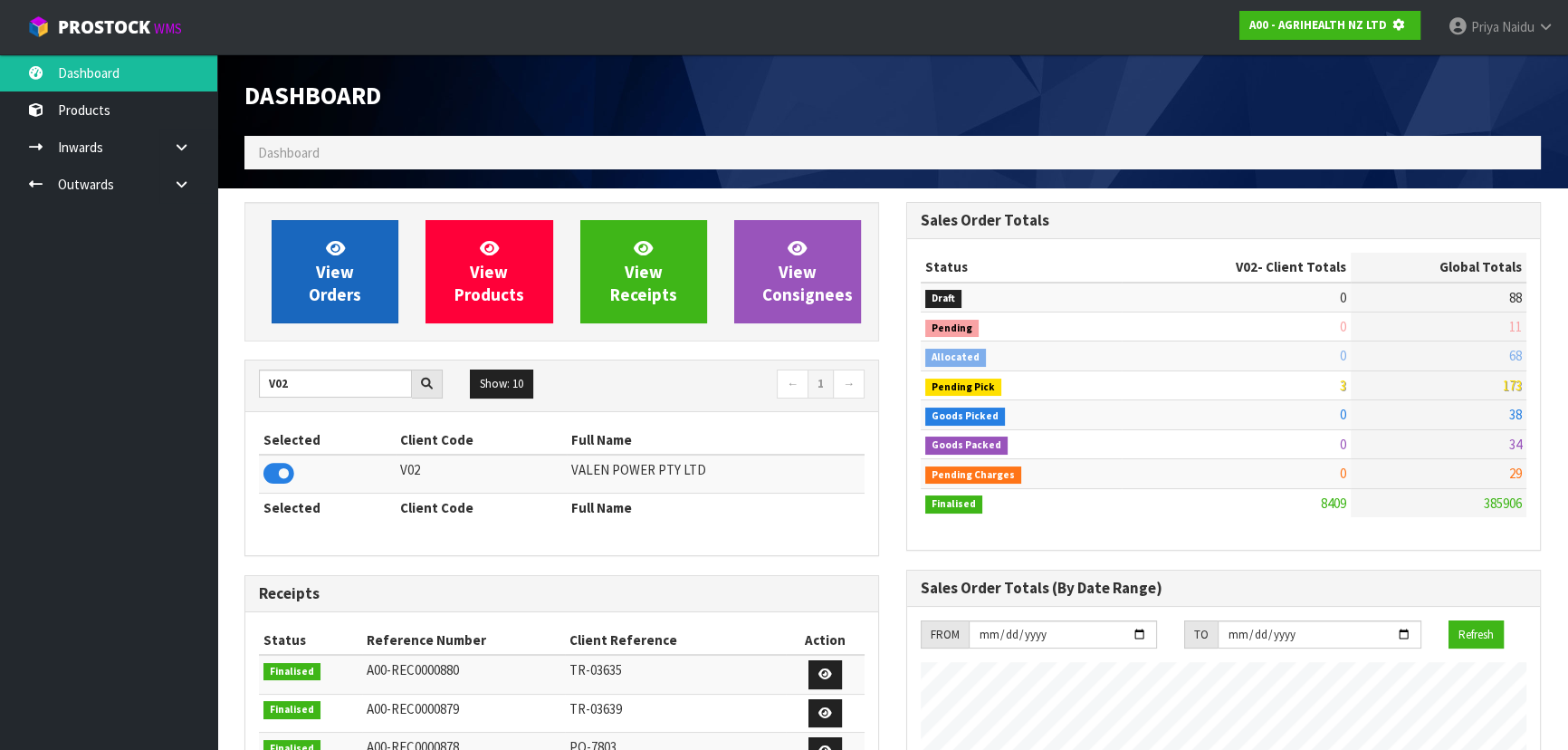
scroll to position [904466, 904398]
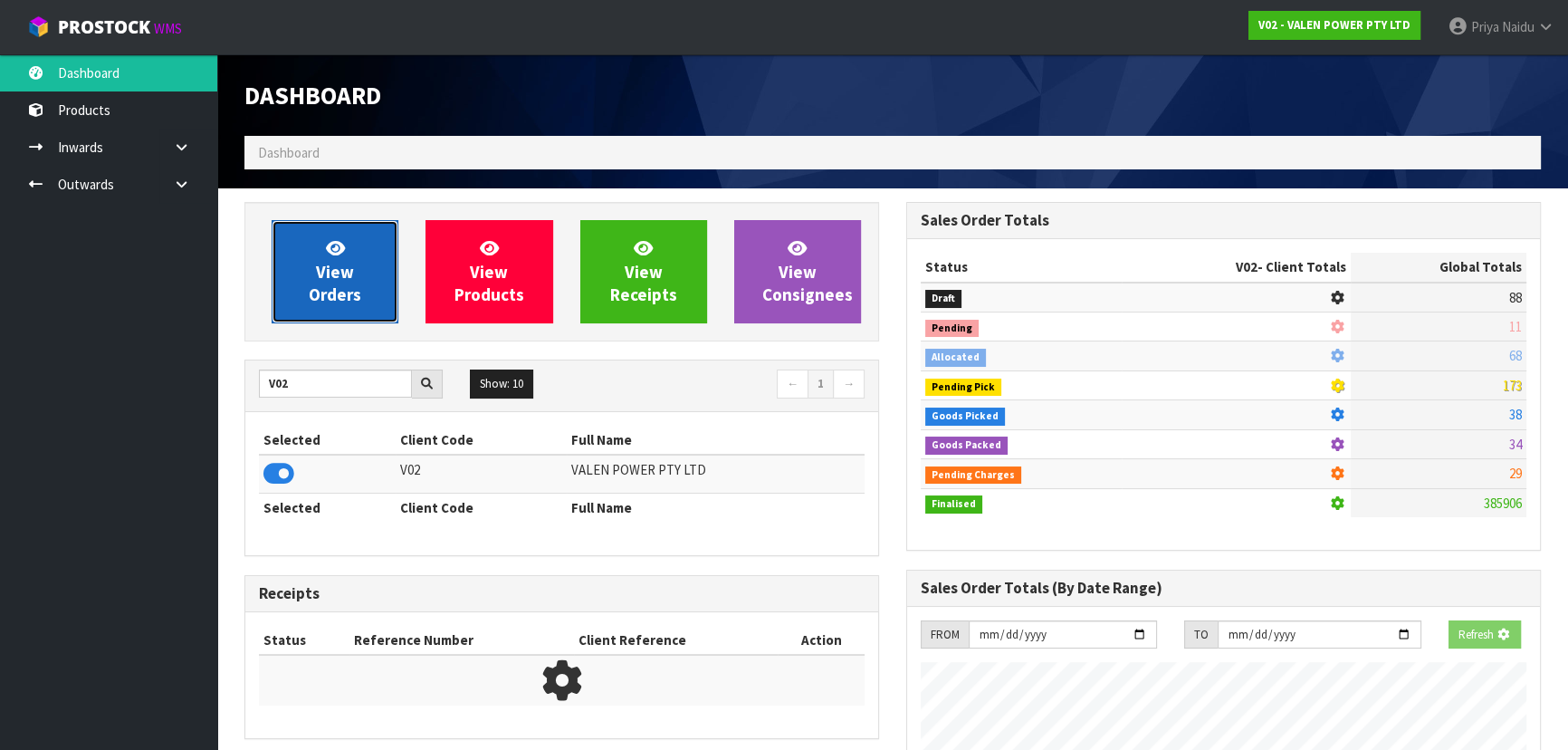
click at [363, 264] on link "View Orders" at bounding box center [335, 272] width 127 height 103
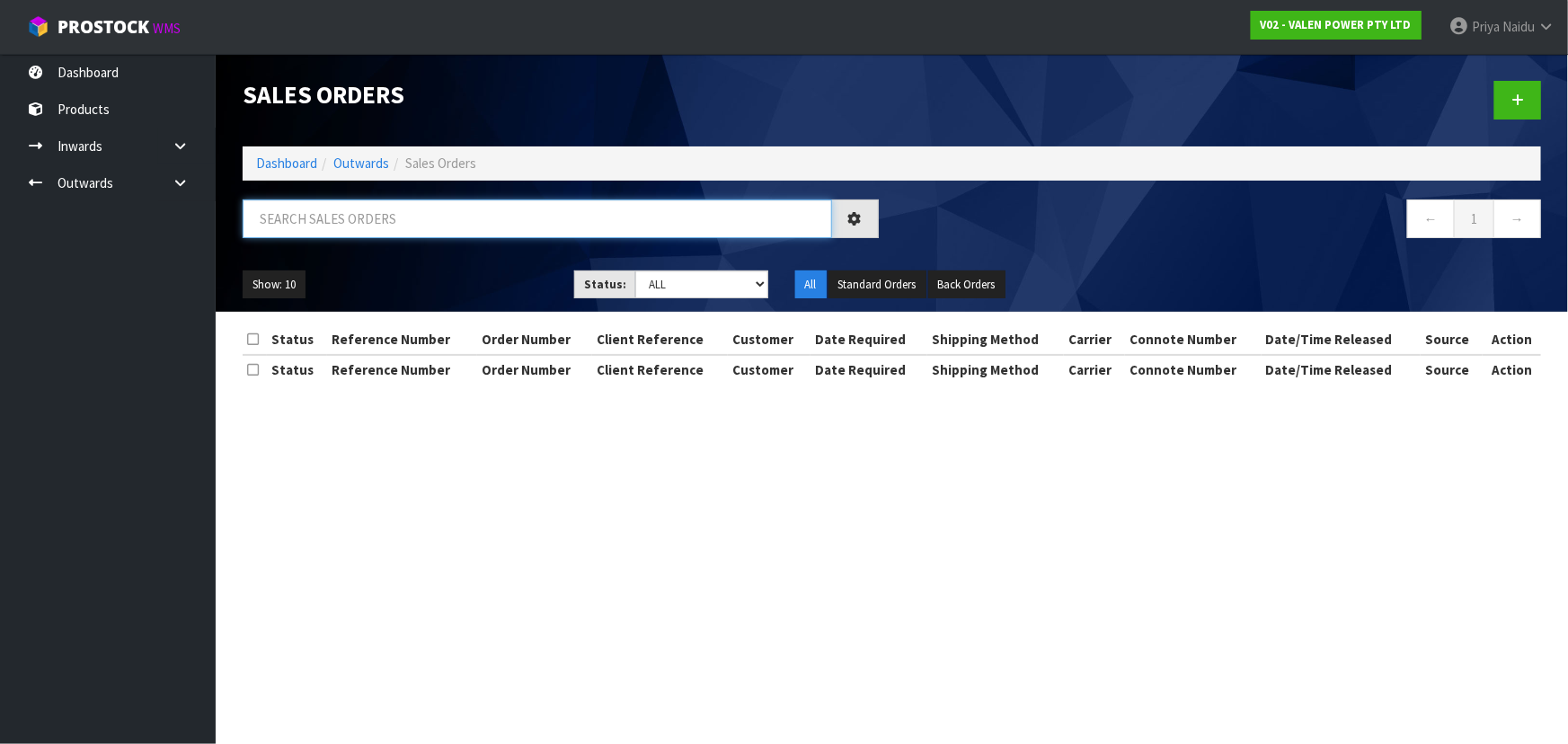
click at [383, 221] on input "text" at bounding box center [537, 219] width 590 height 39
paste input "CAPITAL MOBILITY"
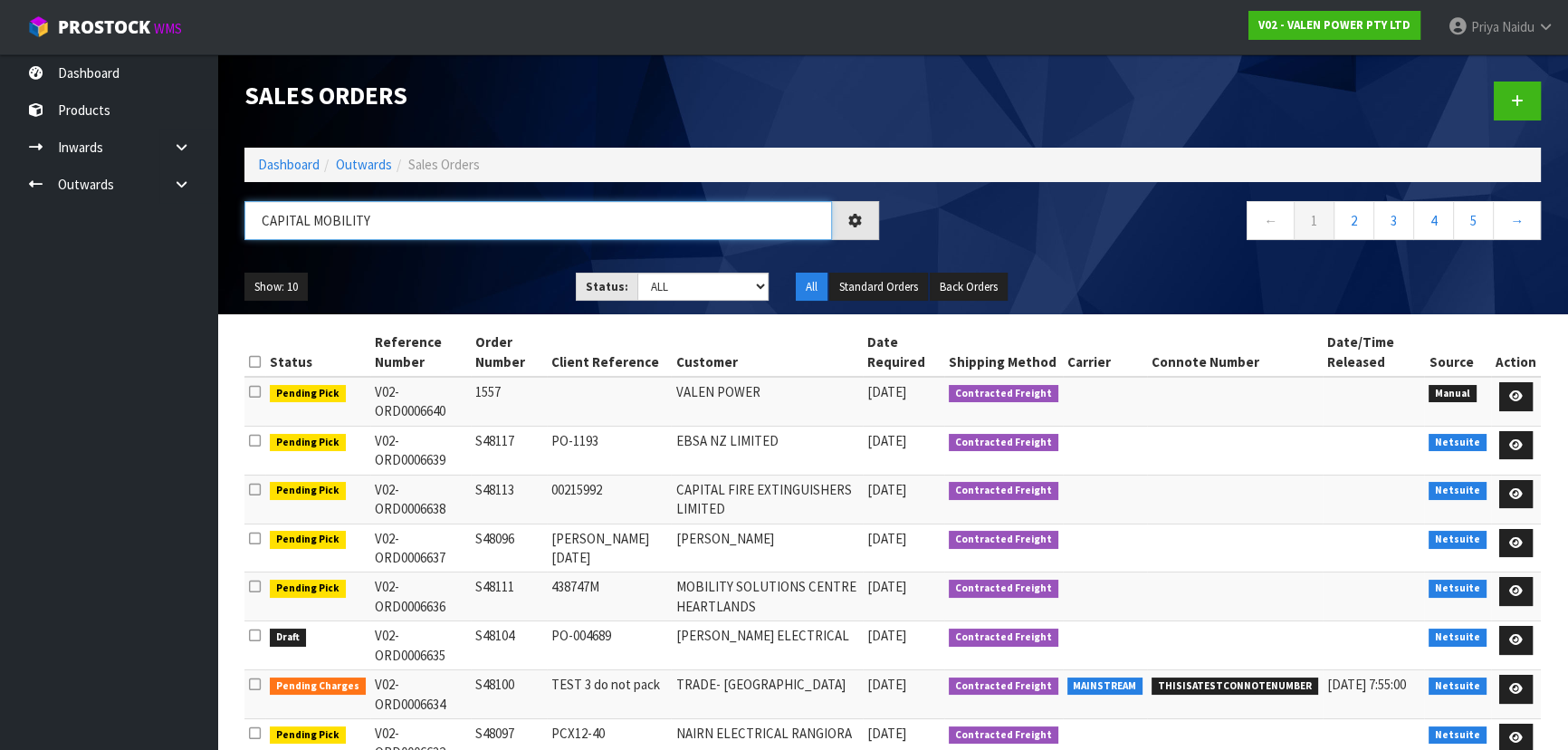
type input "CAPITAL MOBILITY"
click at [480, 292] on ul "Show: 10 5 10 25 50" at bounding box center [397, 287] width 305 height 29
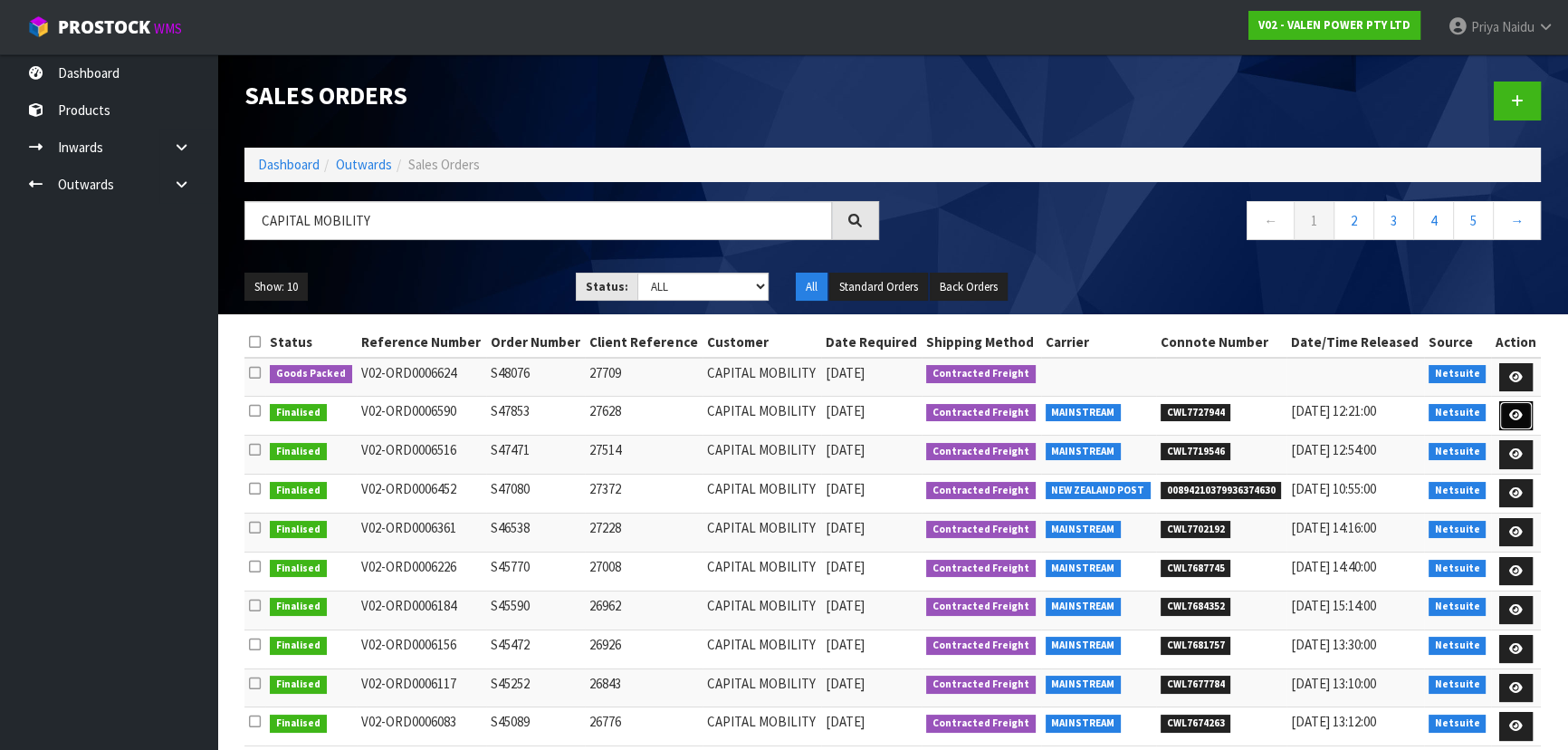
click at [1519, 415] on icon at bounding box center [1515, 414] width 14 height 12
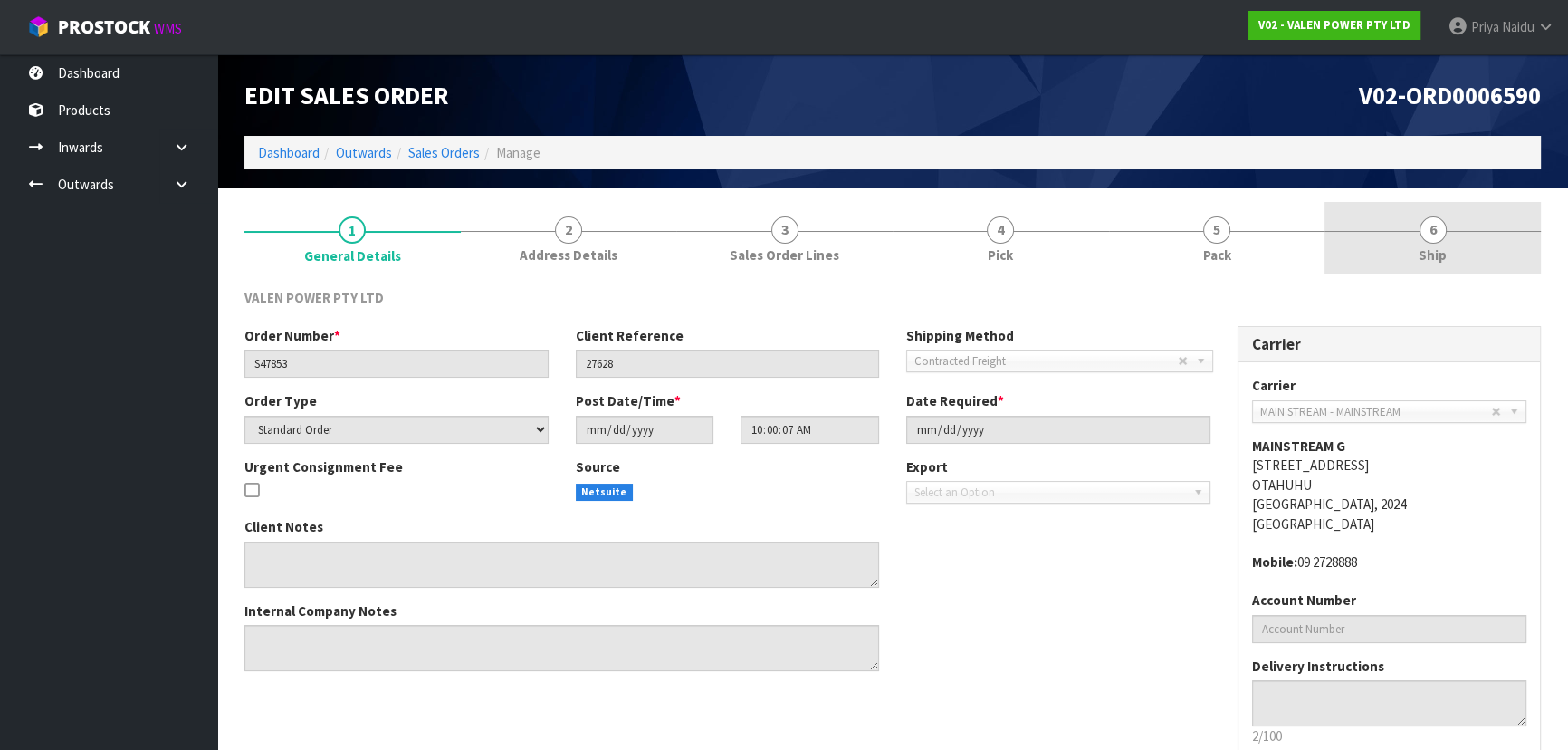
click at [1452, 235] on link "6 Ship" at bounding box center [1432, 238] width 217 height 72
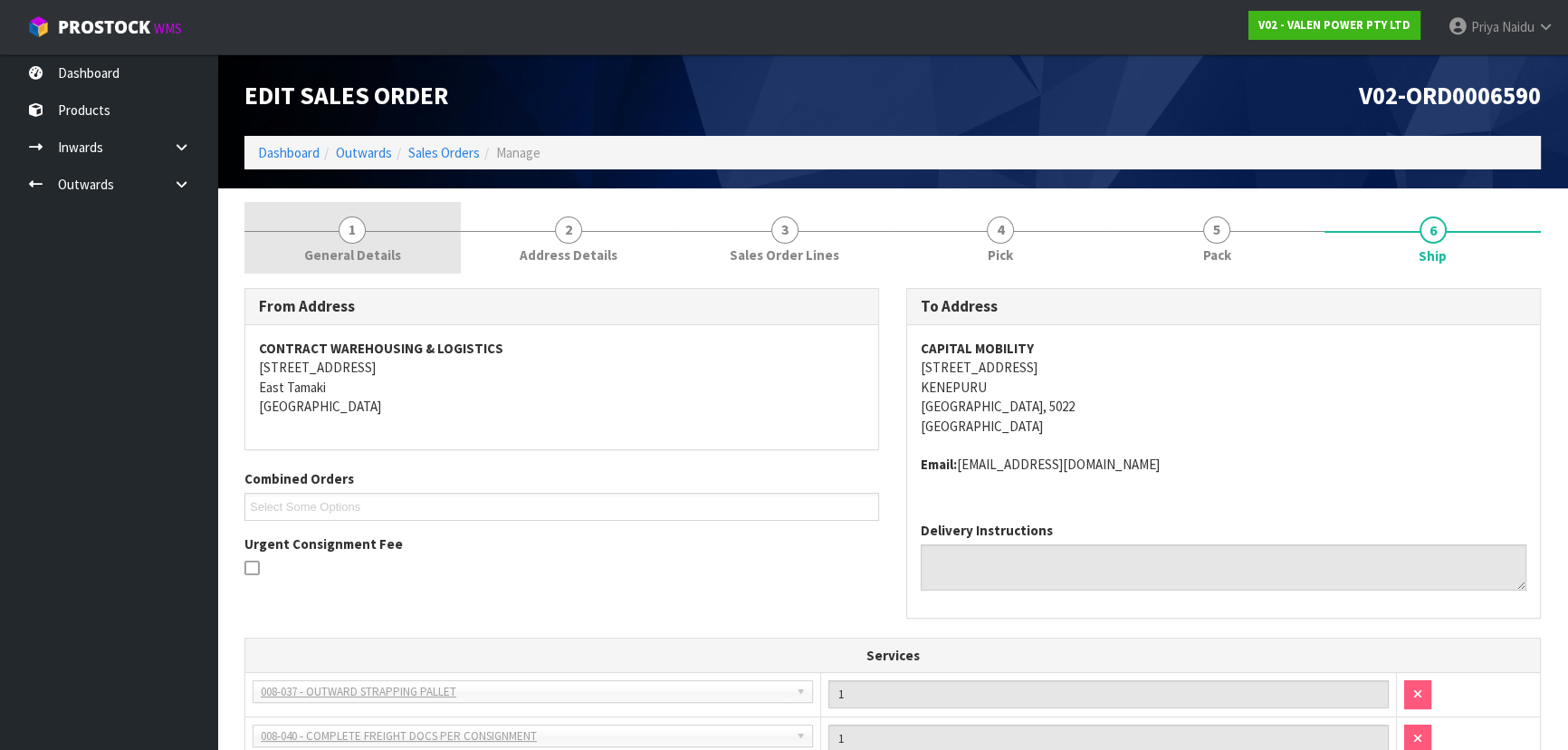
click at [431, 213] on link "1 General Details" at bounding box center [353, 238] width 217 height 72
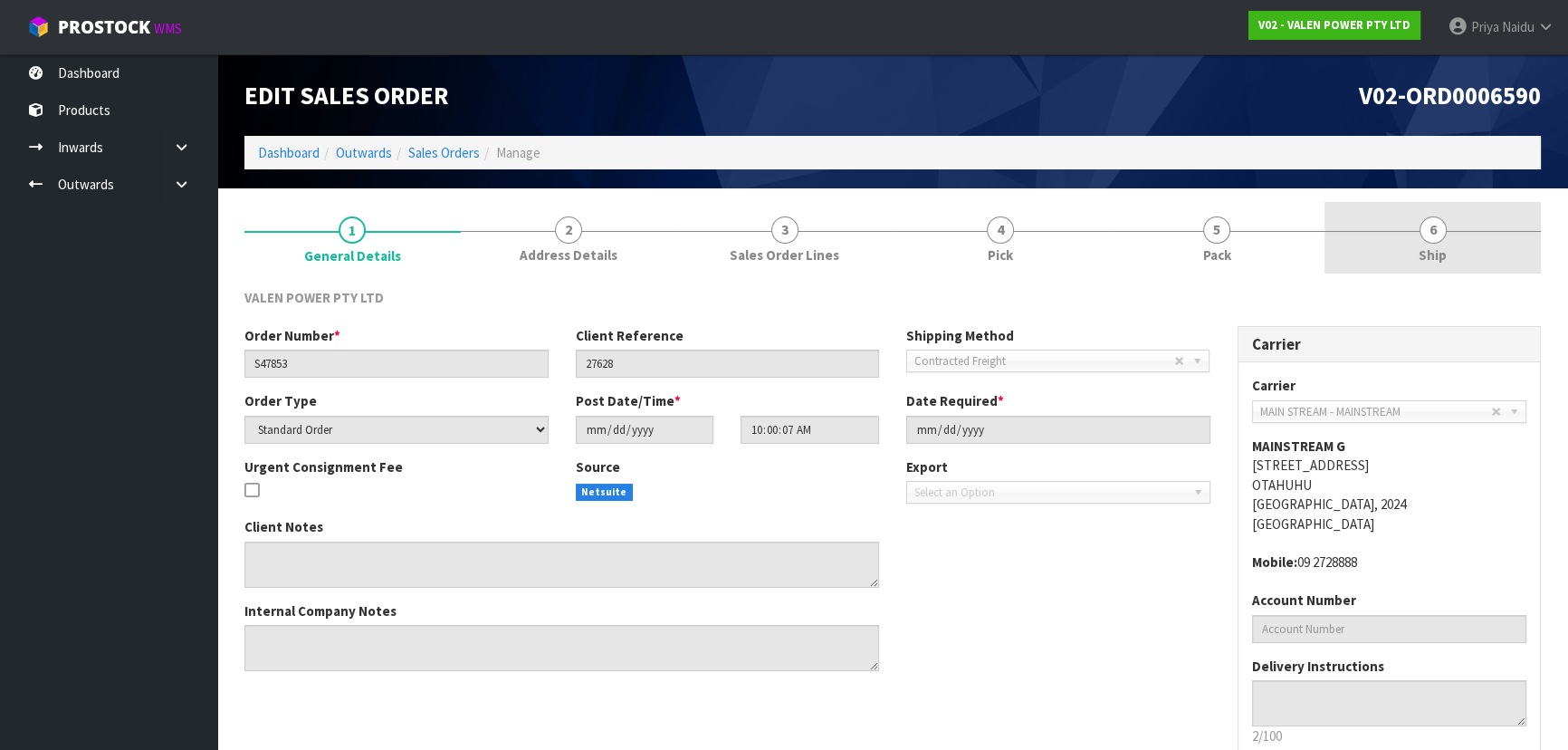
click at [1486, 231] on link "6 Ship" at bounding box center [1432, 238] width 217 height 72
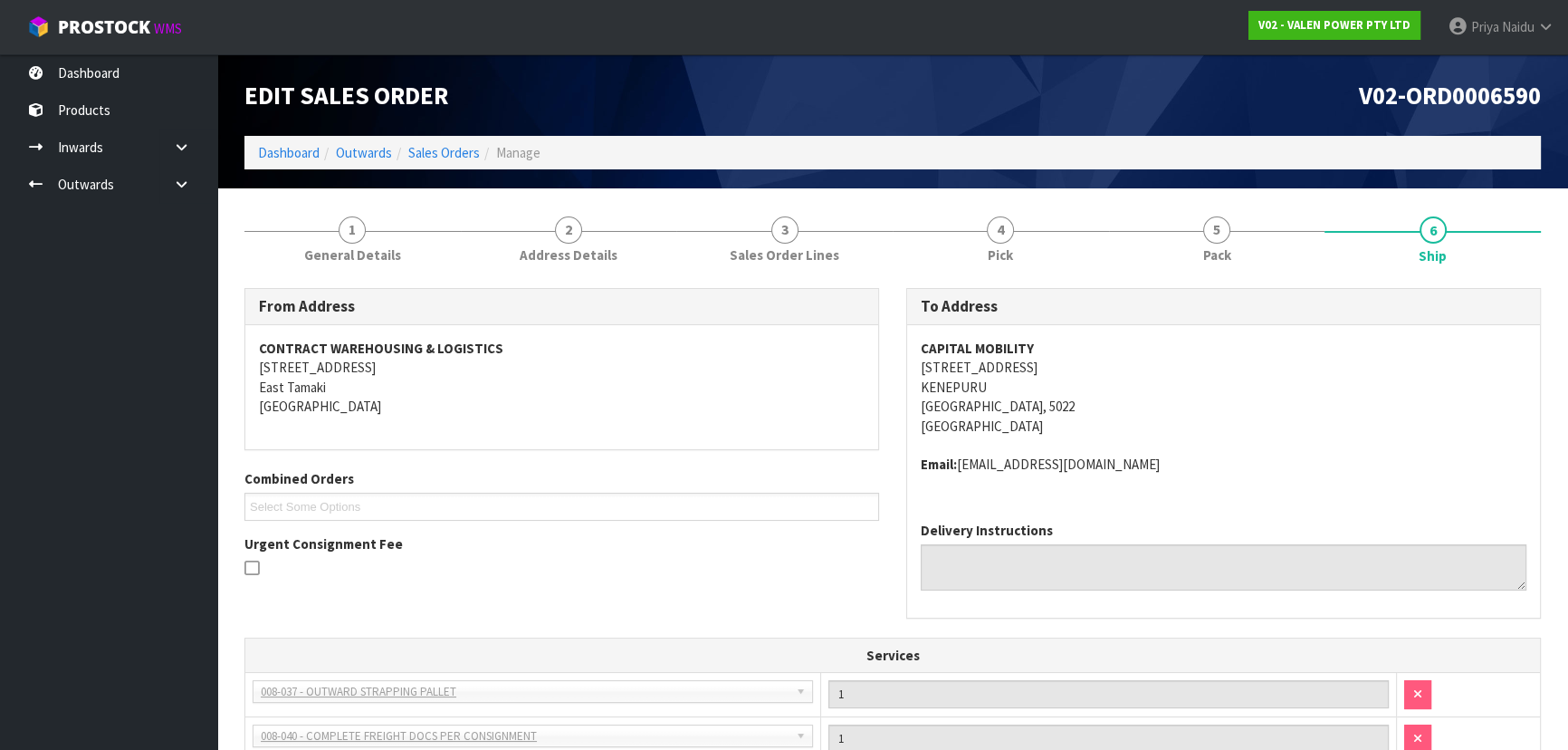
scroll to position [436, 0]
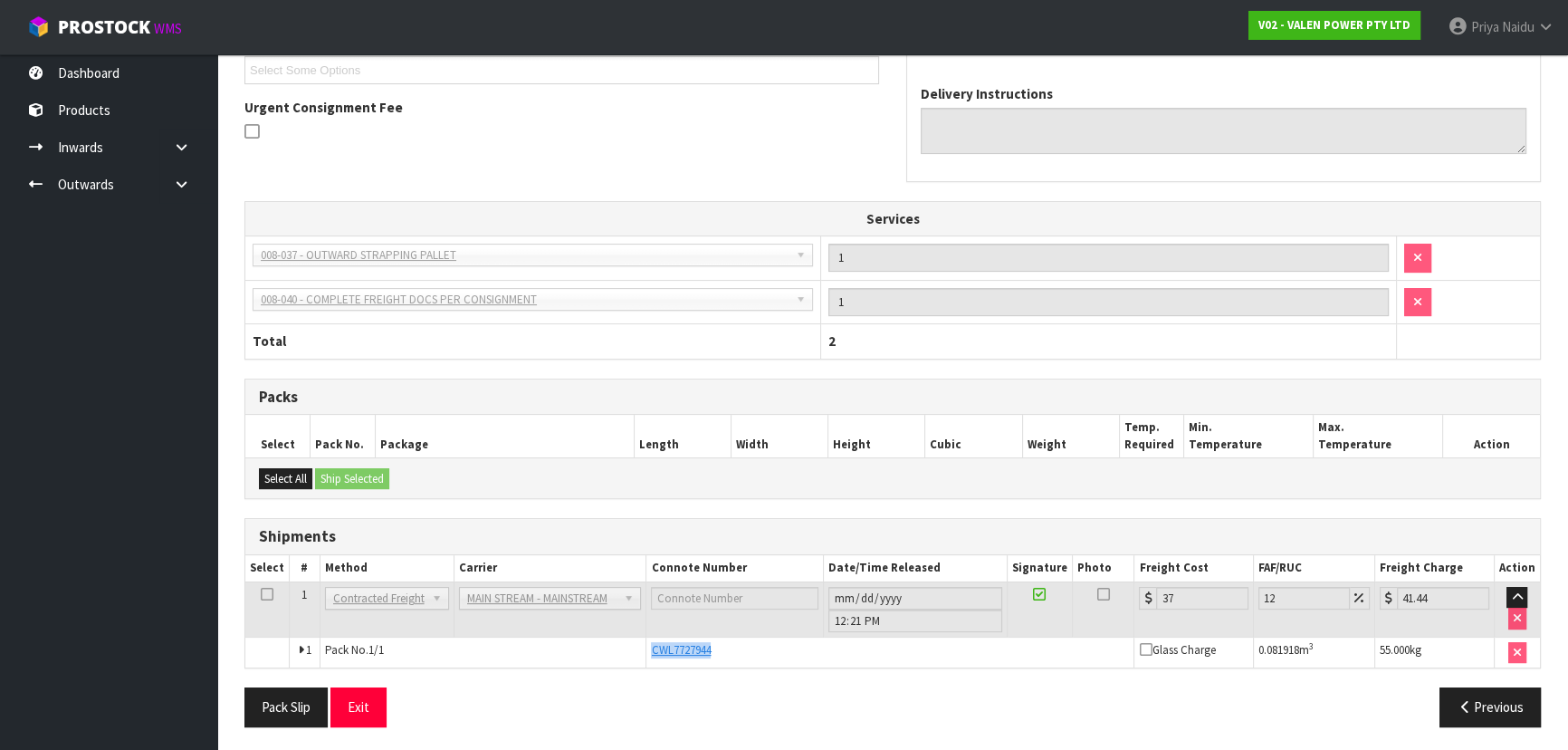
copy span "CWL7727944"
drag, startPoint x: 651, startPoint y: 647, endPoint x: 751, endPoint y: 648, distance: 100.0
click at [751, 648] on div "CWL7727944" at bounding box center [889, 650] width 478 height 16
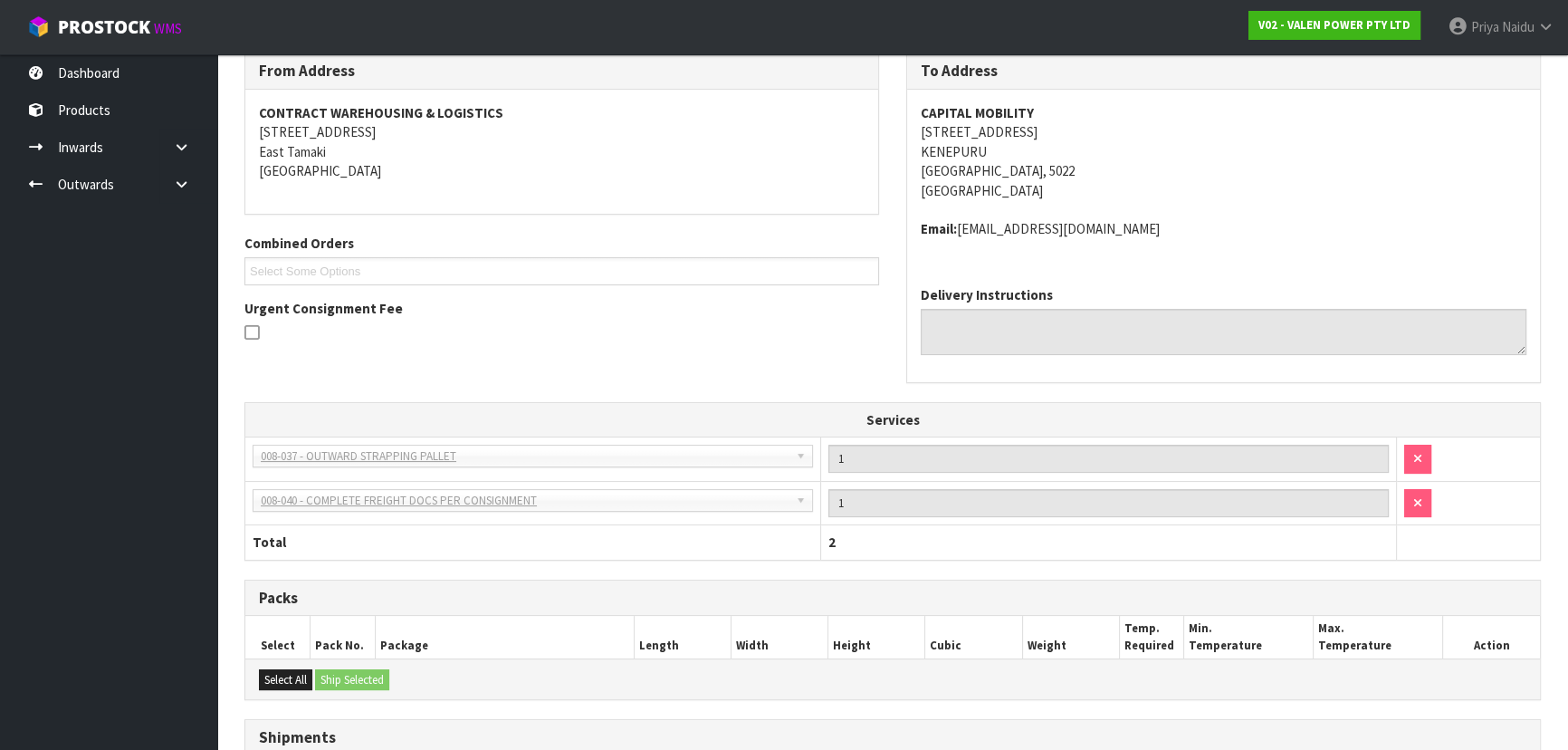
scroll to position [0, 0]
